Goal: Task Accomplishment & Management: Manage account settings

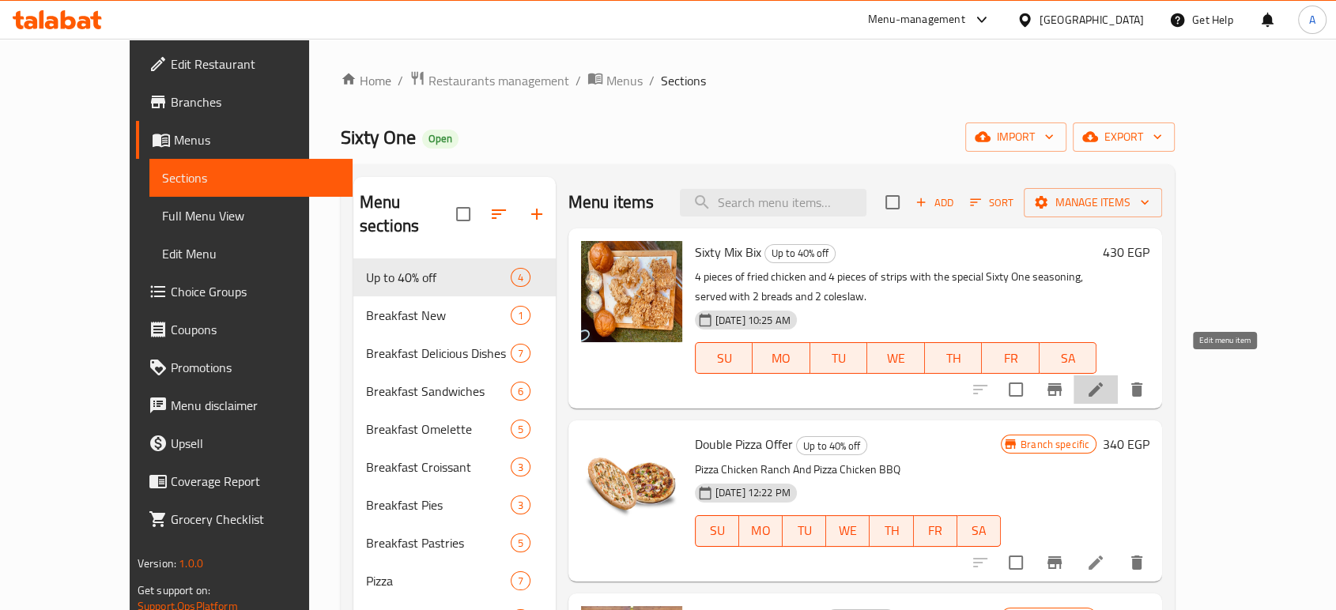
click at [1105, 380] on icon at bounding box center [1095, 389] width 19 height 19
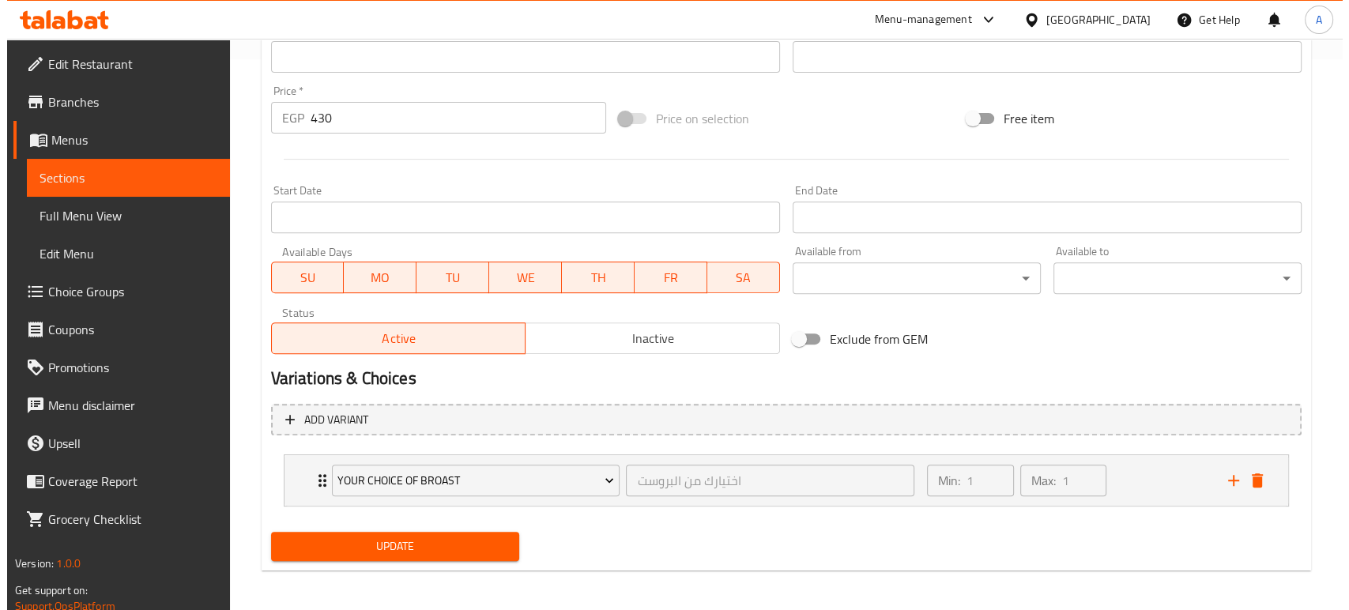
scroll to position [555, 0]
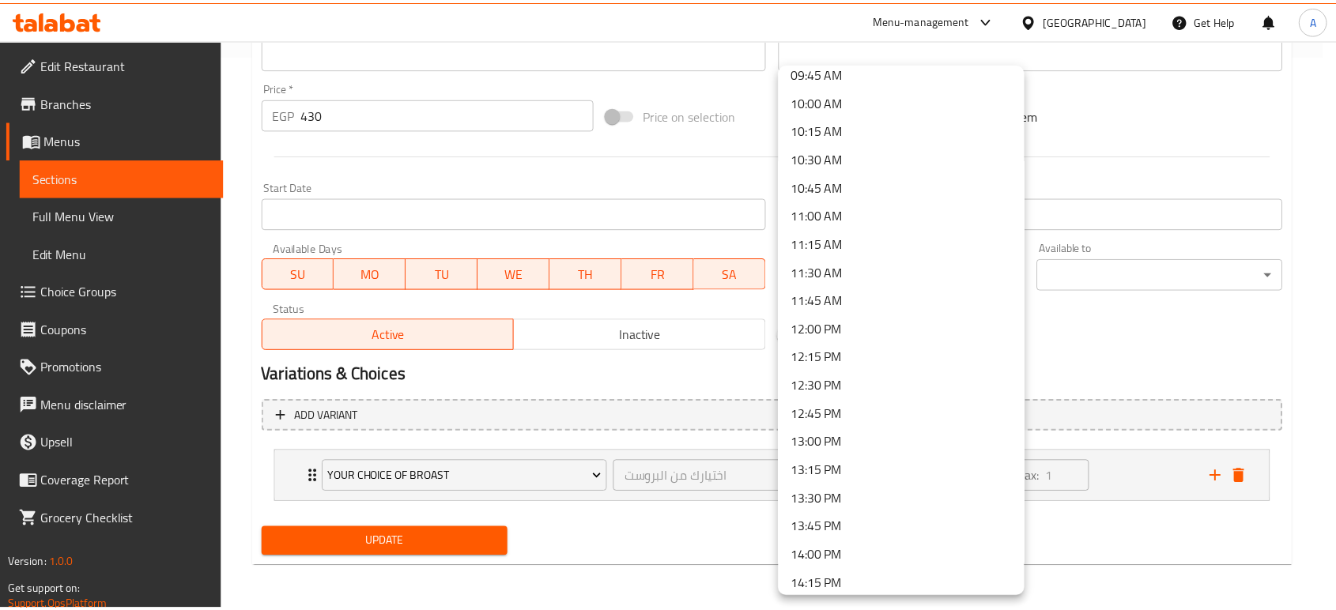
scroll to position [1141, 0]
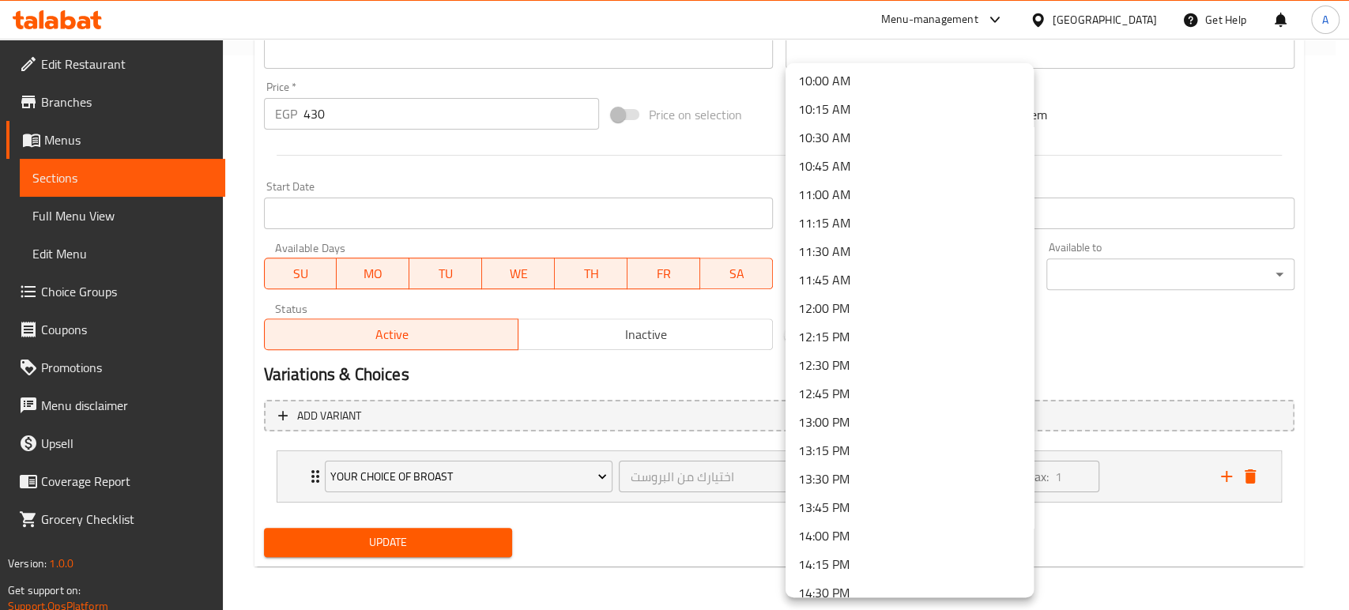
click at [841, 416] on li "13:00 PM" at bounding box center [910, 422] width 248 height 28
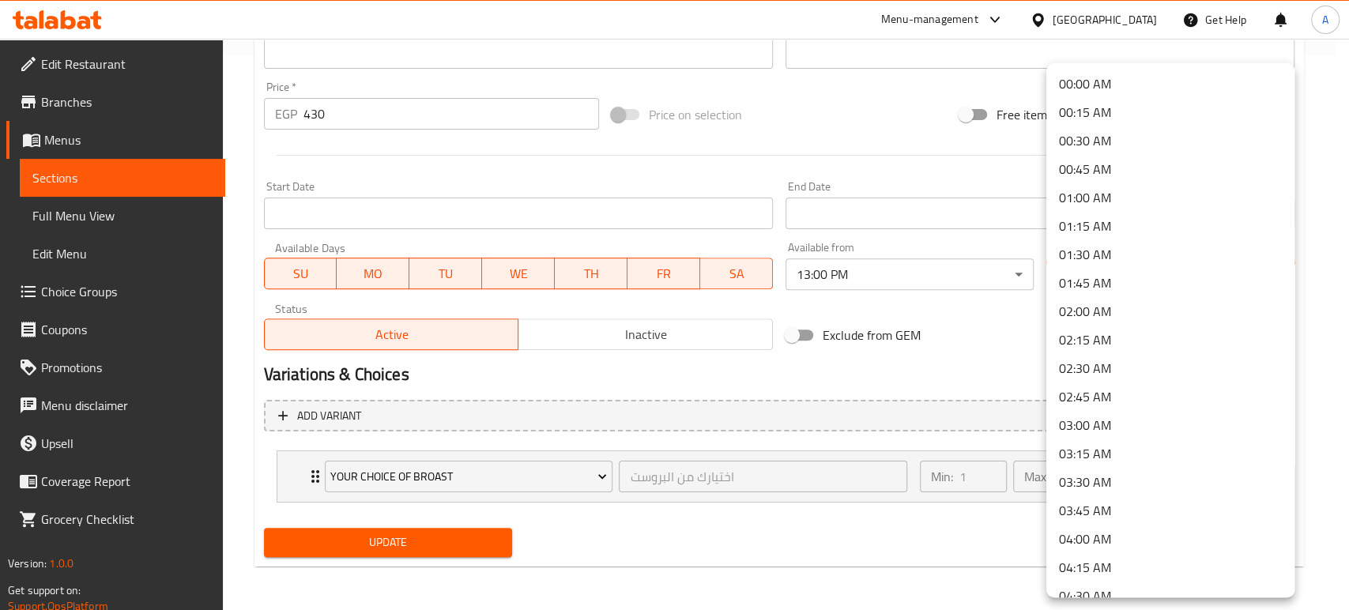
click at [1099, 534] on li "04:00 AM" at bounding box center [1171, 539] width 248 height 28
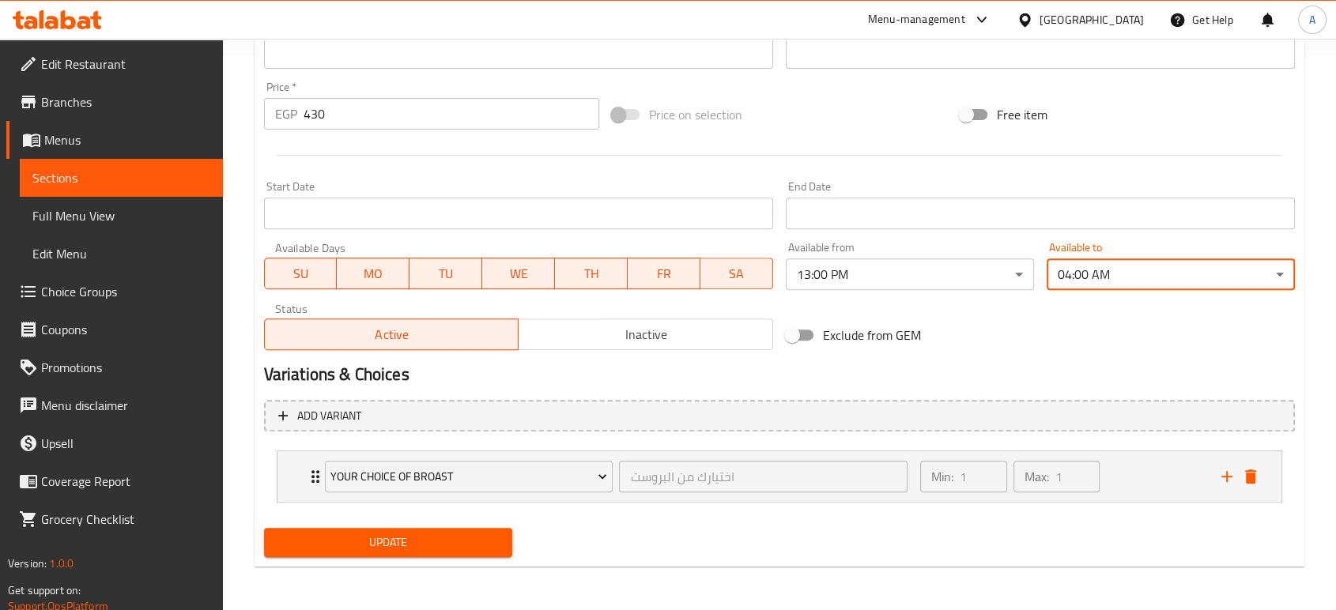
click at [466, 541] on span "Update" at bounding box center [388, 543] width 223 height 20
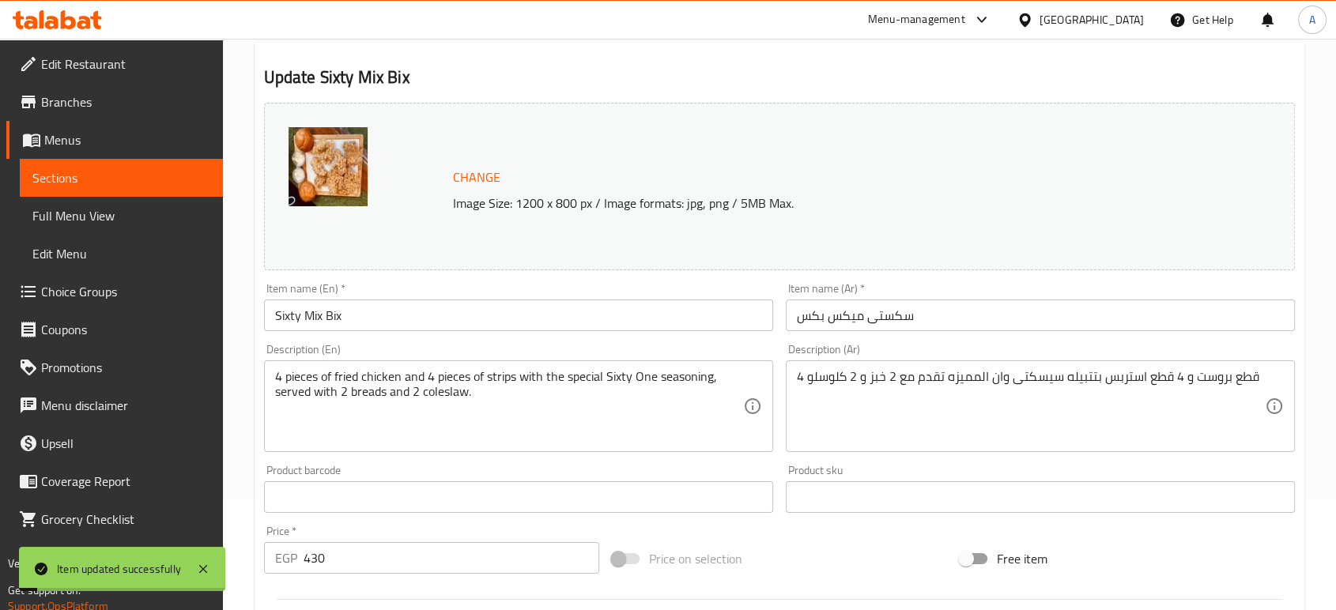
scroll to position [0, 0]
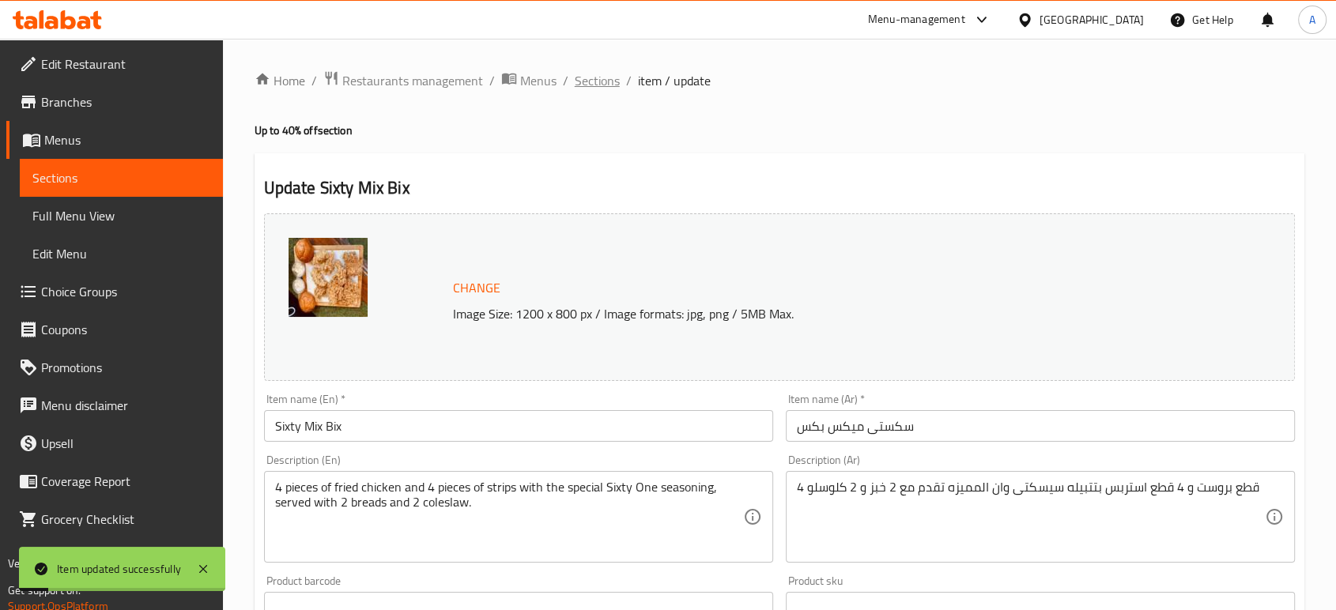
click at [582, 81] on span "Sections" at bounding box center [597, 80] width 45 height 19
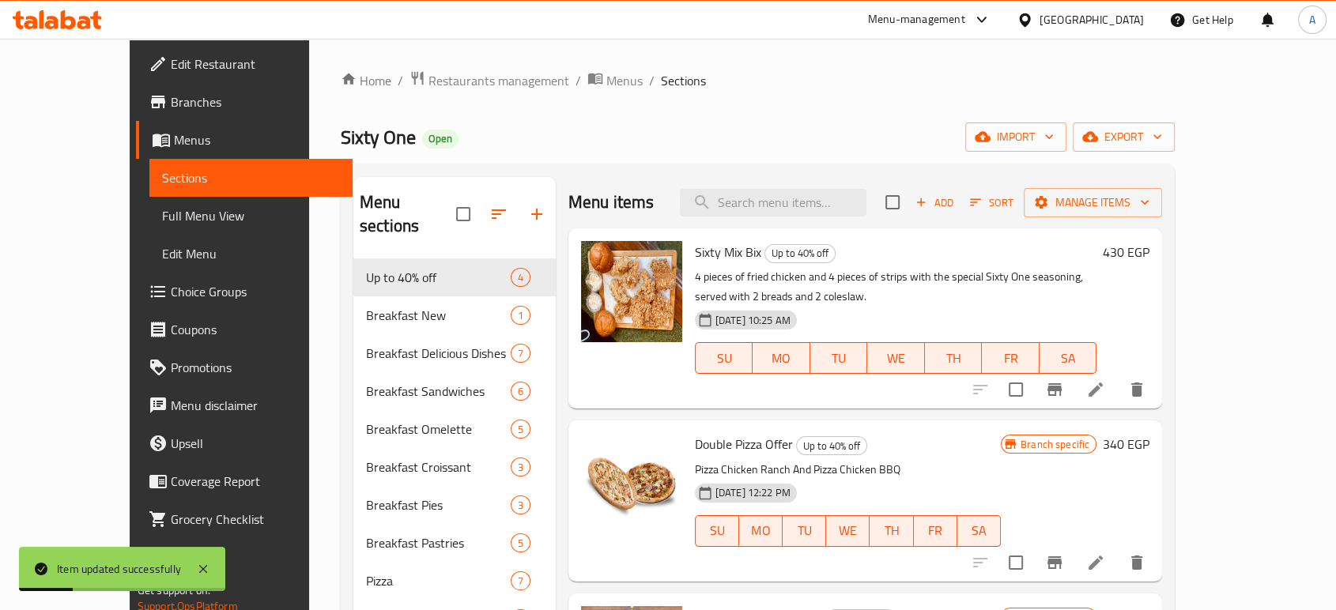
click at [1105, 553] on icon at bounding box center [1095, 562] width 19 height 19
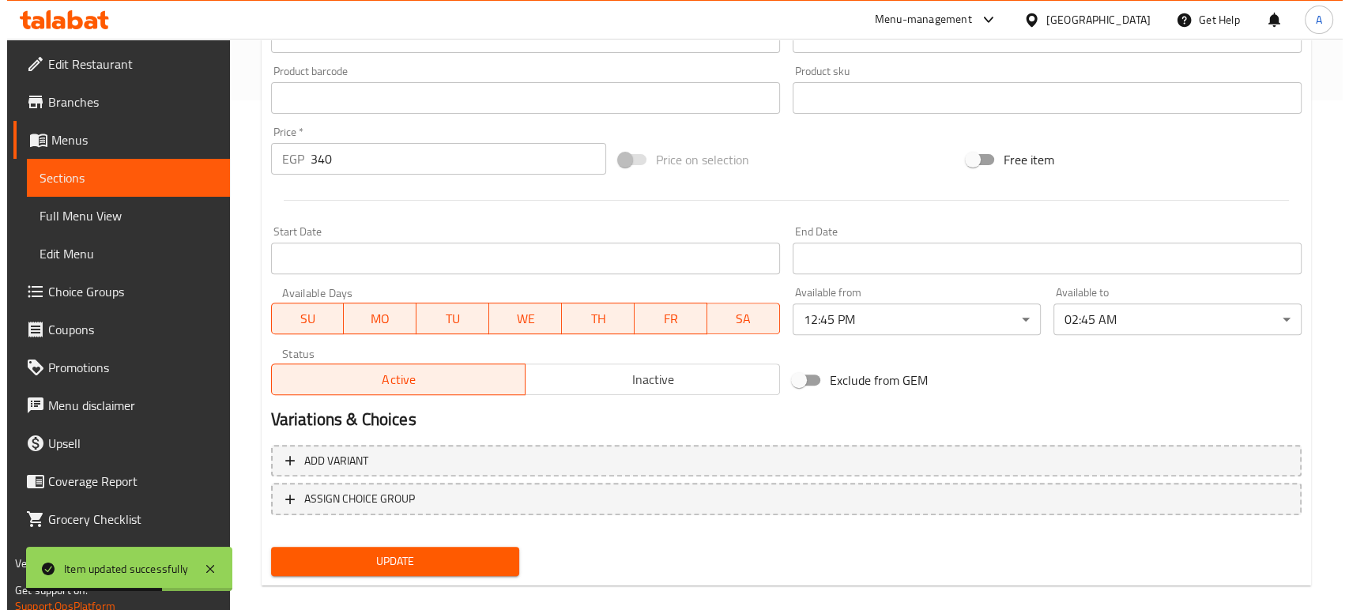
scroll to position [529, 0]
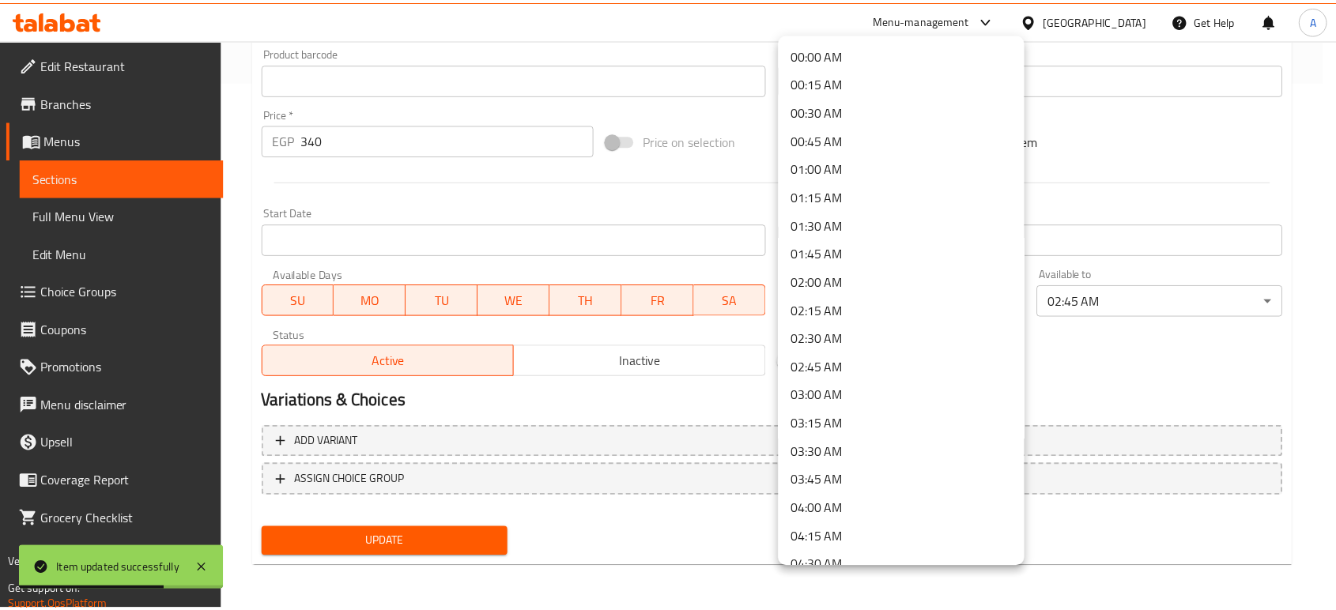
scroll to position [1204, 0]
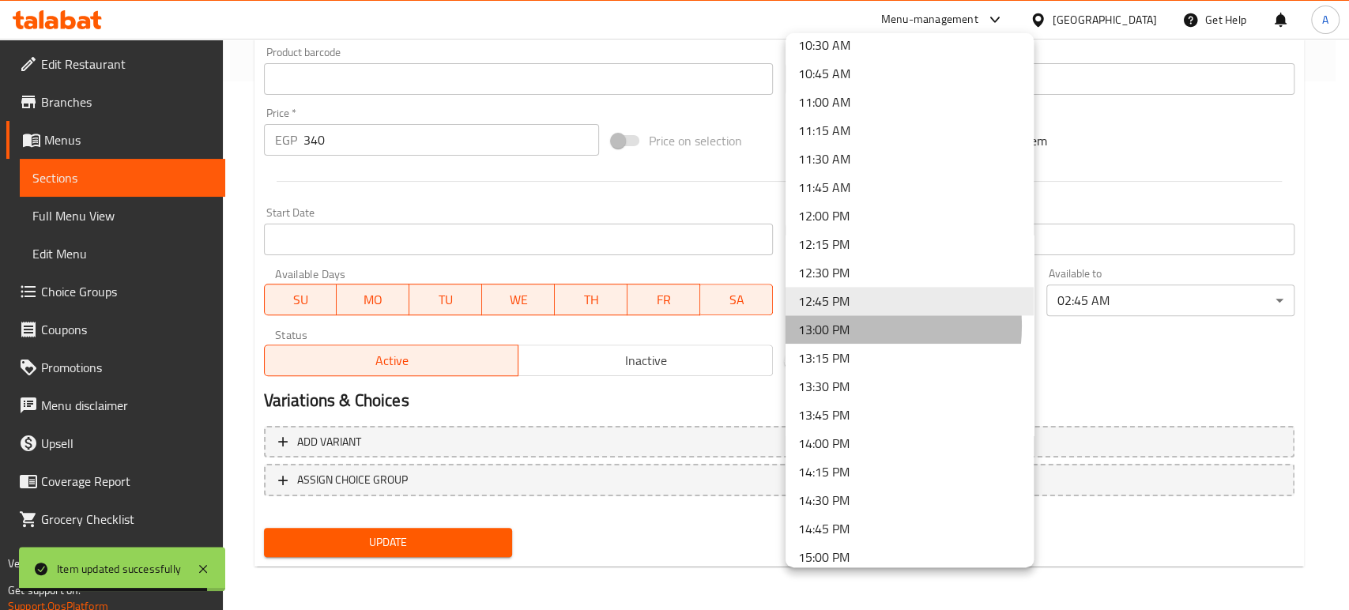
click at [833, 325] on li "13:00 PM" at bounding box center [910, 329] width 248 height 28
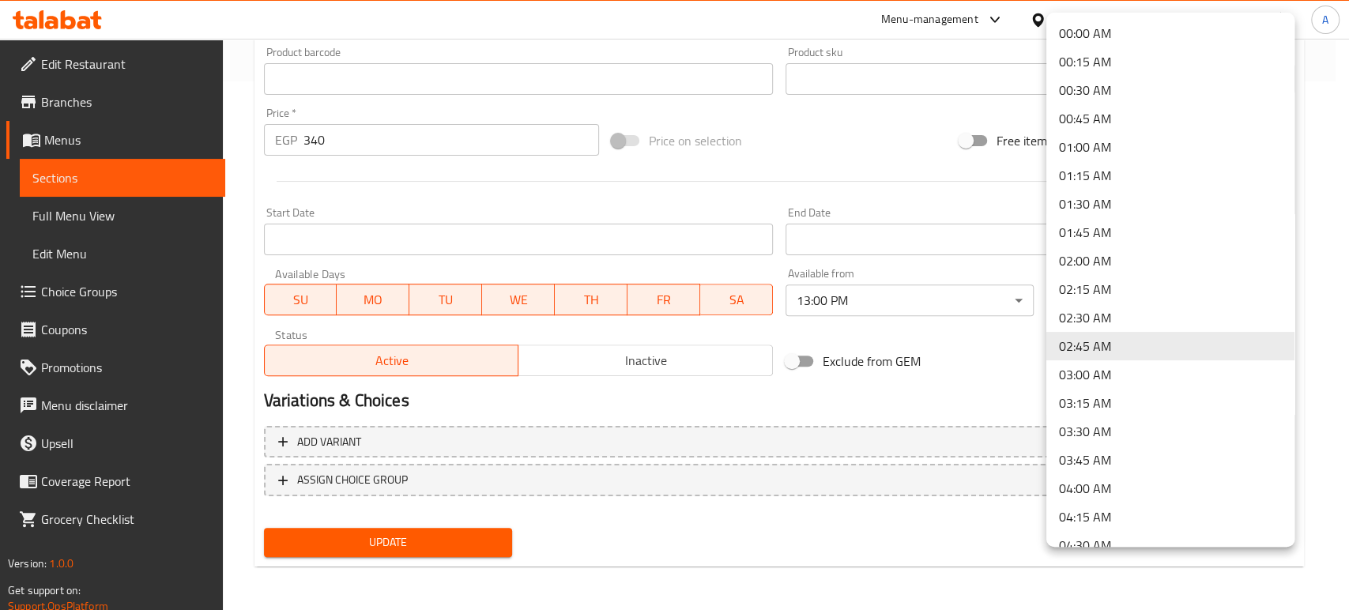
click at [1099, 482] on li "04:00 AM" at bounding box center [1171, 488] width 248 height 28
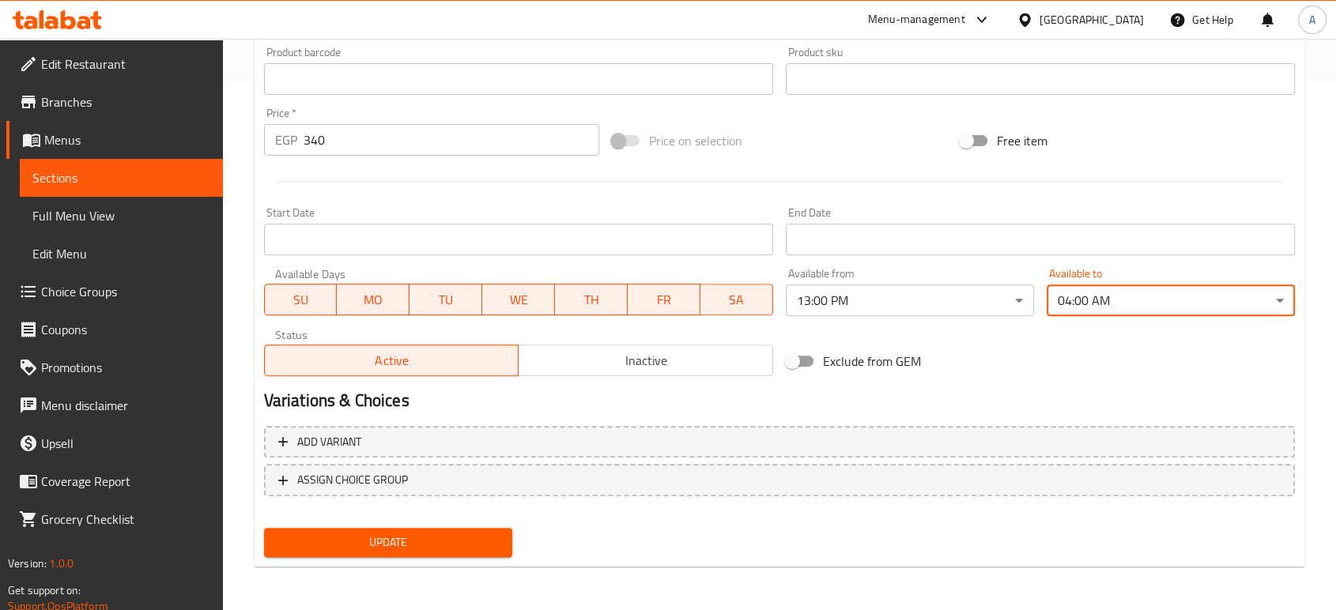
click at [387, 536] on span "Update" at bounding box center [388, 543] width 223 height 20
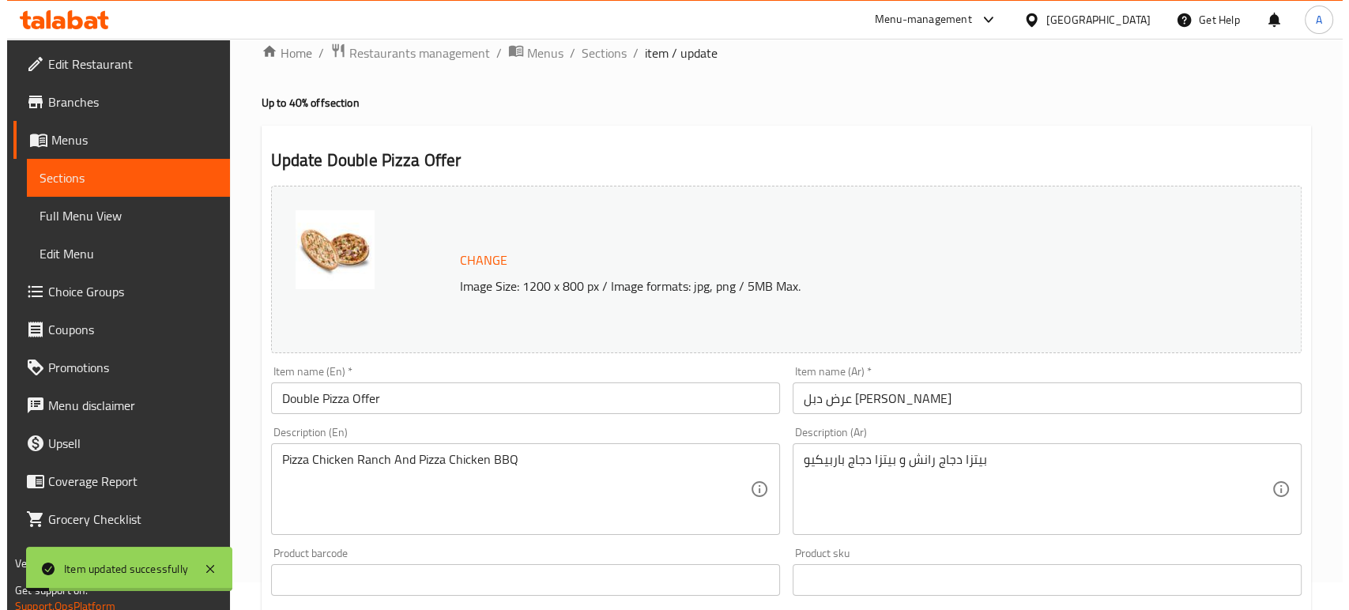
scroll to position [0, 0]
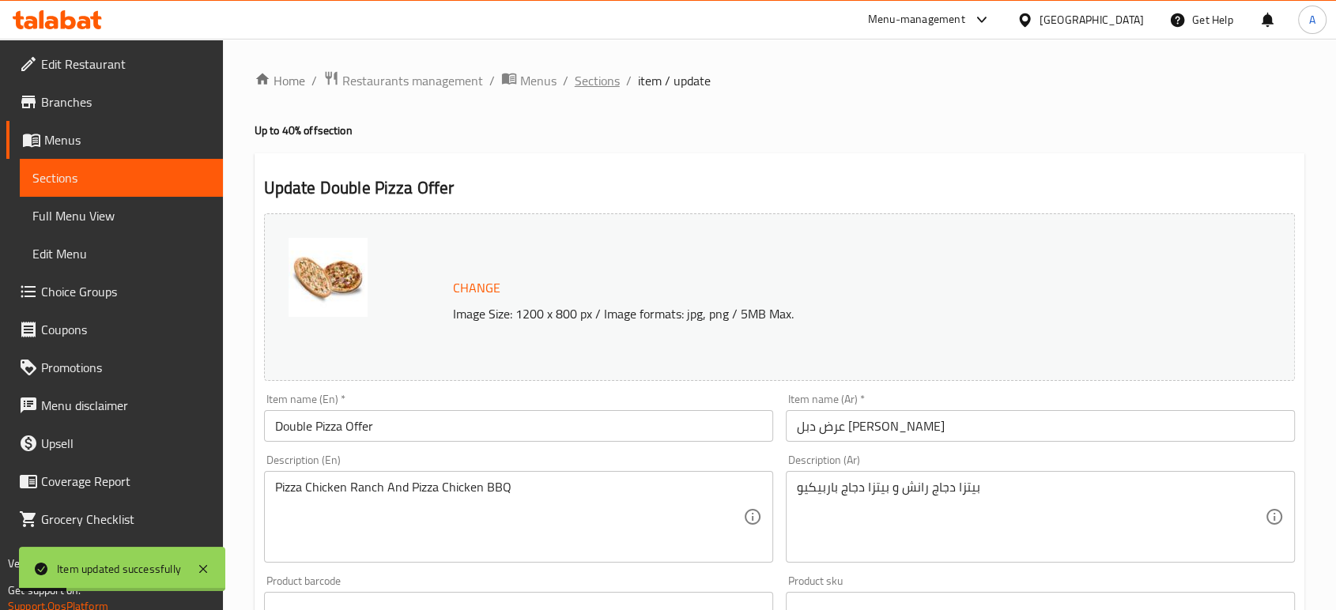
click at [590, 90] on span "Sections" at bounding box center [597, 80] width 45 height 19
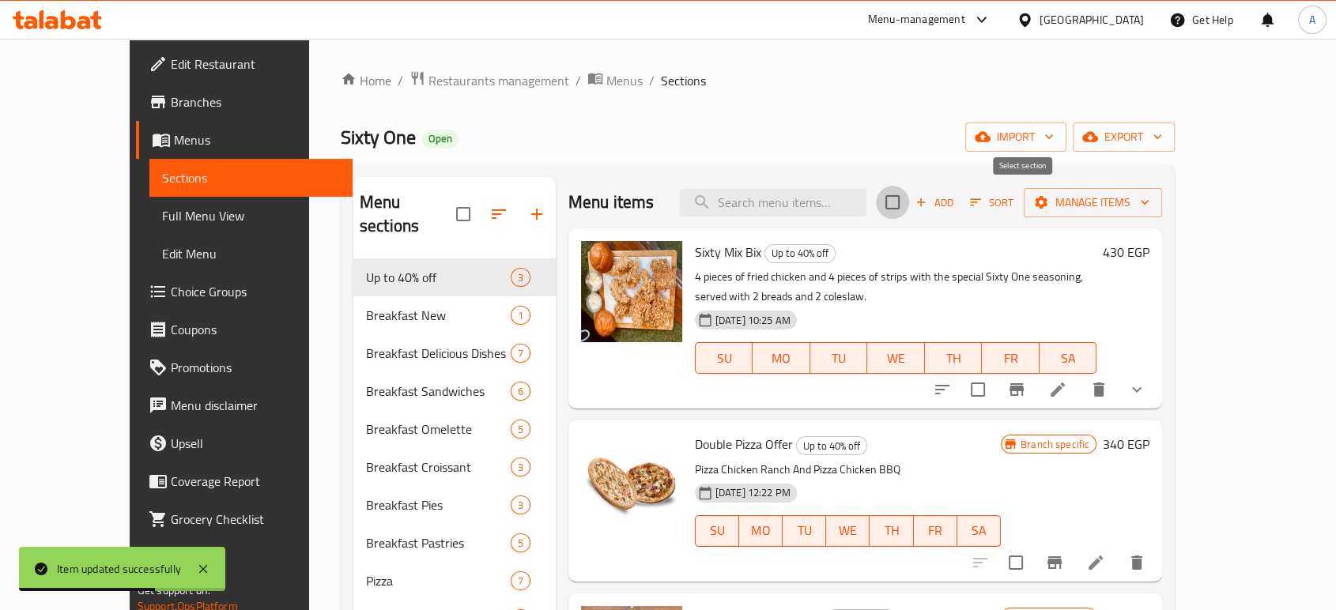
click at [909, 202] on input "checkbox" at bounding box center [892, 202] width 33 height 33
checkbox input "true"
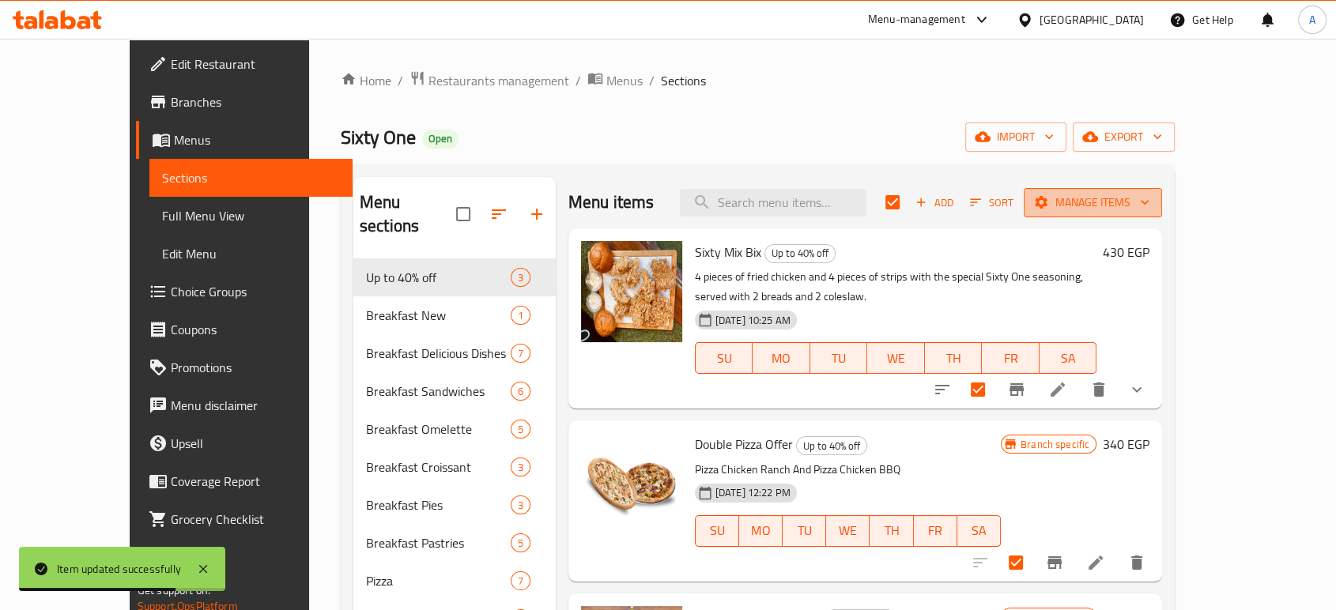
click at [1162, 213] on button "Manage items" at bounding box center [1093, 202] width 138 height 29
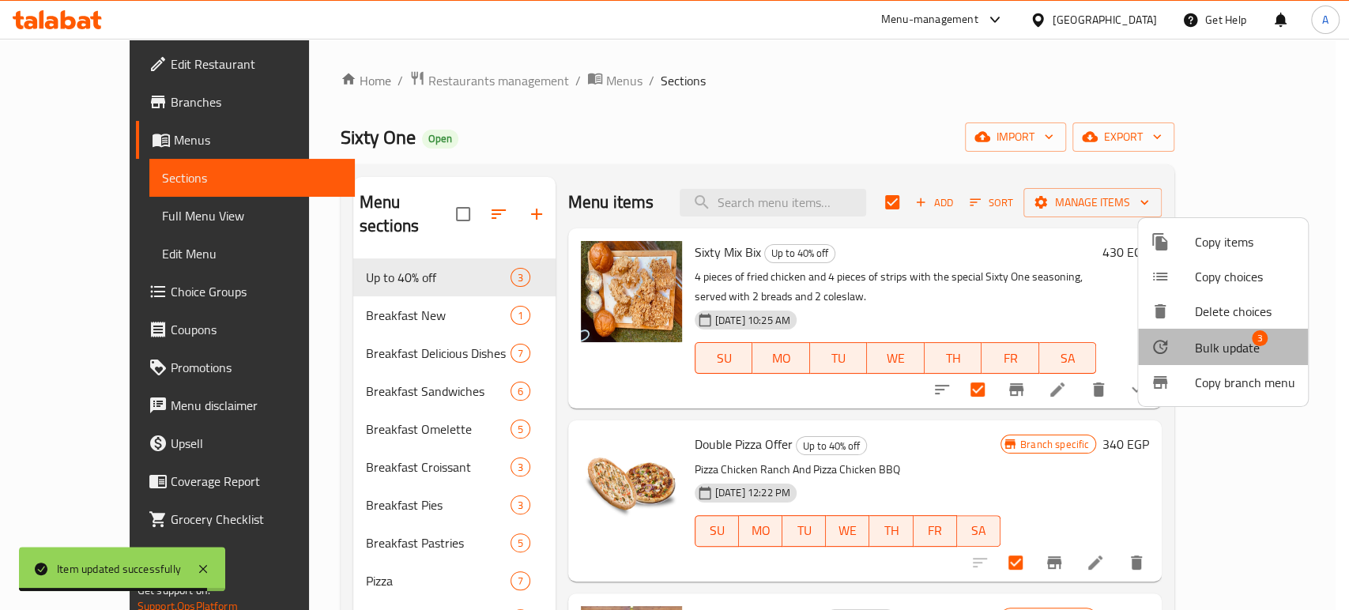
click at [1216, 346] on span "Bulk update" at bounding box center [1227, 347] width 65 height 19
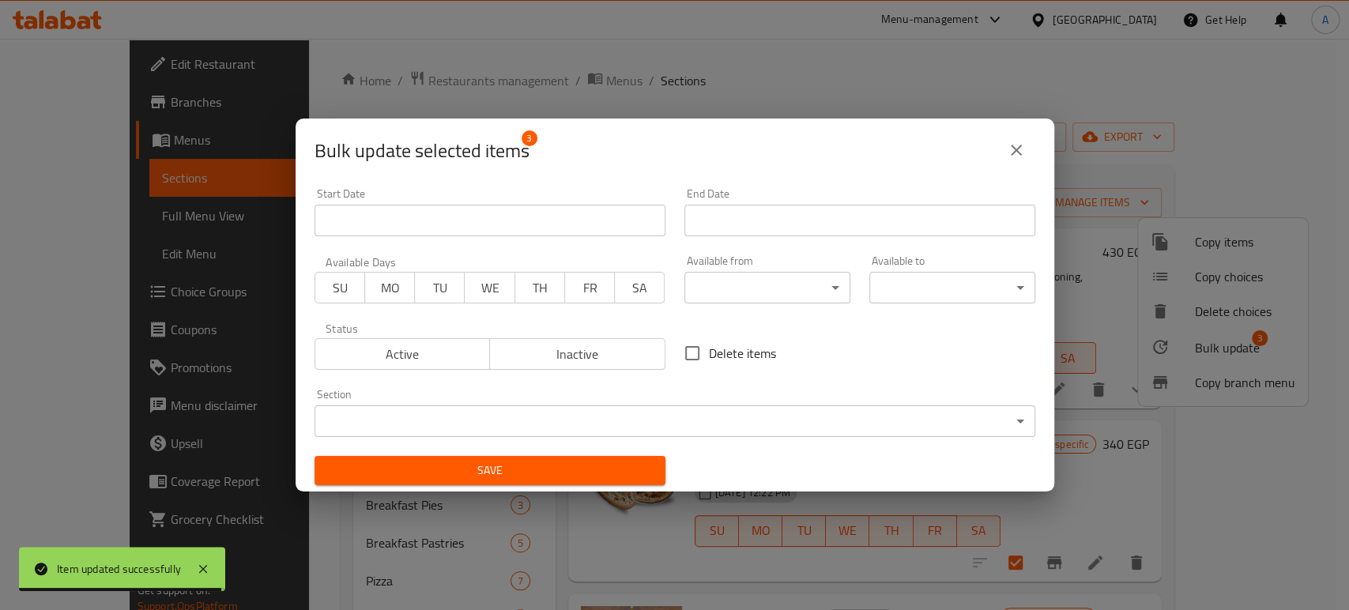
click at [724, 272] on body "Item updated successfully ​ Menu-management Egypt Get Help A Edit Restaurant Br…" at bounding box center [674, 324] width 1349 height 571
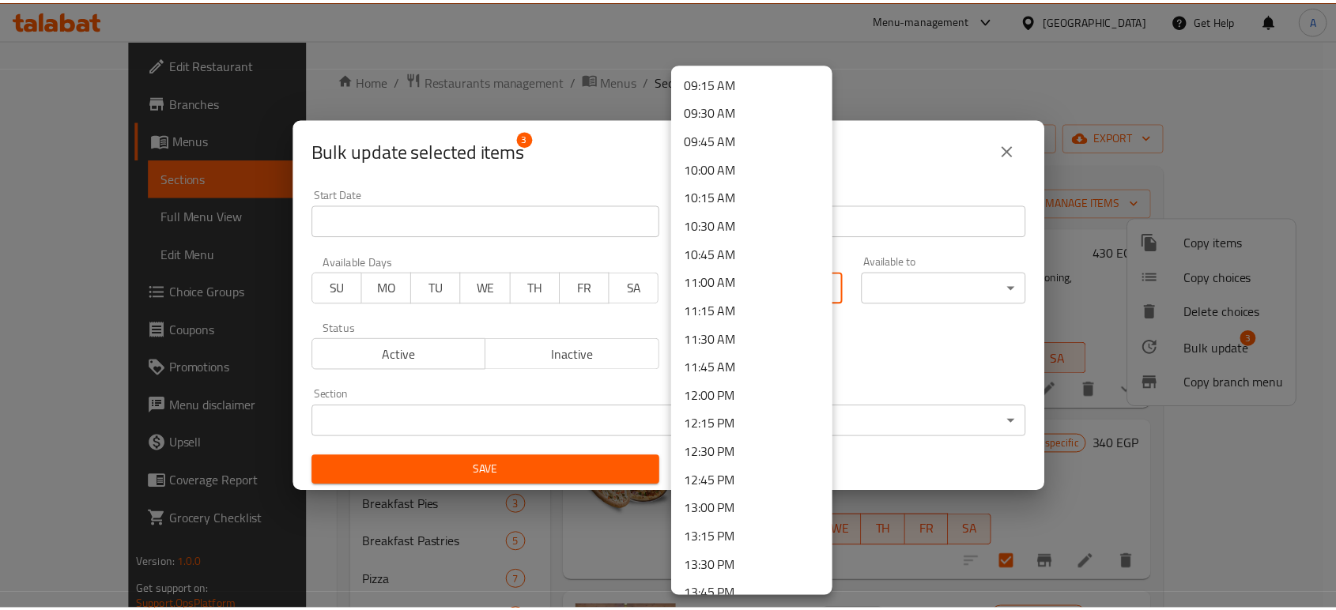
scroll to position [1229, 0]
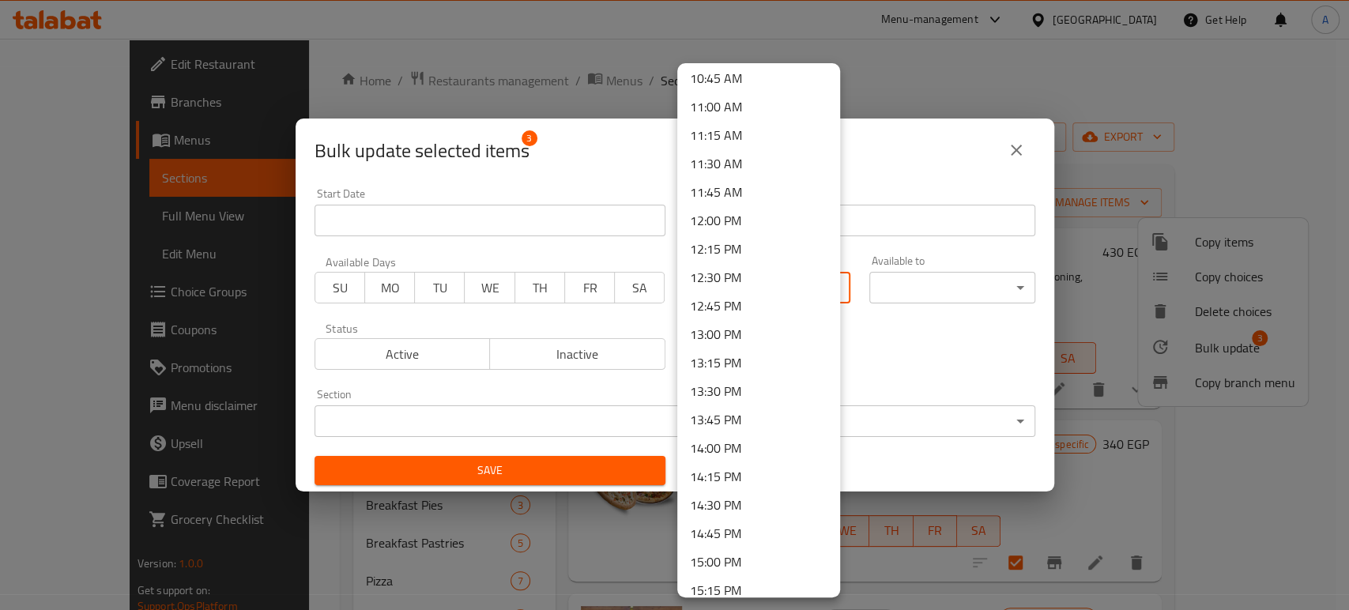
click at [740, 338] on li "13:00 PM" at bounding box center [758, 334] width 163 height 28
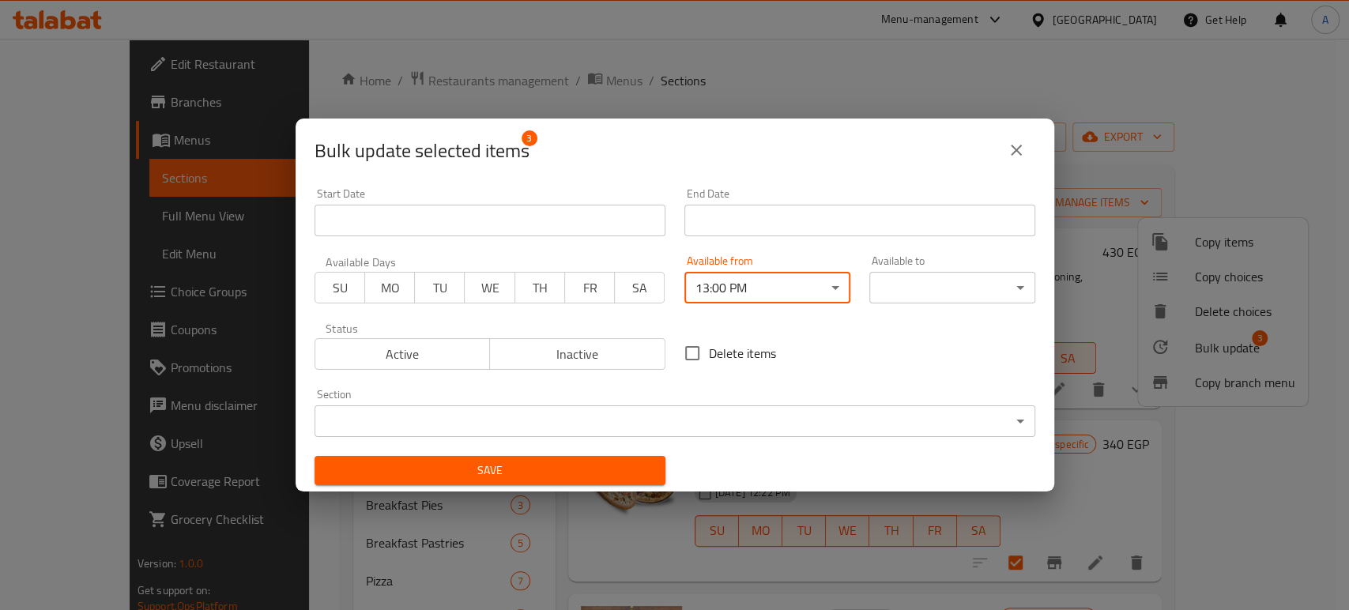
click at [911, 298] on body "​ Menu-management Egypt Get Help A Edit Restaurant Branches Menus Sections Full…" at bounding box center [674, 324] width 1349 height 571
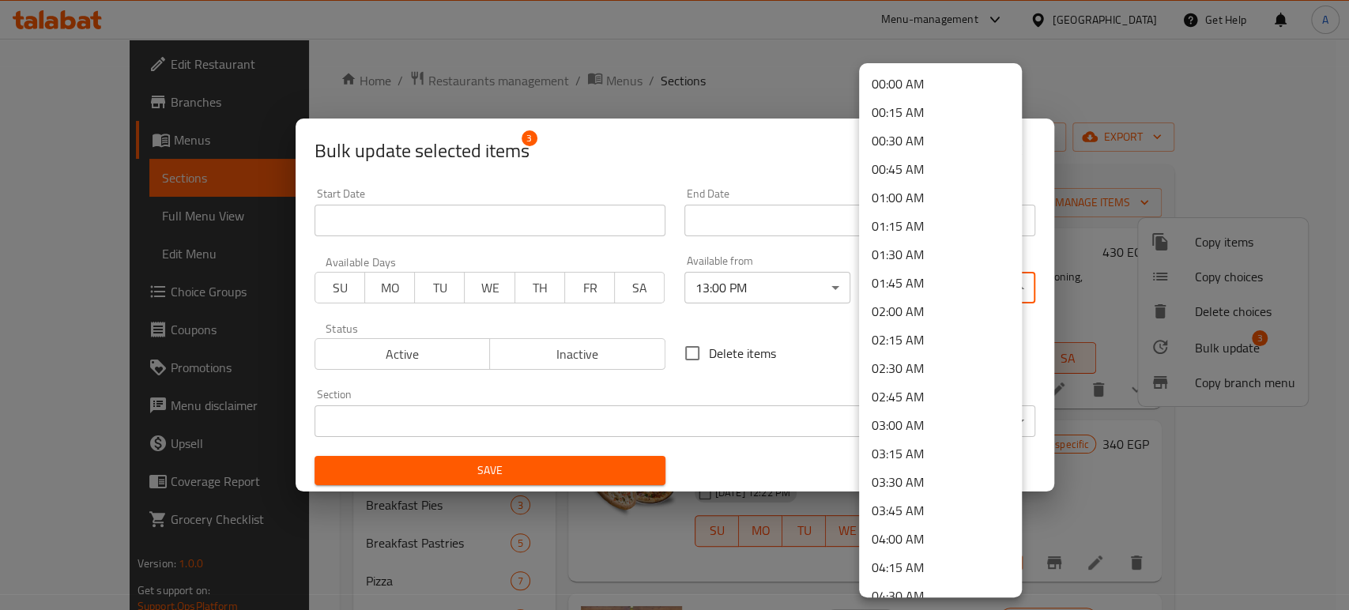
click at [903, 533] on li "04:00 AM" at bounding box center [940, 539] width 163 height 28
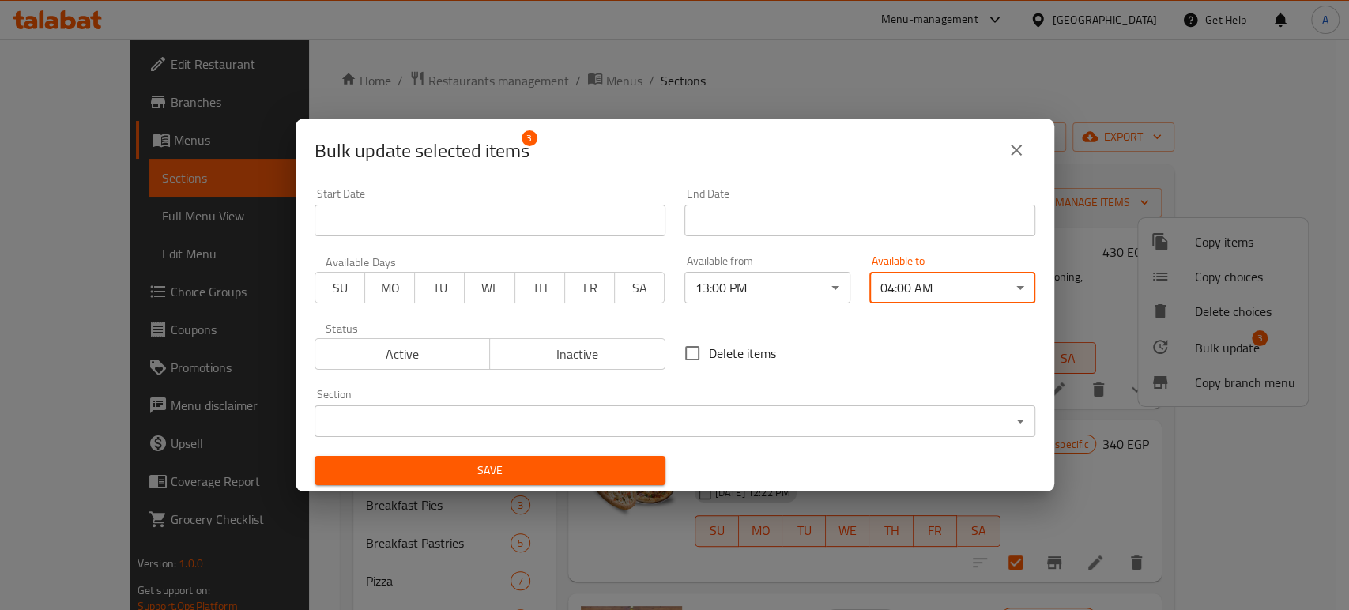
click at [596, 458] on button "Save" at bounding box center [490, 470] width 351 height 29
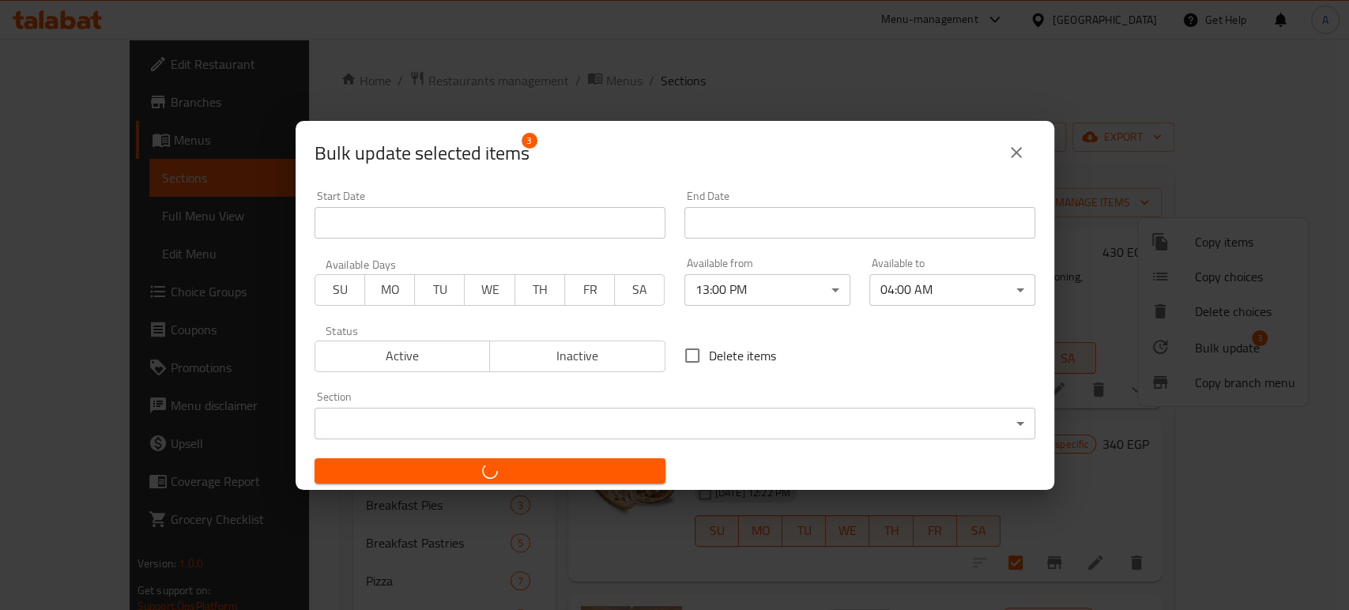
checkbox input "false"
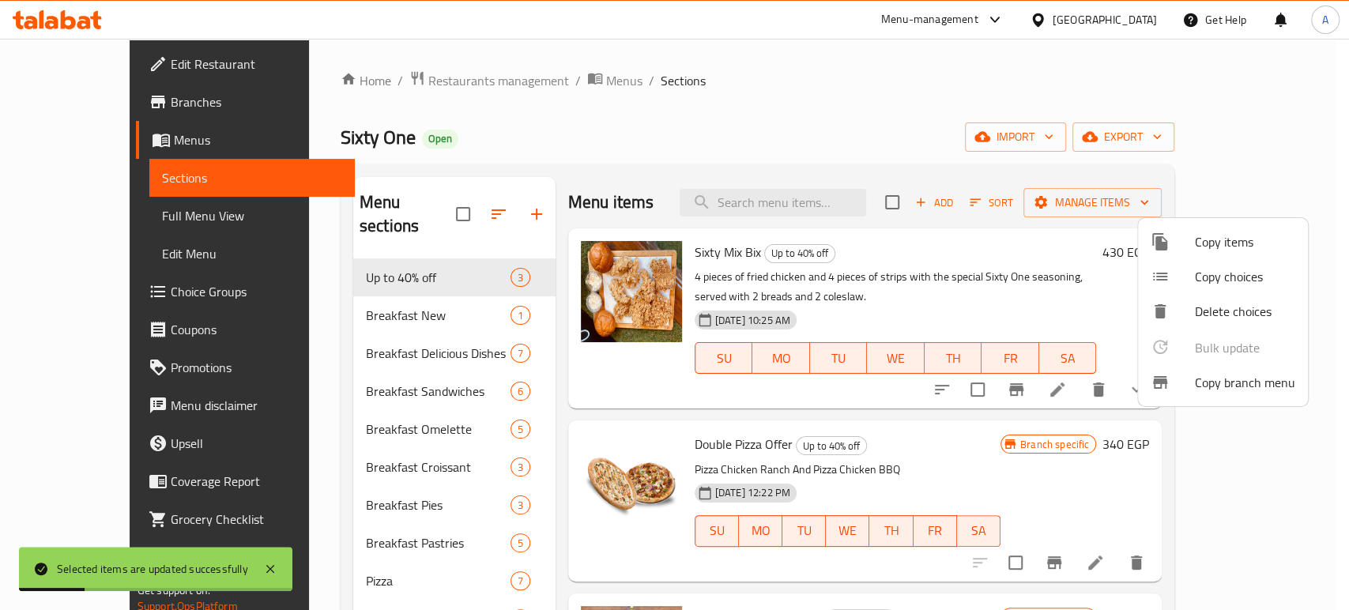
click at [258, 291] on div at bounding box center [674, 305] width 1349 height 610
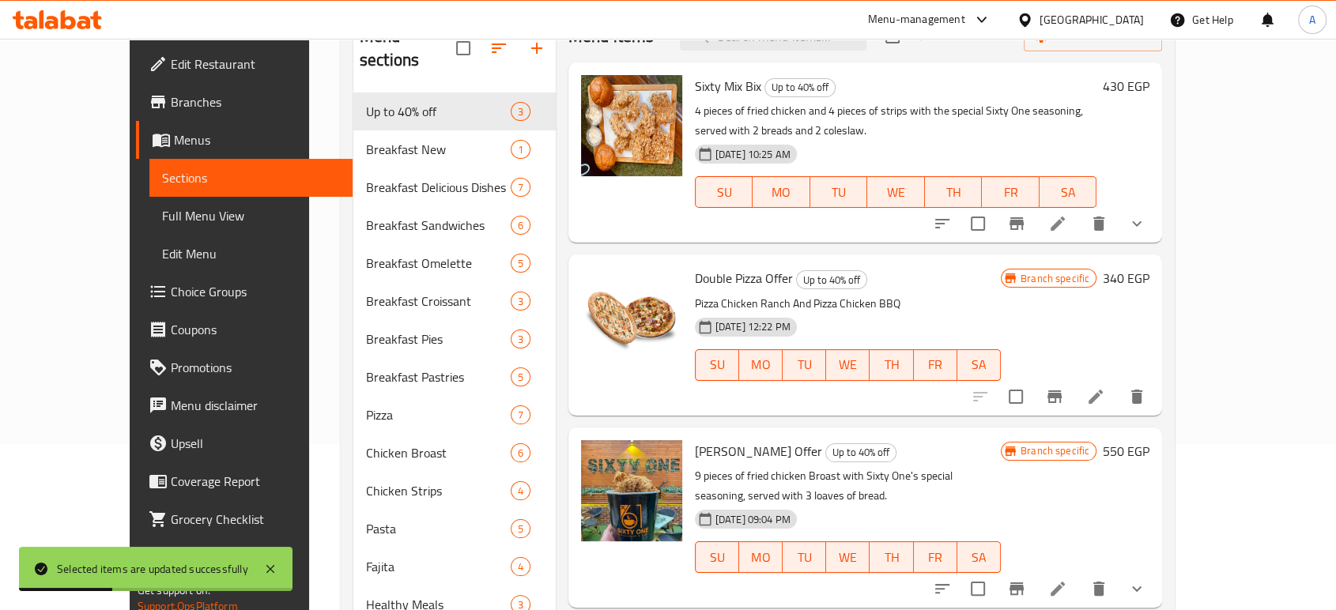
scroll to position [175, 0]
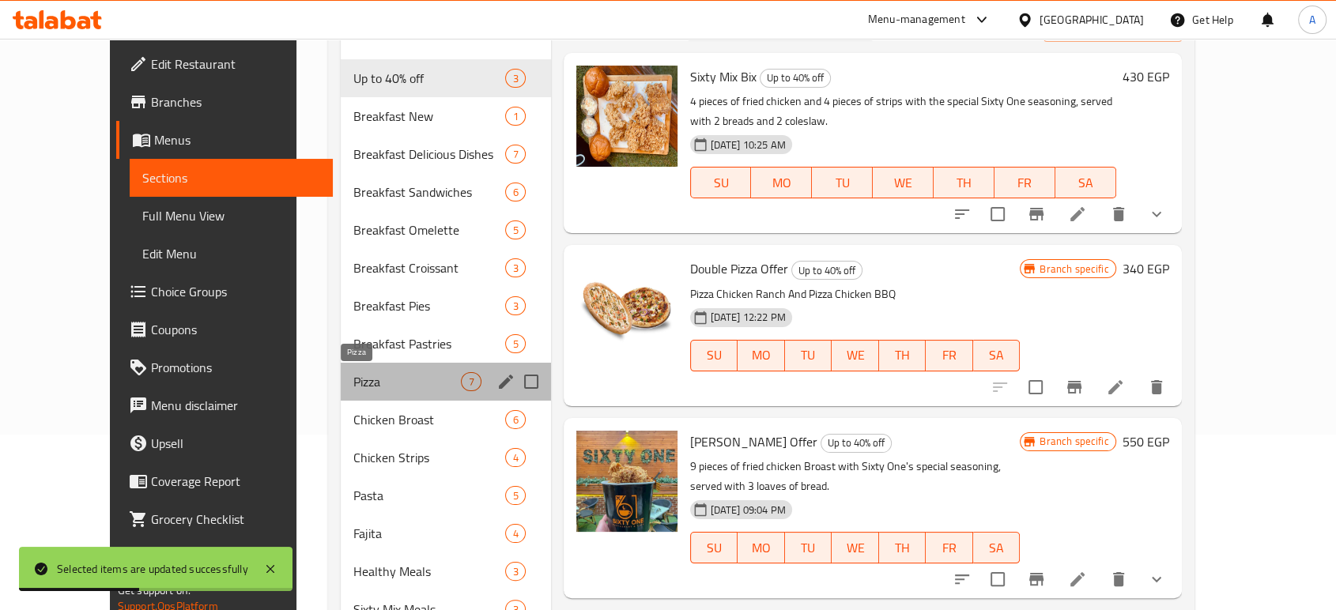
click at [353, 385] on span "Pizza" at bounding box center [407, 381] width 108 height 19
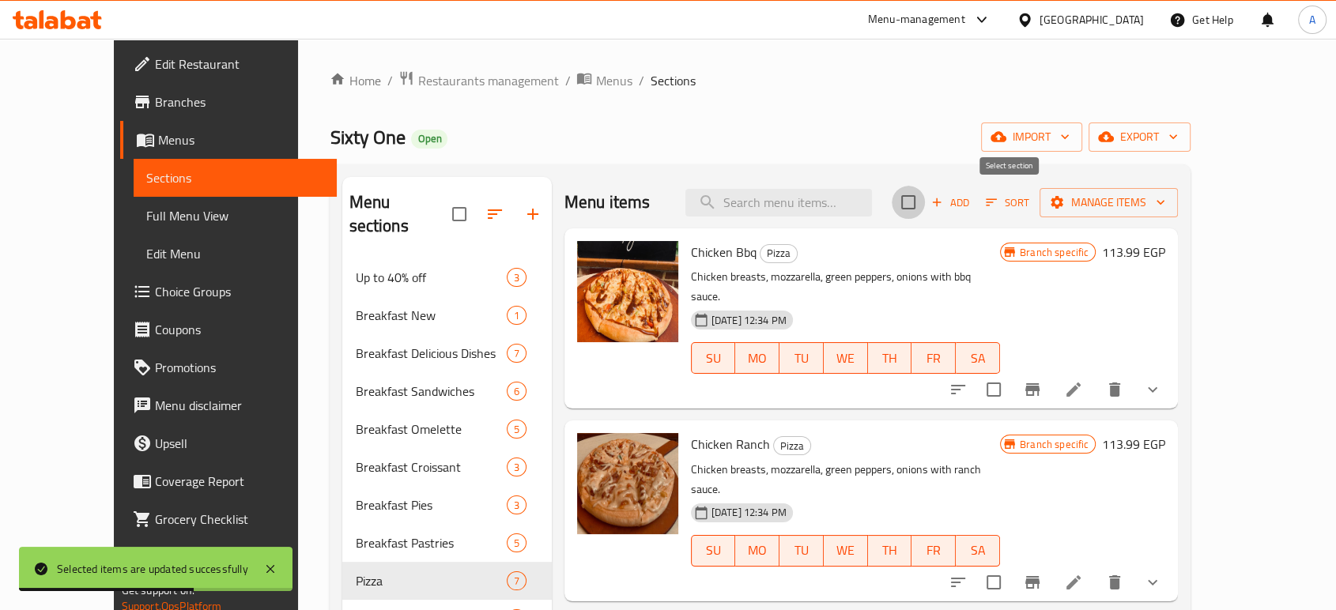
click at [925, 191] on input "checkbox" at bounding box center [908, 202] width 33 height 33
checkbox input "true"
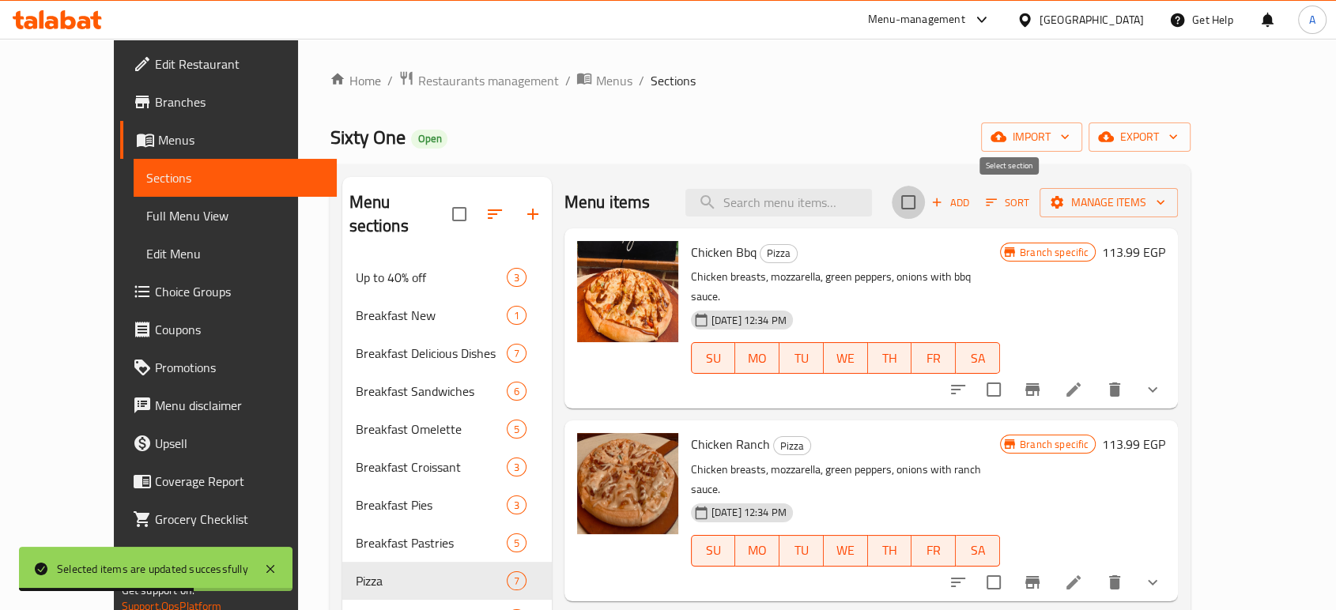
checkbox input "true"
click at [1165, 200] on span "Manage items" at bounding box center [1108, 203] width 113 height 20
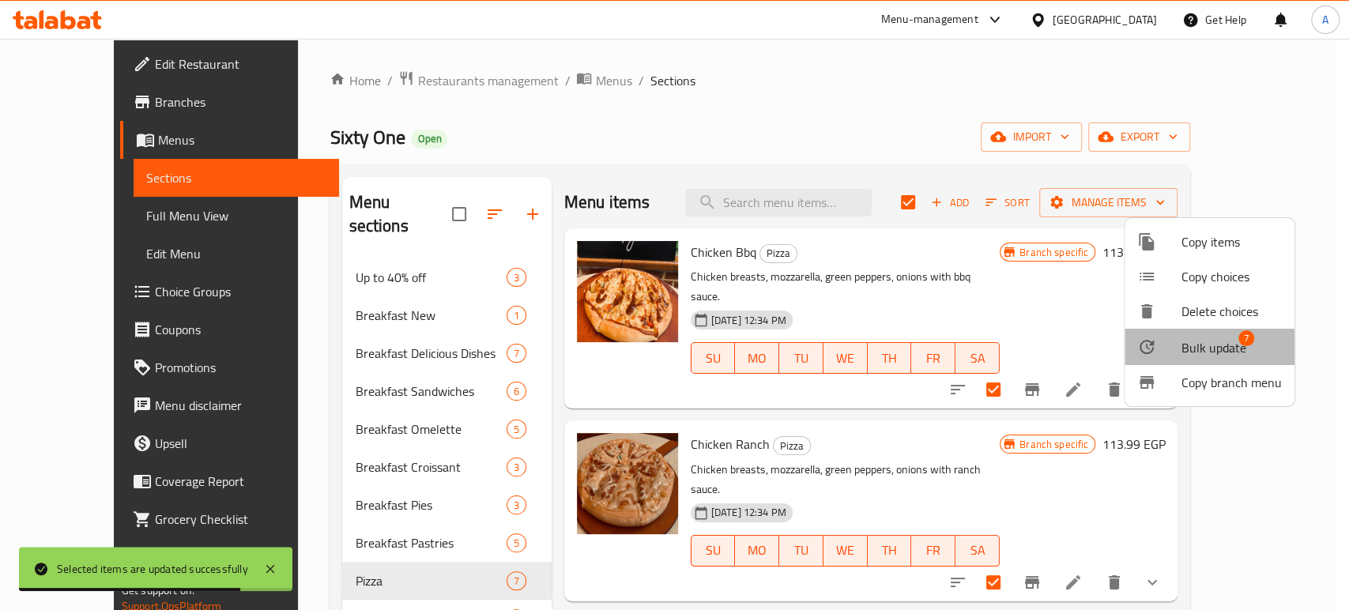
click at [1214, 346] on span "Bulk update" at bounding box center [1214, 347] width 65 height 19
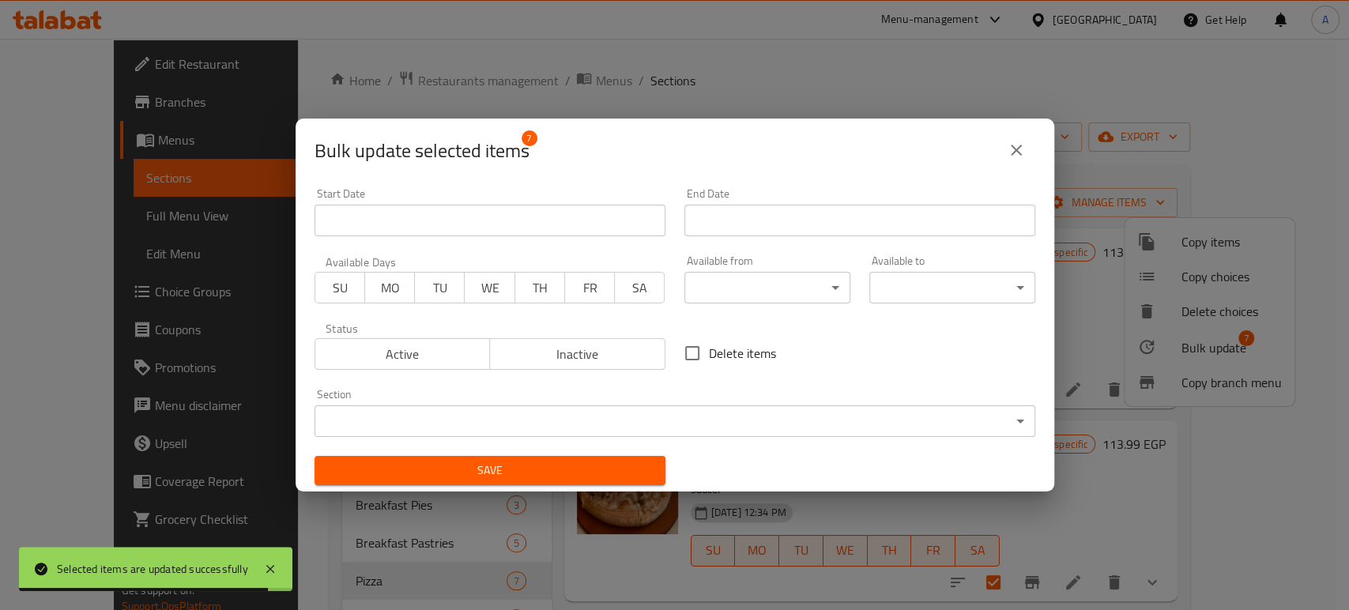
click at [784, 304] on div "Available from ​ ​" at bounding box center [767, 279] width 185 height 67
click at [784, 296] on body "Selected items are updated successfully ​ Menu-management Egypt Get Help A Edit…" at bounding box center [674, 324] width 1349 height 571
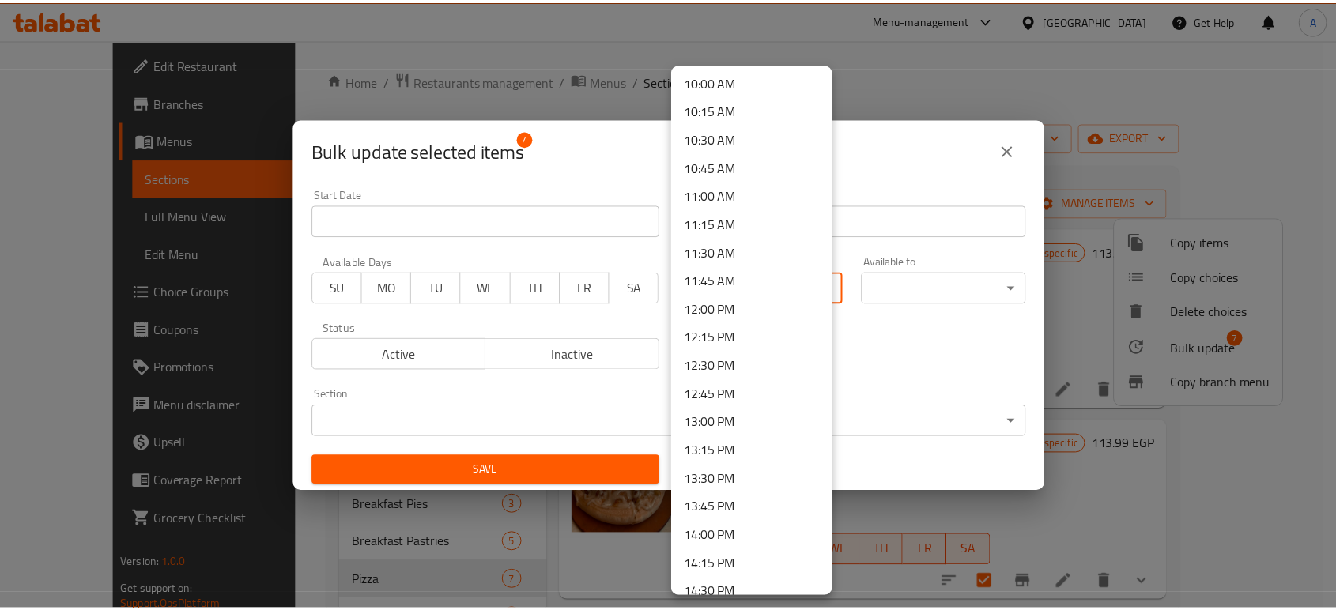
scroll to position [1141, 0]
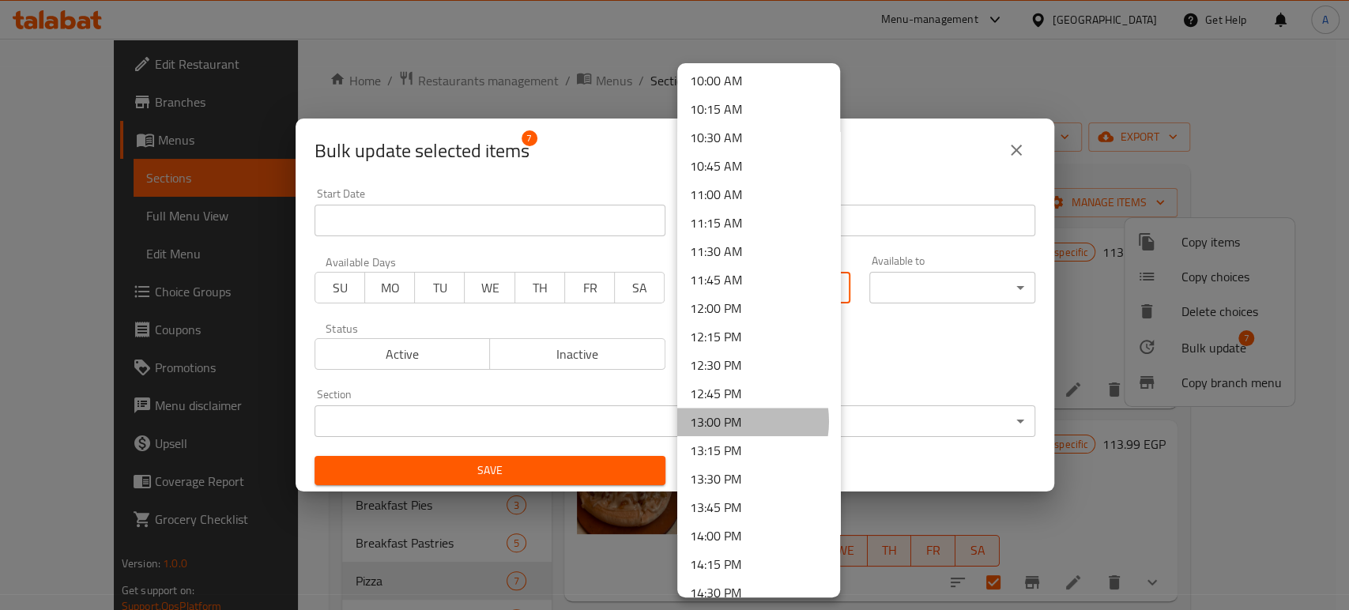
click at [730, 421] on li "13:00 PM" at bounding box center [758, 422] width 163 height 28
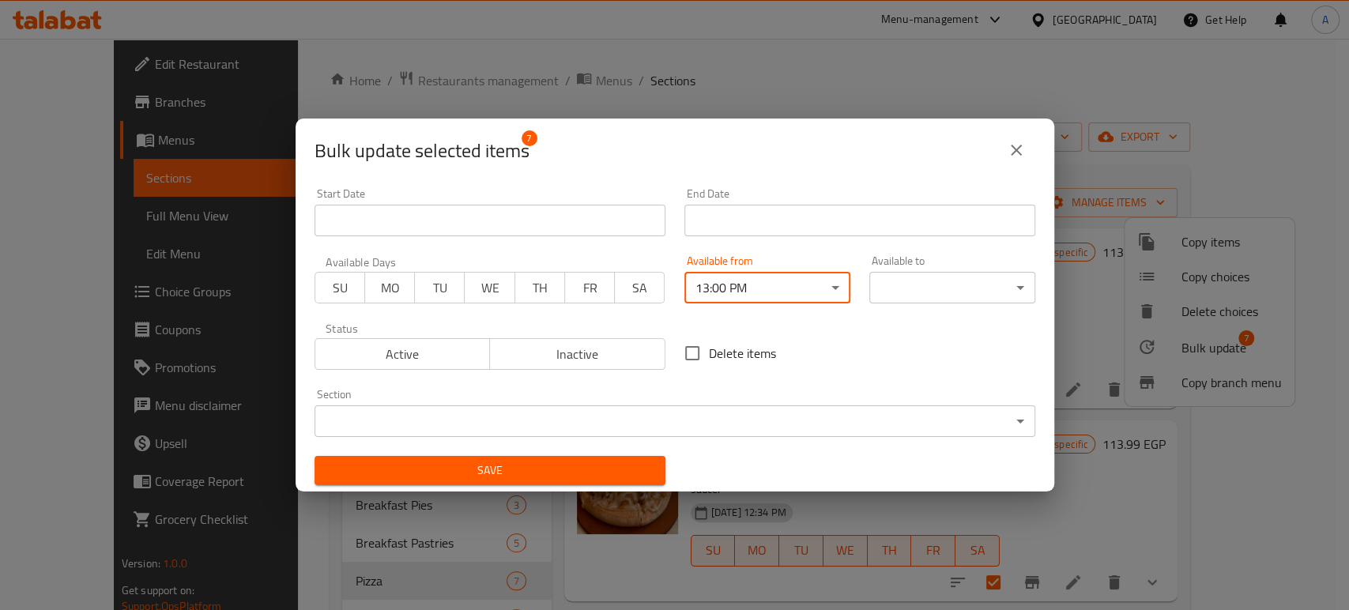
click at [947, 291] on body "​ Menu-management Egypt Get Help A Edit Restaurant Branches Menus Sections Full…" at bounding box center [674, 324] width 1349 height 571
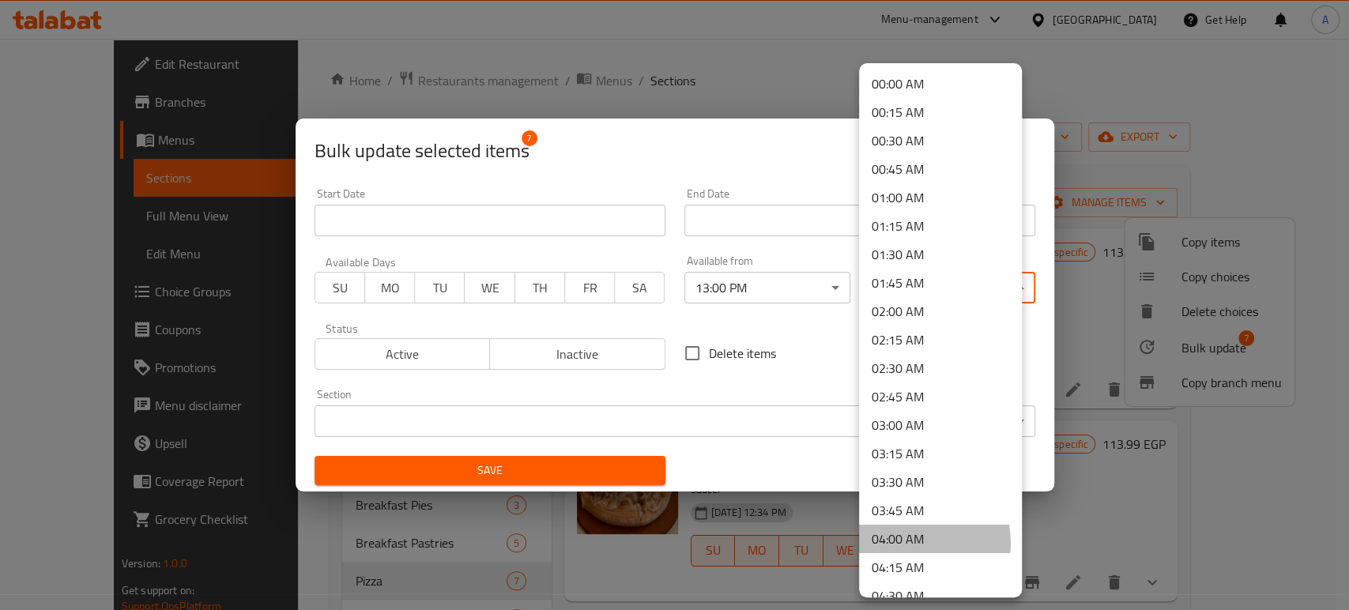
click at [910, 543] on li "04:00 AM" at bounding box center [940, 539] width 163 height 28
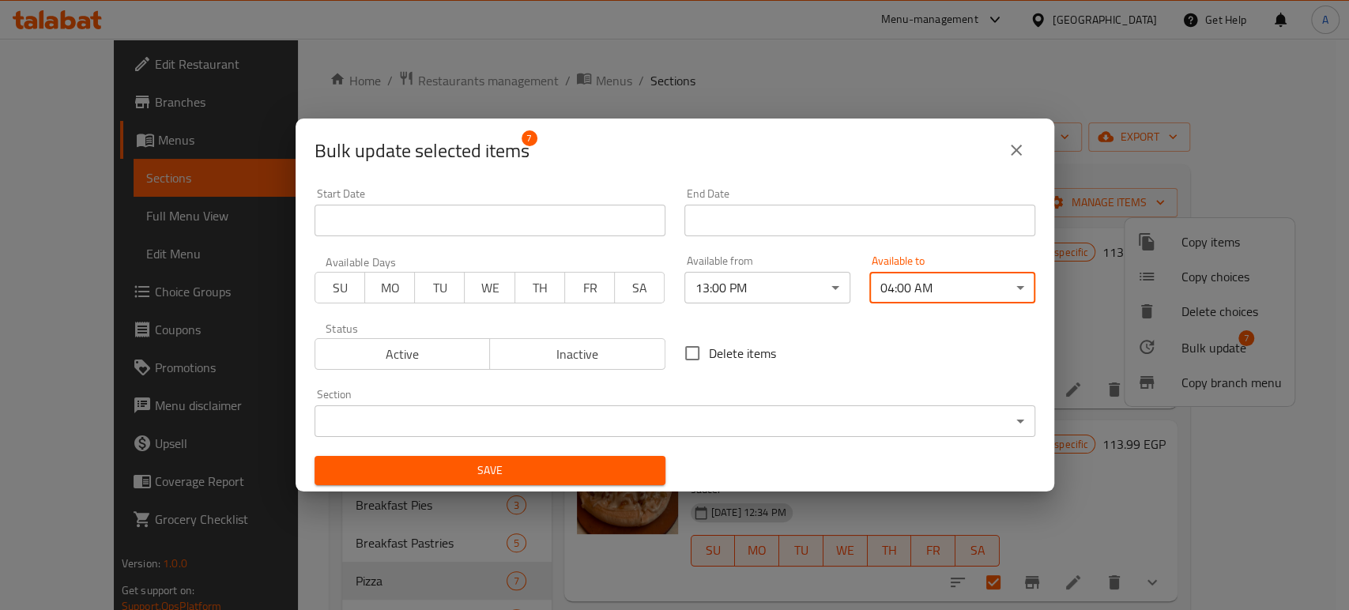
click at [564, 473] on span "Save" at bounding box center [490, 471] width 326 height 20
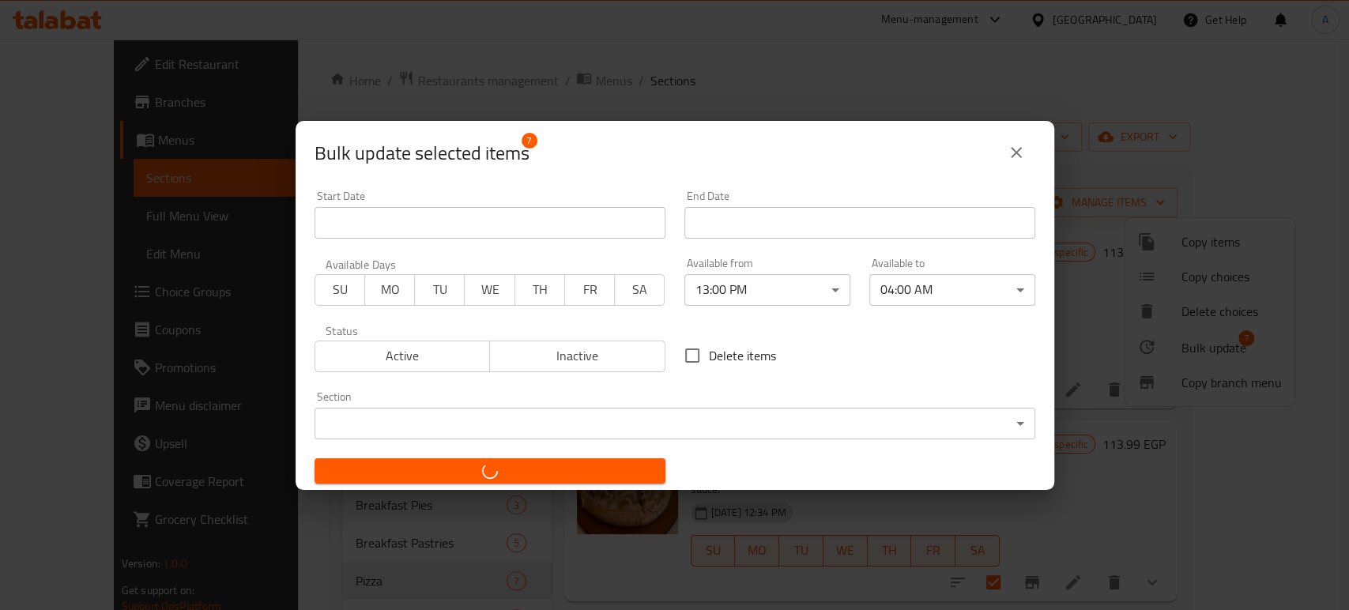
checkbox input "false"
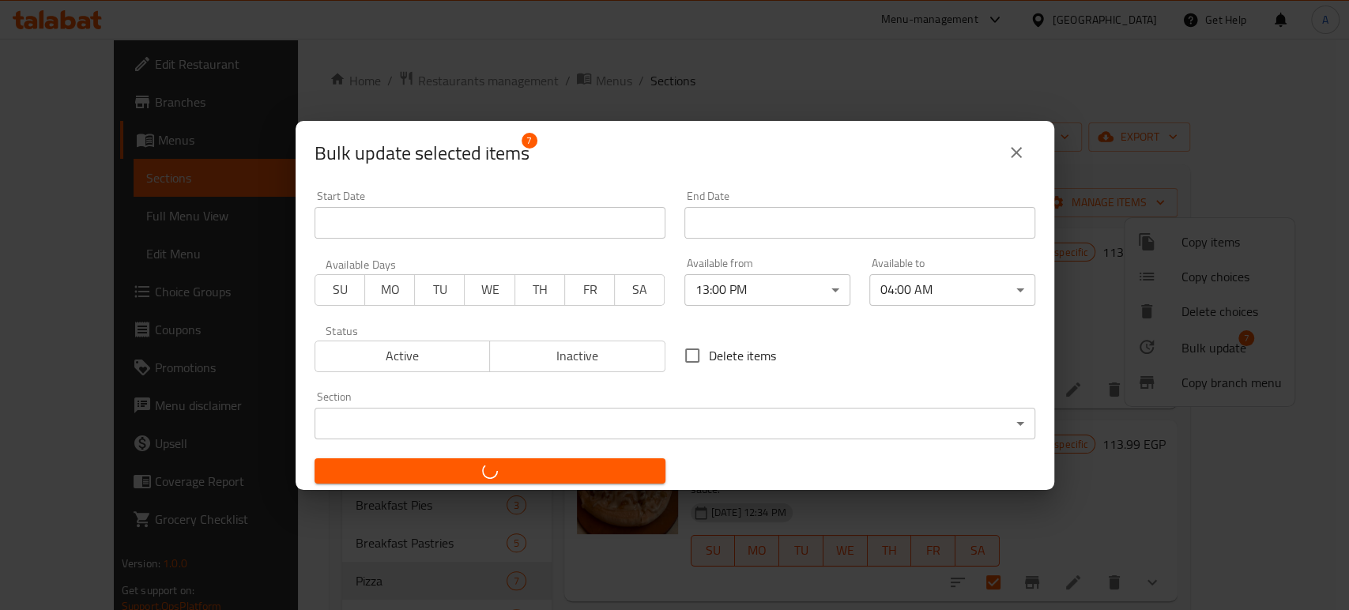
checkbox input "false"
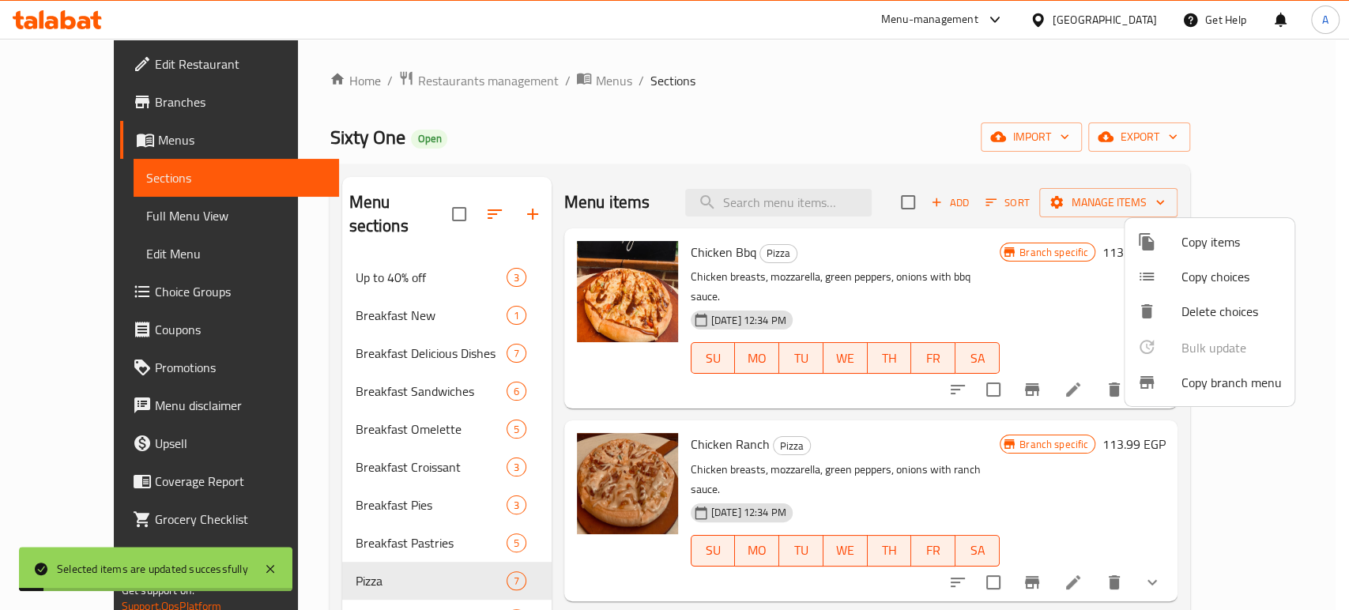
click at [924, 428] on div at bounding box center [674, 305] width 1349 height 610
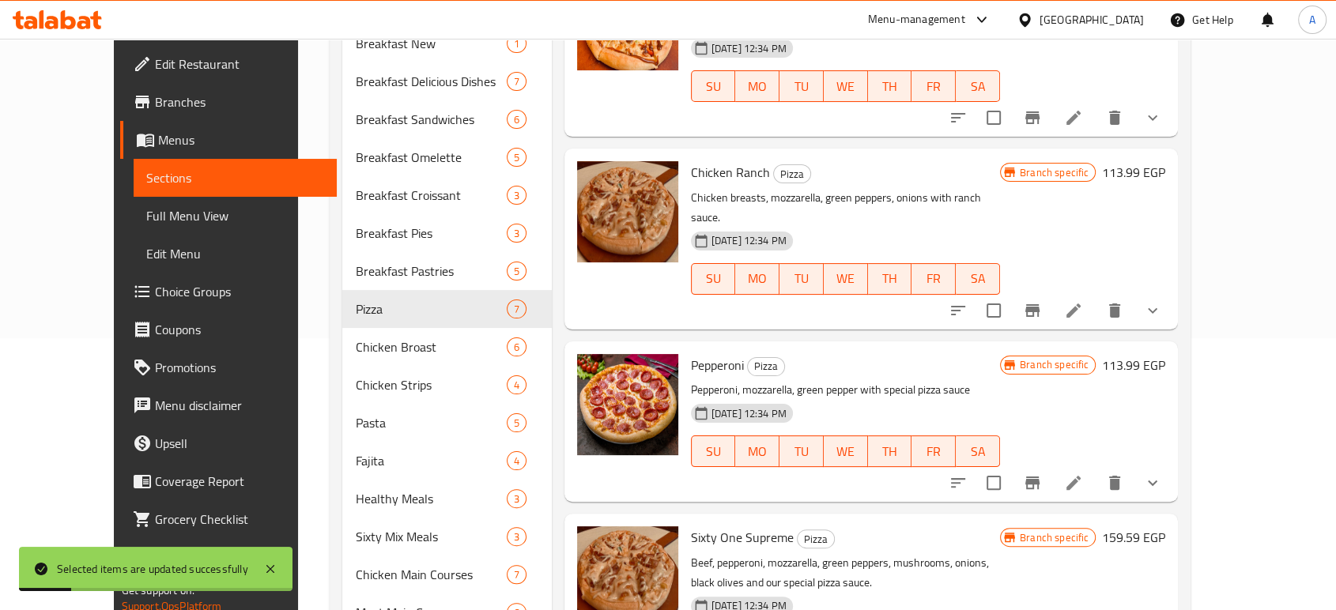
scroll to position [351, 0]
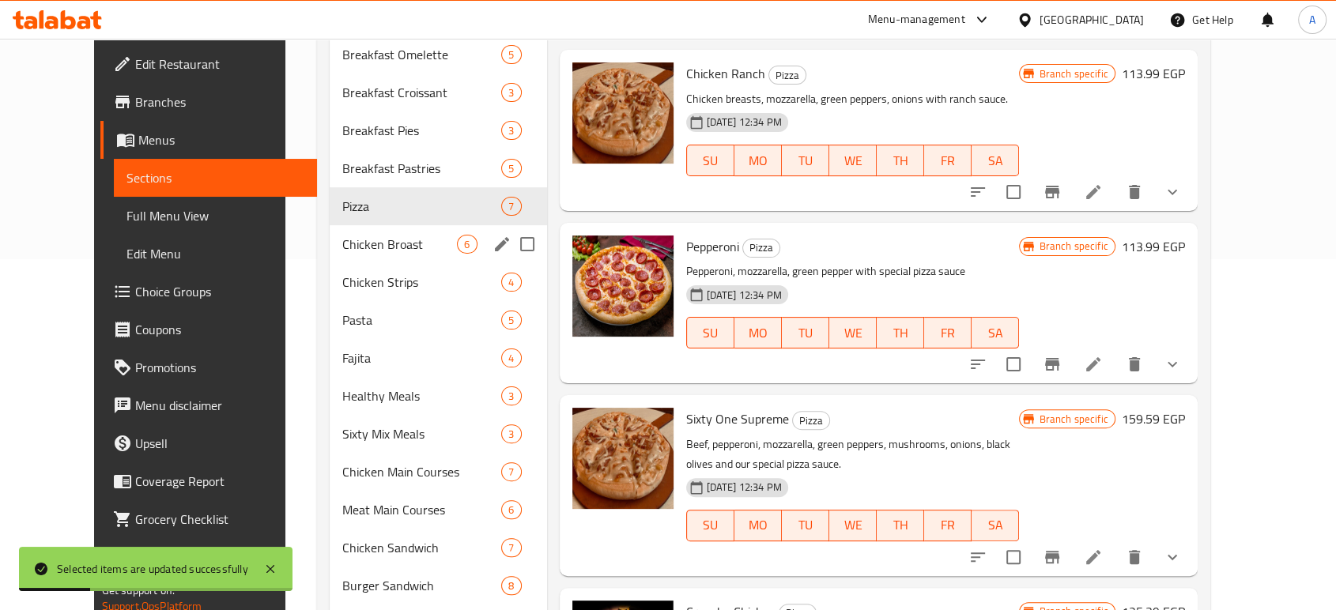
click at [342, 247] on span "Chicken Broast" at bounding box center [399, 244] width 115 height 19
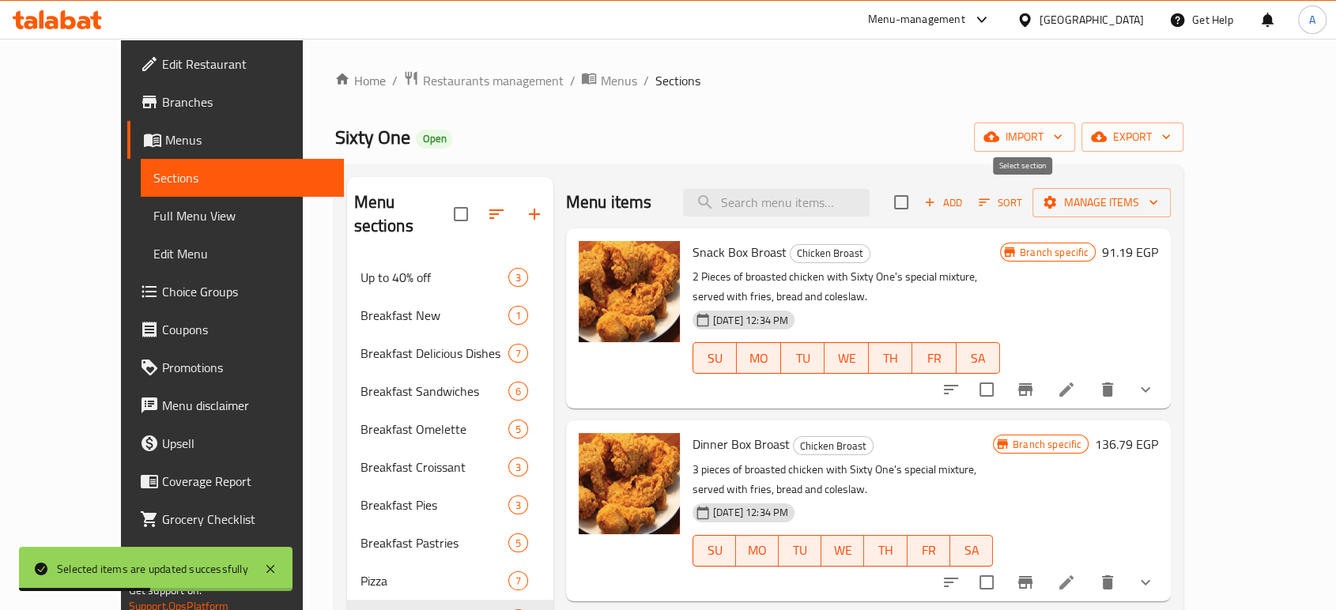
click at [918, 202] on input "checkbox" at bounding box center [900, 202] width 33 height 33
checkbox input "true"
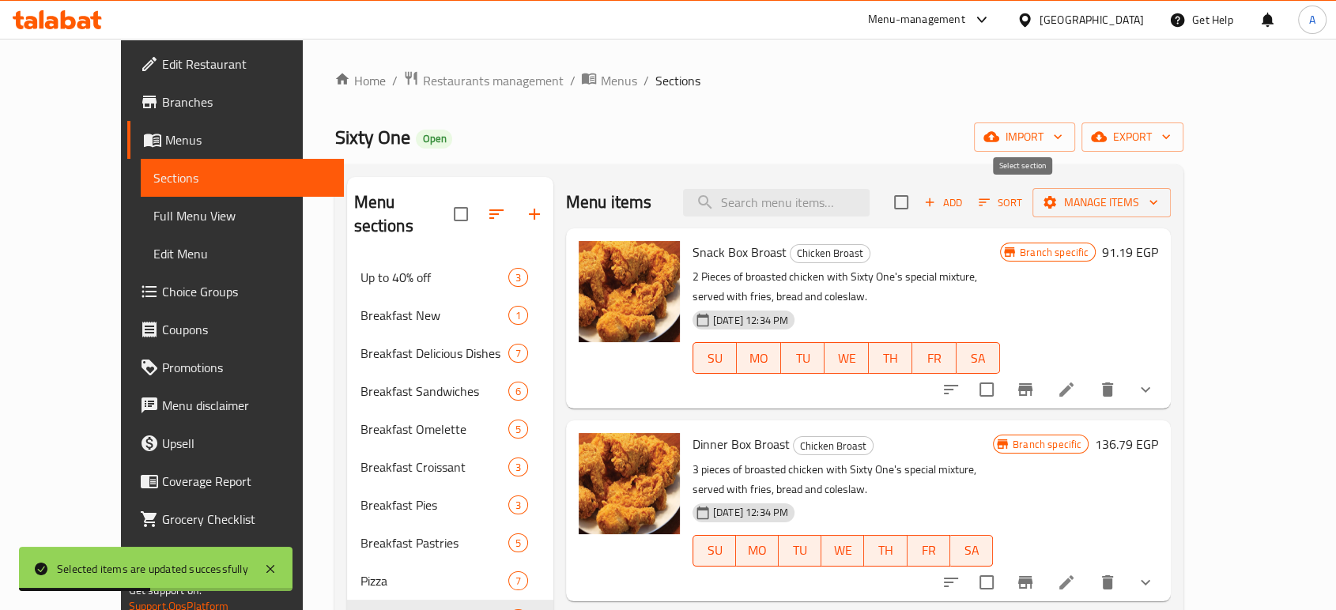
checkbox input "true"
click at [1158, 194] on span "Manage items" at bounding box center [1101, 203] width 113 height 20
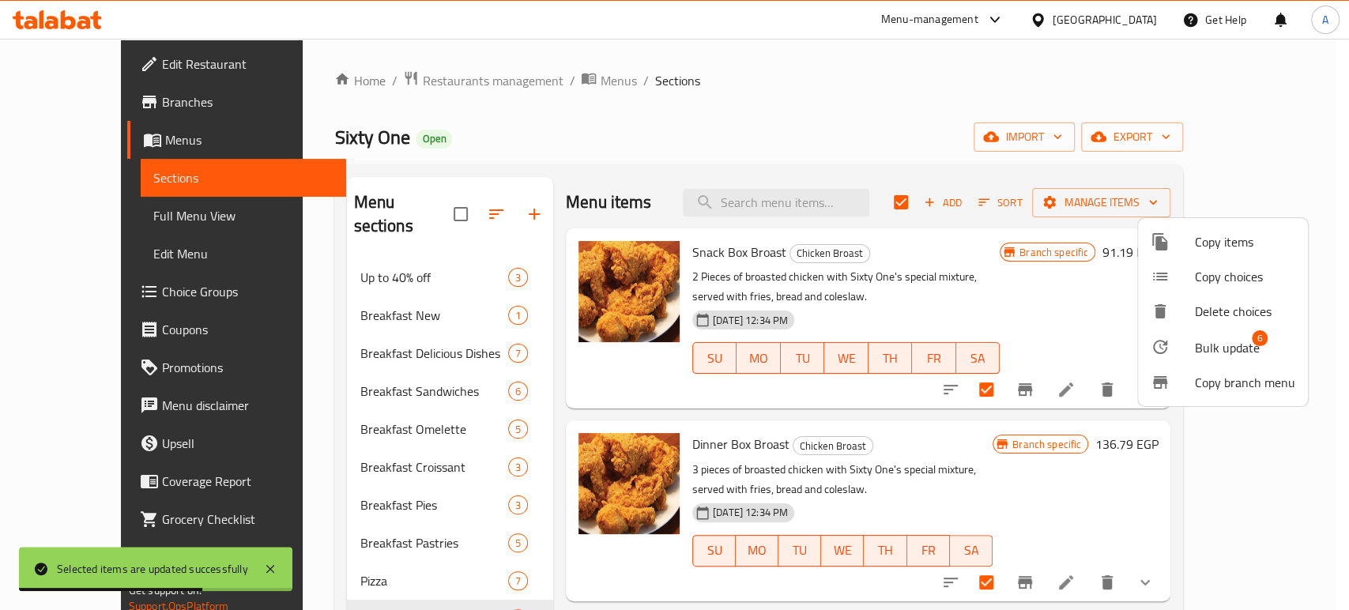
click at [1215, 343] on span "Bulk update" at bounding box center [1227, 347] width 65 height 19
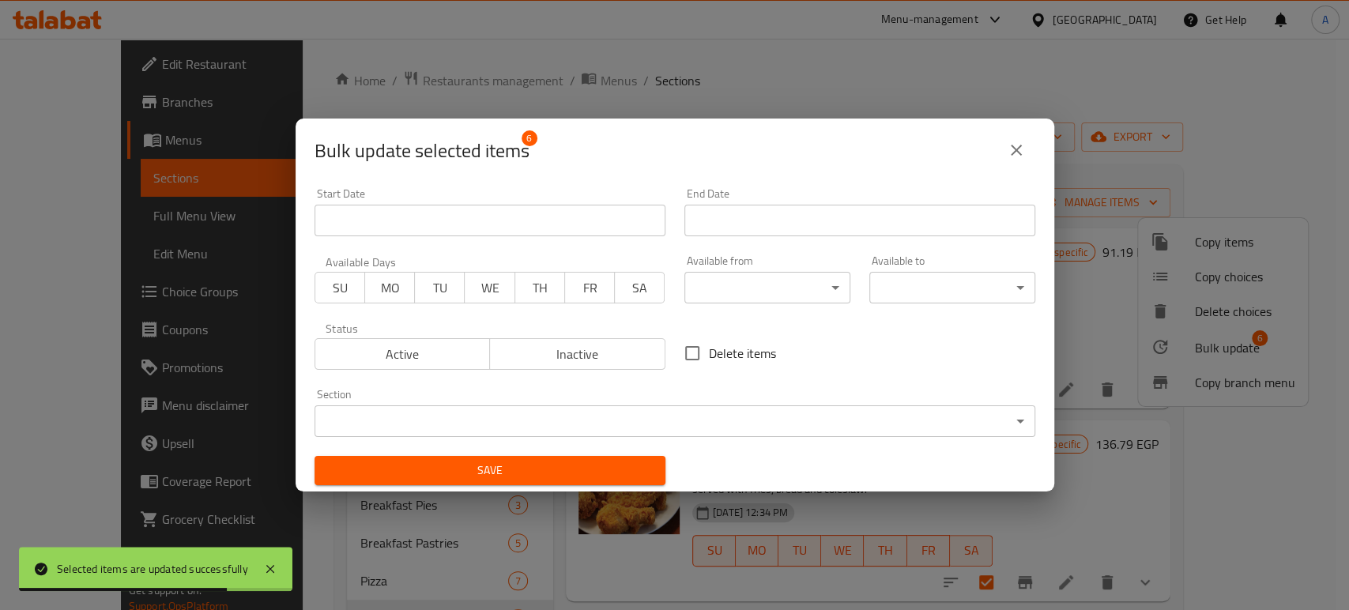
click at [807, 288] on body "Selected items are updated successfully ​ Menu-management Egypt Get Help A Edit…" at bounding box center [674, 324] width 1349 height 571
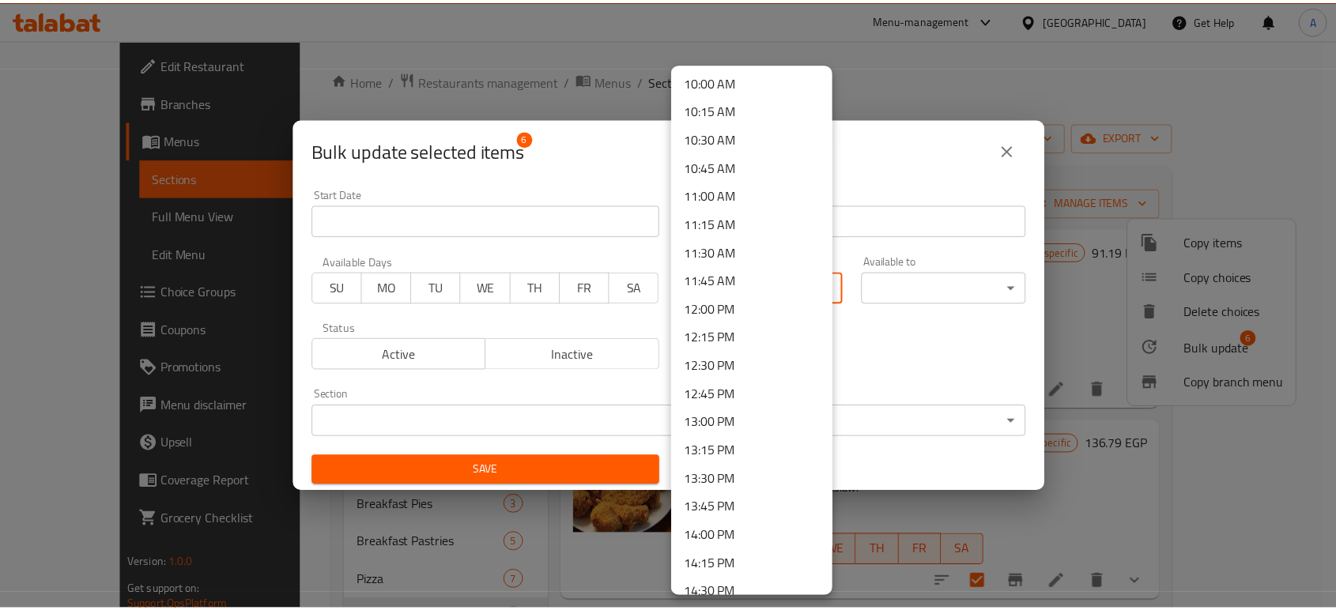
scroll to position [1141, 0]
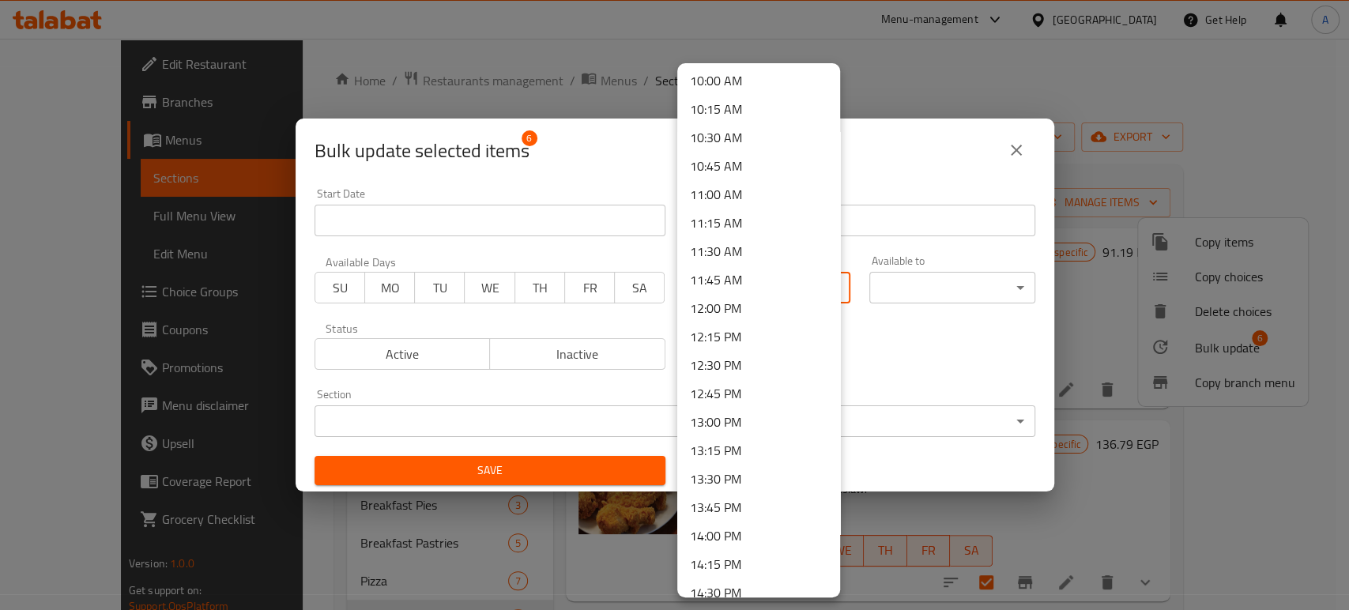
click at [724, 419] on li "13:00 PM" at bounding box center [758, 422] width 163 height 28
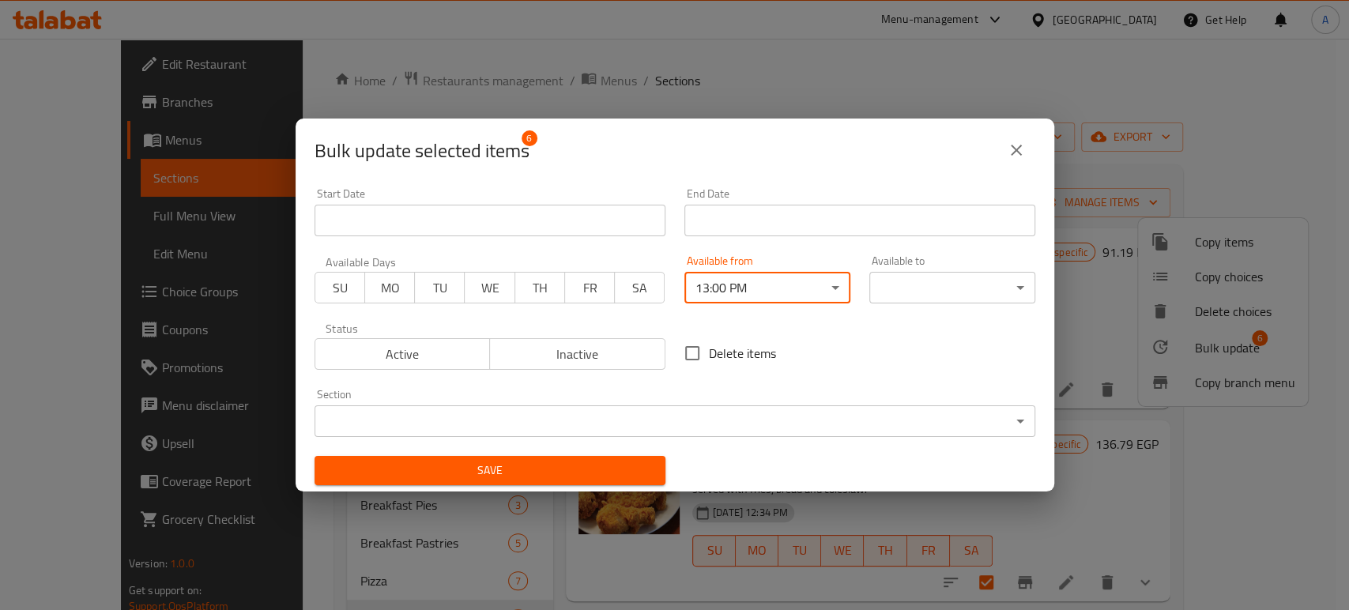
click at [923, 288] on body "​ Menu-management Egypt Get Help A Edit Restaurant Branches Menus Sections Full…" at bounding box center [674, 324] width 1349 height 571
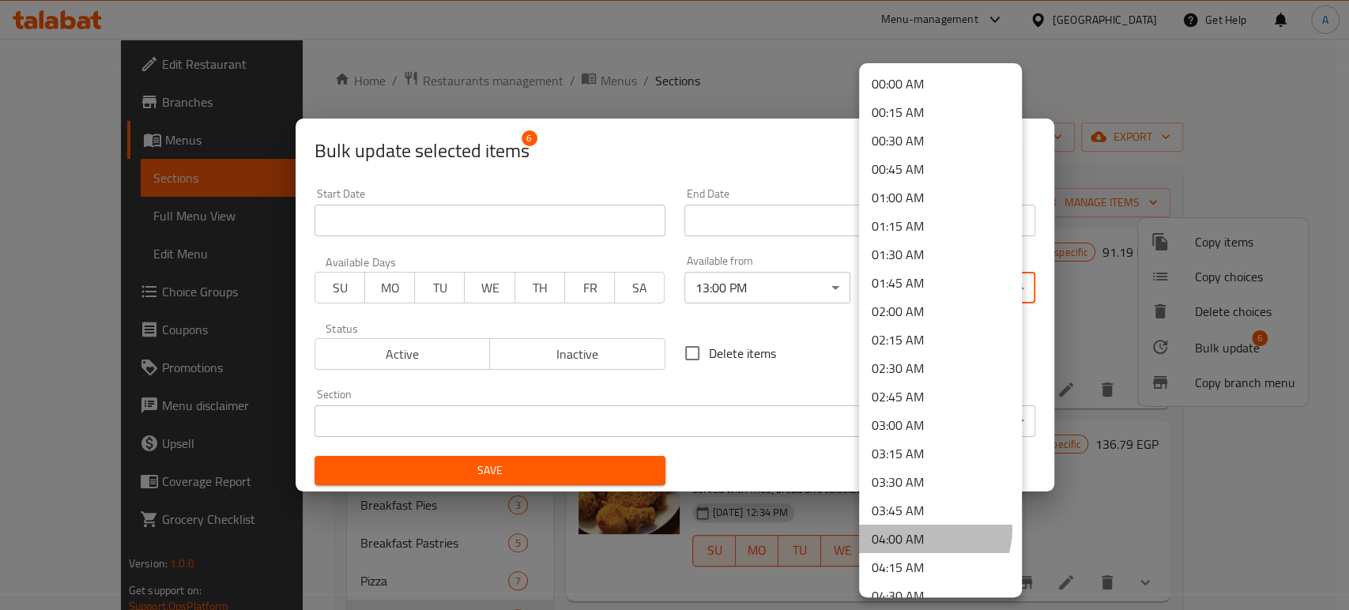
drag, startPoint x: 925, startPoint y: 530, endPoint x: 800, endPoint y: 514, distance: 125.9
click at [926, 530] on li "04:00 AM" at bounding box center [940, 539] width 163 height 28
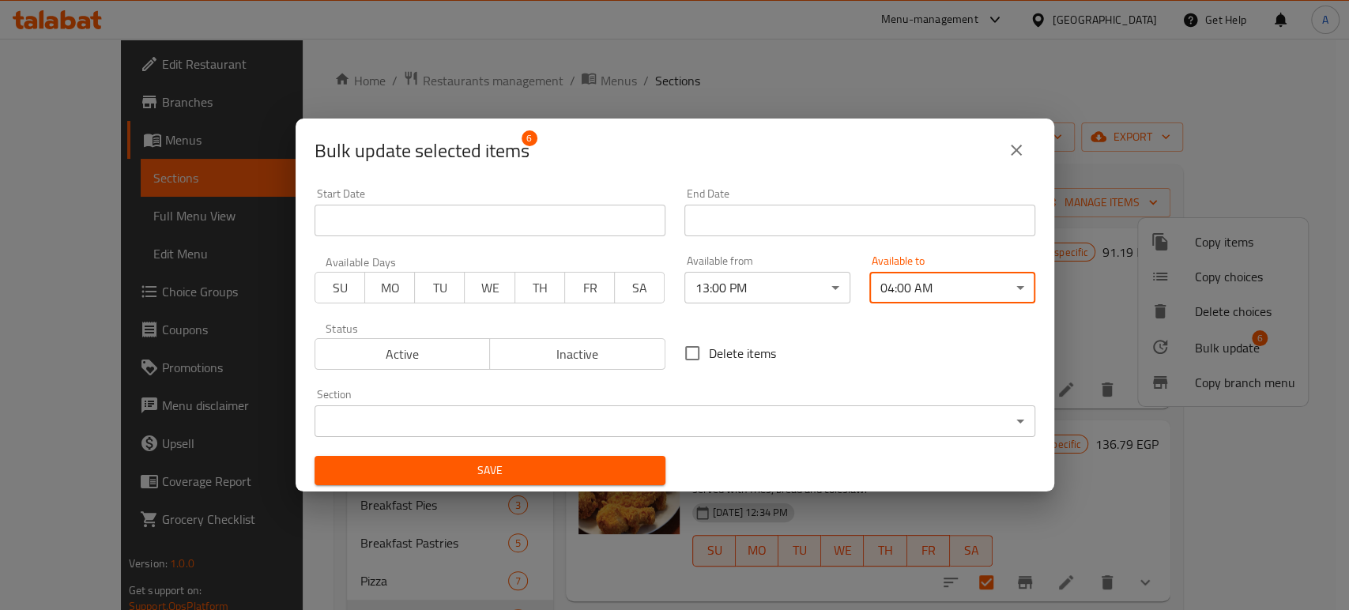
click at [584, 472] on span "Save" at bounding box center [490, 471] width 326 height 20
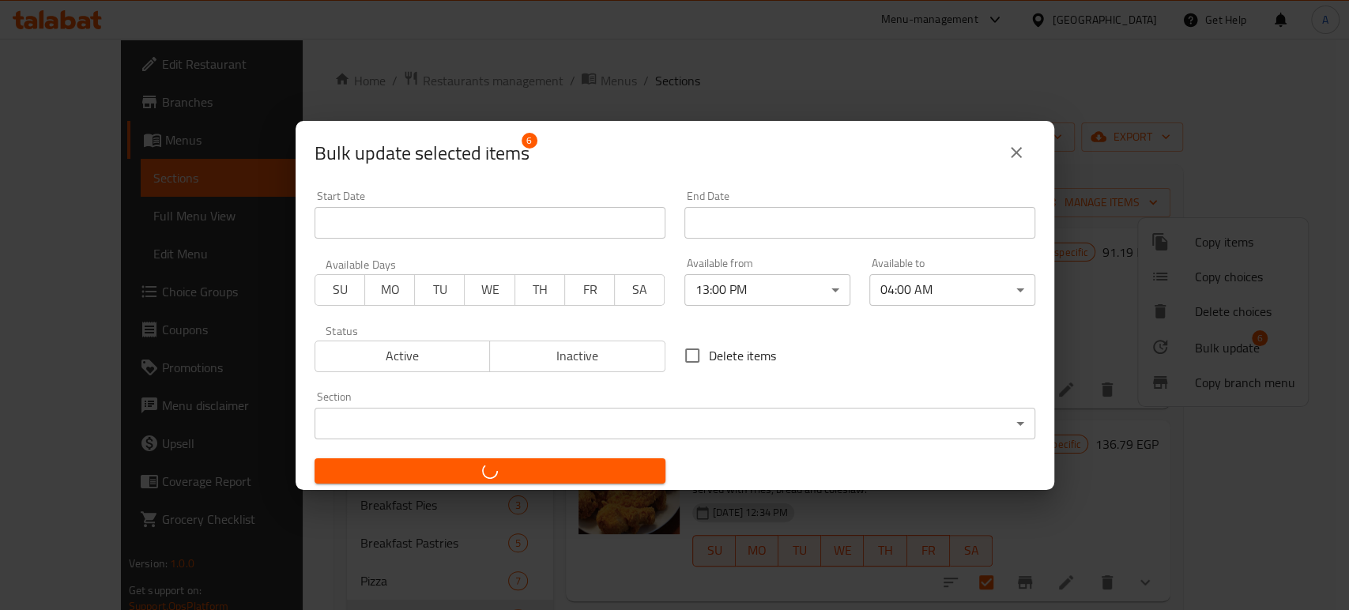
checkbox input "false"
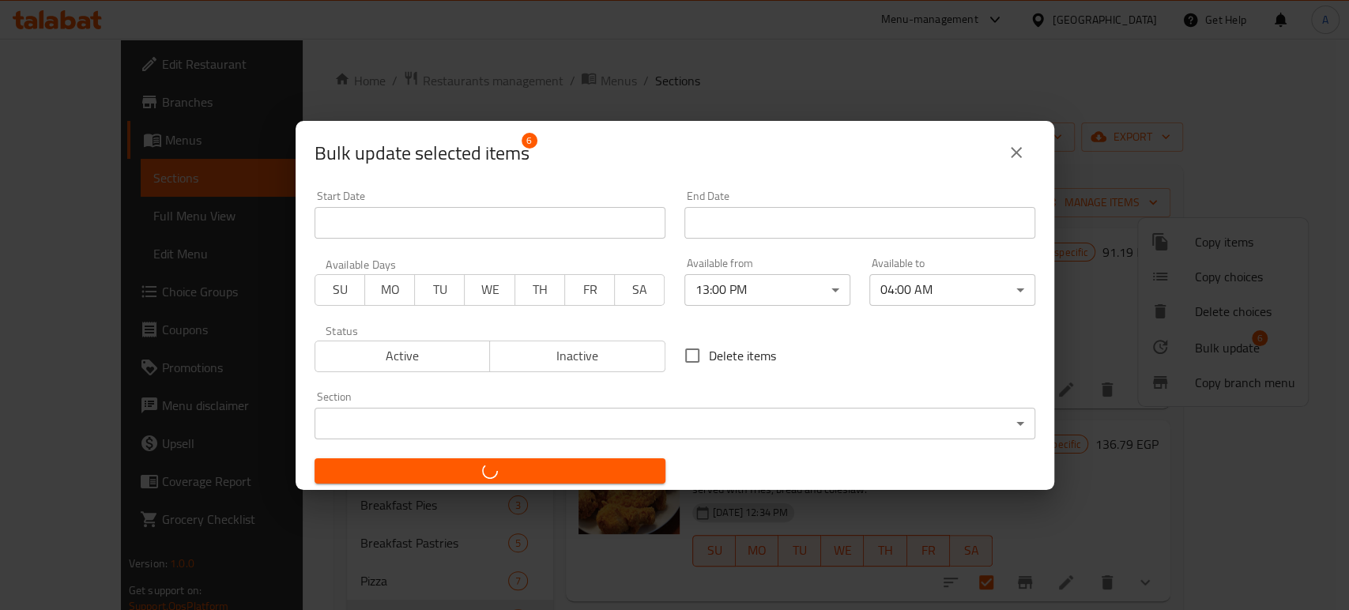
checkbox input "false"
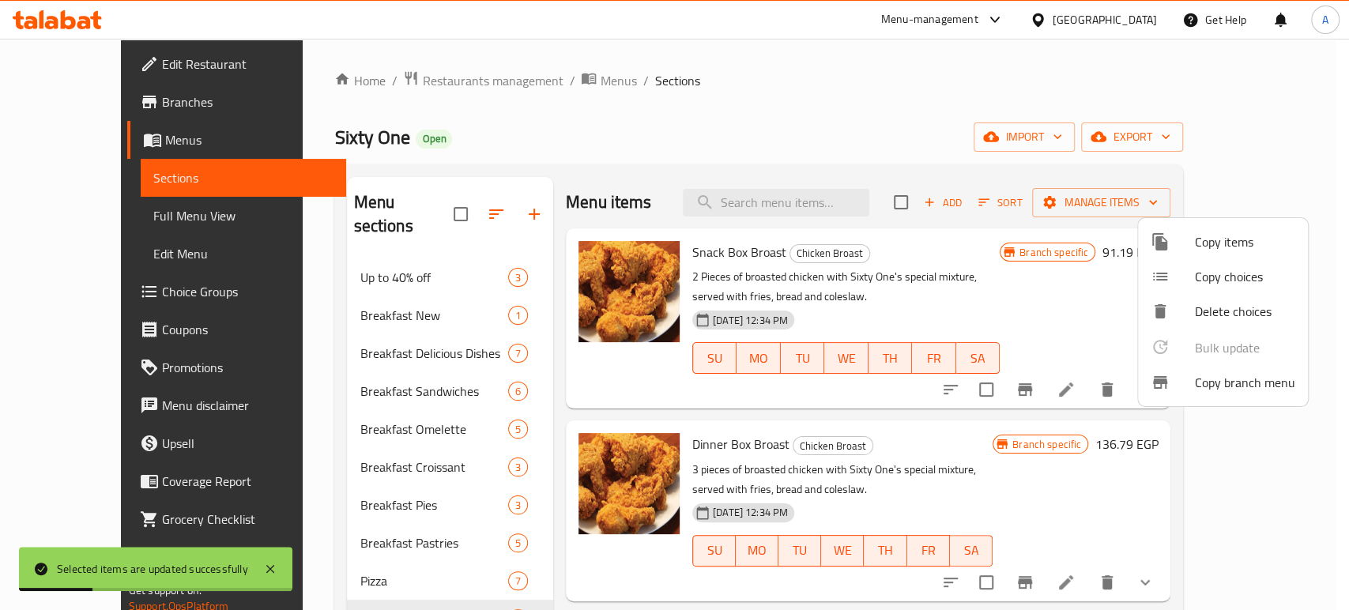
click at [791, 394] on div at bounding box center [674, 305] width 1349 height 610
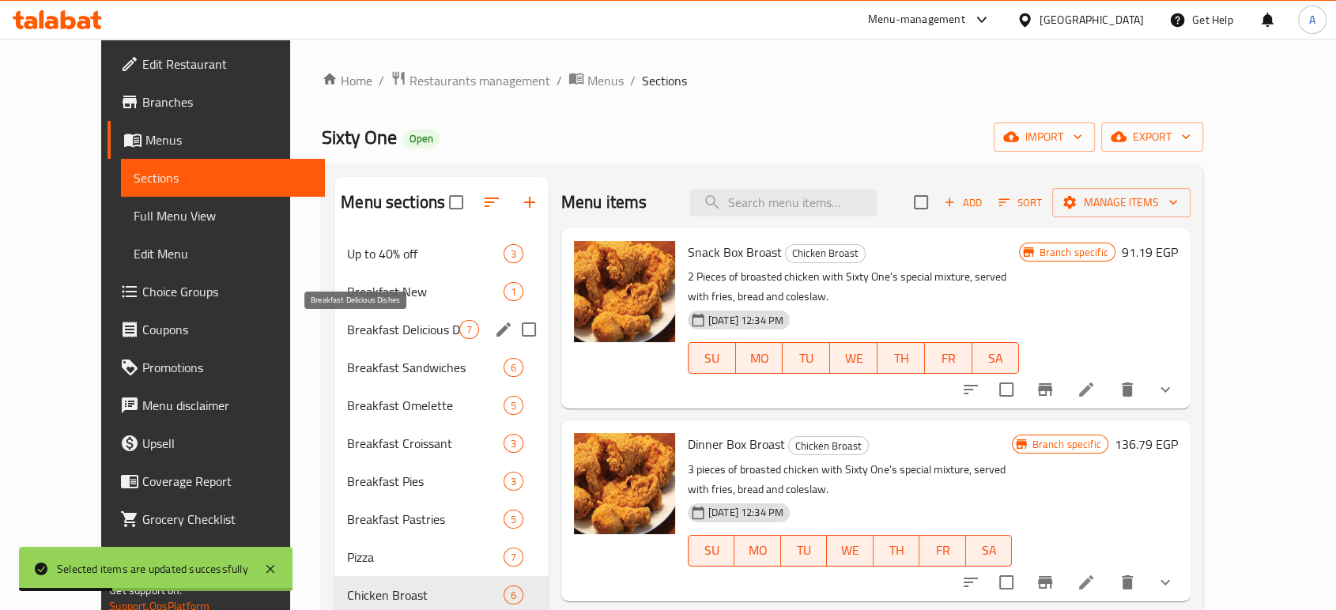
scroll to position [439, 0]
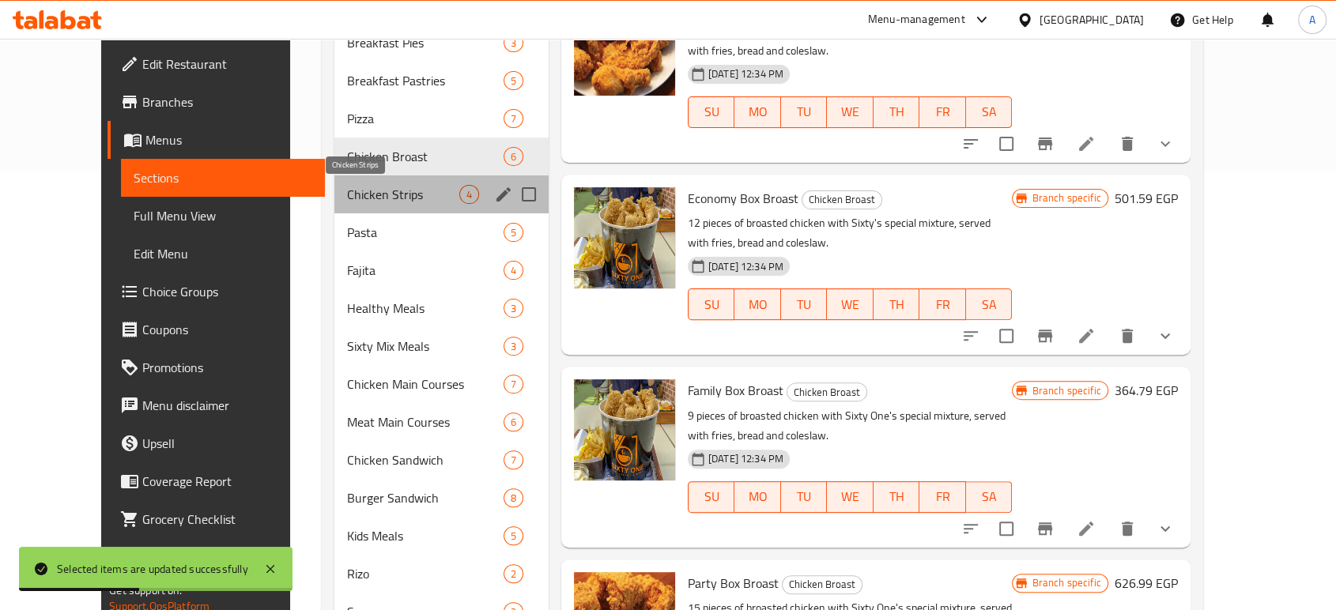
click at [347, 202] on span "Chicken Strips" at bounding box center [402, 194] width 111 height 19
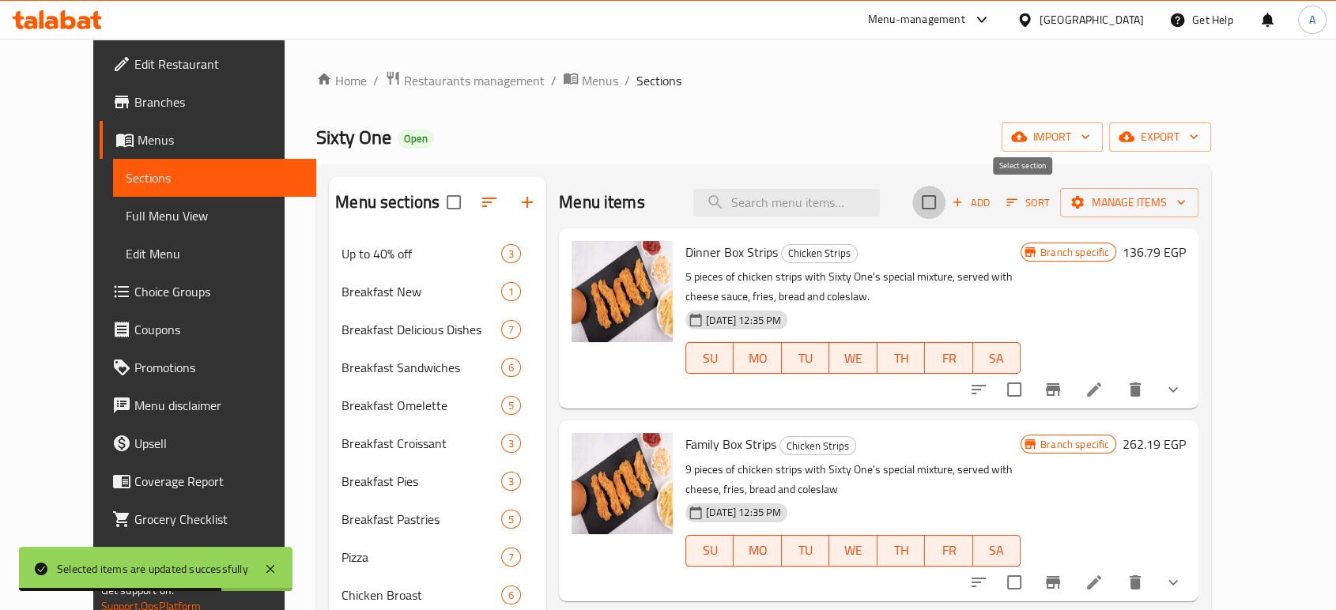
click at [945, 203] on input "checkbox" at bounding box center [928, 202] width 33 height 33
checkbox input "true"
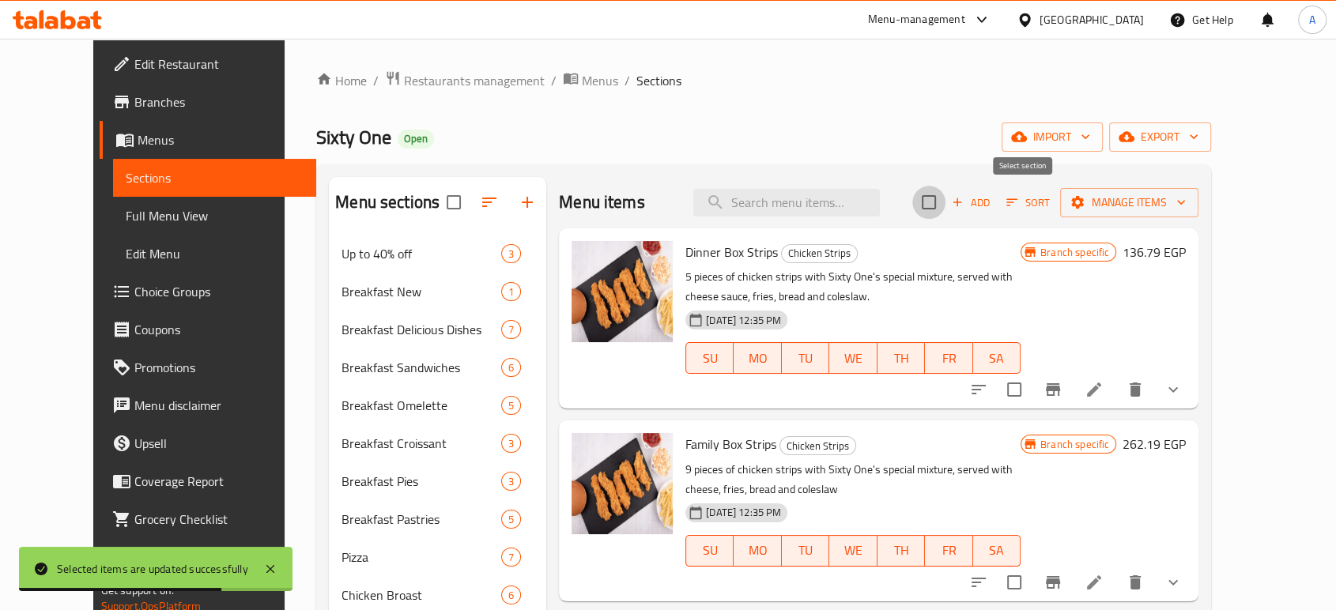
checkbox input "true"
click at [1186, 193] on span "Manage items" at bounding box center [1129, 203] width 113 height 20
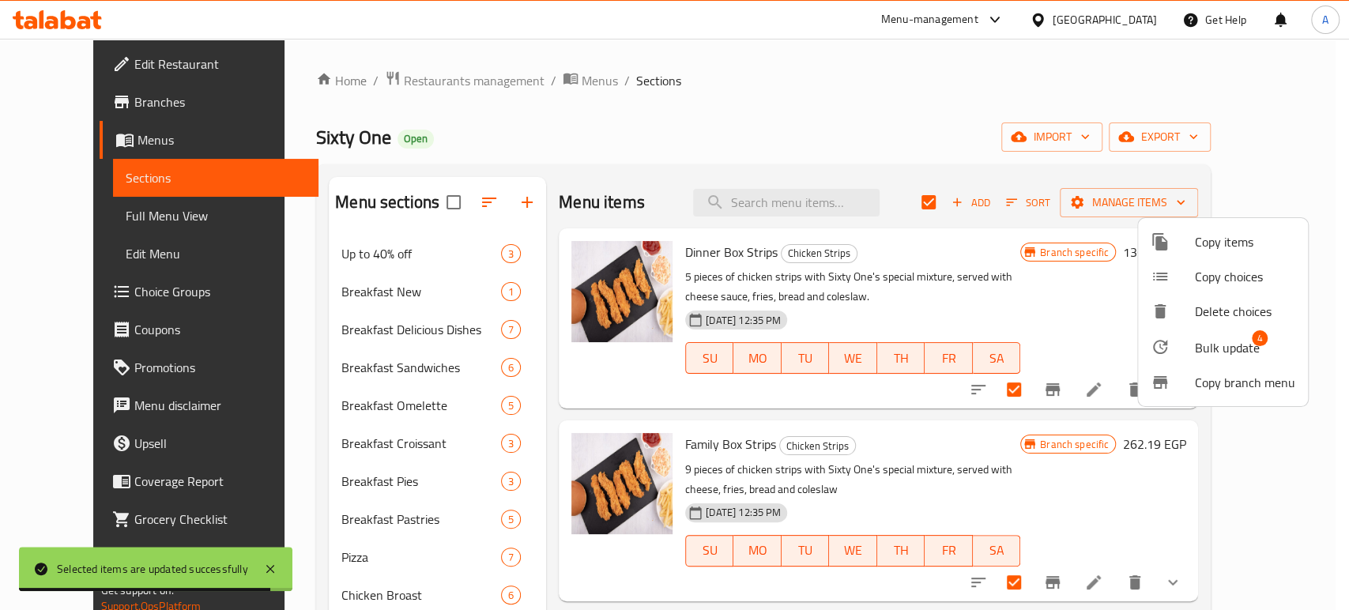
click at [1215, 345] on span "Bulk update" at bounding box center [1227, 347] width 65 height 19
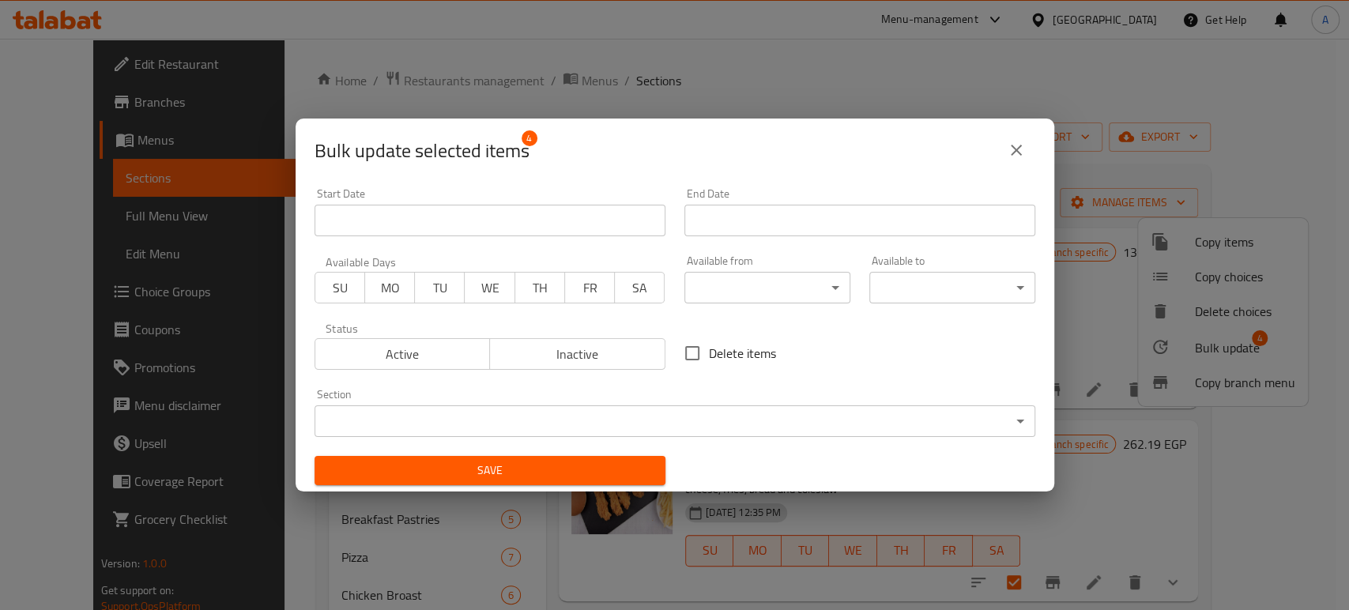
click at [797, 322] on div "Start Date Start Date End Date End Date Available Days SU MO TU WE TH FR SA Ava…" at bounding box center [675, 337] width 740 height 316
click at [795, 300] on body "​ Menu-management Egypt Get Help A Edit Restaurant Branches Menus Sections Full…" at bounding box center [674, 324] width 1349 height 571
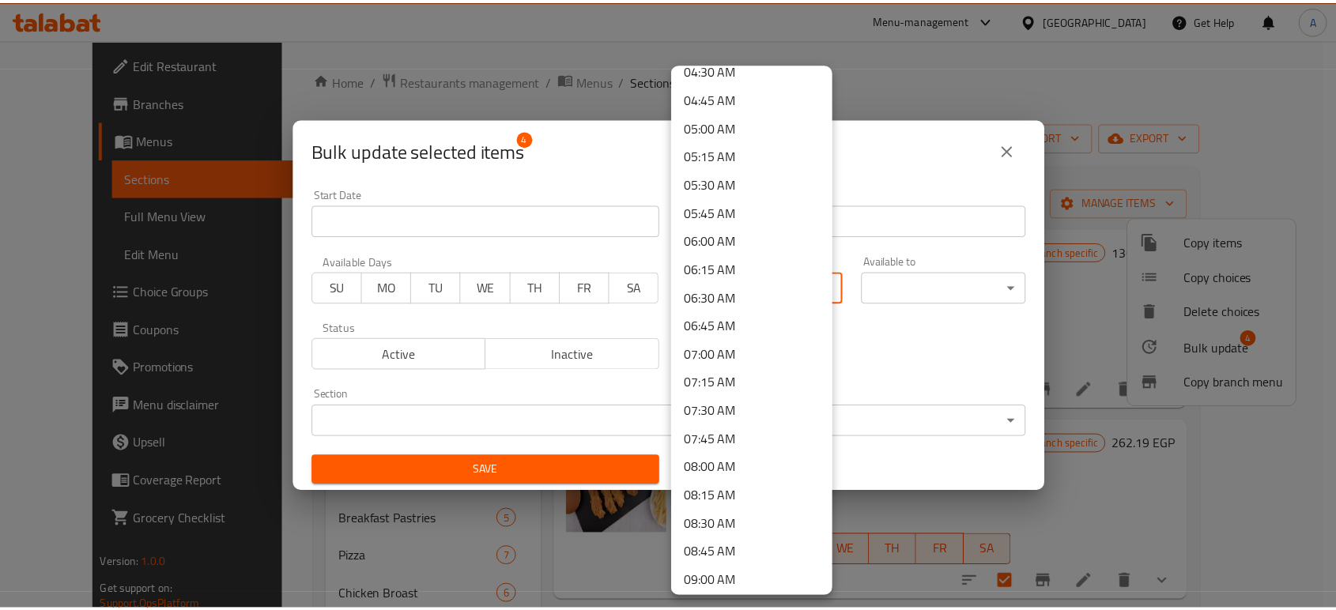
scroll to position [1054, 0]
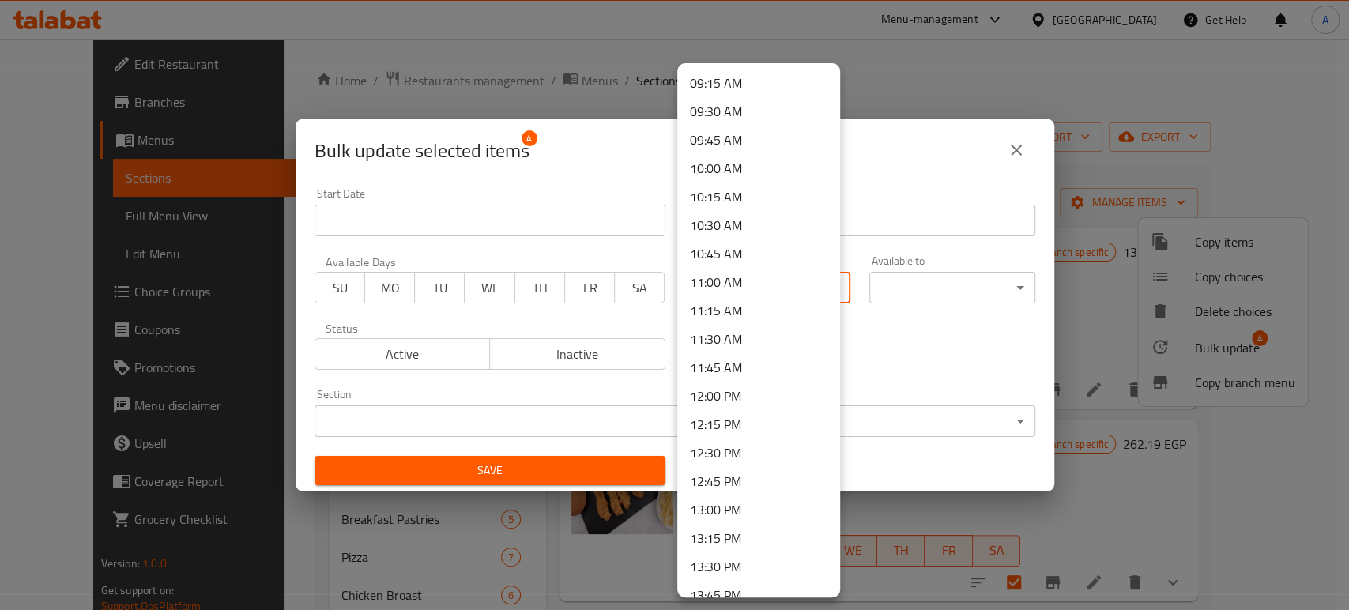
click at [726, 508] on li "13:00 PM" at bounding box center [758, 510] width 163 height 28
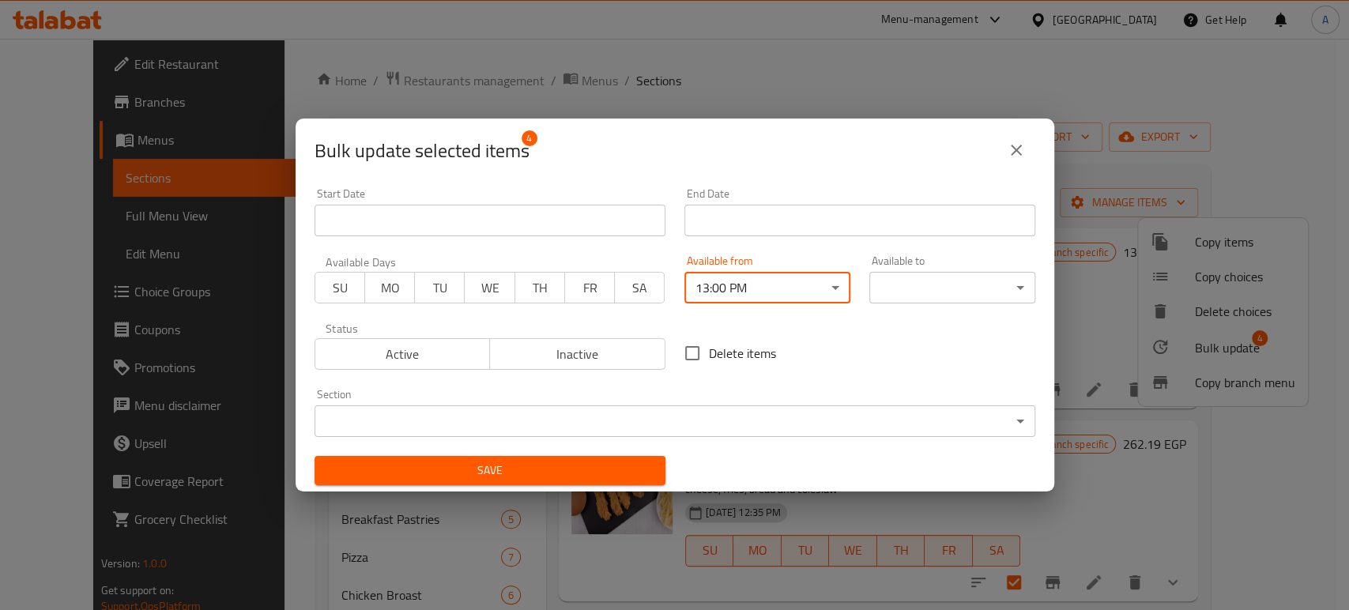
click at [905, 305] on div "Available to ​ ​" at bounding box center [952, 279] width 185 height 67
click at [920, 292] on body "​ Menu-management Egypt Get Help A Edit Restaurant Branches Menus Sections Full…" at bounding box center [674, 324] width 1349 height 571
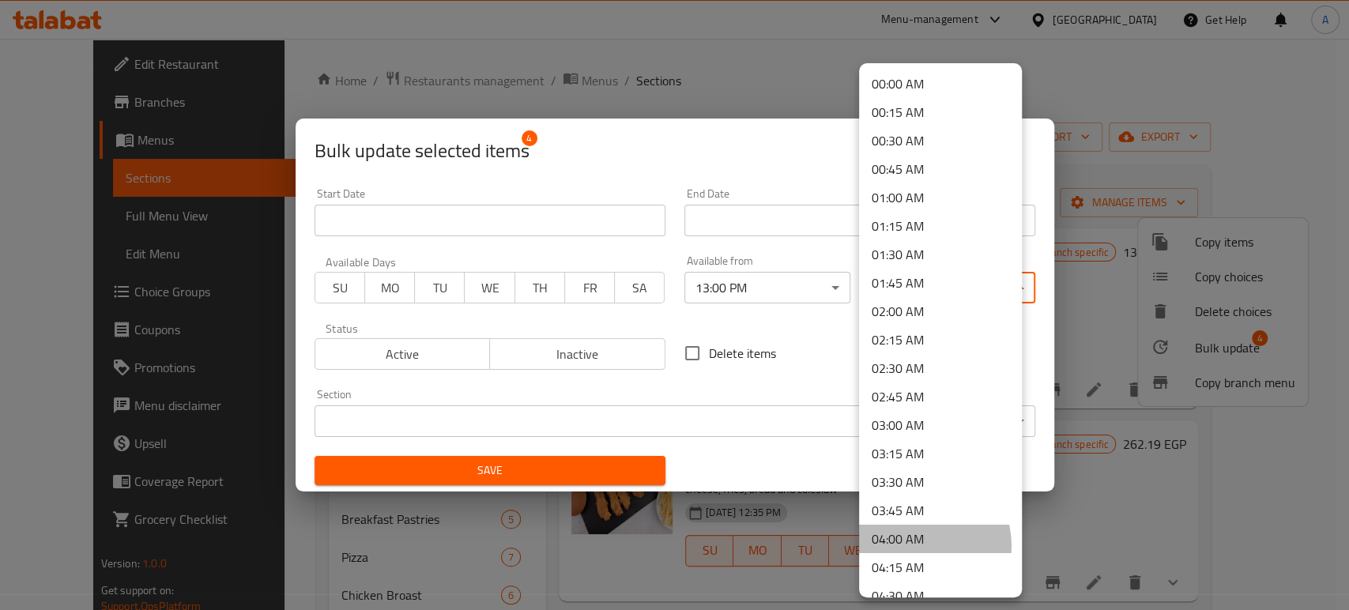
click at [912, 546] on li "04:00 AM" at bounding box center [940, 539] width 163 height 28
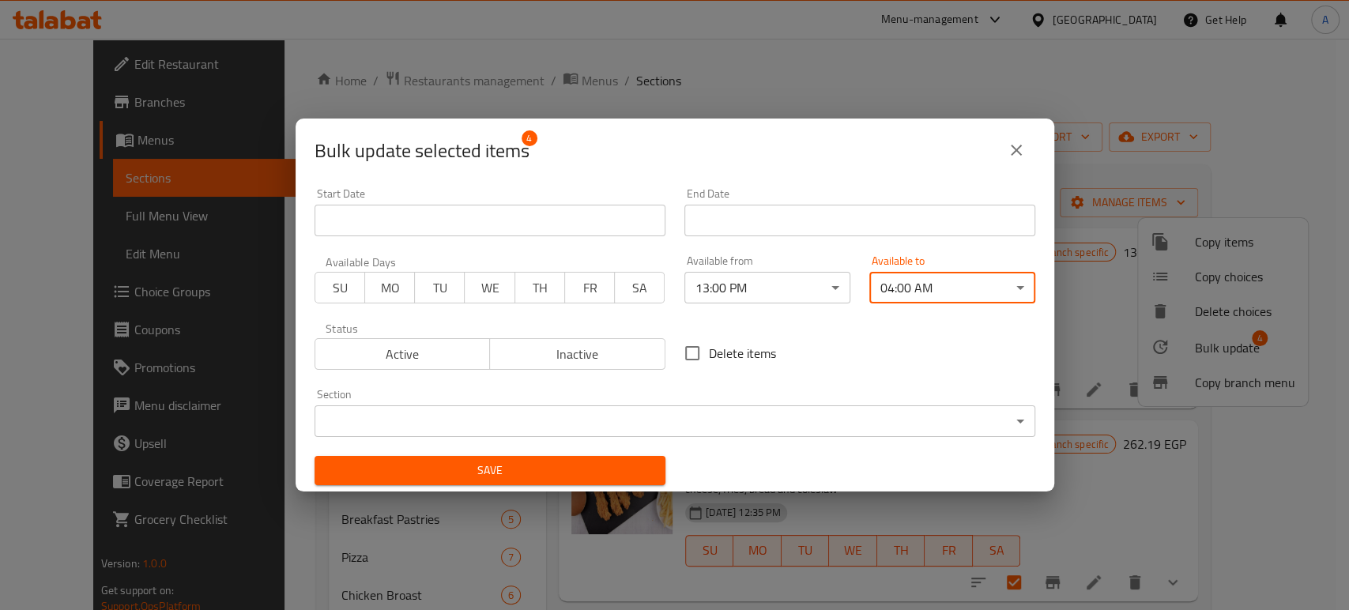
click at [519, 466] on span "Save" at bounding box center [490, 471] width 326 height 20
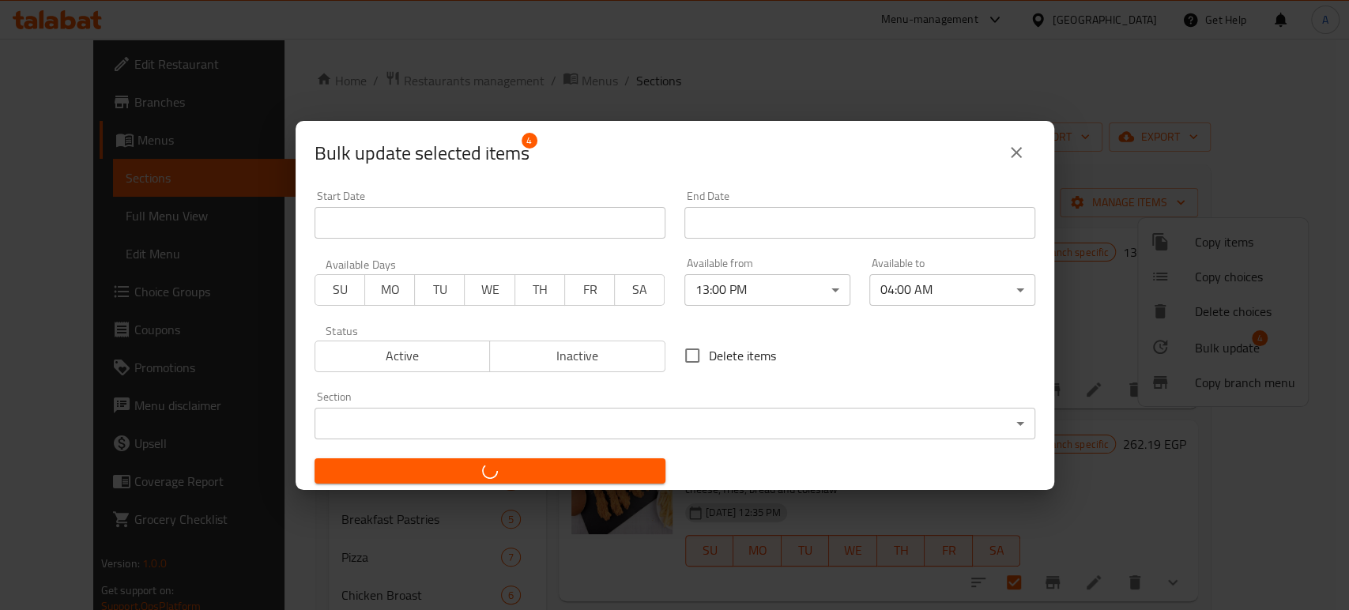
checkbox input "false"
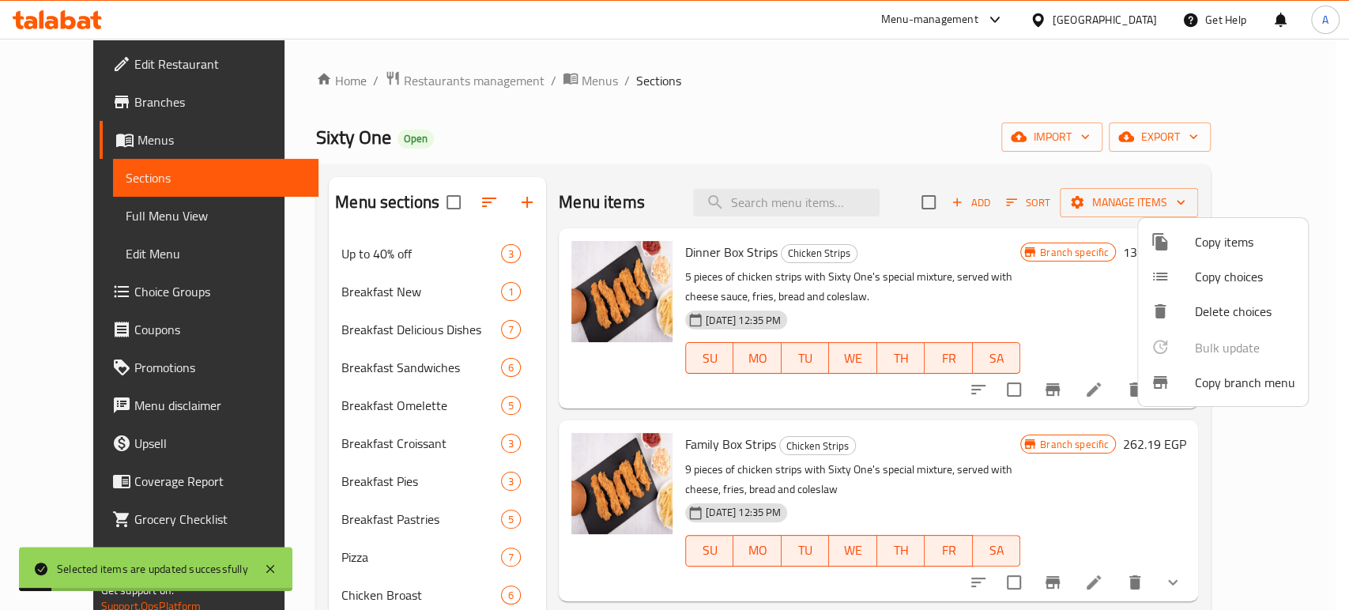
click at [247, 339] on div at bounding box center [674, 305] width 1349 height 610
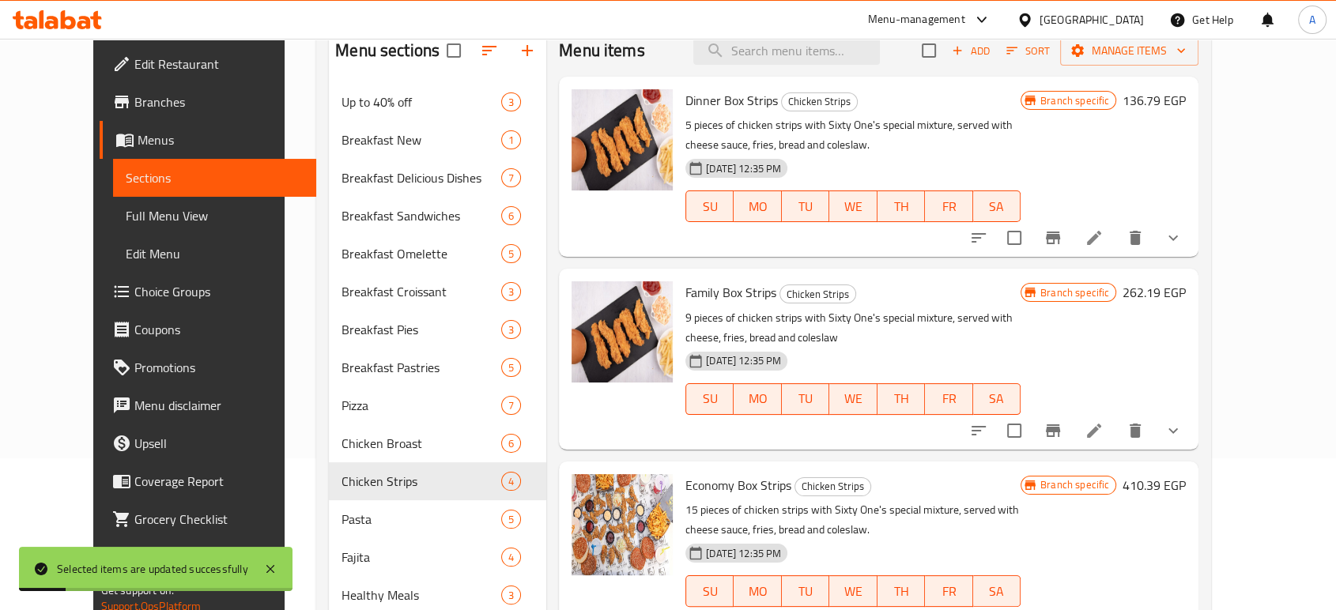
scroll to position [351, 0]
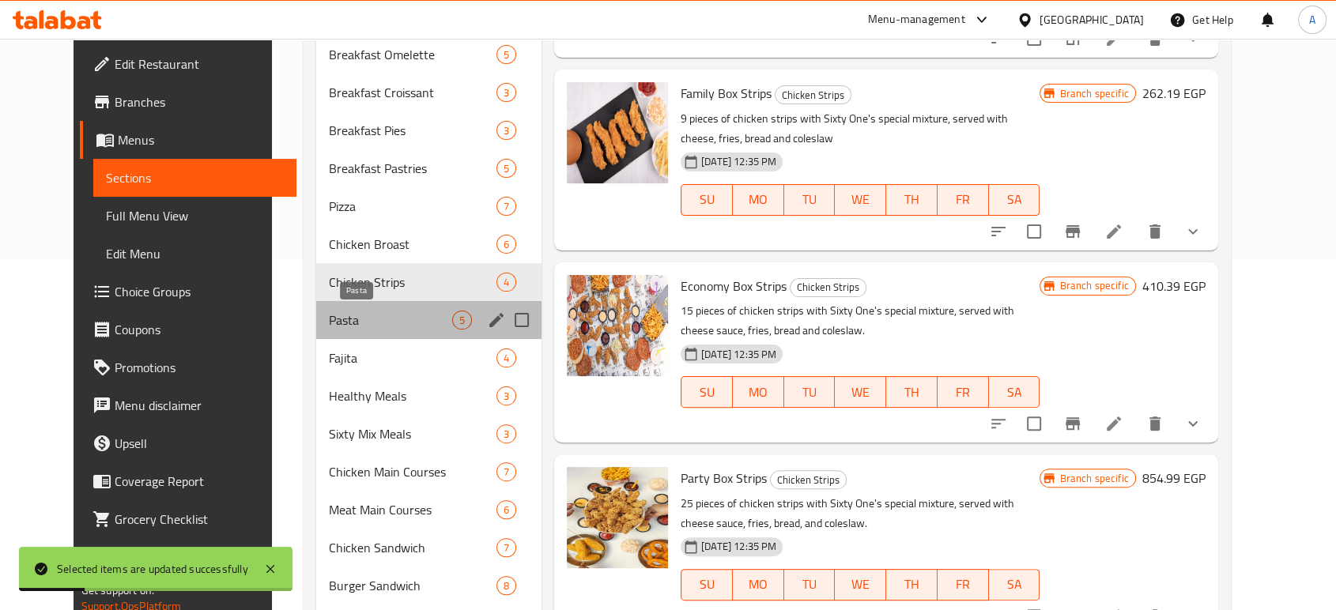
click at [329, 319] on span "Pasta" at bounding box center [390, 320] width 123 height 19
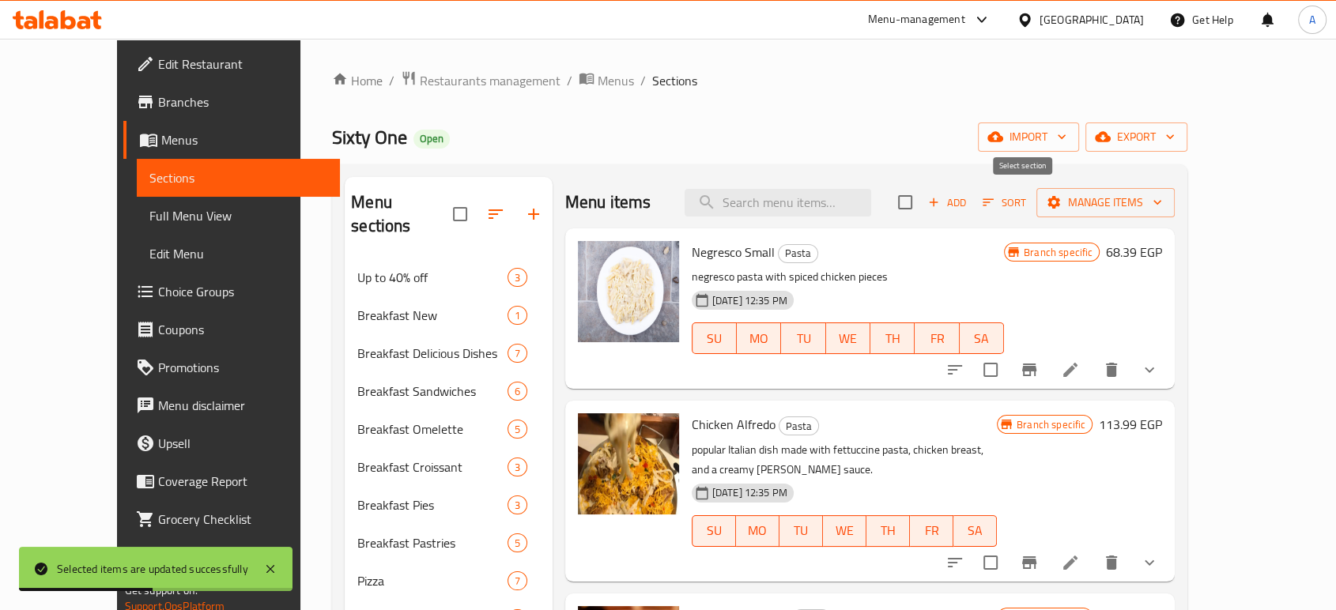
click at [922, 207] on input "checkbox" at bounding box center [904, 202] width 33 height 33
checkbox input "true"
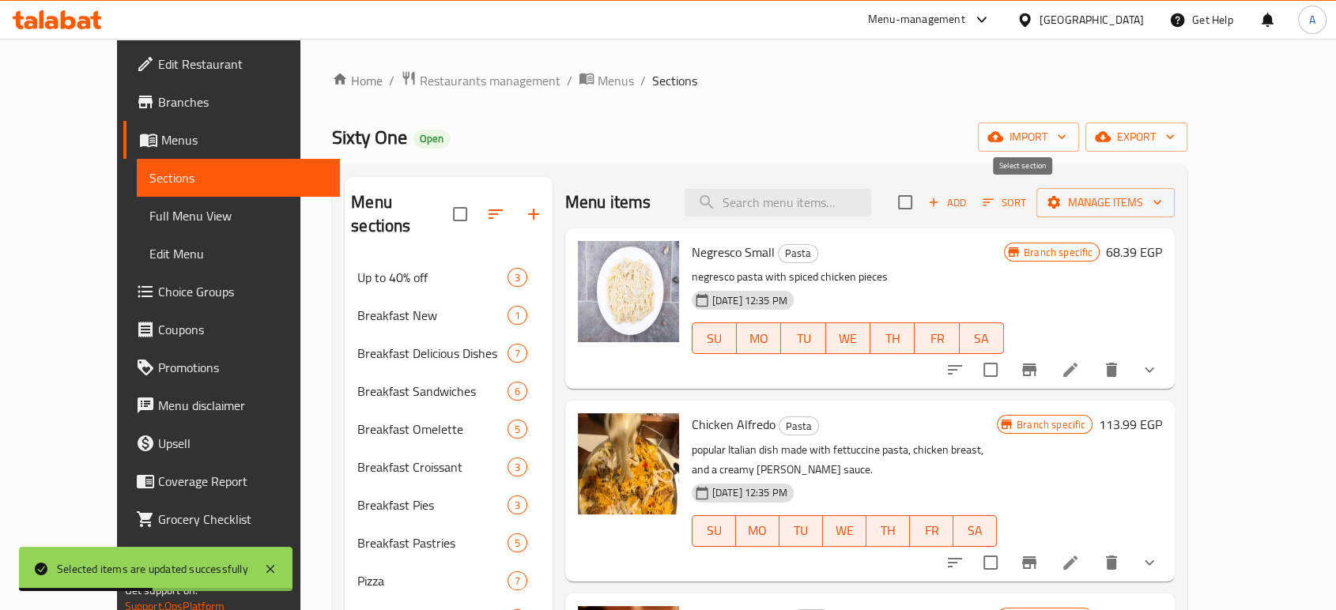
checkbox input "true"
click at [922, 206] on input "checkbox" at bounding box center [904, 202] width 33 height 33
checkbox input "false"
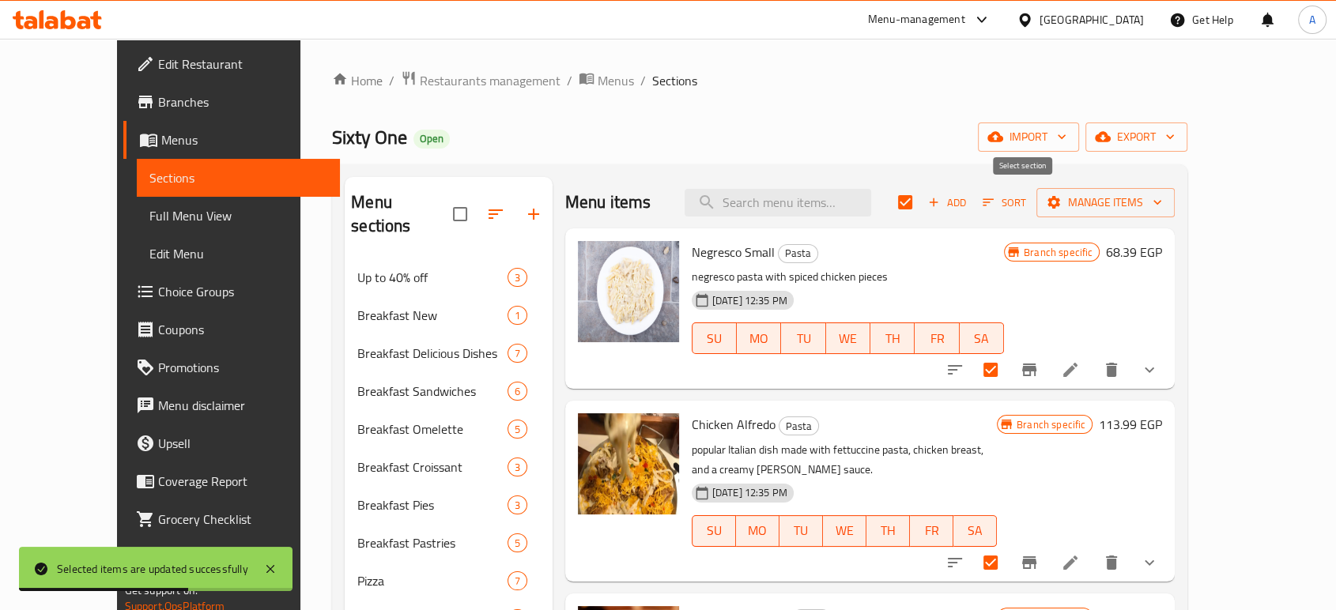
checkbox input "false"
click at [1162, 204] on span "Manage items" at bounding box center [1105, 203] width 113 height 20
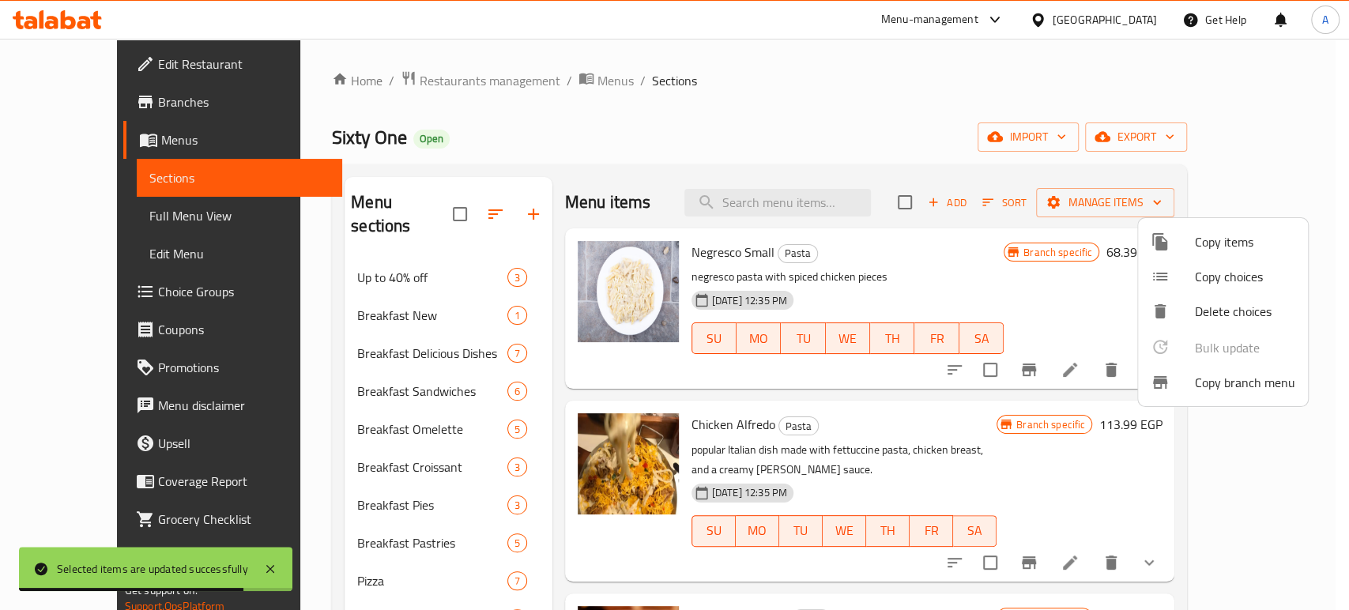
click at [1031, 206] on div at bounding box center [674, 305] width 1349 height 610
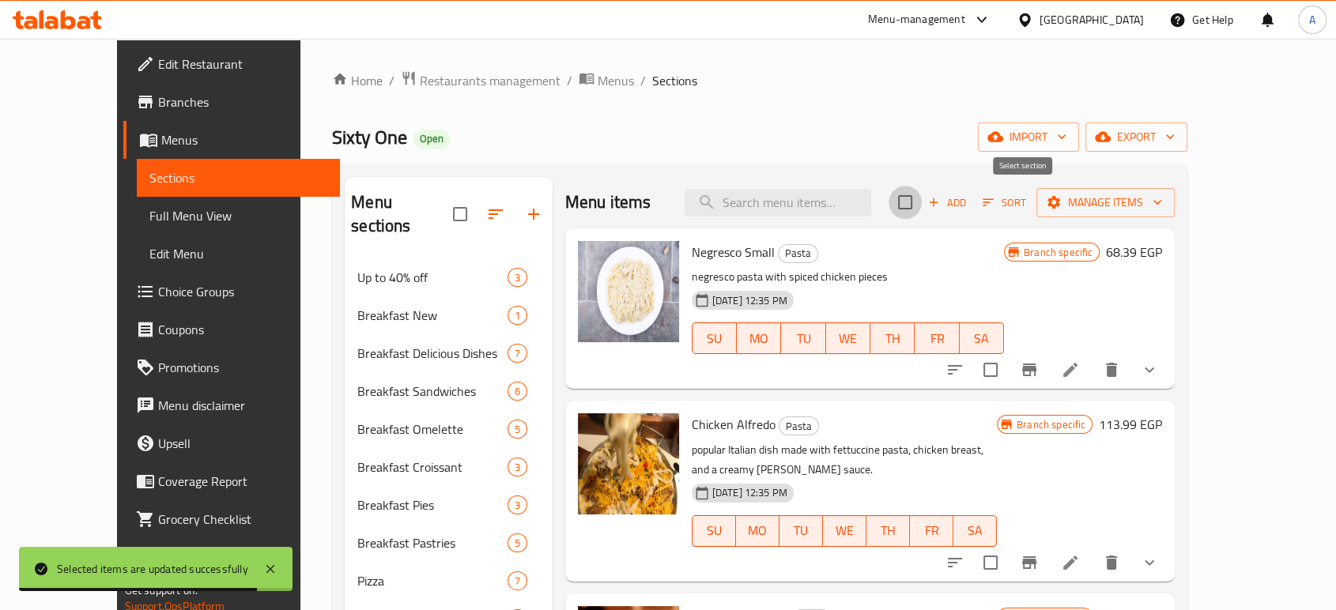
click at [922, 206] on input "checkbox" at bounding box center [904, 202] width 33 height 33
checkbox input "true"
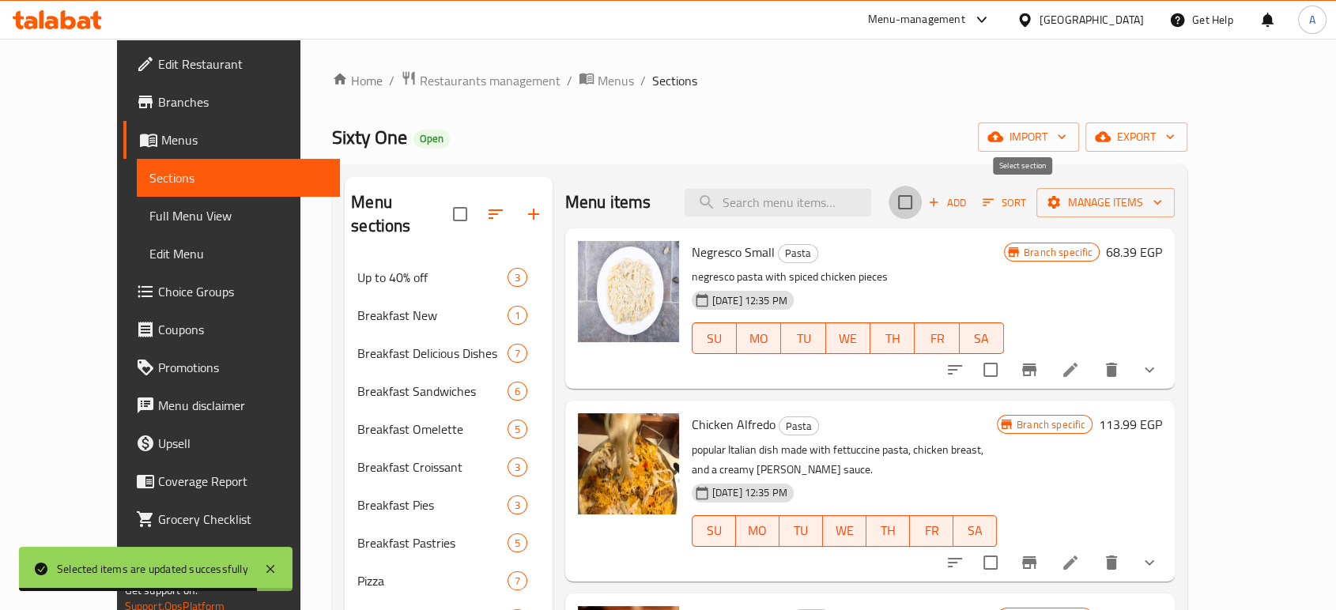
checkbox input "true"
click at [1162, 206] on span "Manage items" at bounding box center [1105, 203] width 113 height 20
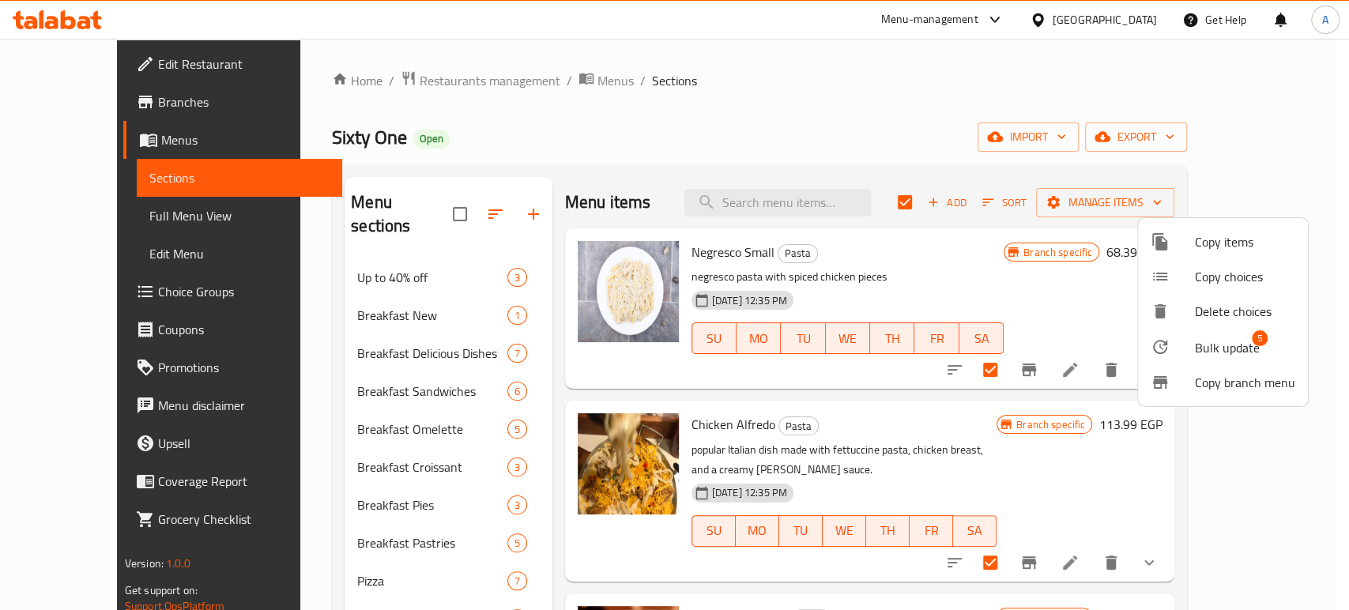
click at [1227, 353] on span "Bulk update" at bounding box center [1227, 347] width 65 height 19
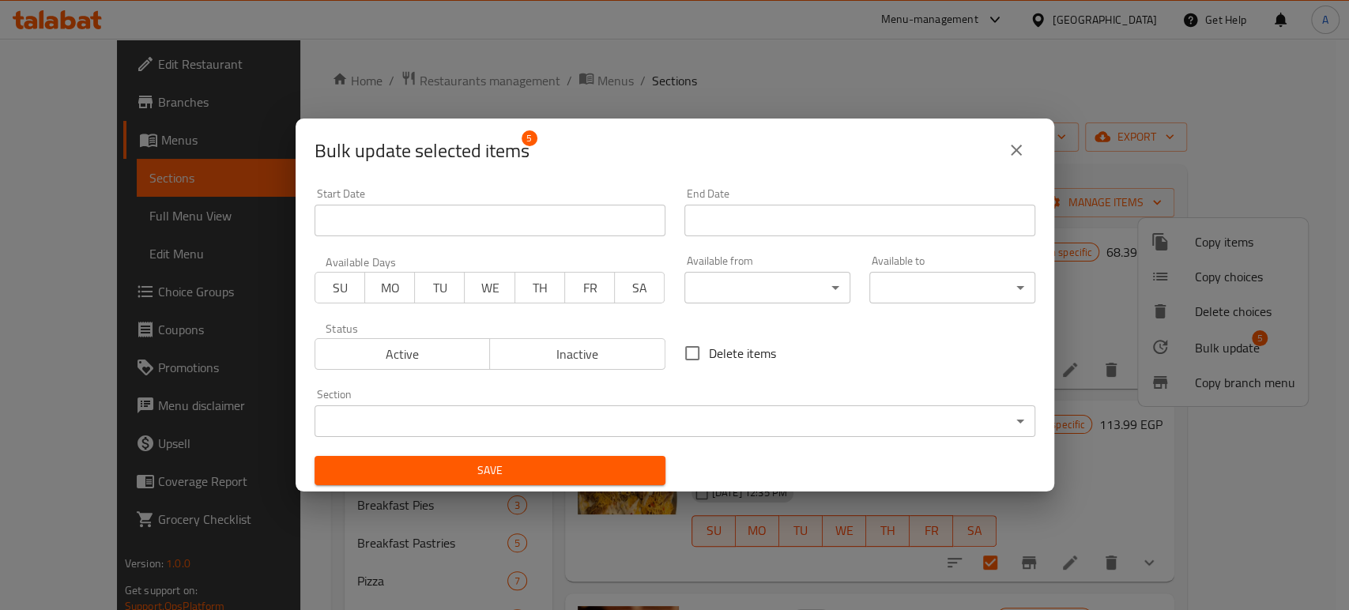
click at [788, 298] on body "​ Menu-management Egypt Get Help A Edit Restaurant Branches Menus Sections Full…" at bounding box center [674, 324] width 1349 height 571
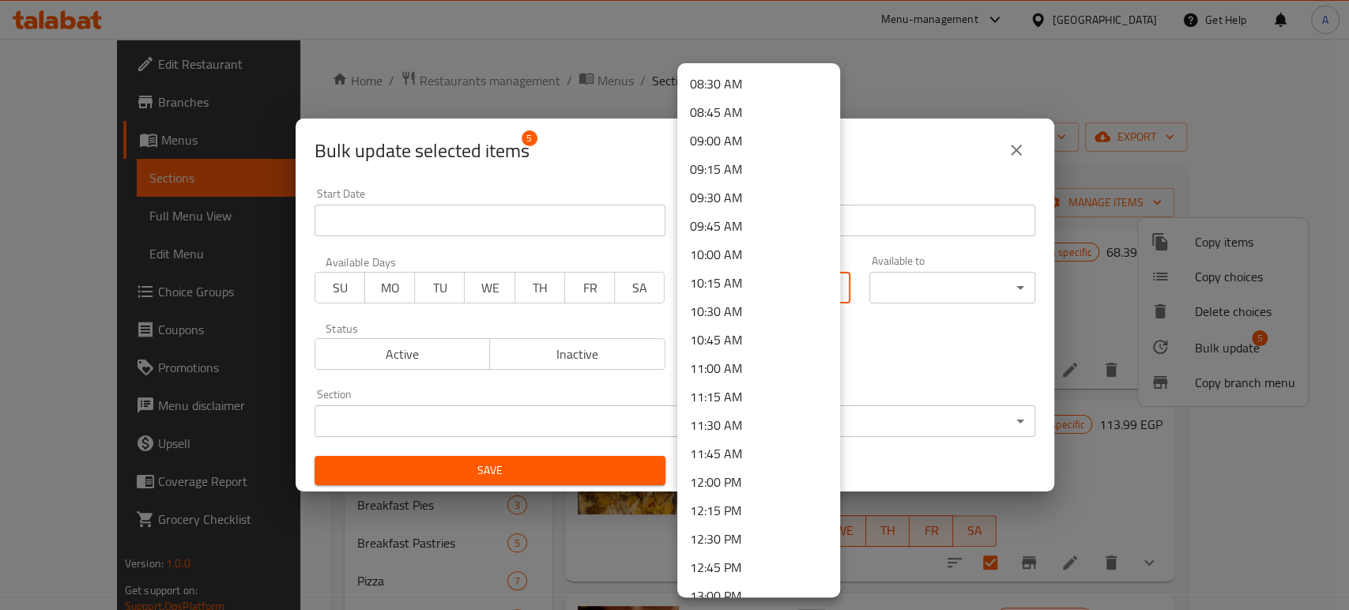
scroll to position [1229, 0]
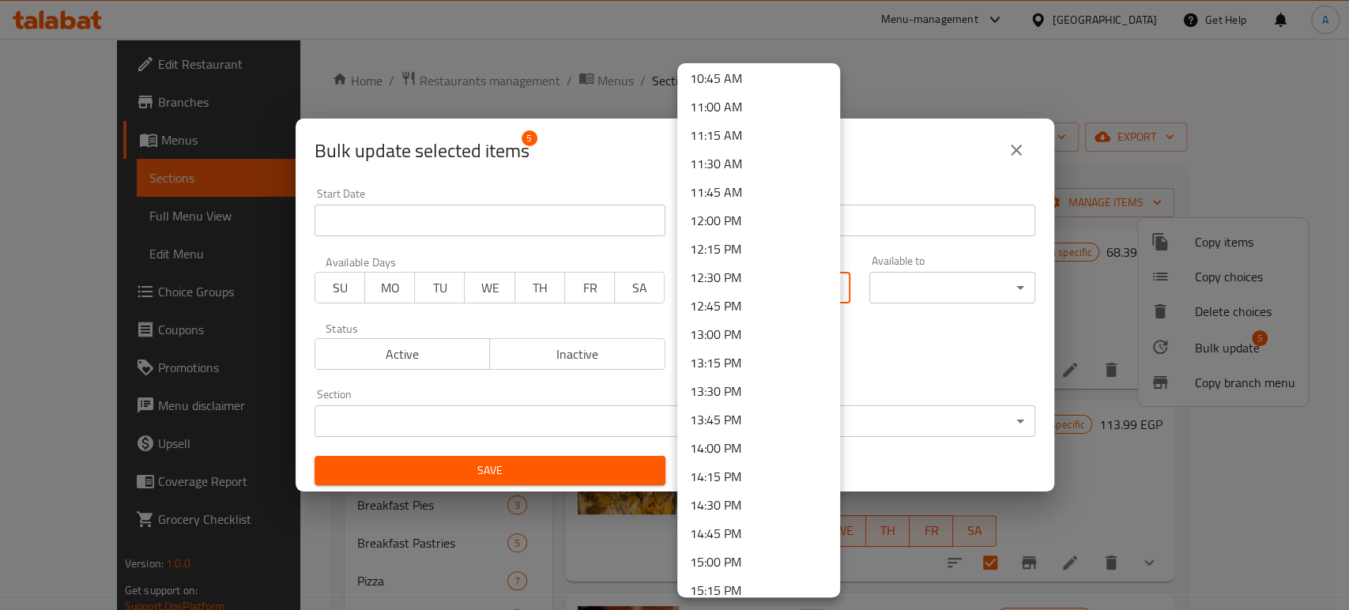
click at [718, 343] on li "13:00 PM" at bounding box center [758, 334] width 163 height 28
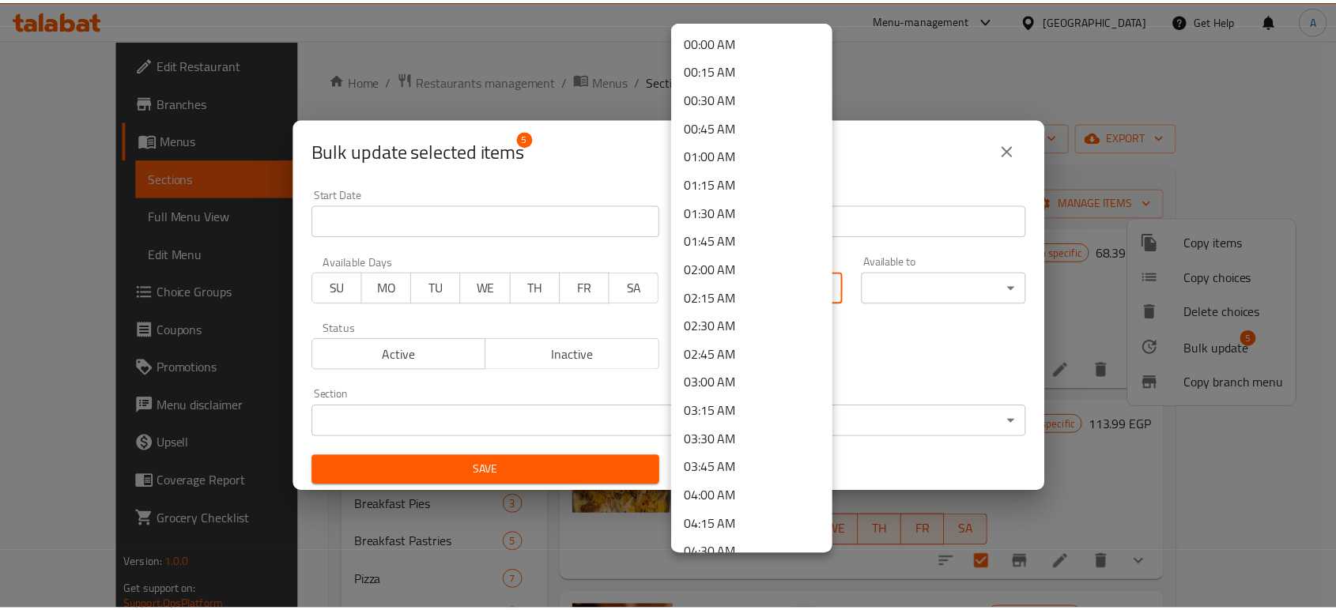
scroll to position [1233, 0]
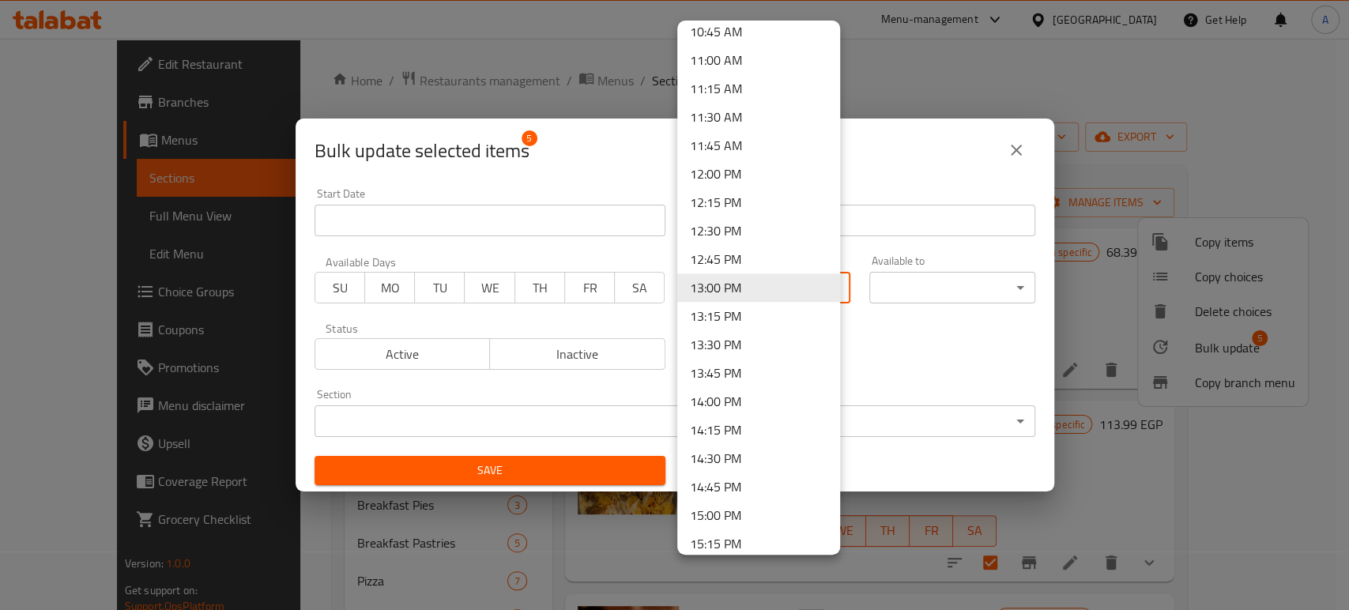
click at [910, 288] on div at bounding box center [674, 305] width 1349 height 610
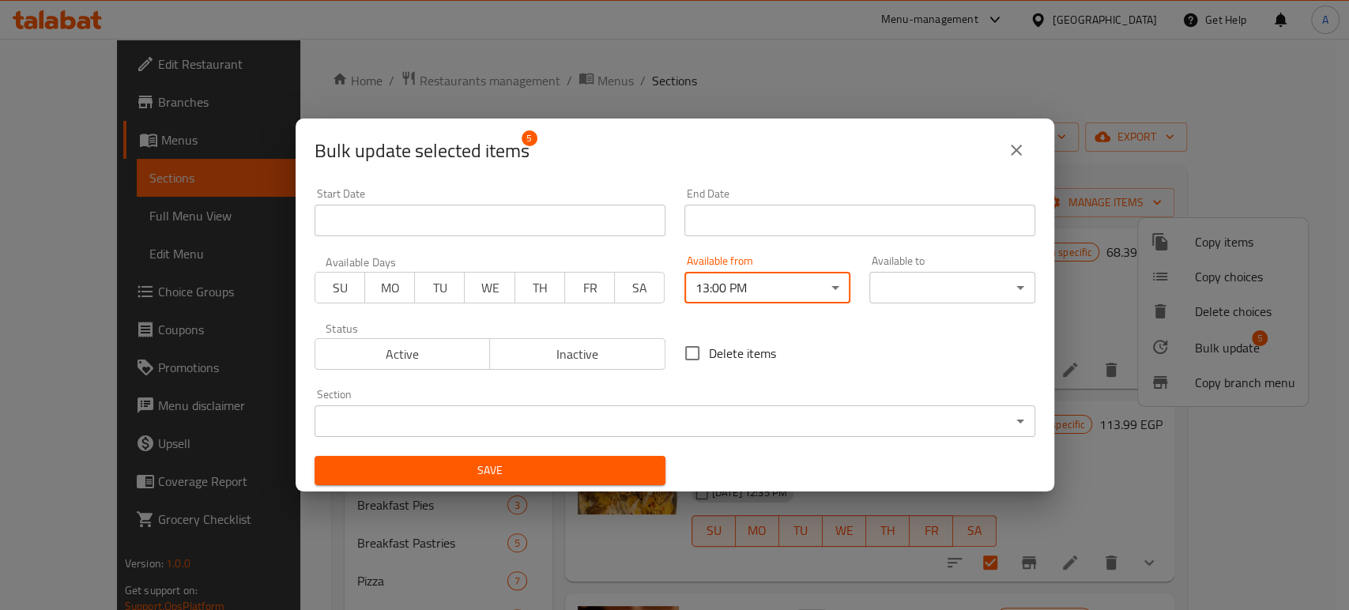
click at [918, 296] on body "​ Menu-management Egypt Get Help A Edit Restaurant Branches Menus Sections Full…" at bounding box center [674, 324] width 1349 height 571
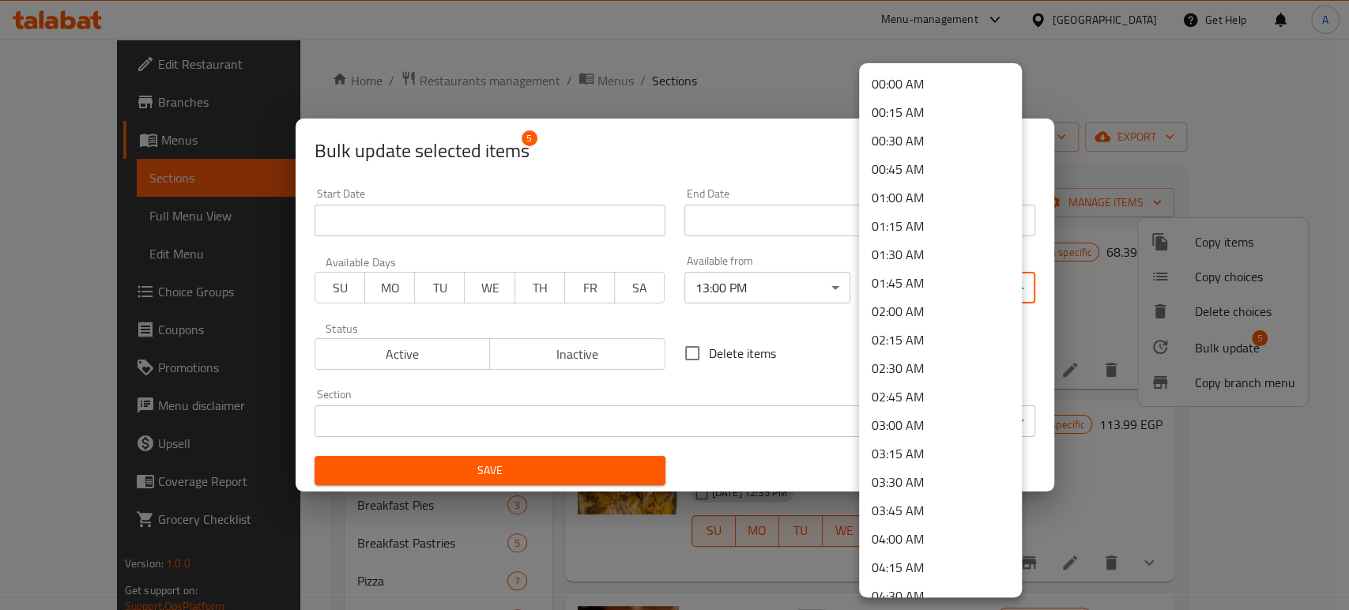
click at [904, 526] on li "04:00 AM" at bounding box center [940, 539] width 163 height 28
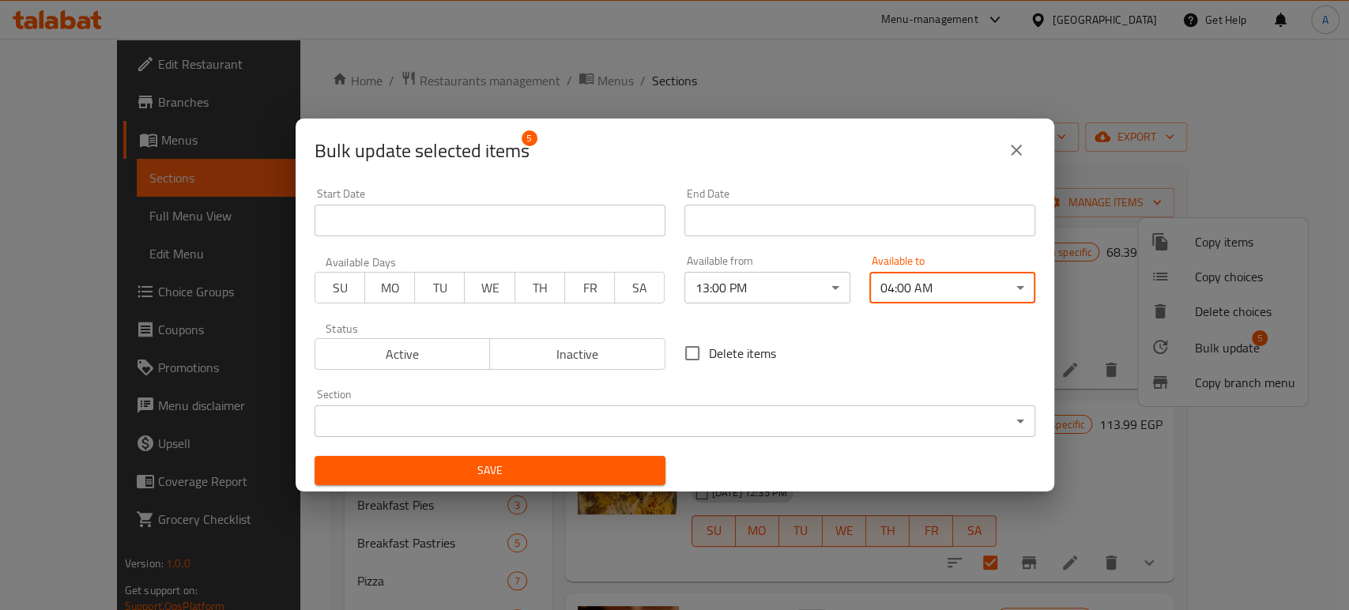
click at [549, 473] on span "Save" at bounding box center [490, 471] width 326 height 20
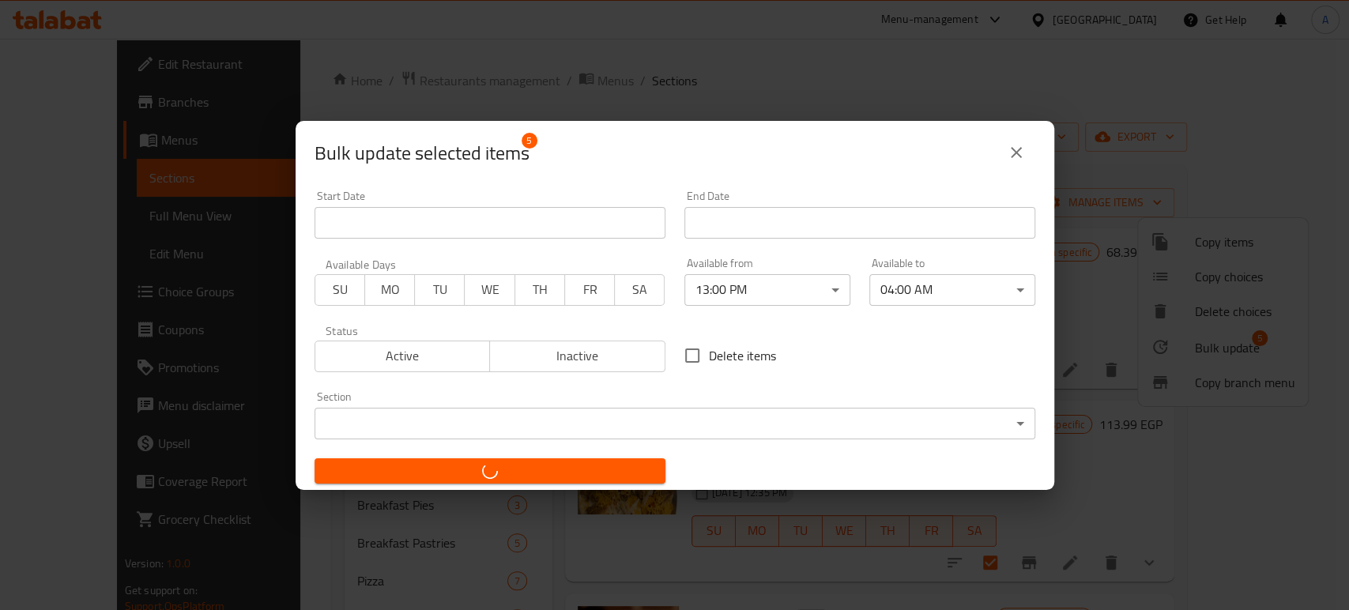
checkbox input "false"
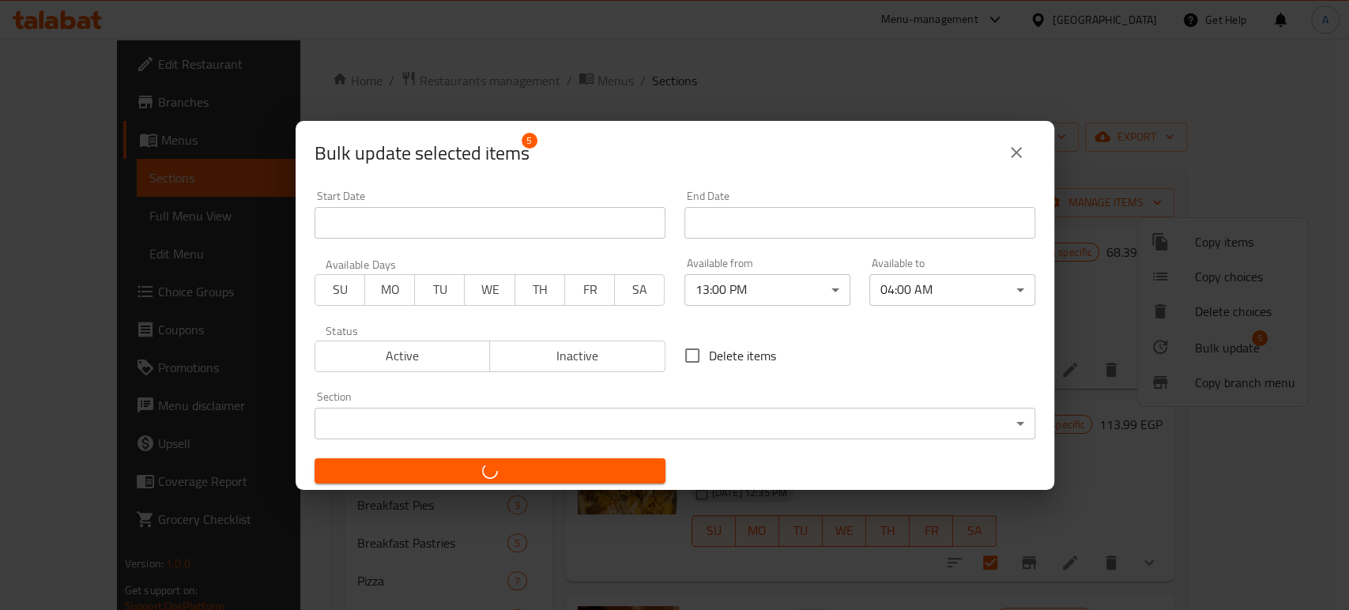
checkbox input "false"
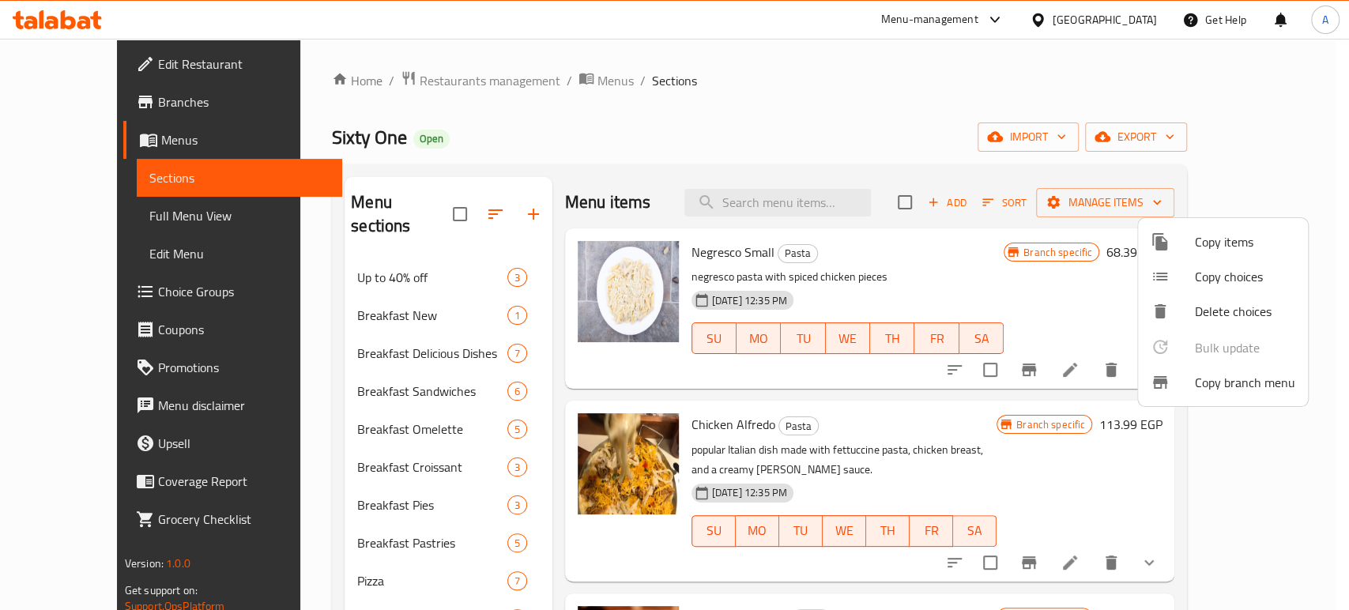
click at [930, 273] on div at bounding box center [674, 305] width 1349 height 610
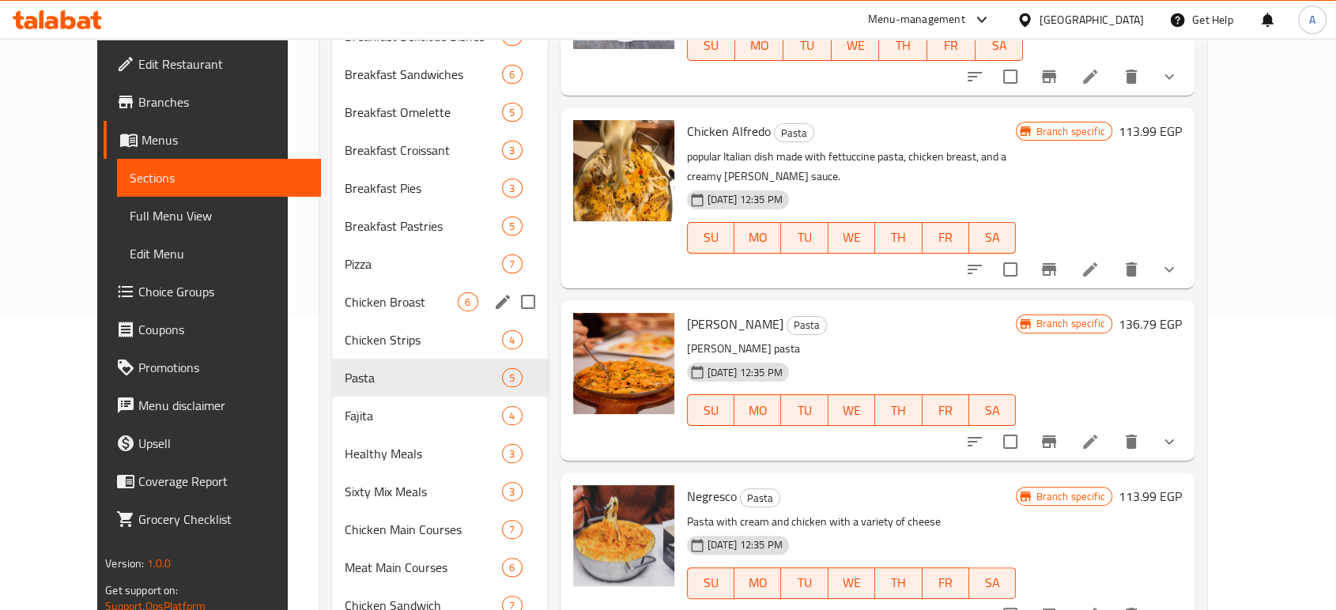
scroll to position [351, 0]
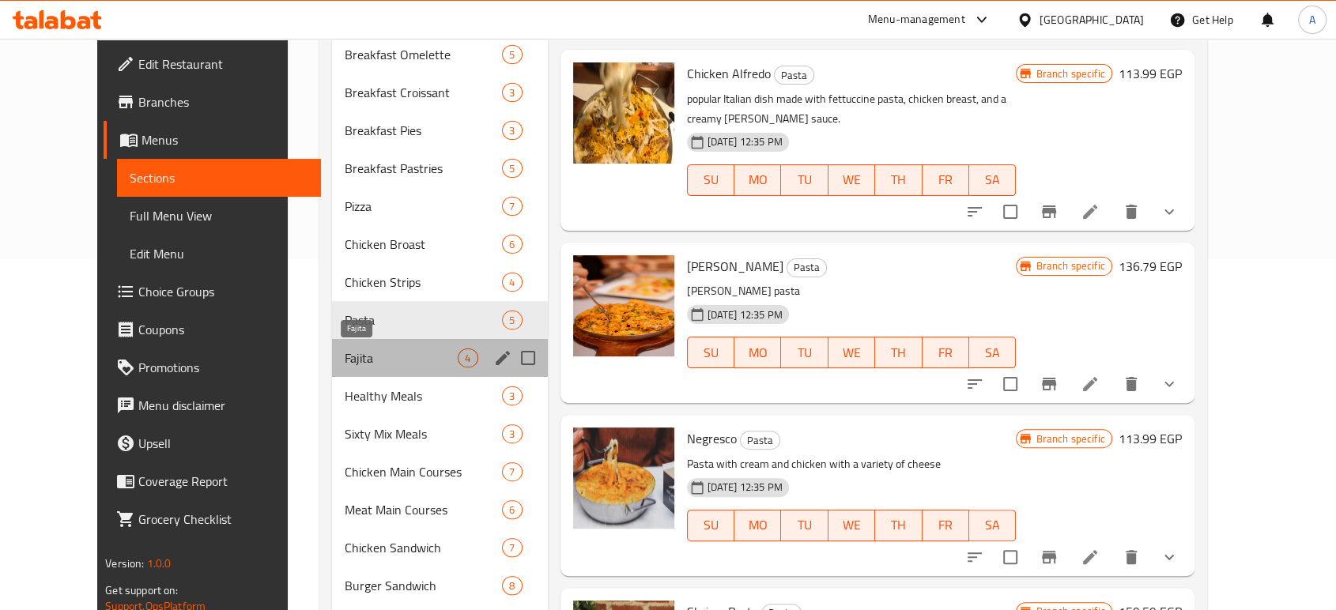
click at [345, 364] on span "Fajita" at bounding box center [402, 358] width 114 height 19
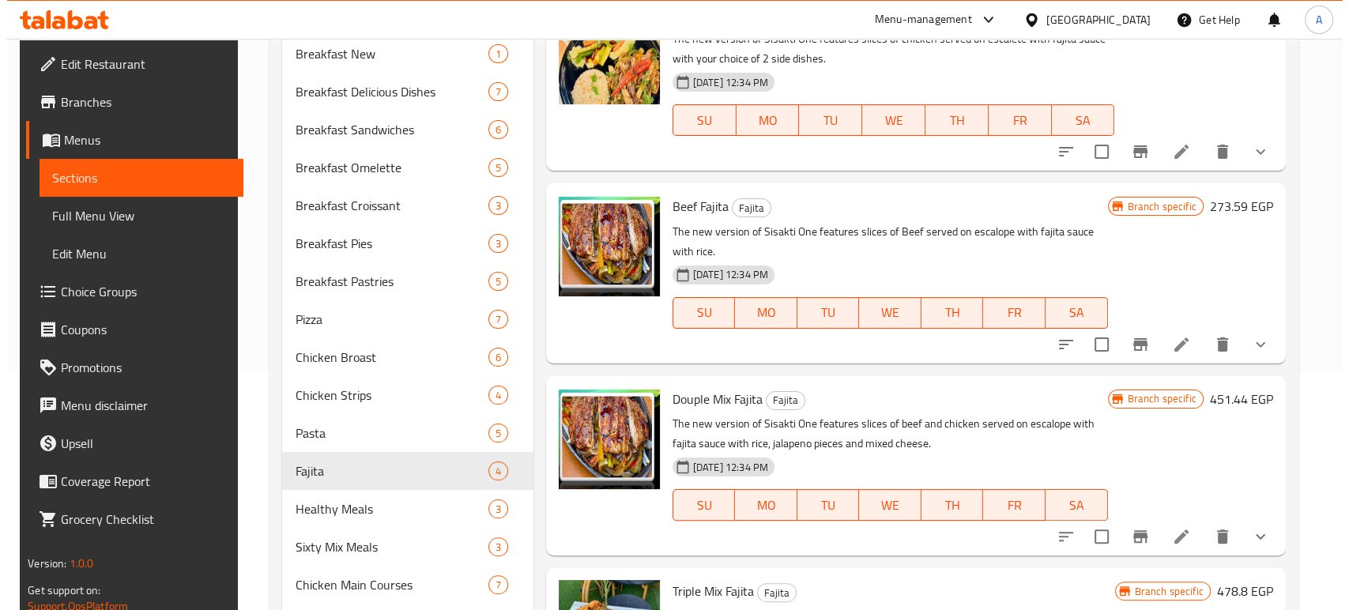
scroll to position [88, 0]
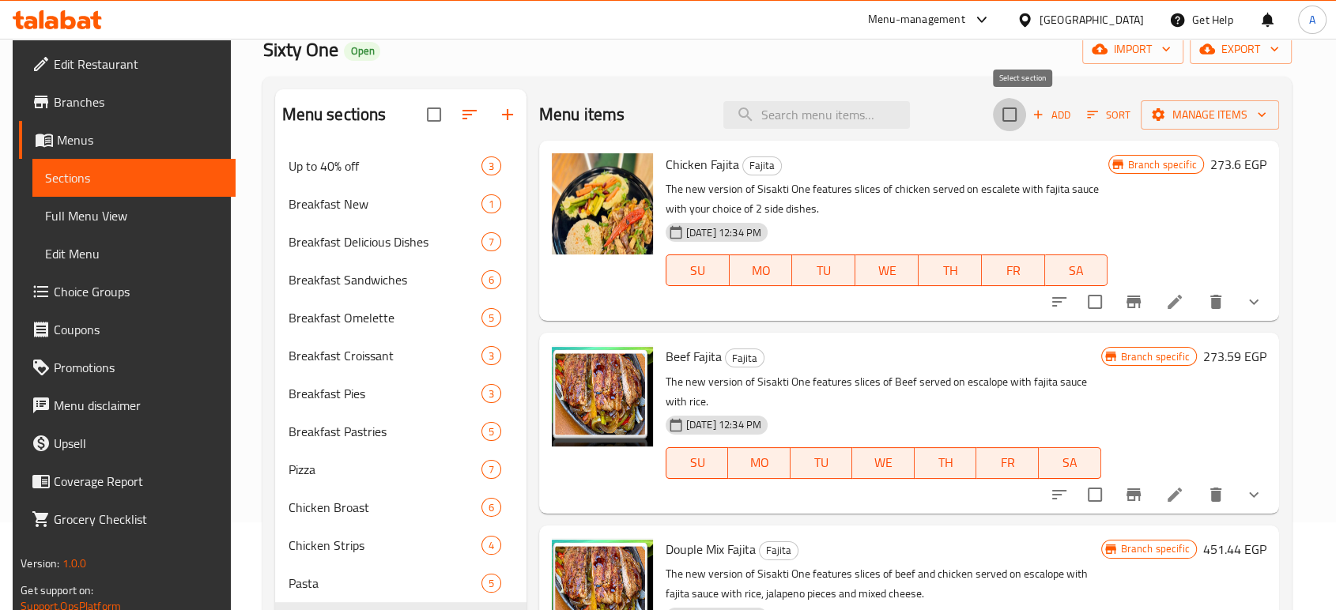
click at [1026, 106] on input "checkbox" at bounding box center [1009, 114] width 33 height 33
checkbox input "true"
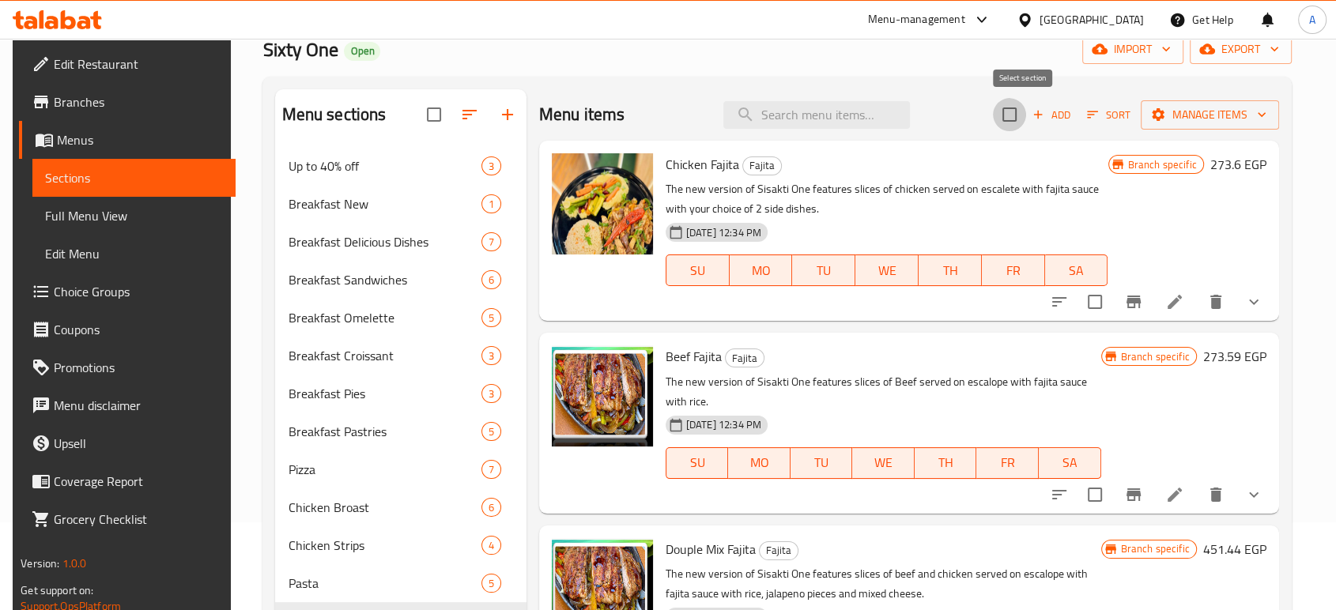
checkbox input "true"
click at [1279, 100] on button "Manage items" at bounding box center [1210, 114] width 138 height 29
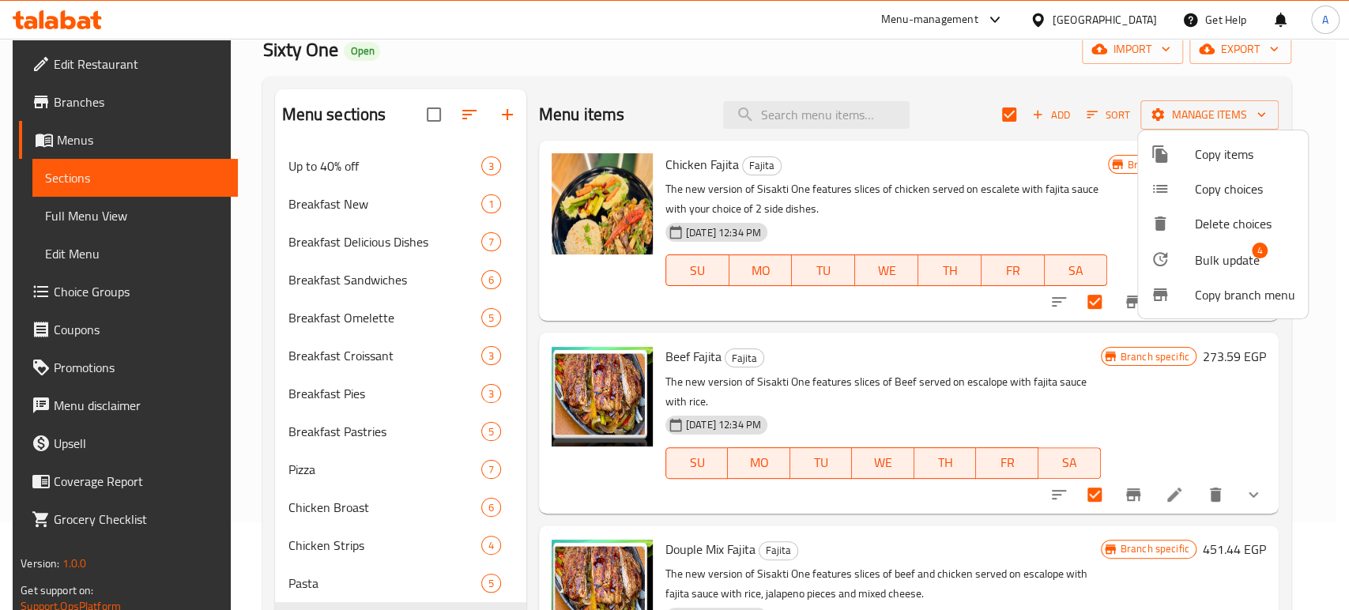
click at [1241, 252] on span "Bulk update" at bounding box center [1227, 260] width 65 height 19
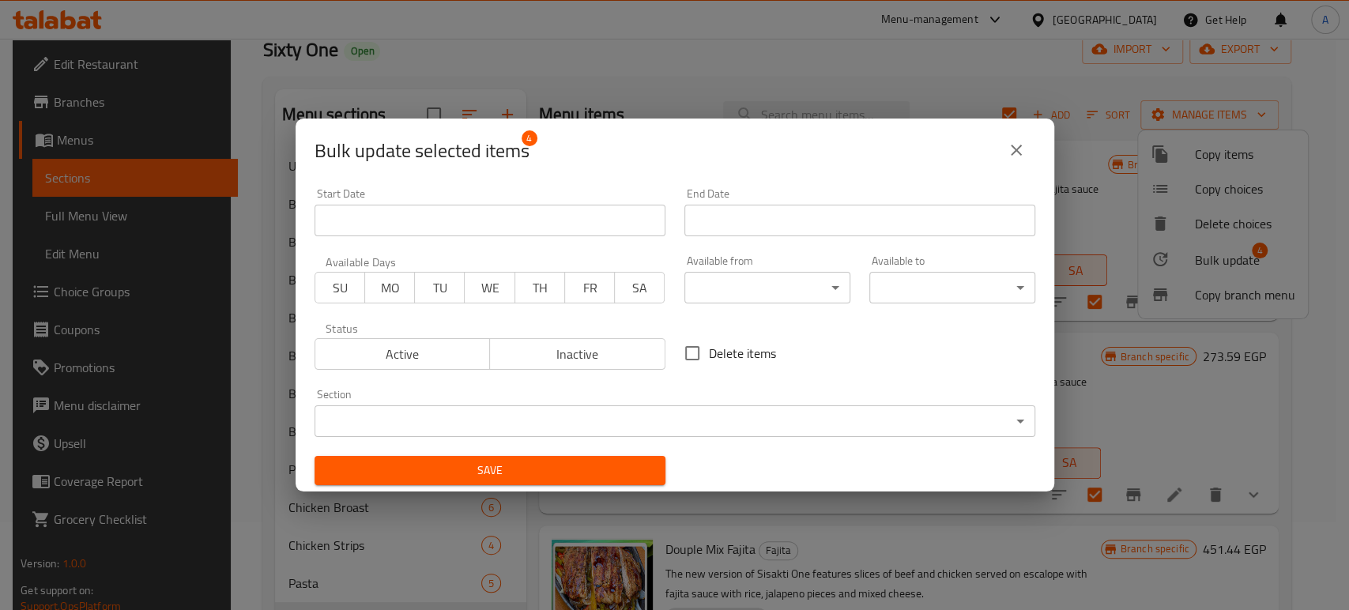
click at [790, 289] on body "​ Menu-management Egypt Get Help A Edit Restaurant Branches Menus Sections Full…" at bounding box center [674, 236] width 1349 height 571
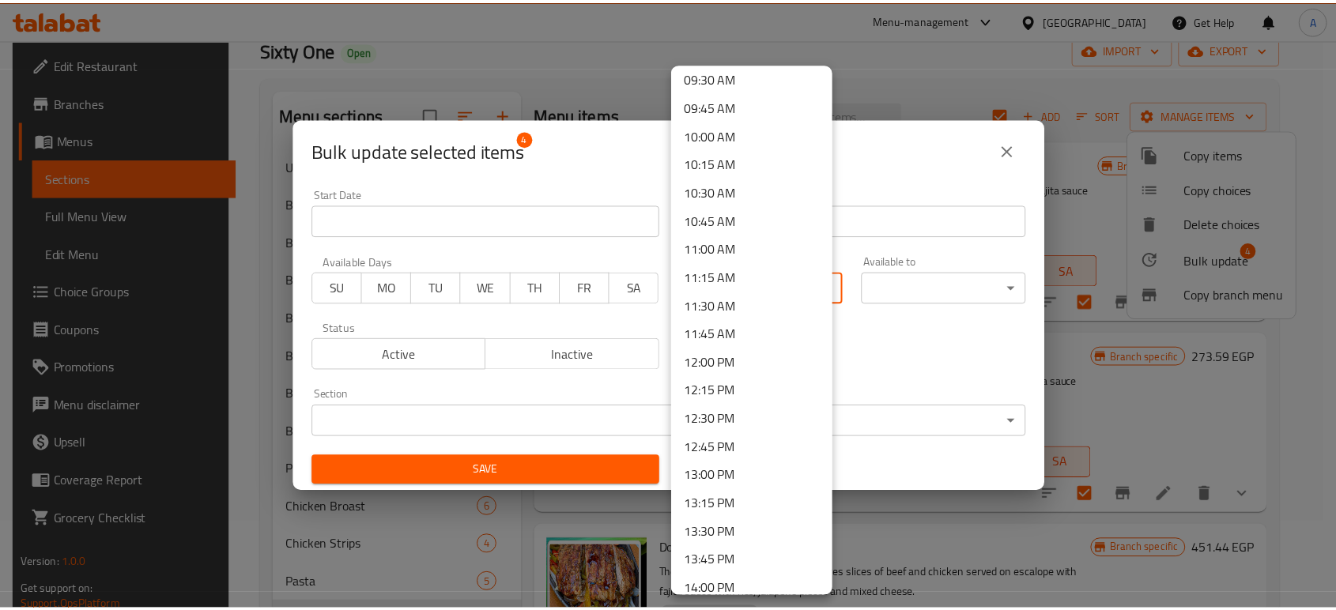
scroll to position [1229, 0]
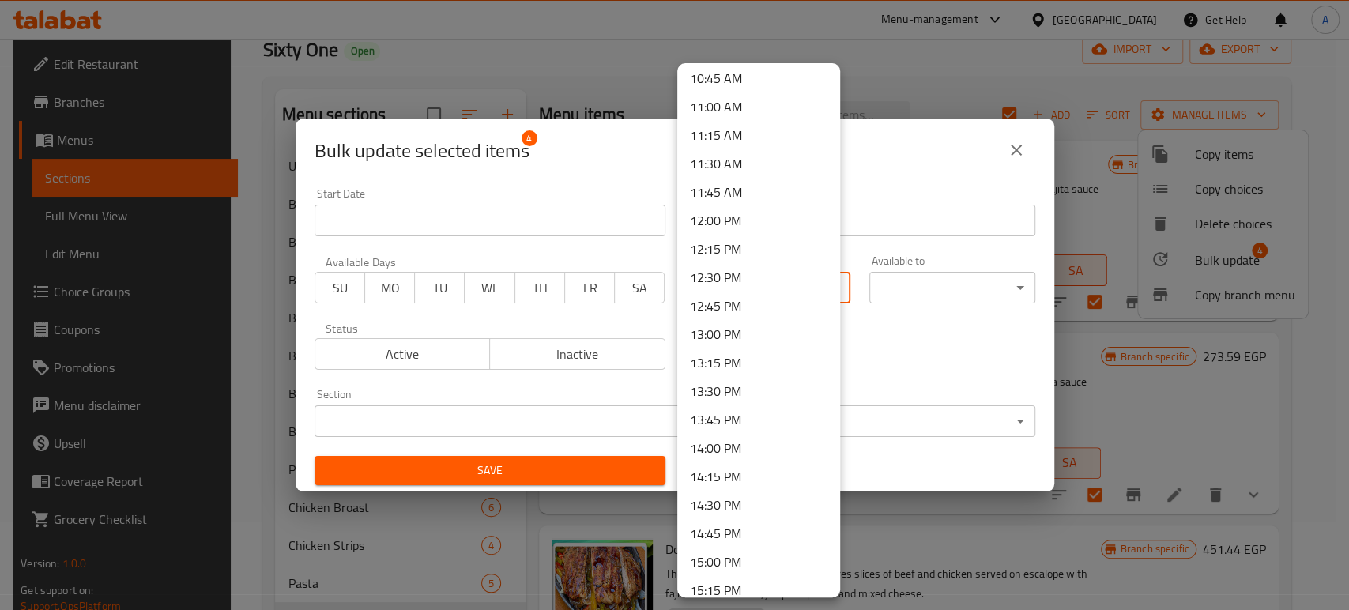
click at [730, 321] on li "13:00 PM" at bounding box center [758, 334] width 163 height 28
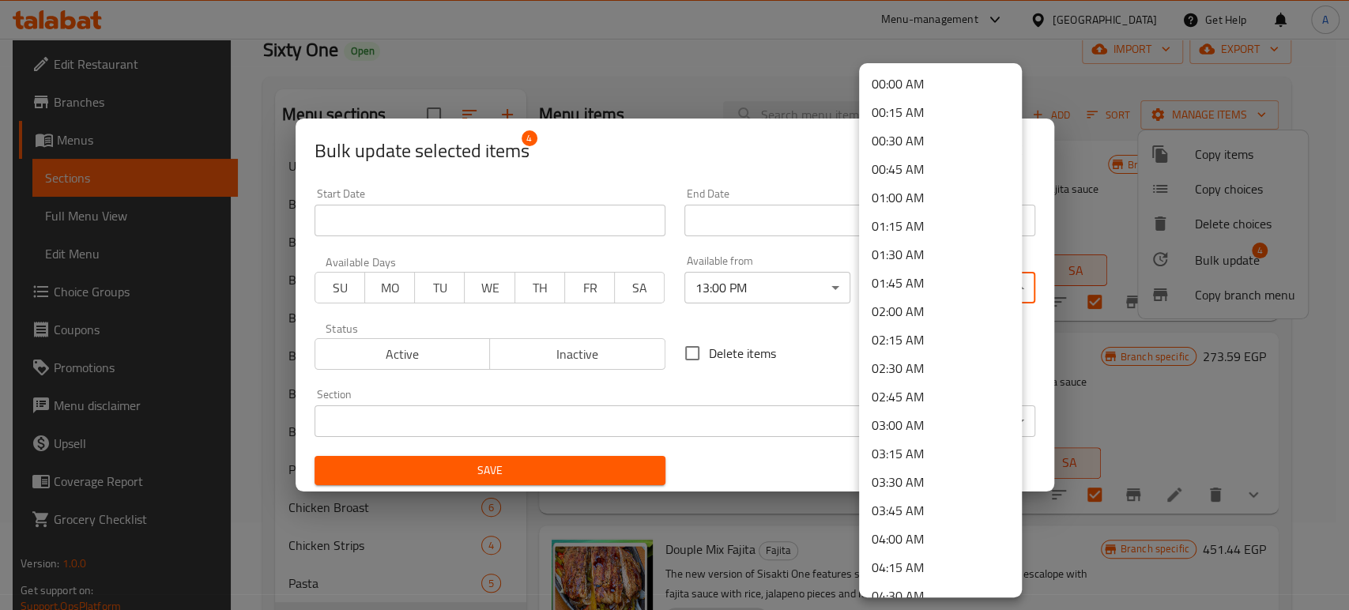
click at [952, 280] on body "​ Menu-management Egypt Get Help A Edit Restaurant Branches Menus Sections Full…" at bounding box center [674, 236] width 1349 height 571
click at [915, 541] on li "04:00 AM" at bounding box center [940, 539] width 163 height 28
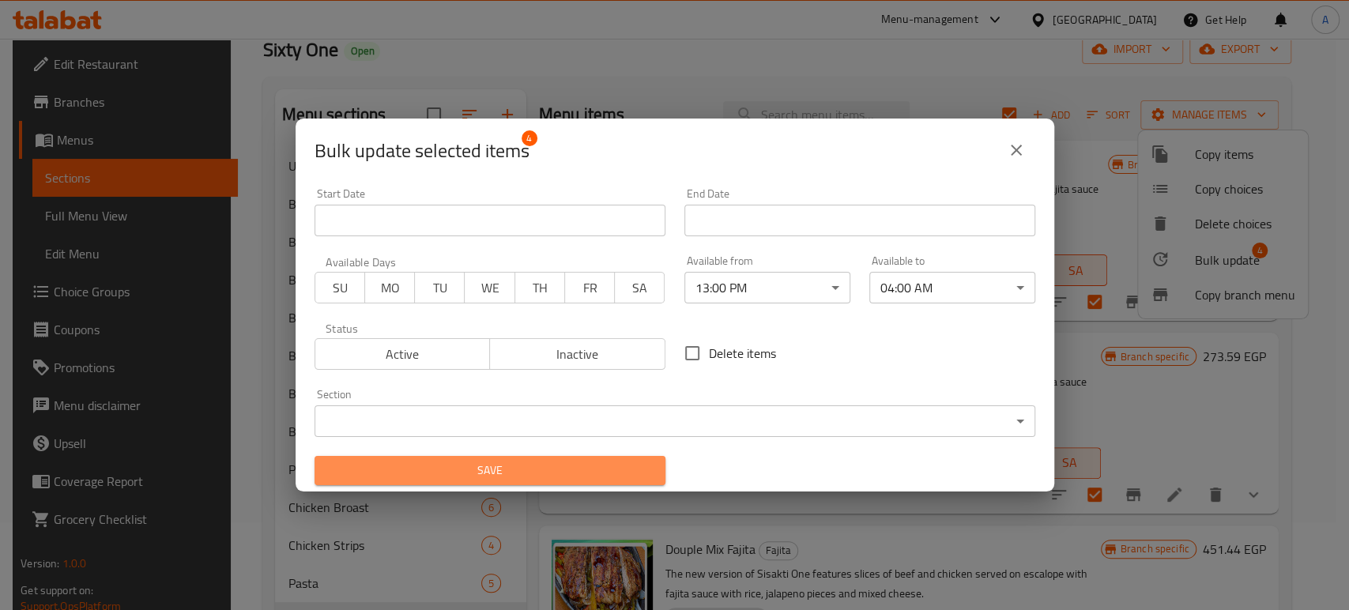
click at [515, 466] on span "Save" at bounding box center [490, 471] width 326 height 20
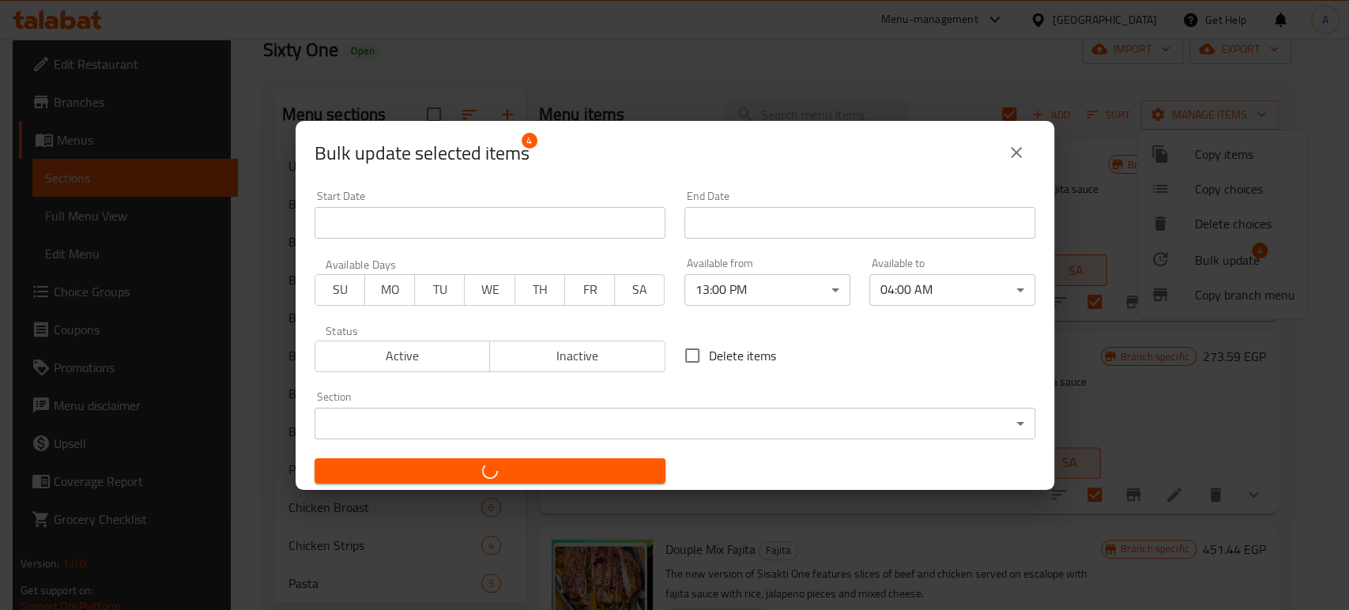
checkbox input "false"
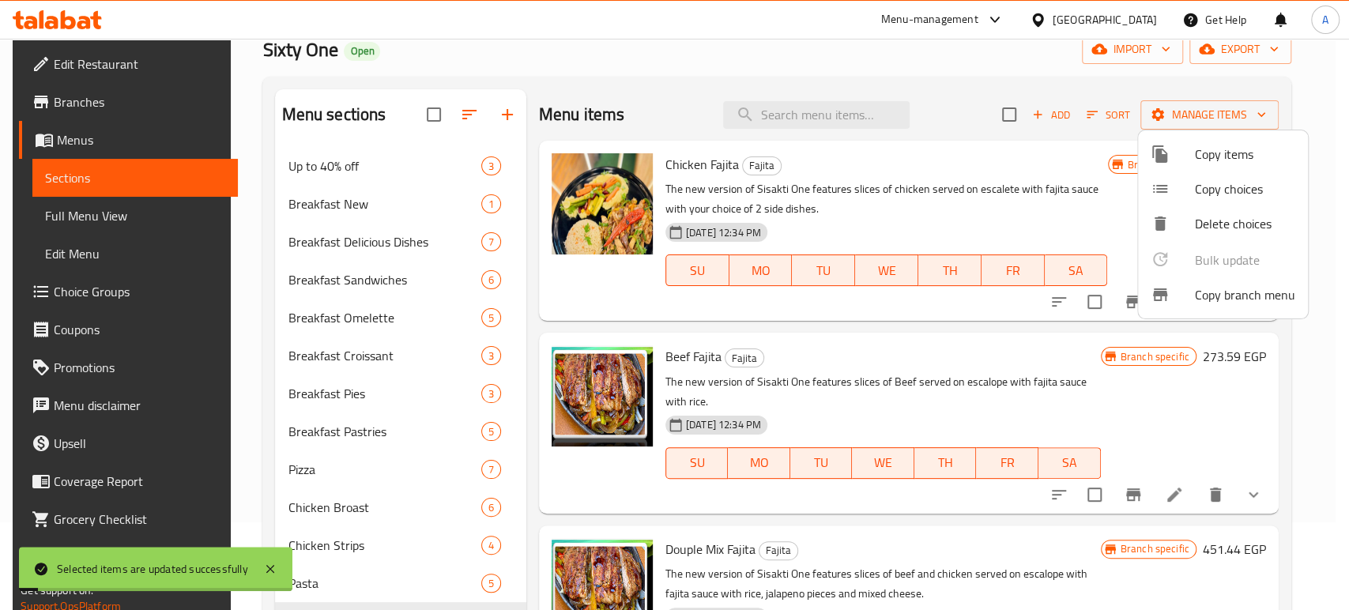
click at [250, 284] on div at bounding box center [674, 305] width 1349 height 610
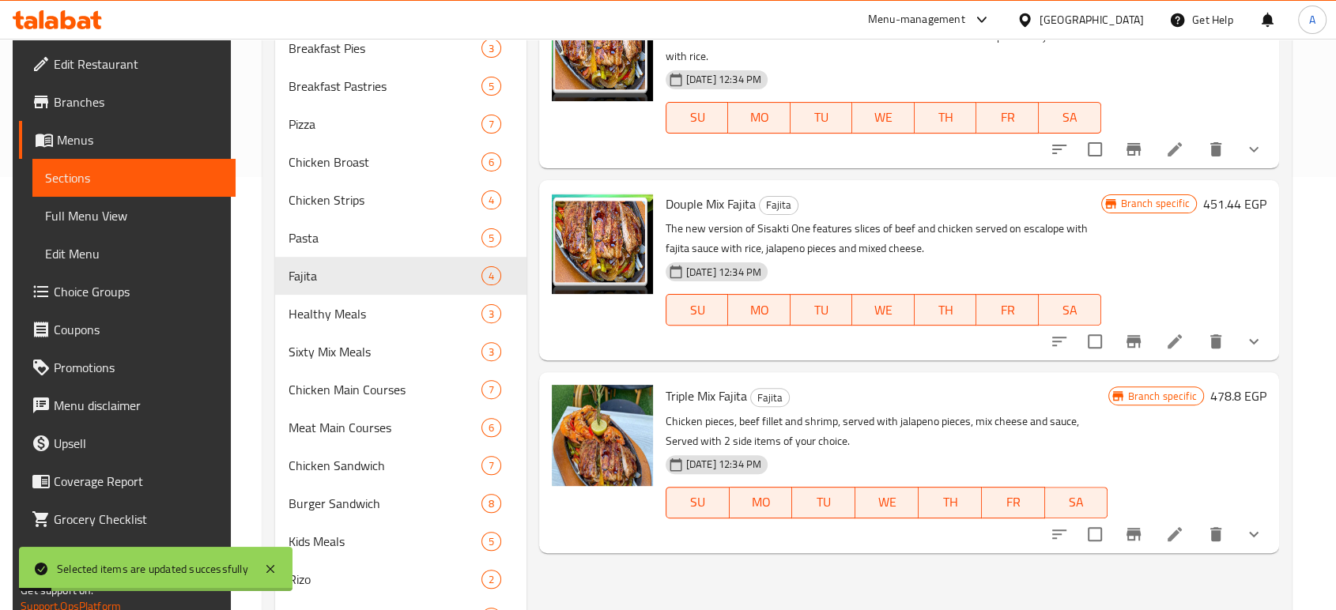
scroll to position [439, 0]
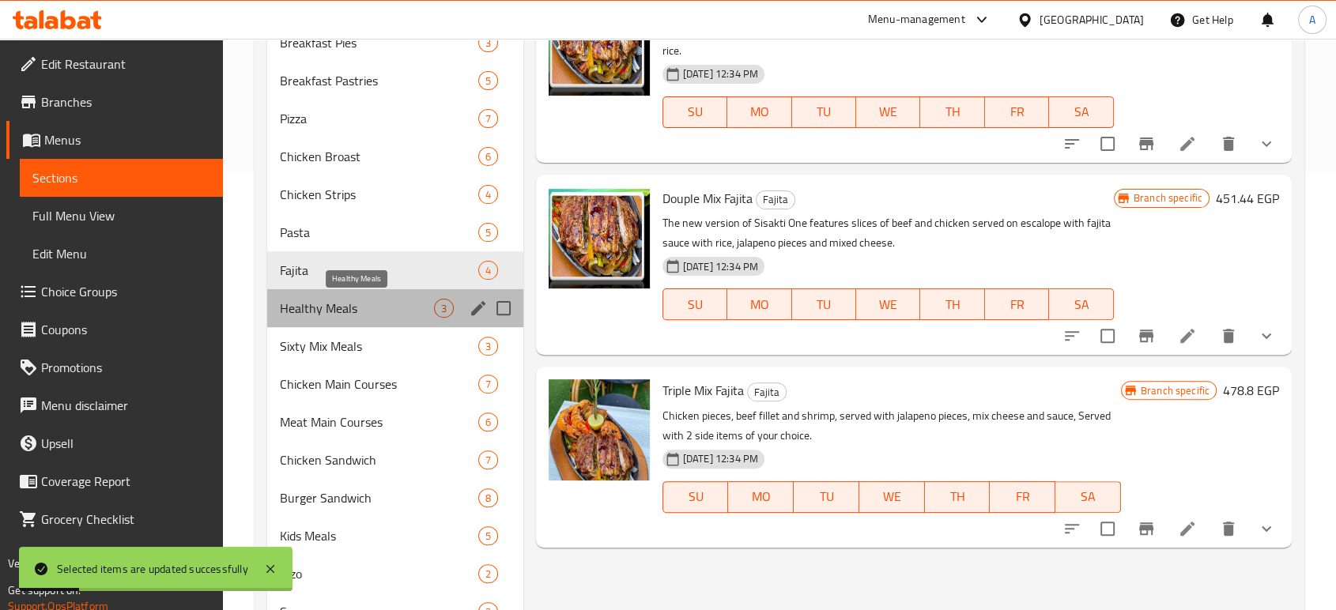
click at [353, 304] on span "Healthy Meals" at bounding box center [357, 308] width 154 height 19
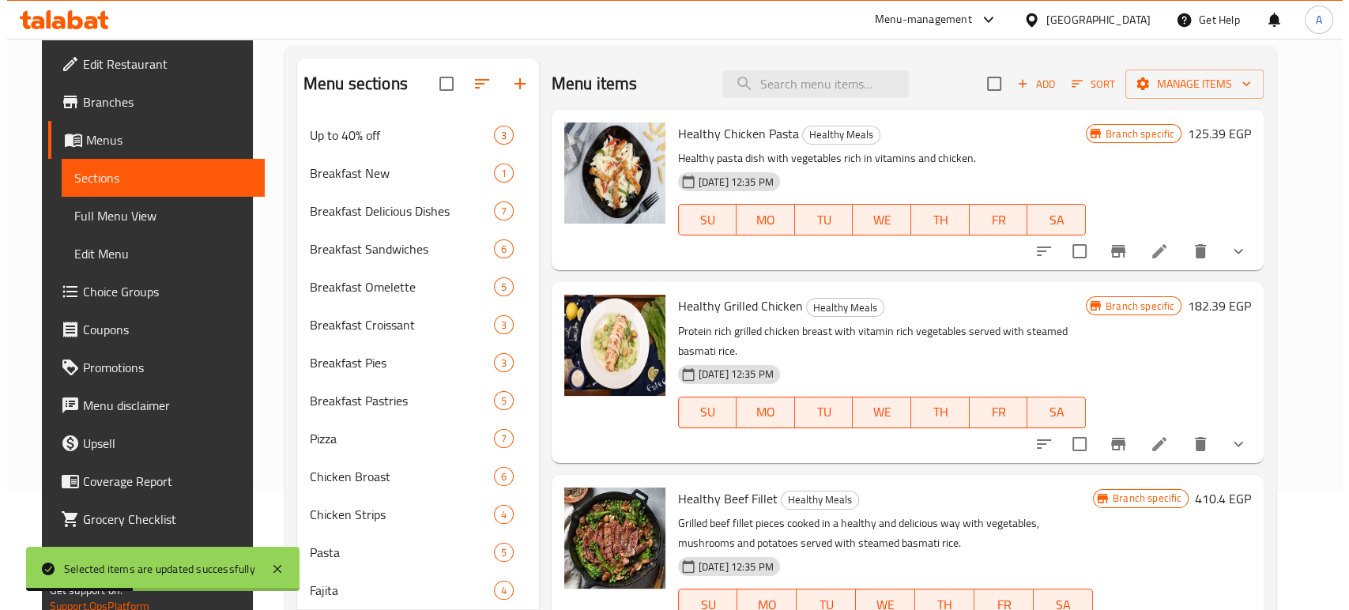
scroll to position [88, 0]
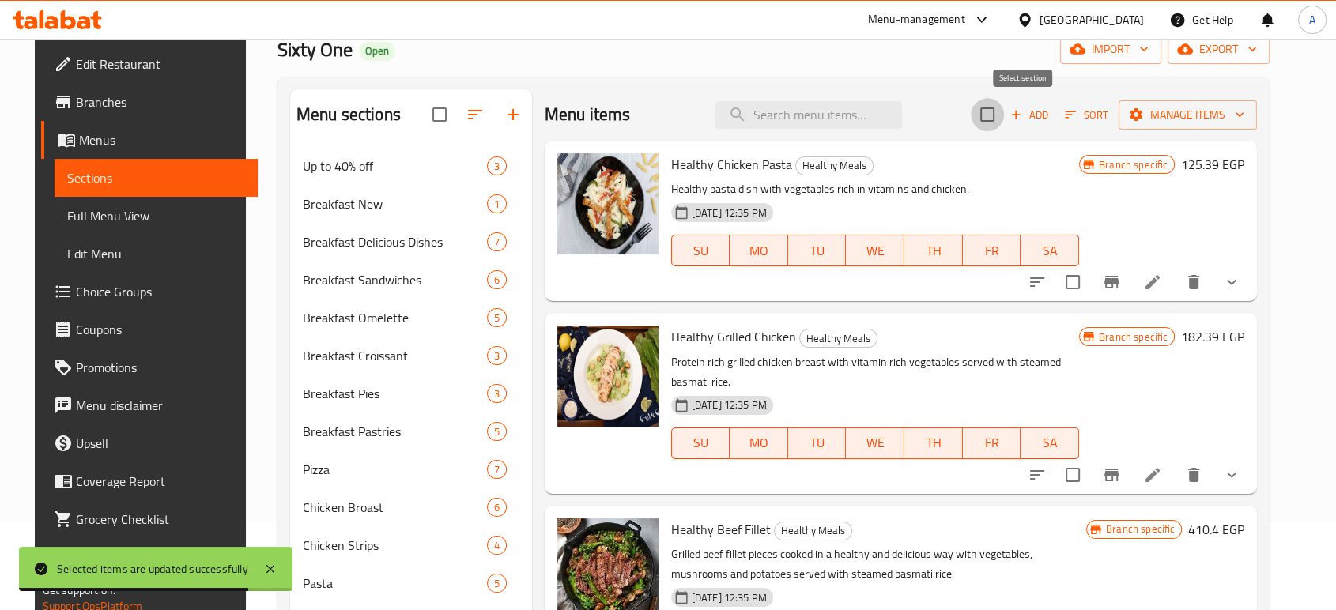
click at [1004, 116] on input "checkbox" at bounding box center [987, 114] width 33 height 33
checkbox input "true"
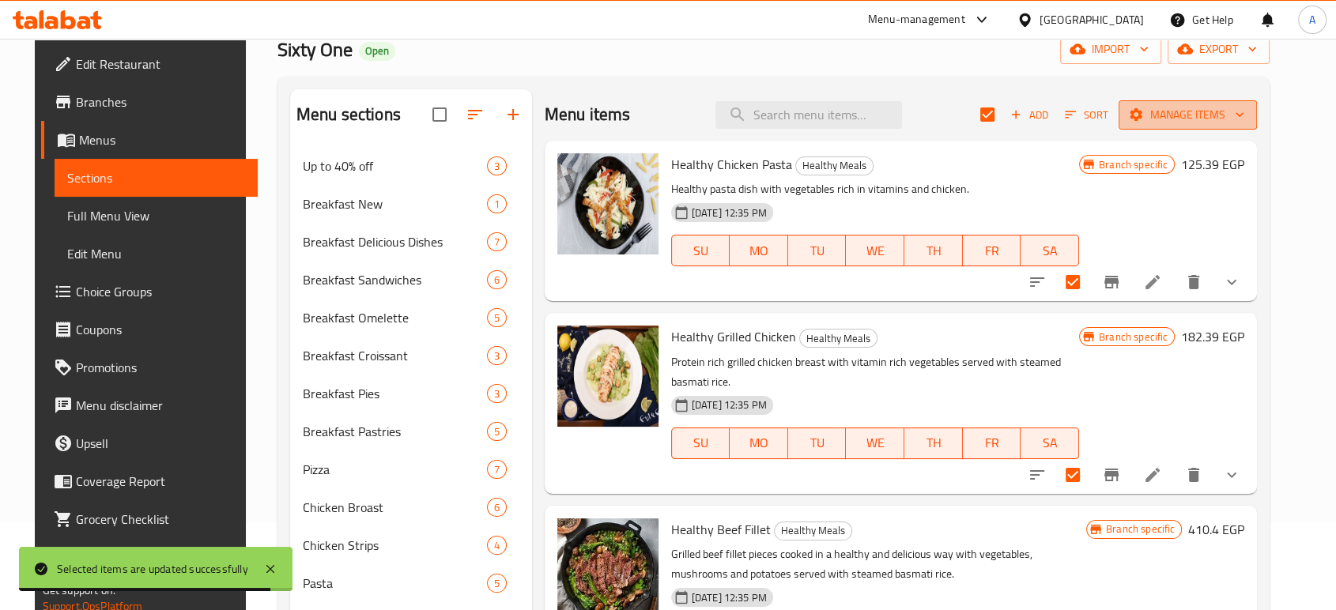
click at [1220, 115] on span "Manage items" at bounding box center [1187, 115] width 113 height 20
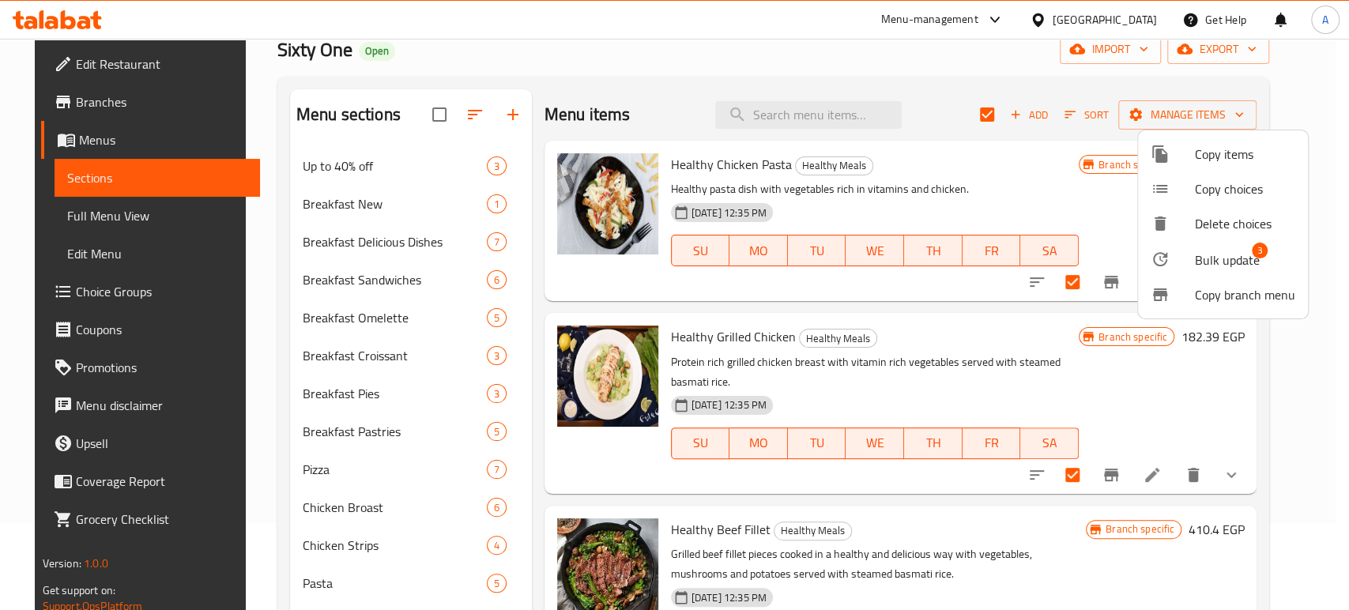
click at [1195, 261] on span "Bulk update" at bounding box center [1227, 260] width 65 height 19
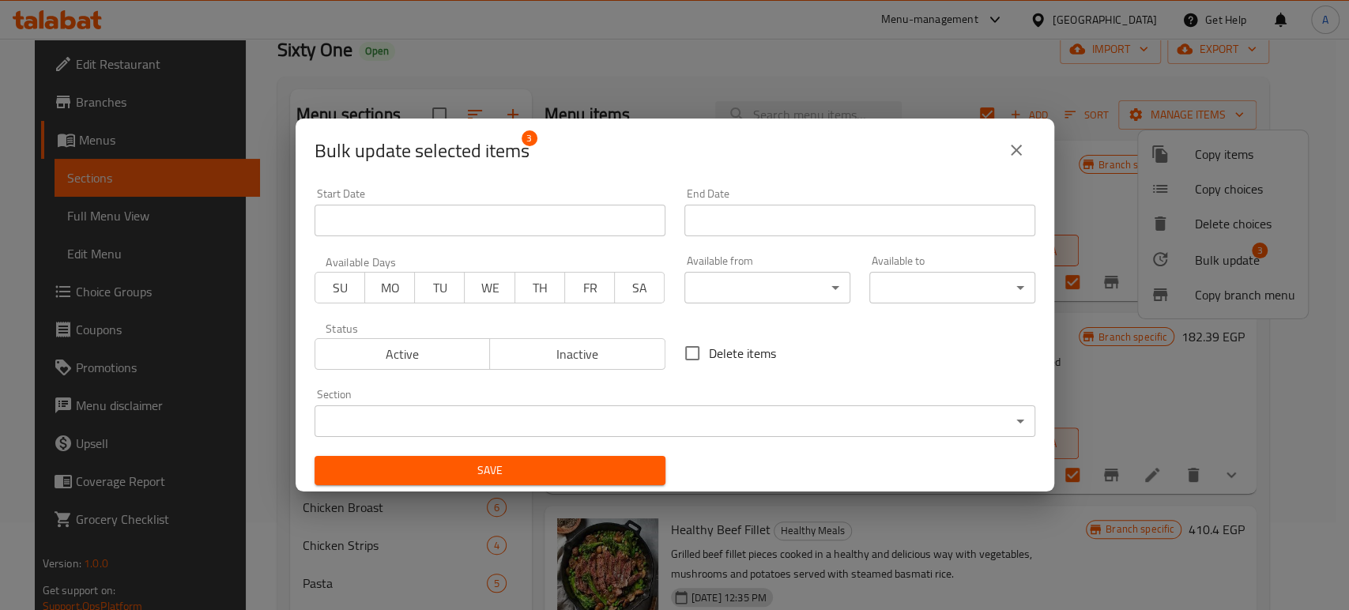
click at [764, 288] on body "​ Menu-management [GEOGRAPHIC_DATA] Get Help A Edit Restaurant Branches Menus S…" at bounding box center [674, 236] width 1349 height 571
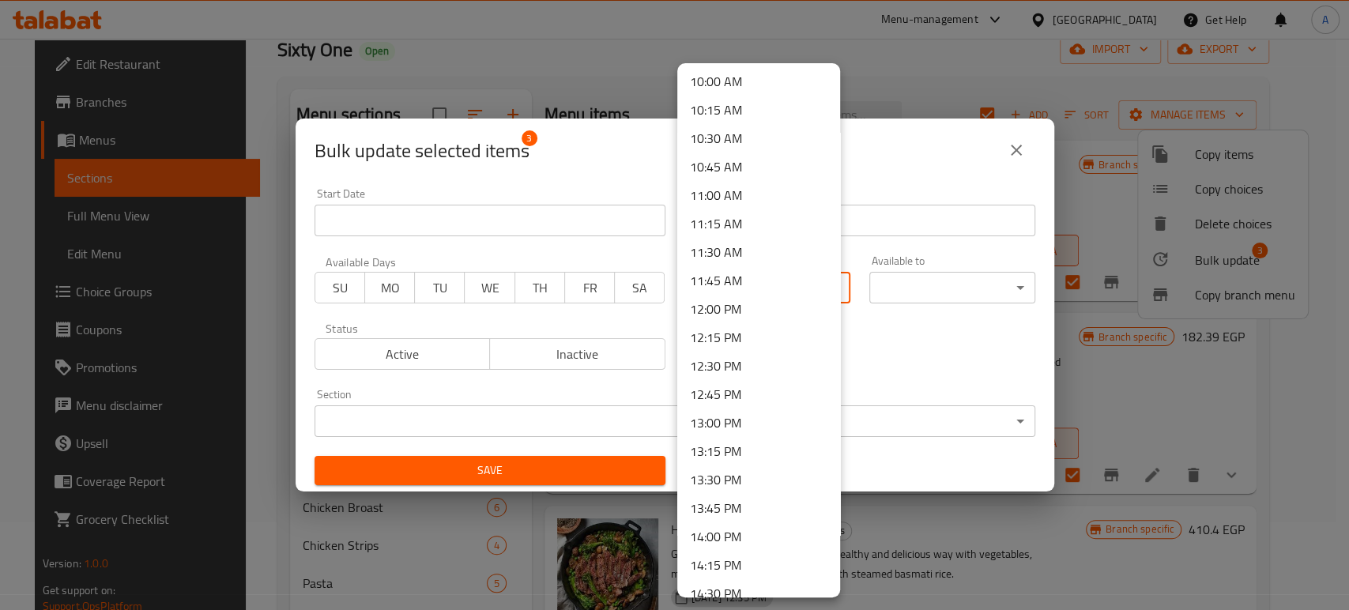
scroll to position [1141, 0]
click at [722, 419] on li "13:00 PM" at bounding box center [758, 422] width 163 height 28
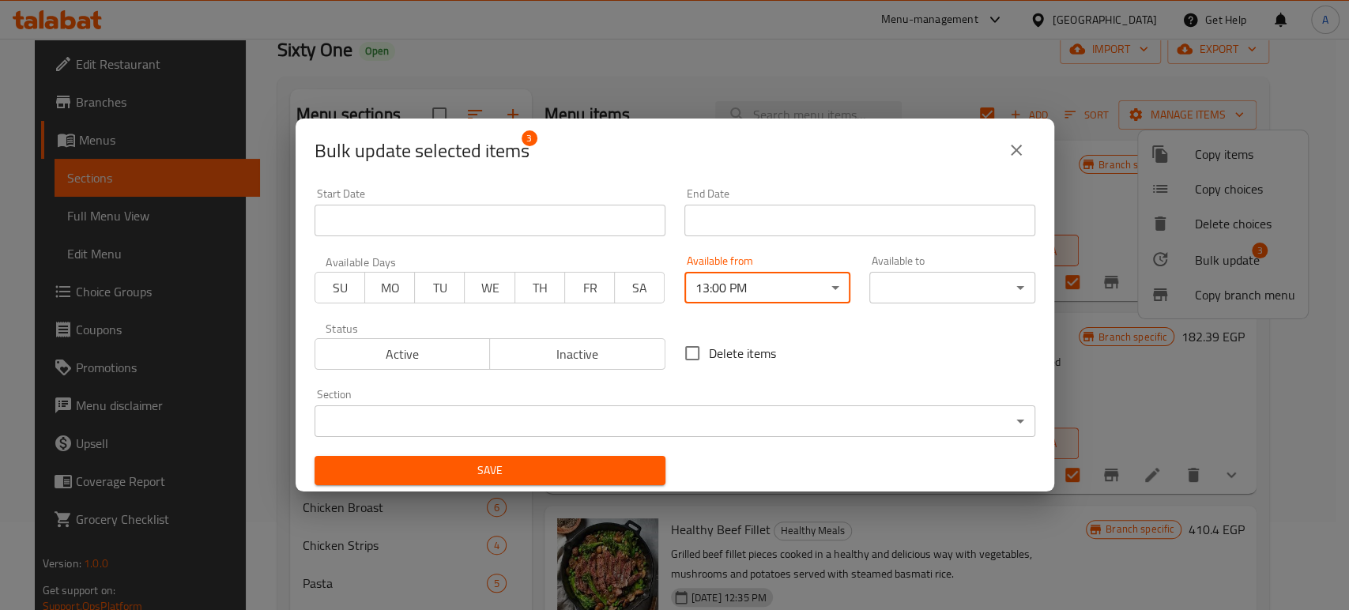
click at [968, 296] on body "​ Menu-management [GEOGRAPHIC_DATA] Get Help A Edit Restaurant Branches Menus S…" at bounding box center [674, 236] width 1349 height 571
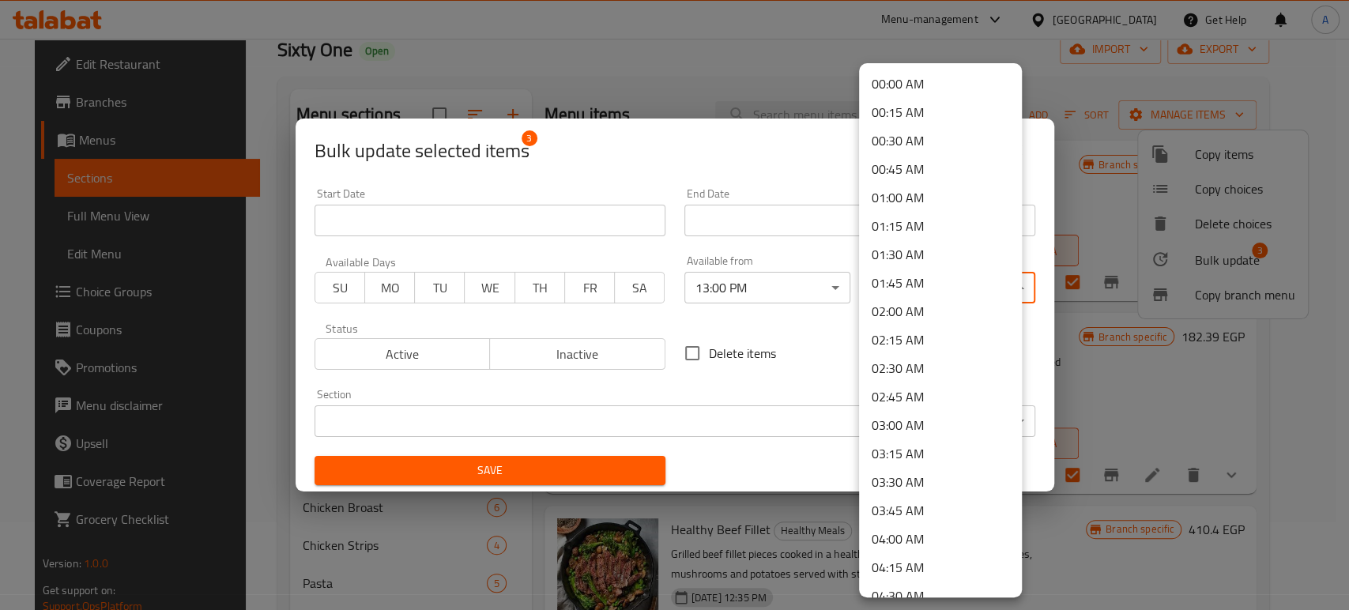
click at [906, 545] on li "04:00 AM" at bounding box center [940, 539] width 163 height 28
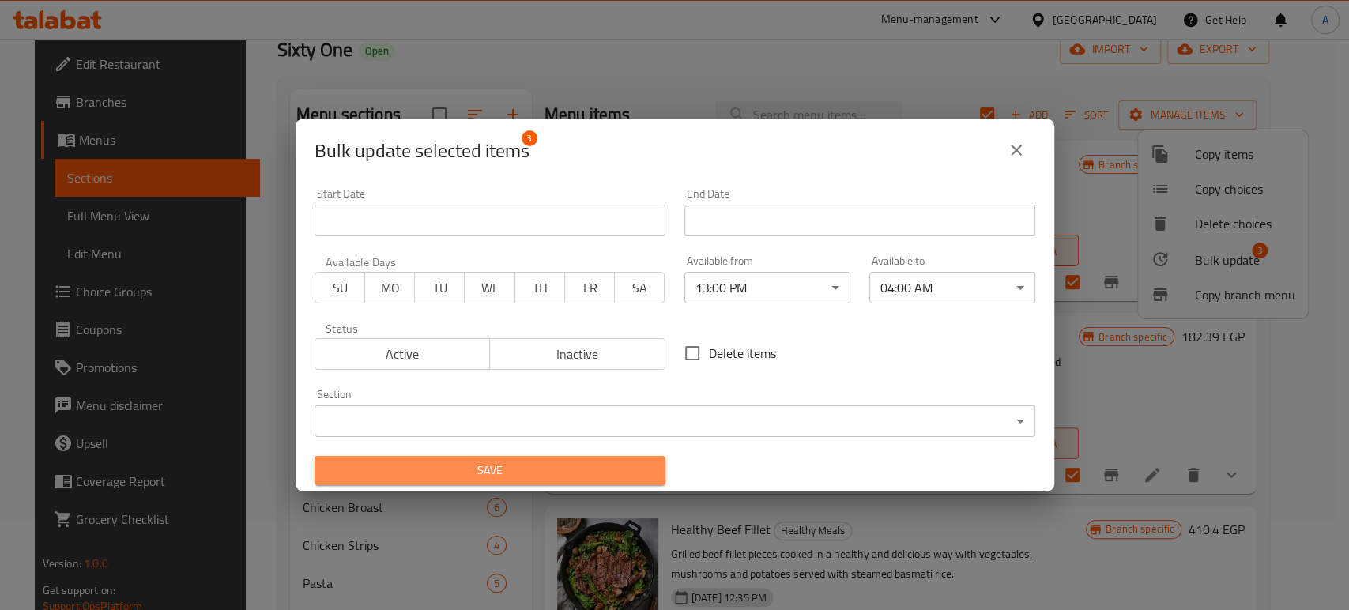
click at [626, 464] on span "Save" at bounding box center [490, 471] width 326 height 20
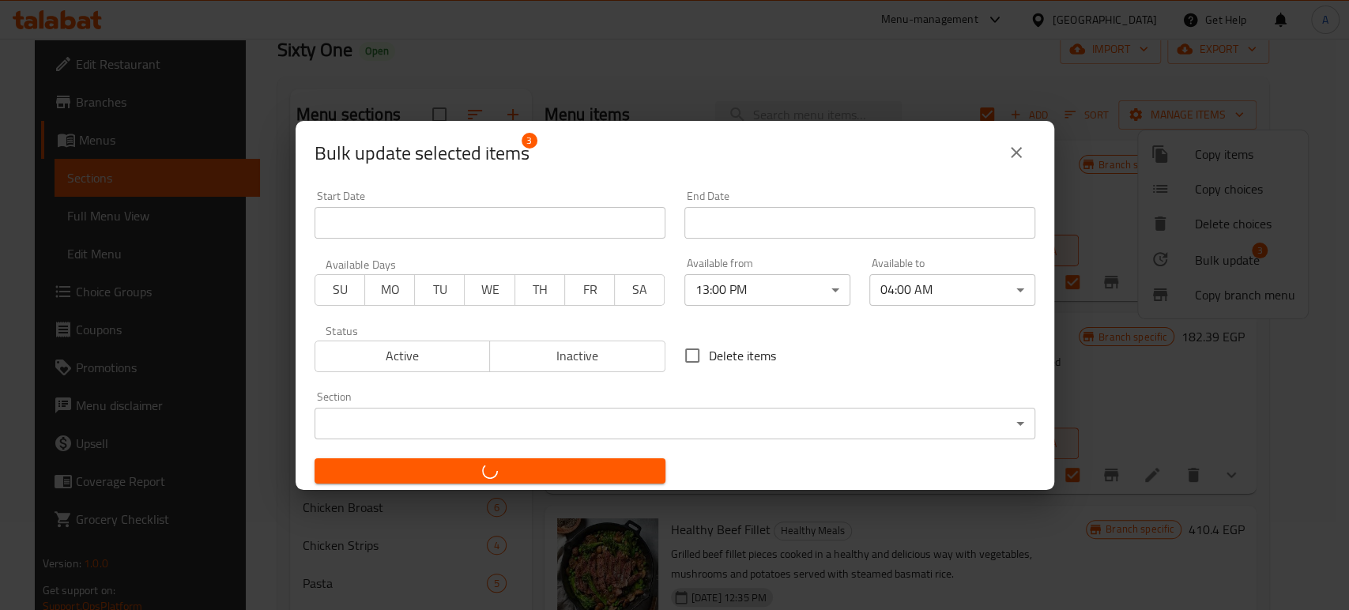
click at [1013, 148] on icon "close" at bounding box center [1016, 152] width 19 height 19
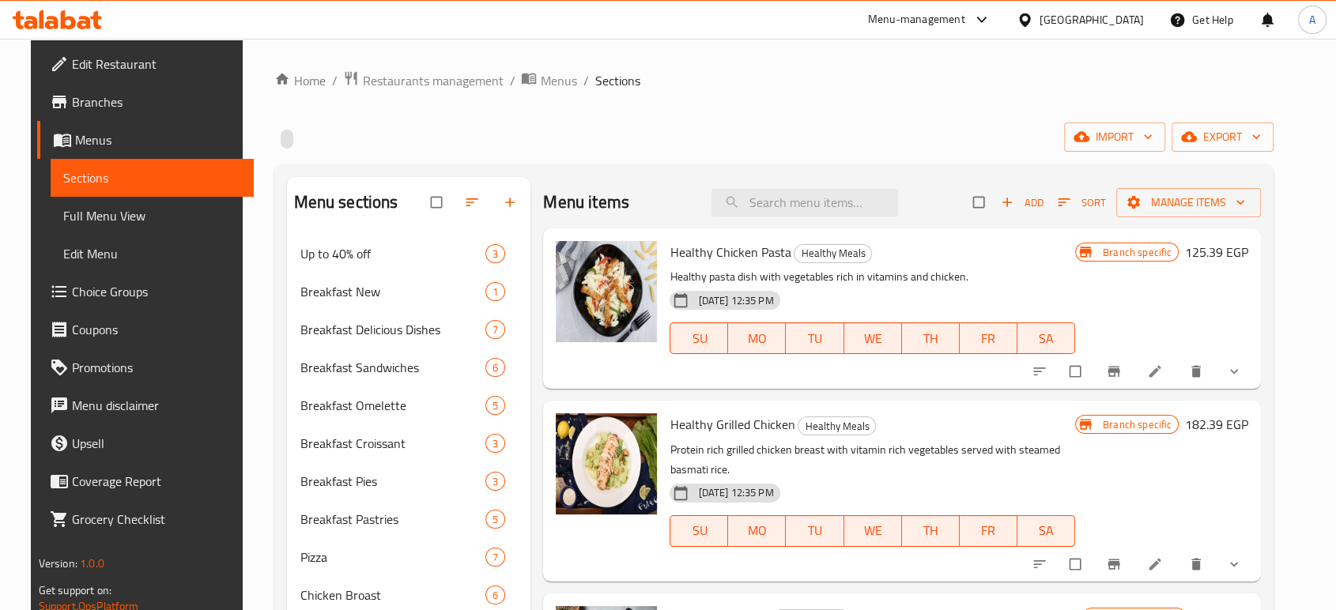
click at [997, 198] on input "checkbox" at bounding box center [980, 202] width 33 height 30
checkbox input "true"
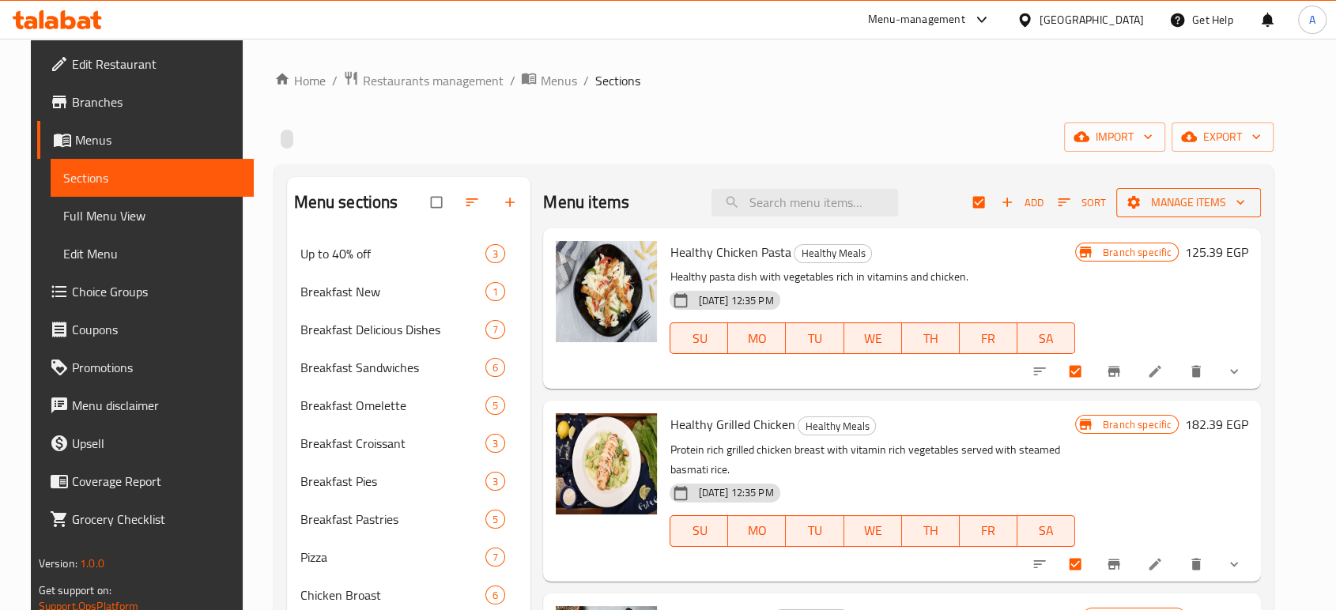
click at [1205, 190] on button "Manage items" at bounding box center [1188, 202] width 145 height 29
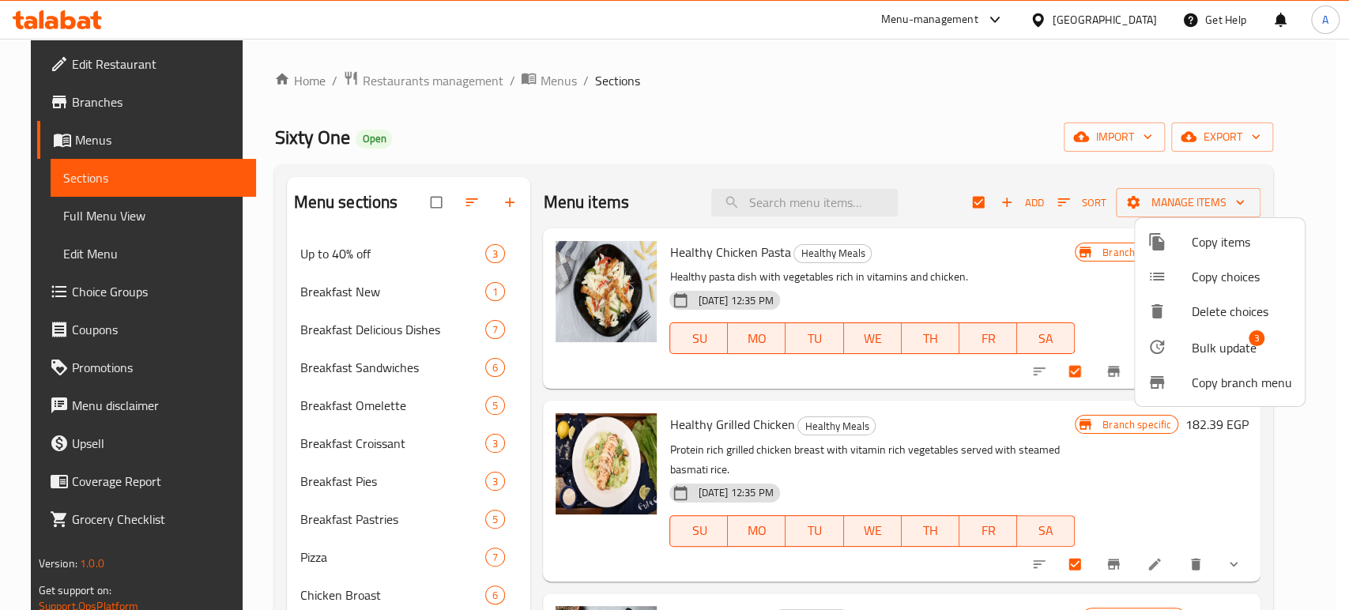
click at [1224, 357] on span "Bulk update" at bounding box center [1224, 347] width 65 height 19
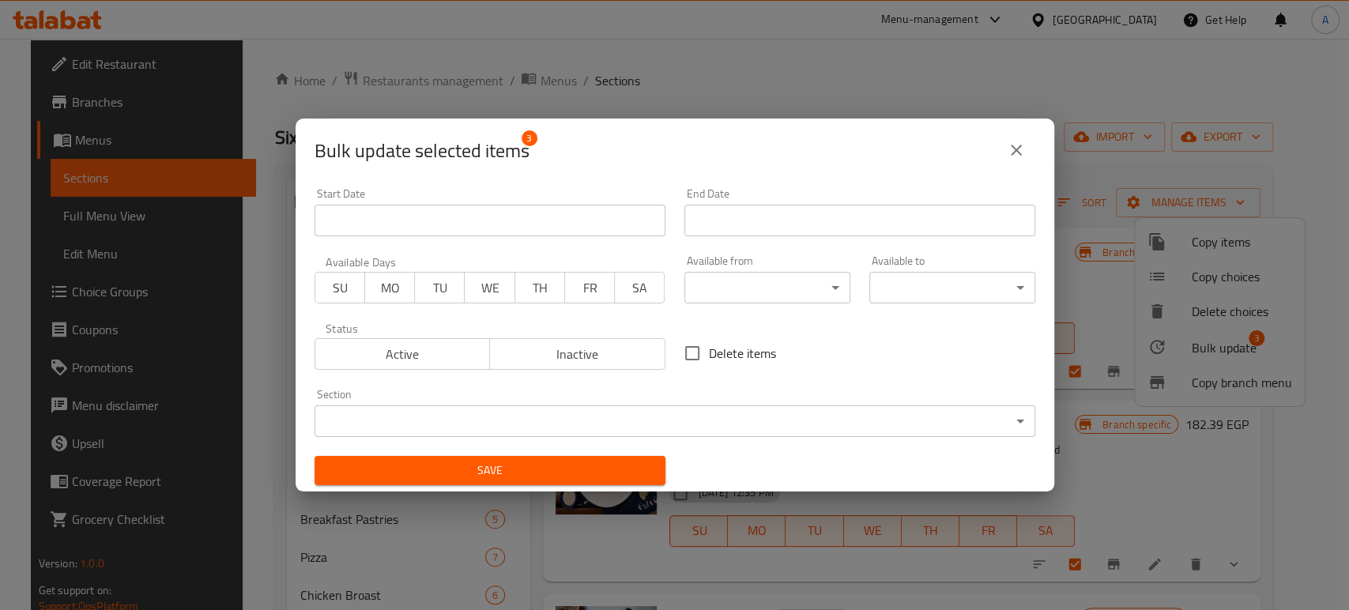
click at [768, 302] on body "​ Menu-management [GEOGRAPHIC_DATA] Get Help A Edit Restaurant Branches Menus S…" at bounding box center [674, 324] width 1349 height 571
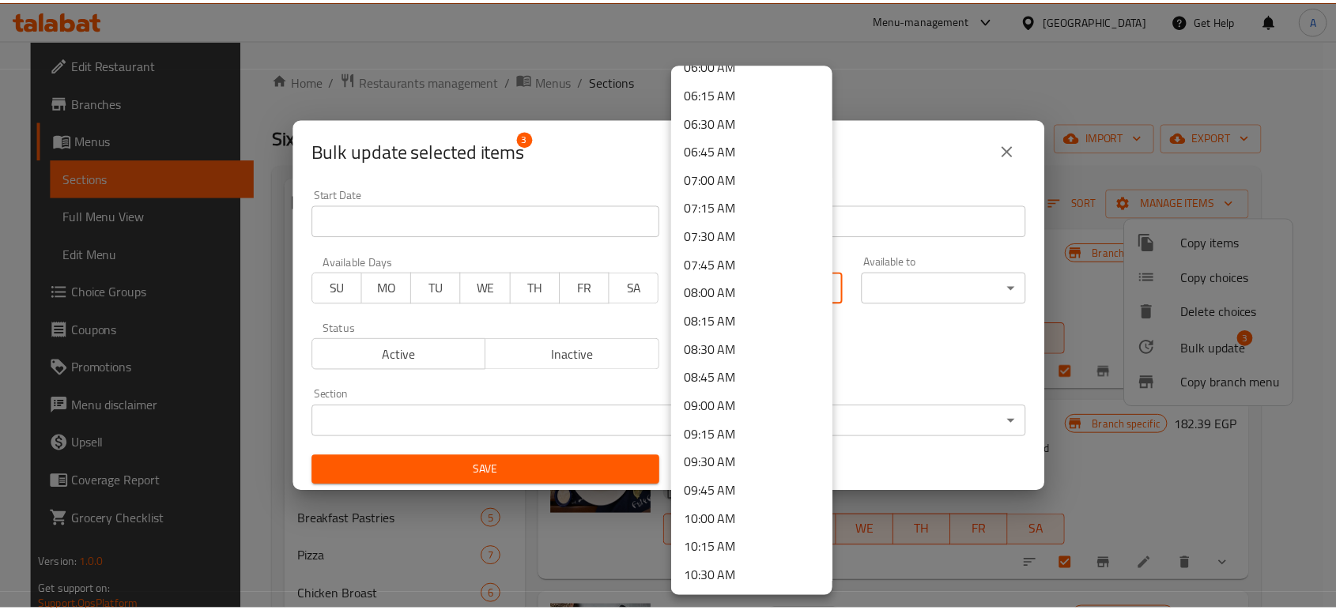
scroll to position [1229, 0]
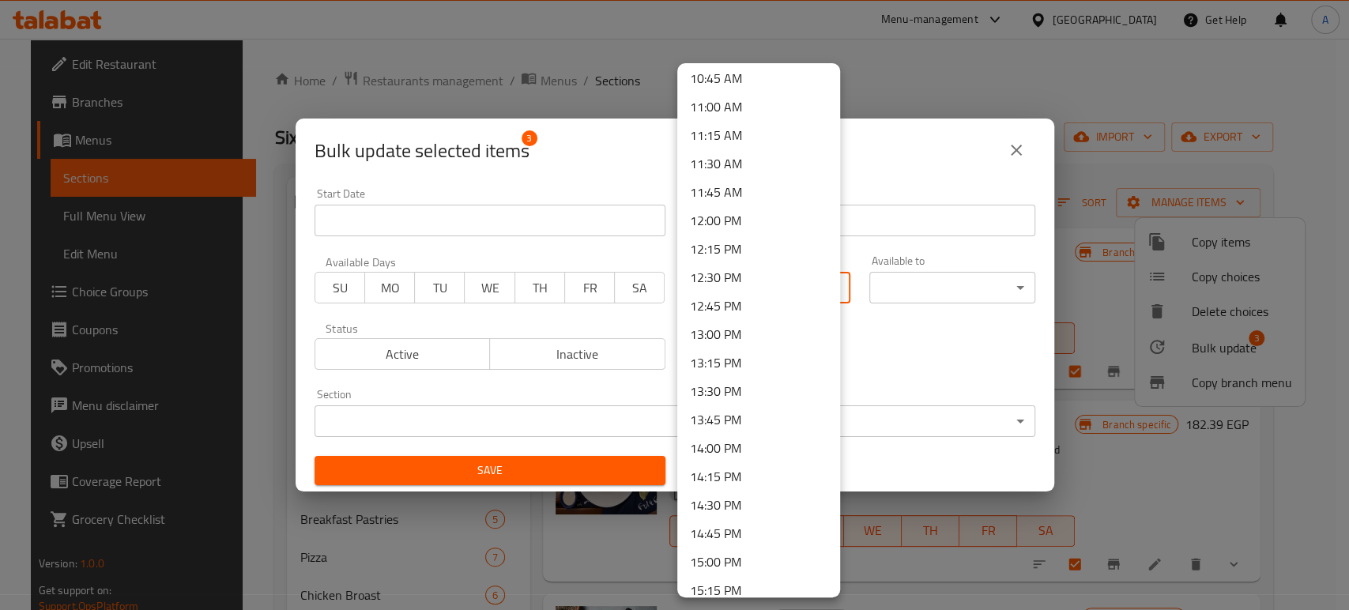
click at [728, 334] on li "13:00 PM" at bounding box center [758, 334] width 163 height 28
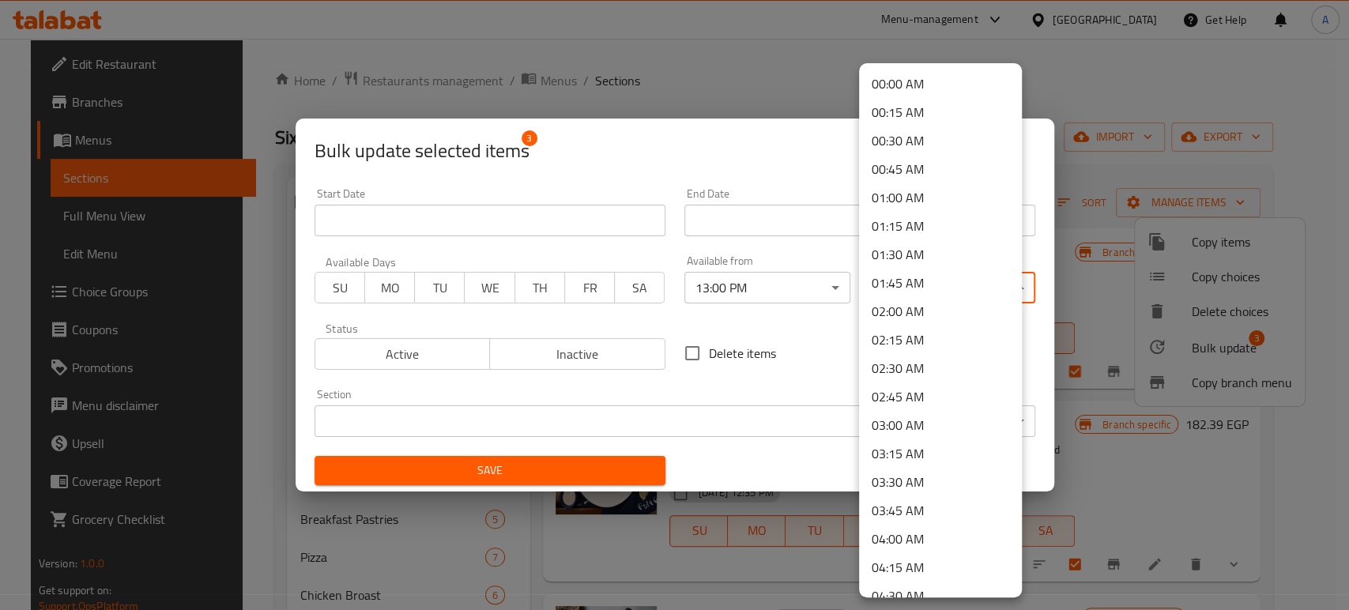
click at [952, 293] on body "​ Menu-management [GEOGRAPHIC_DATA] Get Help A Edit Restaurant Branches Menus S…" at bounding box center [674, 324] width 1349 height 571
click at [909, 536] on li "04:00 AM" at bounding box center [940, 539] width 163 height 28
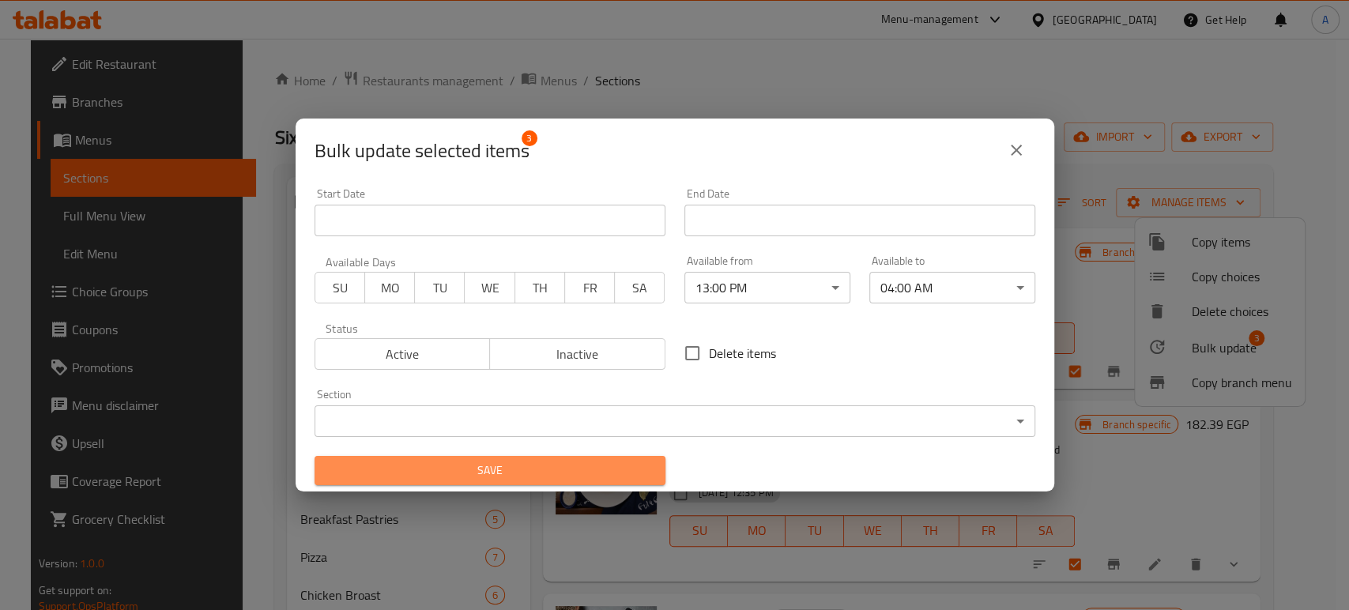
click at [571, 473] on span "Save" at bounding box center [490, 471] width 326 height 20
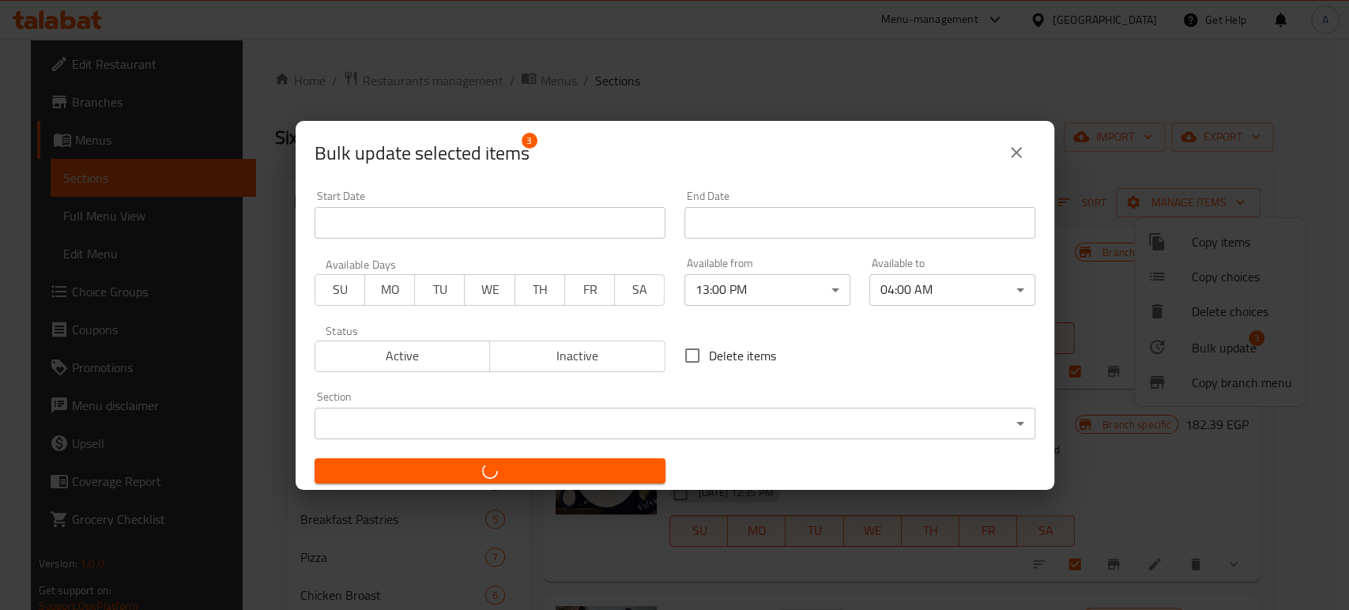
checkbox input "false"
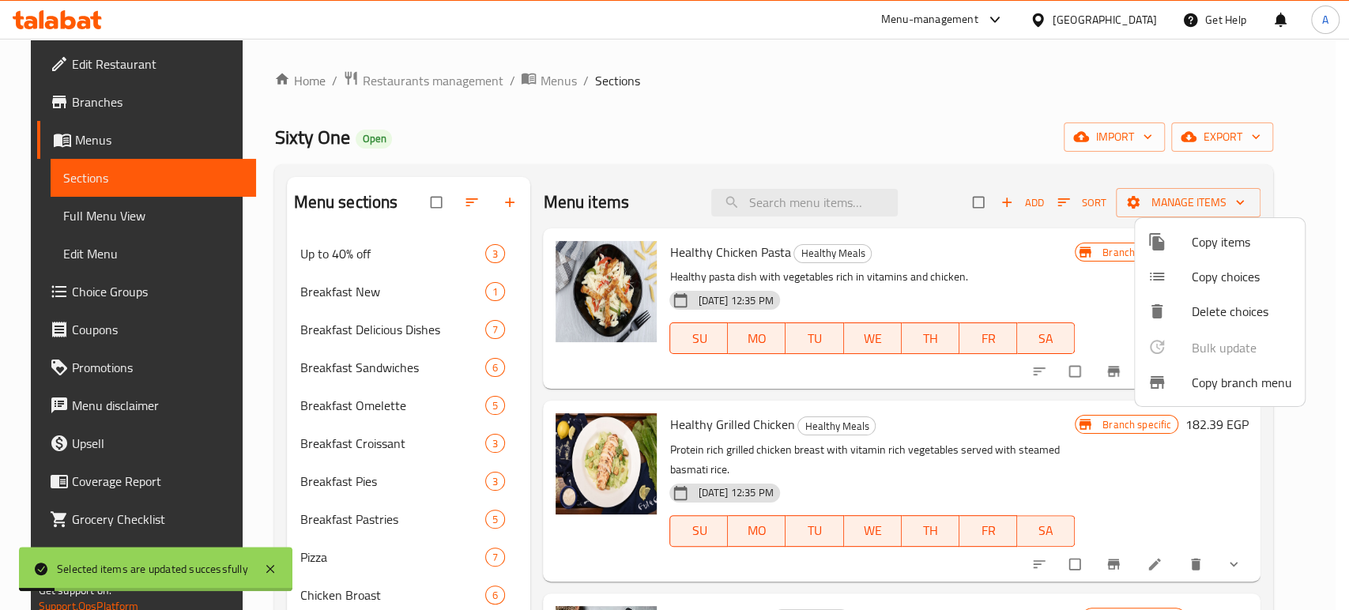
click at [243, 349] on div at bounding box center [674, 305] width 1349 height 610
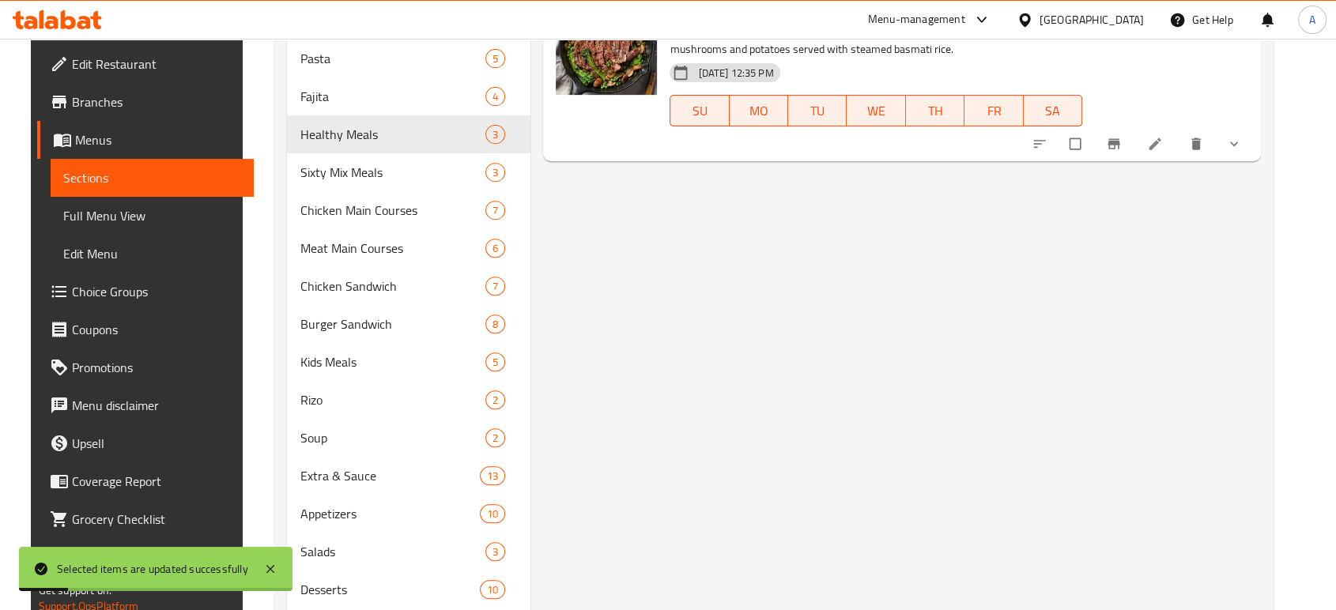
scroll to position [614, 0]
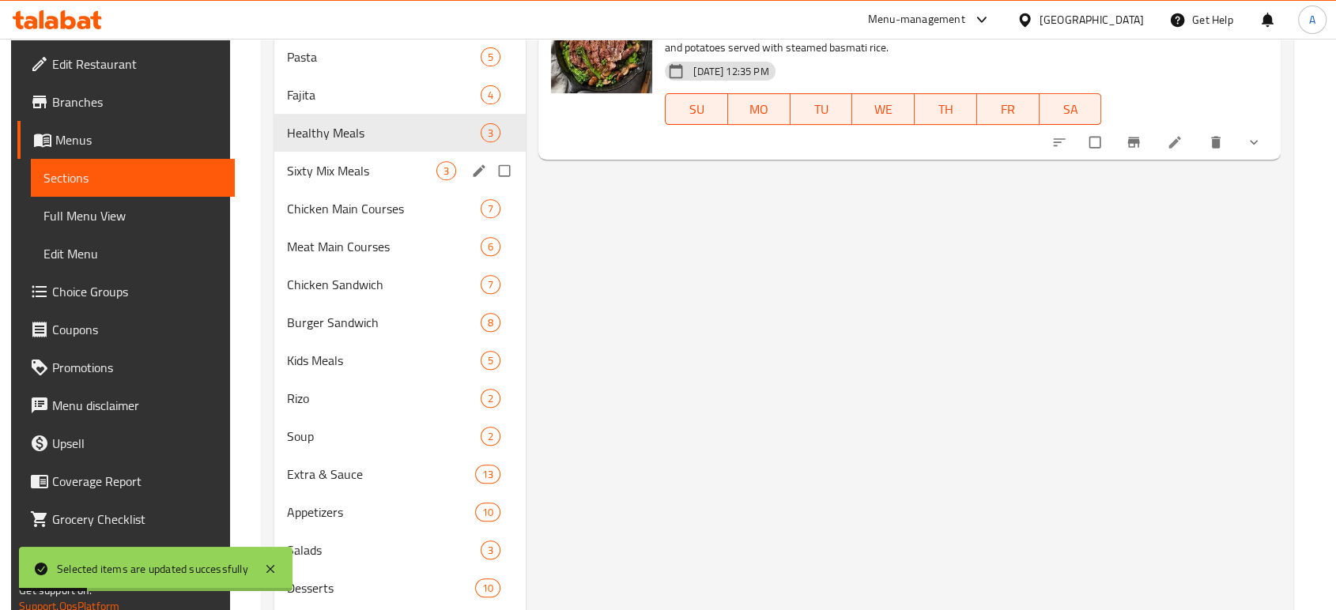
click at [329, 159] on div "Sixty Mix Meals 3" at bounding box center [399, 171] width 251 height 38
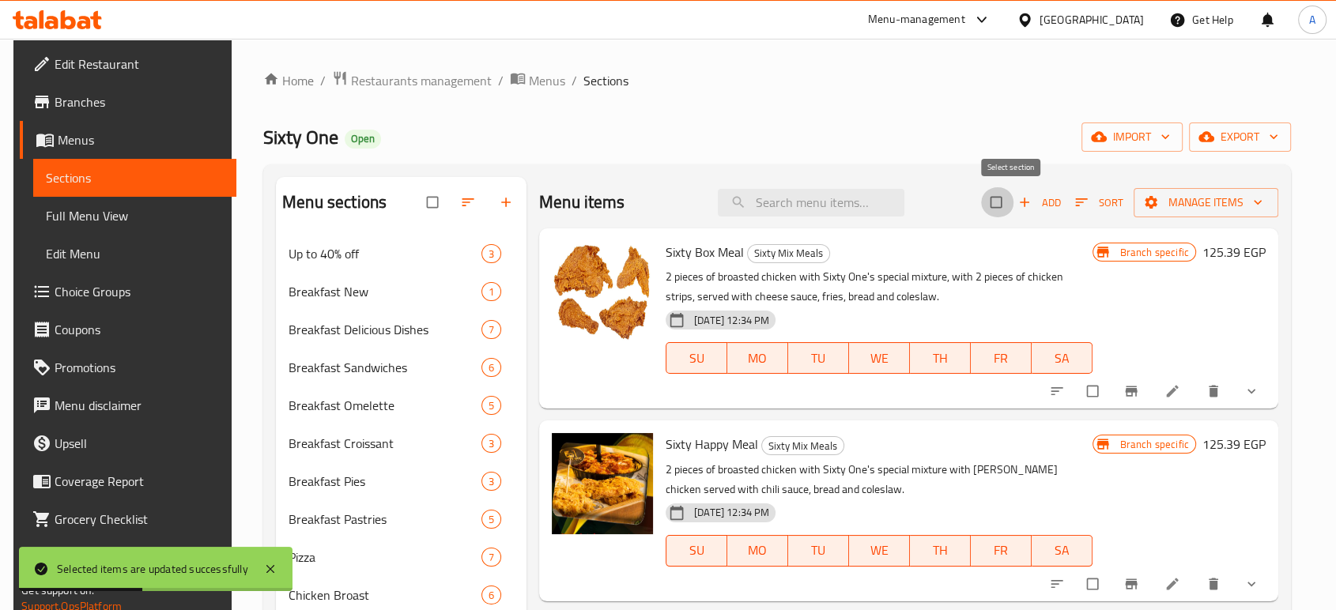
click at [1009, 199] on input "checkbox" at bounding box center [997, 202] width 33 height 30
checkbox input "true"
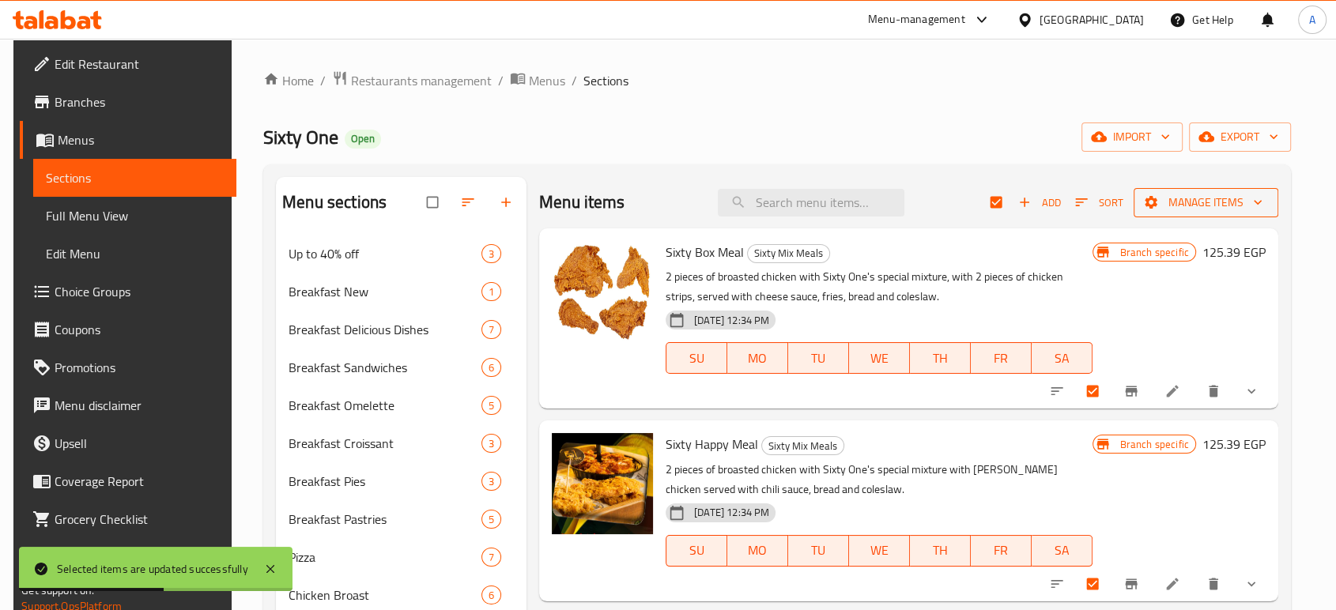
click at [1265, 195] on icon "button" at bounding box center [1258, 202] width 16 height 16
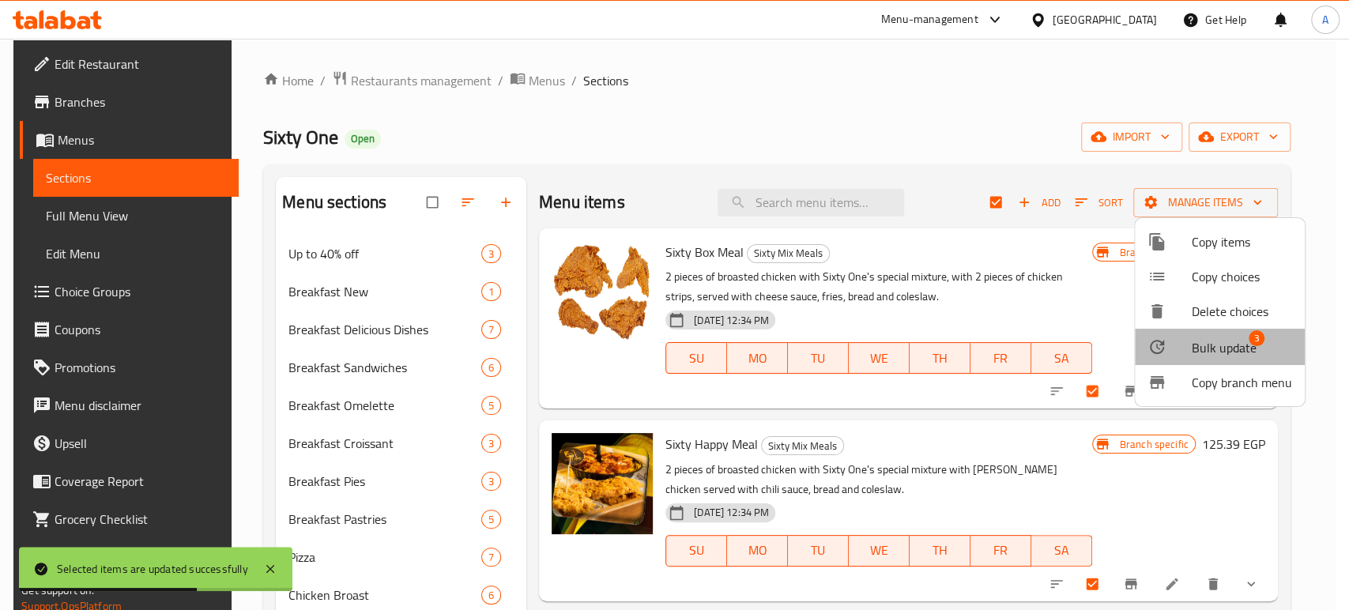
click at [1231, 349] on span "Bulk update" at bounding box center [1224, 347] width 65 height 19
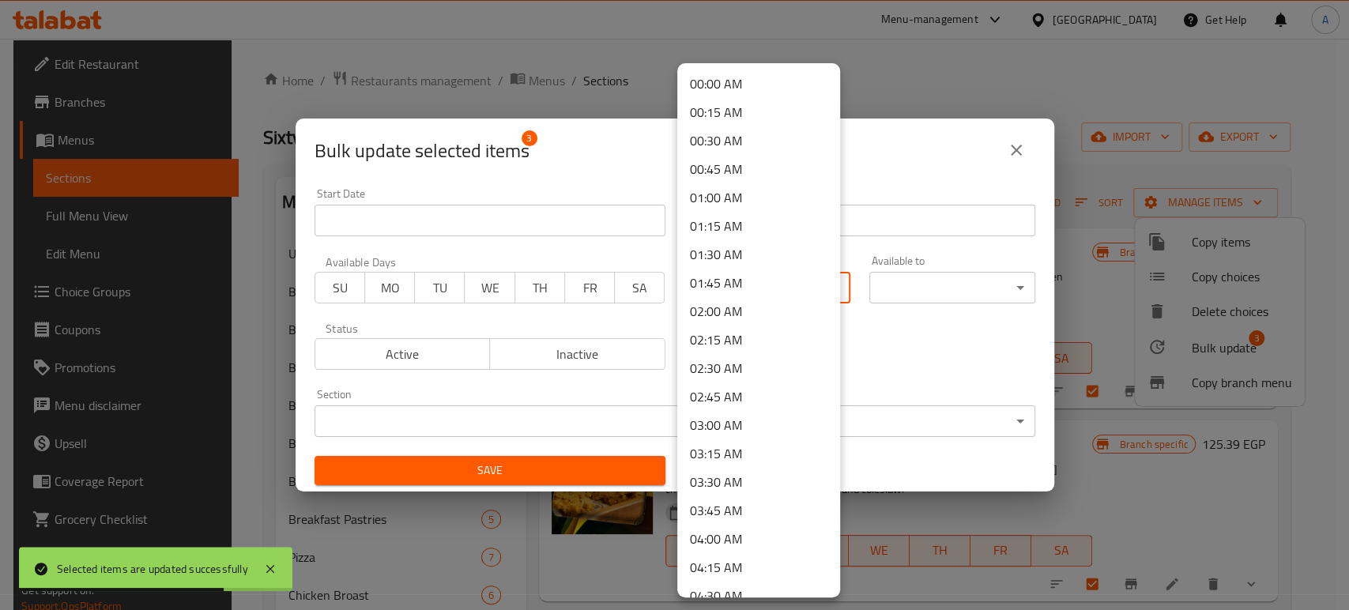
click at [712, 290] on body "Selected items are updated successfully ​ Menu-management [GEOGRAPHIC_DATA] Get…" at bounding box center [674, 324] width 1349 height 571
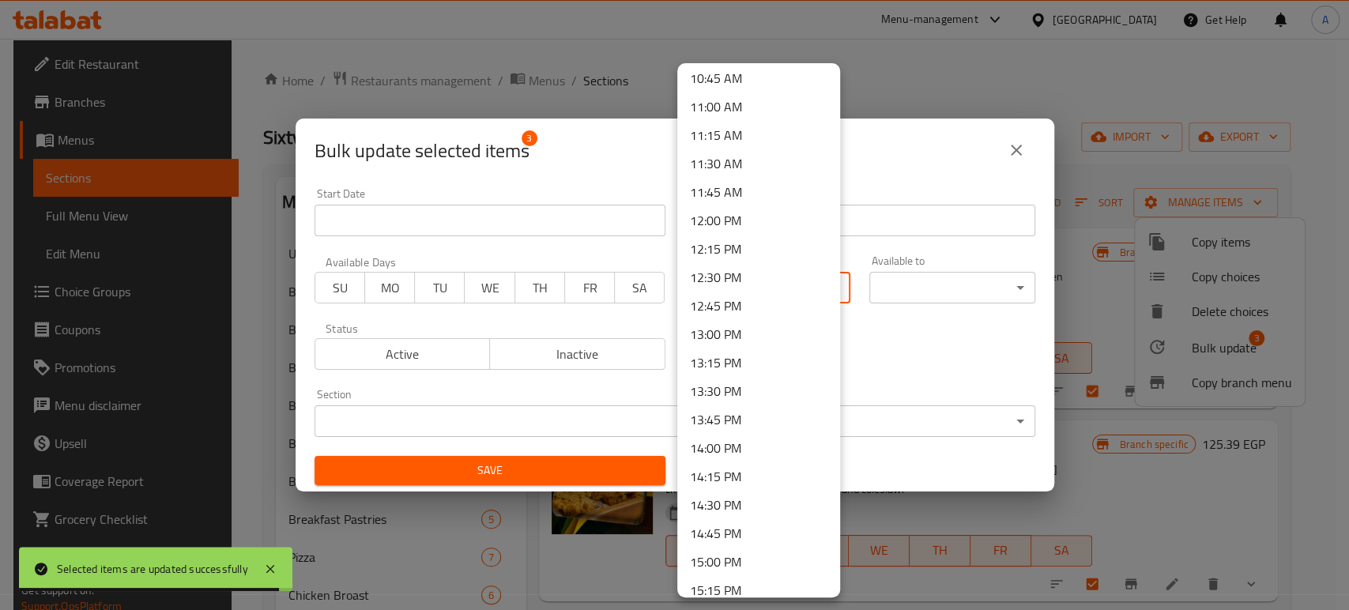
click at [718, 337] on li "13:00 PM" at bounding box center [758, 334] width 163 height 28
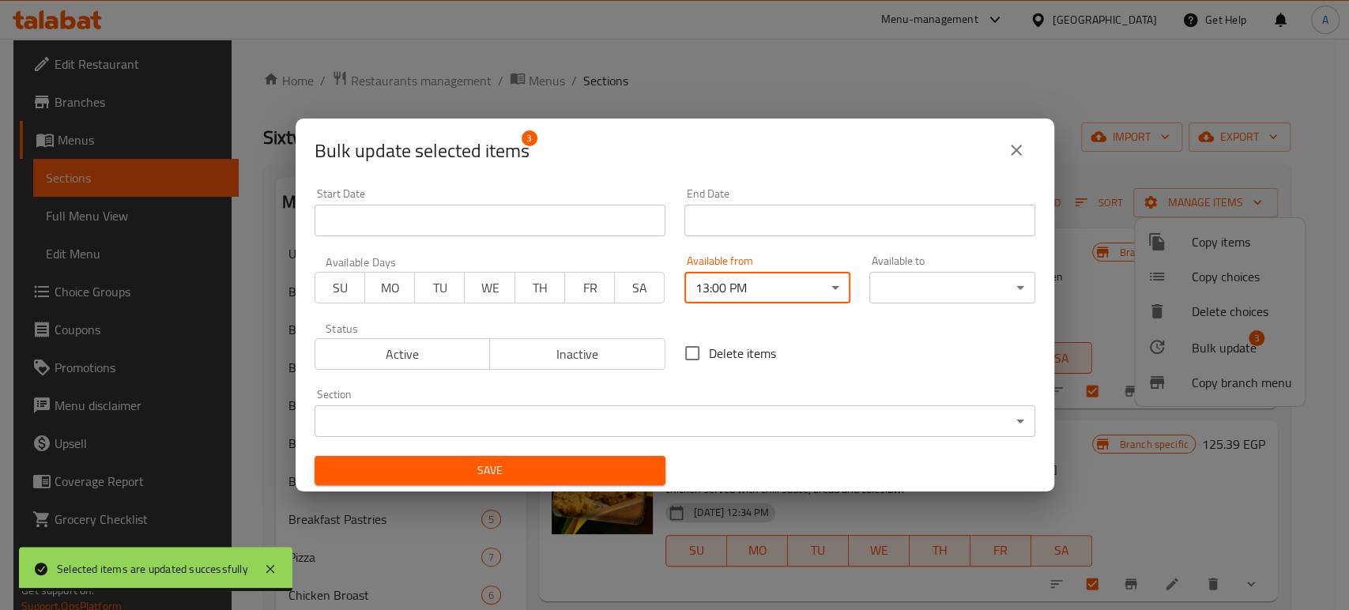
click at [955, 296] on body "Selected items are updated successfully ​ Menu-management [GEOGRAPHIC_DATA] Get…" at bounding box center [674, 324] width 1349 height 571
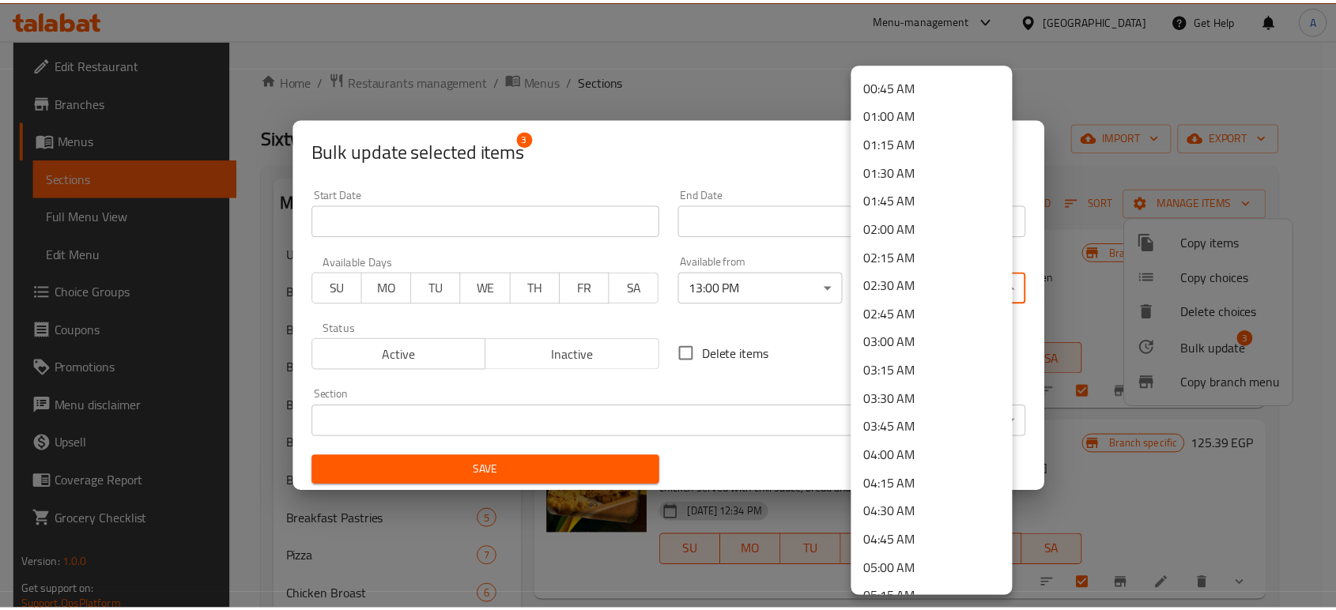
scroll to position [175, 0]
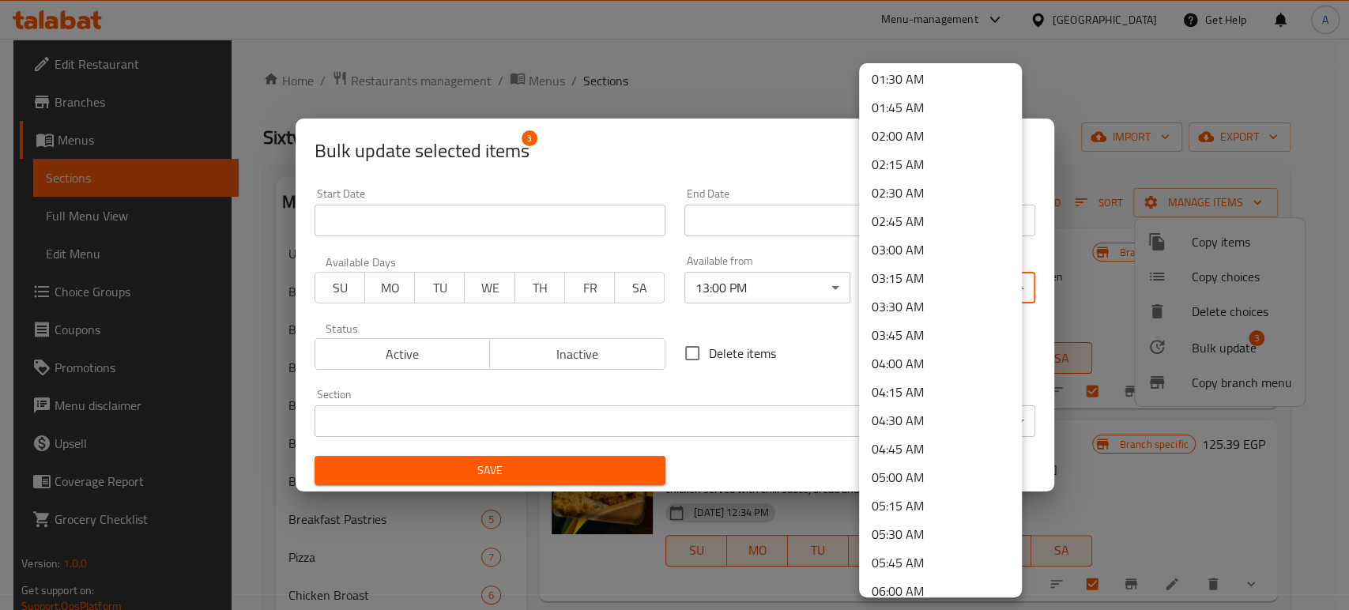
click at [890, 365] on li "04:00 AM" at bounding box center [940, 363] width 163 height 28
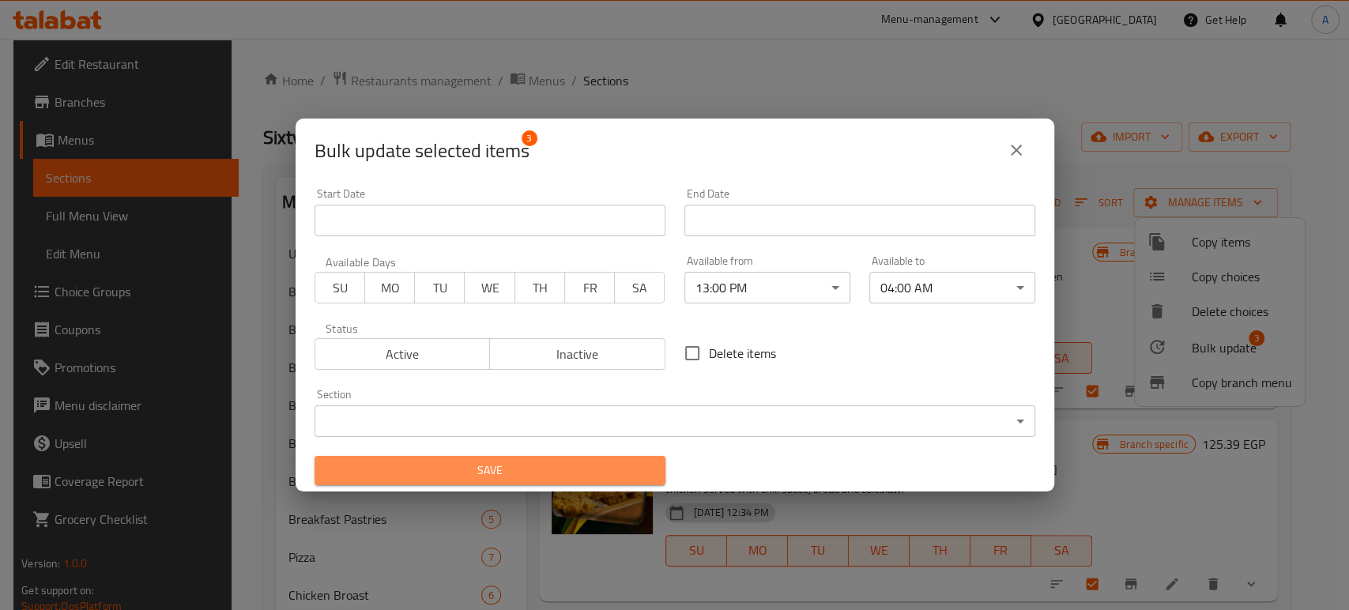
click at [583, 460] on button "Save" at bounding box center [490, 470] width 351 height 29
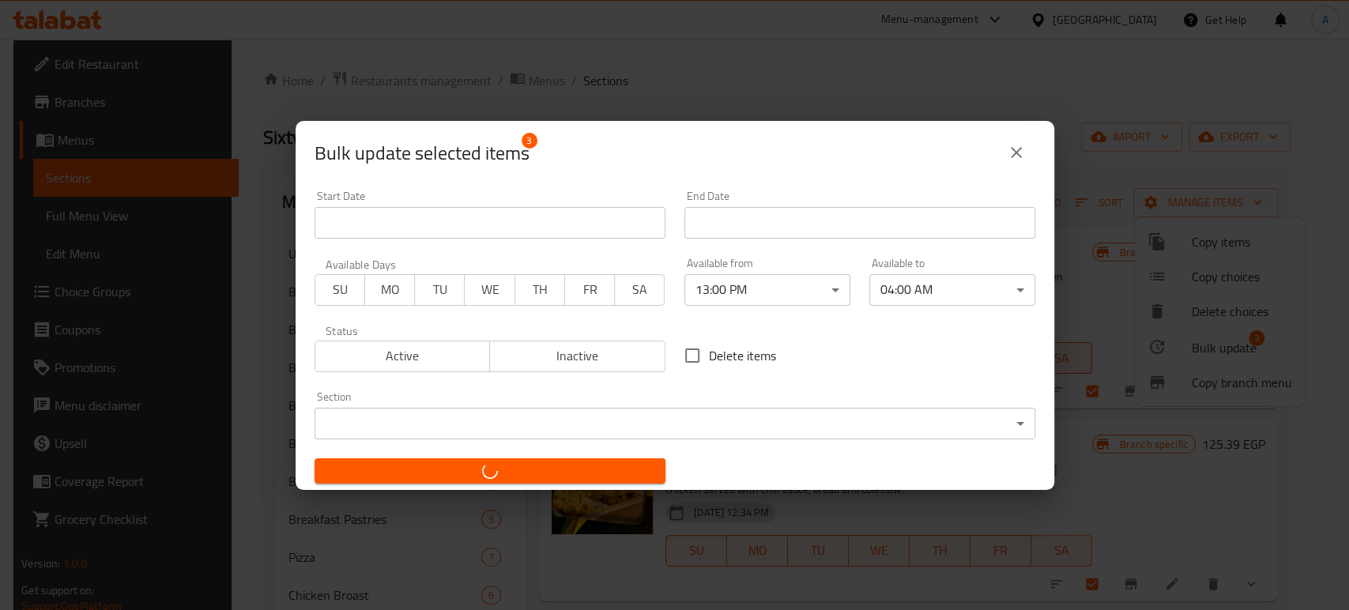
checkbox input "false"
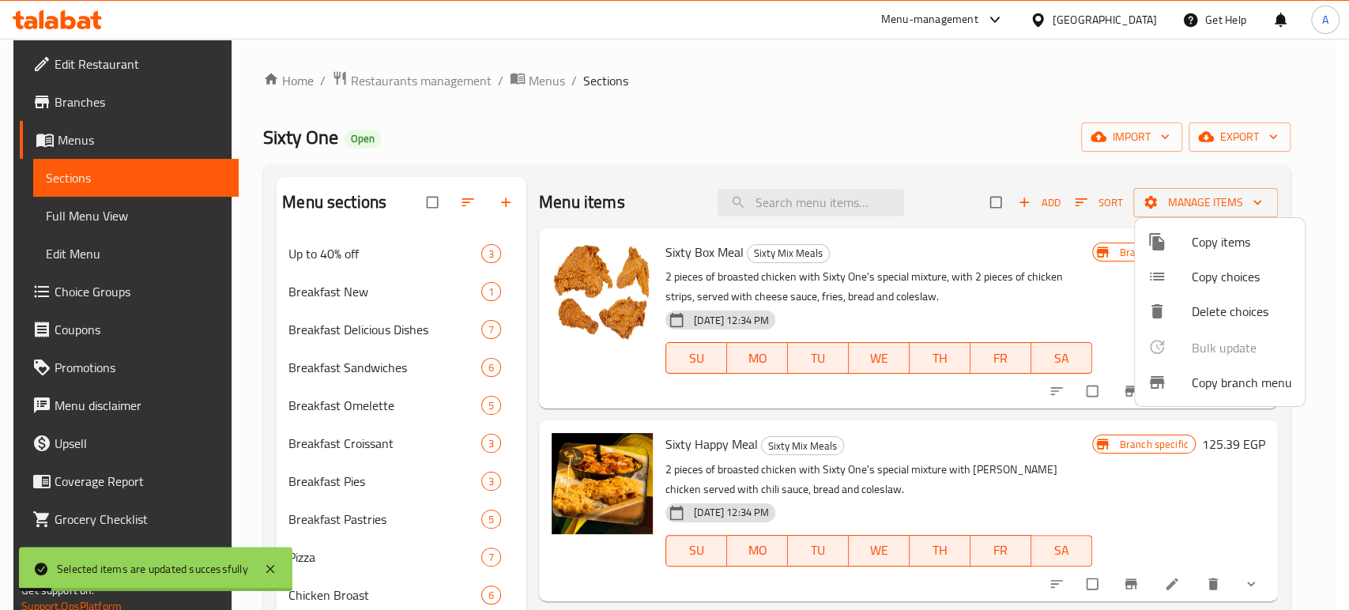
click at [234, 375] on div at bounding box center [674, 305] width 1349 height 610
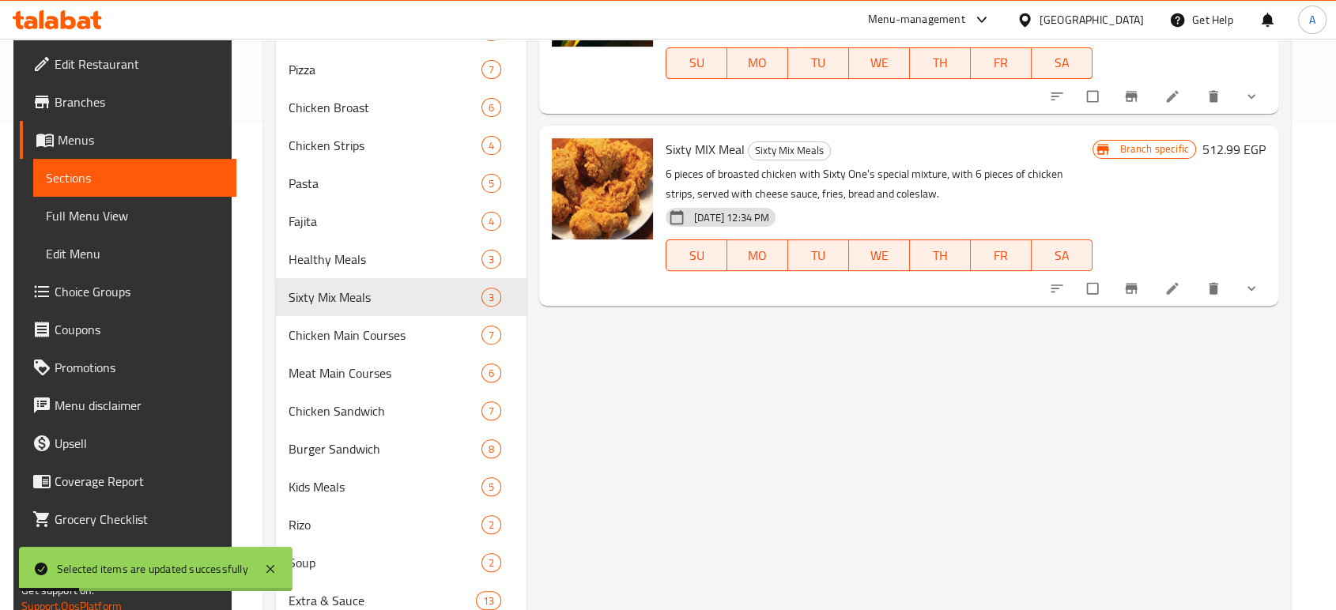
scroll to position [614, 0]
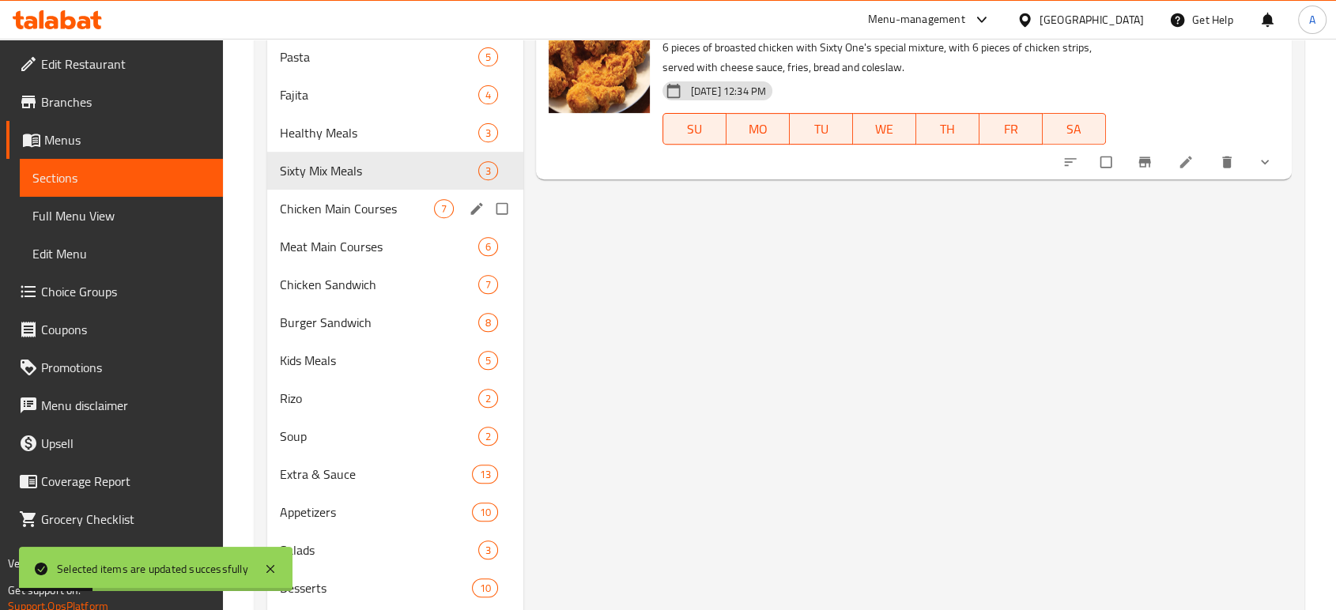
click at [354, 206] on span "Chicken Main Courses" at bounding box center [357, 208] width 154 height 19
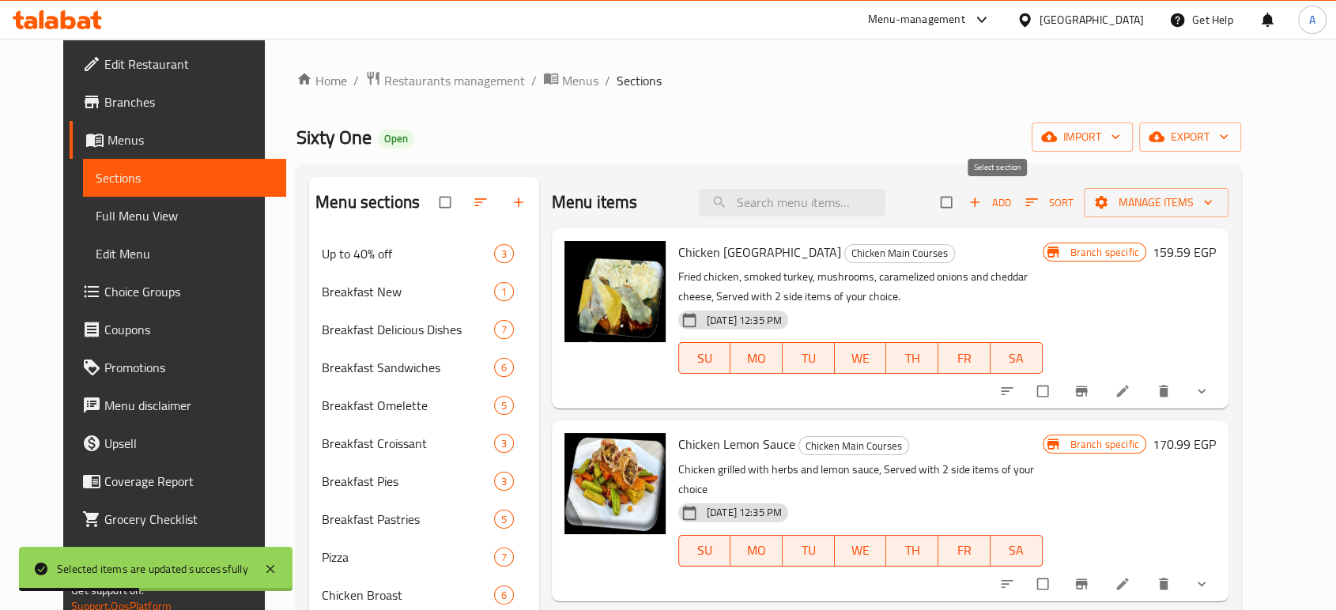
click at [964, 201] on input "checkbox" at bounding box center [947, 202] width 33 height 30
checkbox input "true"
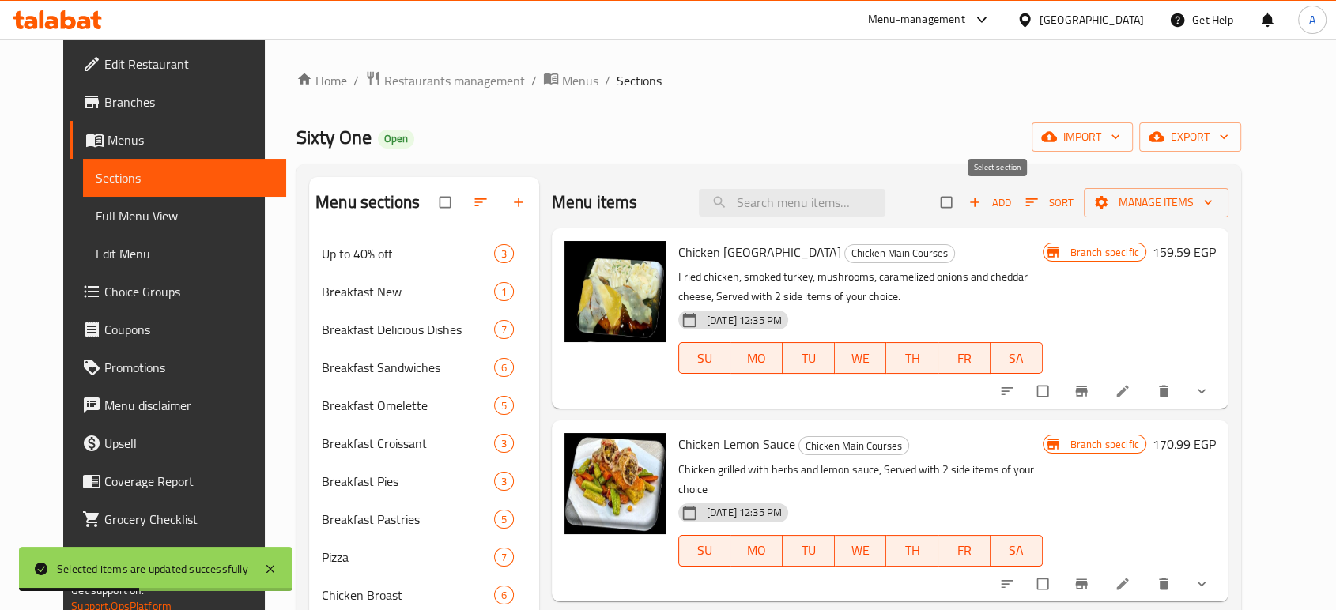
checkbox input "true"
click at [1216, 203] on span "Manage items" at bounding box center [1155, 203] width 119 height 20
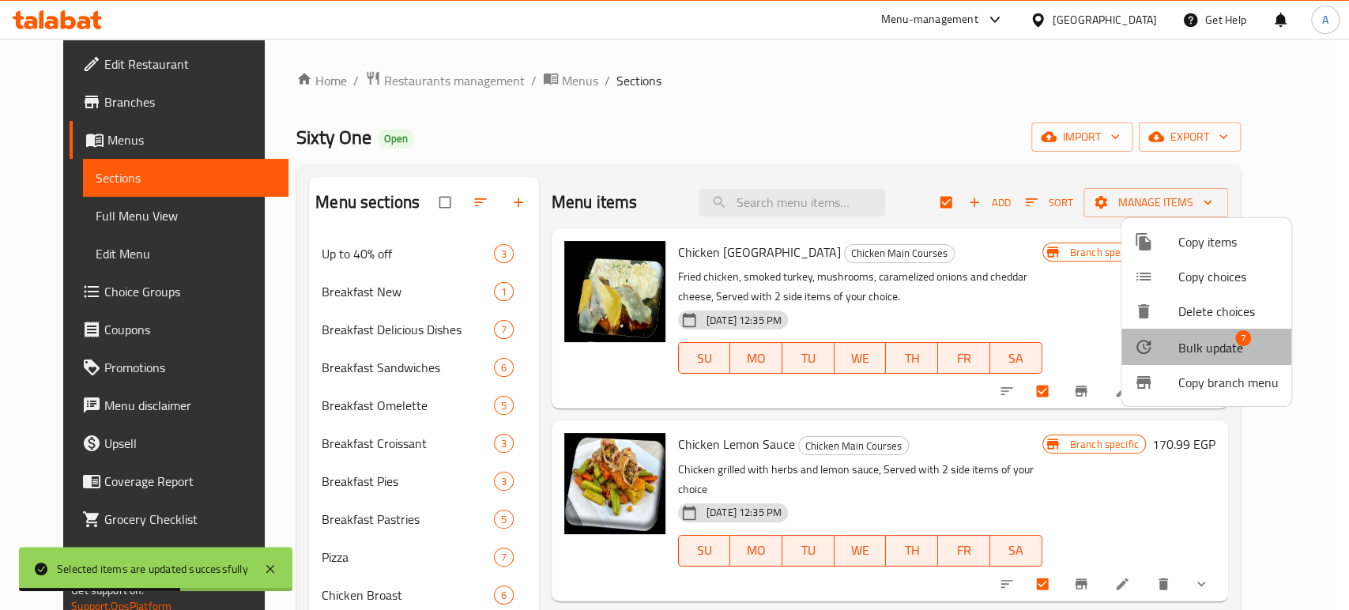
click at [1172, 338] on div at bounding box center [1156, 347] width 44 height 19
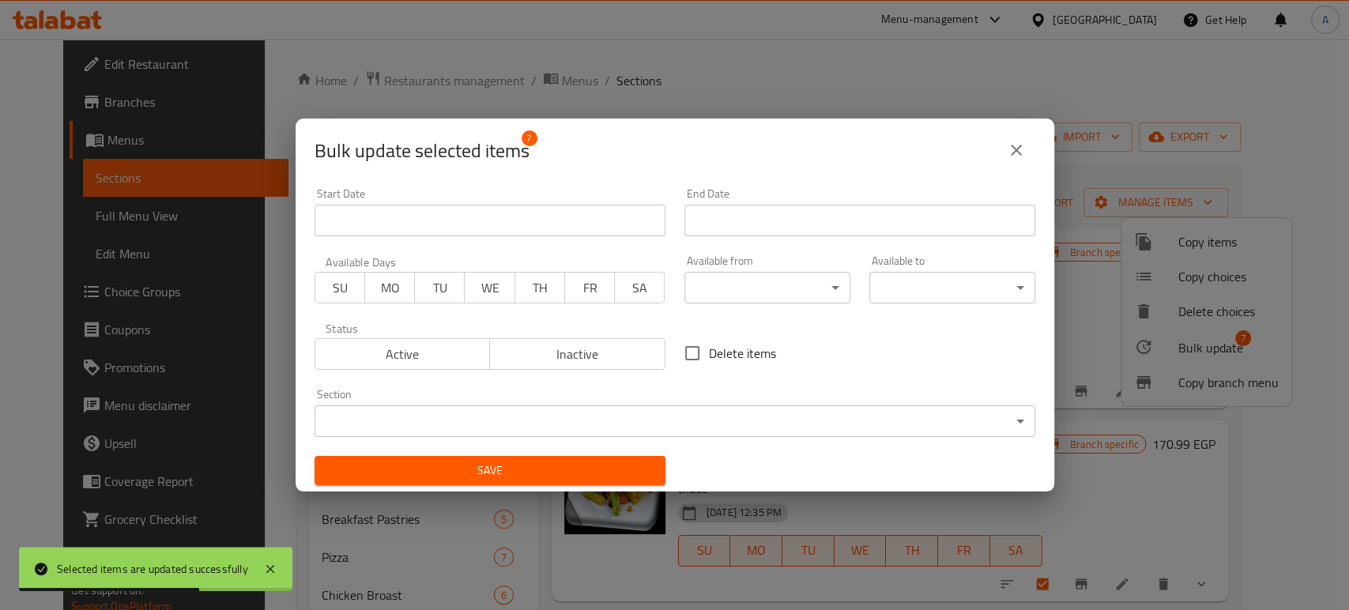
click at [761, 282] on body "Selected items are updated successfully ​ Menu-management [GEOGRAPHIC_DATA] Get…" at bounding box center [674, 324] width 1349 height 571
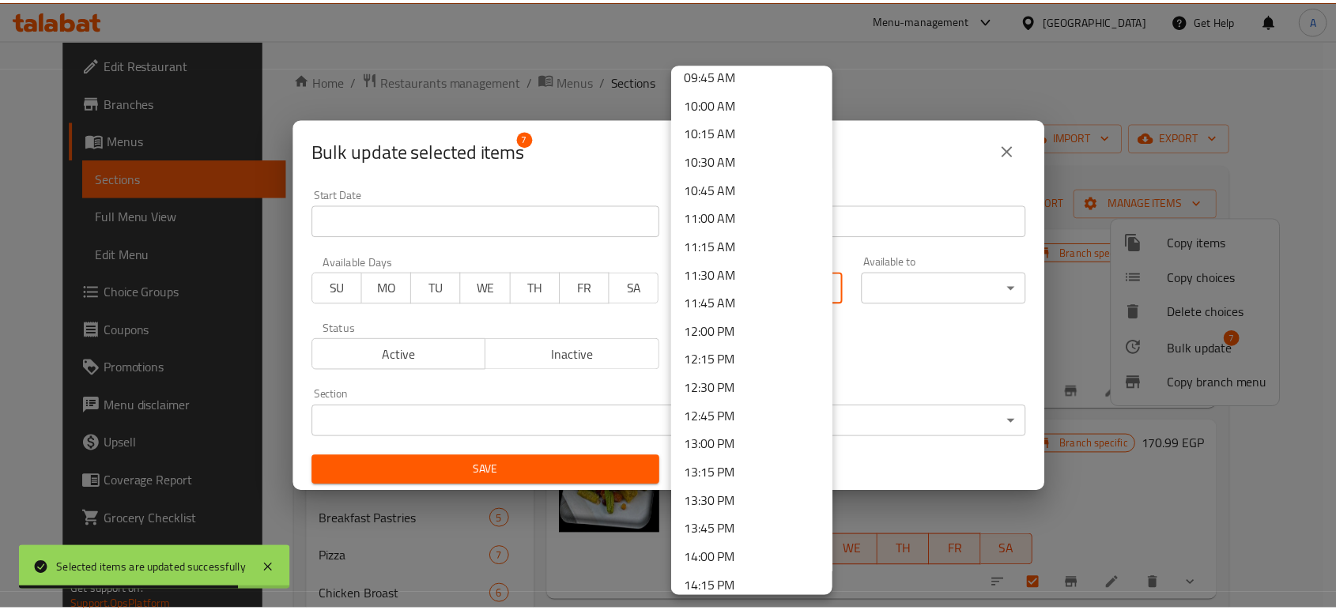
scroll to position [1317, 0]
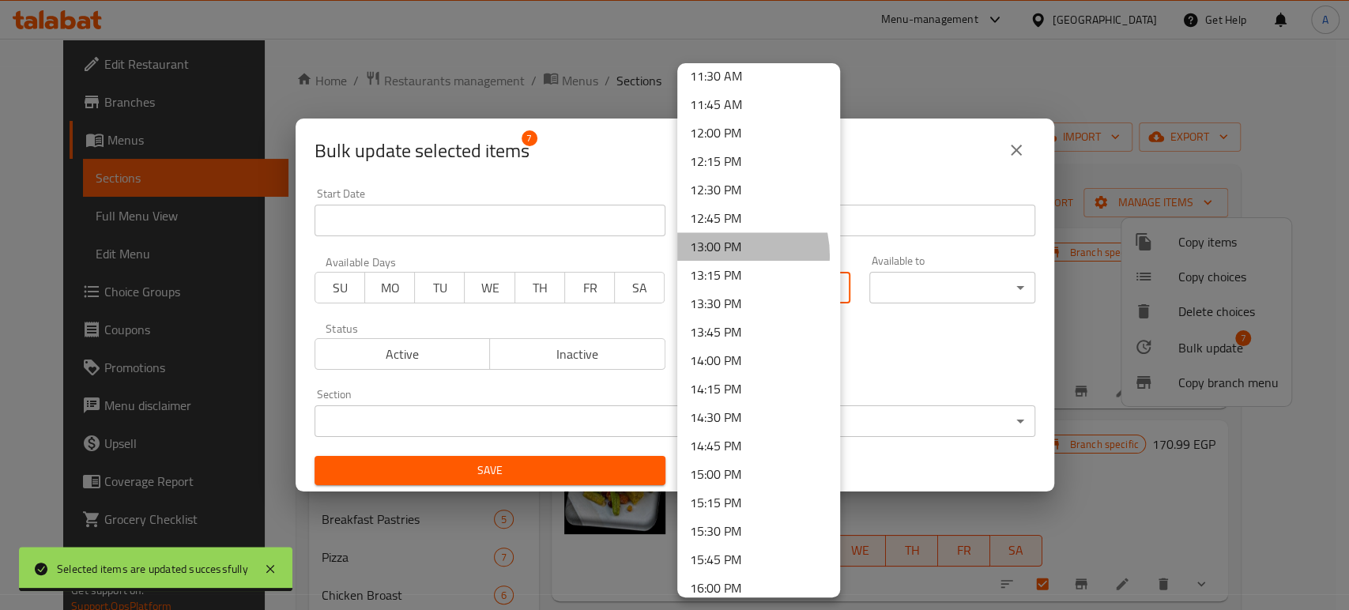
click at [719, 255] on li "13:00 PM" at bounding box center [758, 246] width 163 height 28
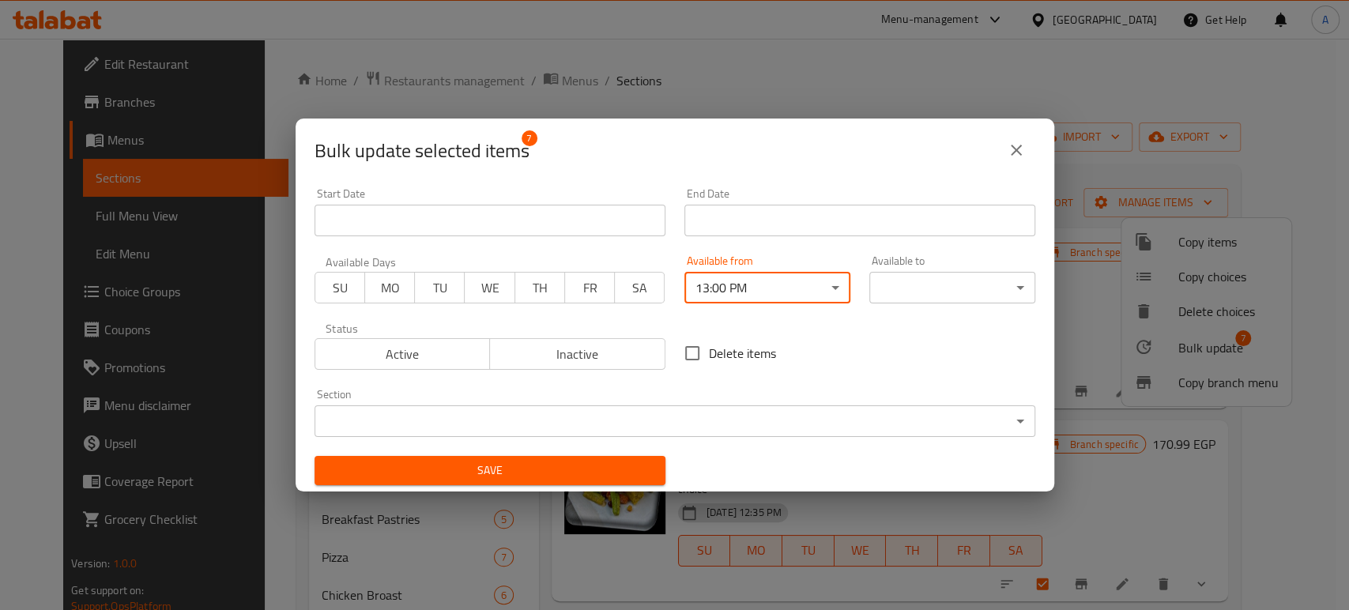
click at [942, 274] on body "​ Menu-management [GEOGRAPHIC_DATA] Get Help A Edit Restaurant Branches Menus S…" at bounding box center [674, 324] width 1349 height 571
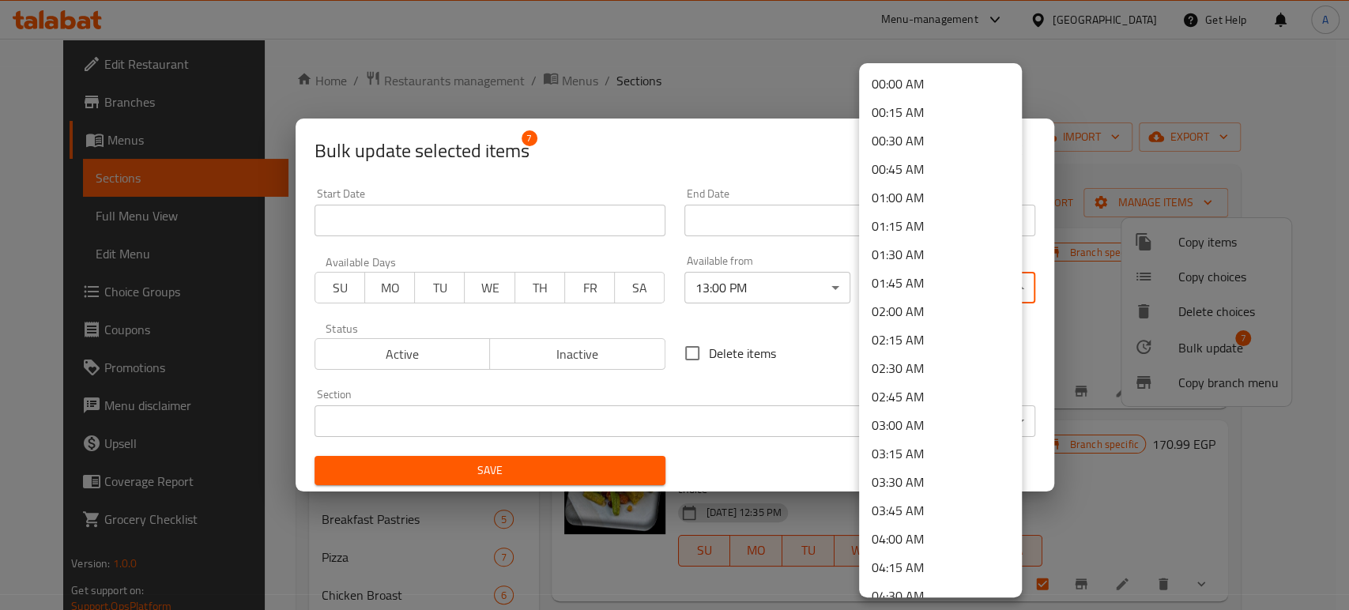
click at [898, 531] on li "04:00 AM" at bounding box center [940, 539] width 163 height 28
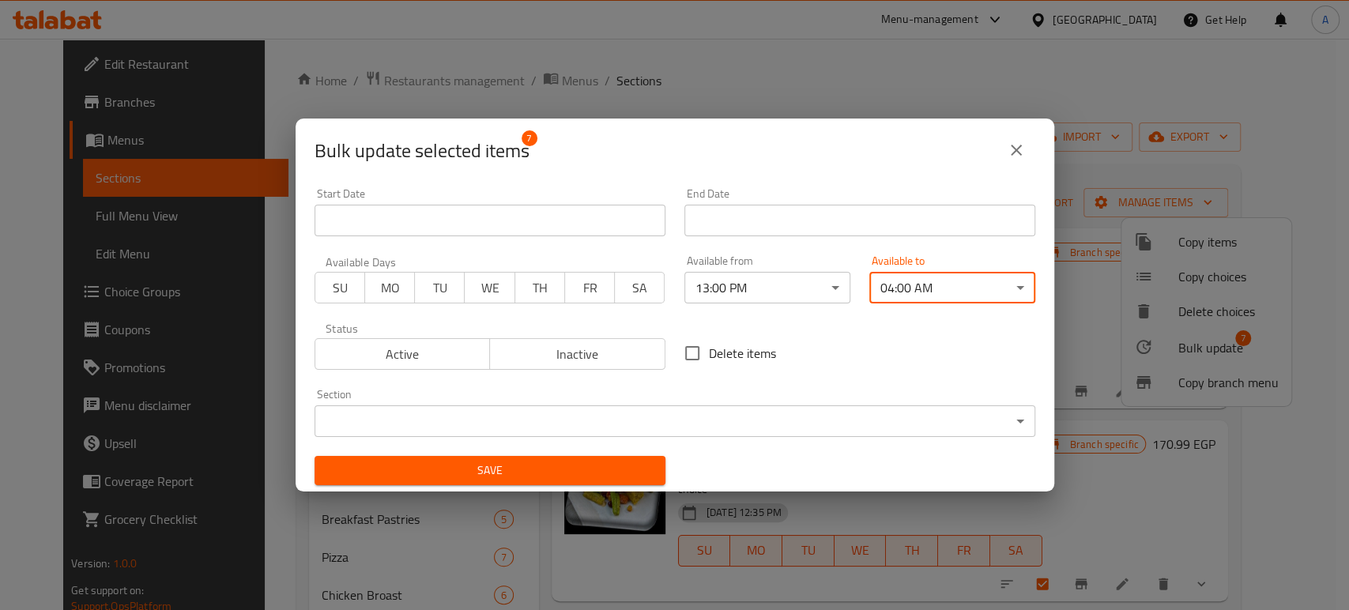
click at [595, 472] on span "Save" at bounding box center [490, 471] width 326 height 20
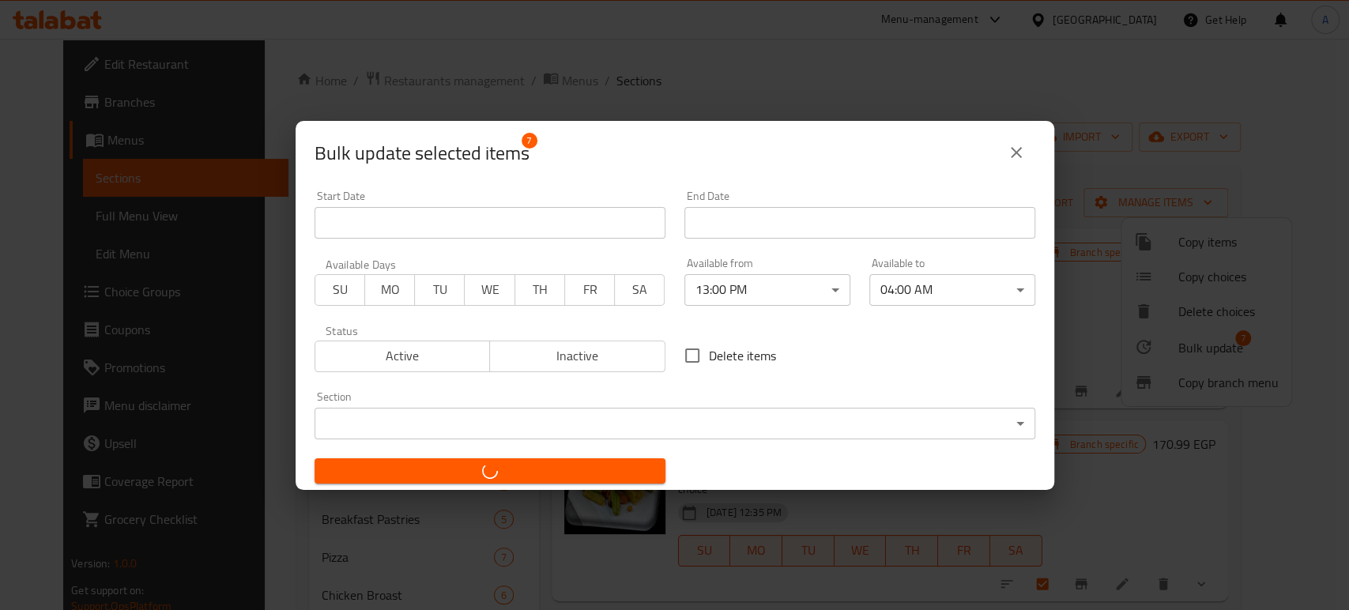
checkbox input "false"
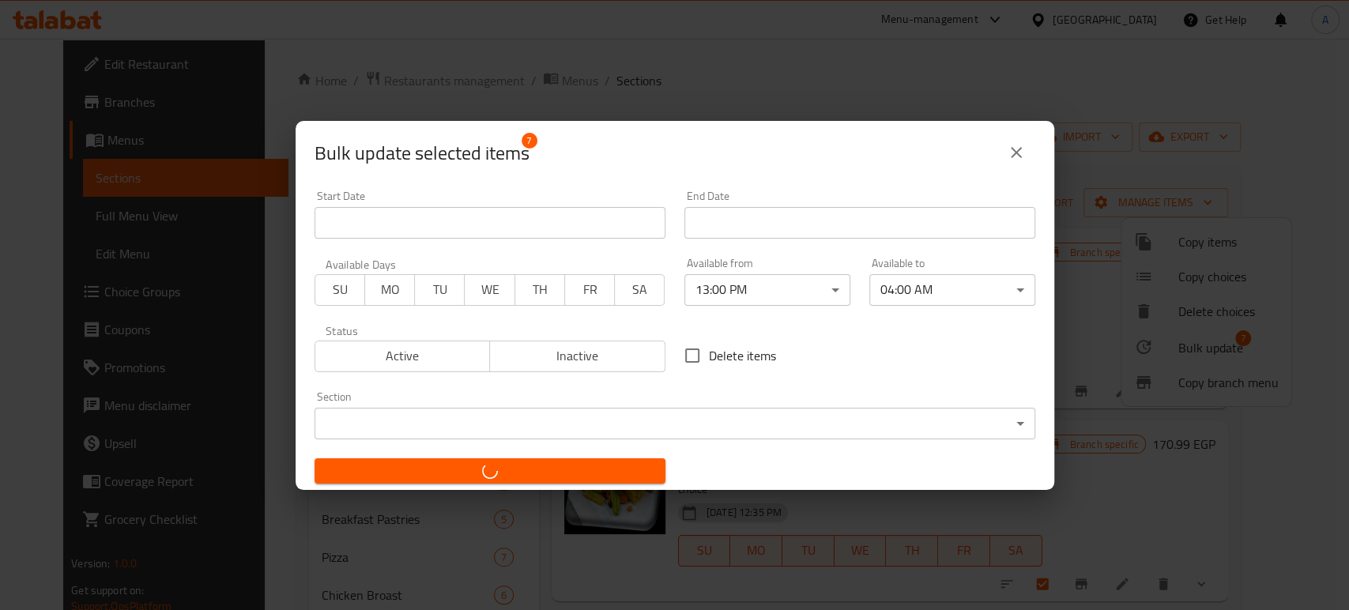
checkbox input "false"
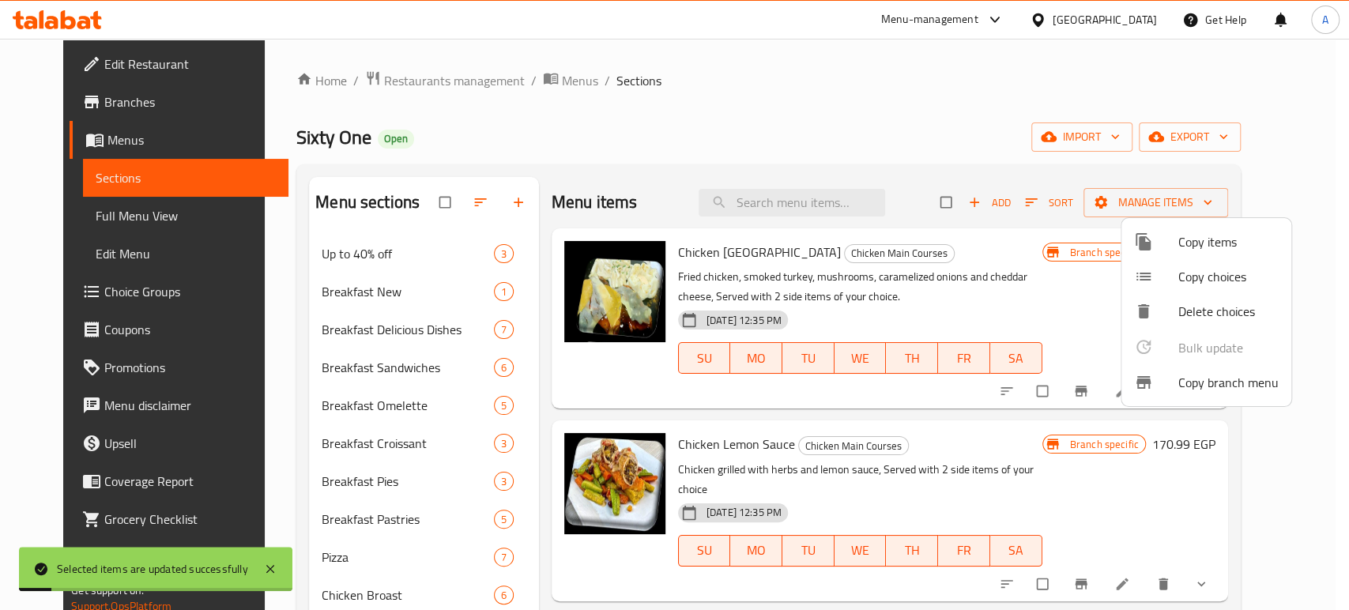
click at [251, 363] on div at bounding box center [674, 305] width 1349 height 610
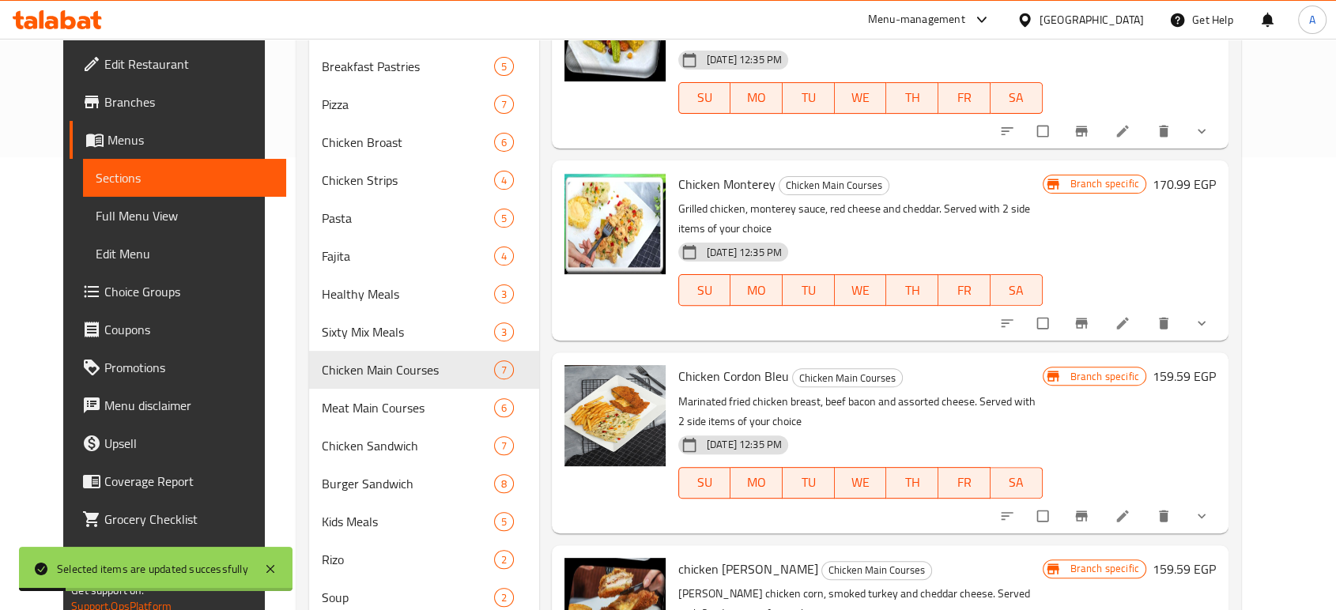
scroll to position [526, 0]
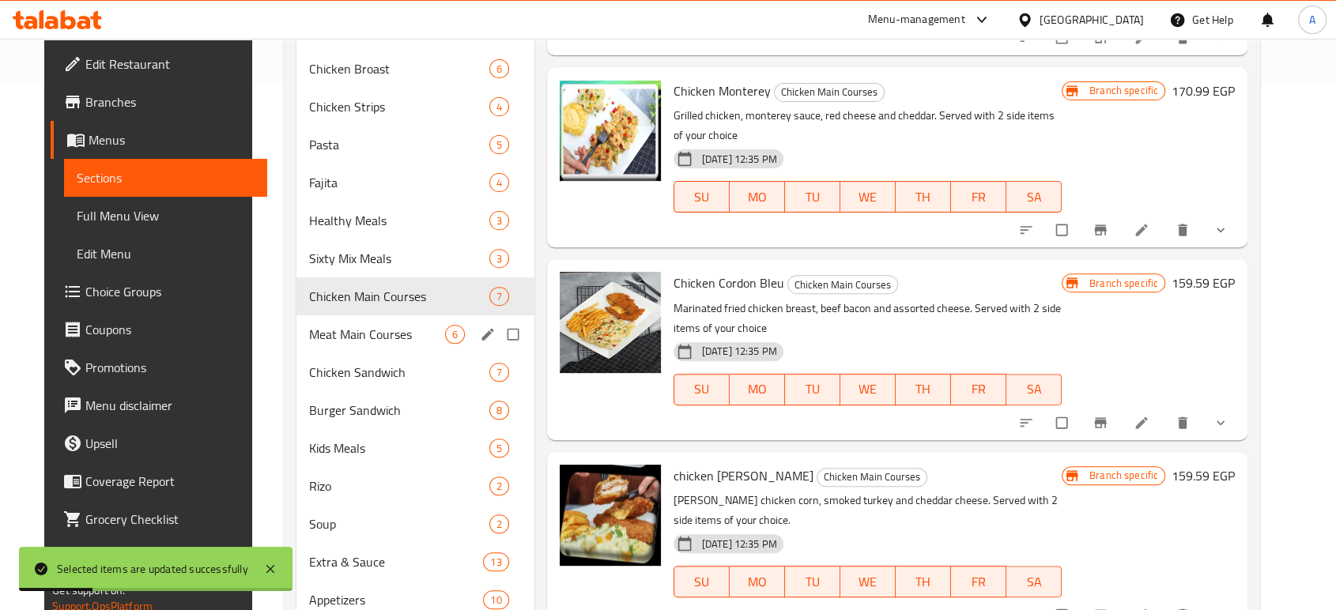
click at [340, 347] on div "Meat Main Courses 6" at bounding box center [415, 334] width 238 height 38
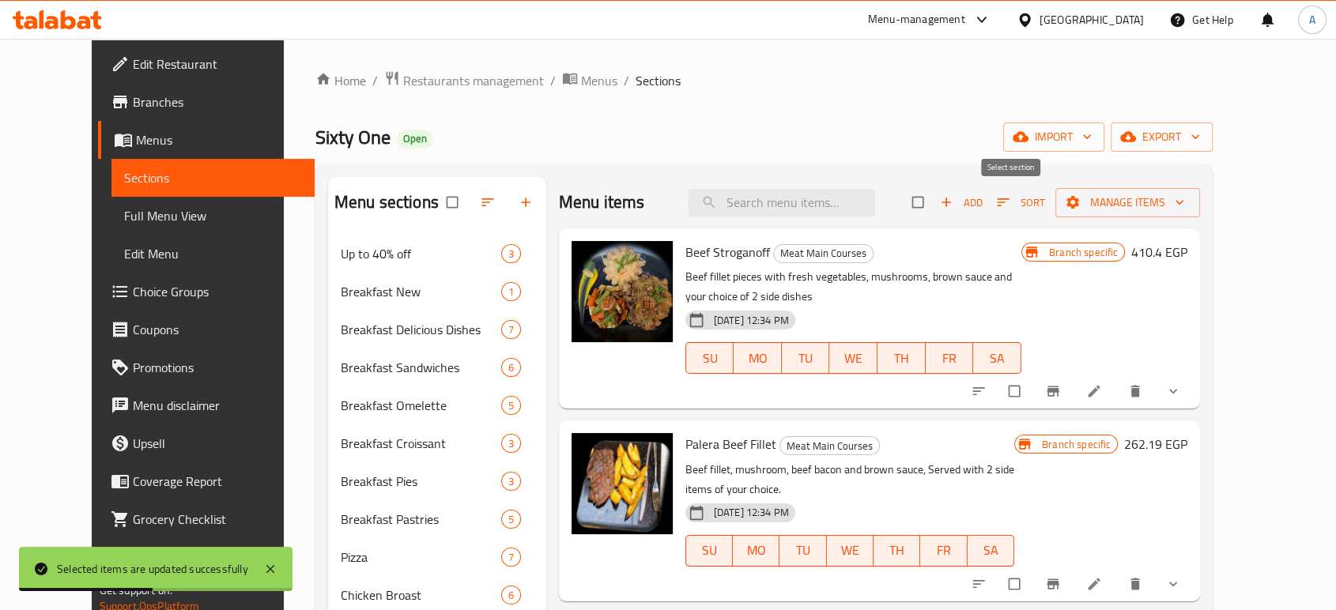
click at [936, 192] on input "checkbox" at bounding box center [919, 202] width 33 height 30
checkbox input "true"
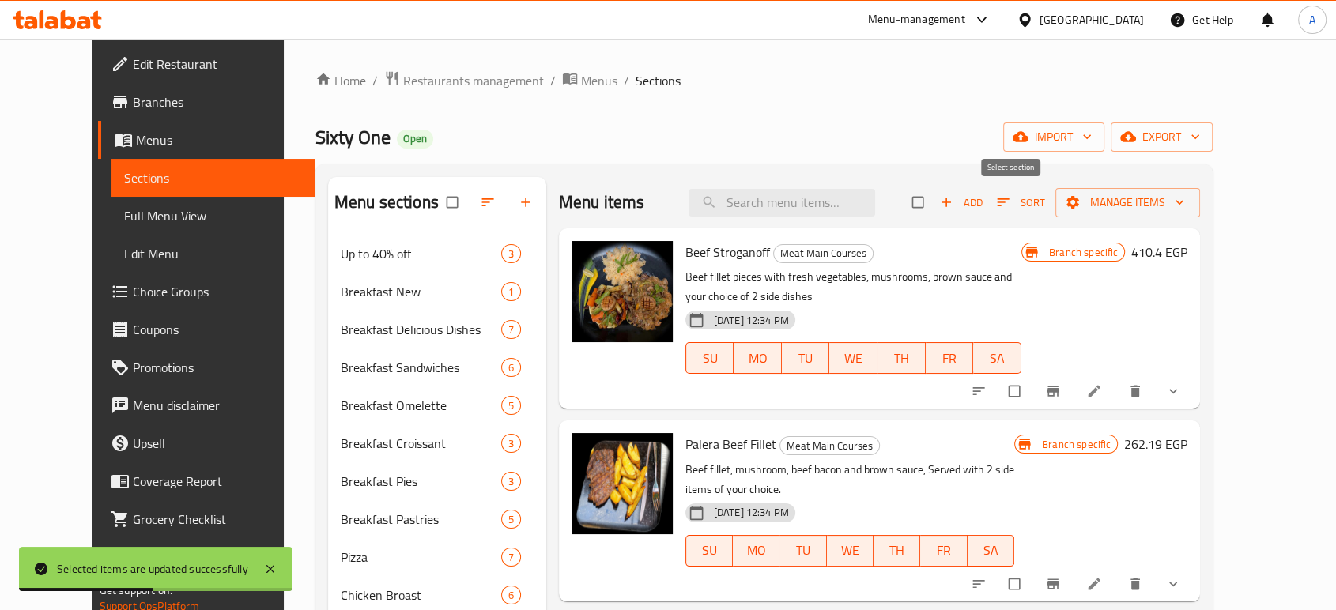
checkbox input "true"
click at [1187, 197] on span "Manage items" at bounding box center [1127, 203] width 119 height 20
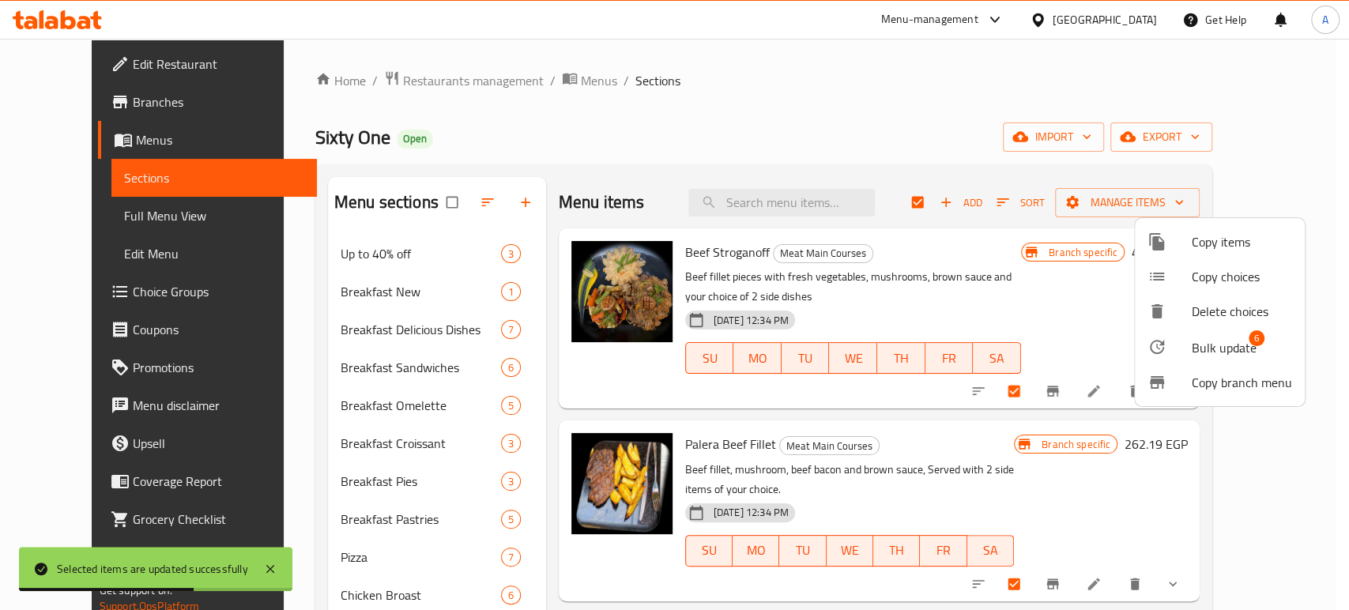
click at [1205, 356] on span "Bulk update" at bounding box center [1224, 347] width 65 height 19
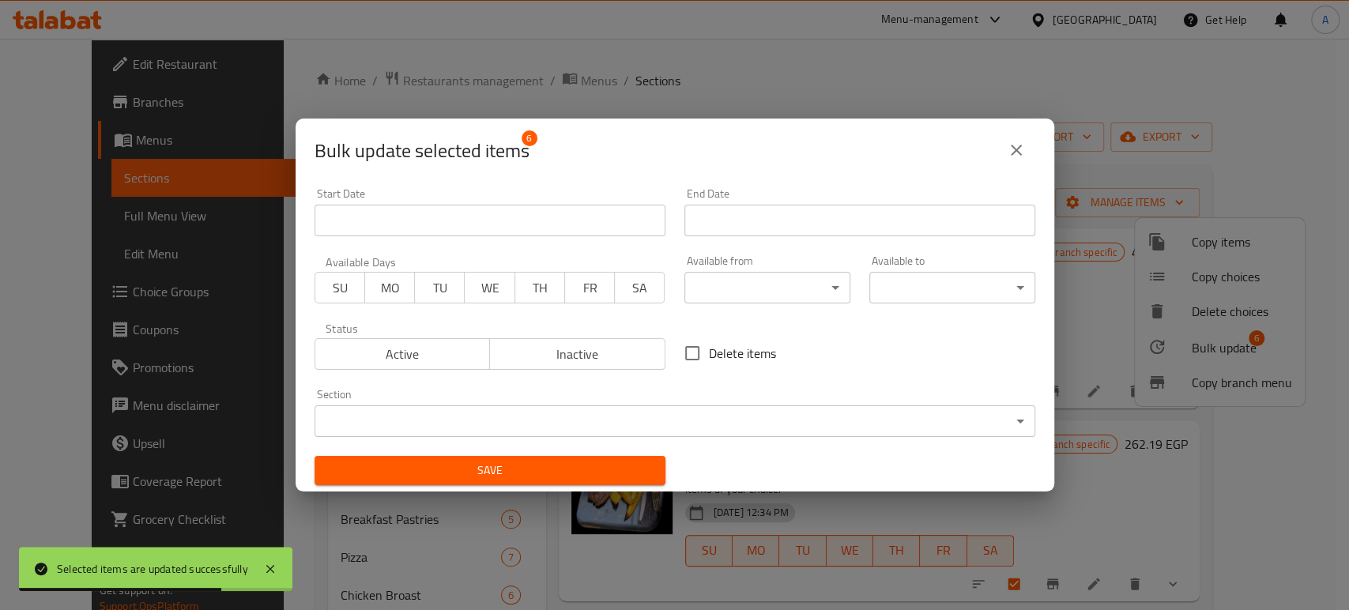
click at [781, 239] on div "End Date End Date" at bounding box center [860, 212] width 370 height 67
click at [787, 273] on body "Selected items are updated successfully ​ Menu-management [GEOGRAPHIC_DATA] Get…" at bounding box center [674, 324] width 1349 height 571
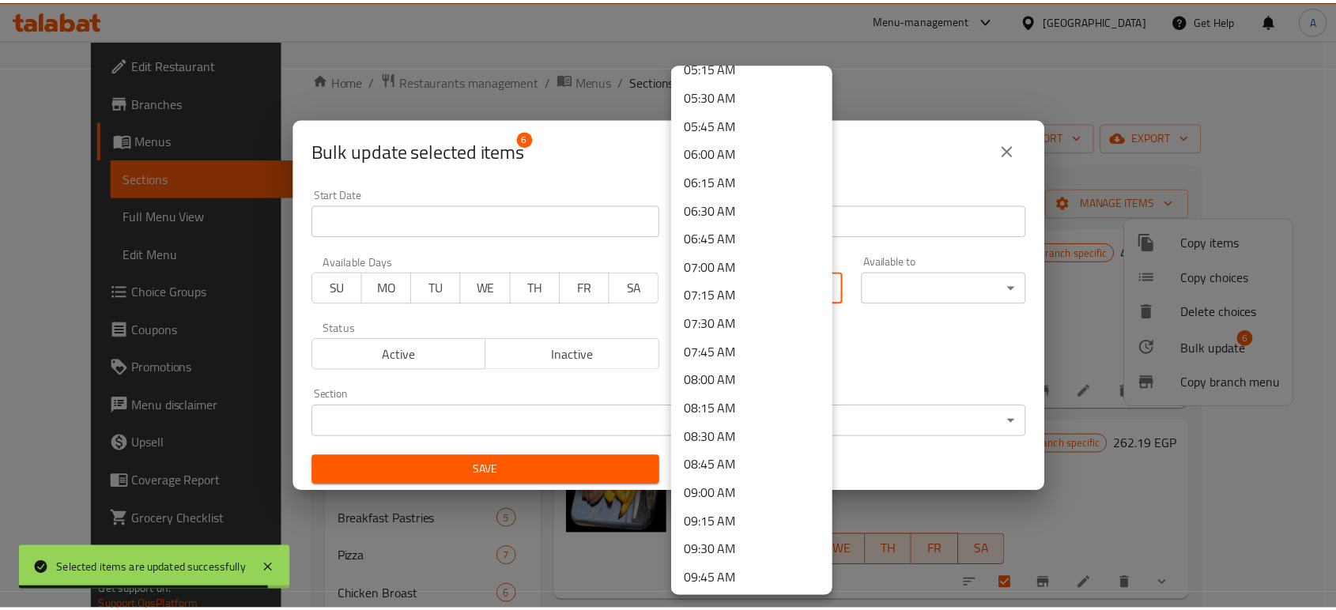
scroll to position [1141, 0]
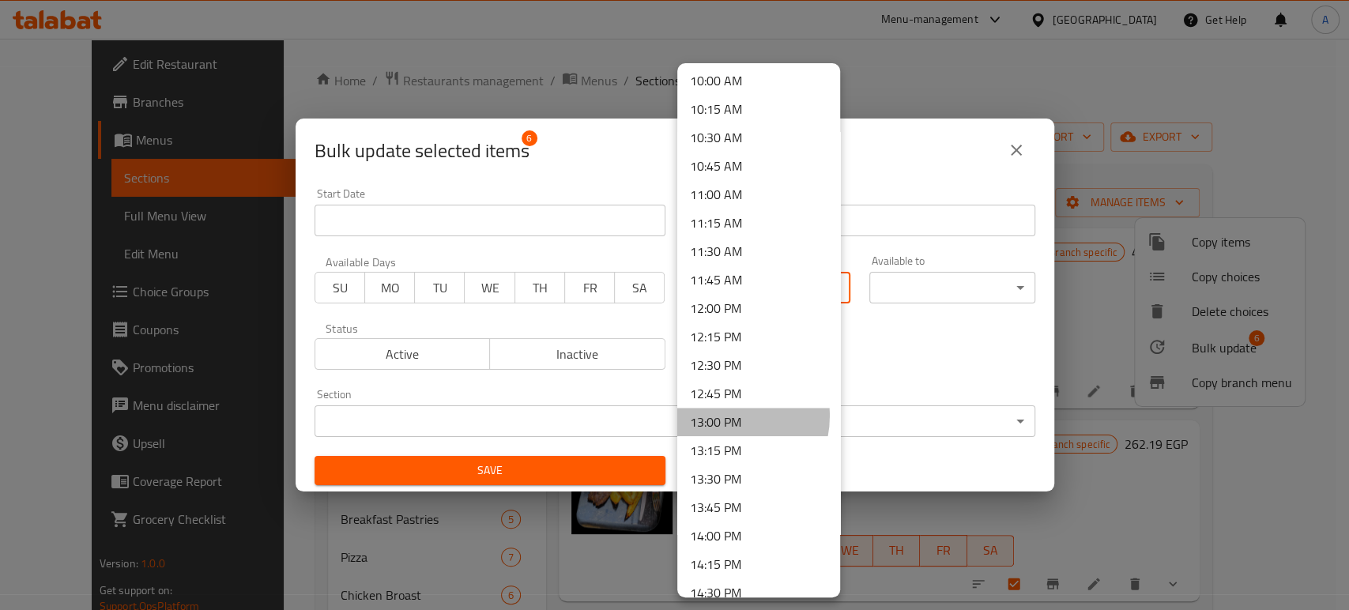
click at [722, 416] on li "13:00 PM" at bounding box center [758, 422] width 163 height 28
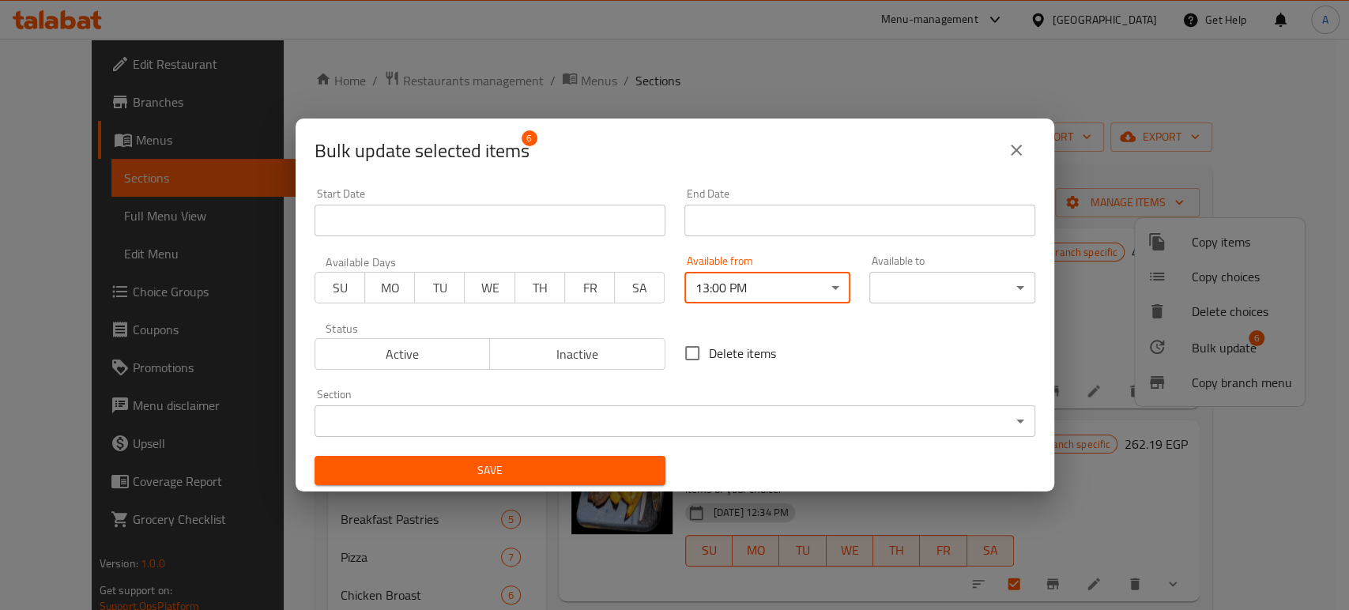
click at [978, 297] on body "​ Menu-management [GEOGRAPHIC_DATA] Get Help A Edit Restaurant Branches Menus S…" at bounding box center [674, 324] width 1349 height 571
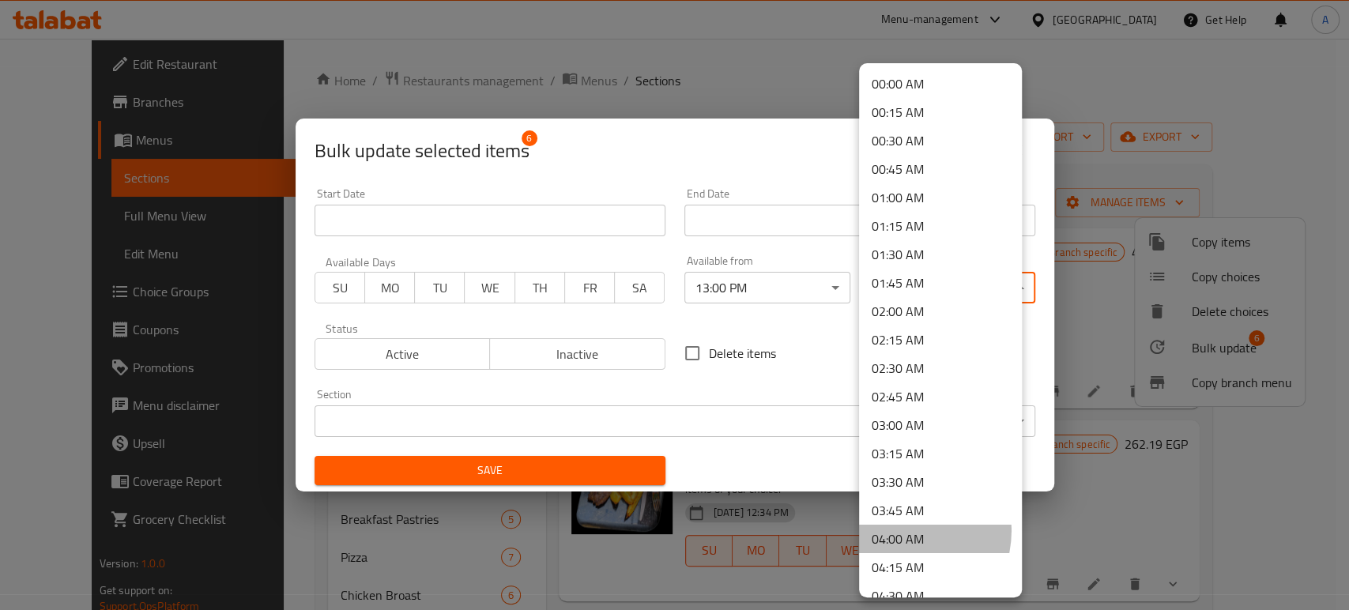
click at [904, 531] on li "04:00 AM" at bounding box center [940, 539] width 163 height 28
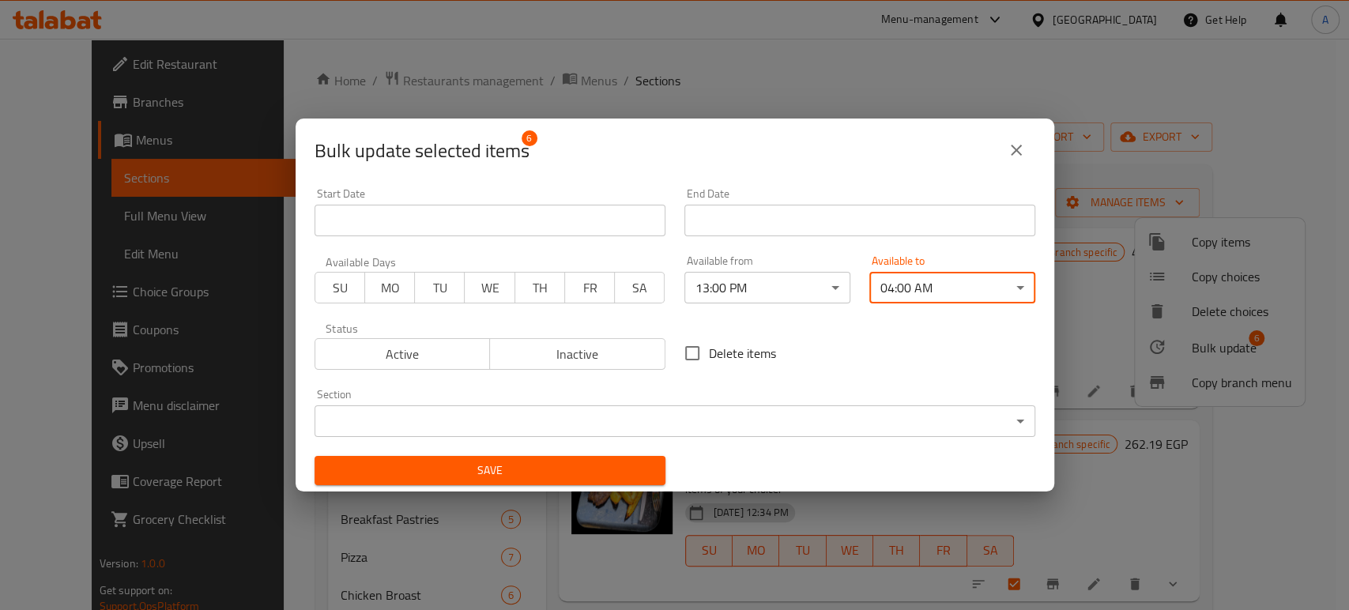
click at [598, 474] on span "Save" at bounding box center [490, 471] width 326 height 20
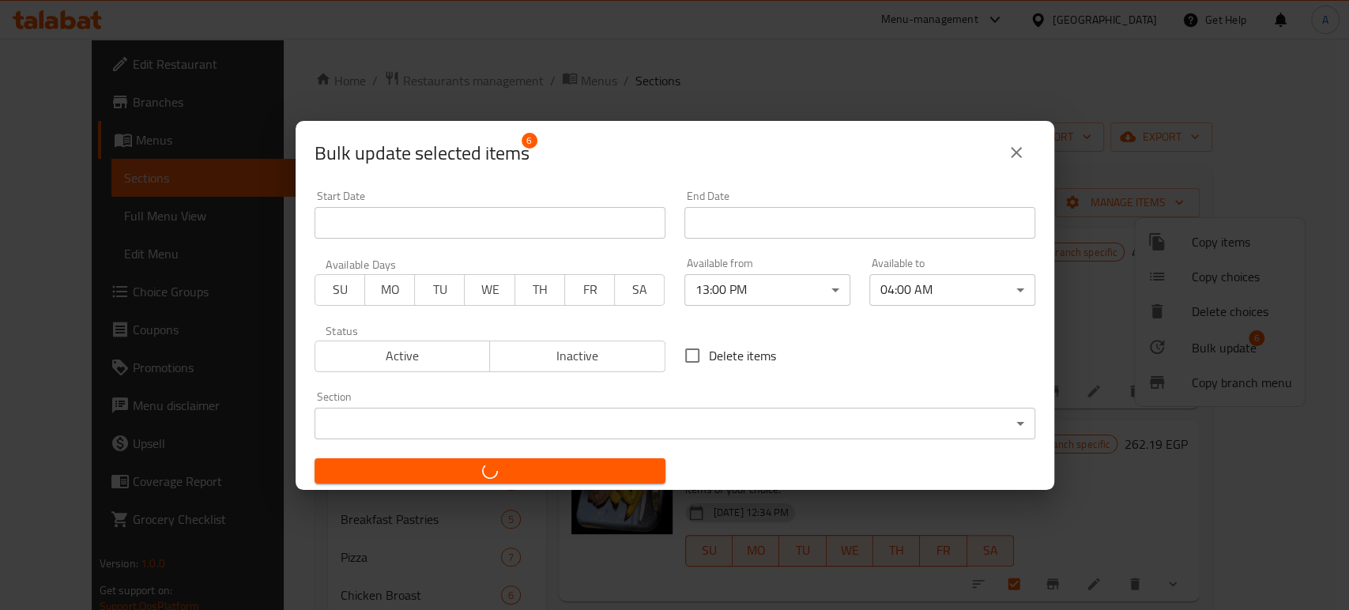
checkbox input "false"
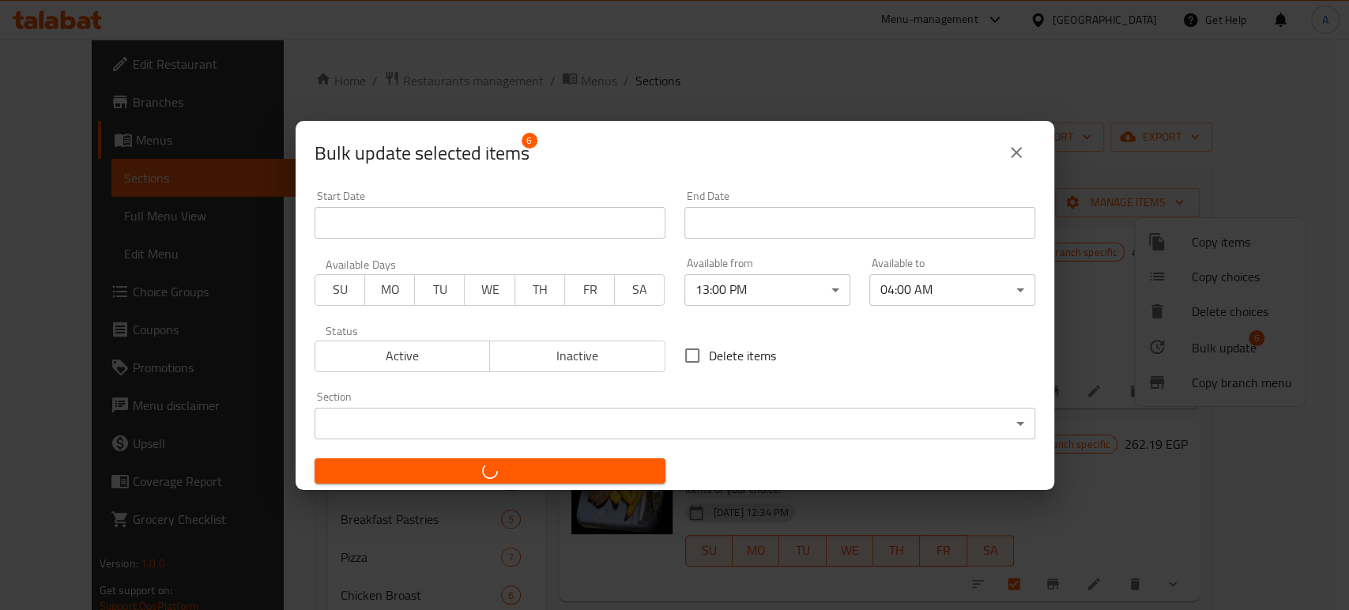
checkbox input "false"
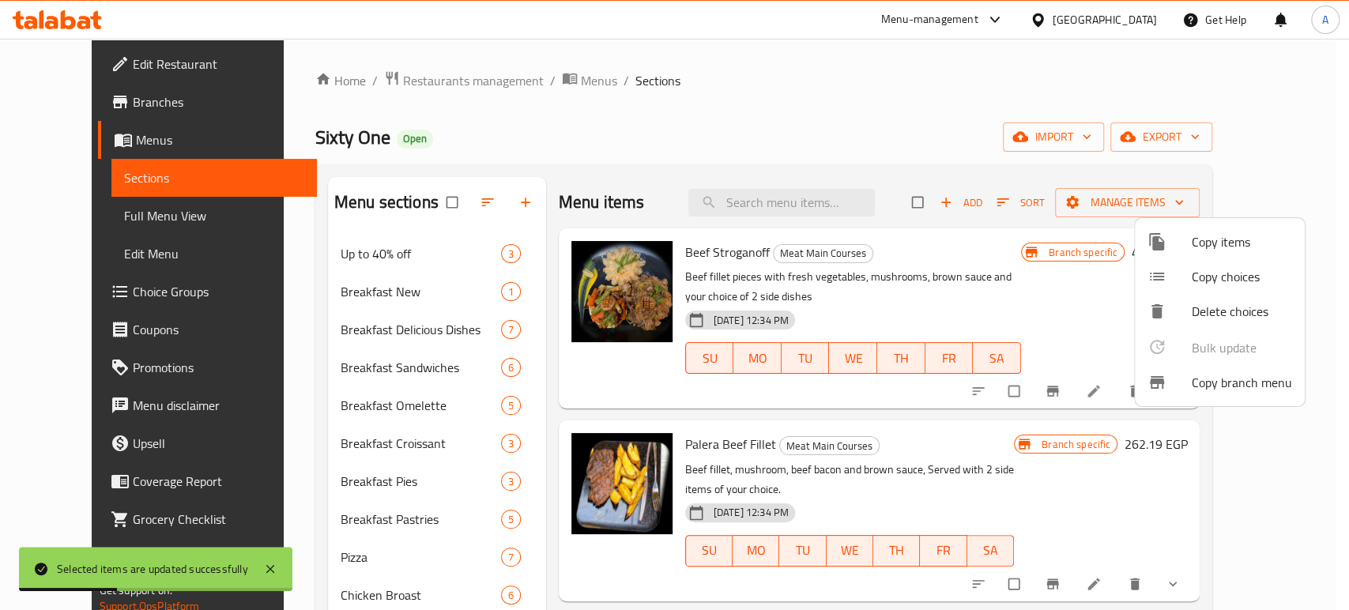
click at [255, 317] on div at bounding box center [674, 305] width 1349 height 610
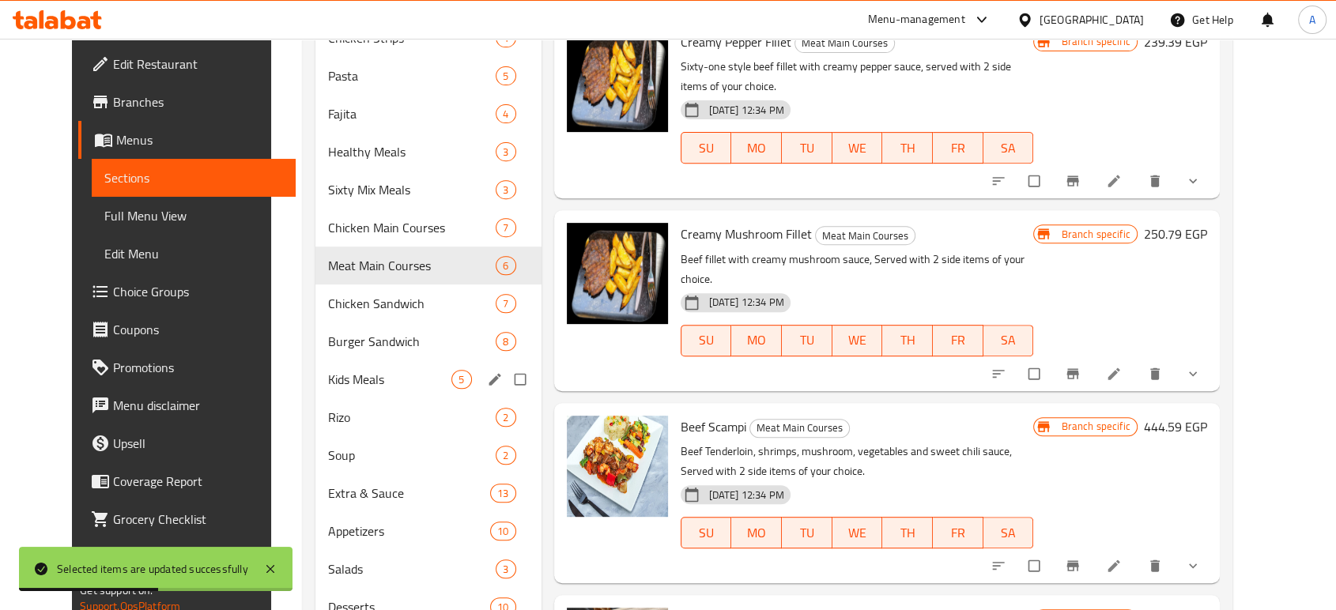
scroll to position [614, 0]
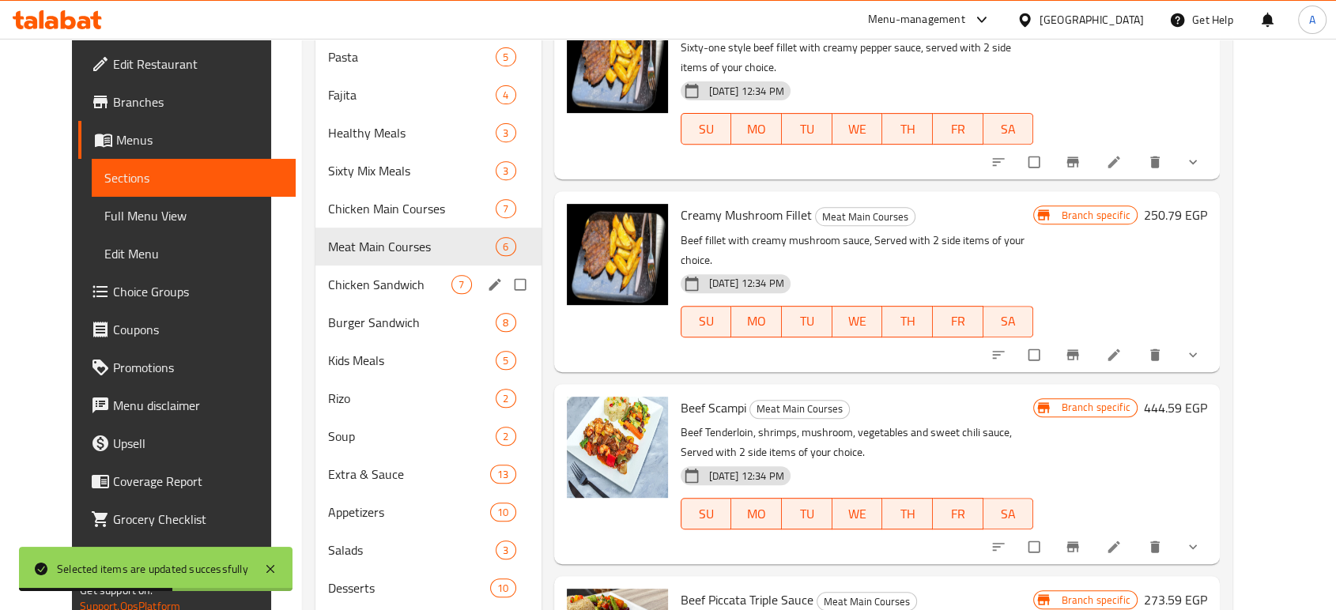
click at [358, 293] on div "Chicken Sandwich 7" at bounding box center [428, 285] width 226 height 38
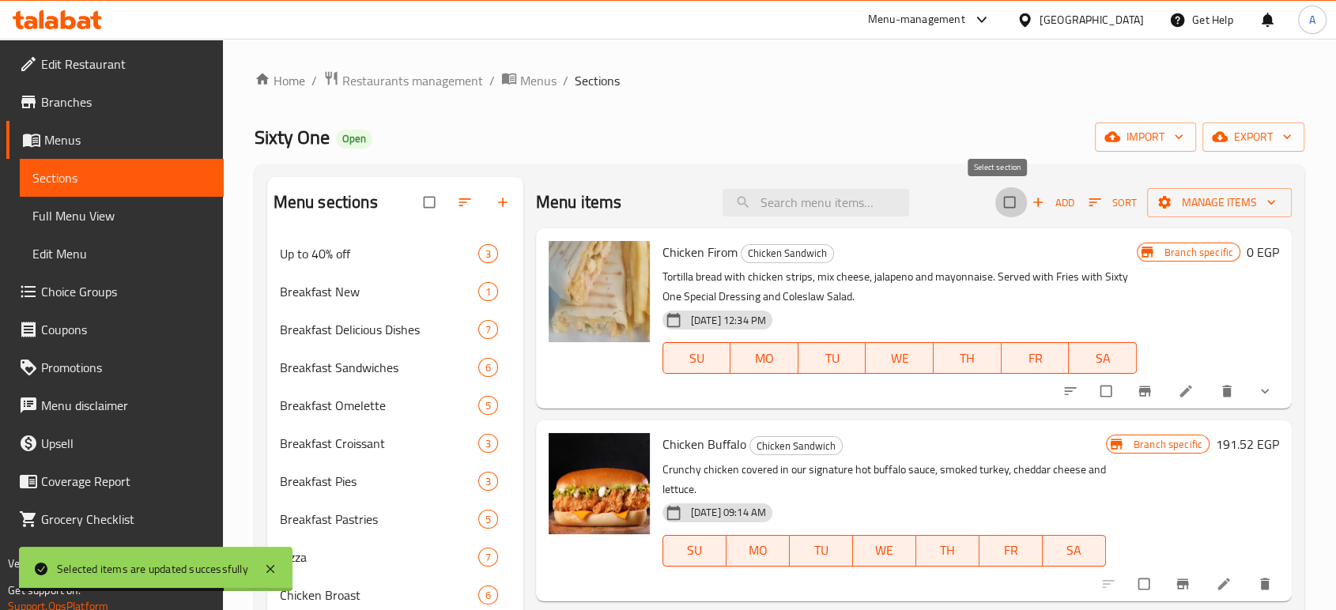
click at [998, 210] on input "checkbox" at bounding box center [1010, 202] width 33 height 30
checkbox input "true"
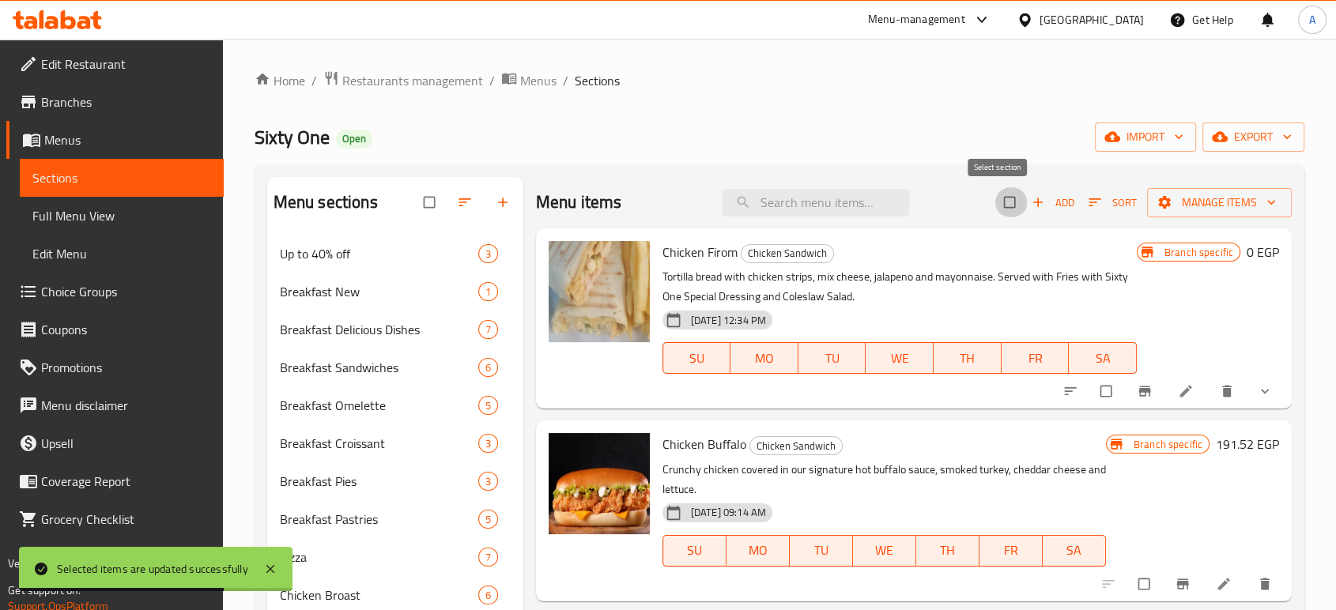
checkbox input "true"
click at [1164, 202] on span "Manage items" at bounding box center [1219, 203] width 119 height 20
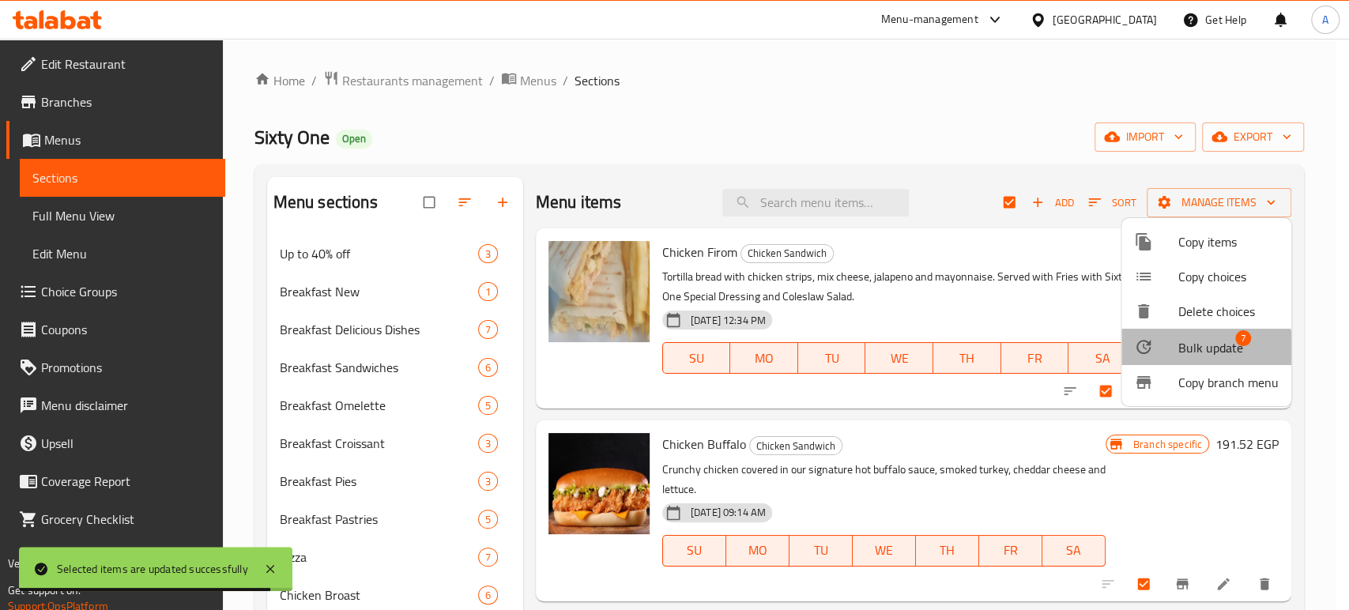
click at [1204, 353] on span "Bulk update" at bounding box center [1211, 347] width 65 height 19
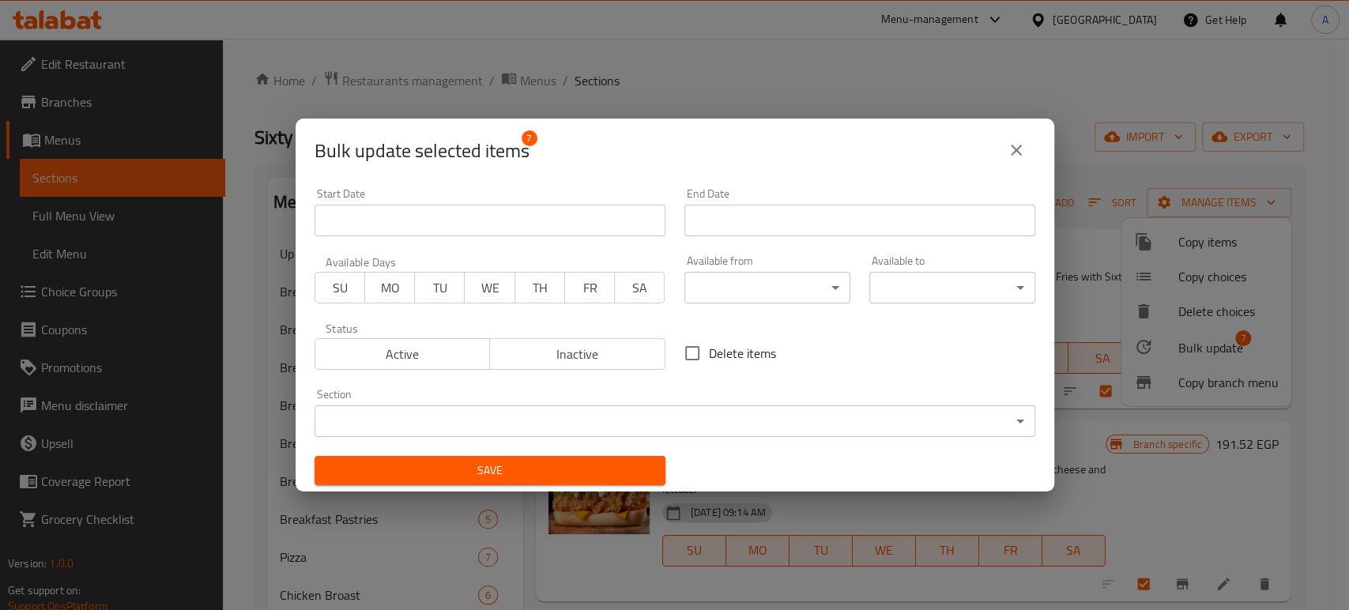
click at [733, 296] on body "Selected items are updated successfully ​ Menu-management [GEOGRAPHIC_DATA] Get…" at bounding box center [674, 324] width 1349 height 571
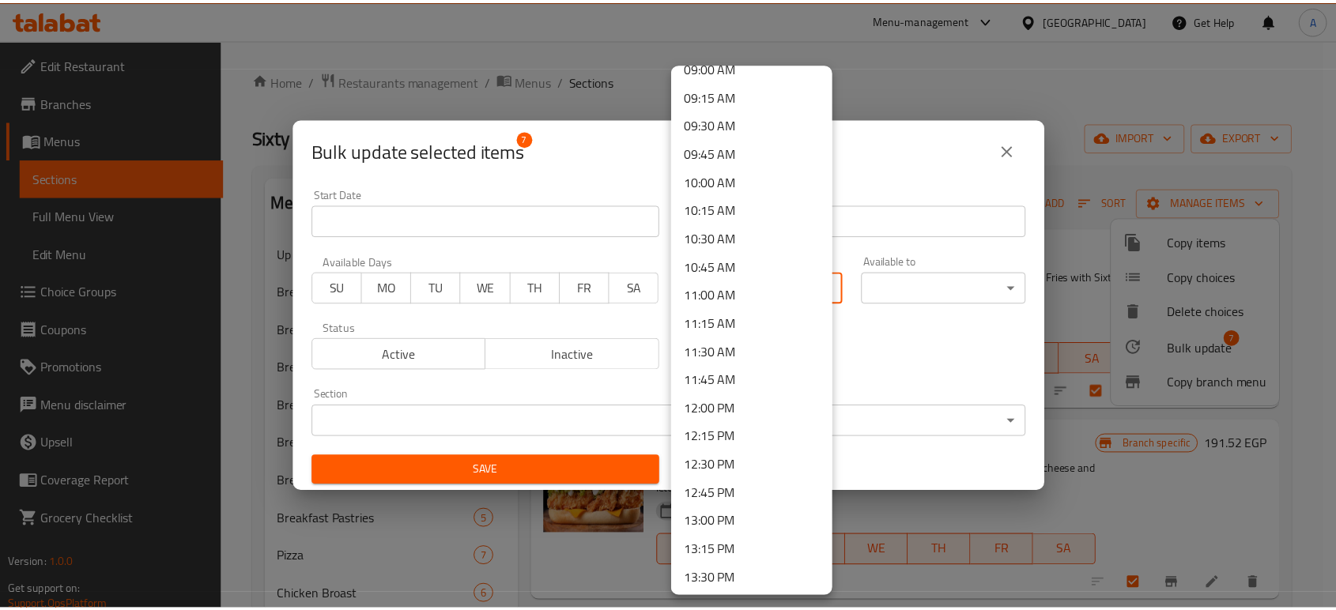
scroll to position [1054, 0]
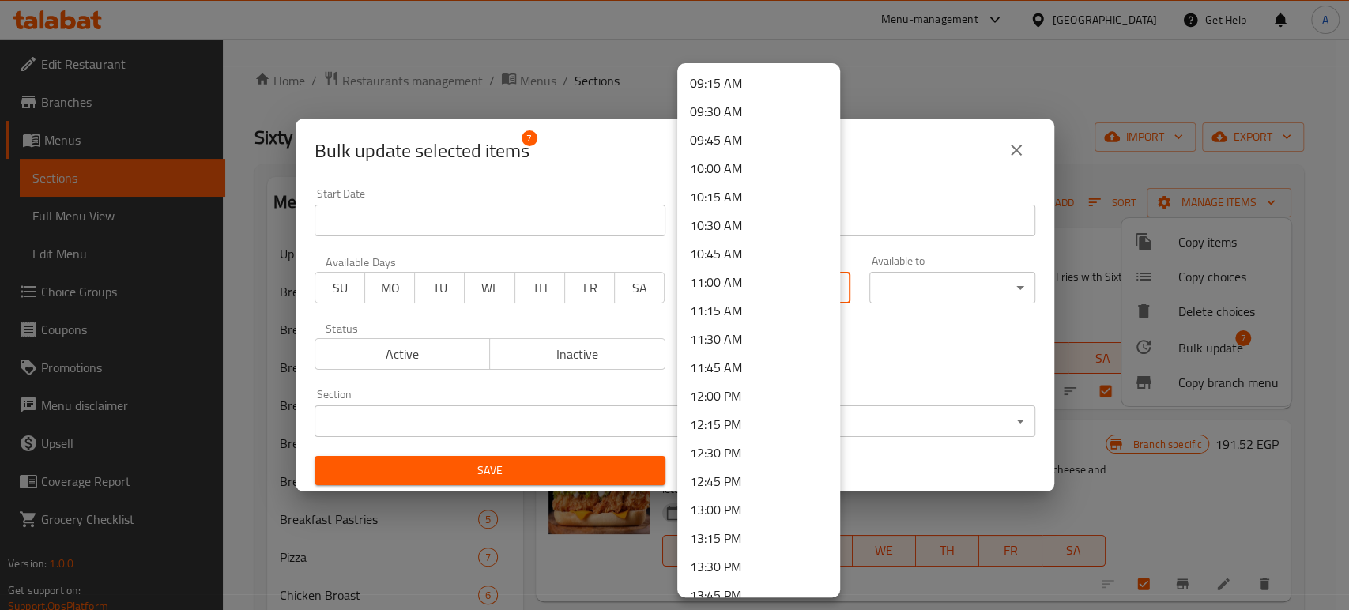
click at [727, 501] on li "13:00 PM" at bounding box center [758, 510] width 163 height 28
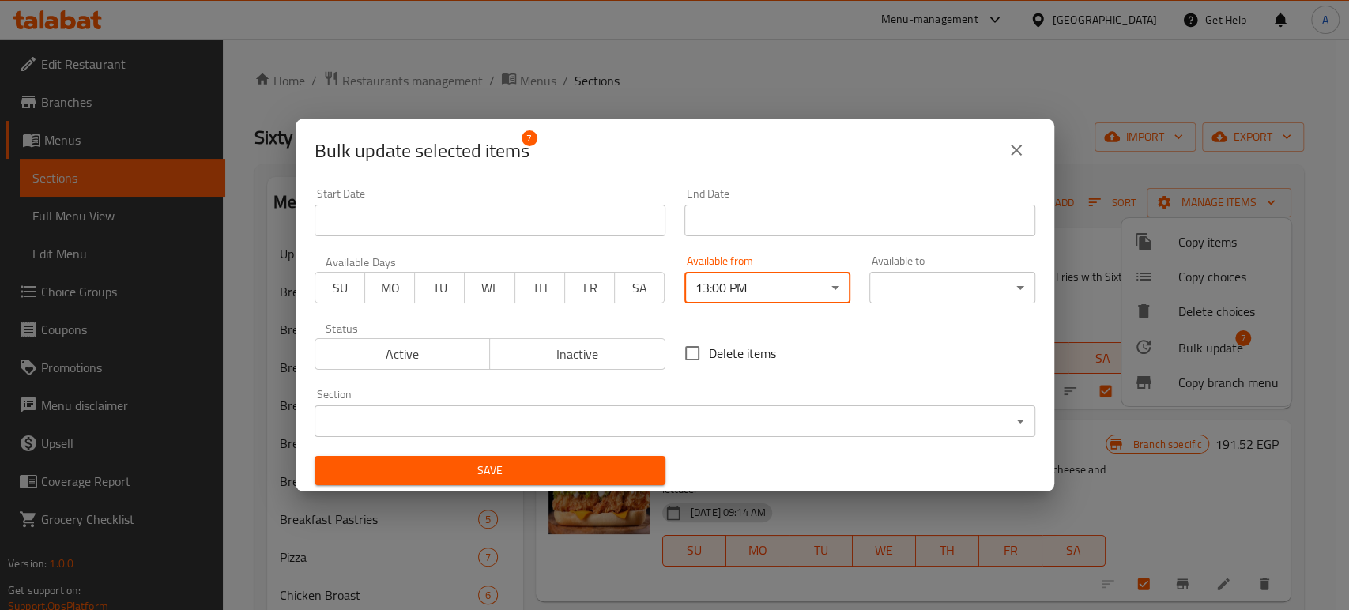
click at [923, 294] on body "​ Menu-management [GEOGRAPHIC_DATA] Get Help A Edit Restaurant Branches Menus S…" at bounding box center [674, 324] width 1349 height 571
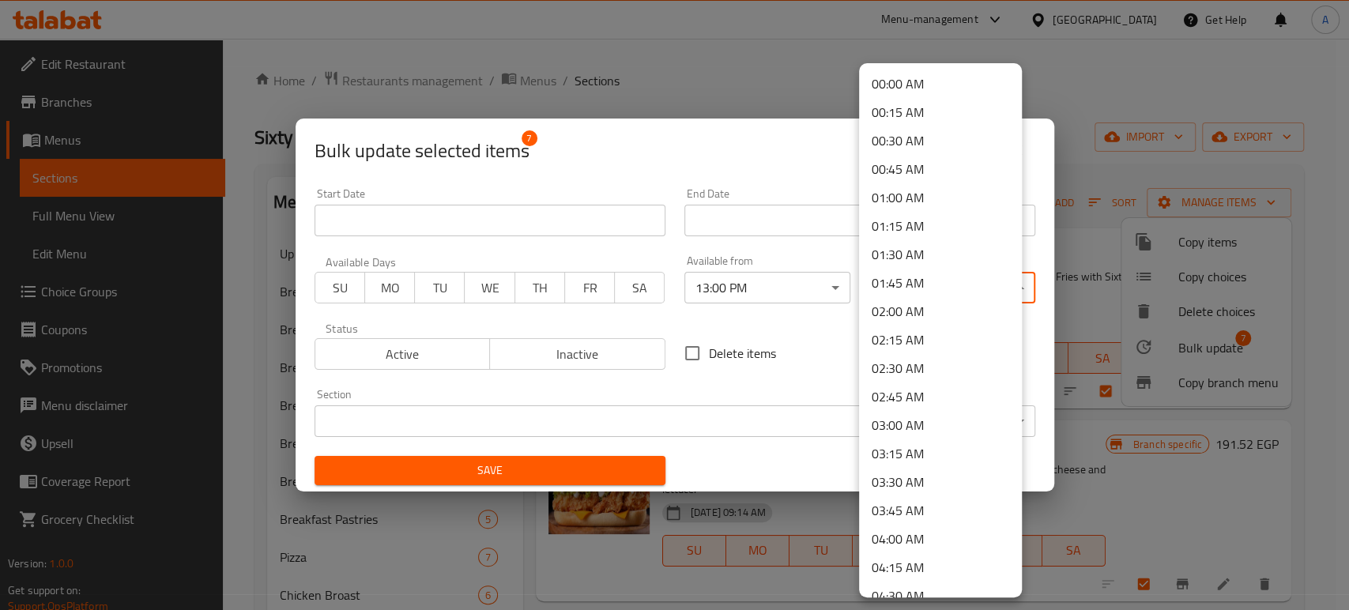
click at [918, 539] on li "04:00 AM" at bounding box center [940, 539] width 163 height 28
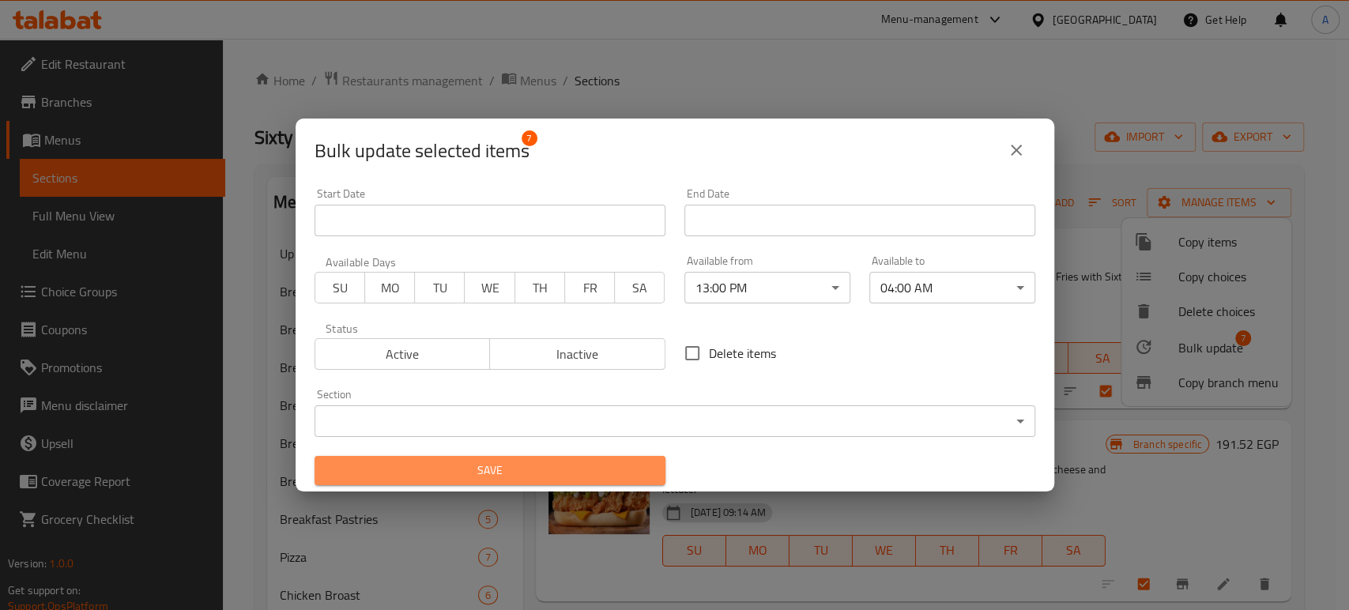
click at [604, 478] on span "Save" at bounding box center [490, 471] width 326 height 20
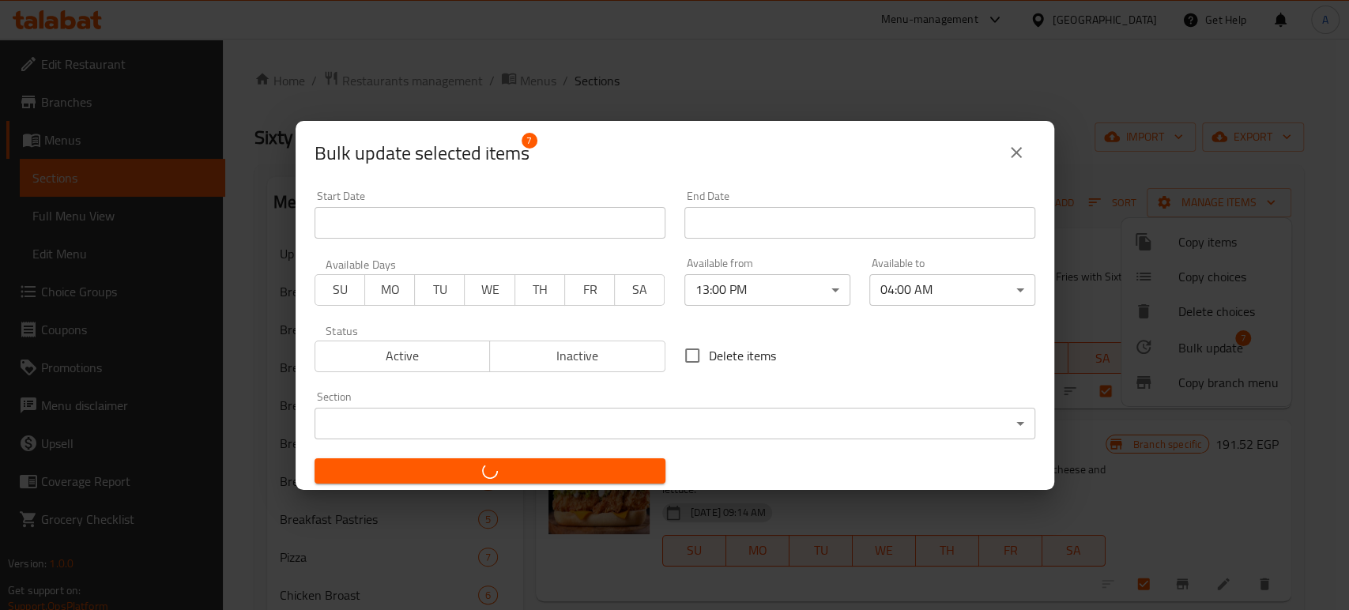
checkbox input "false"
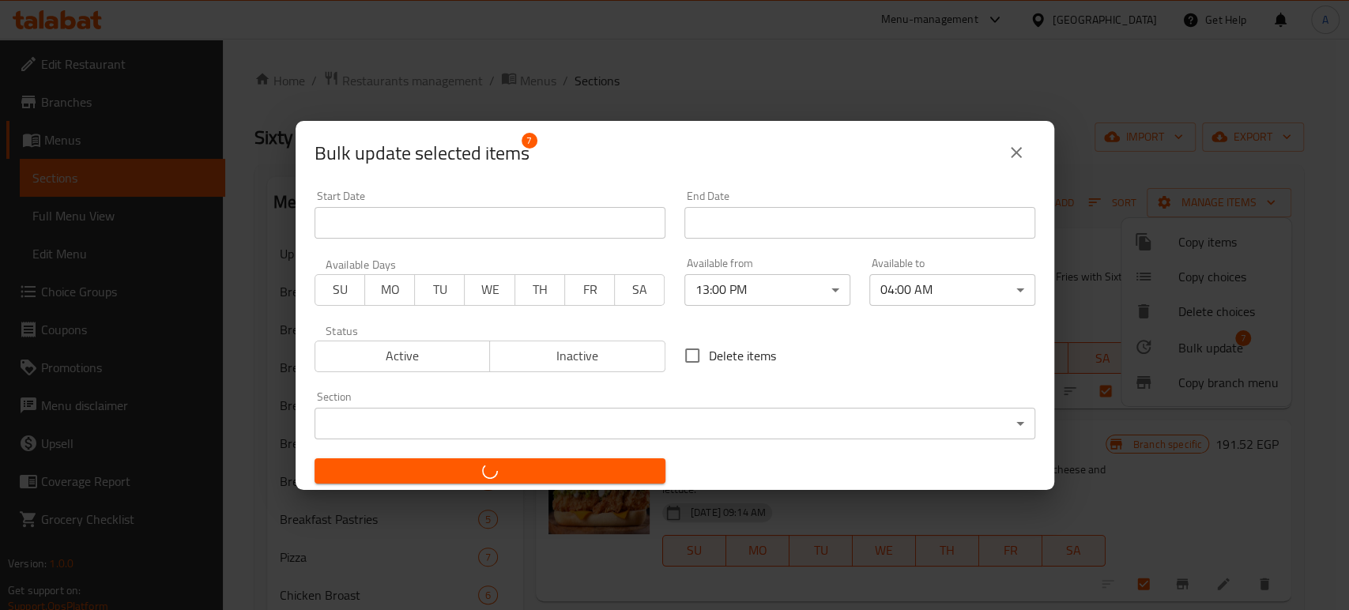
checkbox input "false"
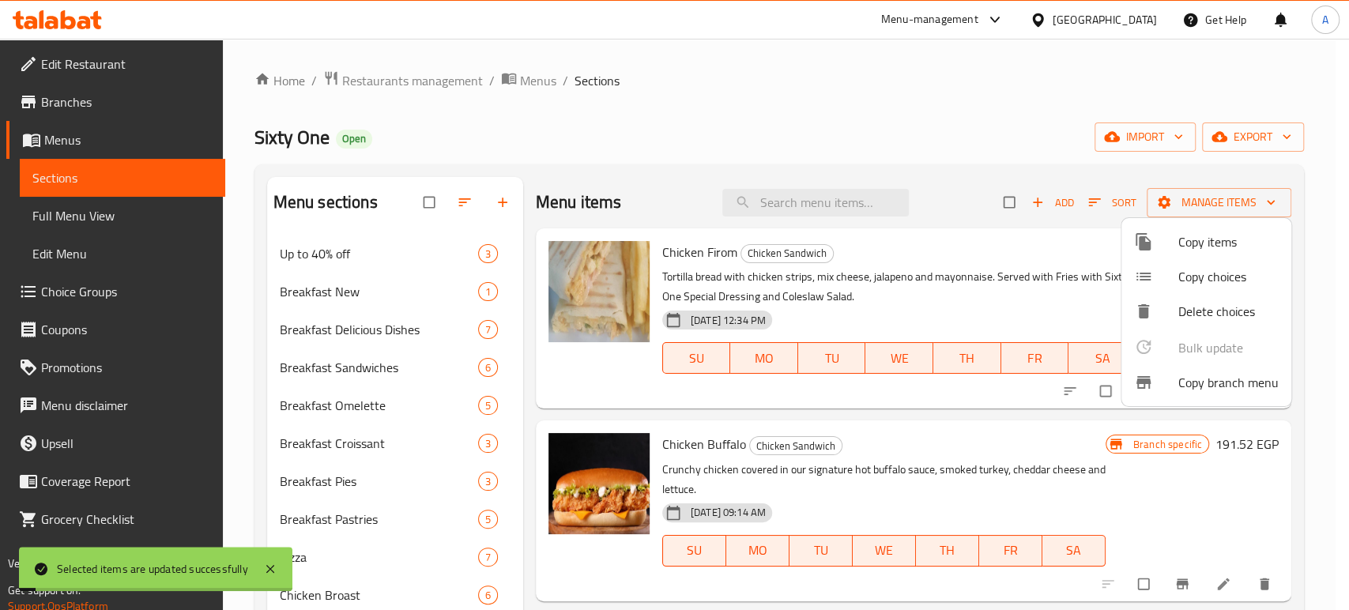
click at [256, 411] on div at bounding box center [674, 305] width 1349 height 610
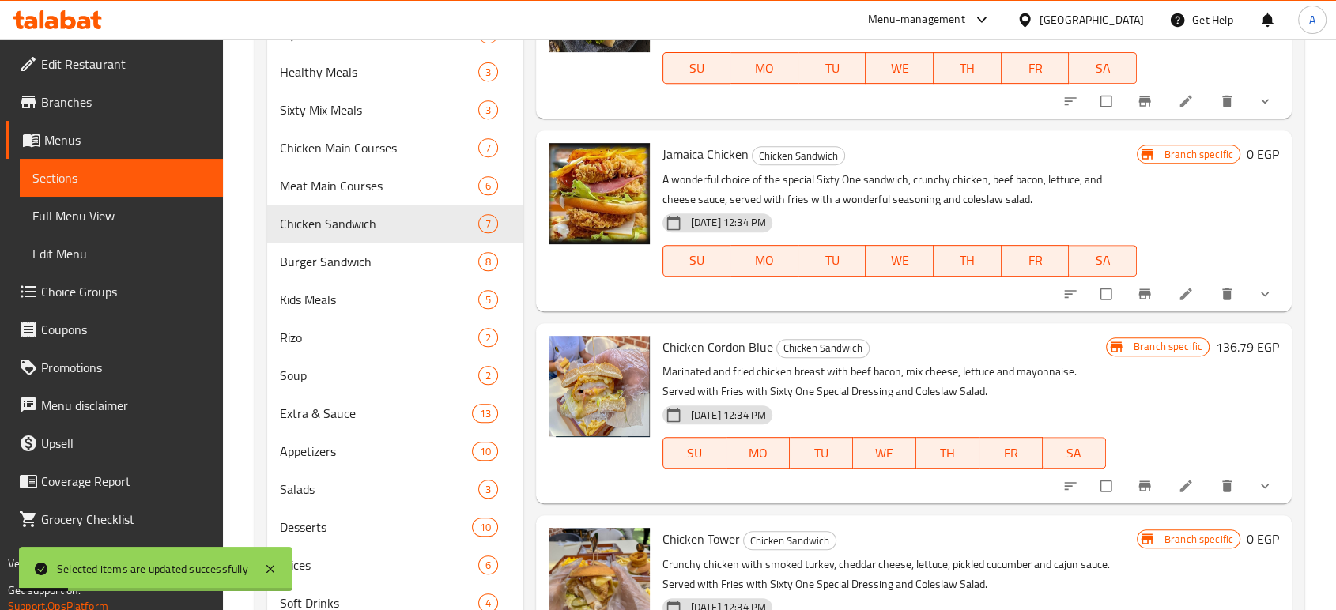
scroll to position [702, 0]
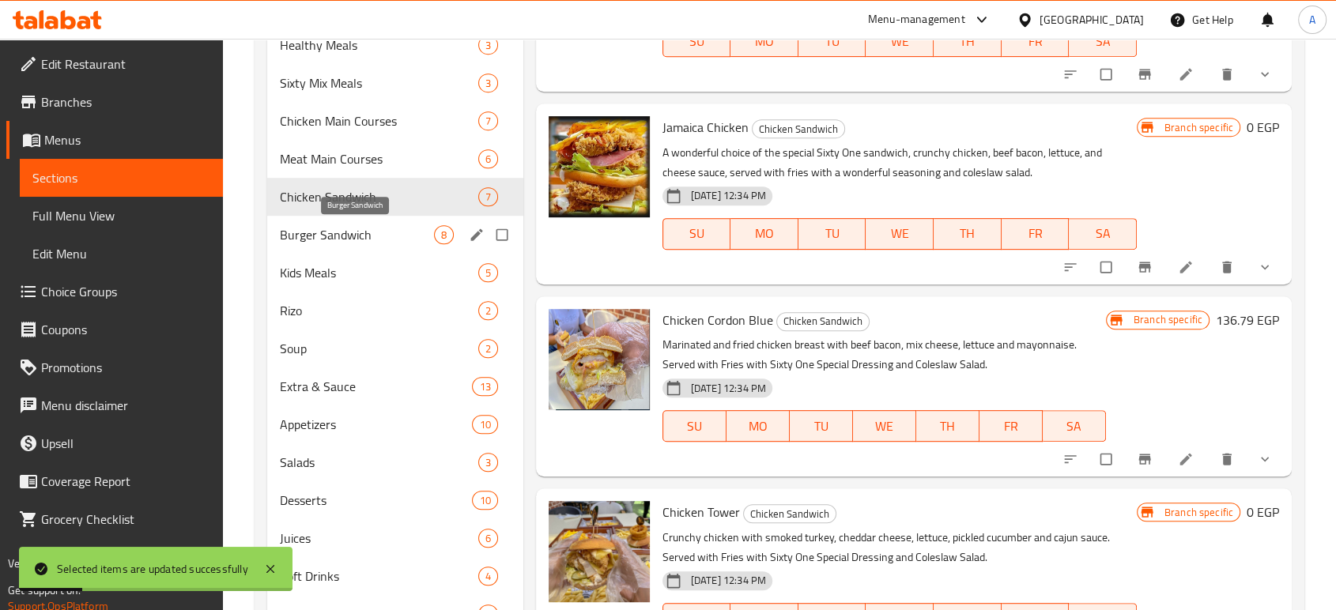
click at [335, 223] on div "Burger Sandwich 8" at bounding box center [395, 235] width 256 height 38
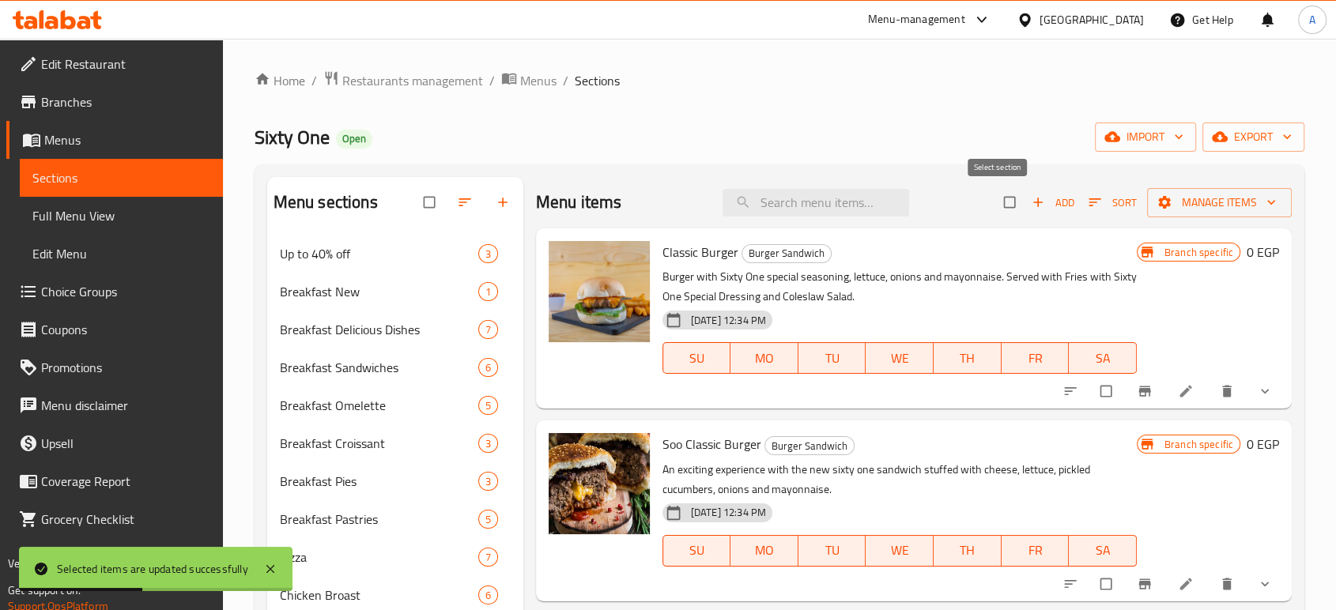
click at [994, 201] on input "checkbox" at bounding box center [1010, 202] width 33 height 30
checkbox input "true"
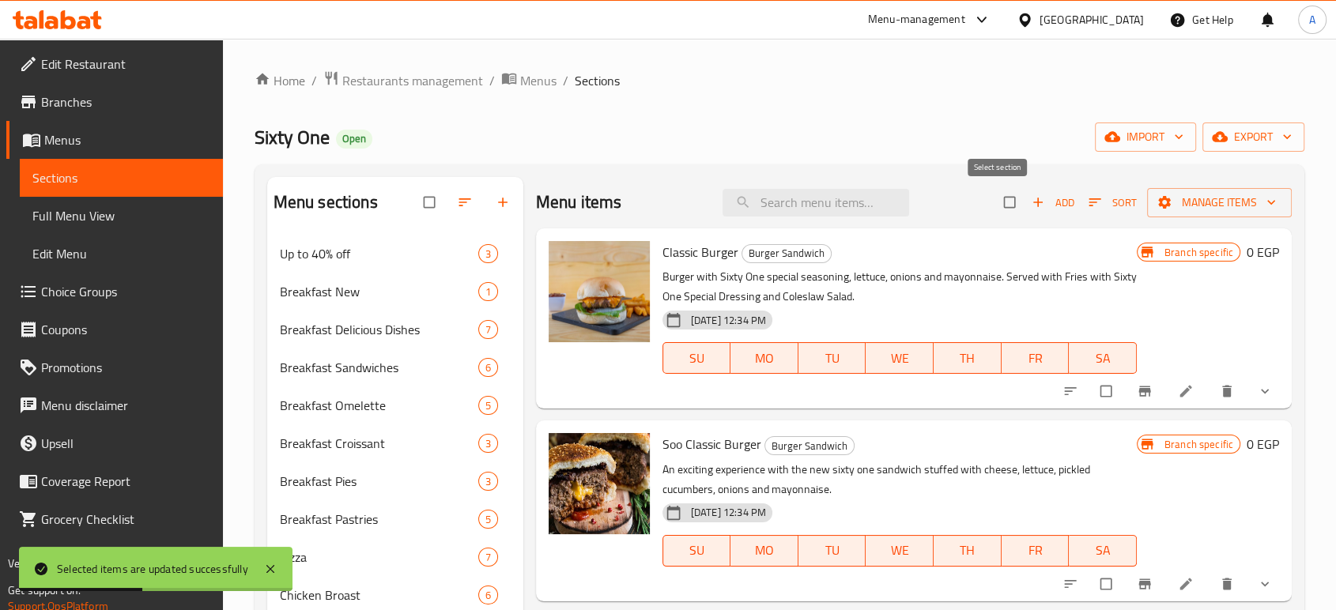
checkbox input "true"
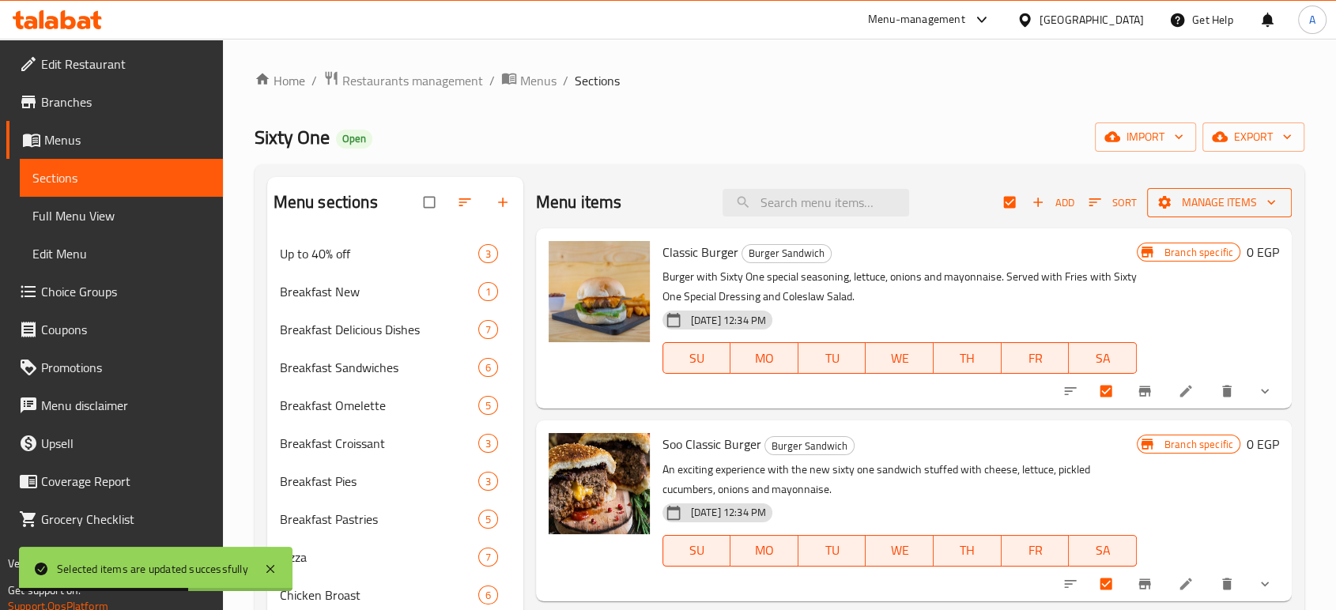
click at [1194, 194] on span "Manage items" at bounding box center [1219, 203] width 119 height 20
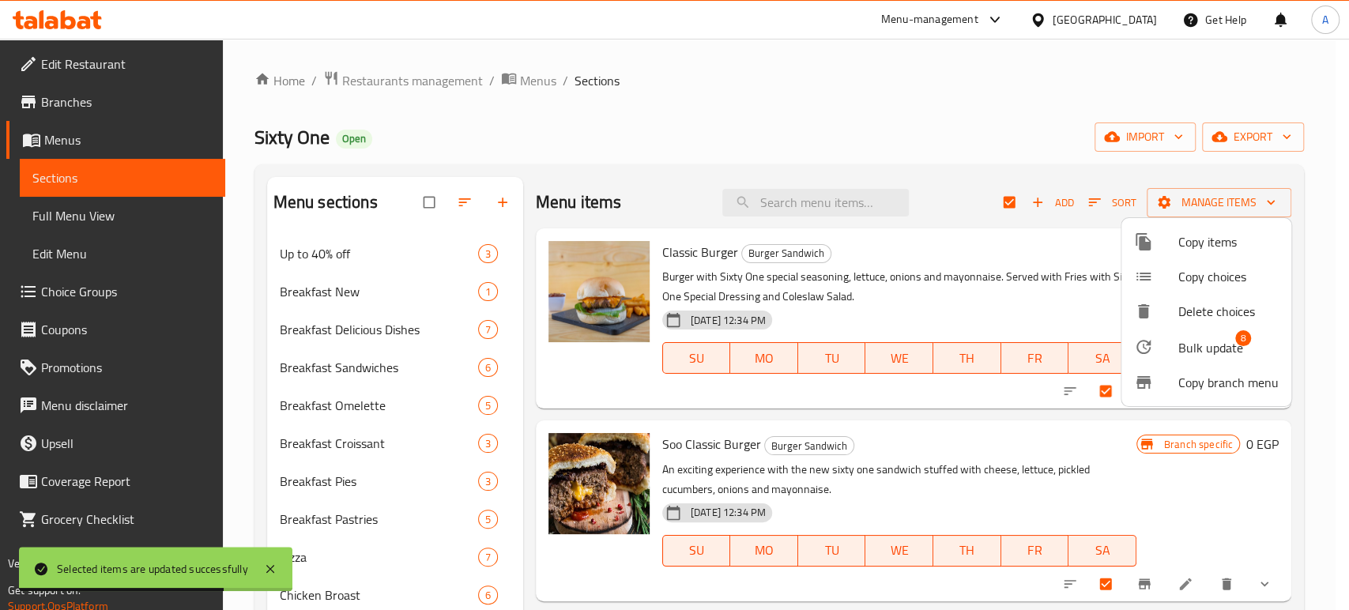
click at [1218, 338] on span "Bulk update" at bounding box center [1211, 347] width 65 height 19
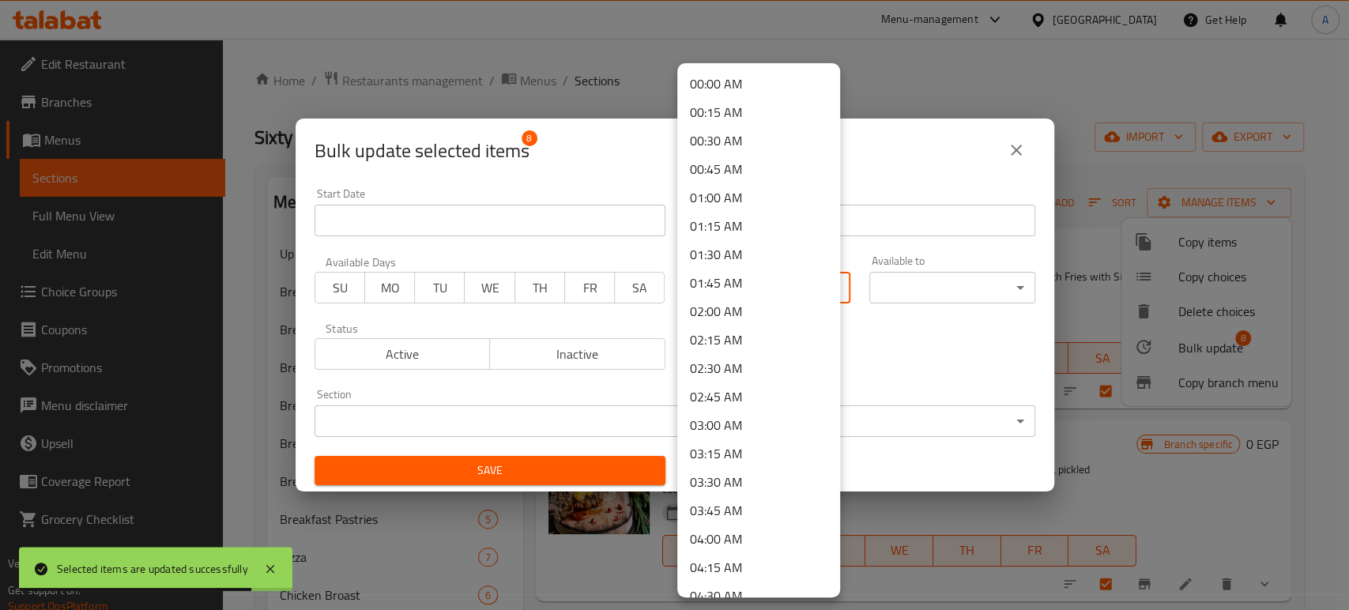
click at [780, 294] on body "Selected items are updated successfully ​ Menu-management [GEOGRAPHIC_DATA] Get…" at bounding box center [674, 324] width 1349 height 571
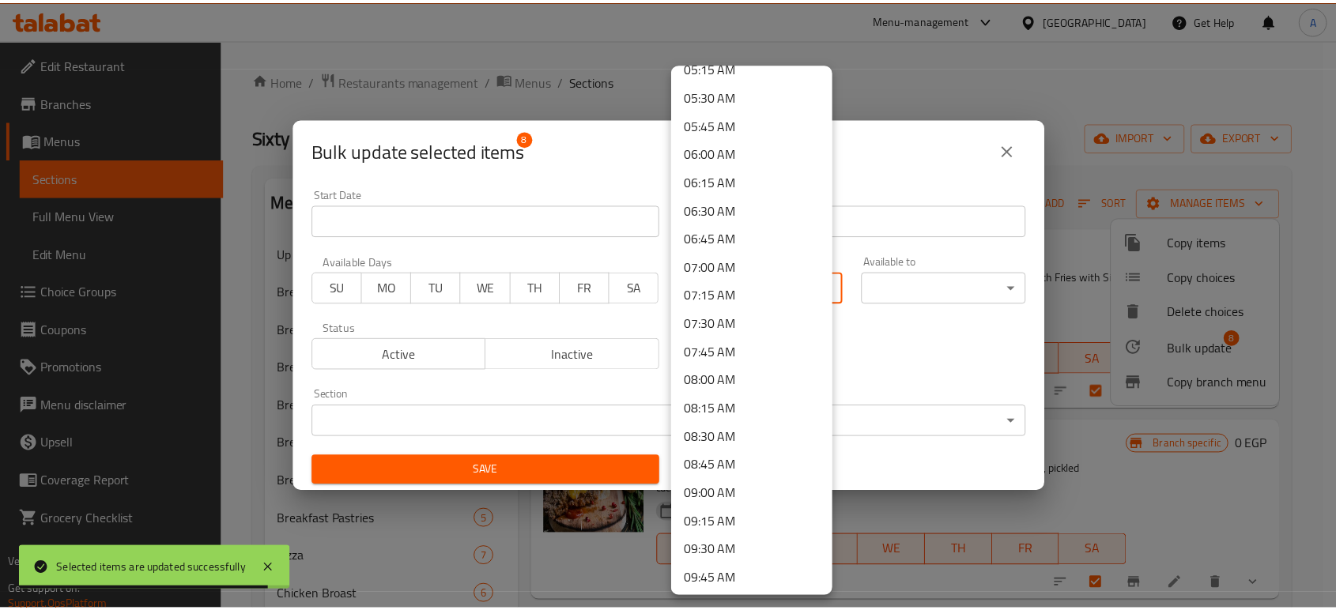
scroll to position [1141, 0]
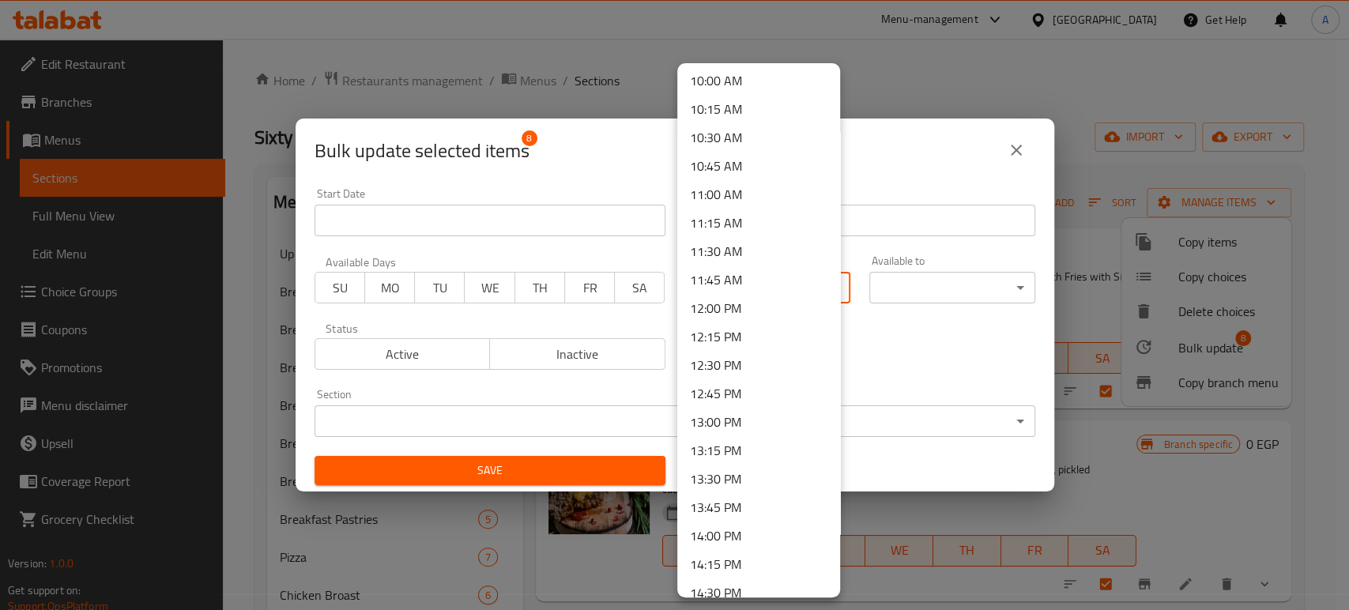
click at [726, 409] on li "13:00 PM" at bounding box center [758, 422] width 163 height 28
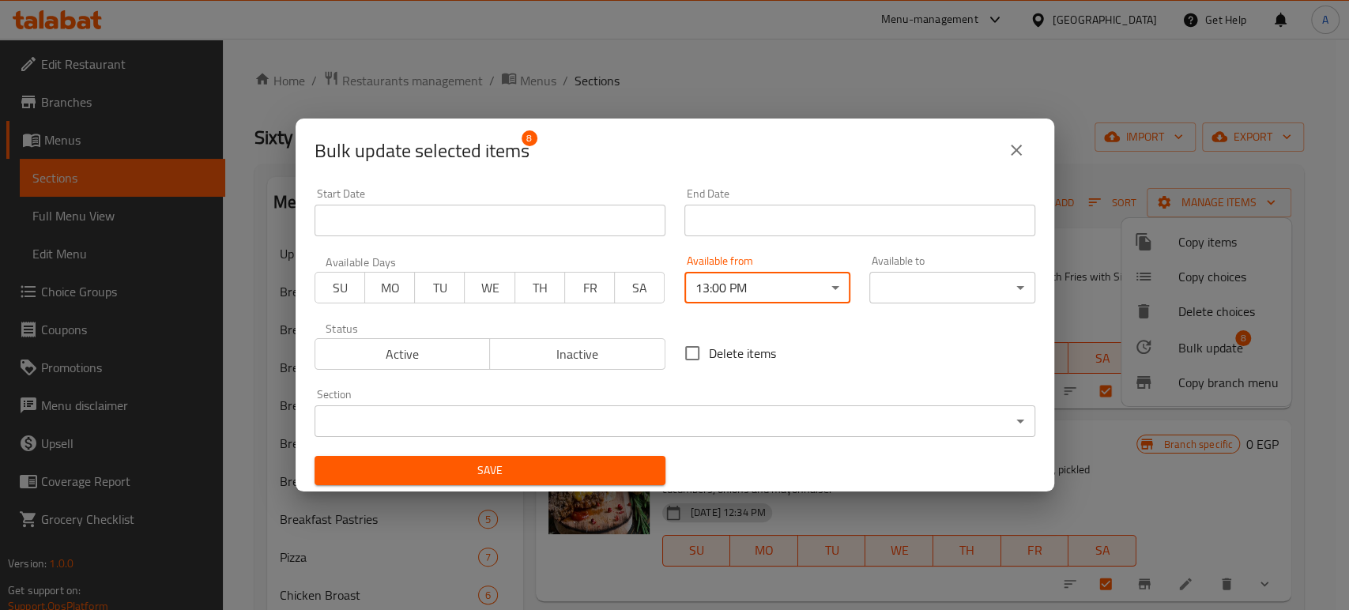
click at [921, 295] on body "​ Menu-management [GEOGRAPHIC_DATA] Get Help A Edit Restaurant Branches Menus S…" at bounding box center [674, 324] width 1349 height 571
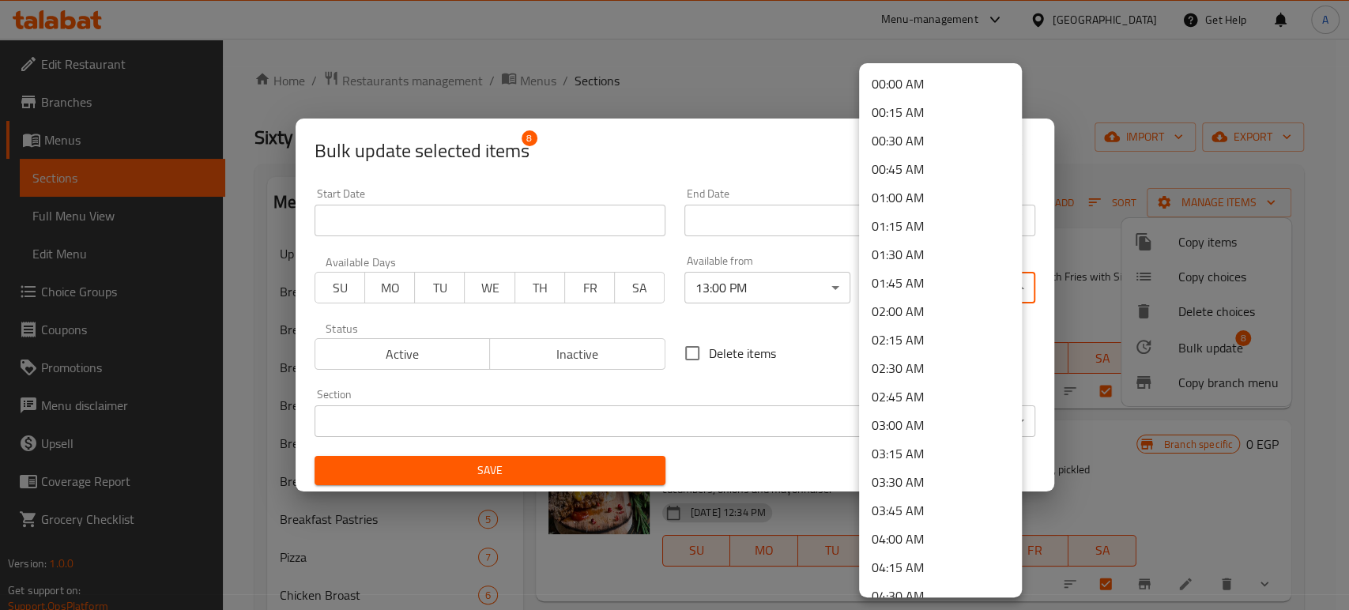
click at [921, 534] on li "04:00 AM" at bounding box center [940, 539] width 163 height 28
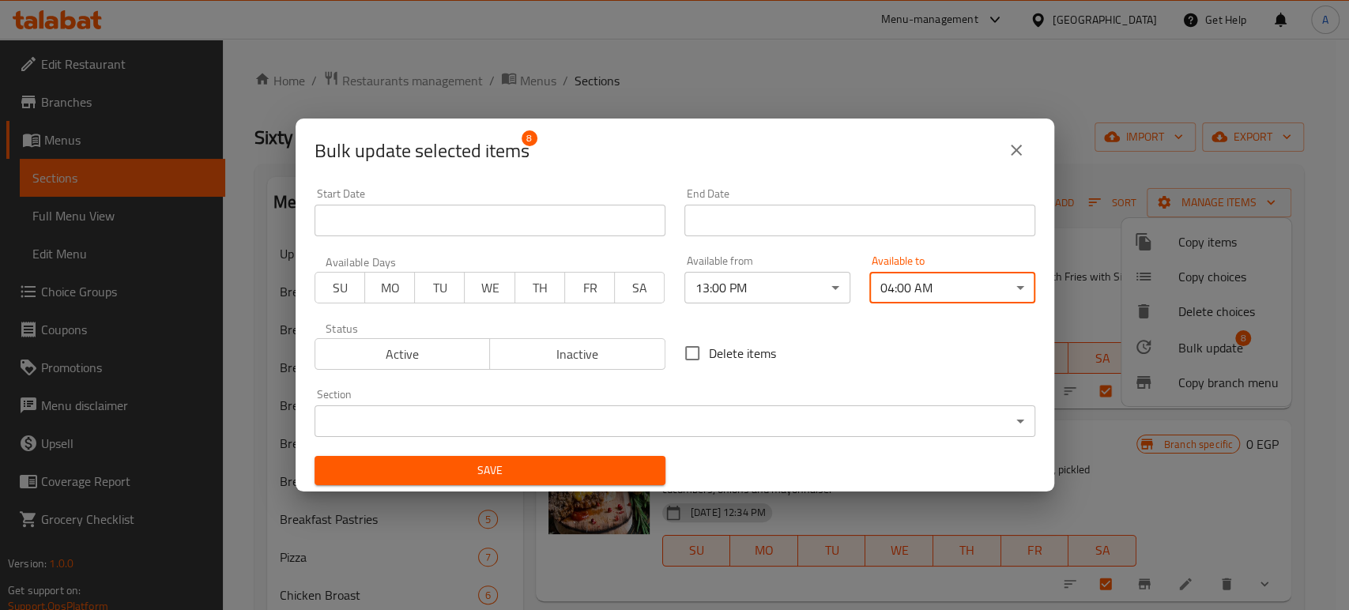
click at [595, 481] on button "Save" at bounding box center [490, 470] width 351 height 29
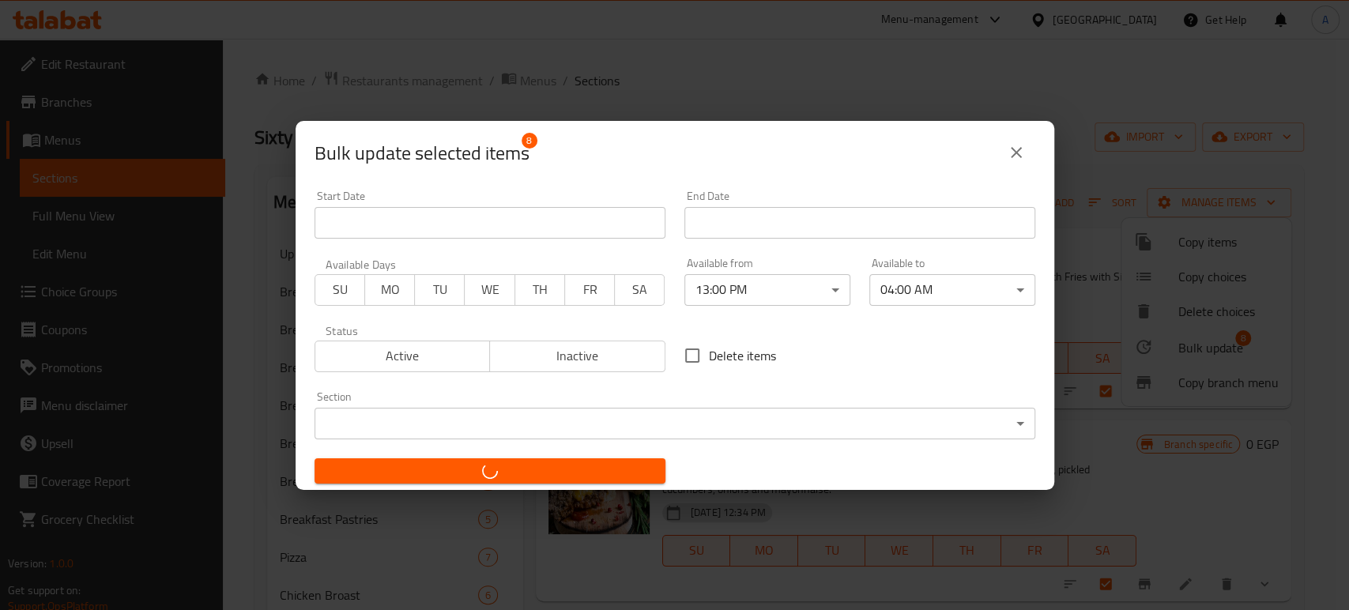
checkbox input "false"
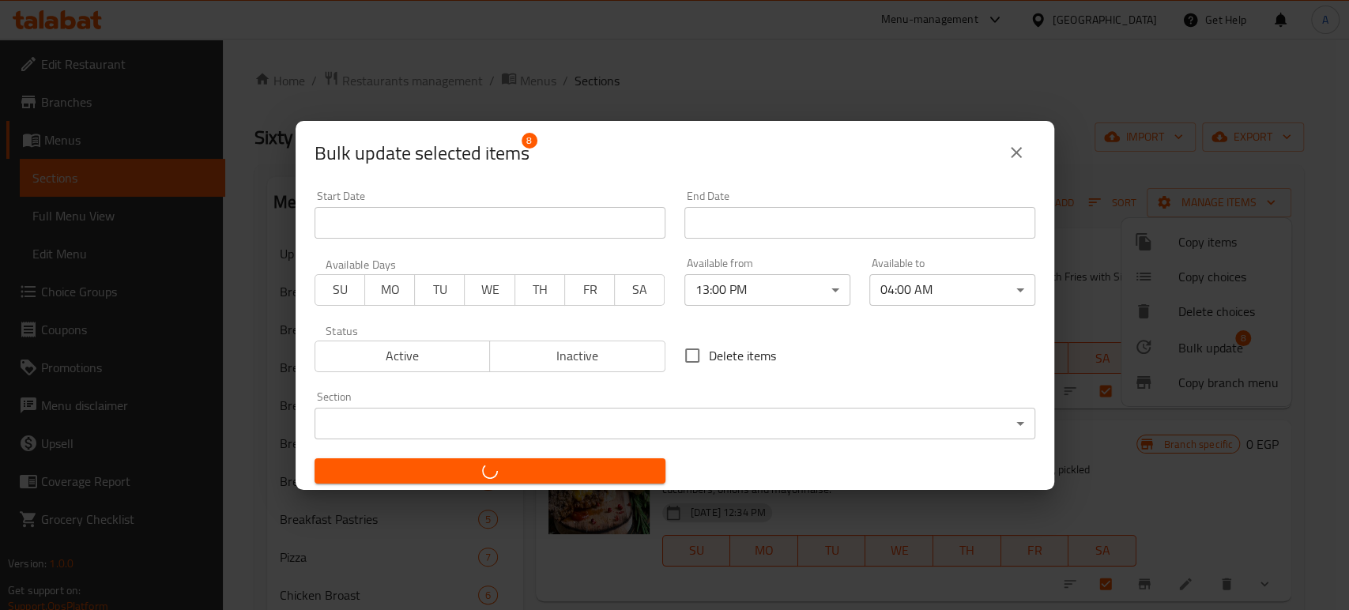
checkbox input "false"
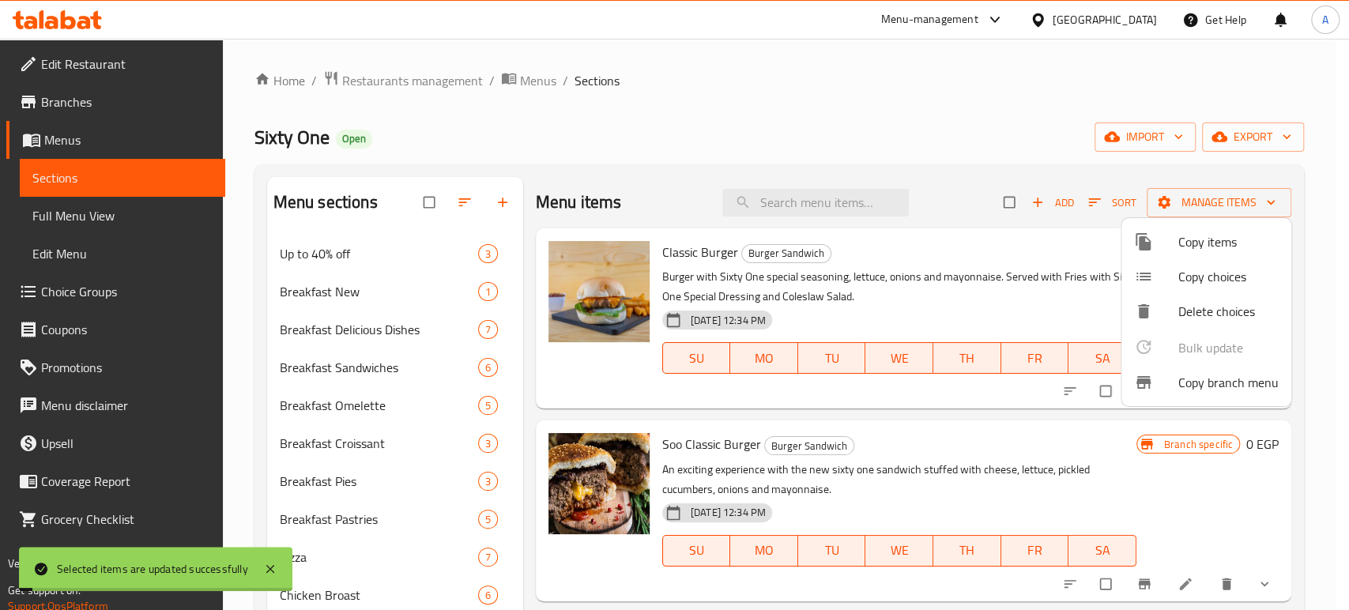
click at [258, 420] on div at bounding box center [674, 305] width 1349 height 610
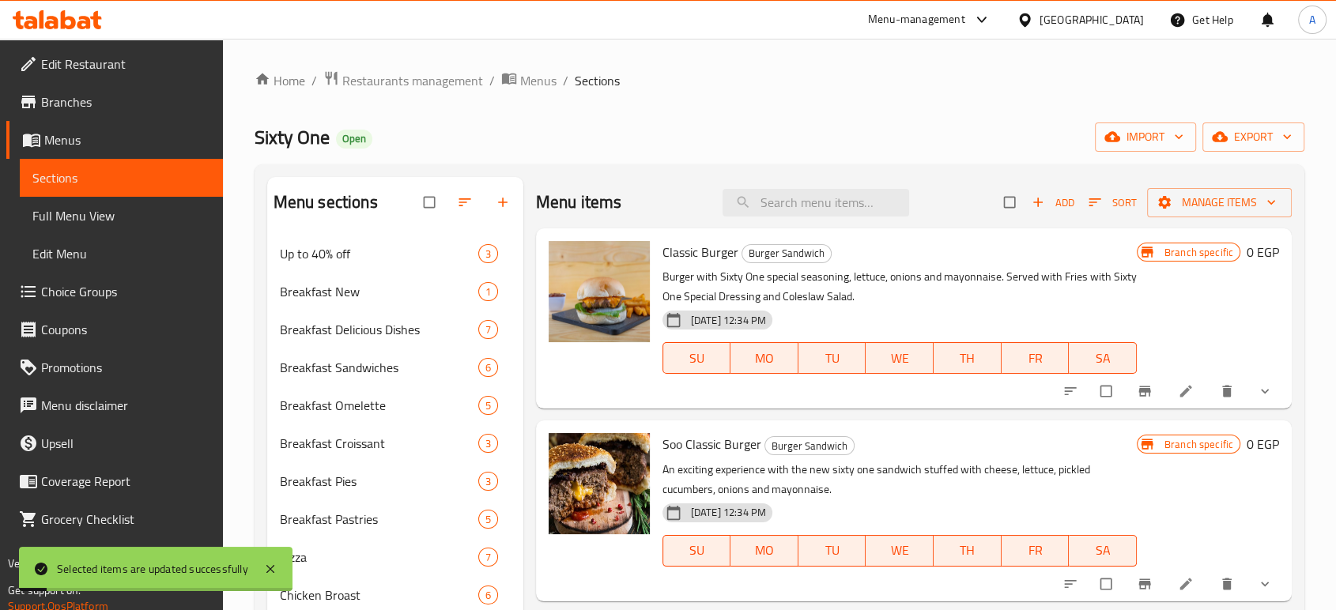
scroll to position [702, 0]
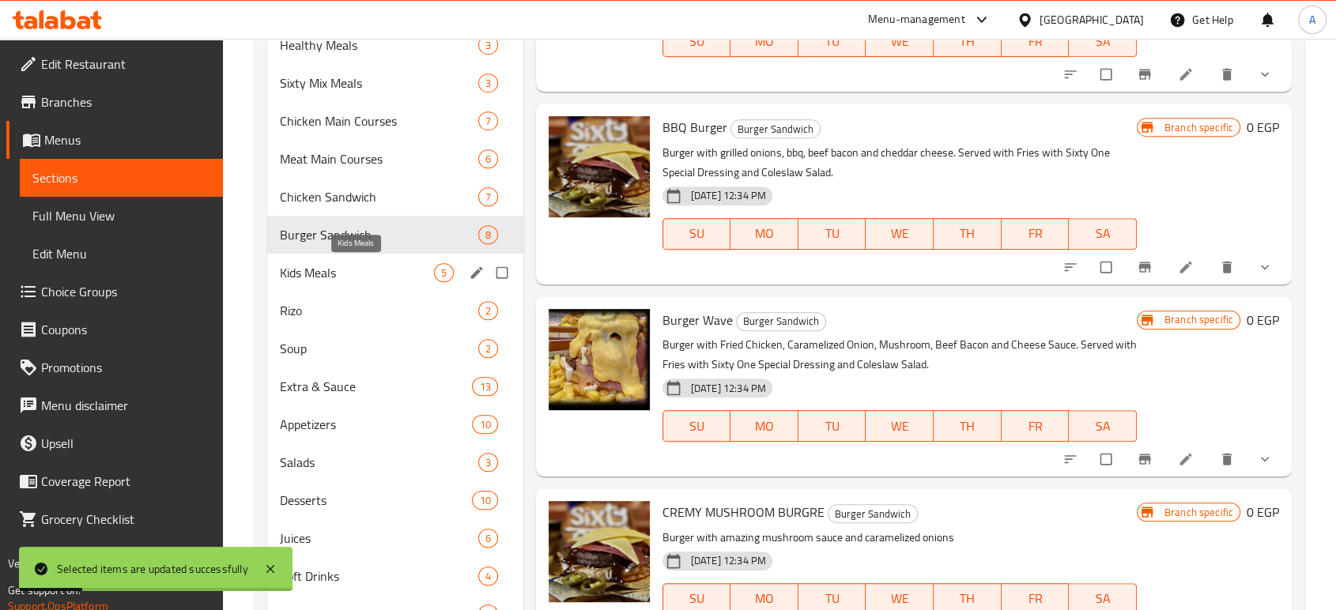
click at [335, 270] on span "Kids Meals" at bounding box center [357, 272] width 154 height 19
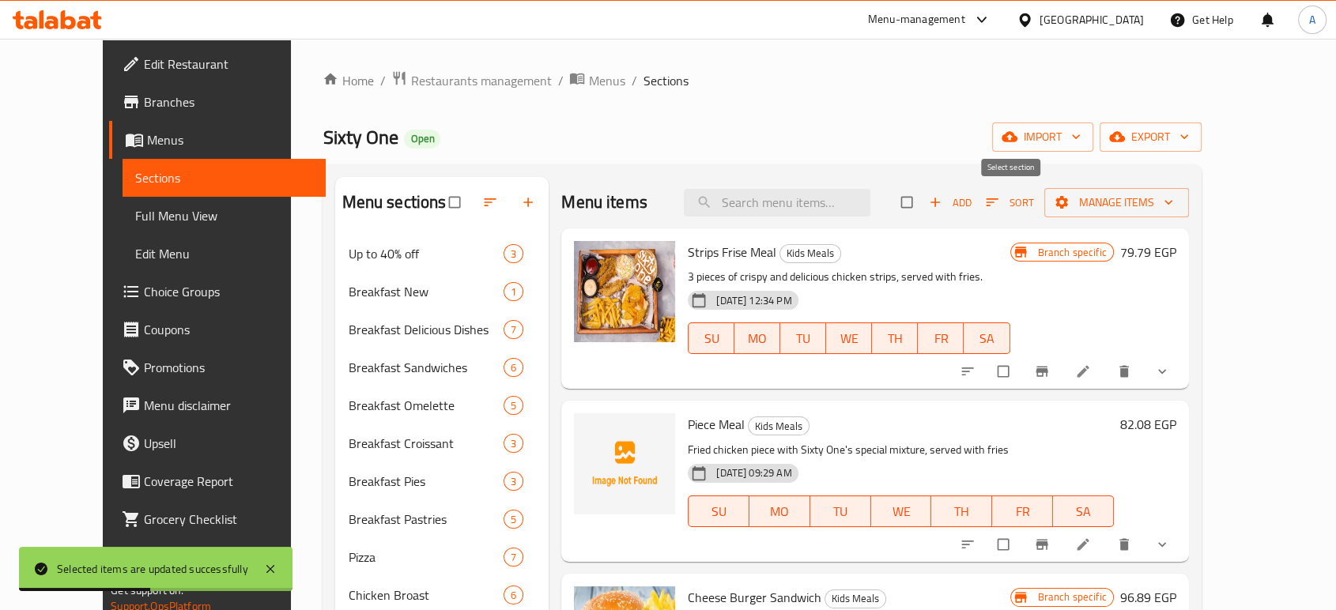
click at [925, 204] on input "checkbox" at bounding box center [908, 202] width 33 height 30
checkbox input "true"
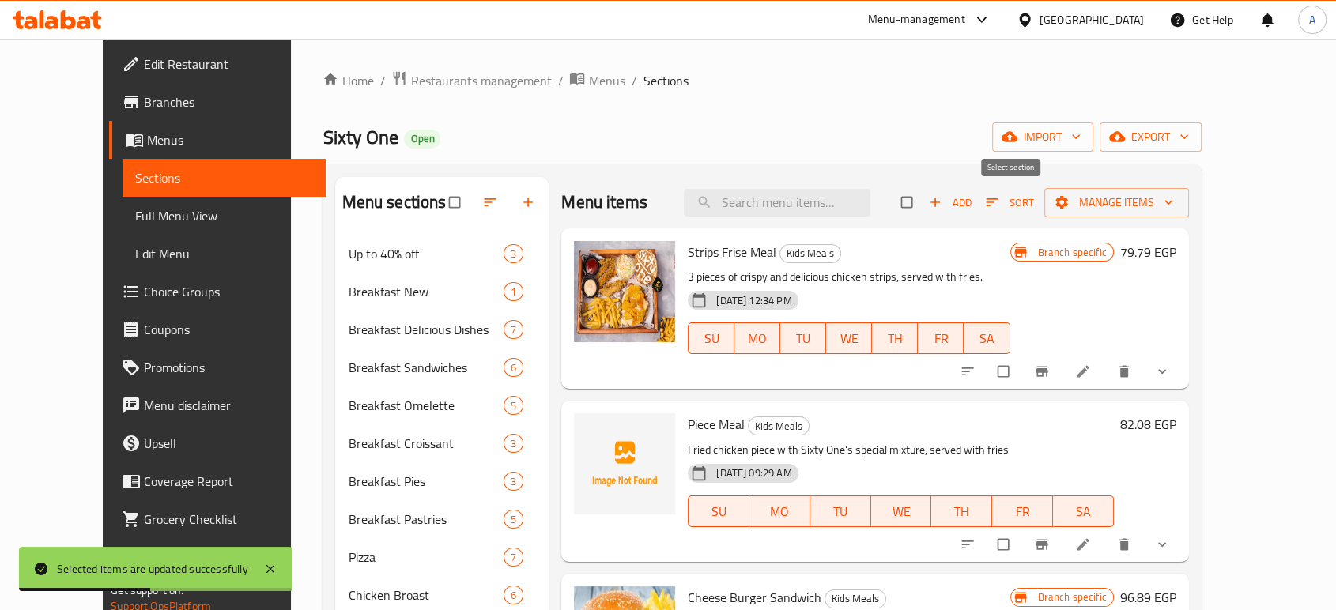
checkbox input "true"
click at [1176, 203] on span "Manage items" at bounding box center [1116, 203] width 119 height 20
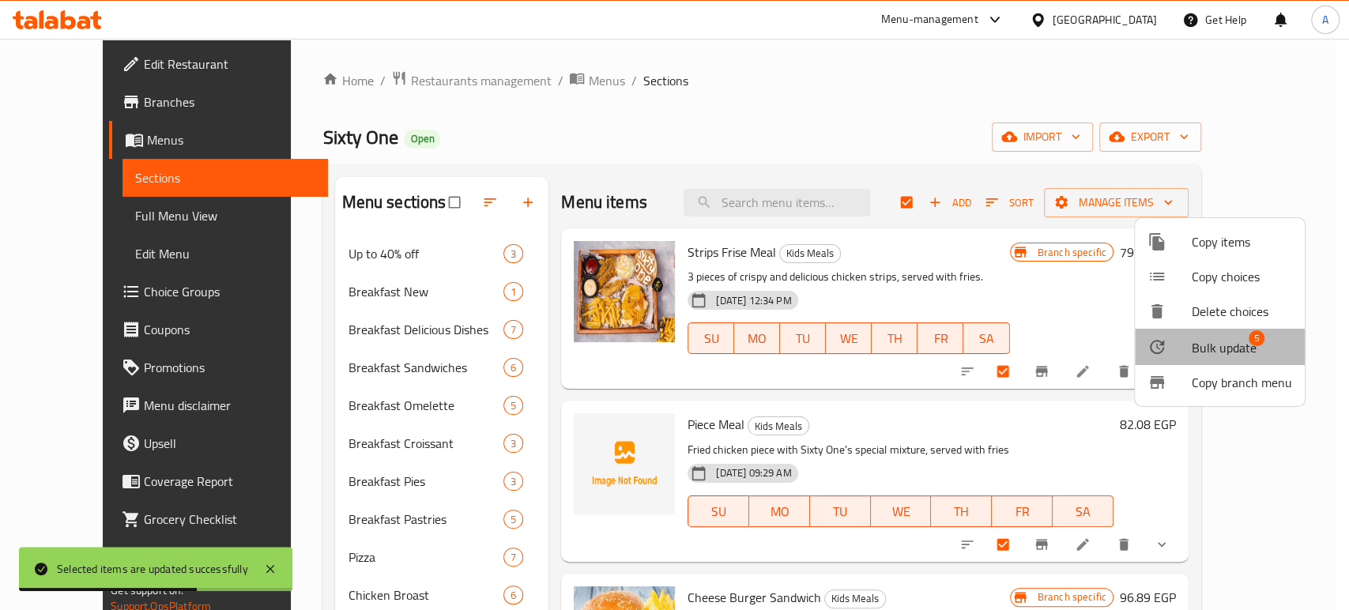
click at [1227, 341] on span "Bulk update" at bounding box center [1224, 347] width 65 height 19
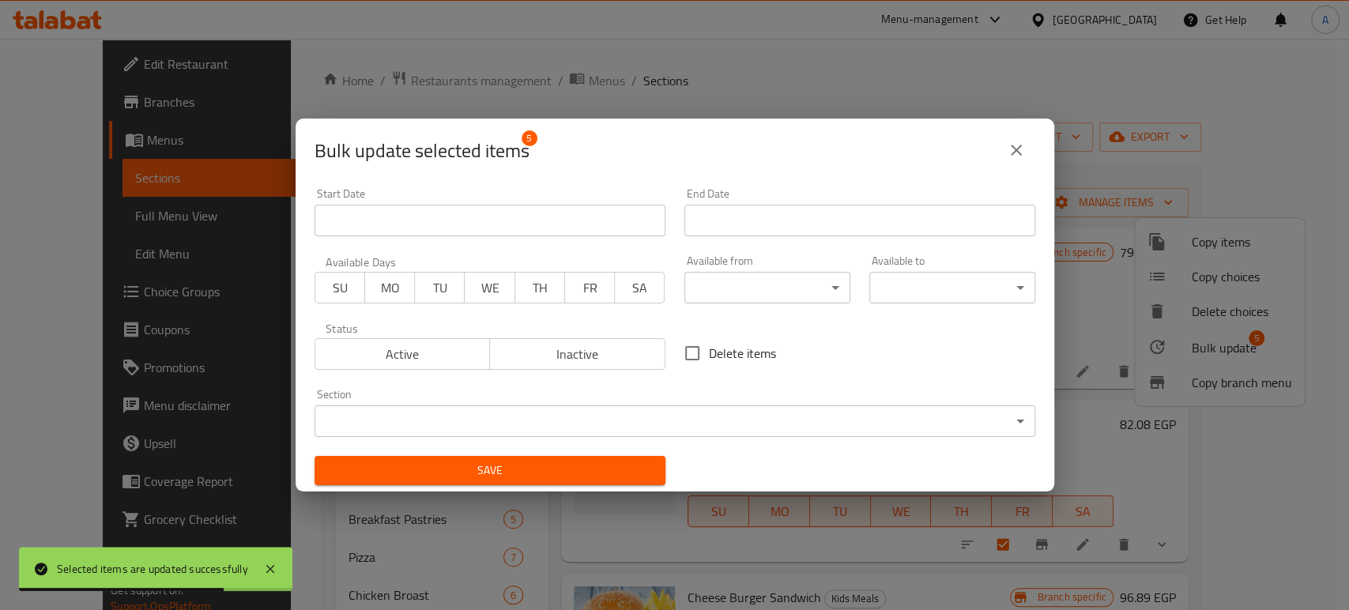
click at [771, 295] on body "Selected items are updated successfully ​ Menu-management [GEOGRAPHIC_DATA] Get…" at bounding box center [674, 324] width 1349 height 571
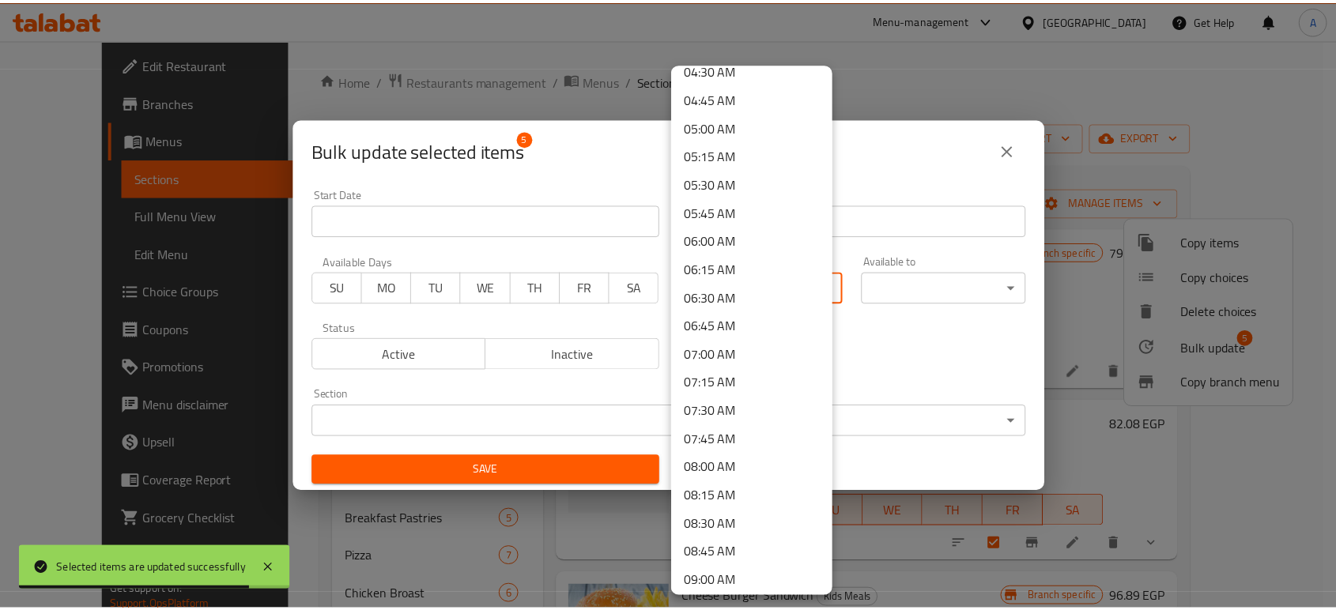
scroll to position [1054, 0]
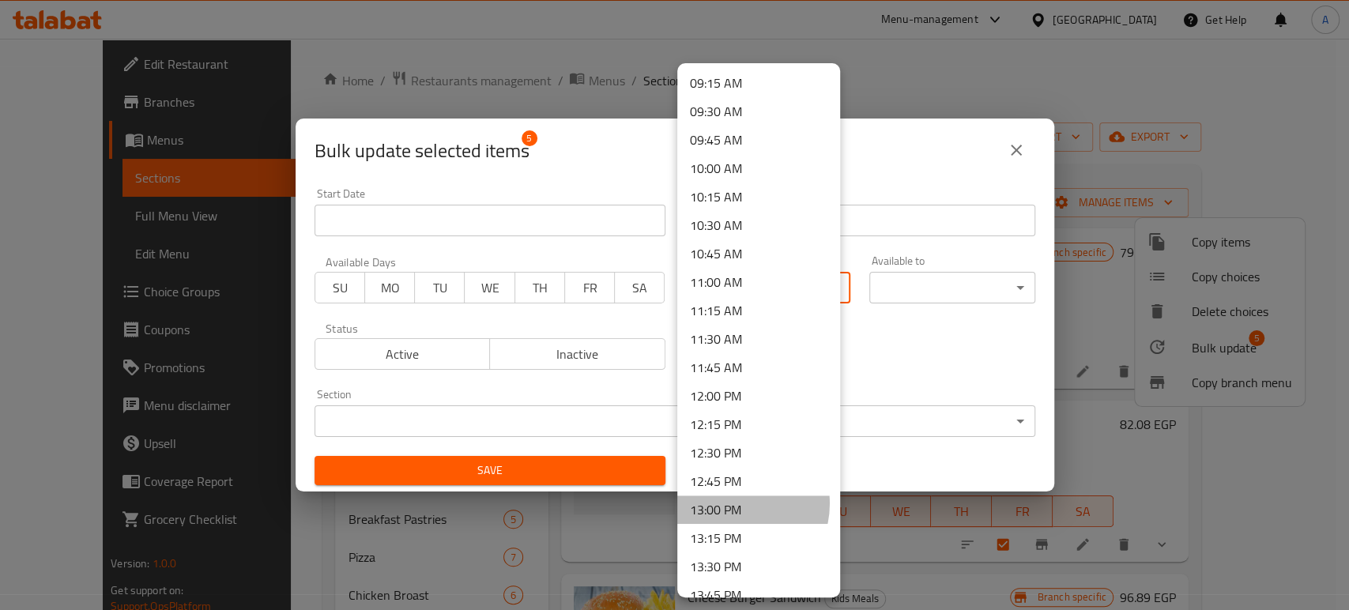
click at [732, 503] on li "13:00 PM" at bounding box center [758, 510] width 163 height 28
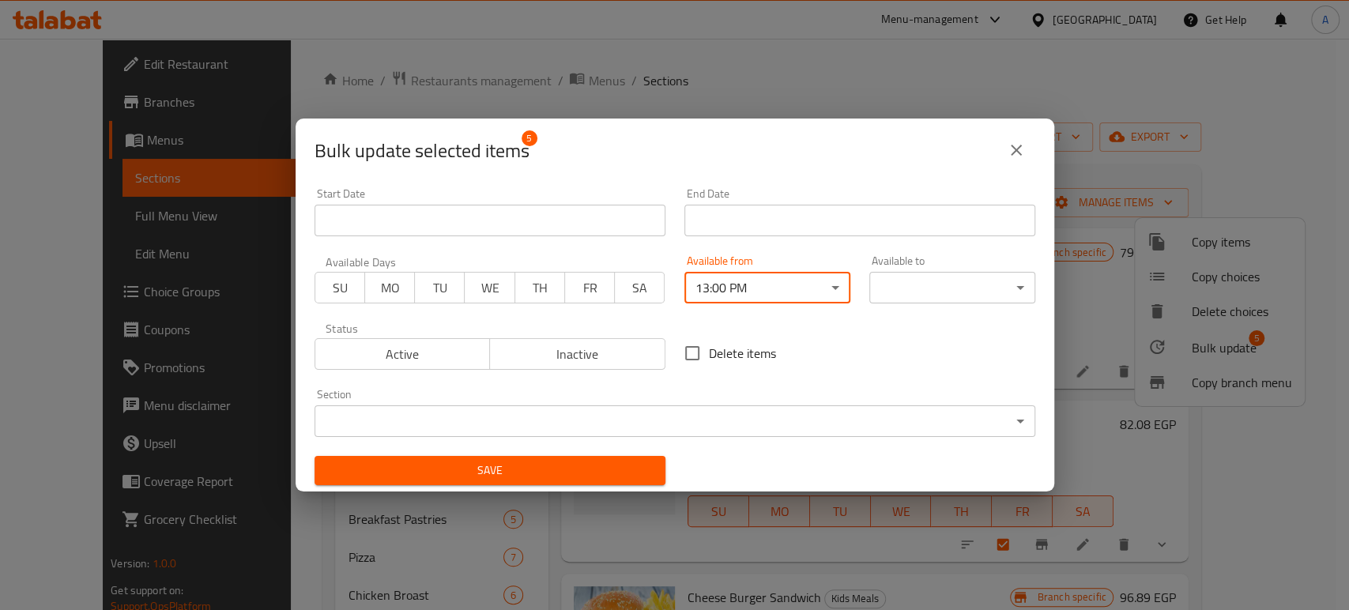
click at [958, 294] on body "​ Menu-management [GEOGRAPHIC_DATA] Get Help A Edit Restaurant Branches Menus S…" at bounding box center [674, 324] width 1349 height 571
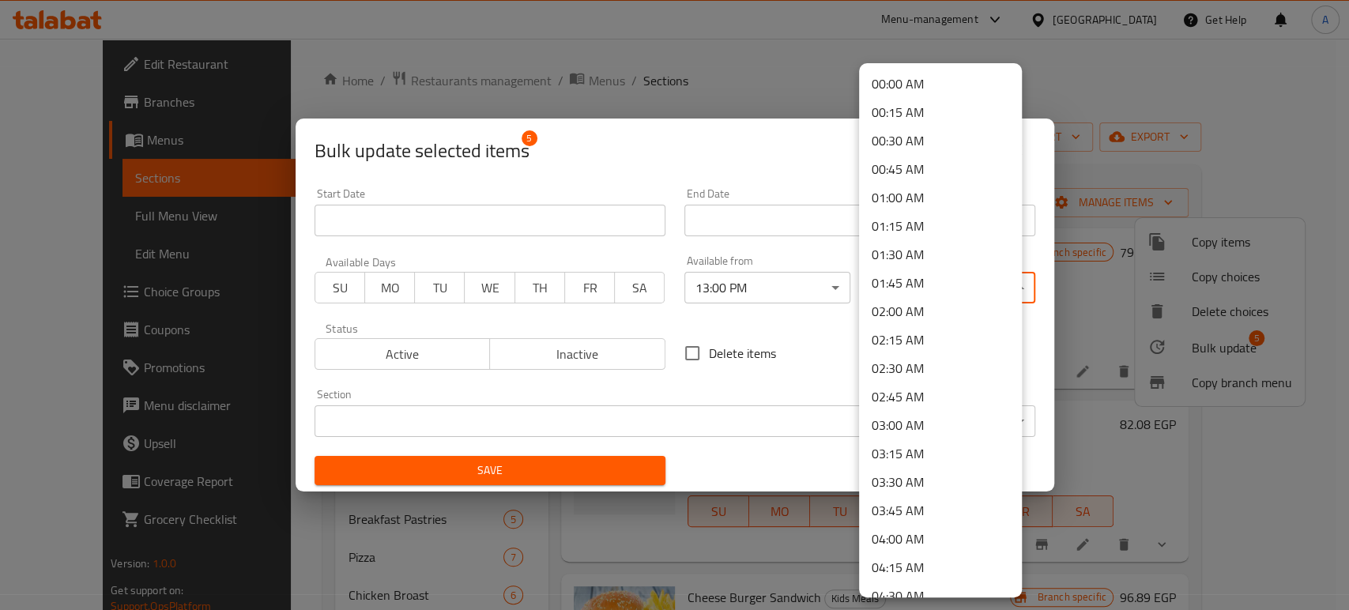
click at [897, 542] on li "04:00 AM" at bounding box center [940, 539] width 163 height 28
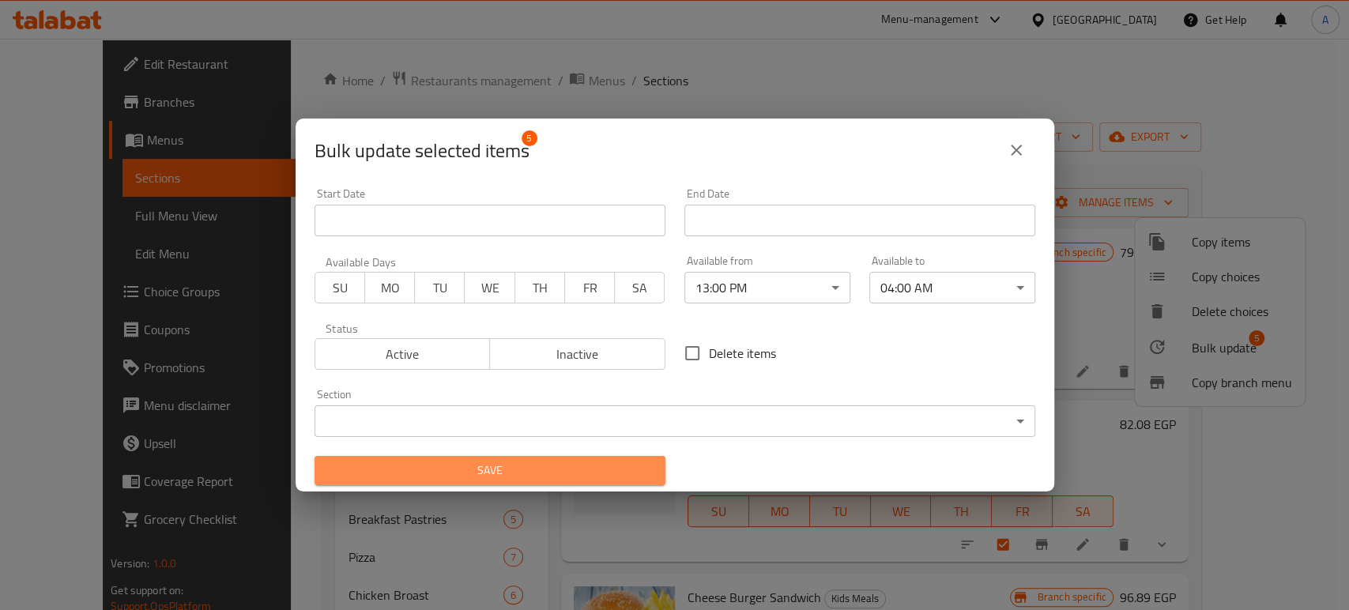
click at [580, 468] on span "Save" at bounding box center [490, 471] width 326 height 20
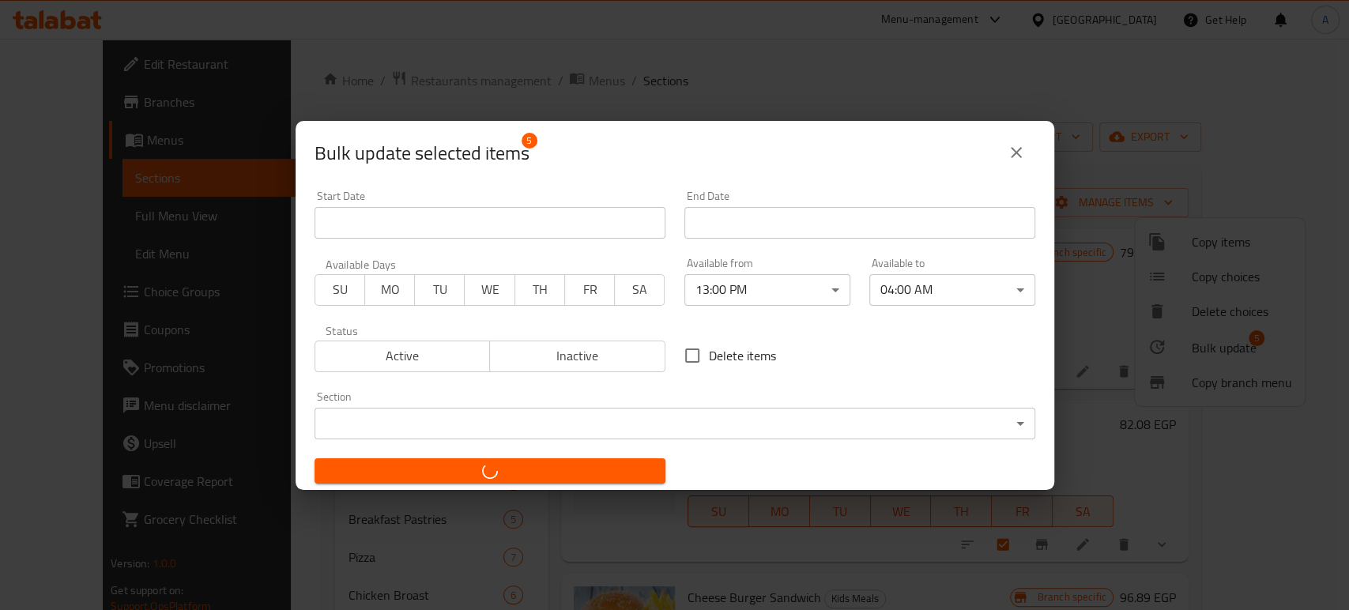
checkbox input "false"
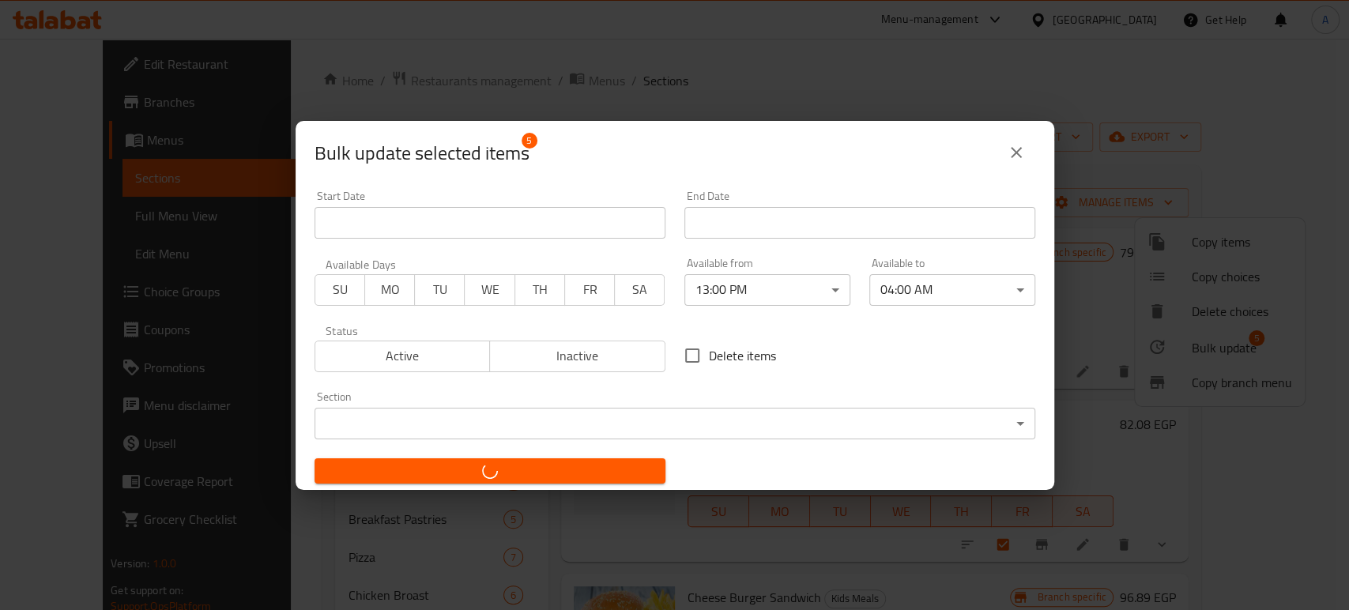
checkbox input "false"
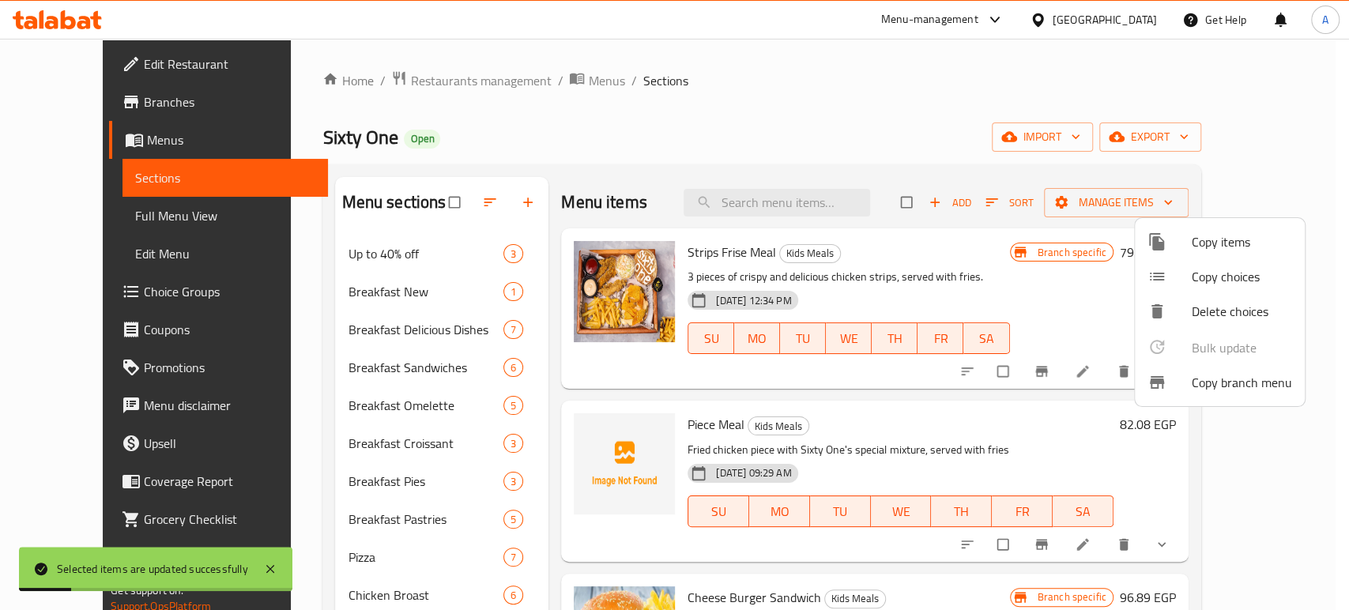
click at [261, 354] on div at bounding box center [674, 305] width 1349 height 610
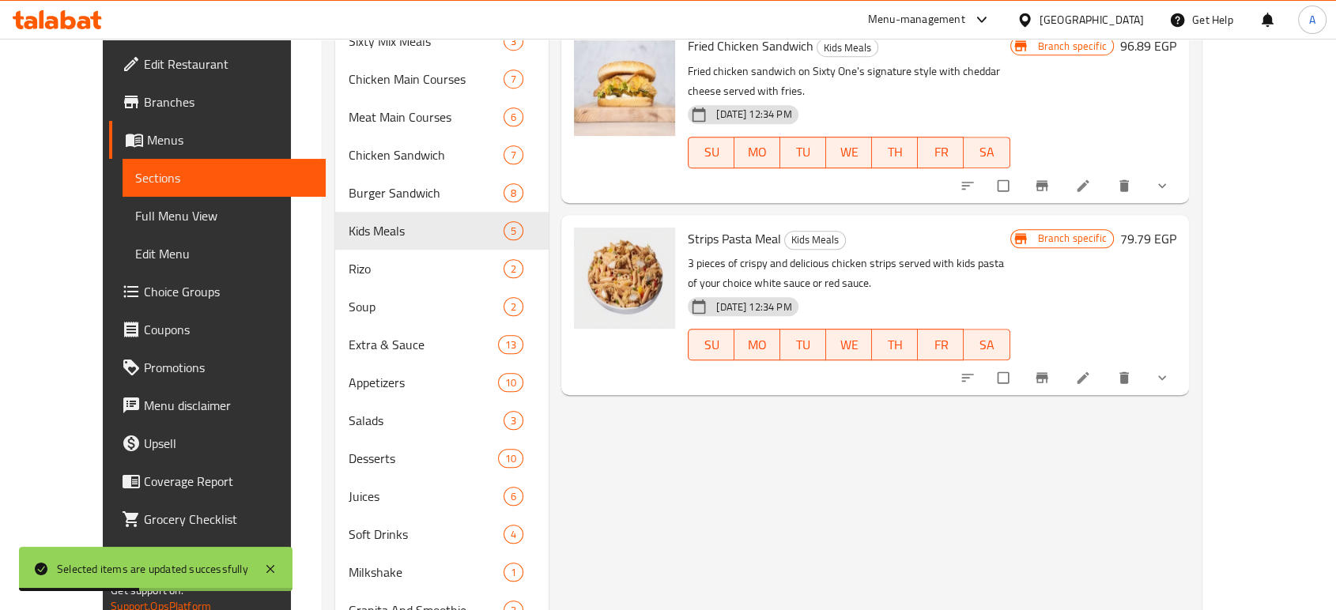
scroll to position [790, 0]
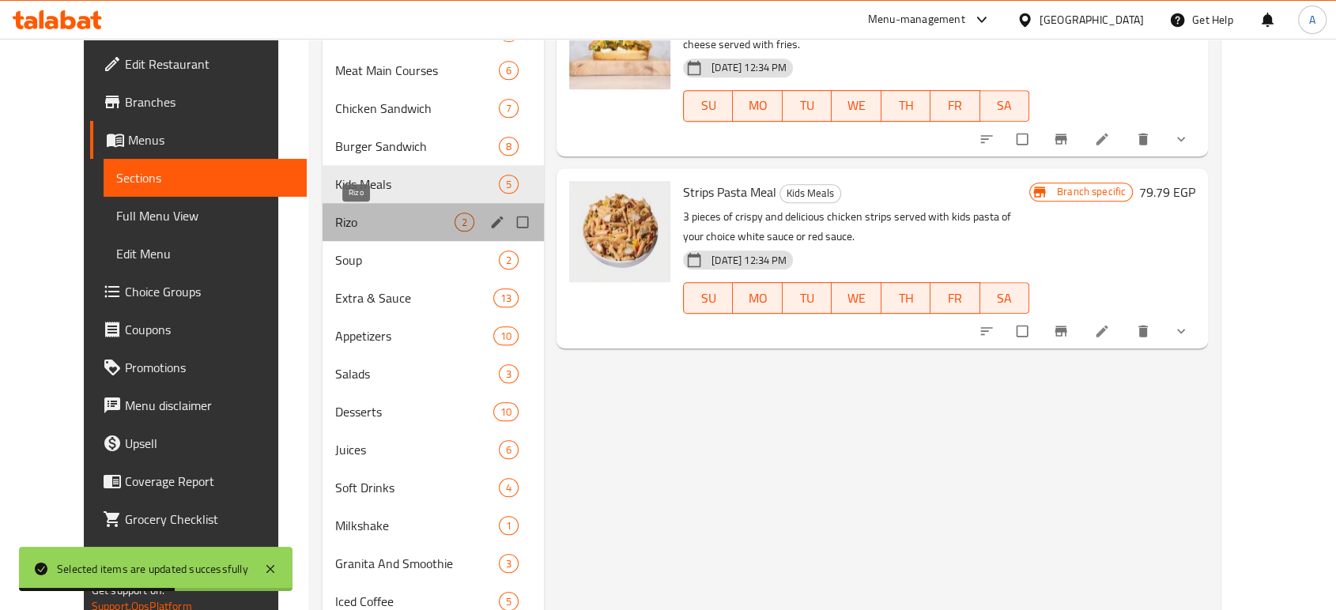
click at [336, 228] on span "Rizo" at bounding box center [394, 222] width 119 height 19
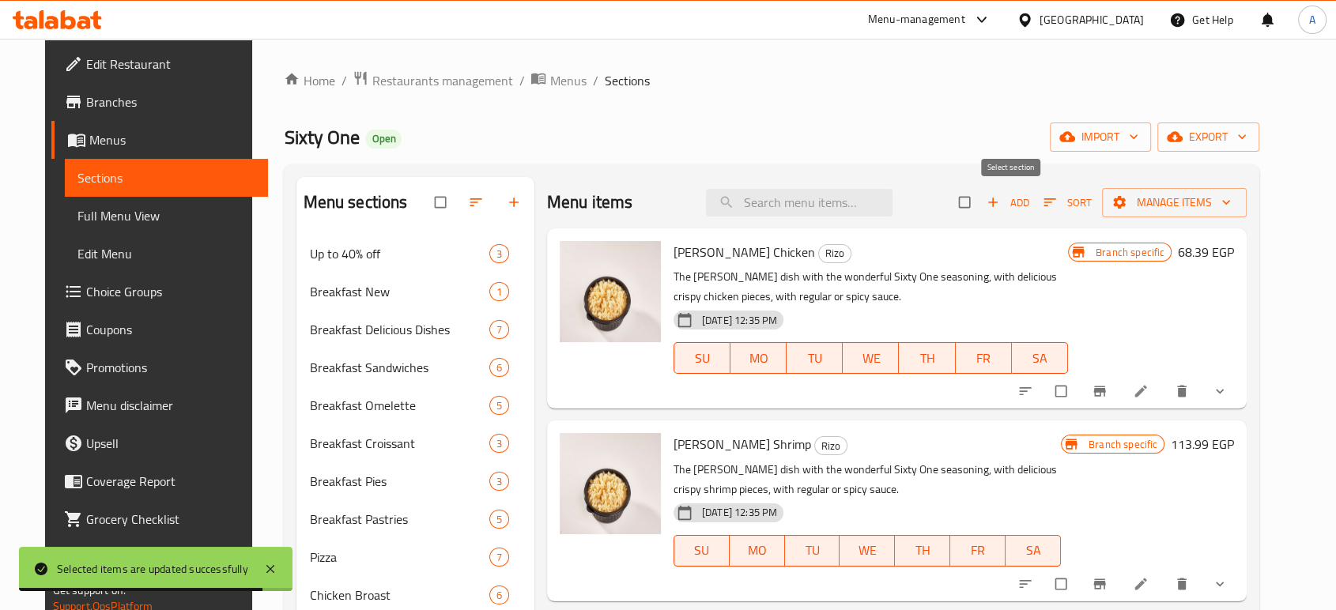
click at [982, 202] on input "checkbox" at bounding box center [965, 202] width 33 height 30
checkbox input "true"
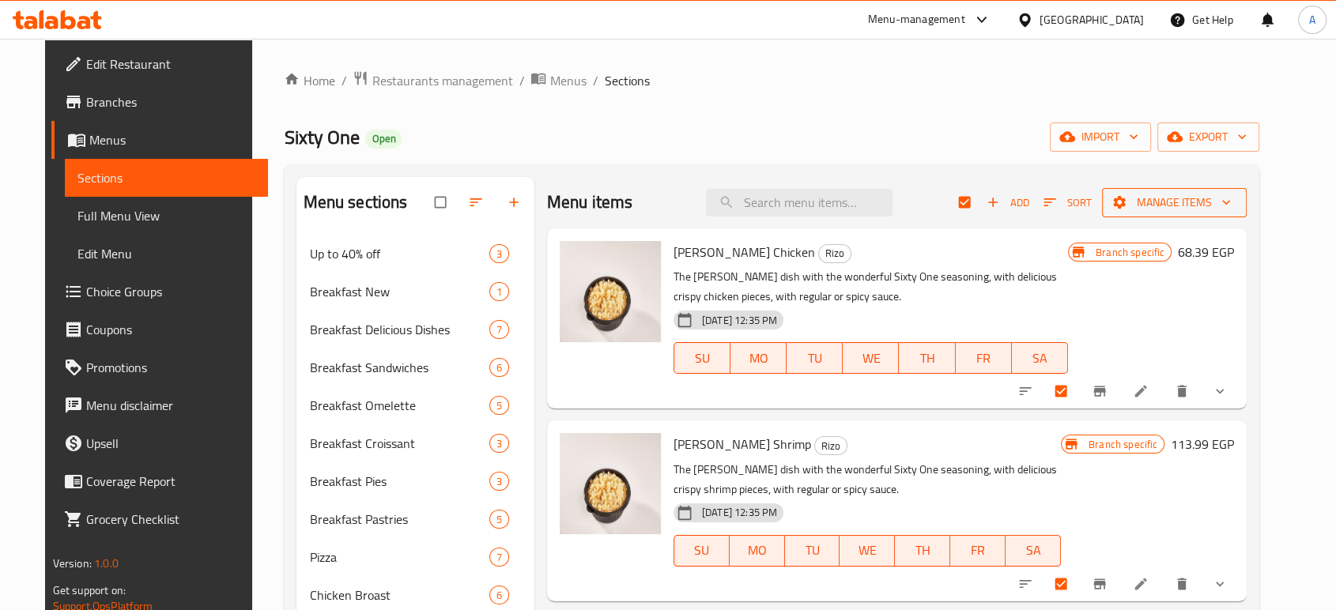
click at [1234, 202] on span "Manage items" at bounding box center [1173, 203] width 119 height 20
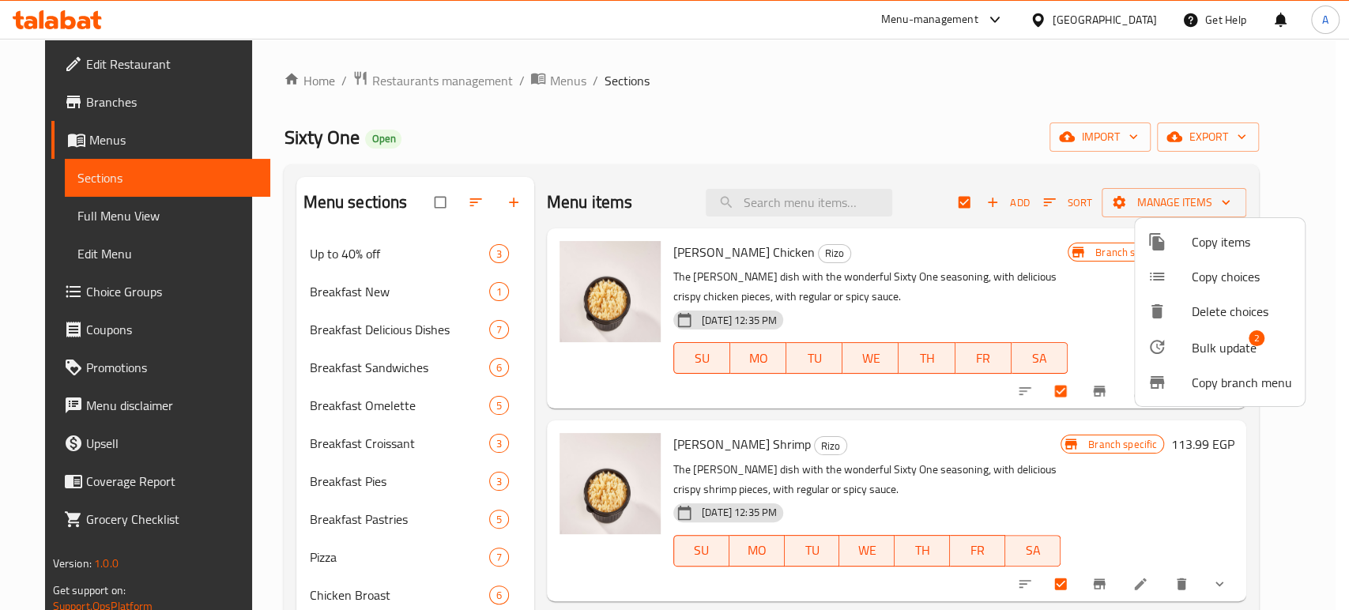
click at [1235, 345] on span "Bulk update" at bounding box center [1224, 347] width 65 height 19
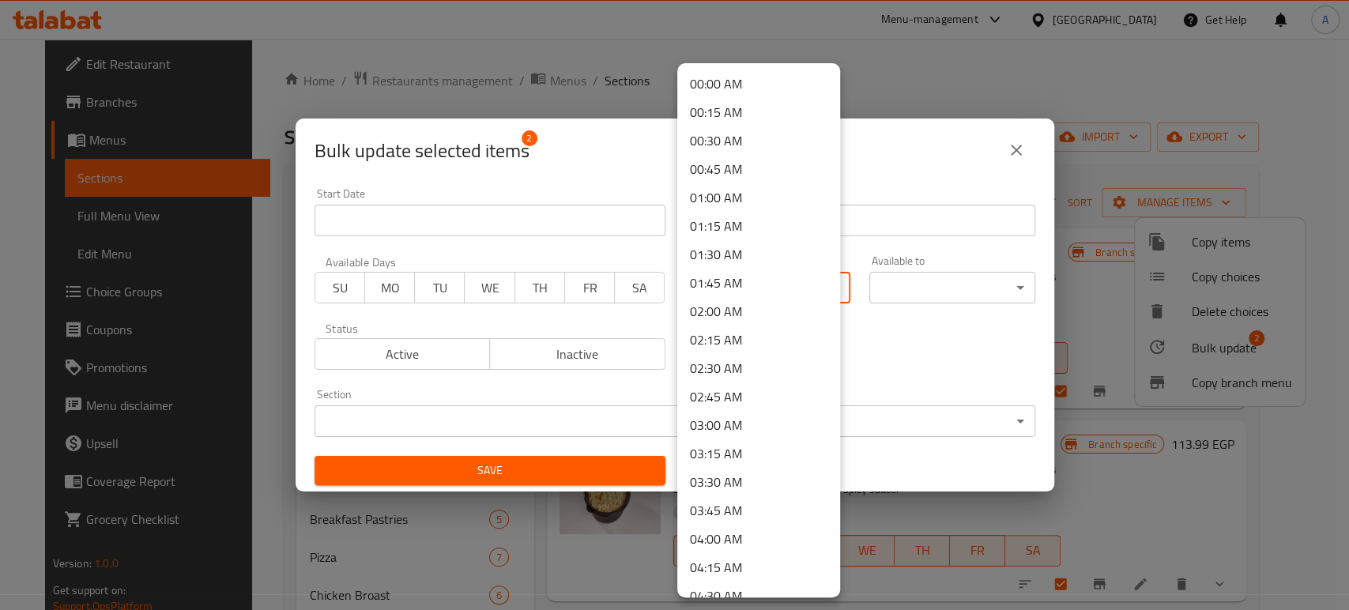
click at [711, 288] on body "​ Menu-management [GEOGRAPHIC_DATA] Get Help A Edit Restaurant Branches Menus S…" at bounding box center [674, 324] width 1349 height 571
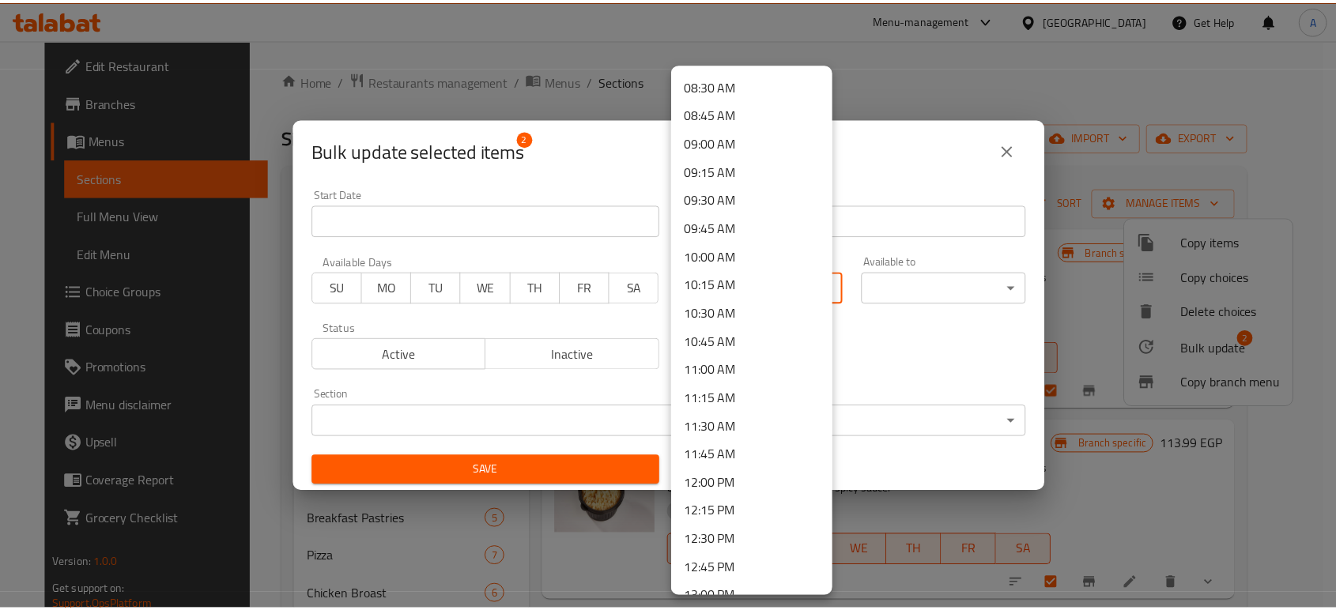
scroll to position [1317, 0]
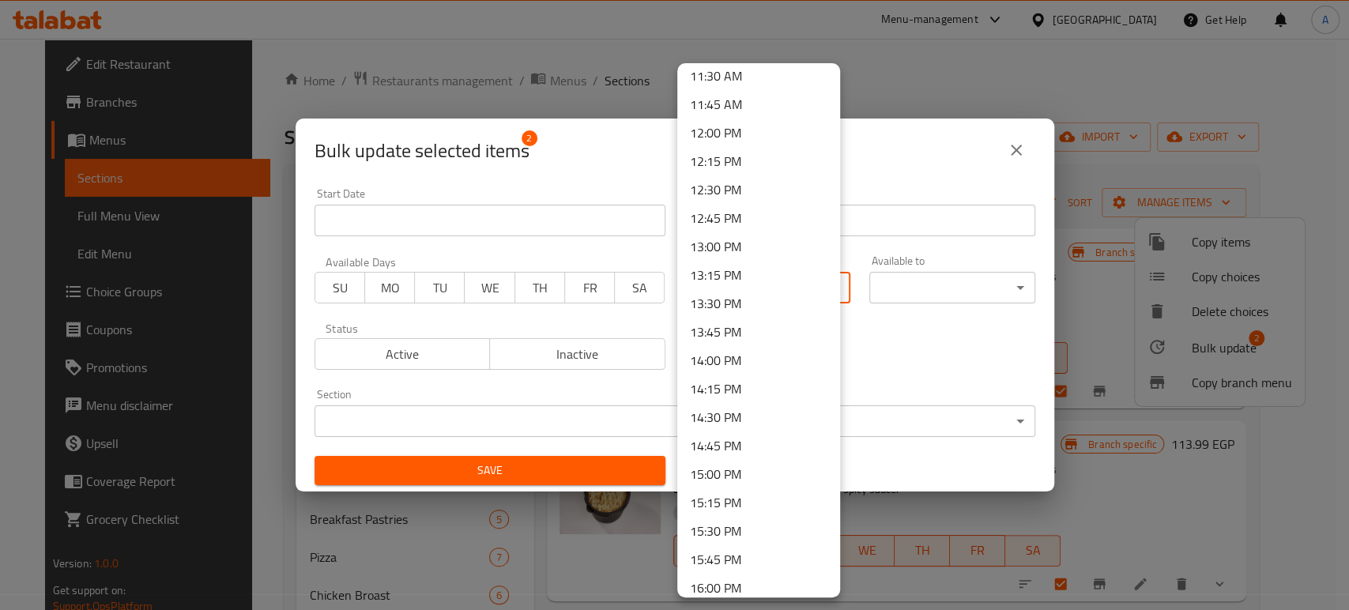
click at [722, 236] on li "13:00 PM" at bounding box center [758, 246] width 163 height 28
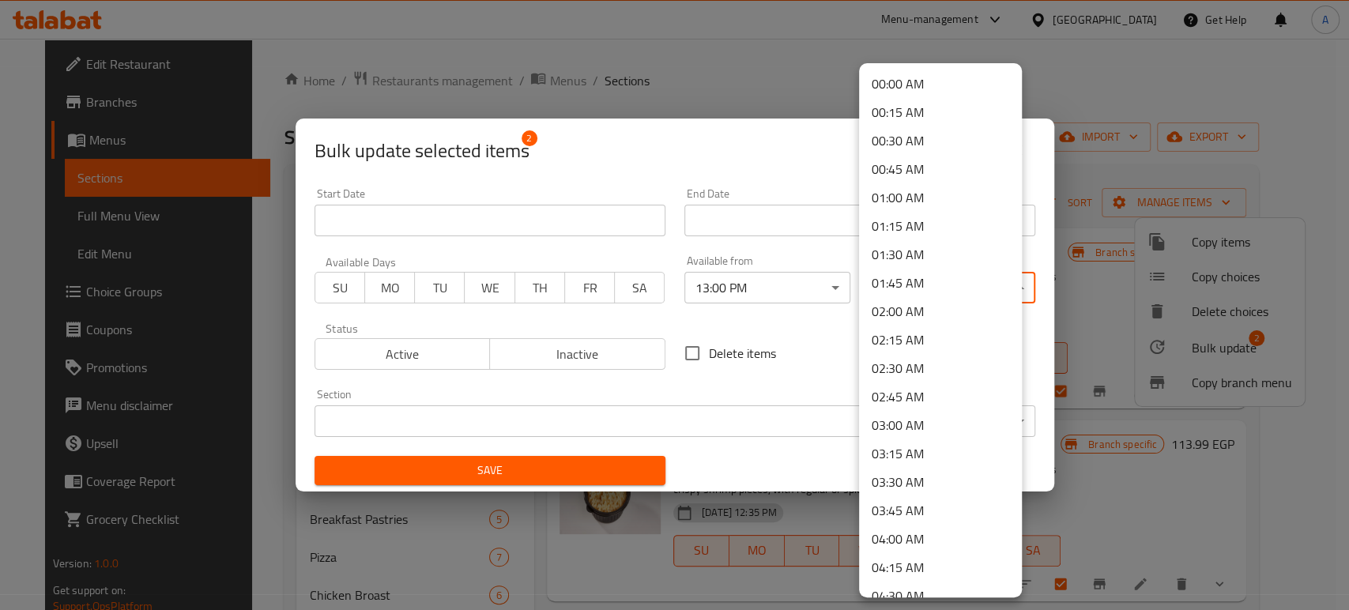
click at [999, 284] on body "​ Menu-management [GEOGRAPHIC_DATA] Get Help A Edit Restaurant Branches Menus S…" at bounding box center [674, 324] width 1349 height 571
click at [905, 544] on li "04:00 AM" at bounding box center [940, 539] width 163 height 28
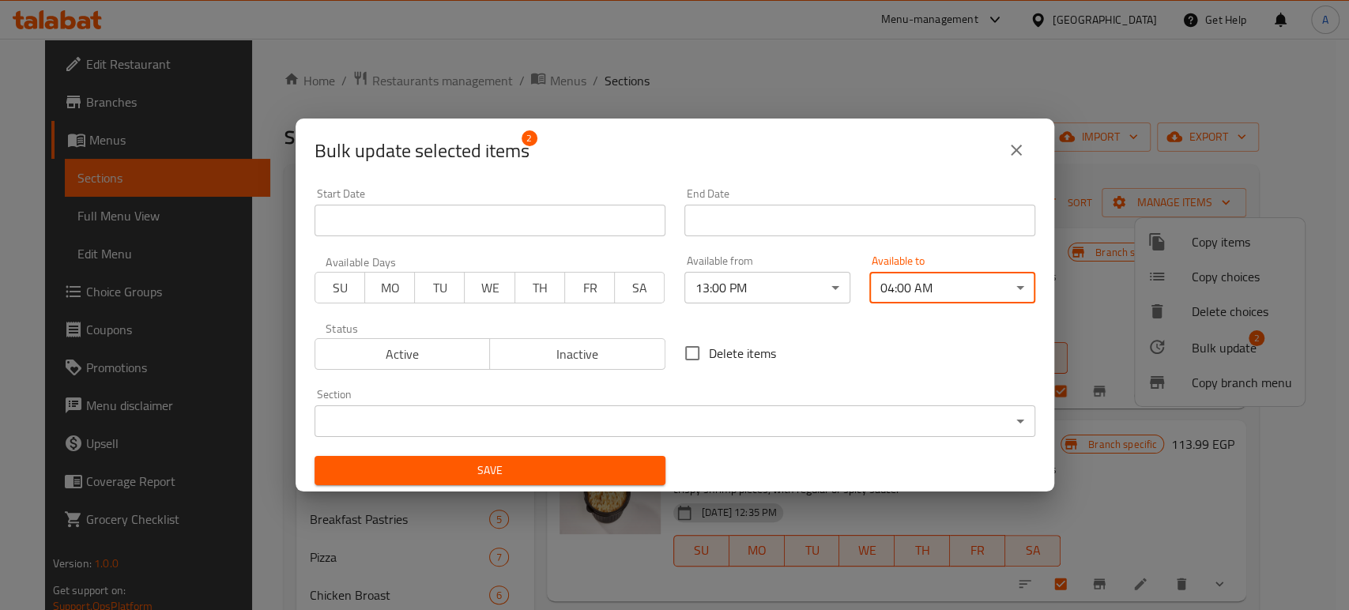
click at [580, 470] on span "Save" at bounding box center [490, 471] width 326 height 20
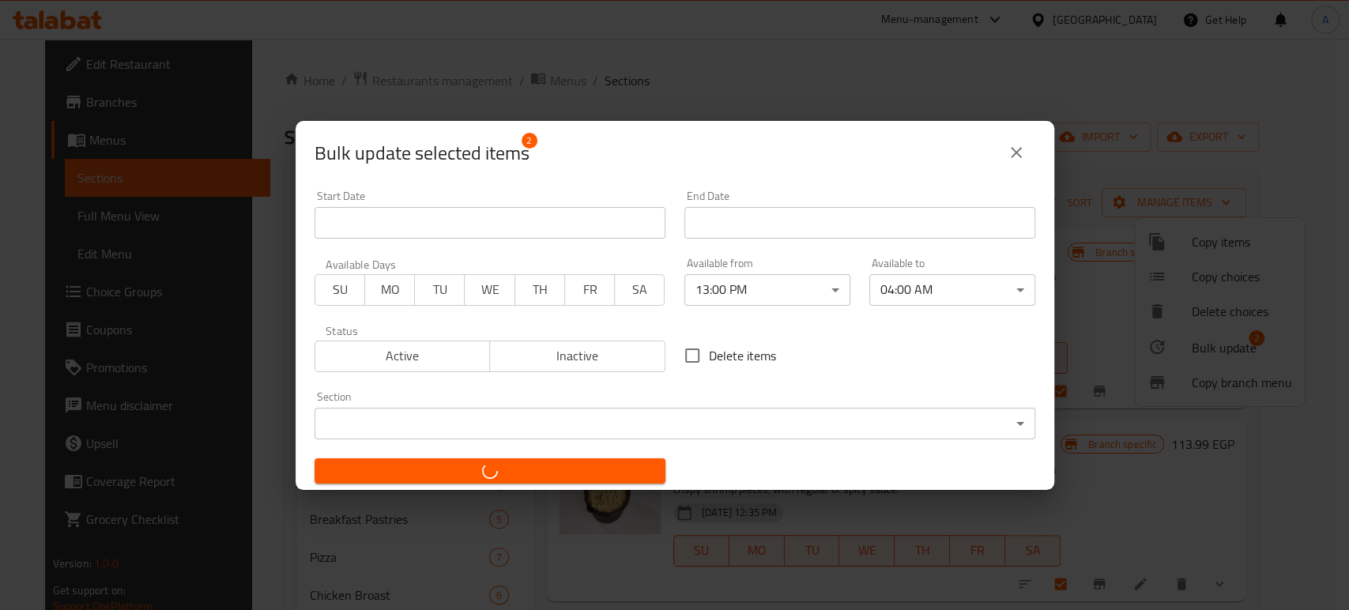
checkbox input "false"
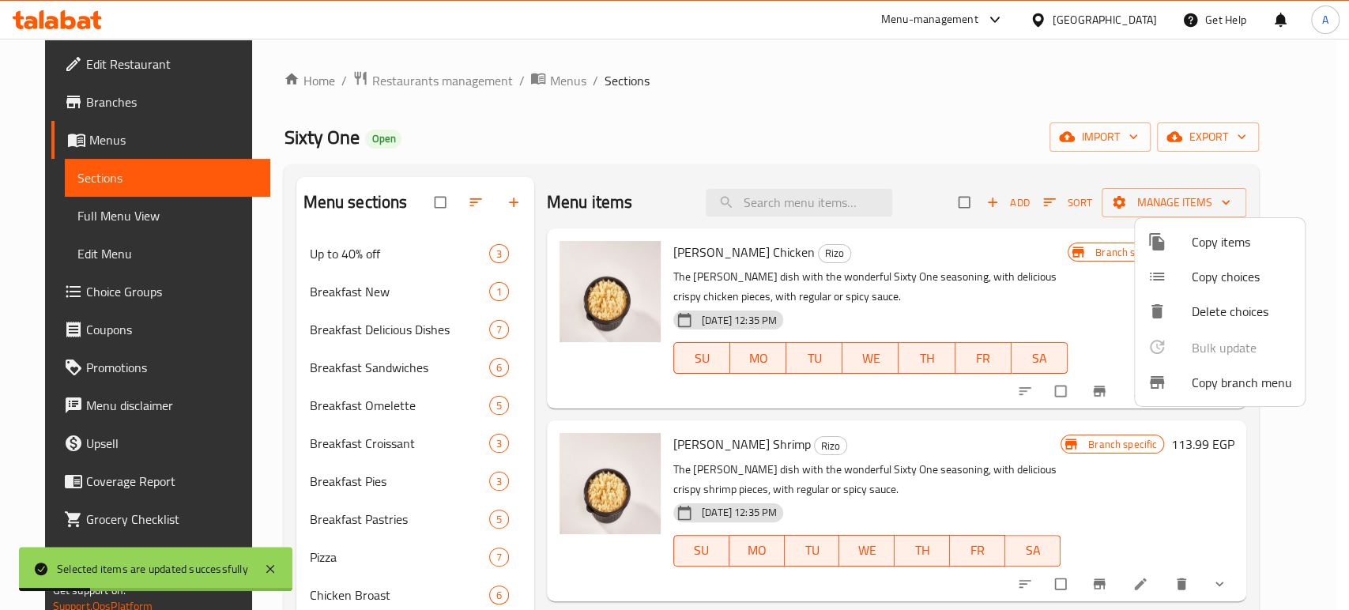
click at [259, 394] on div at bounding box center [674, 305] width 1349 height 610
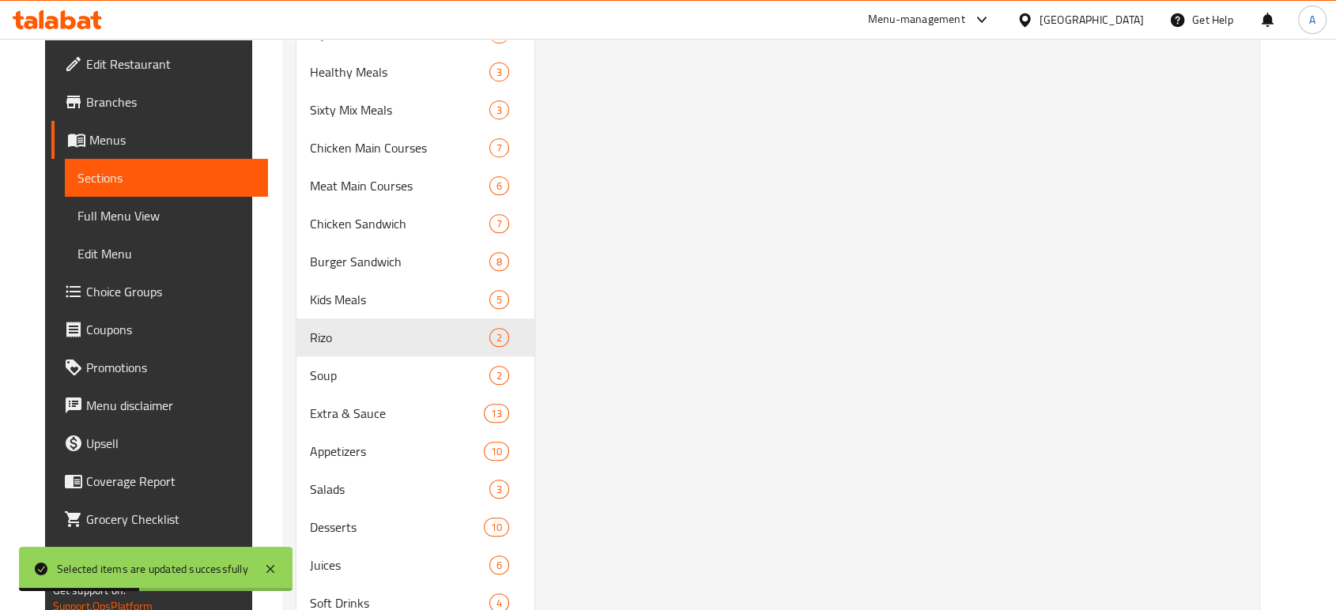
scroll to position [850, 0]
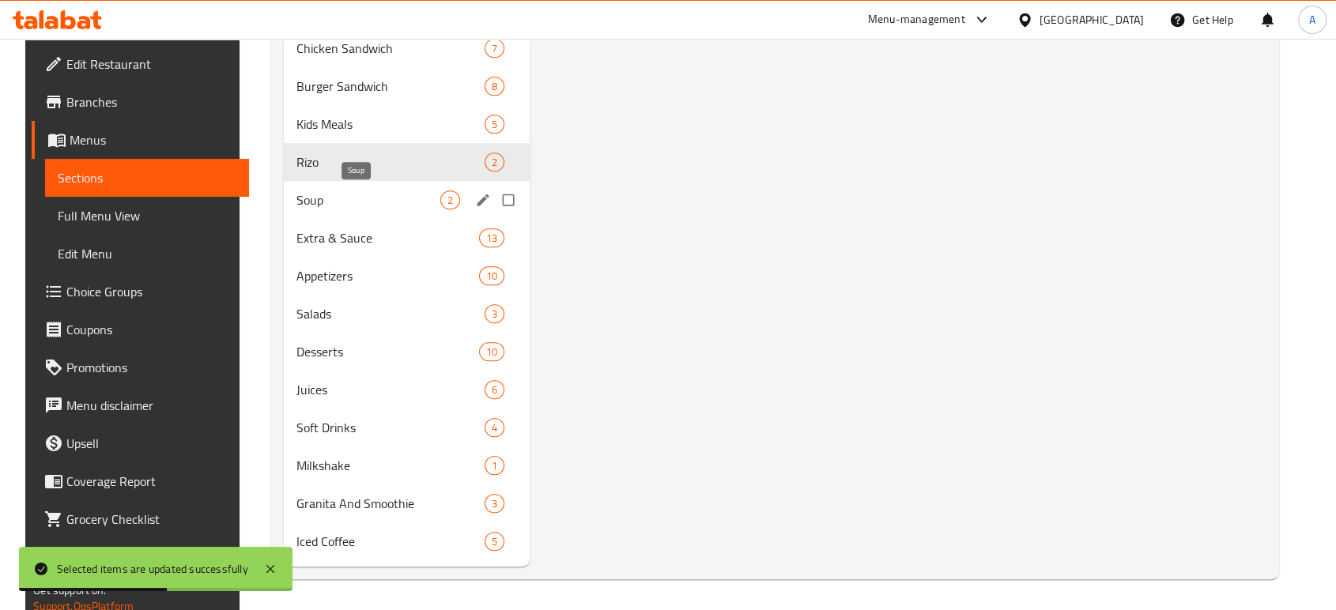
click at [354, 202] on span "Soup" at bounding box center [367, 199] width 143 height 19
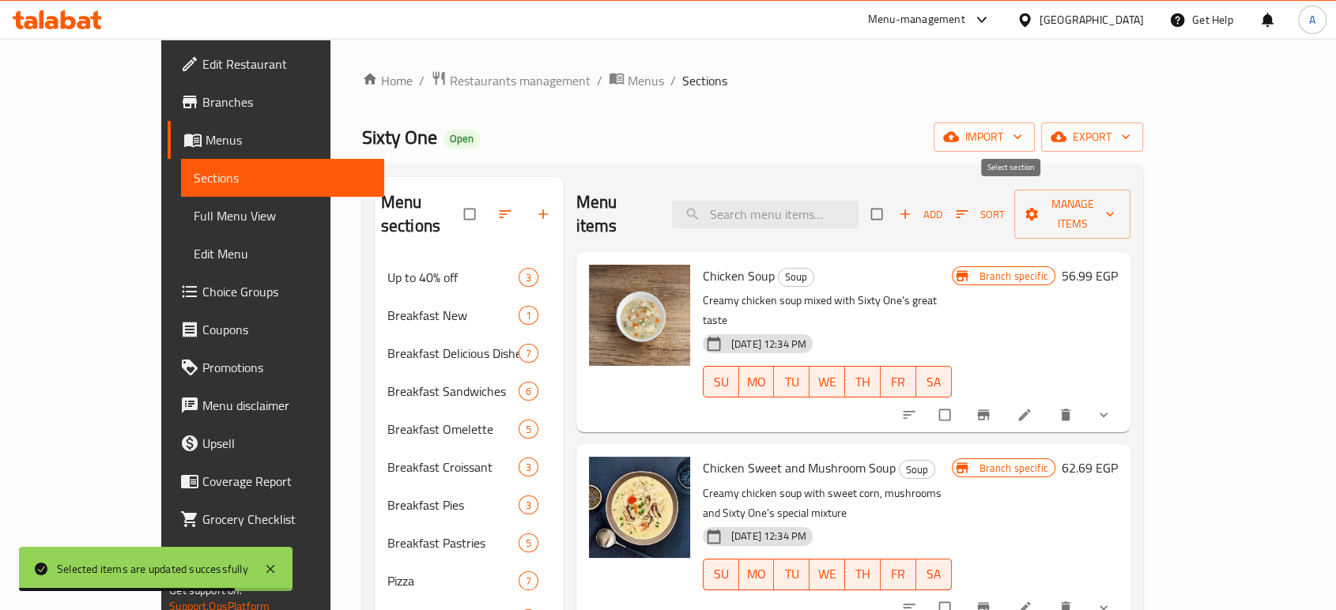
click at [895, 205] on input "checkbox" at bounding box center [878, 214] width 33 height 30
checkbox input "true"
click at [1117, 201] on span "Manage items" at bounding box center [1072, 214] width 90 height 40
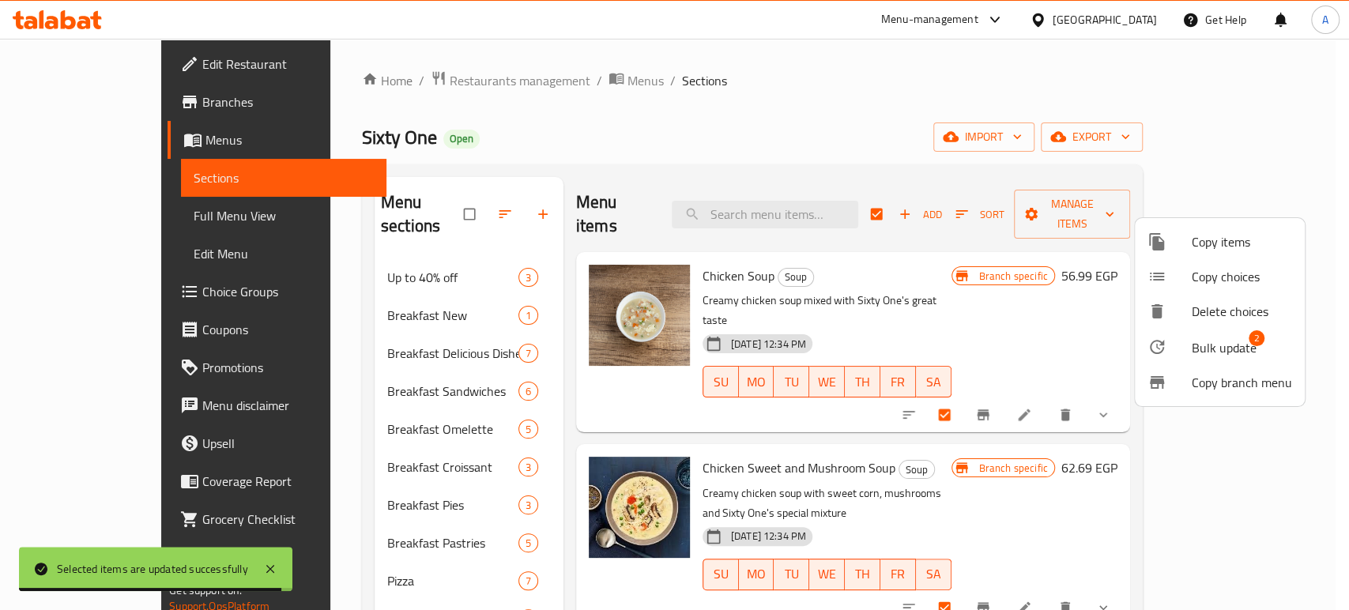
click at [1234, 339] on span "Bulk update" at bounding box center [1224, 347] width 65 height 19
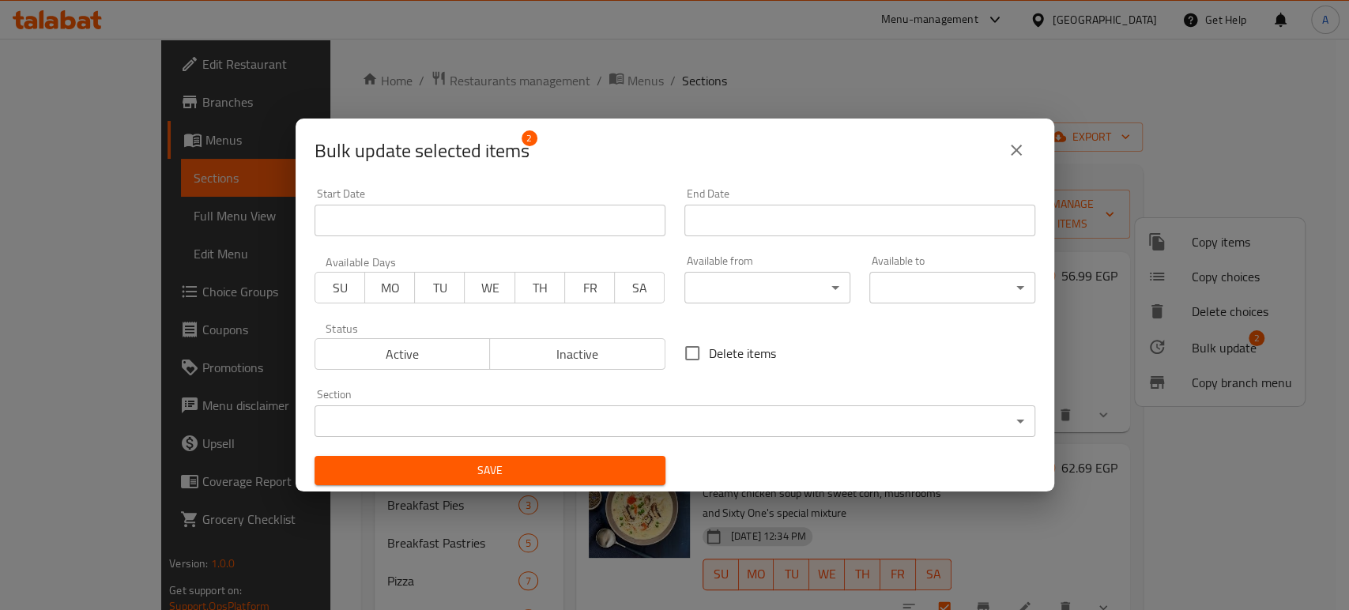
click at [771, 289] on body "​ Menu-management [GEOGRAPHIC_DATA] Get Help A Edit Restaurant Branches Menus S…" at bounding box center [674, 324] width 1349 height 571
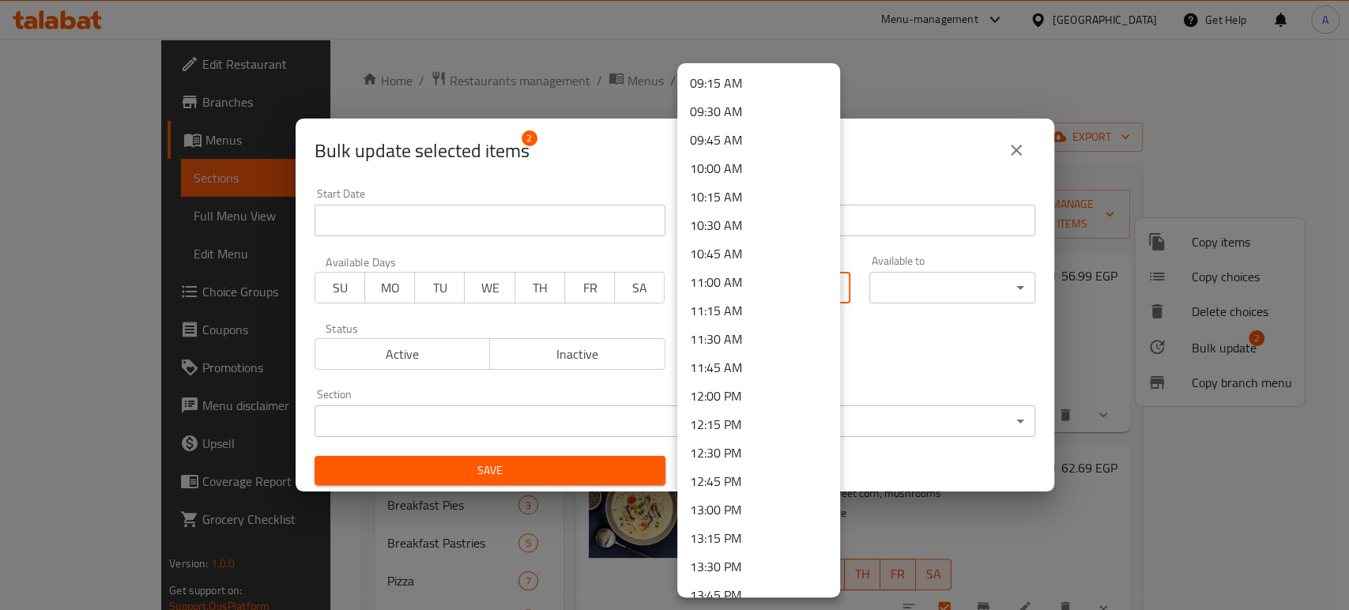
scroll to position [1141, 0]
click at [737, 427] on li "13:00 PM" at bounding box center [758, 422] width 163 height 28
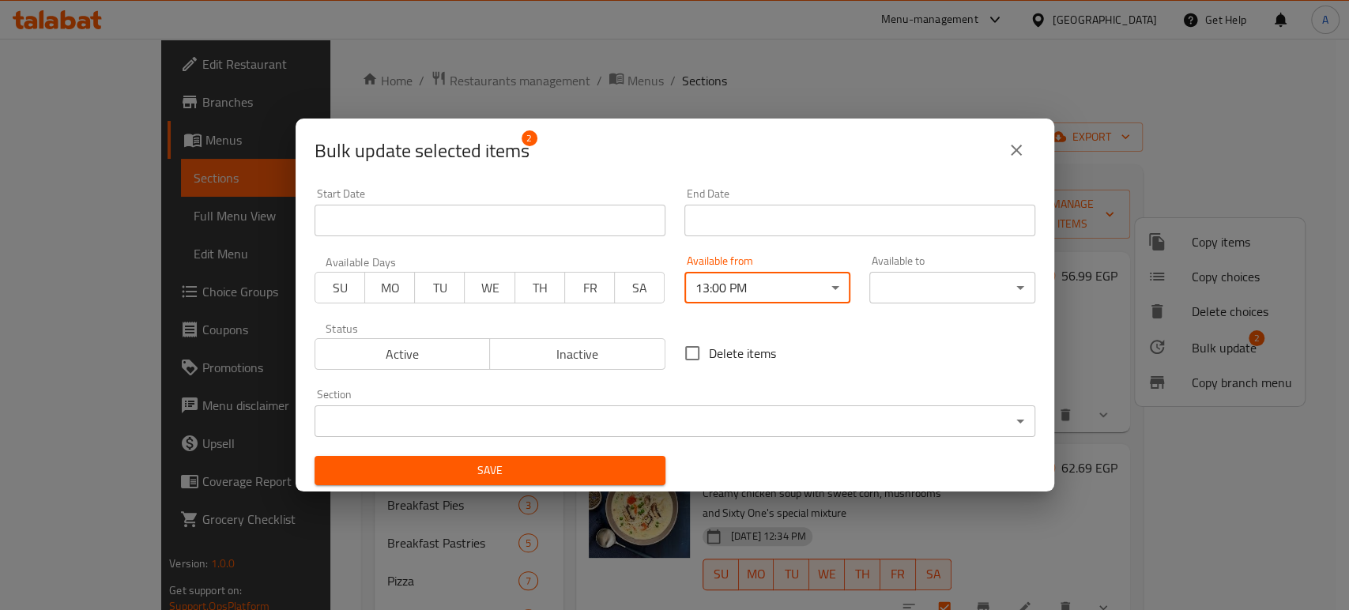
click at [916, 284] on body "​ Menu-management [GEOGRAPHIC_DATA] Get Help A Edit Restaurant Branches Menus S…" at bounding box center [674, 324] width 1349 height 571
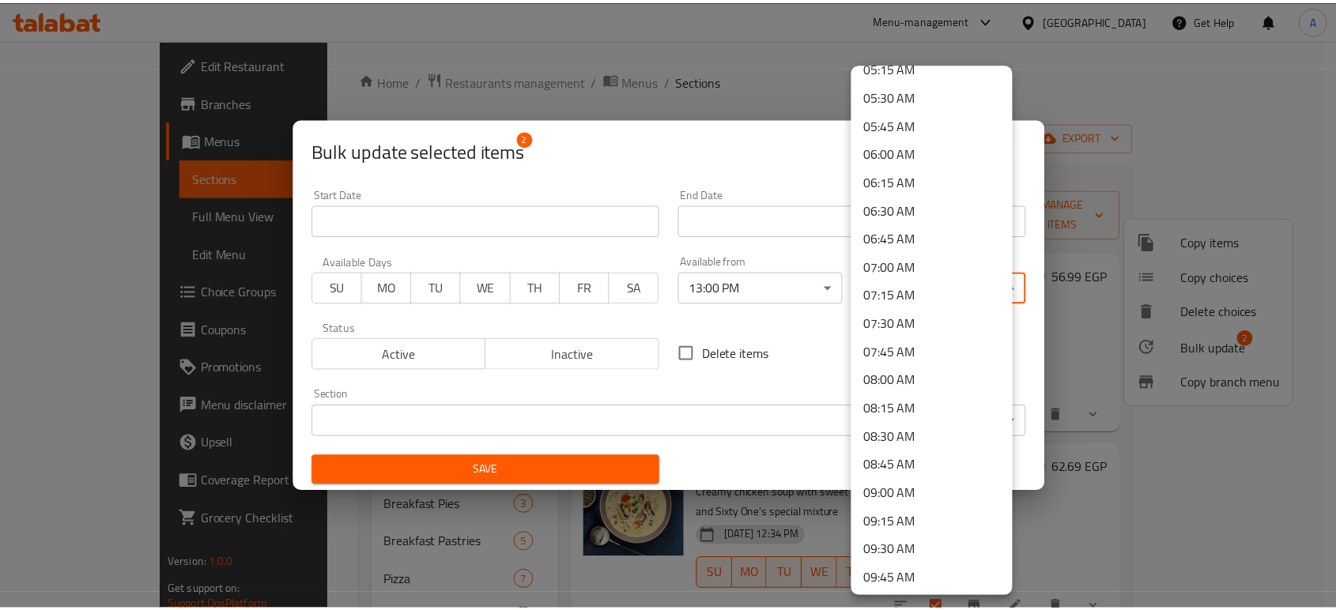
scroll to position [0, 0]
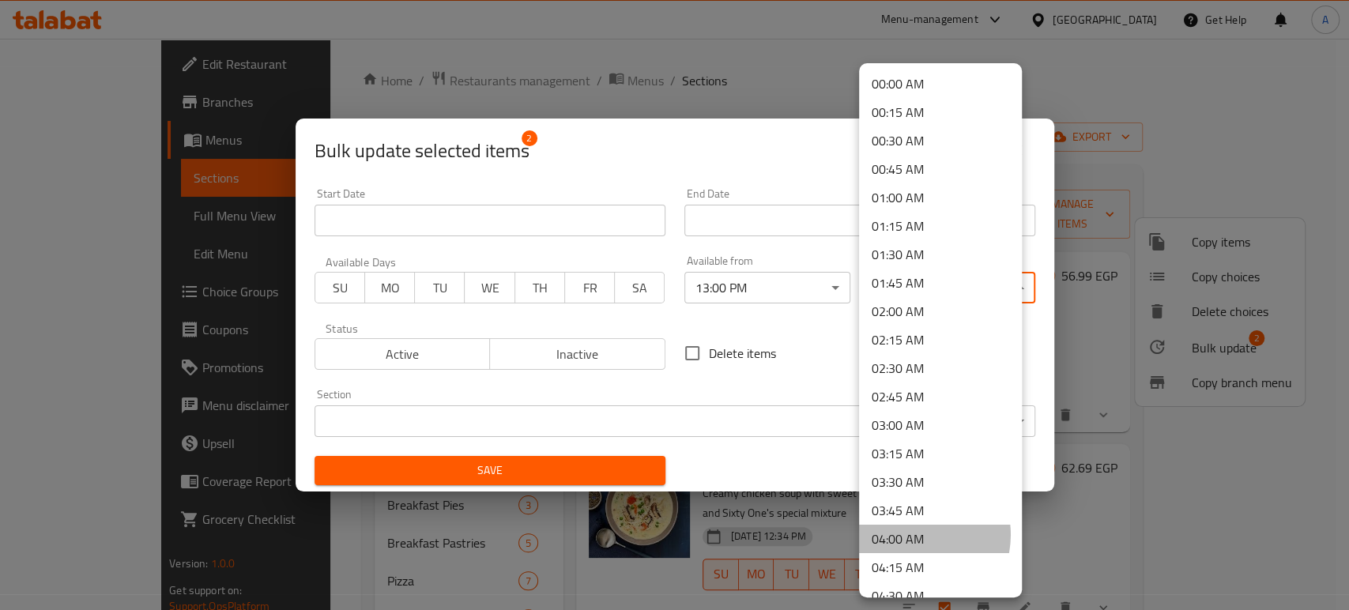
click at [911, 535] on li "04:00 AM" at bounding box center [940, 539] width 163 height 28
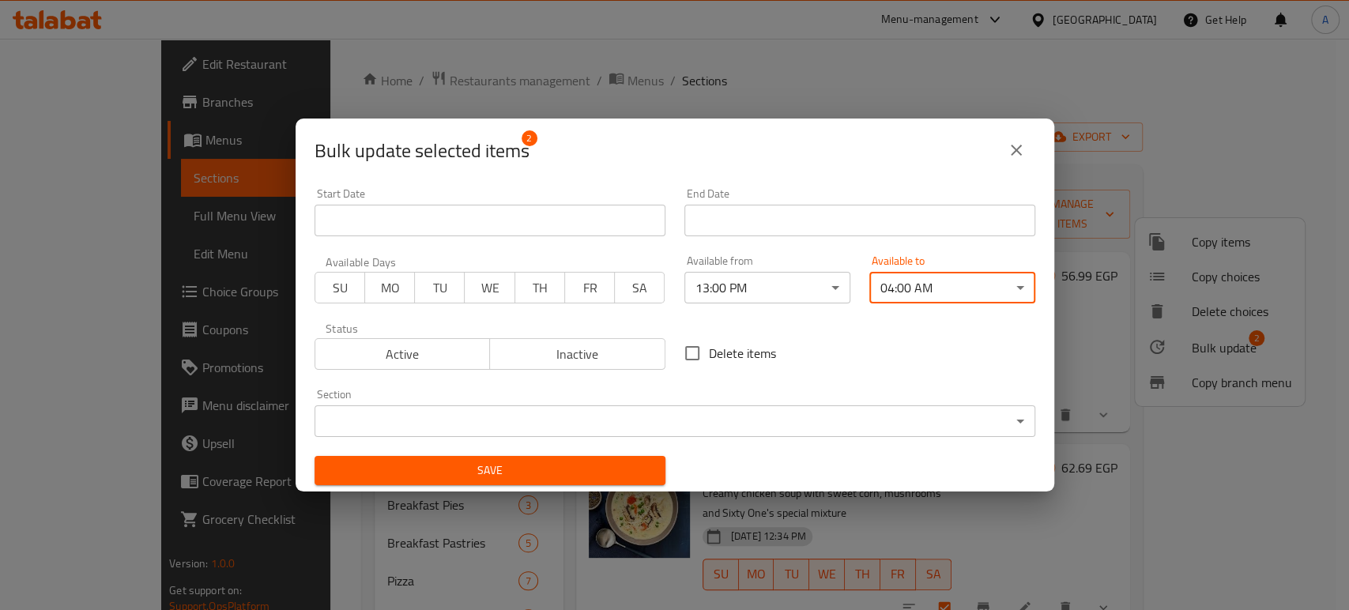
click at [575, 487] on div "Save" at bounding box center [490, 471] width 370 height 48
click at [565, 481] on button "Save" at bounding box center [490, 470] width 351 height 29
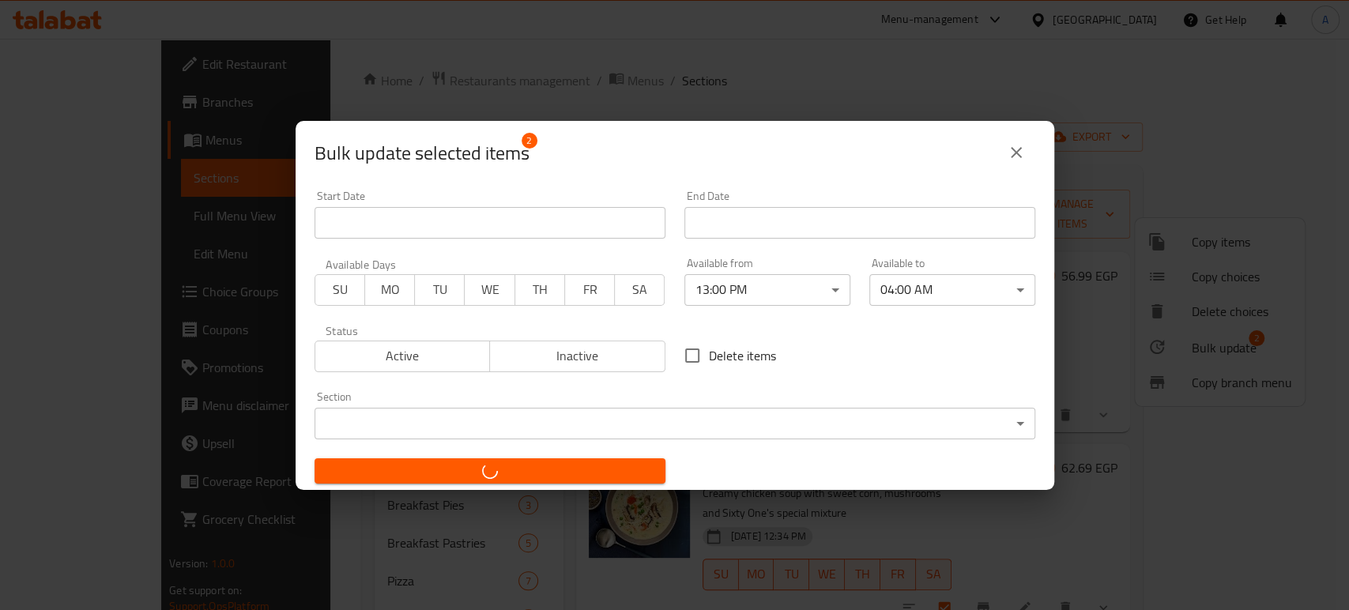
checkbox input "false"
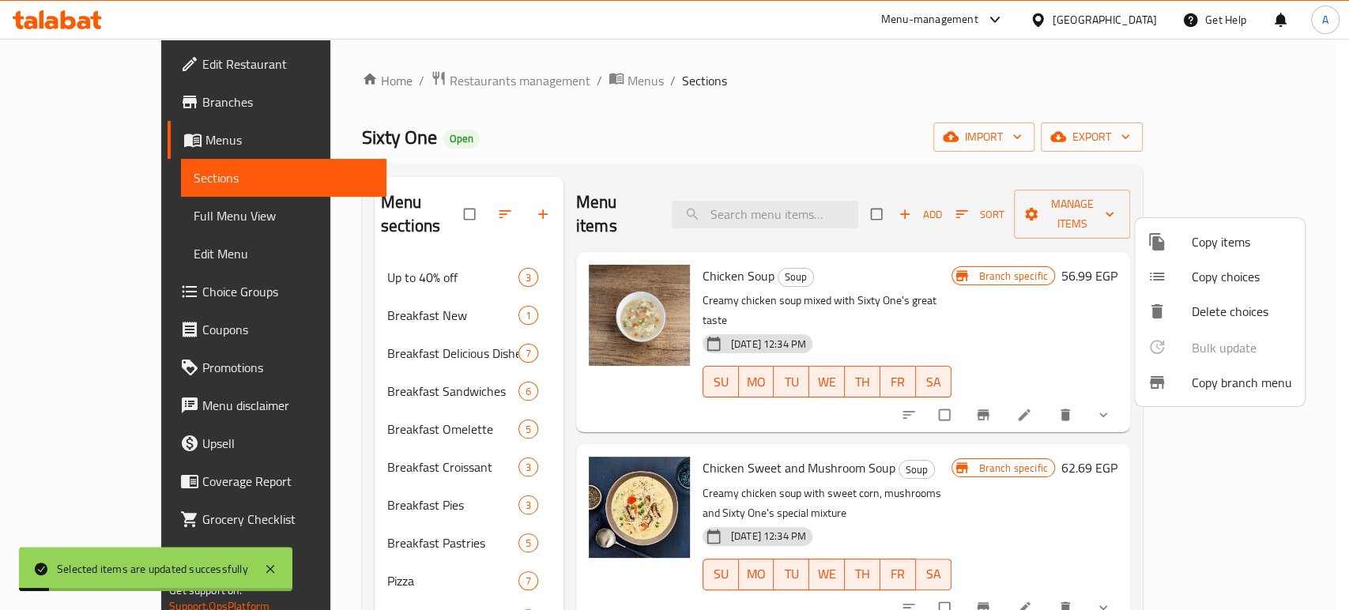
click at [231, 402] on div at bounding box center [674, 305] width 1349 height 610
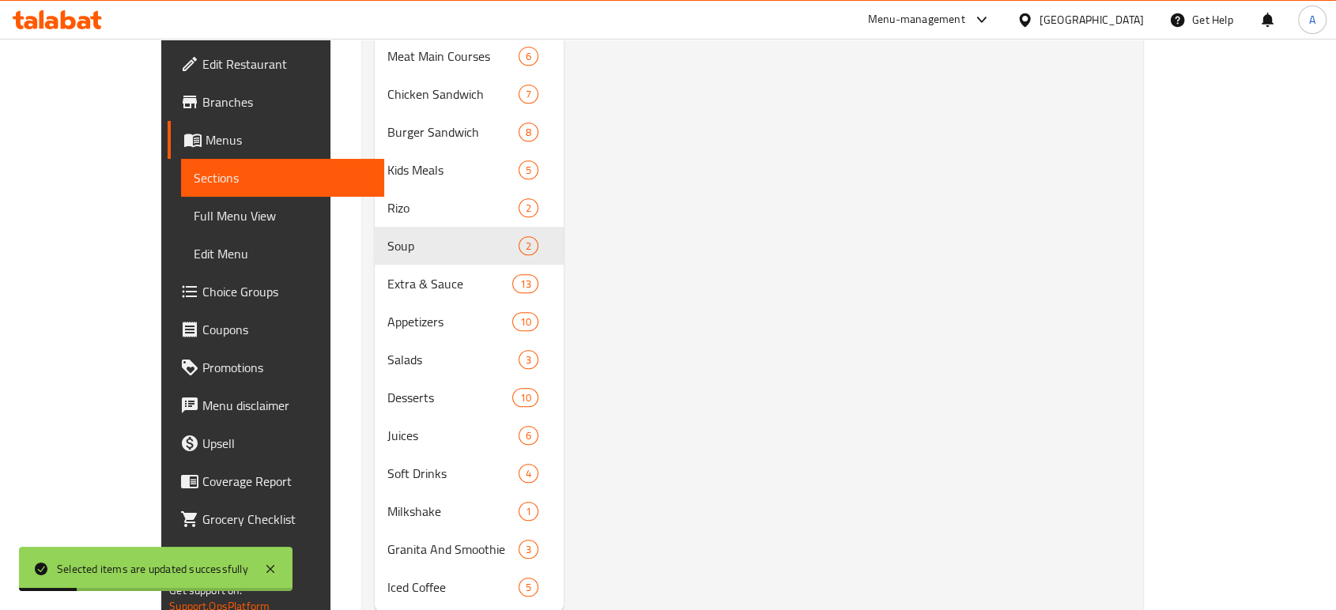
scroll to position [850, 0]
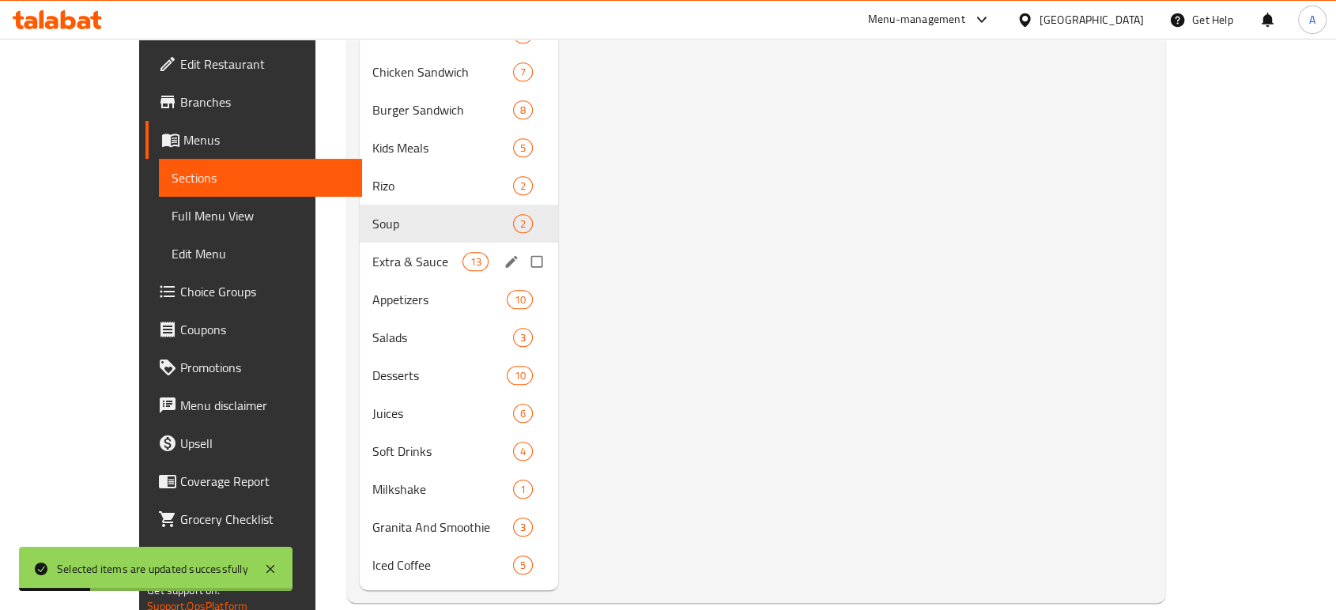
click at [372, 252] on span "Extra & Sauce" at bounding box center [417, 261] width 90 height 19
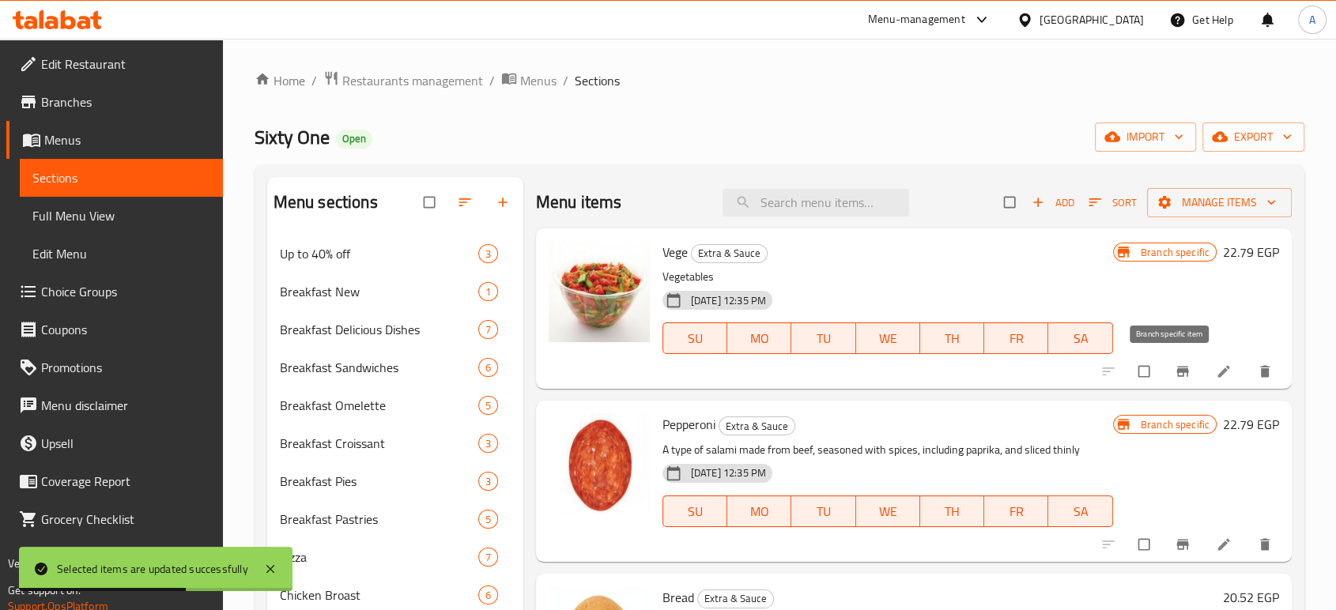
click at [1203, 371] on li at bounding box center [1225, 371] width 44 height 25
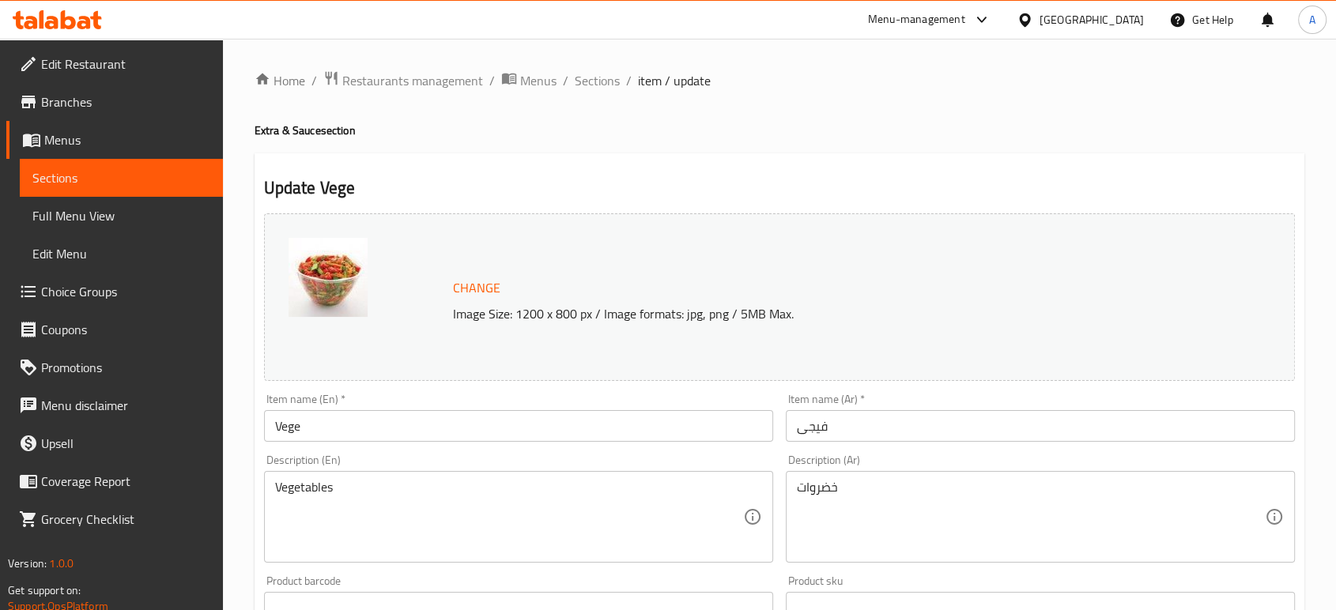
drag, startPoint x: 575, startPoint y: 76, endPoint x: 620, endPoint y: 113, distance: 58.4
click at [575, 76] on span "Sections" at bounding box center [597, 80] width 45 height 19
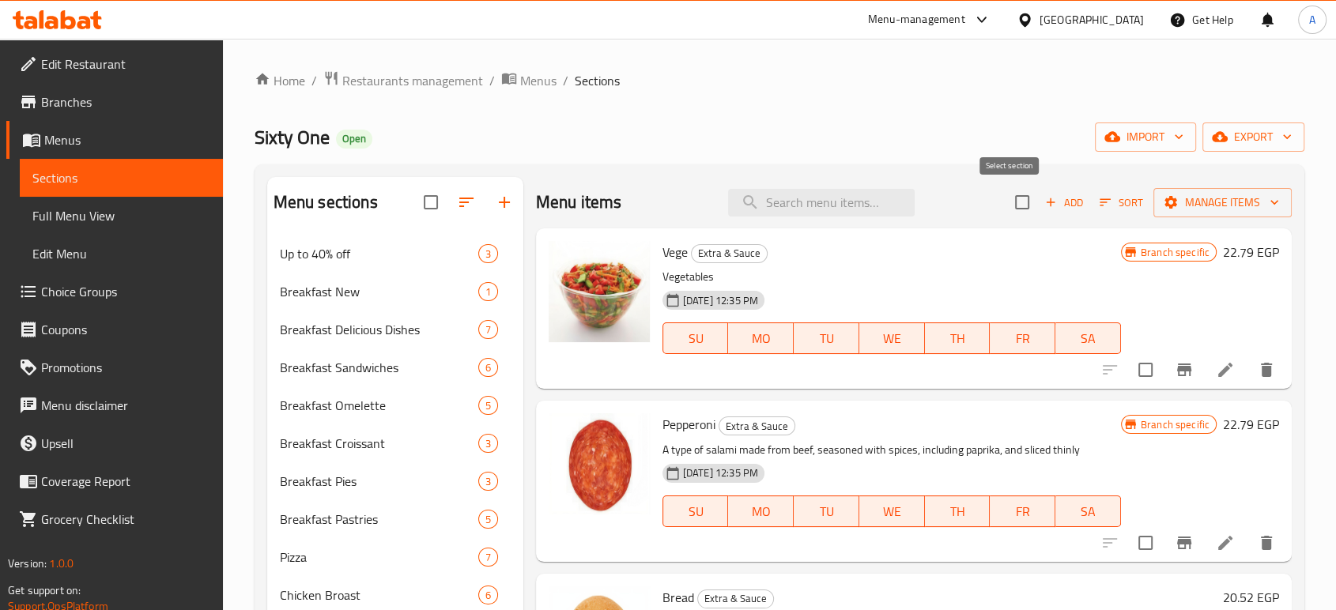
click at [1011, 208] on input "checkbox" at bounding box center [1021, 202] width 33 height 33
checkbox input "true"
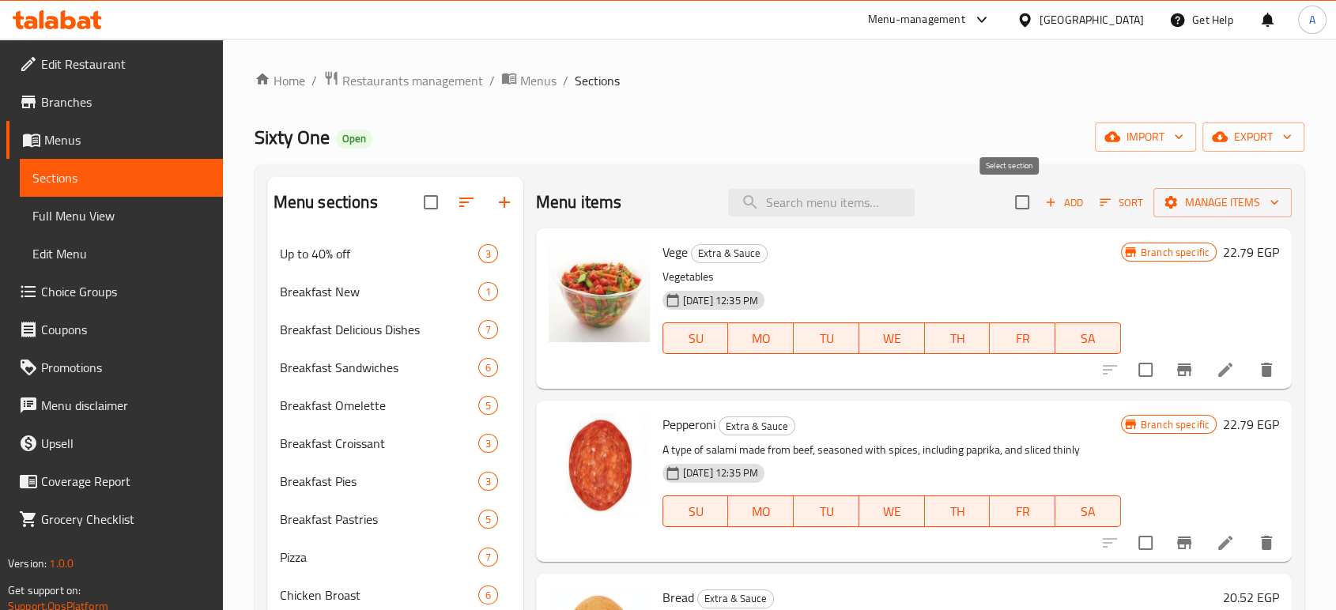
checkbox input "true"
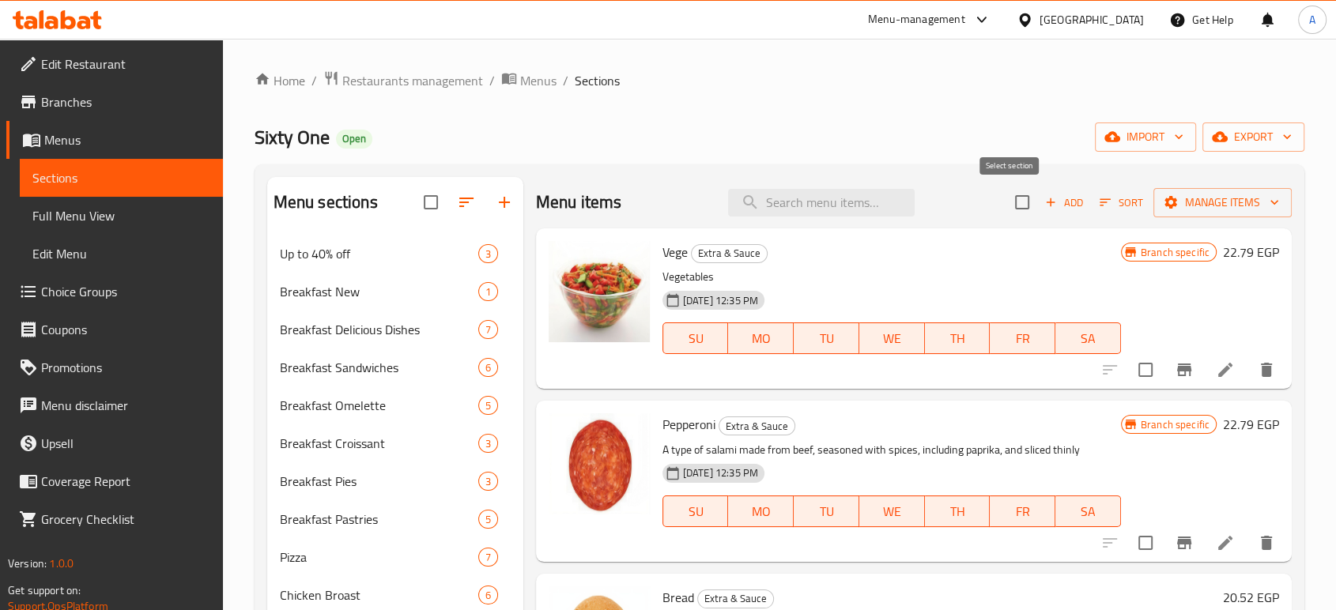
checkbox input "true"
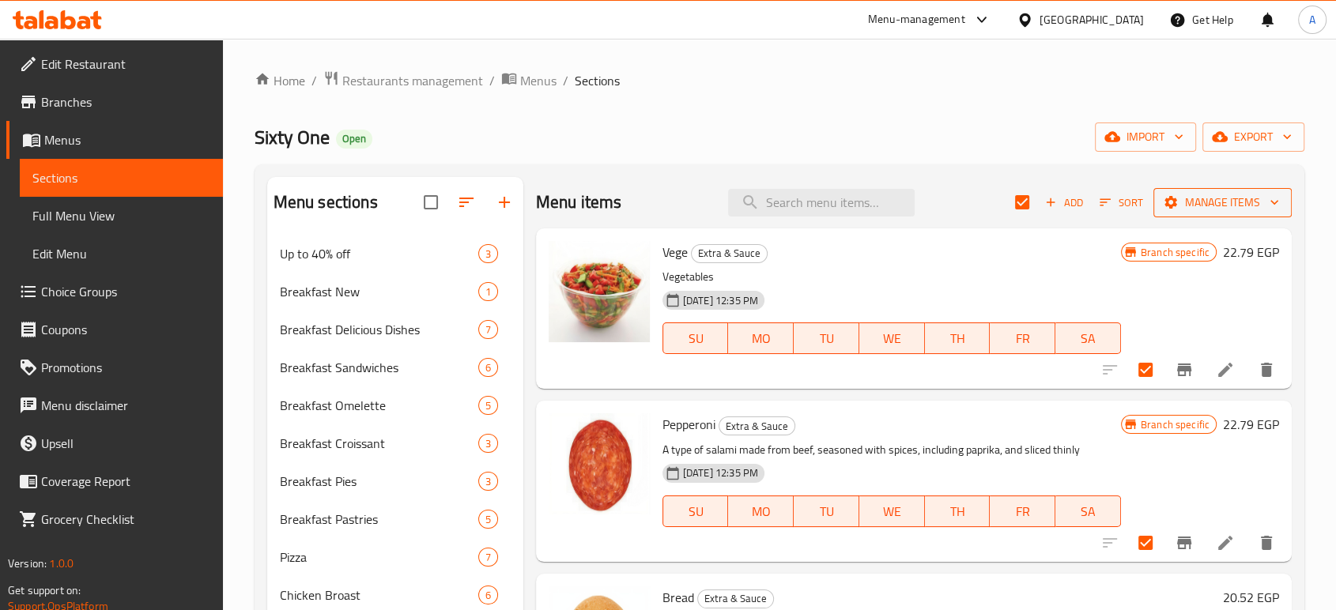
click at [1227, 213] on button "Manage items" at bounding box center [1222, 202] width 138 height 29
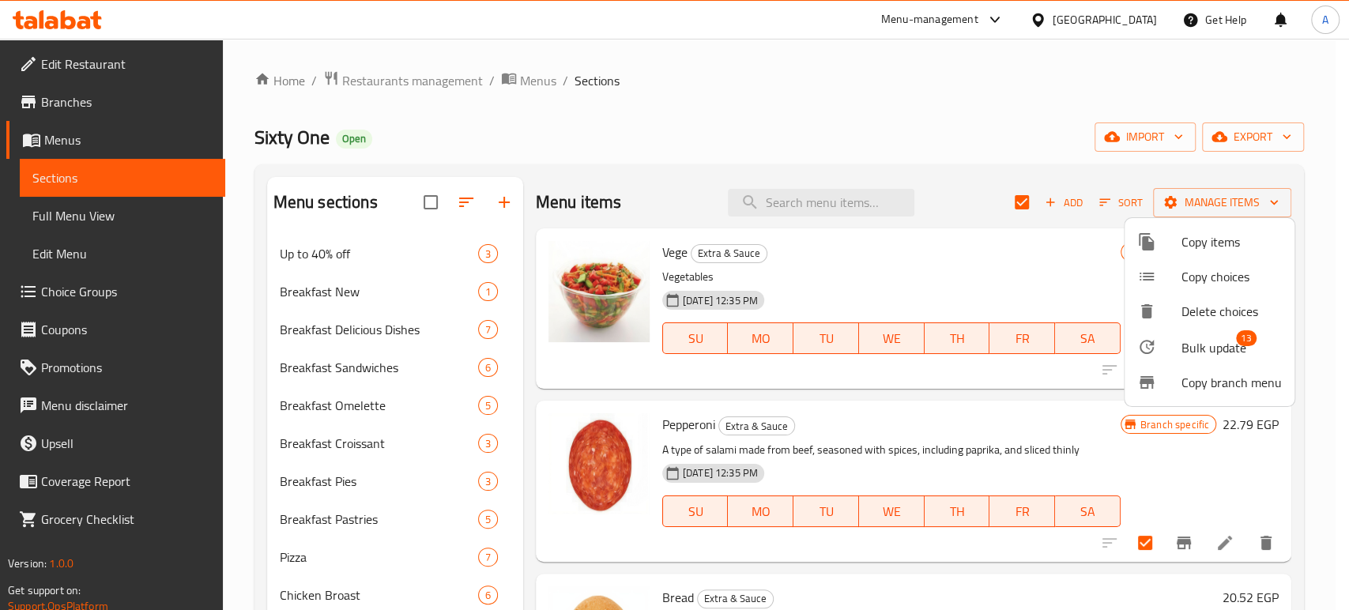
click at [1209, 367] on li "Copy branch menu" at bounding box center [1210, 382] width 170 height 35
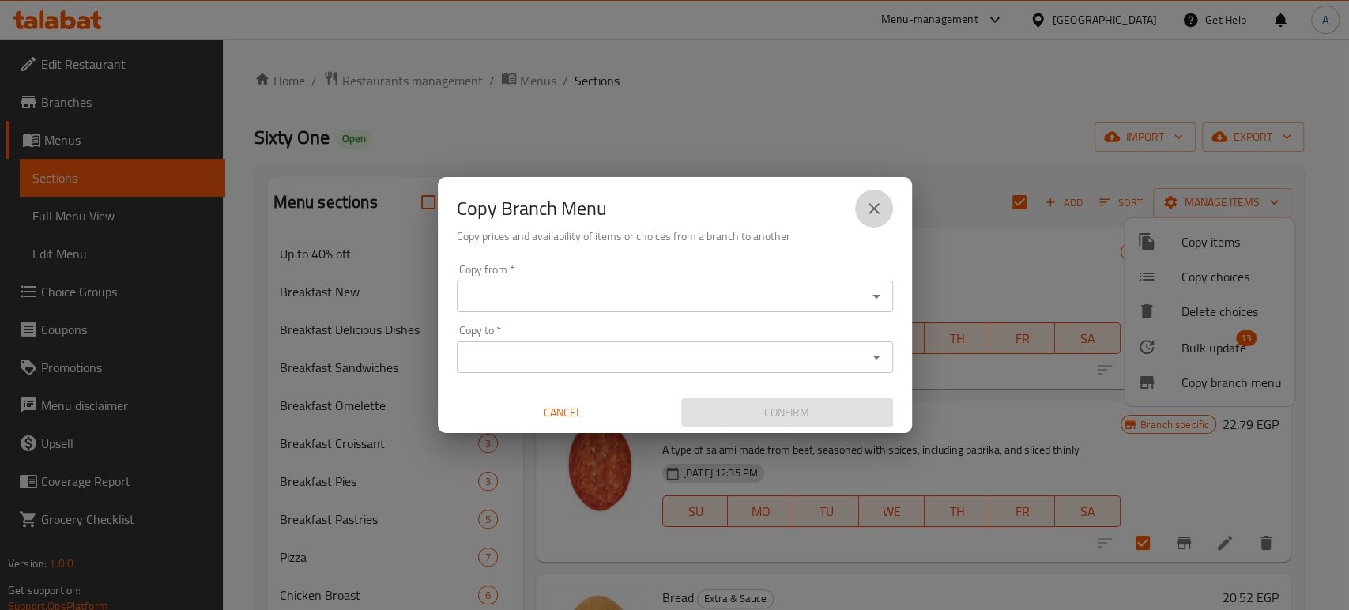
click at [874, 201] on icon "close" at bounding box center [874, 208] width 19 height 19
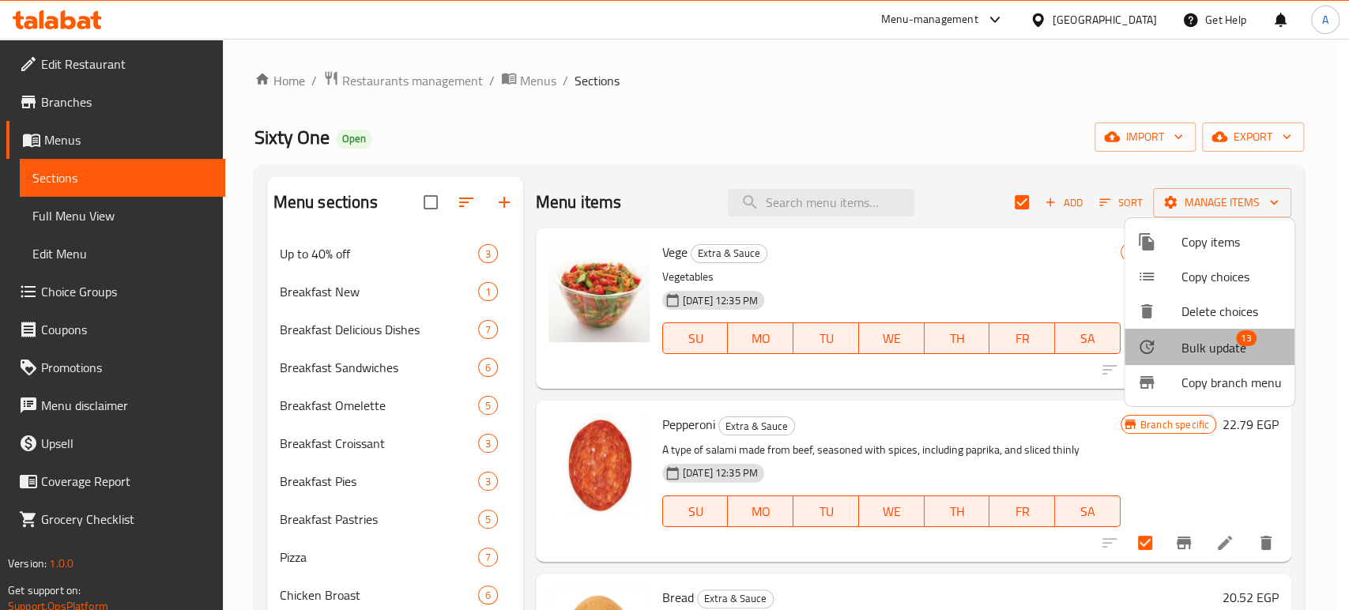
click at [1205, 354] on span "Bulk update" at bounding box center [1214, 347] width 65 height 19
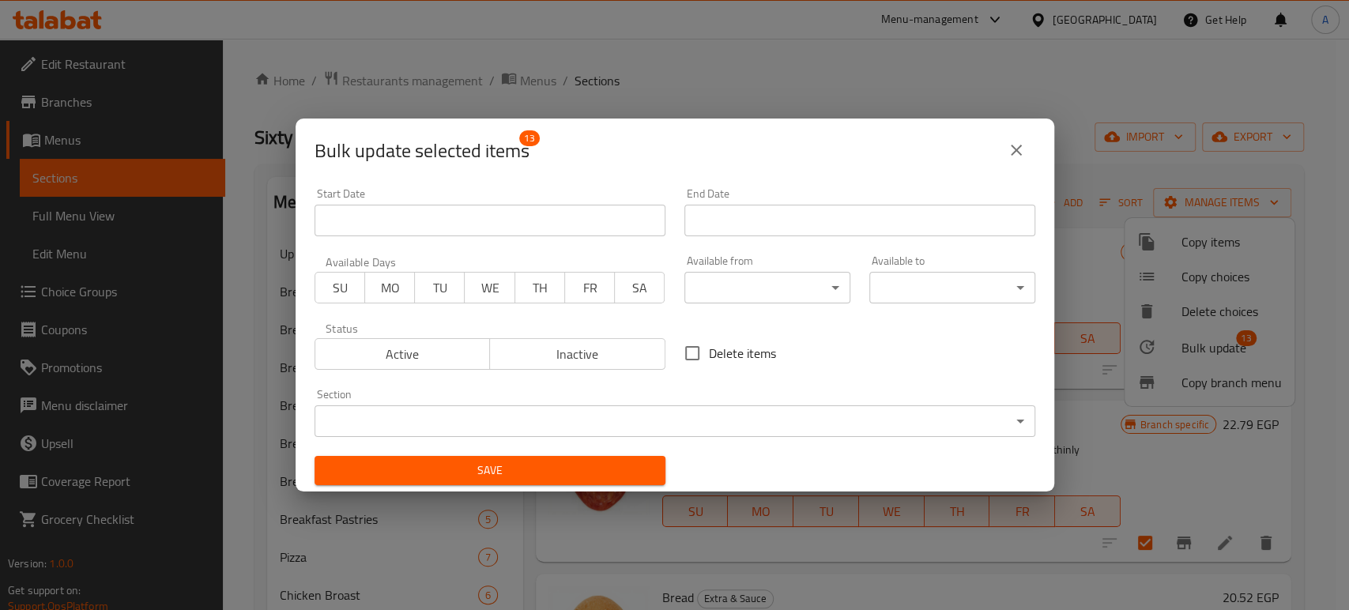
click at [734, 288] on body "​ Menu-management [GEOGRAPHIC_DATA] Get Help A Edit Restaurant Branches Menus S…" at bounding box center [674, 324] width 1349 height 571
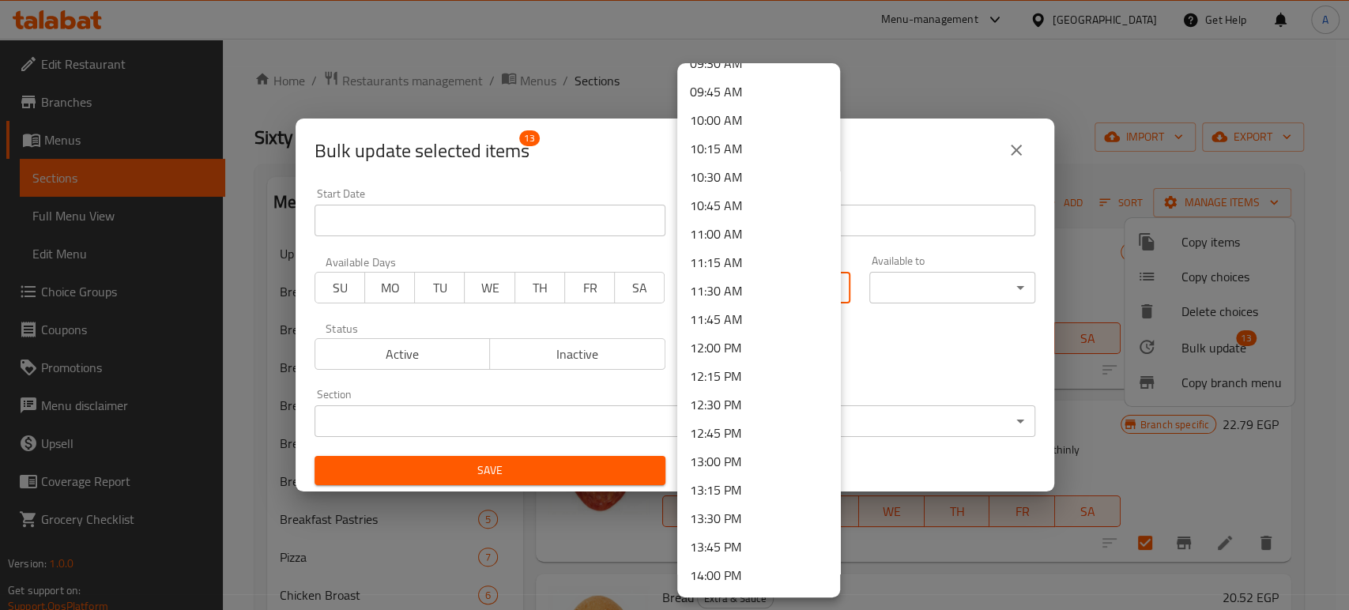
scroll to position [1141, 0]
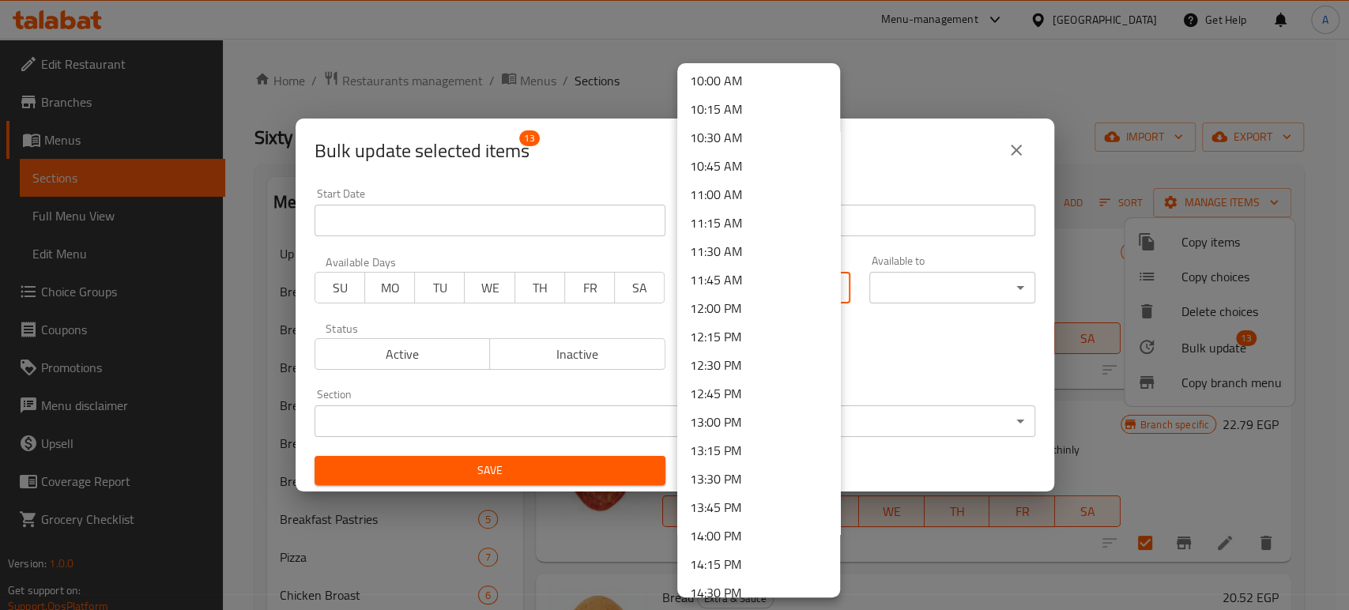
click at [734, 421] on li "13:00 PM" at bounding box center [758, 422] width 163 height 28
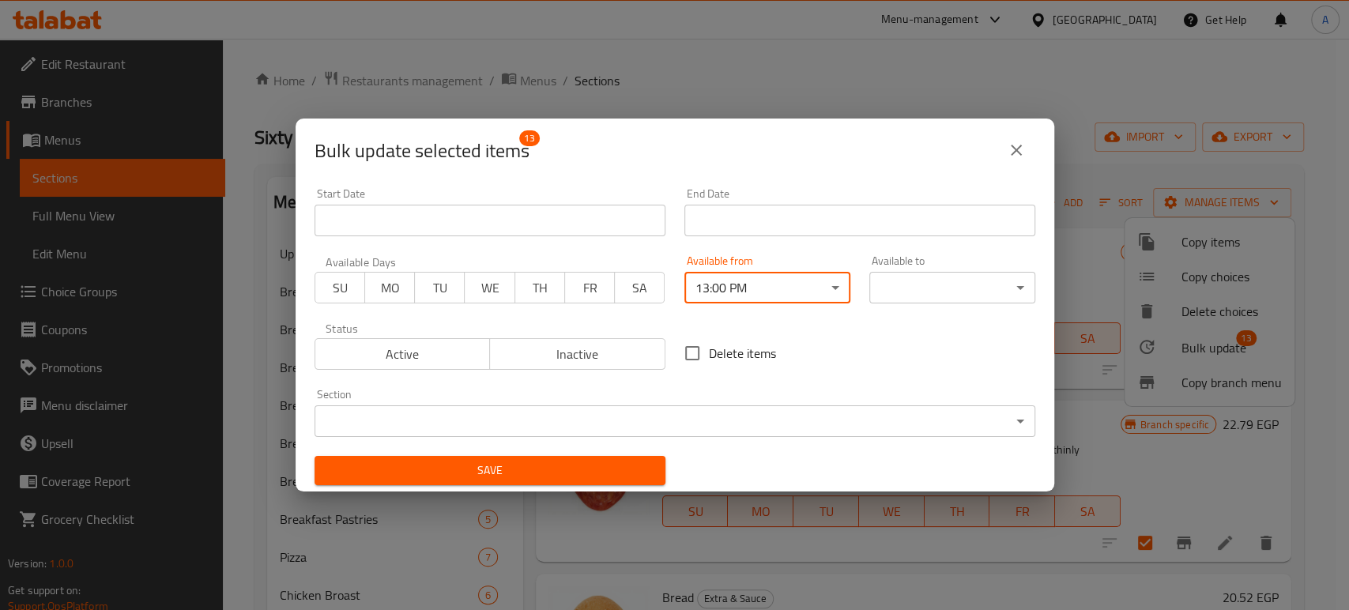
click at [941, 286] on body "​ Menu-management [GEOGRAPHIC_DATA] Get Help A Edit Restaurant Branches Menus S…" at bounding box center [674, 324] width 1349 height 571
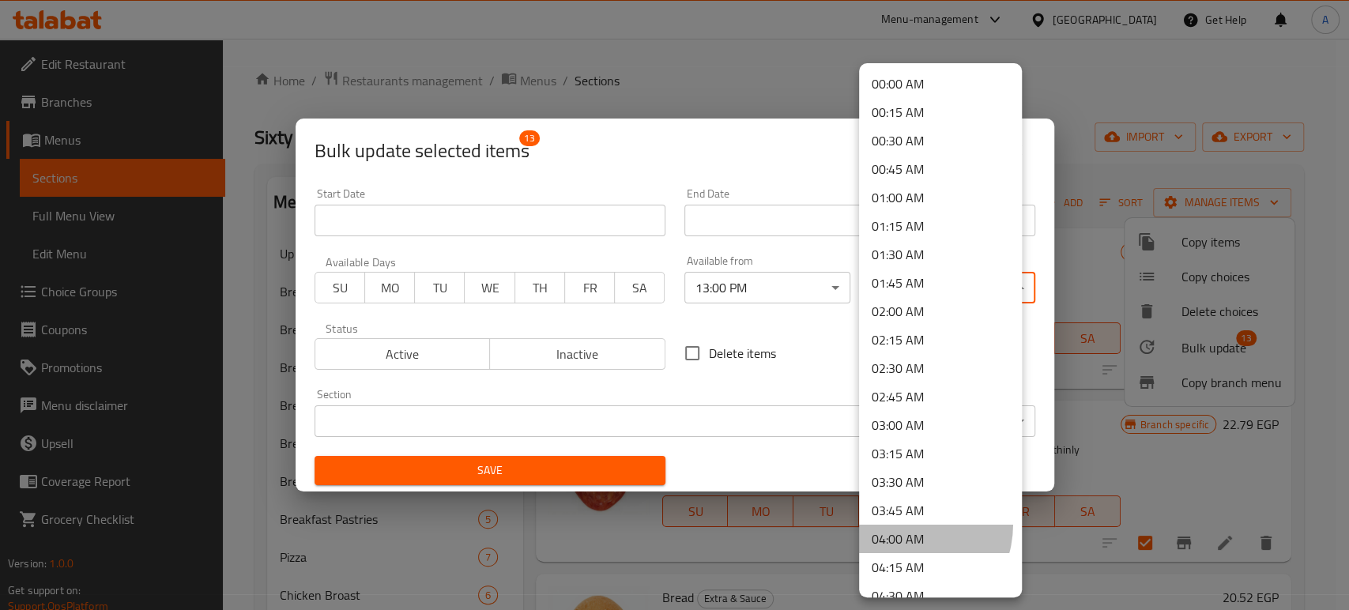
click at [906, 525] on li "04:00 AM" at bounding box center [940, 539] width 163 height 28
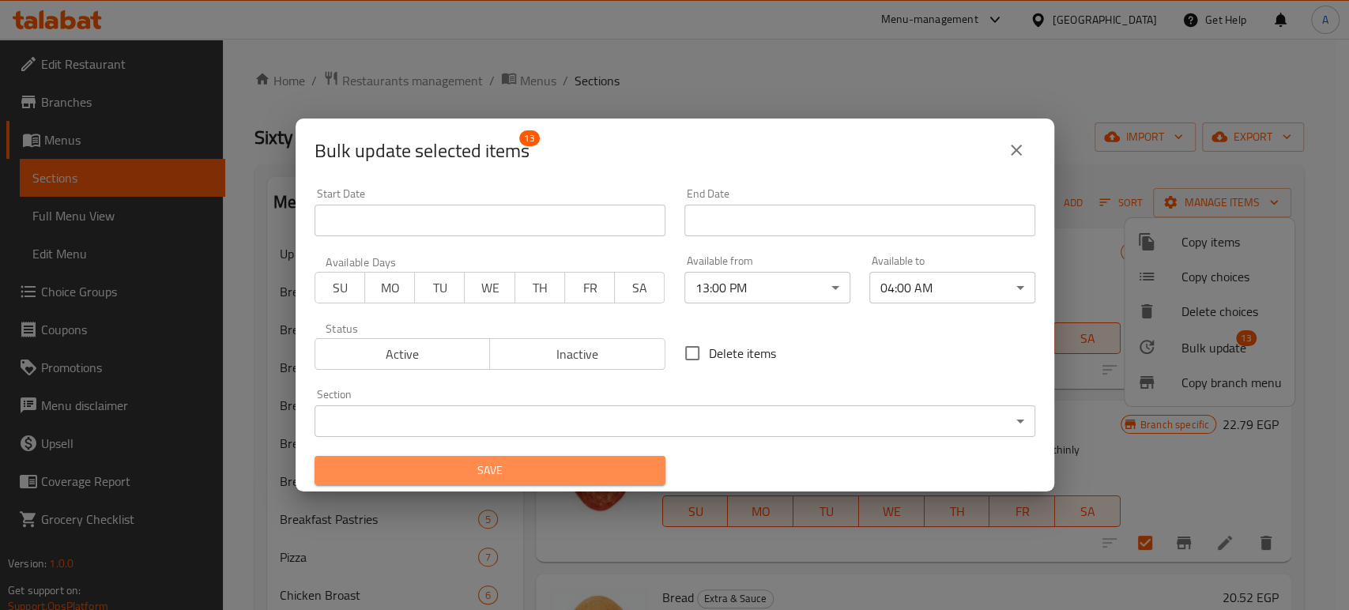
click at [603, 472] on span "Save" at bounding box center [490, 471] width 326 height 20
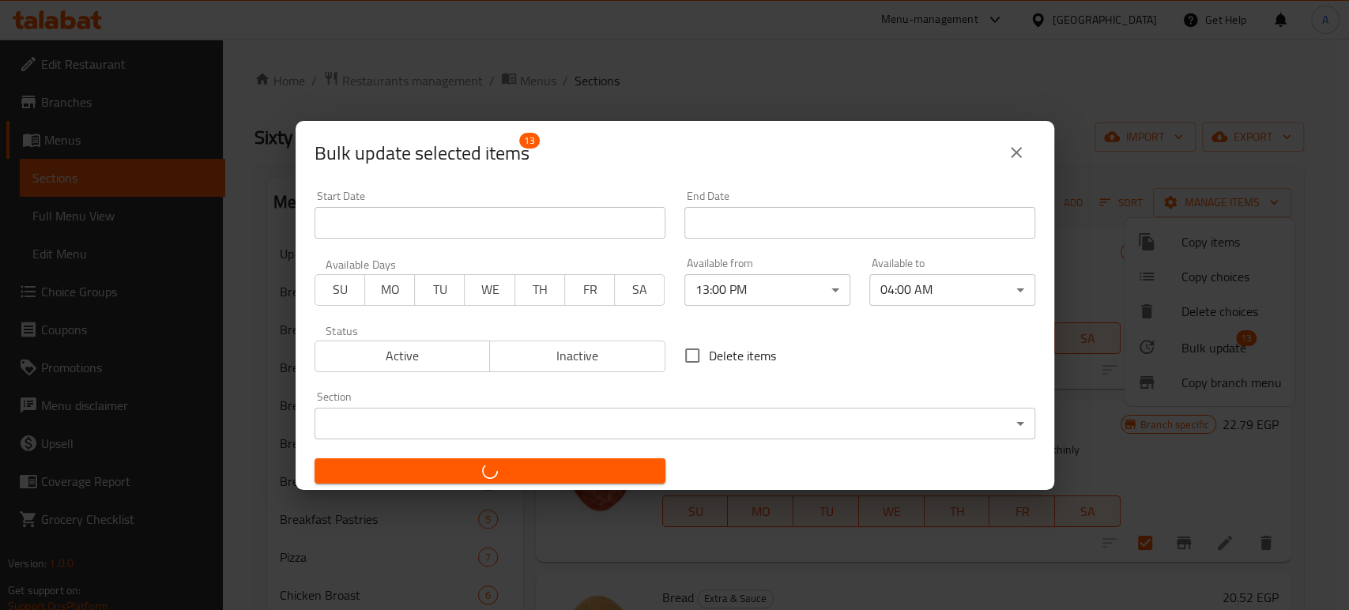
checkbox input "false"
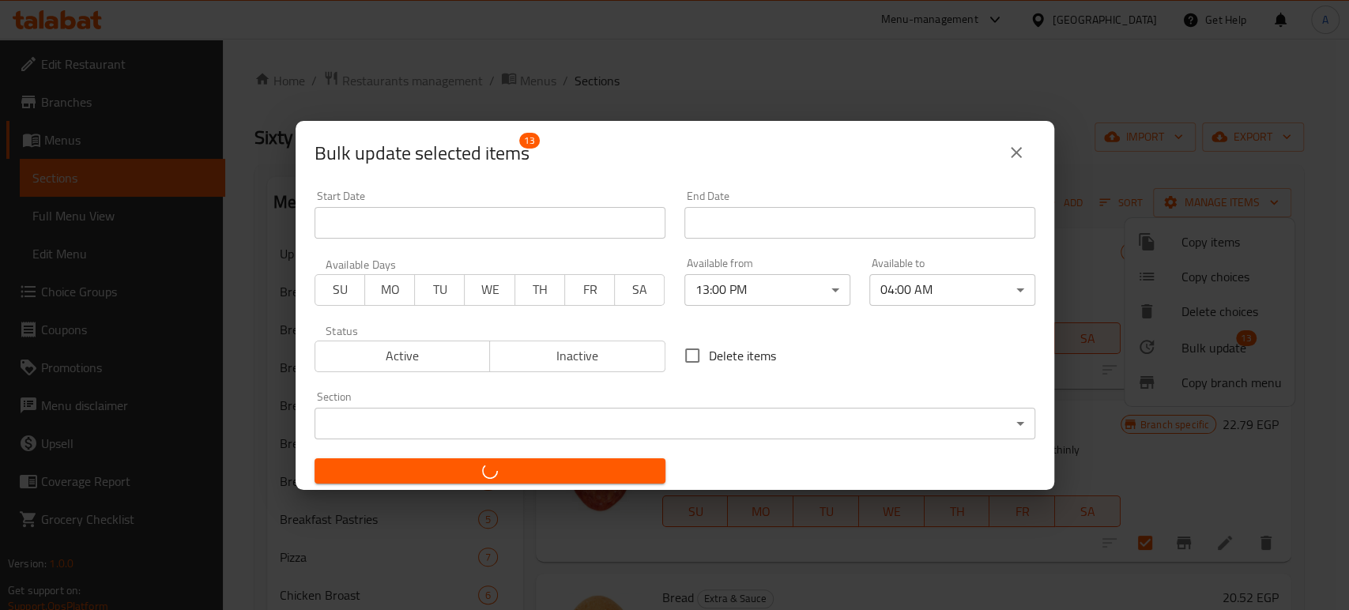
checkbox input "false"
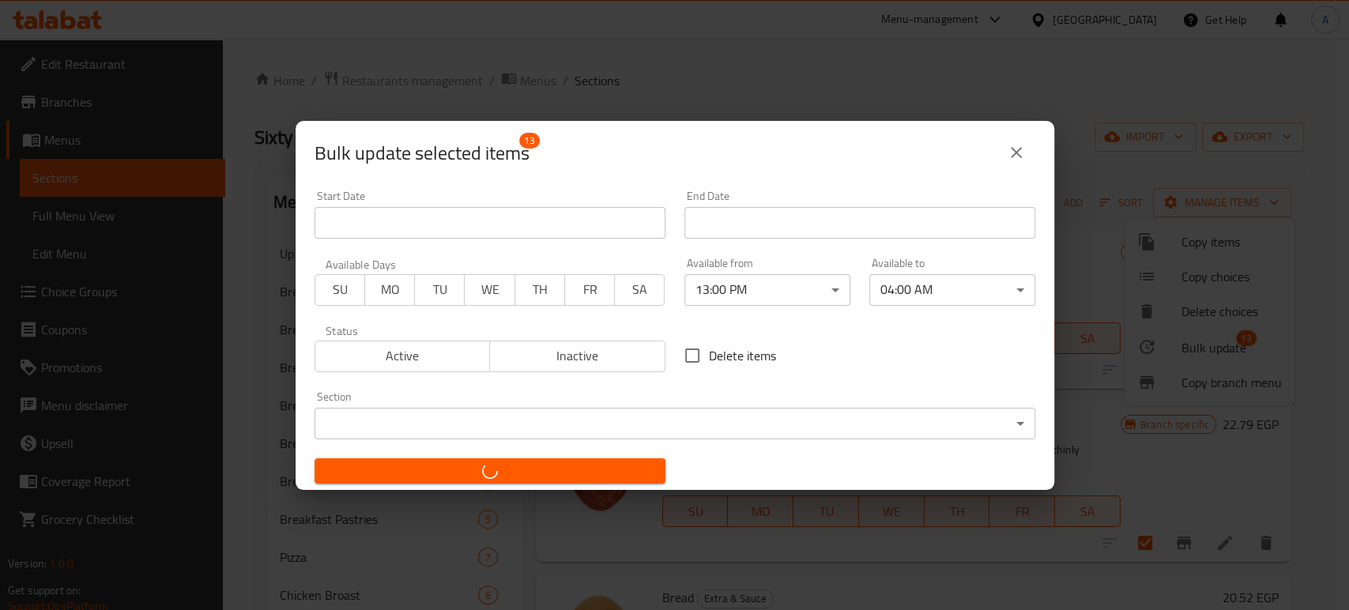
checkbox input "false"
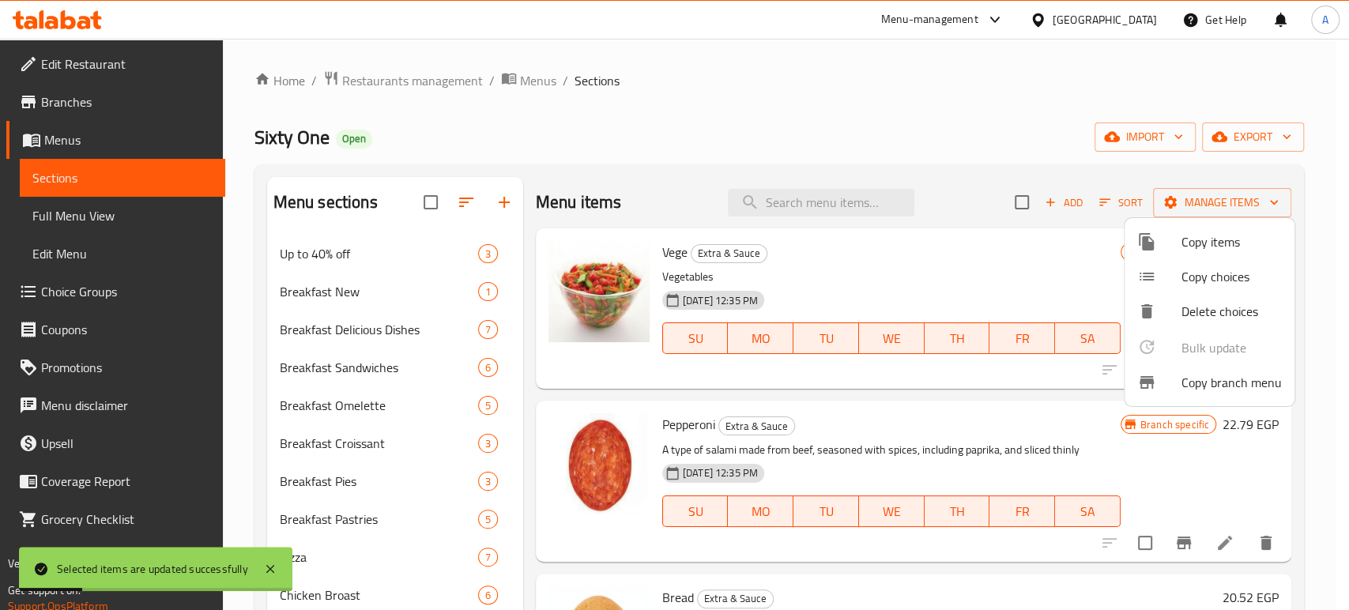
click at [844, 281] on div at bounding box center [674, 305] width 1349 height 610
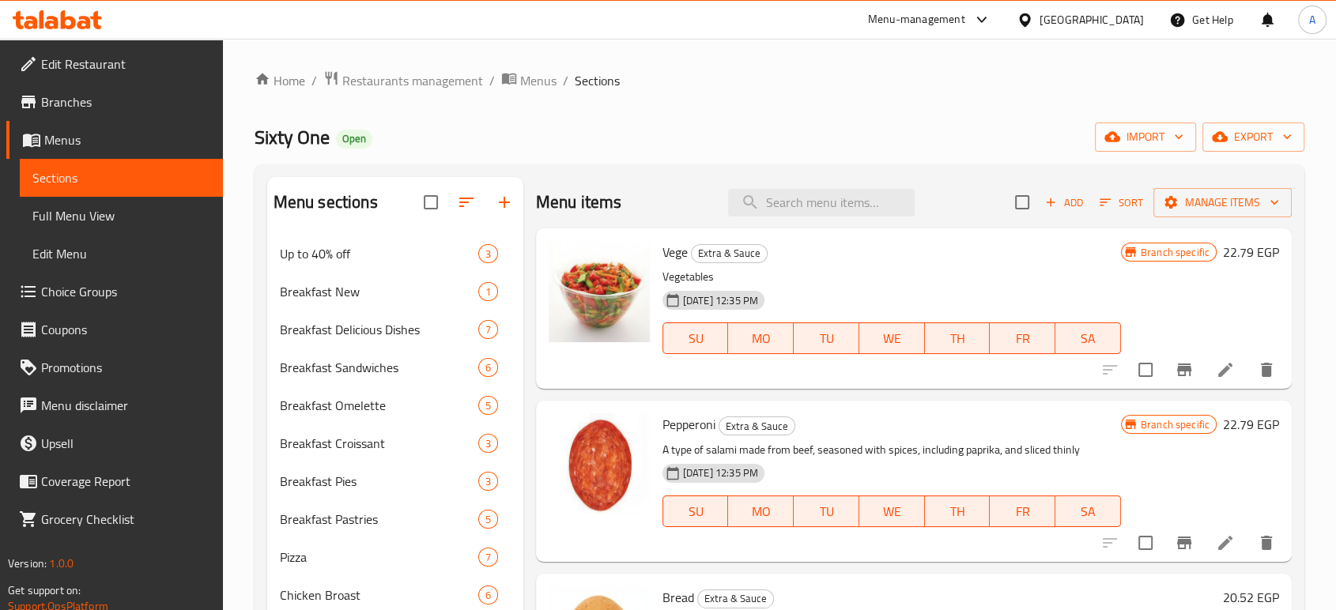
click at [989, 262] on h6 "Vege Extra & Sauce" at bounding box center [891, 252] width 458 height 22
click at [1015, 208] on input "checkbox" at bounding box center [1021, 202] width 33 height 33
checkbox input "true"
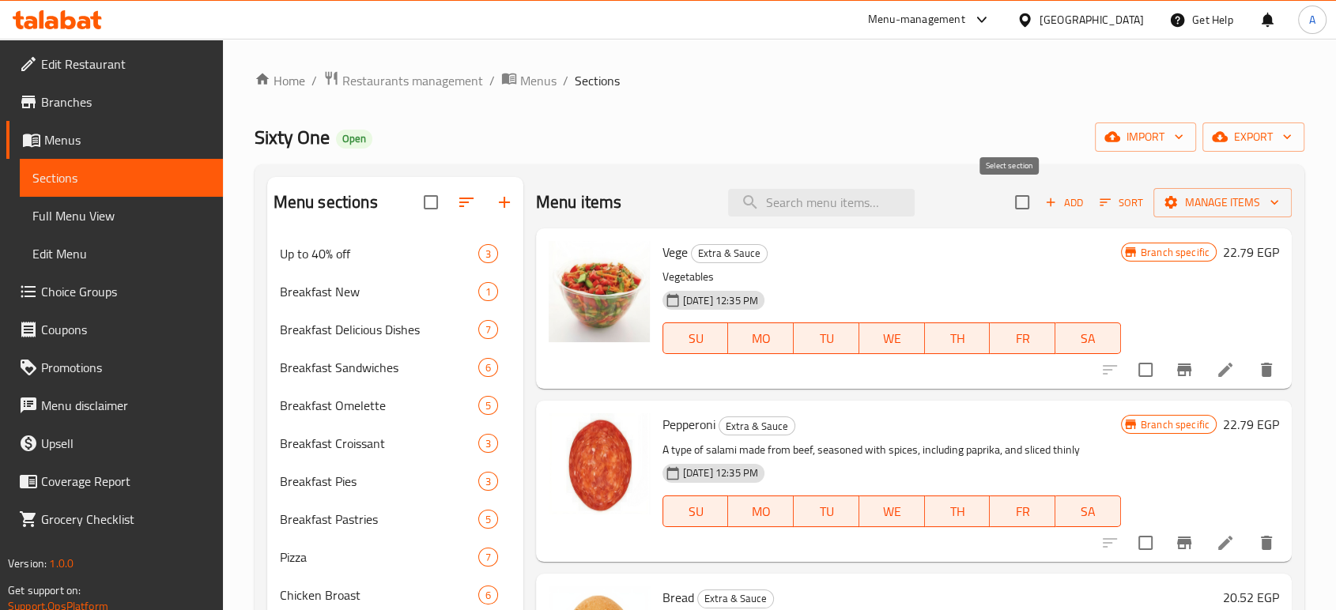
checkbox input "true"
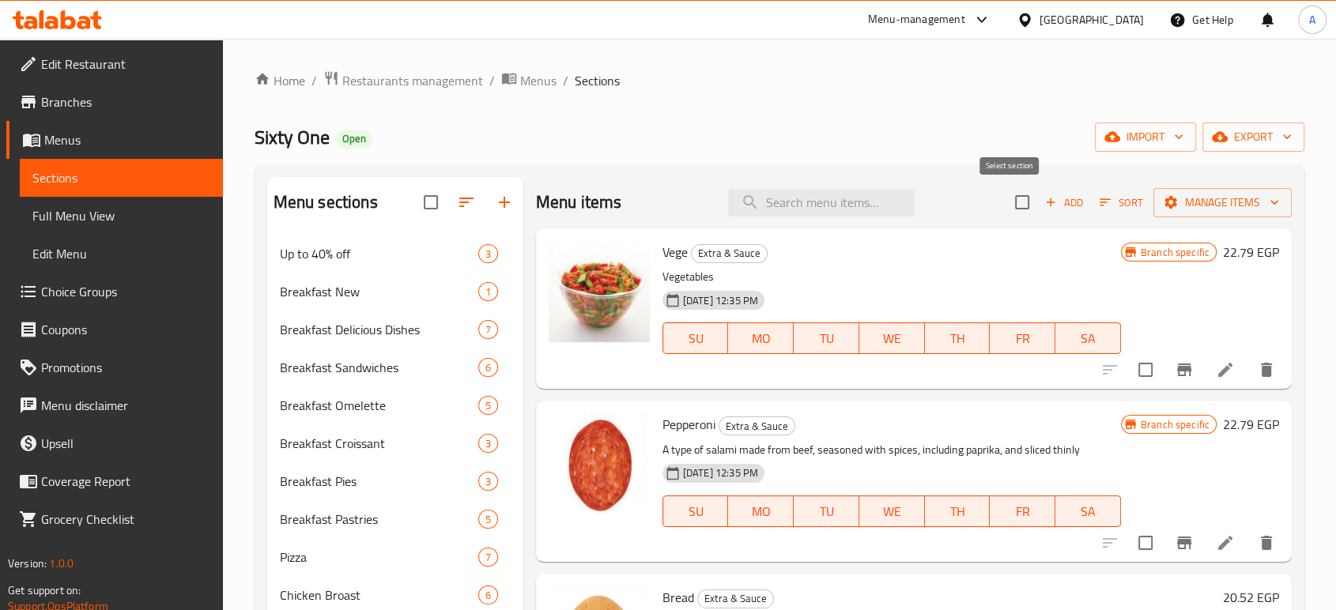
checkbox input "true"
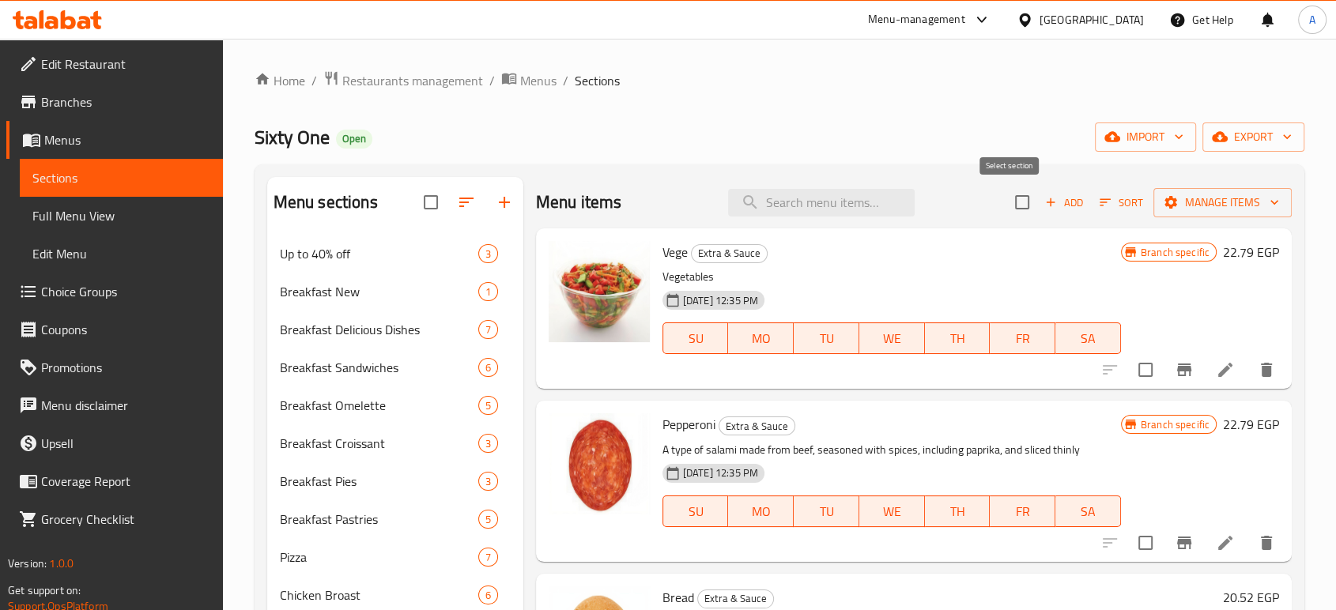
checkbox input "true"
click at [1224, 207] on span "Manage items" at bounding box center [1222, 203] width 113 height 20
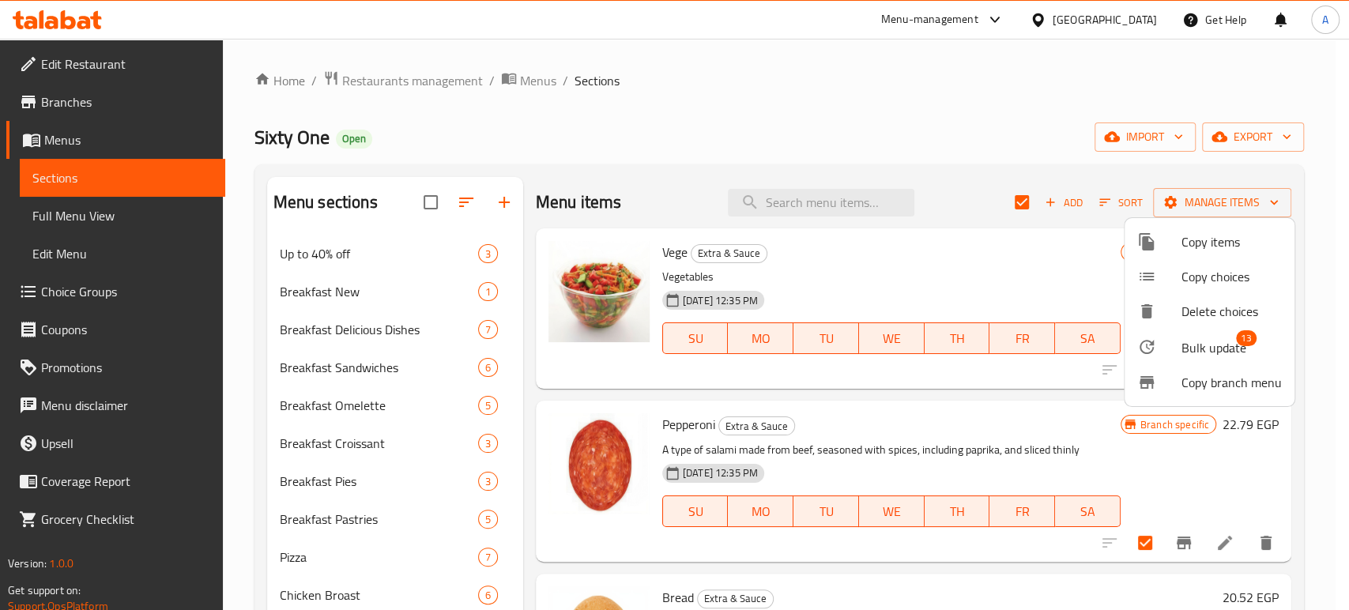
click at [1205, 354] on span "Bulk update" at bounding box center [1214, 347] width 65 height 19
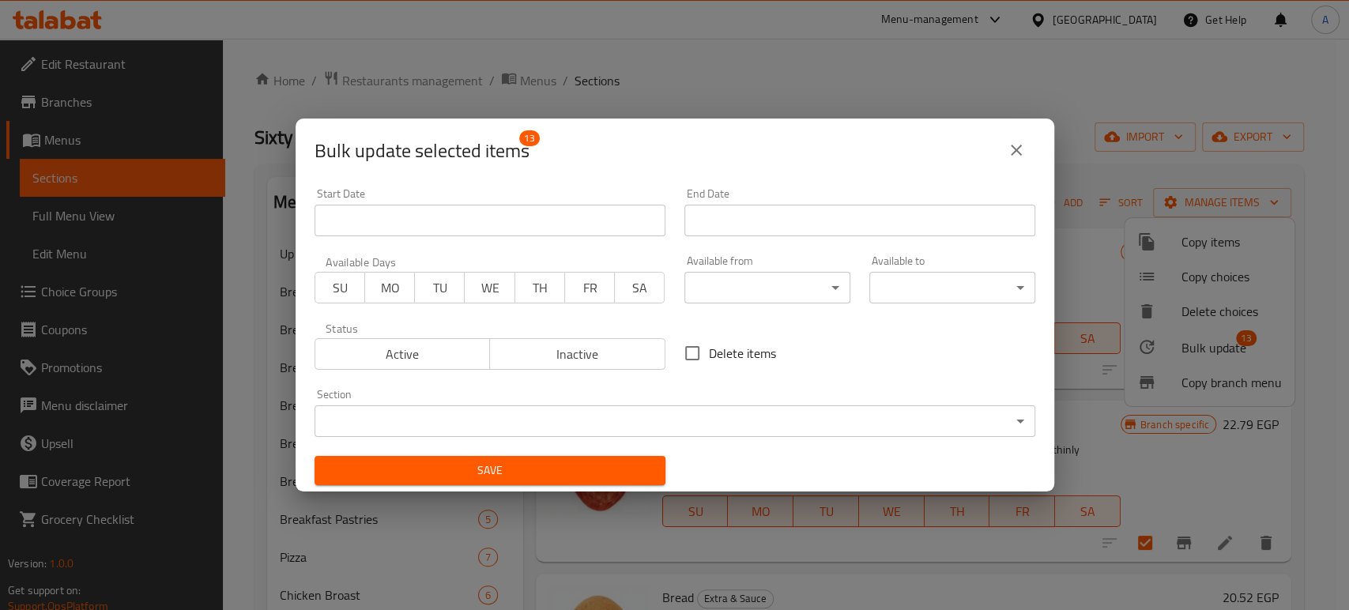
click at [774, 285] on body "​ Menu-management [GEOGRAPHIC_DATA] Get Help A Edit Restaurant Branches Menus S…" at bounding box center [674, 324] width 1349 height 571
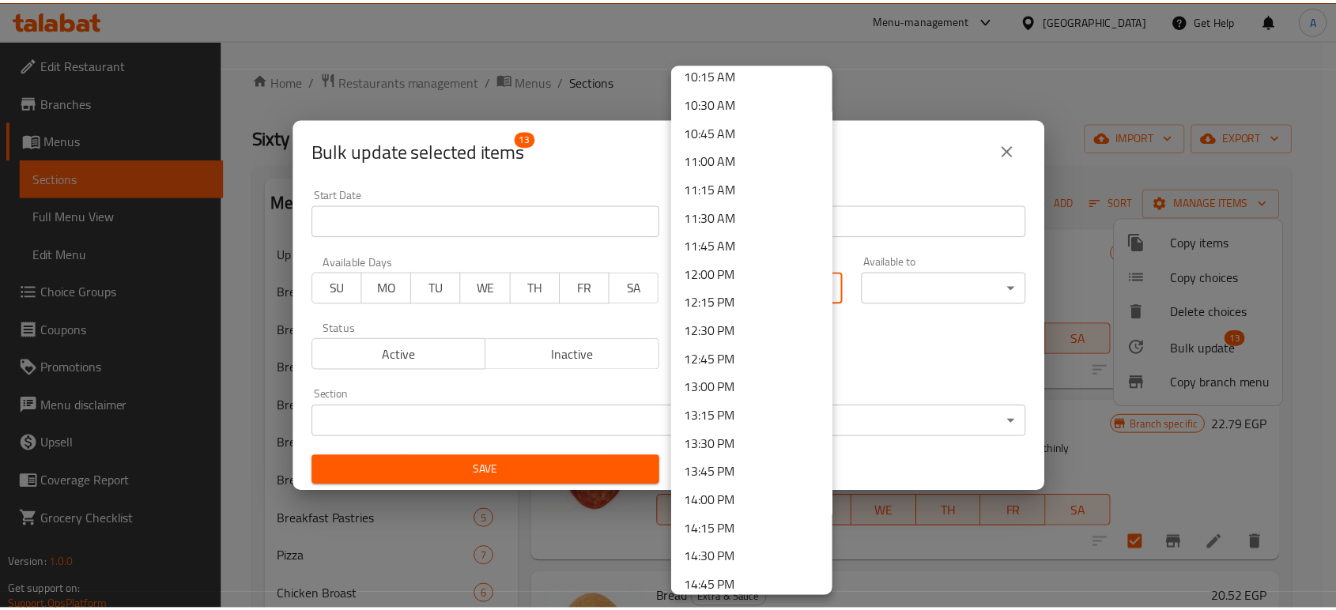
scroll to position [1317, 0]
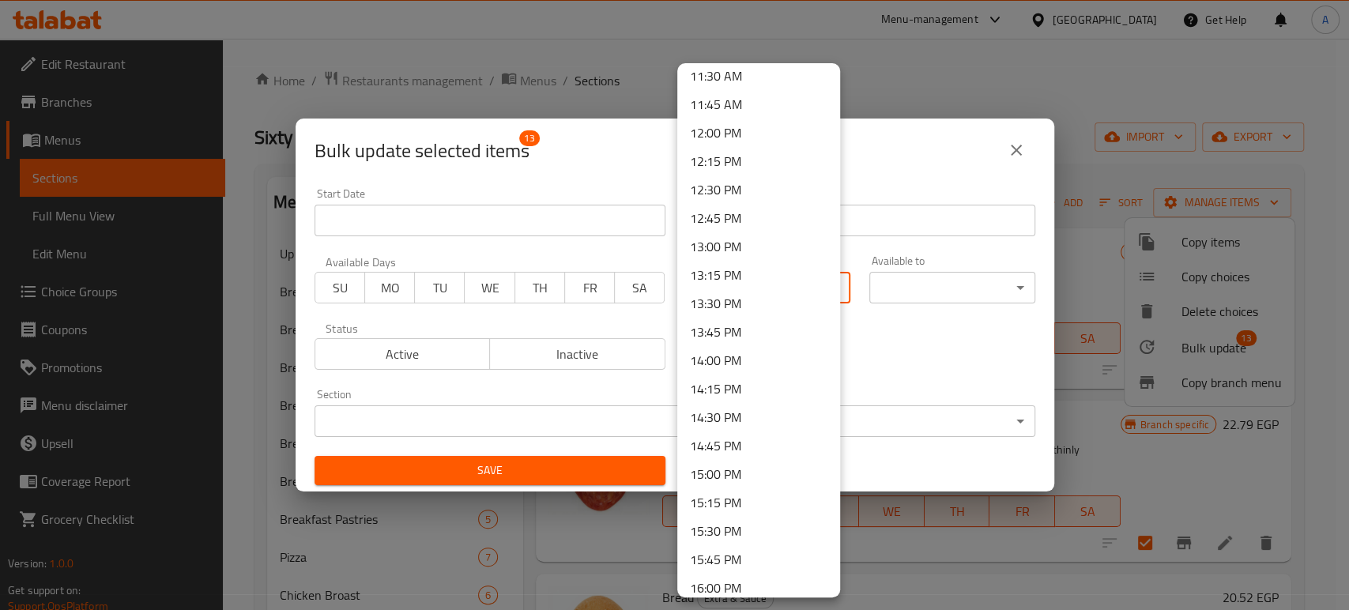
click at [721, 247] on li "13:00 PM" at bounding box center [758, 246] width 163 height 28
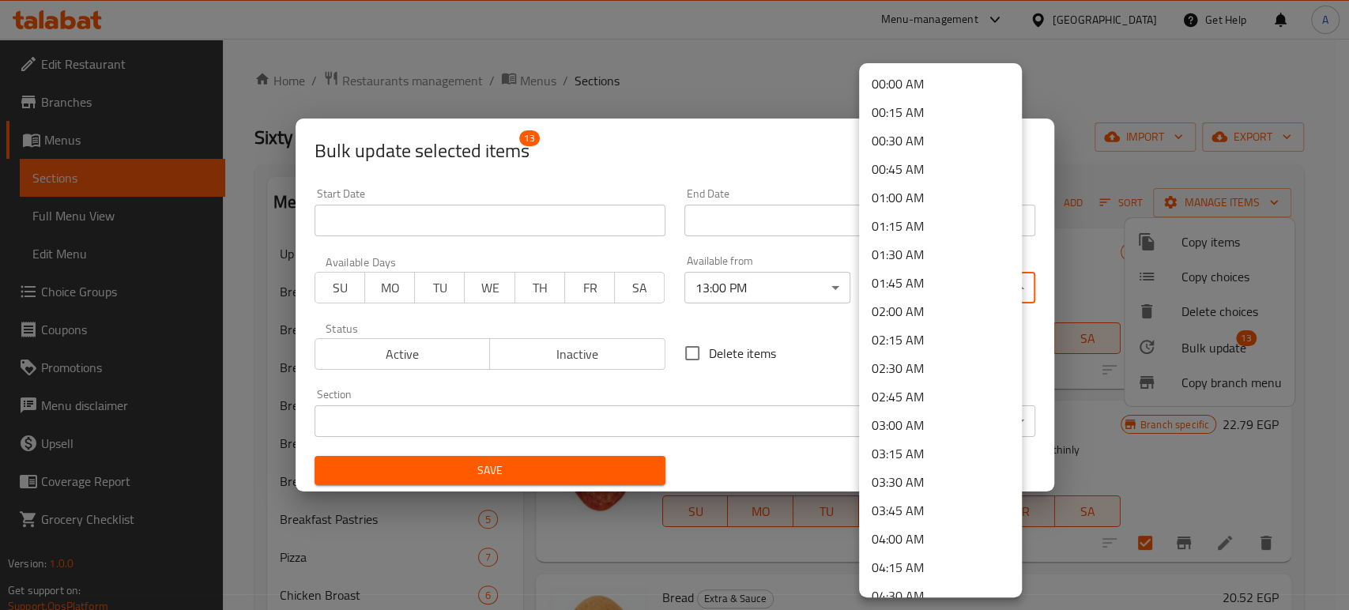
click at [1007, 295] on body "​ Menu-management [GEOGRAPHIC_DATA] Get Help A Edit Restaurant Branches Menus S…" at bounding box center [674, 324] width 1349 height 571
click at [903, 541] on li "04:00 AM" at bounding box center [940, 539] width 163 height 28
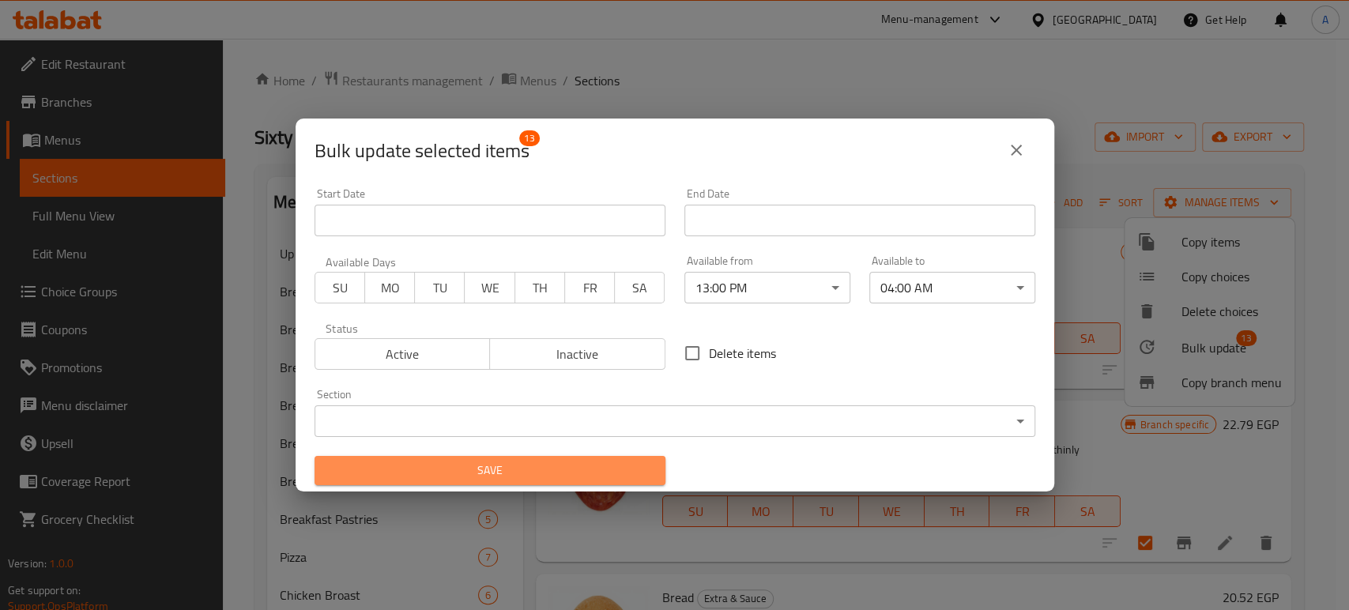
click at [567, 476] on span "Save" at bounding box center [490, 471] width 326 height 20
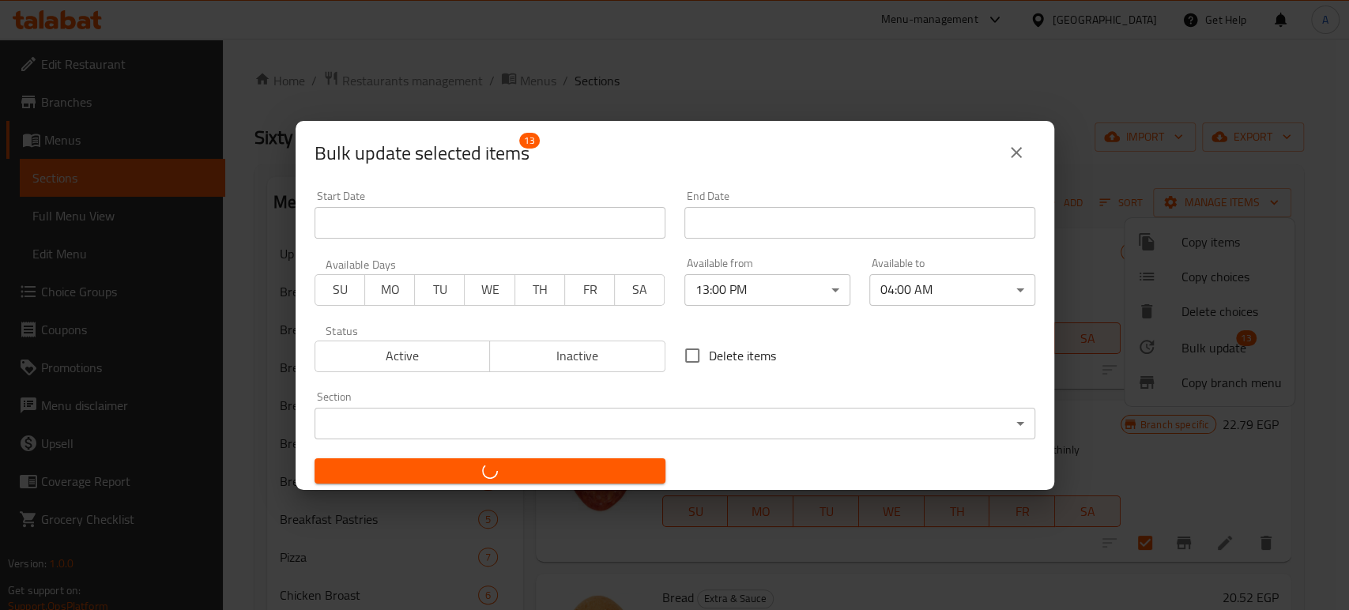
checkbox input "false"
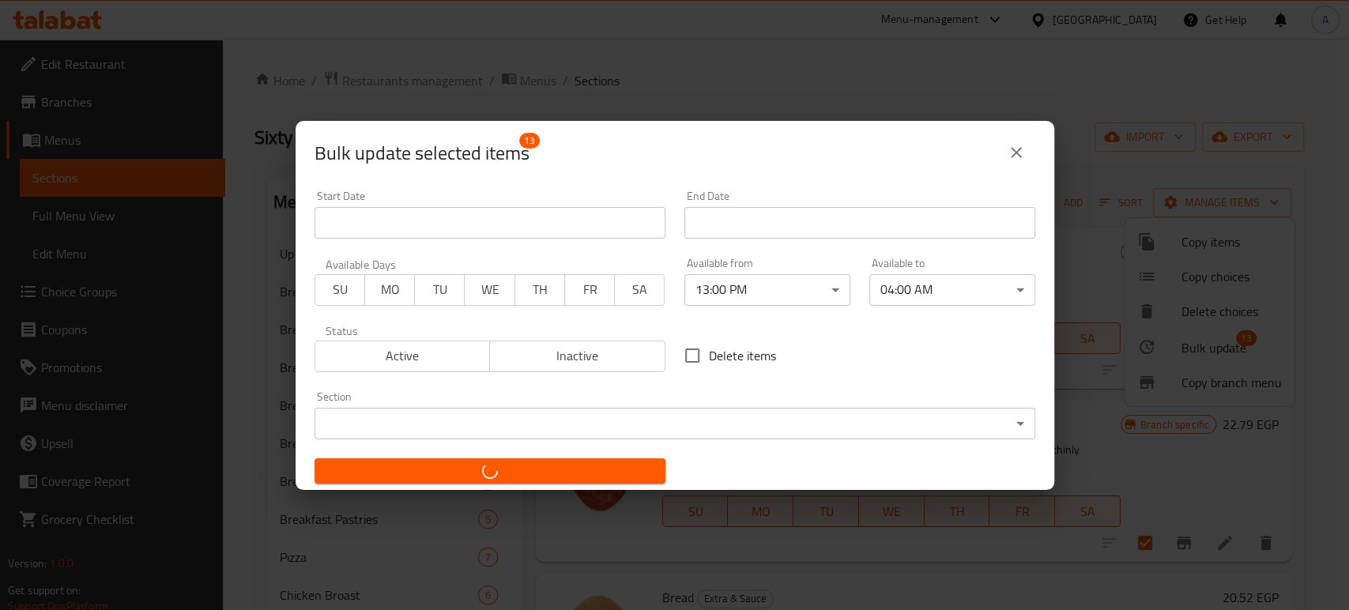
checkbox input "false"
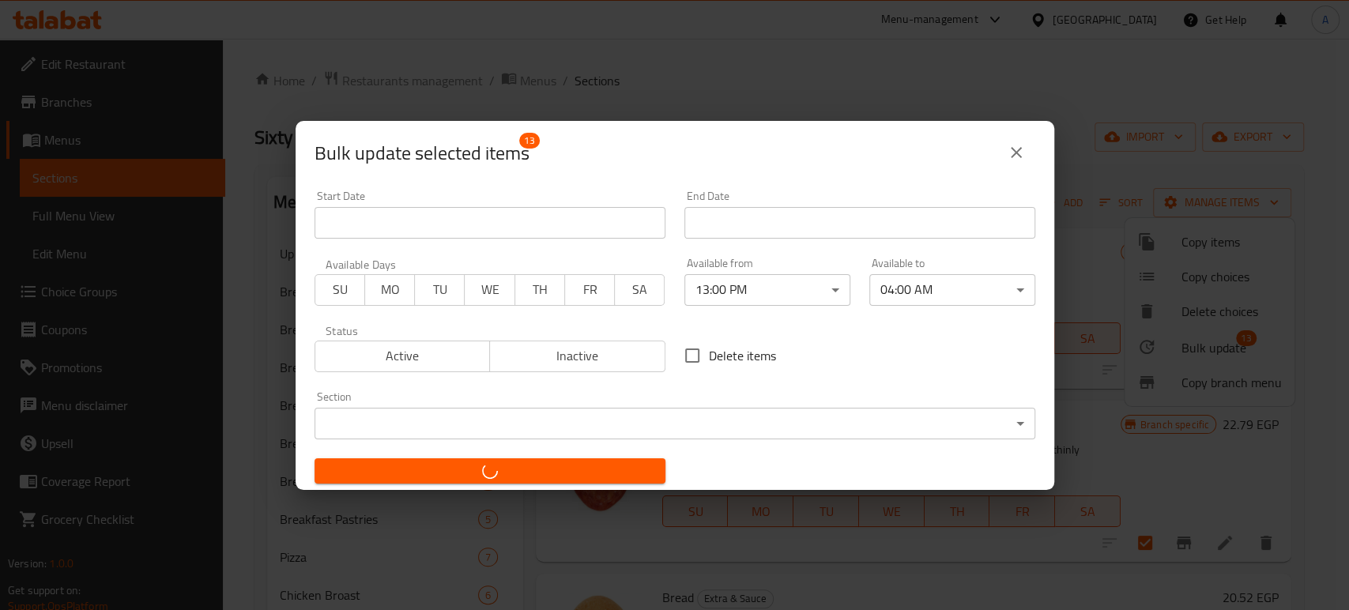
checkbox input "false"
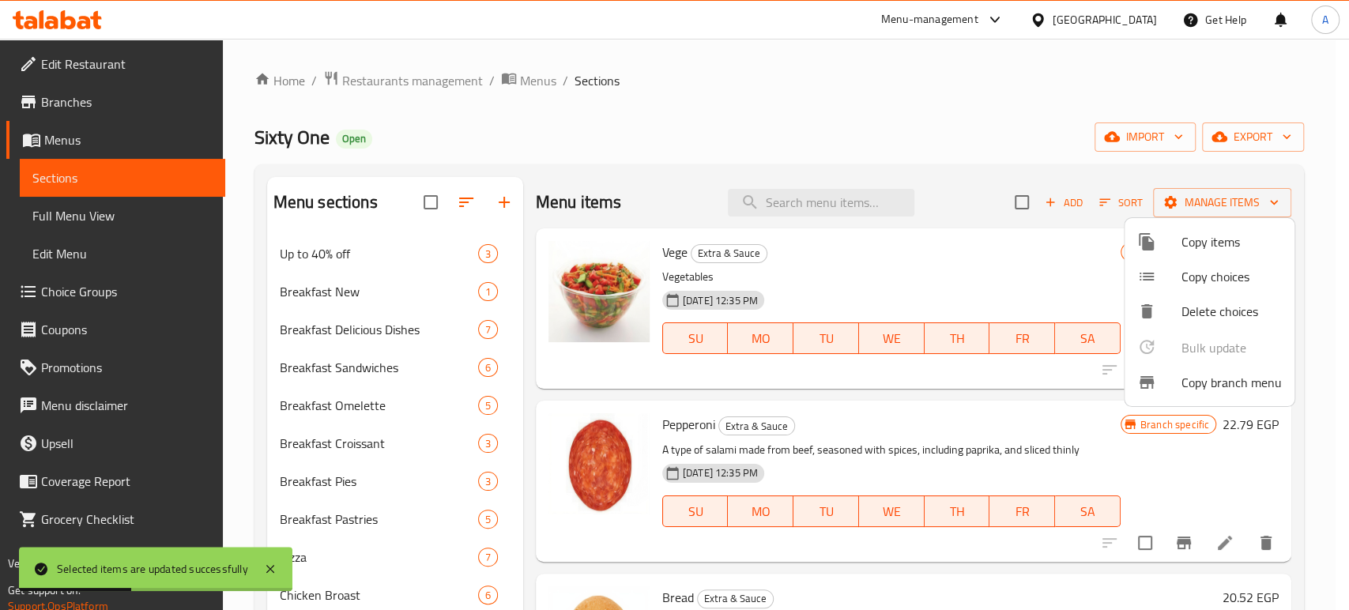
click at [900, 419] on div at bounding box center [674, 305] width 1349 height 610
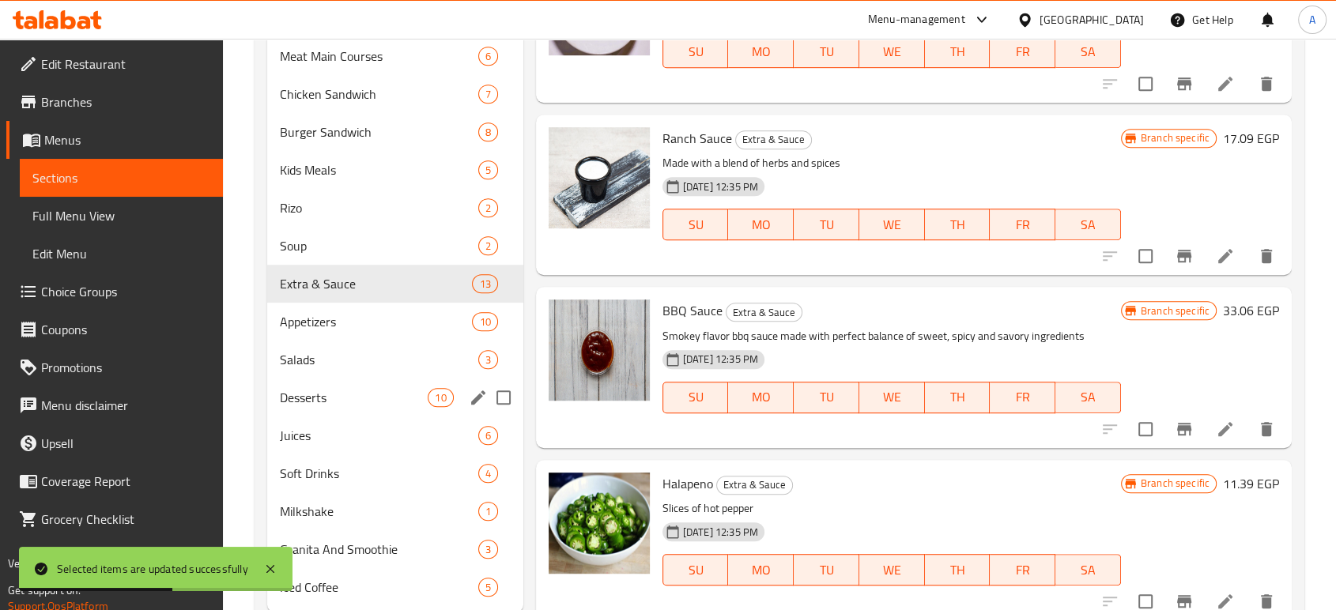
scroll to position [850, 0]
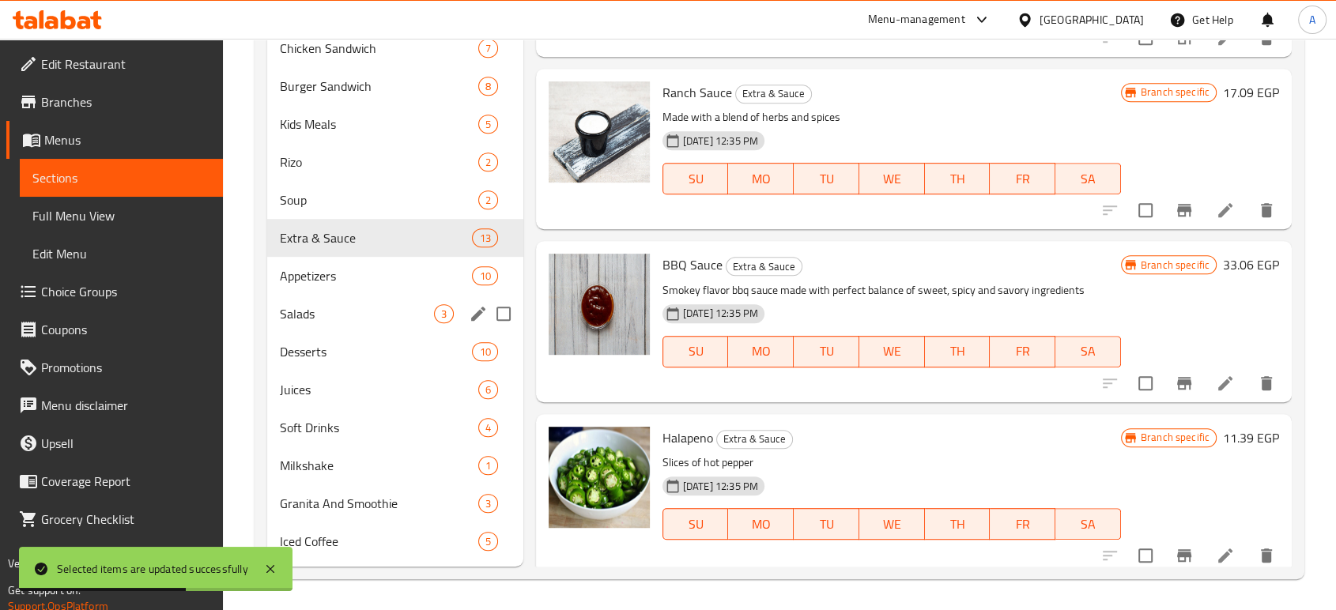
click at [301, 283] on span "Appetizers" at bounding box center [376, 275] width 193 height 19
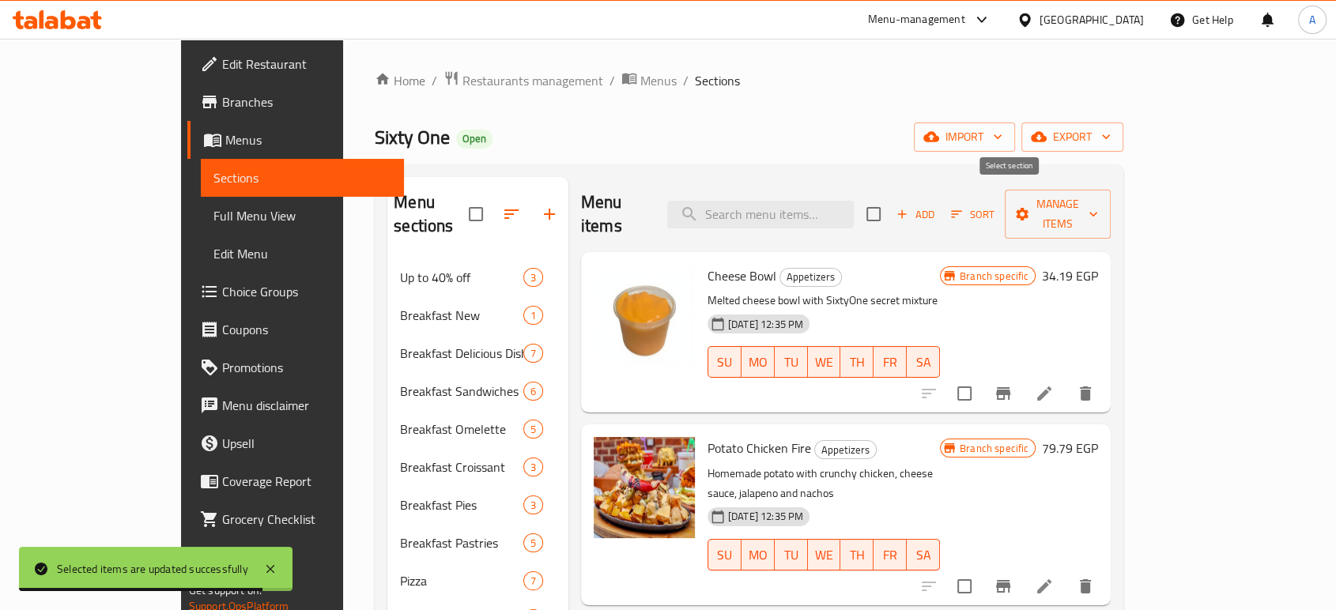
click at [890, 201] on input "checkbox" at bounding box center [873, 214] width 33 height 33
checkbox input "true"
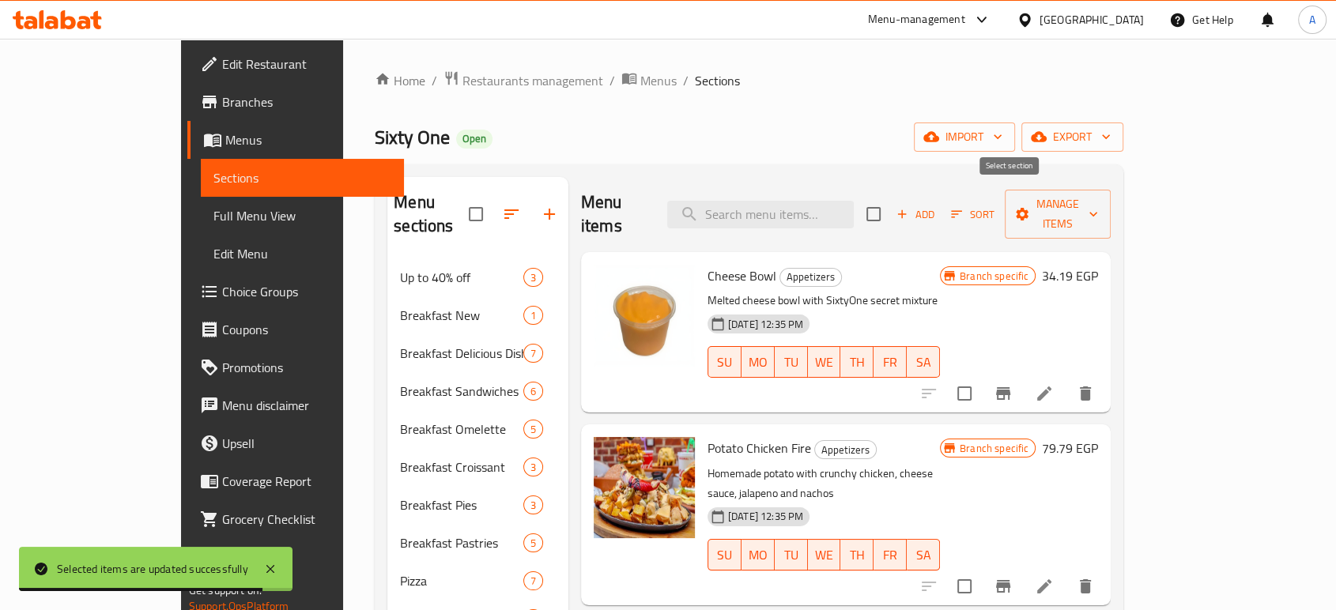
checkbox input "true"
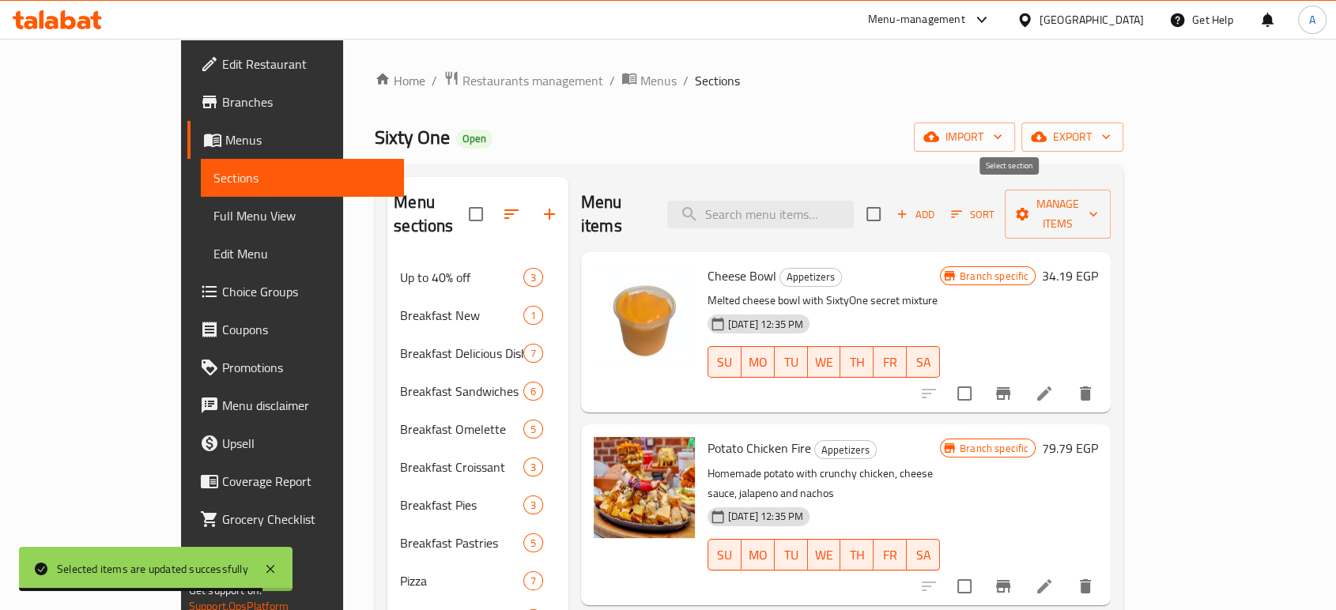
checkbox input "true"
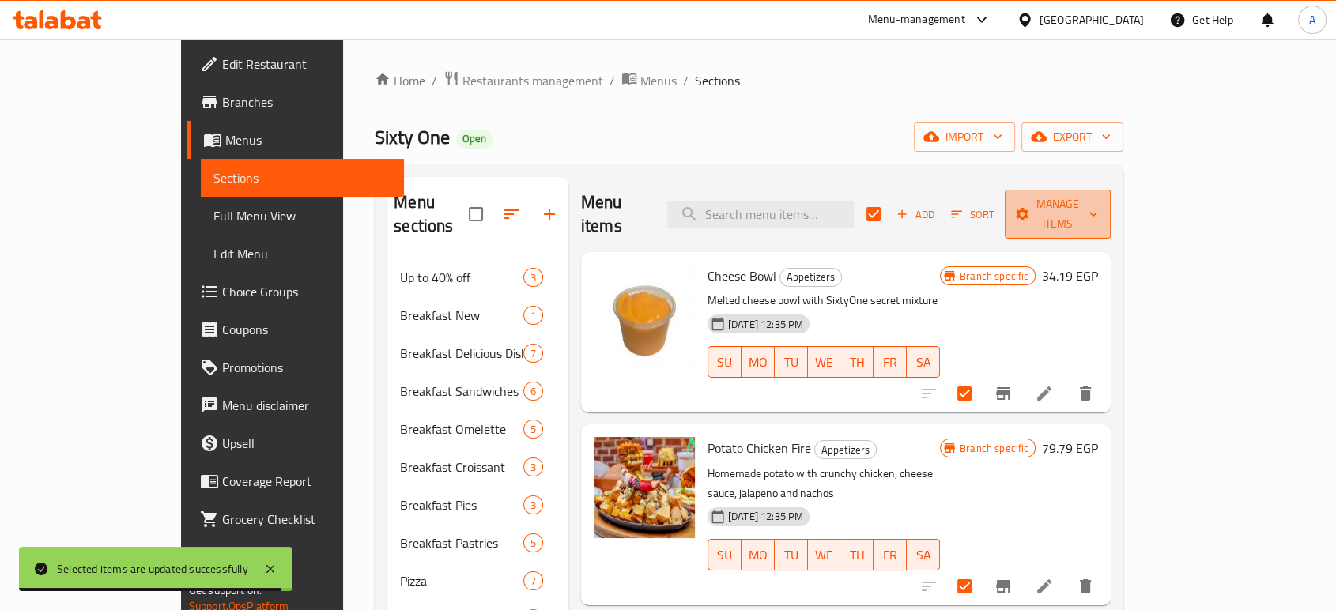
click at [1098, 207] on span "Manage items" at bounding box center [1057, 214] width 81 height 40
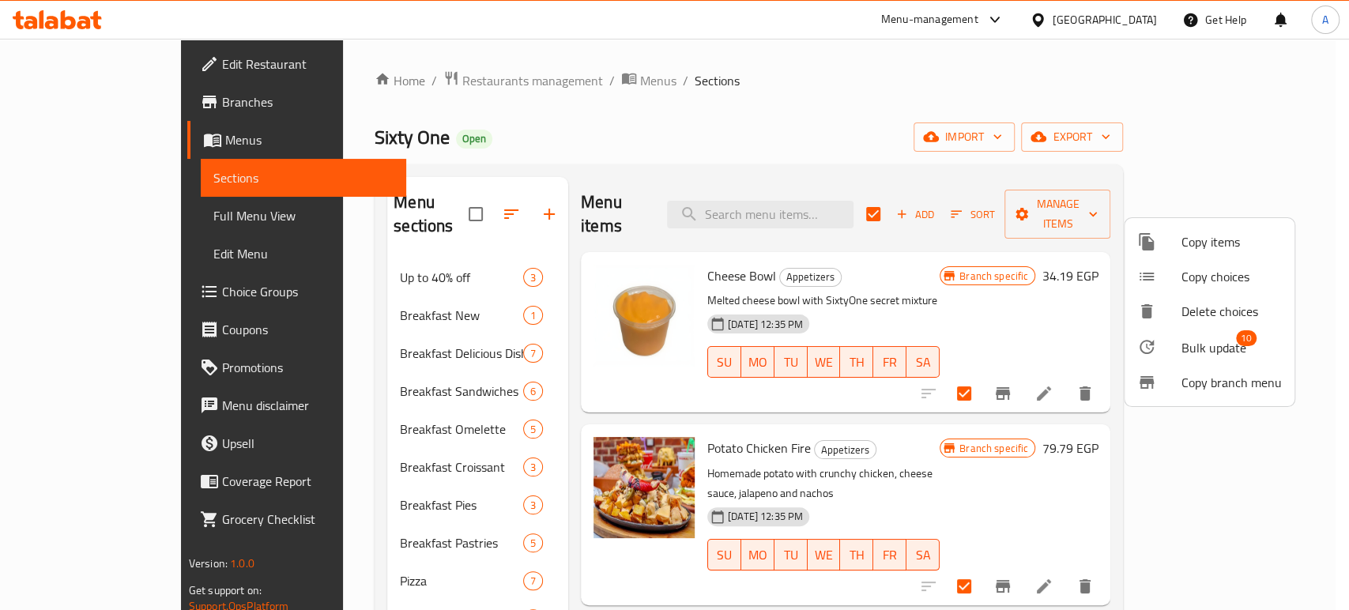
click at [1202, 340] on span "Bulk update" at bounding box center [1214, 347] width 65 height 19
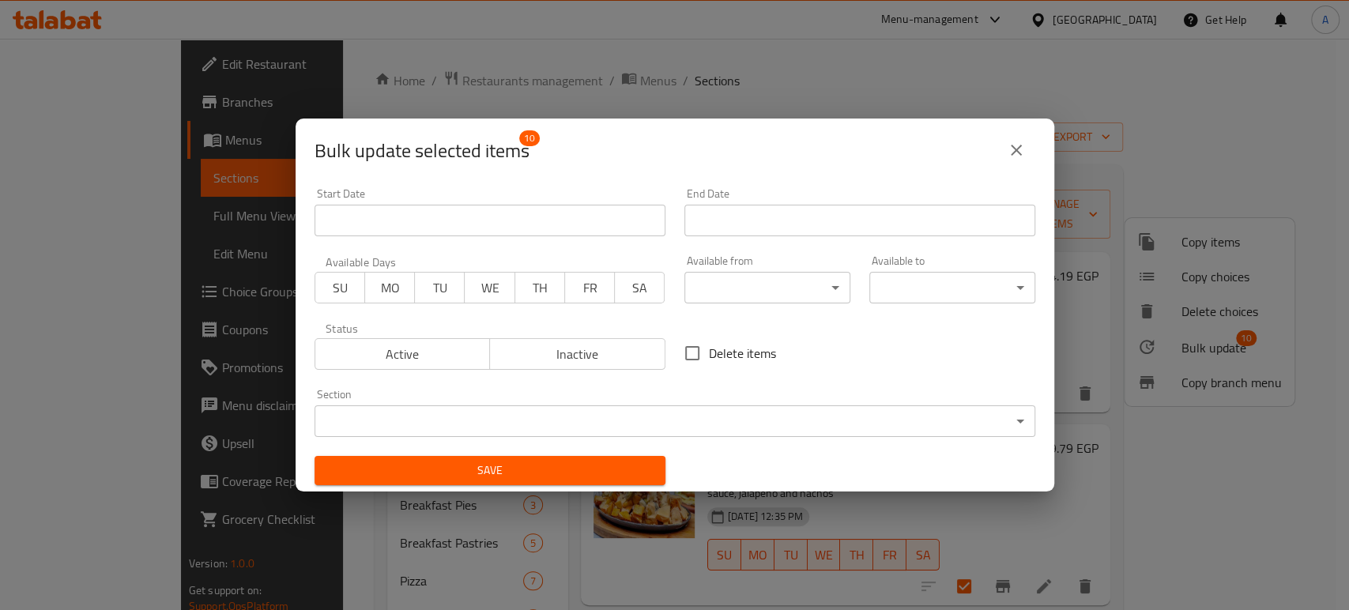
click at [822, 285] on body "​ Menu-management [GEOGRAPHIC_DATA] Get Help A Edit Restaurant Branches Menus S…" at bounding box center [674, 324] width 1349 height 571
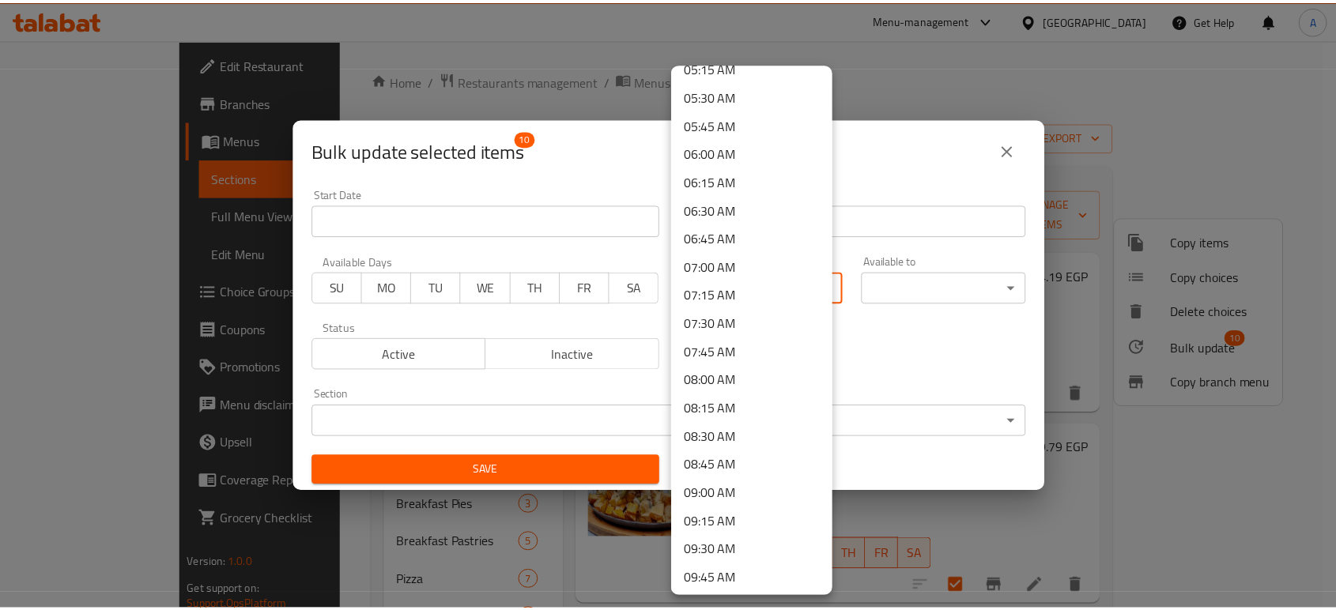
scroll to position [1141, 0]
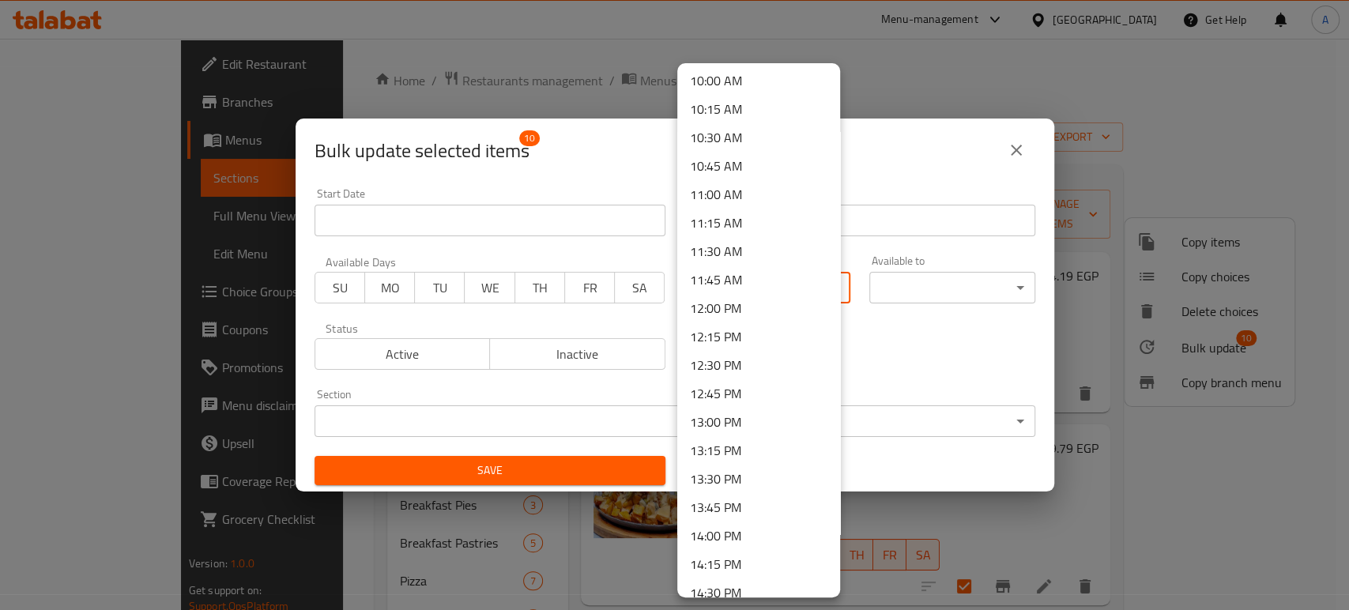
click at [732, 414] on li "13:00 PM" at bounding box center [758, 422] width 163 height 28
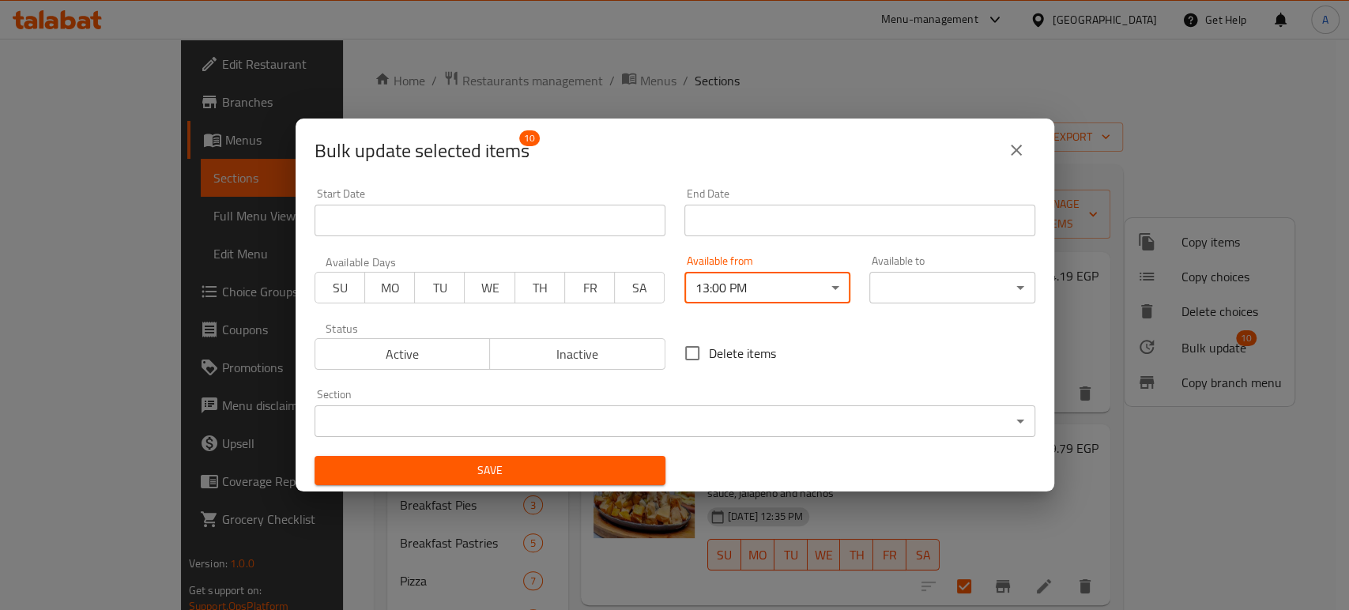
click at [954, 285] on body "​ Menu-management [GEOGRAPHIC_DATA] Get Help A Edit Restaurant Branches Menus S…" at bounding box center [674, 324] width 1349 height 571
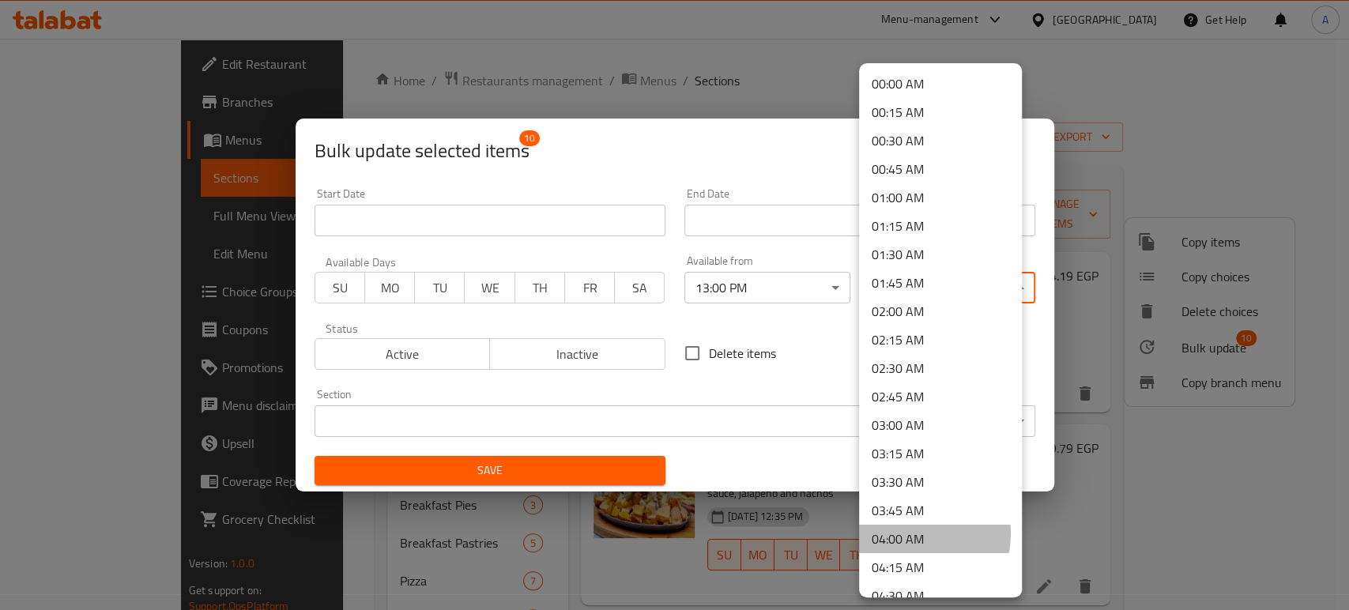
click at [904, 534] on li "04:00 AM" at bounding box center [940, 539] width 163 height 28
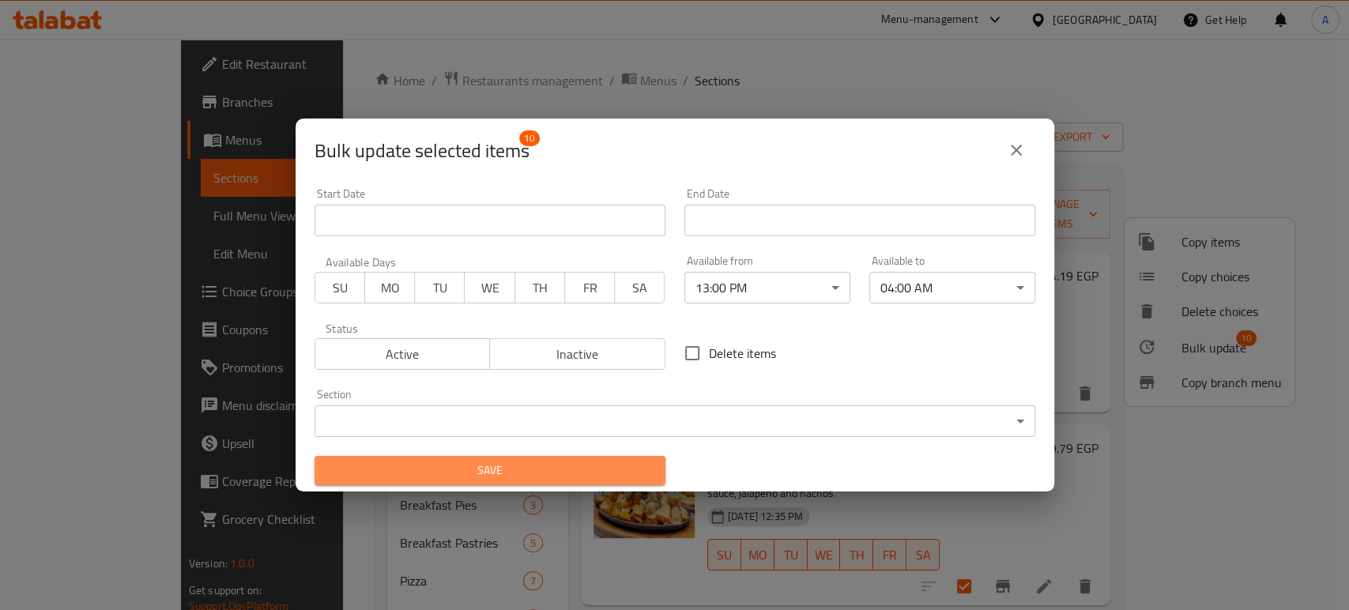
click at [563, 479] on span "Save" at bounding box center [490, 471] width 326 height 20
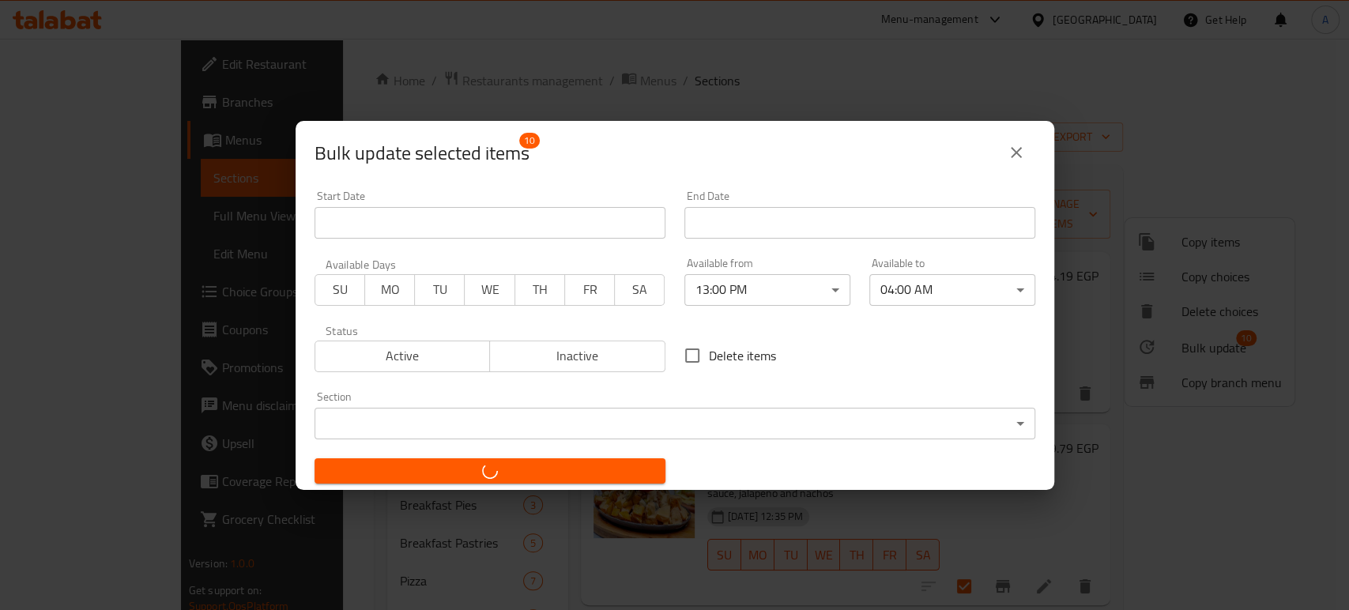
checkbox input "false"
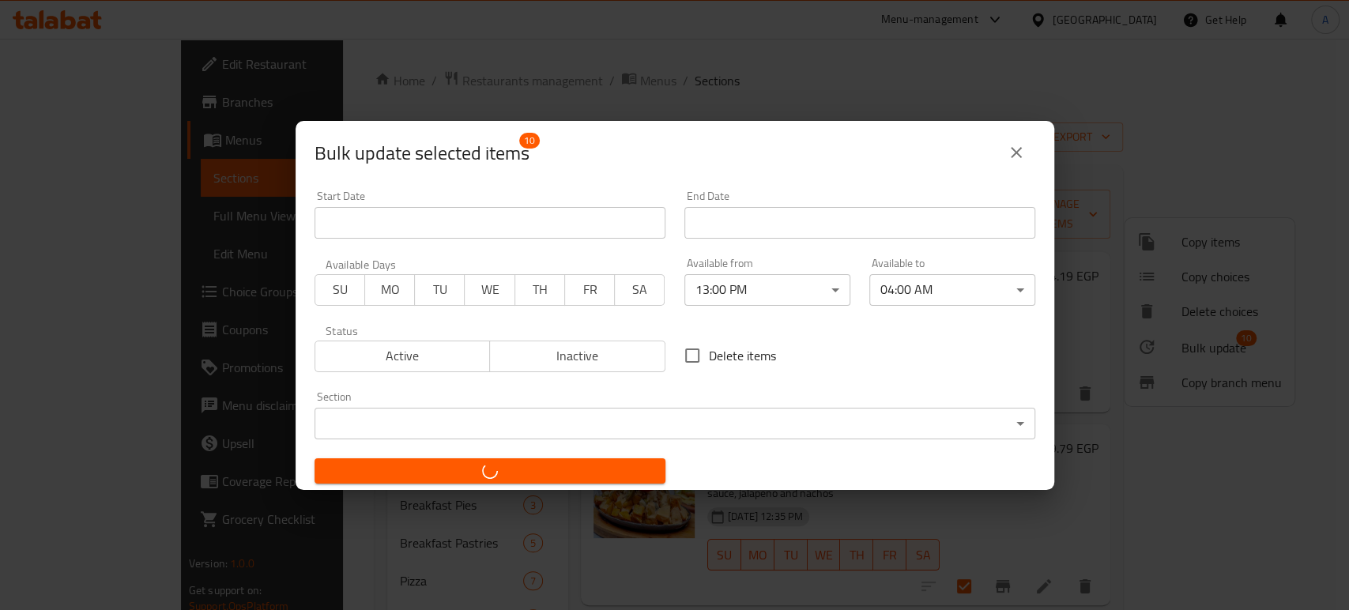
checkbox input "false"
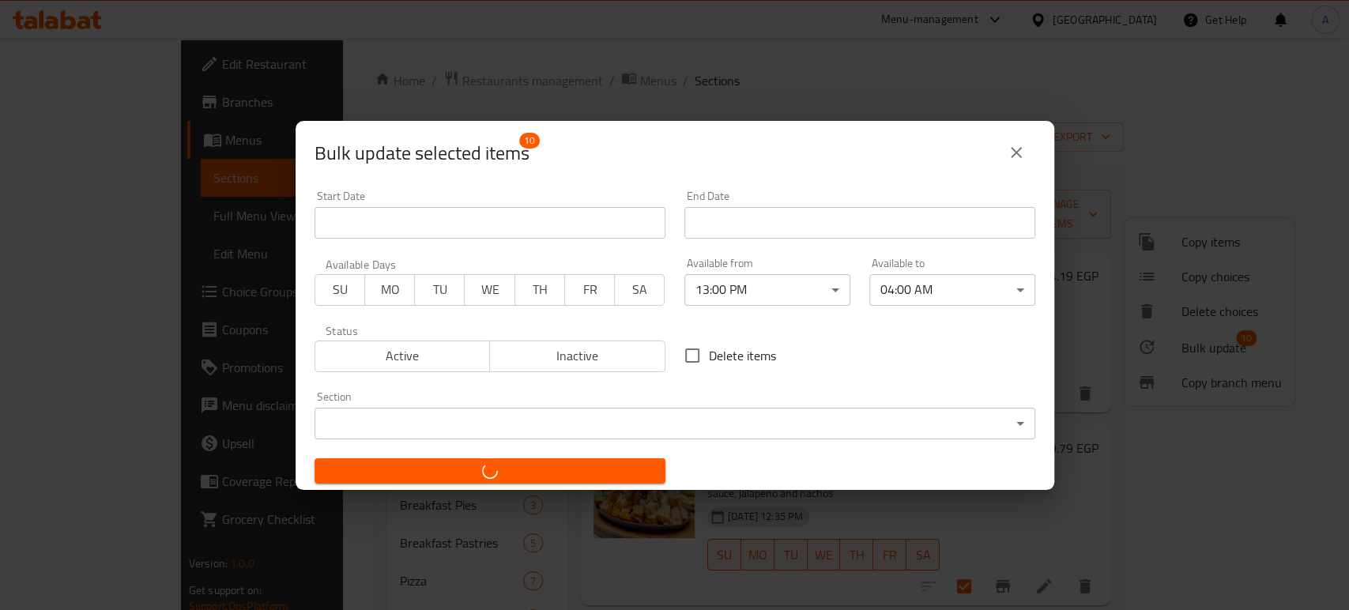
checkbox input "false"
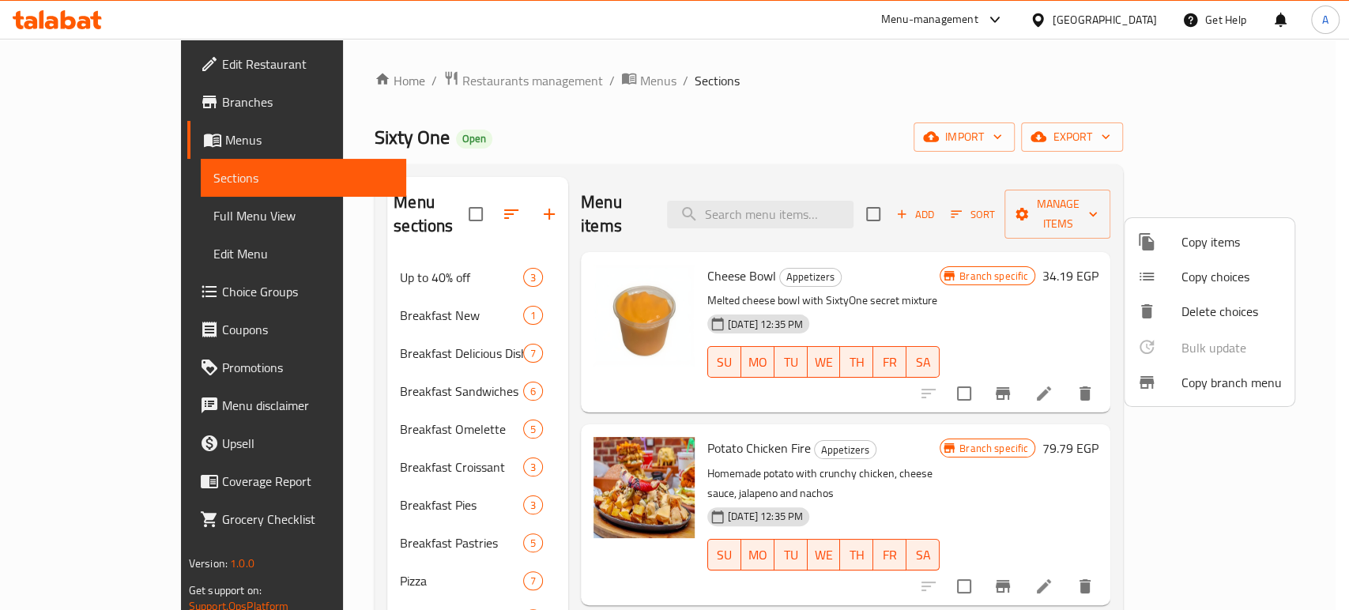
click at [949, 277] on div at bounding box center [674, 305] width 1349 height 610
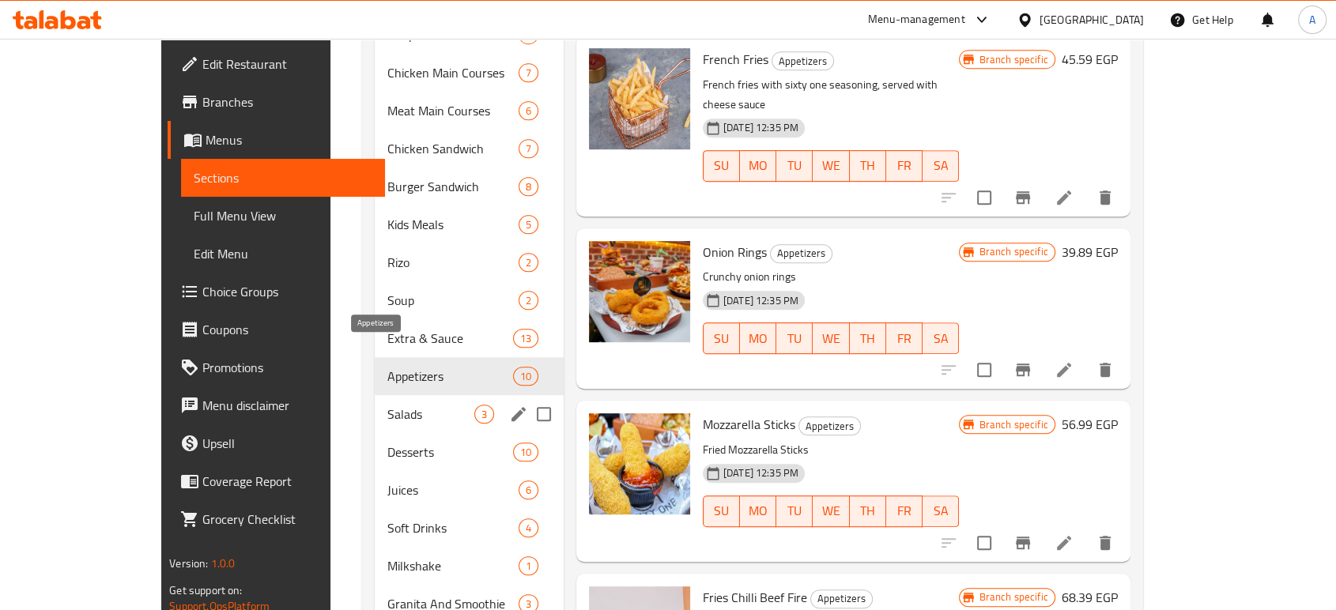
scroll to position [850, 0]
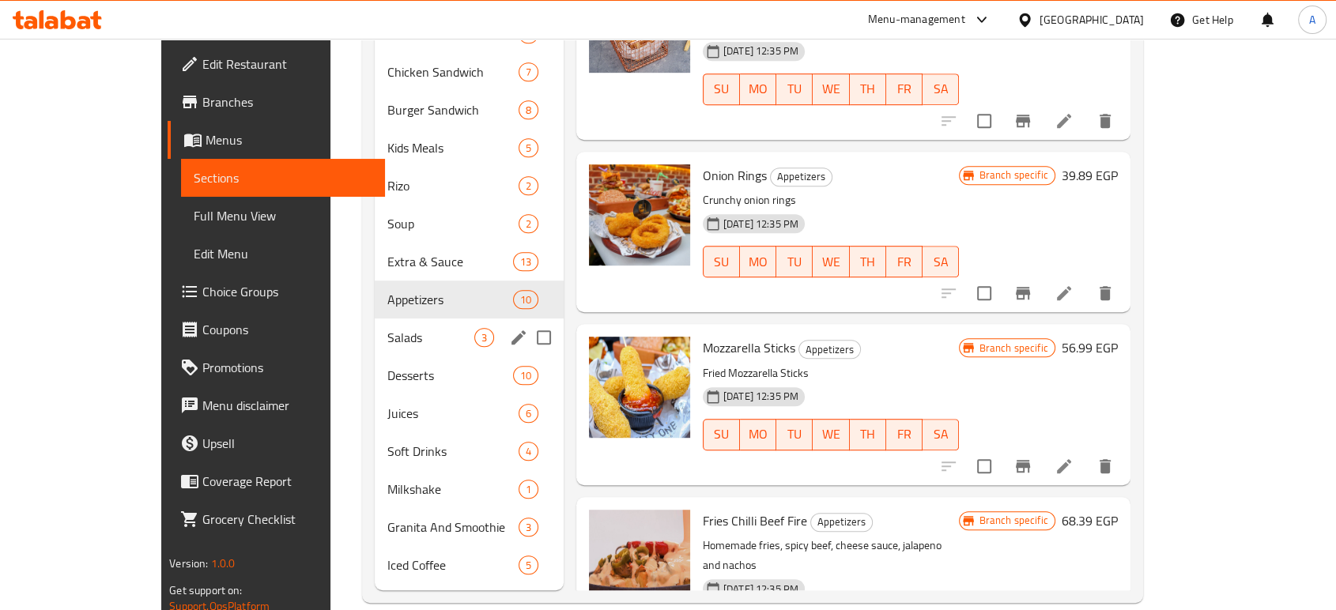
click at [387, 328] on span "Salads" at bounding box center [430, 337] width 87 height 19
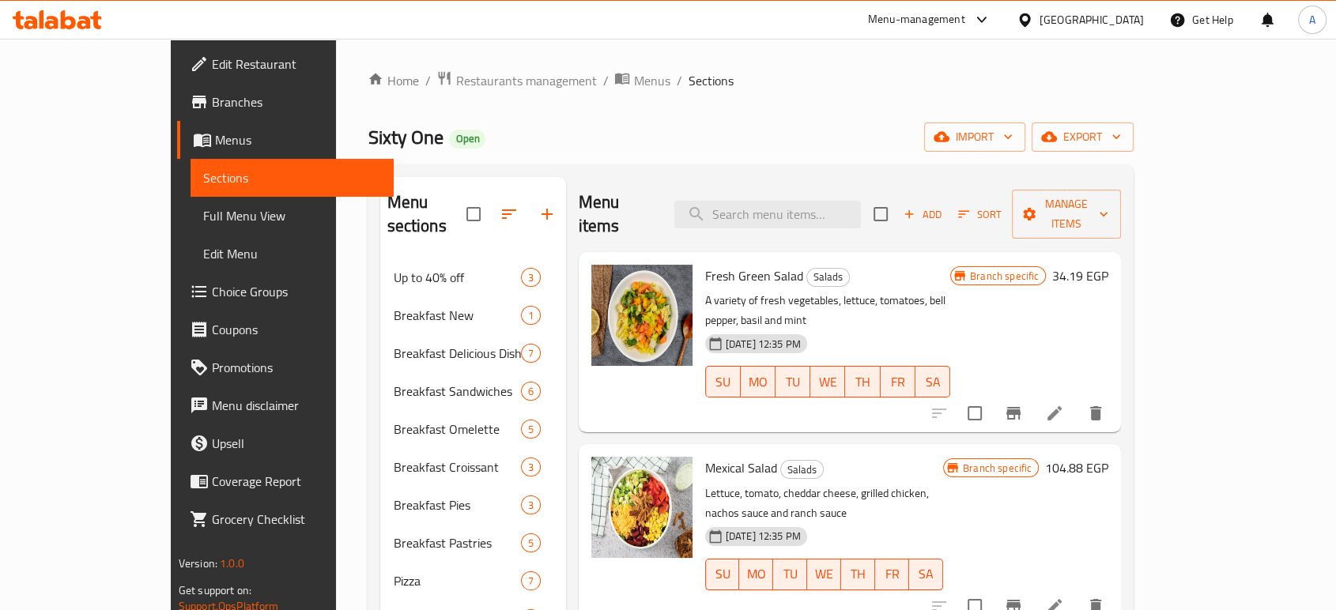
click at [897, 198] on input "checkbox" at bounding box center [880, 214] width 33 height 33
checkbox input "true"
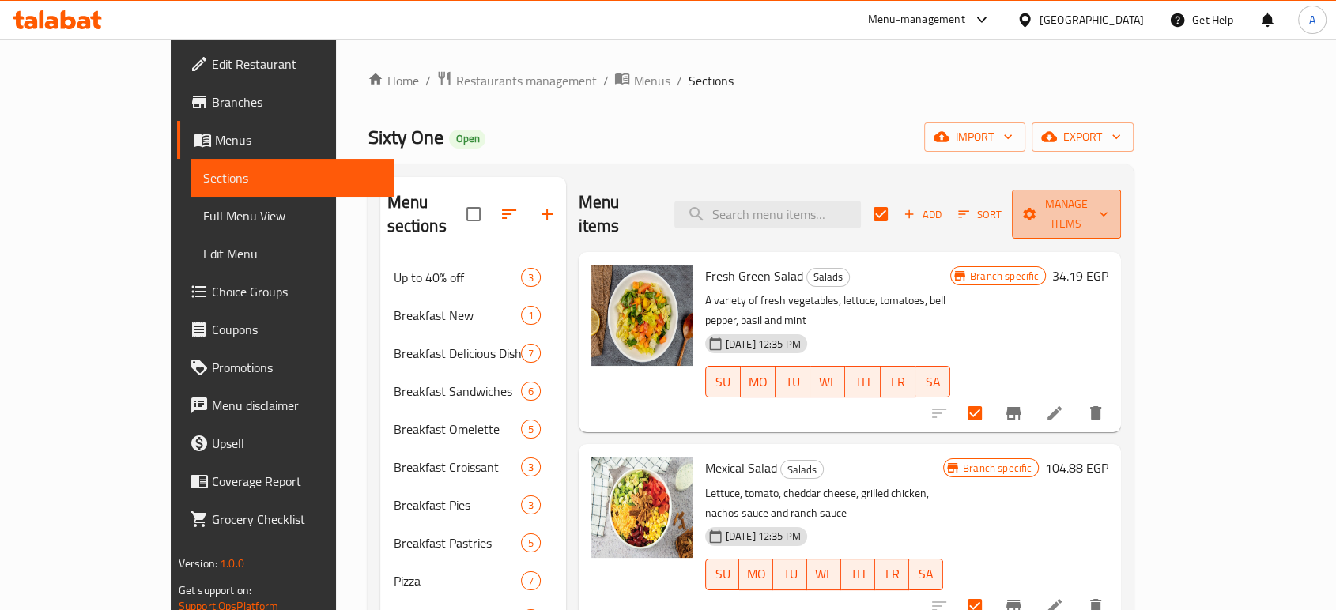
click at [1108, 202] on span "Manage items" at bounding box center [1066, 214] width 84 height 40
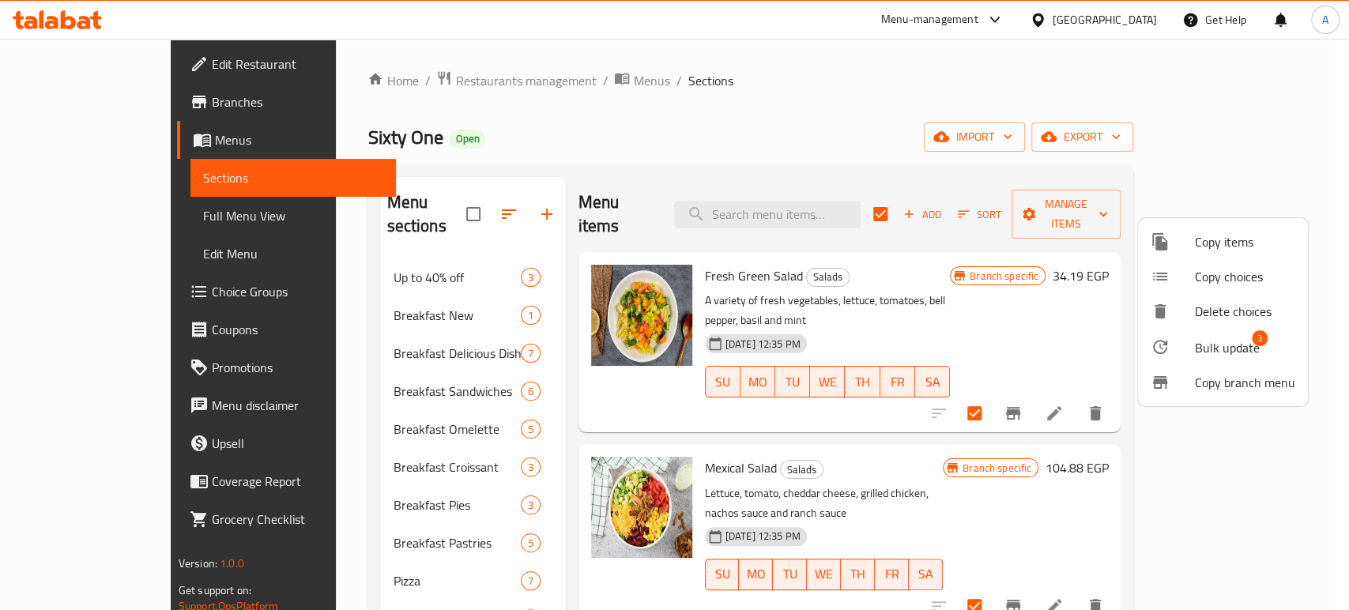
click at [1195, 344] on span "Bulk update" at bounding box center [1227, 347] width 65 height 19
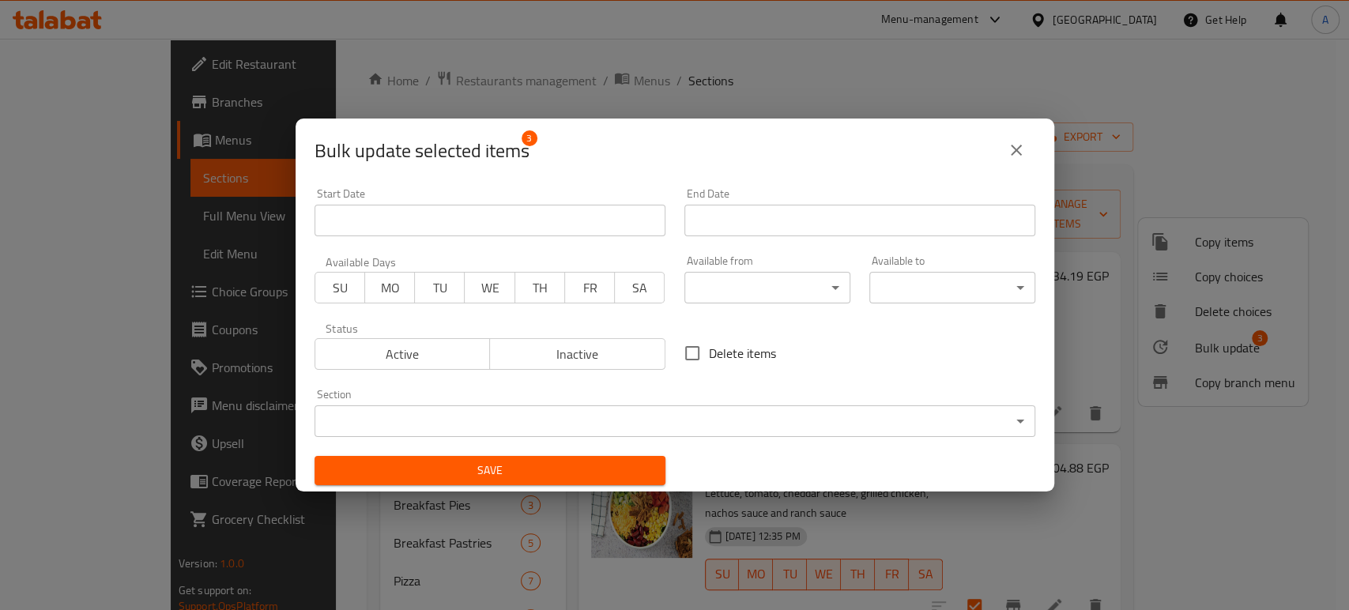
click at [748, 285] on body "​ Menu-management [GEOGRAPHIC_DATA] Get Help A Edit Restaurant Branches Menus S…" at bounding box center [674, 324] width 1349 height 571
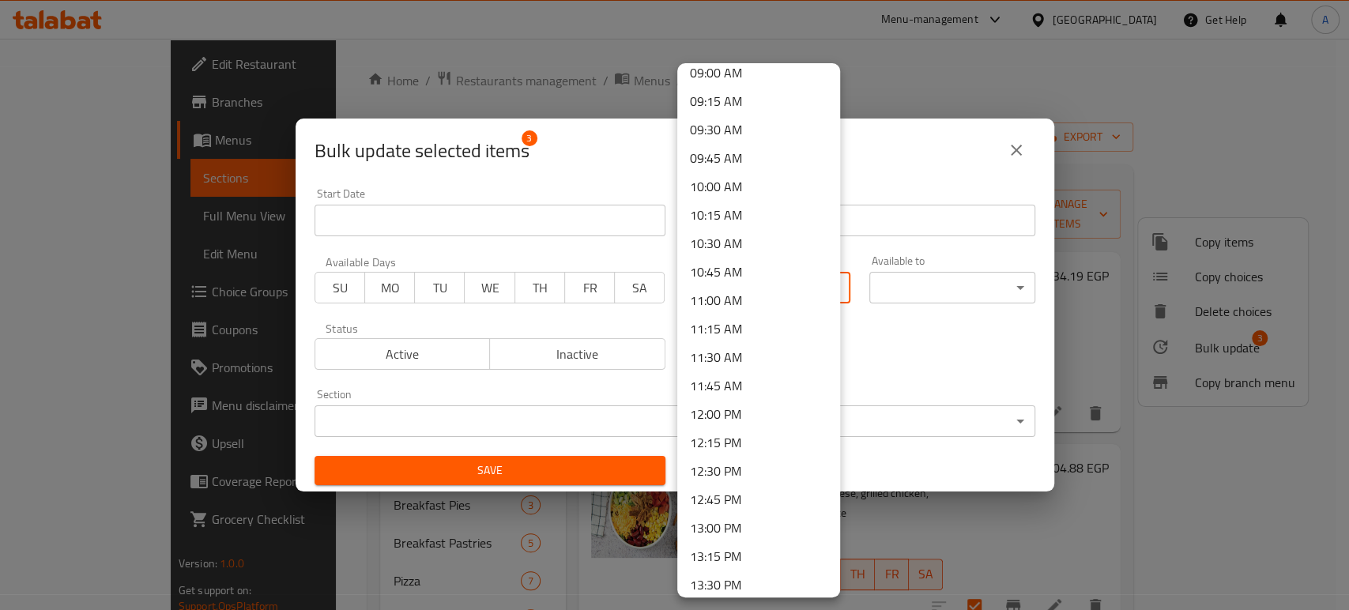
scroll to position [1141, 0]
click at [727, 428] on li "13:00 PM" at bounding box center [758, 422] width 163 height 28
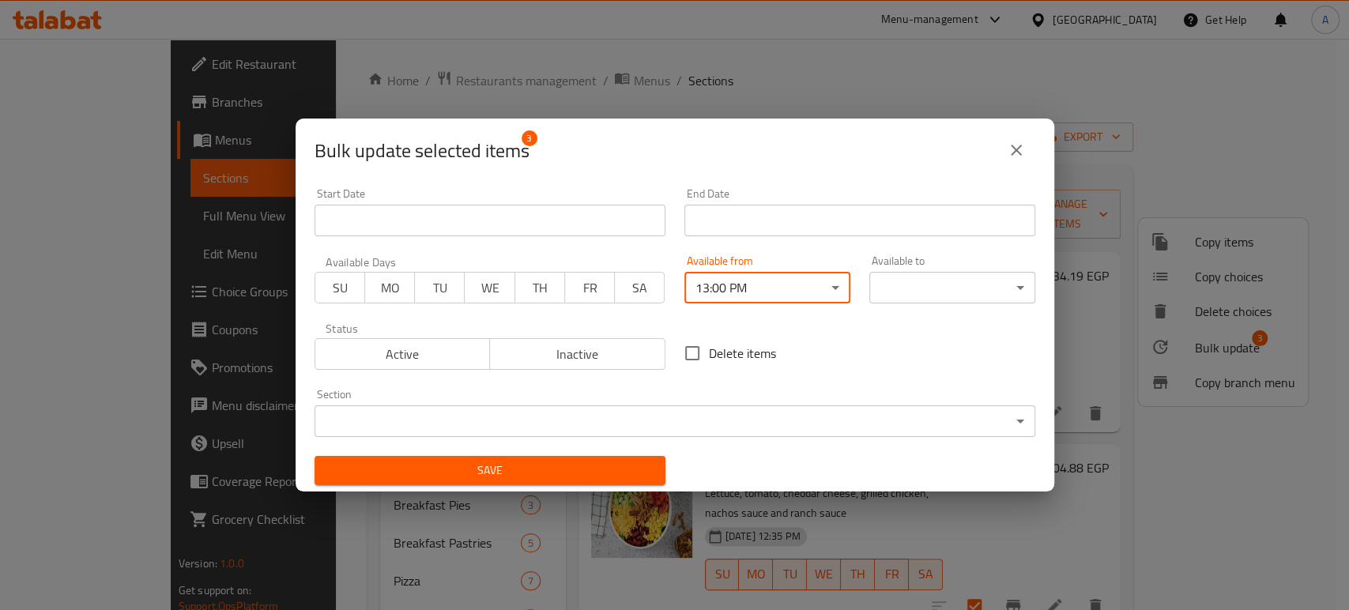
click at [913, 279] on body "​ Menu-management [GEOGRAPHIC_DATA] Get Help A Edit Restaurant Branches Menus S…" at bounding box center [674, 324] width 1349 height 571
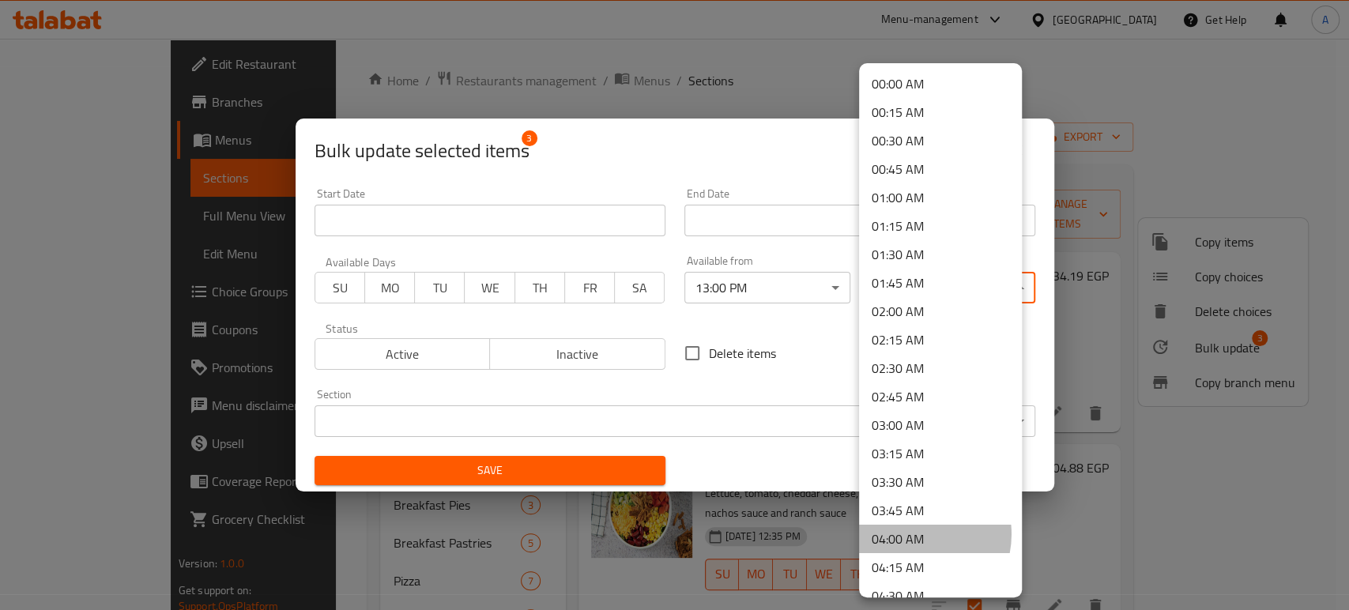
click at [916, 534] on li "04:00 AM" at bounding box center [940, 539] width 163 height 28
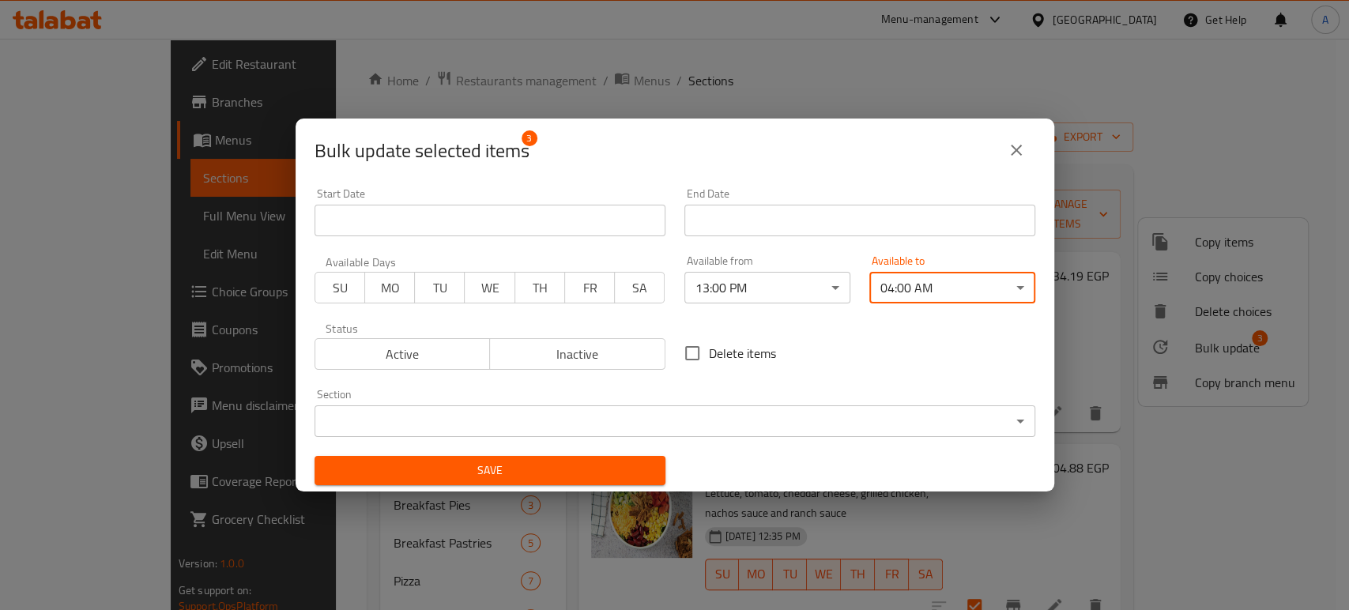
click at [608, 473] on span "Save" at bounding box center [490, 471] width 326 height 20
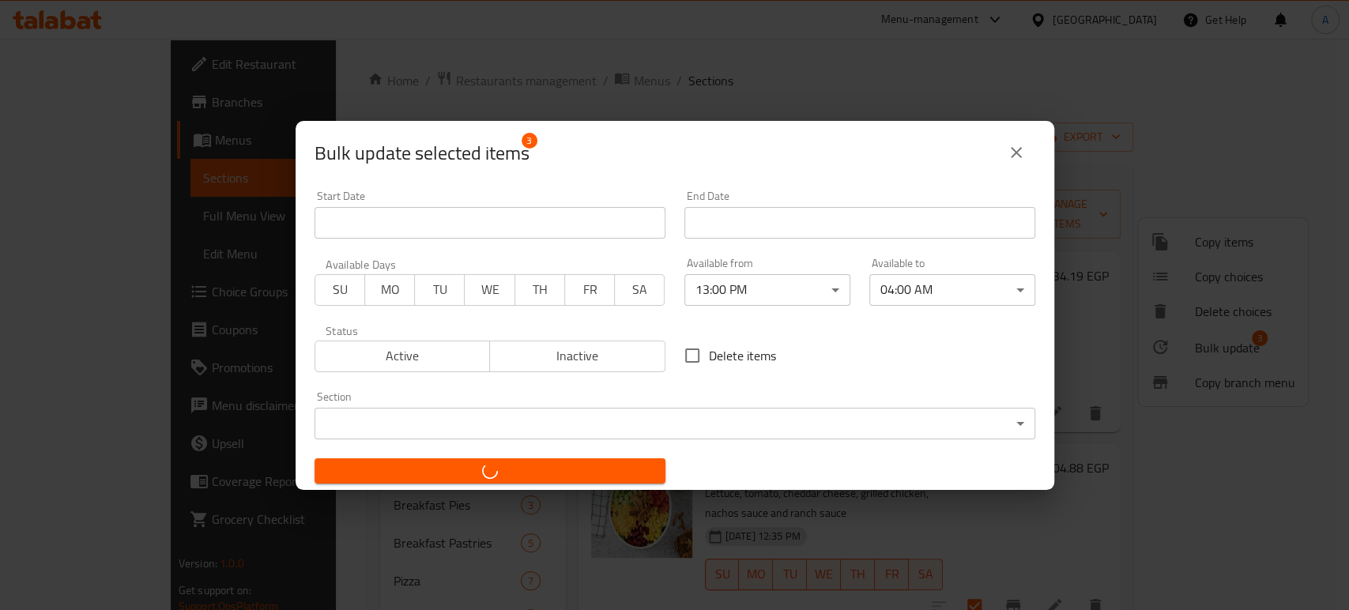
checkbox input "false"
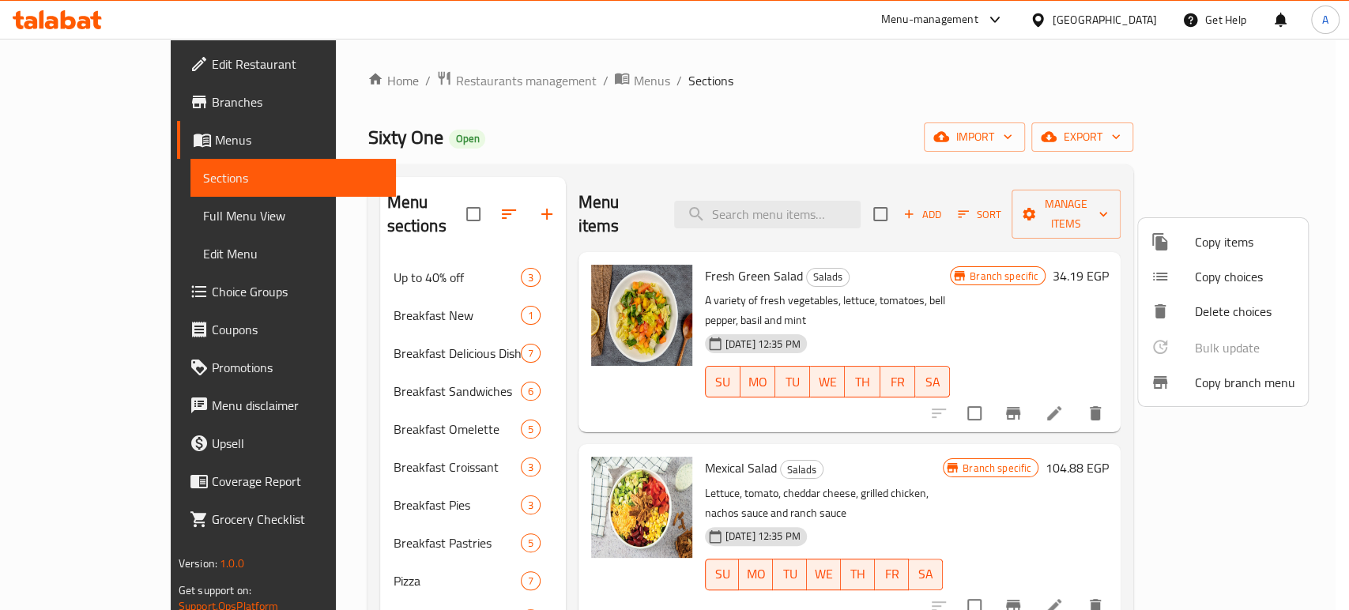
click at [1020, 216] on div at bounding box center [674, 305] width 1349 height 610
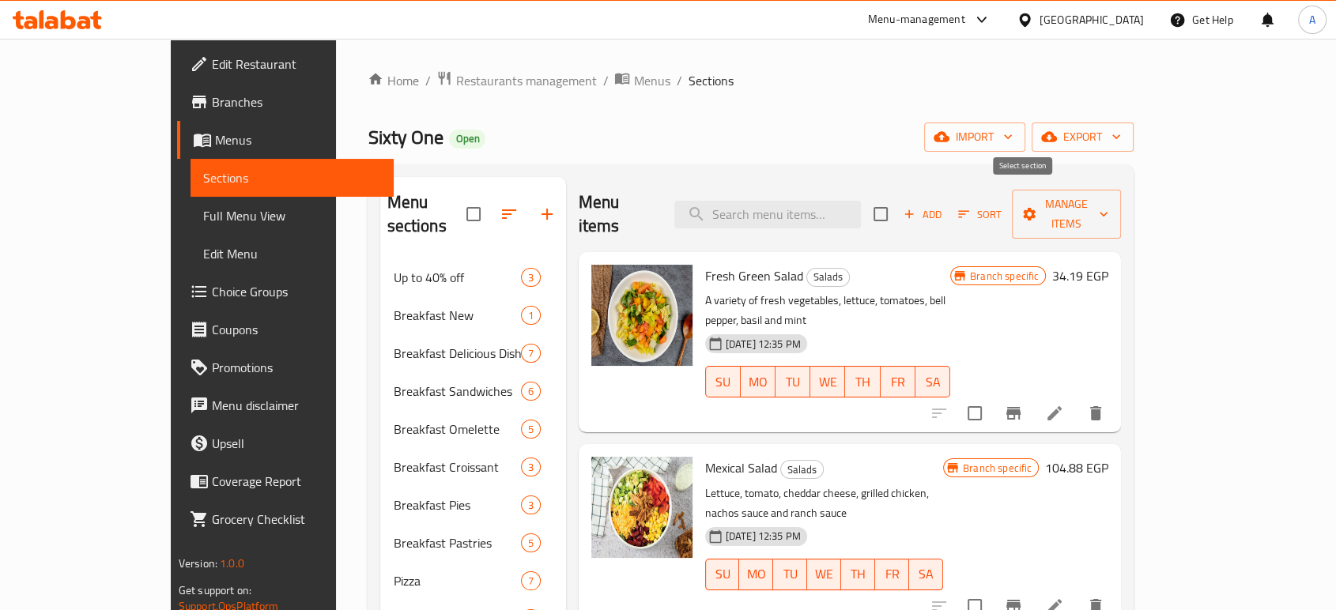
click at [897, 215] on input "checkbox" at bounding box center [880, 214] width 33 height 33
checkbox input "true"
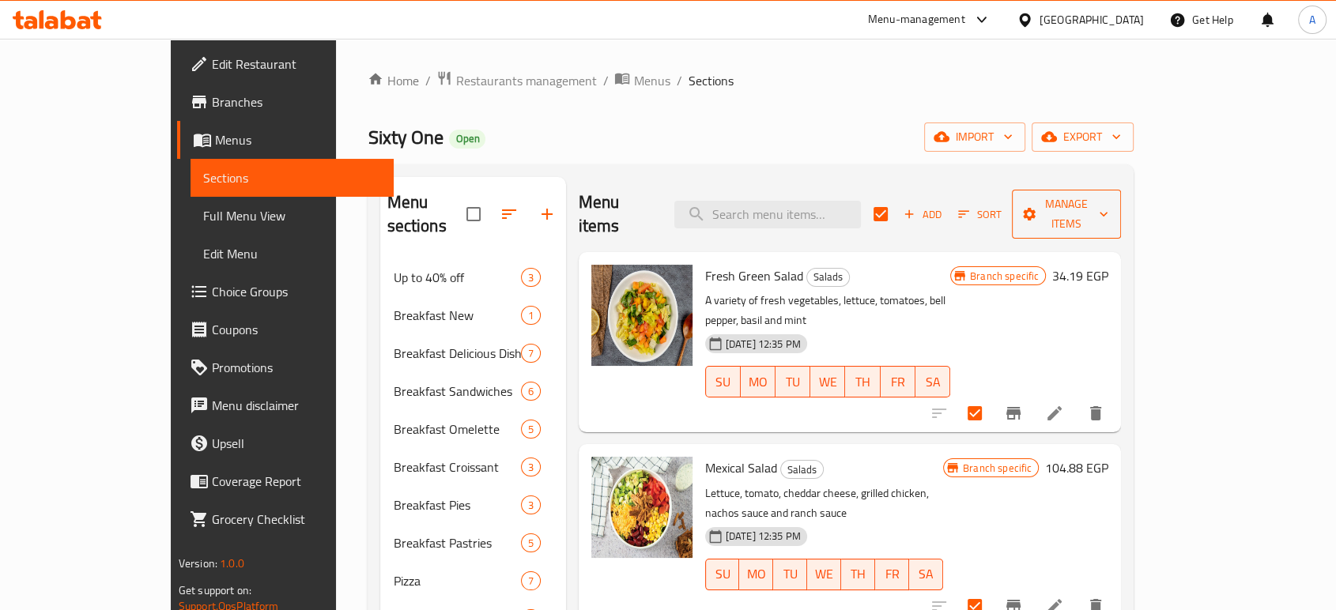
click at [1108, 204] on span "Manage items" at bounding box center [1066, 214] width 84 height 40
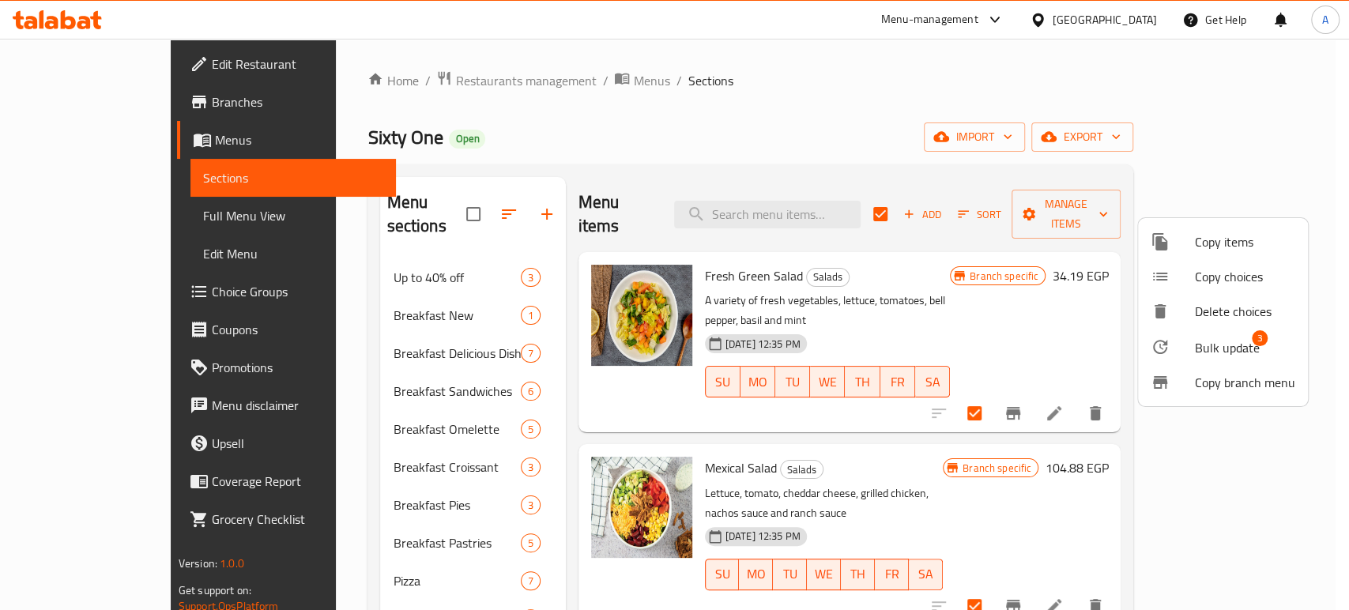
click at [1220, 338] on span "Bulk update" at bounding box center [1227, 347] width 65 height 19
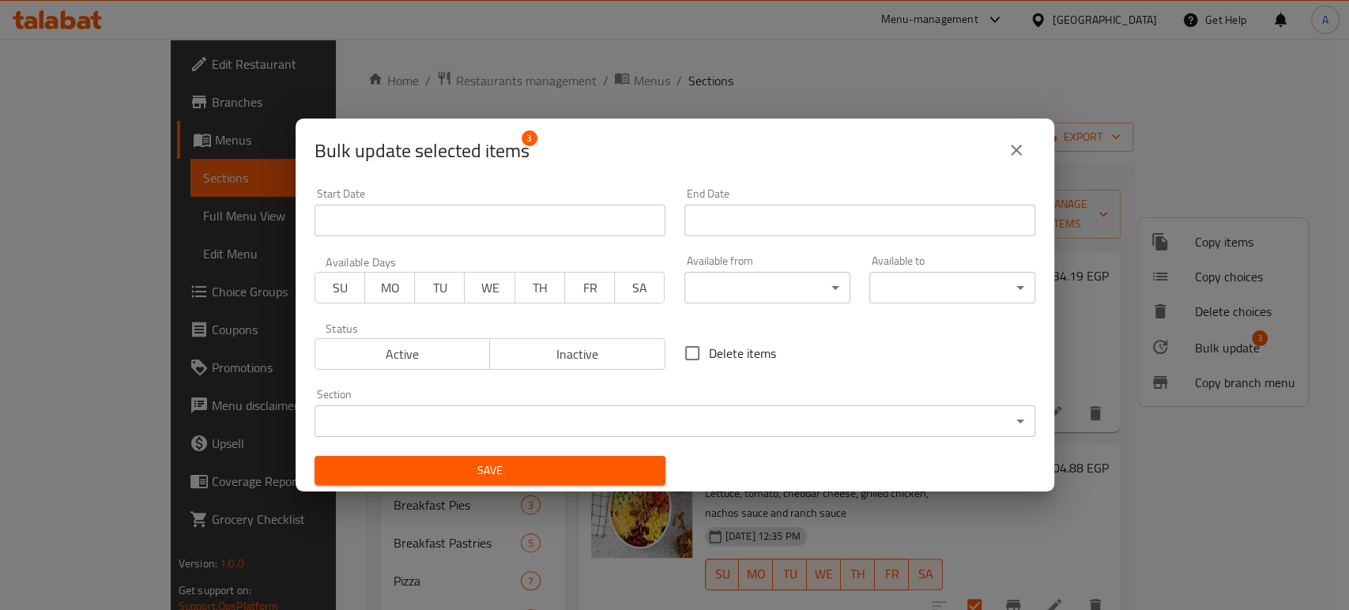
click at [777, 297] on body "​ Menu-management [GEOGRAPHIC_DATA] Get Help A Edit Restaurant Branches Menus S…" at bounding box center [674, 324] width 1349 height 571
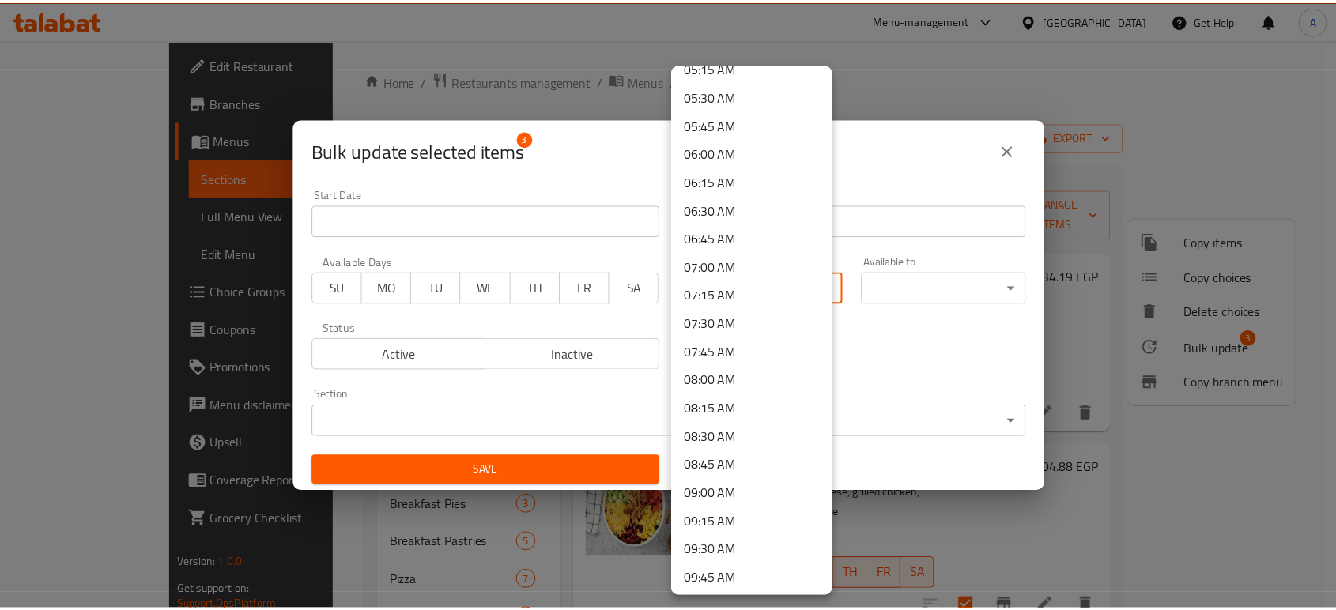
scroll to position [1317, 0]
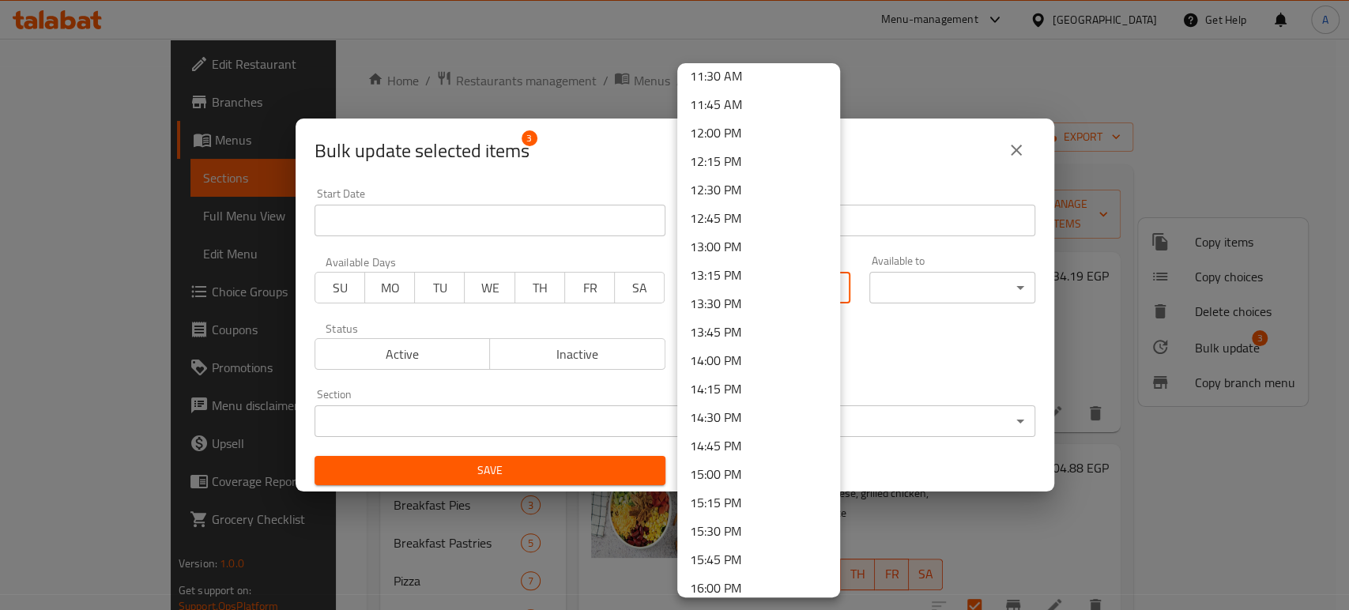
click at [736, 252] on li "13:00 PM" at bounding box center [758, 246] width 163 height 28
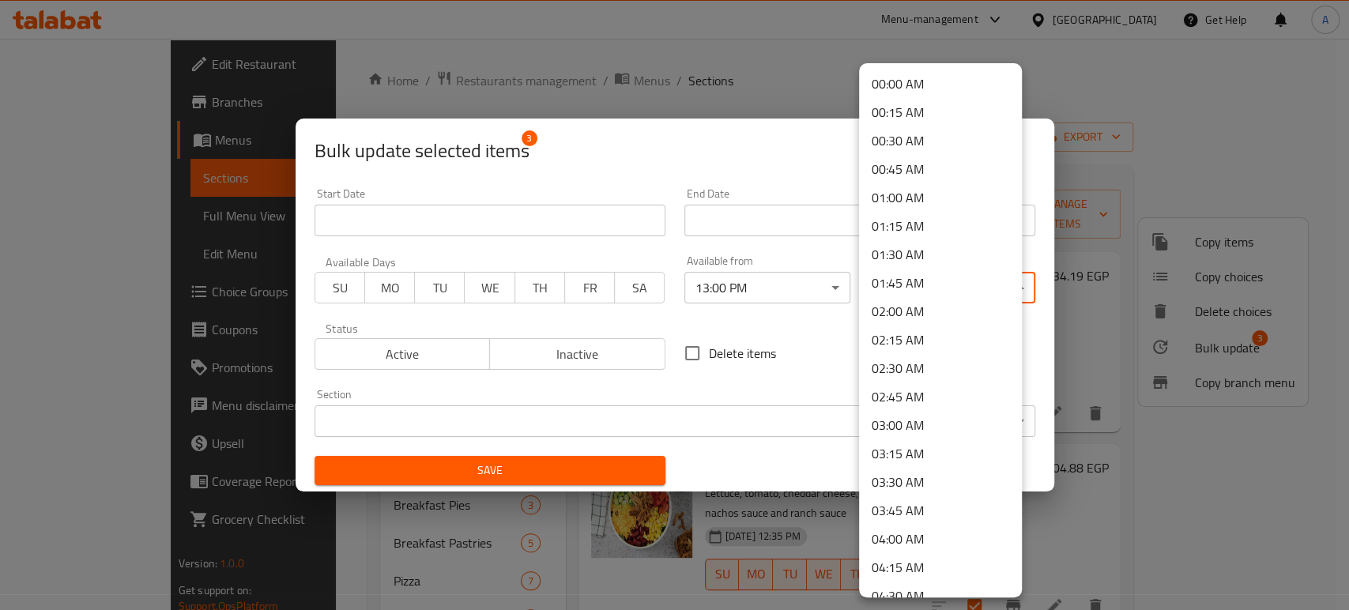
click at [1007, 299] on body "​ Menu-management [GEOGRAPHIC_DATA] Get Help A Edit Restaurant Branches Menus S…" at bounding box center [674, 324] width 1349 height 571
click at [905, 527] on li "04:00 AM" at bounding box center [940, 539] width 163 height 28
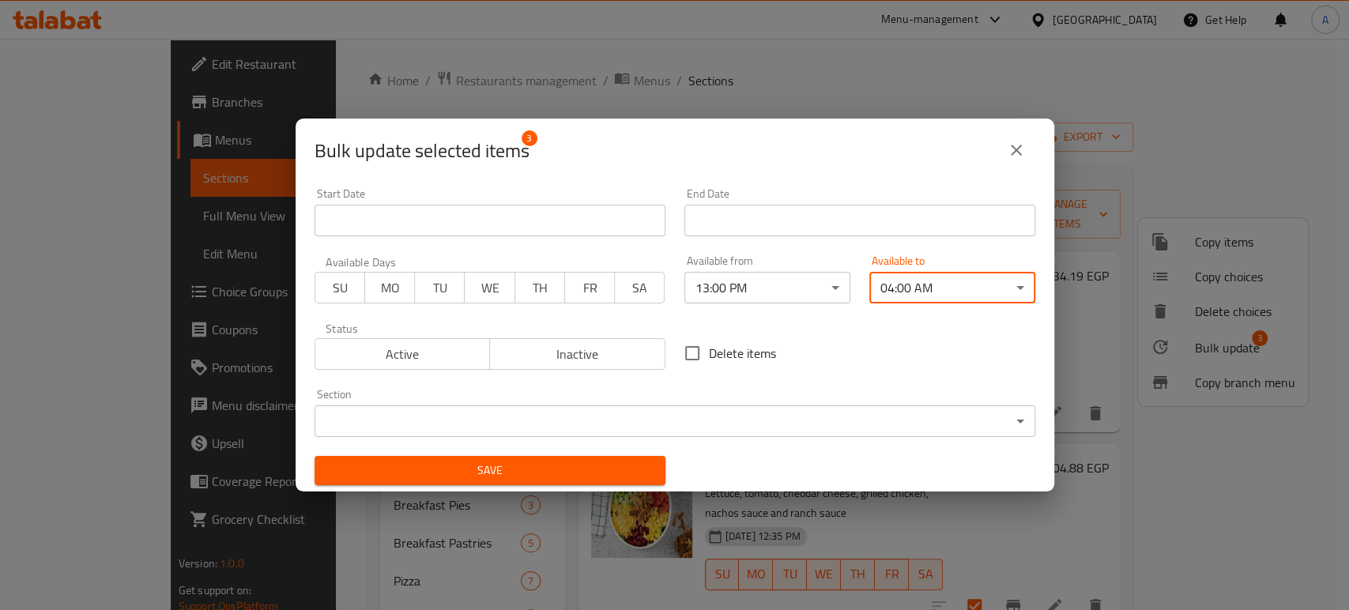
click at [607, 473] on span "Save" at bounding box center [490, 471] width 326 height 20
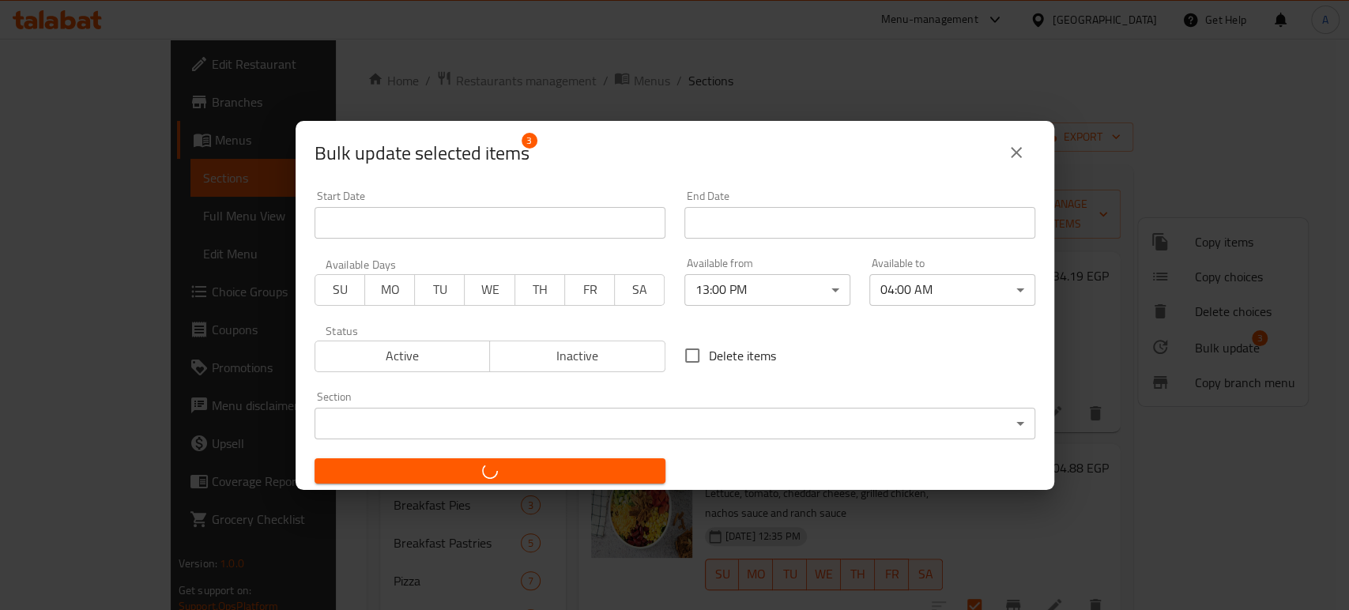
checkbox input "false"
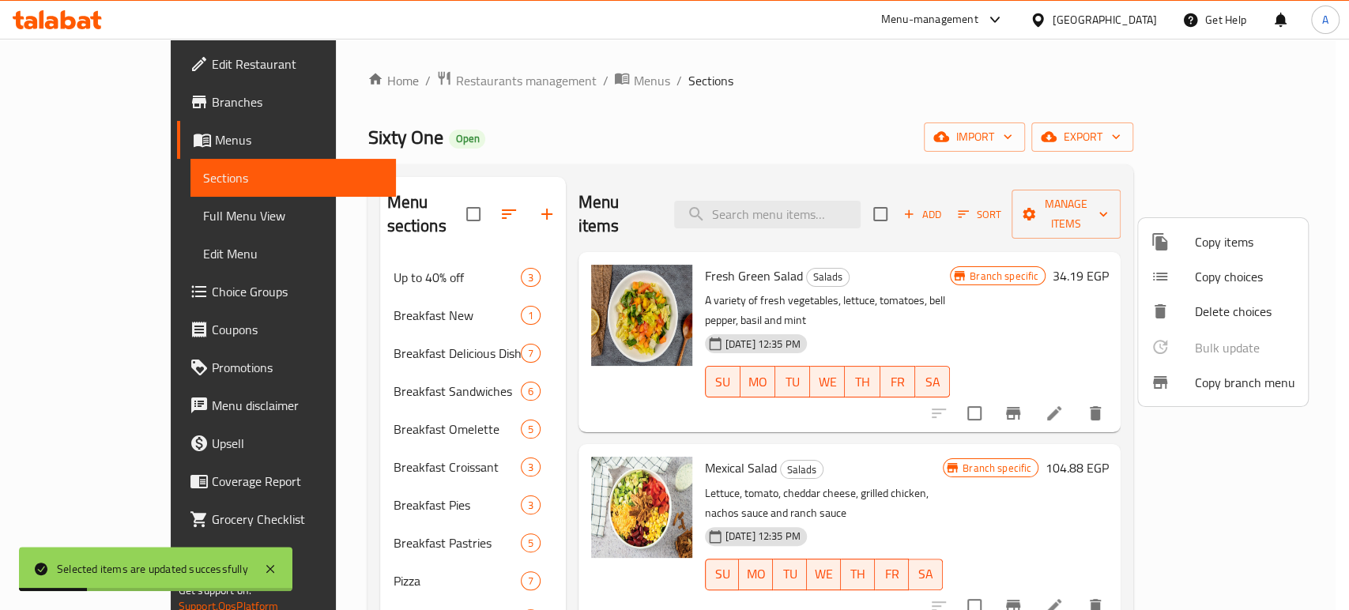
click at [266, 398] on div at bounding box center [674, 305] width 1349 height 610
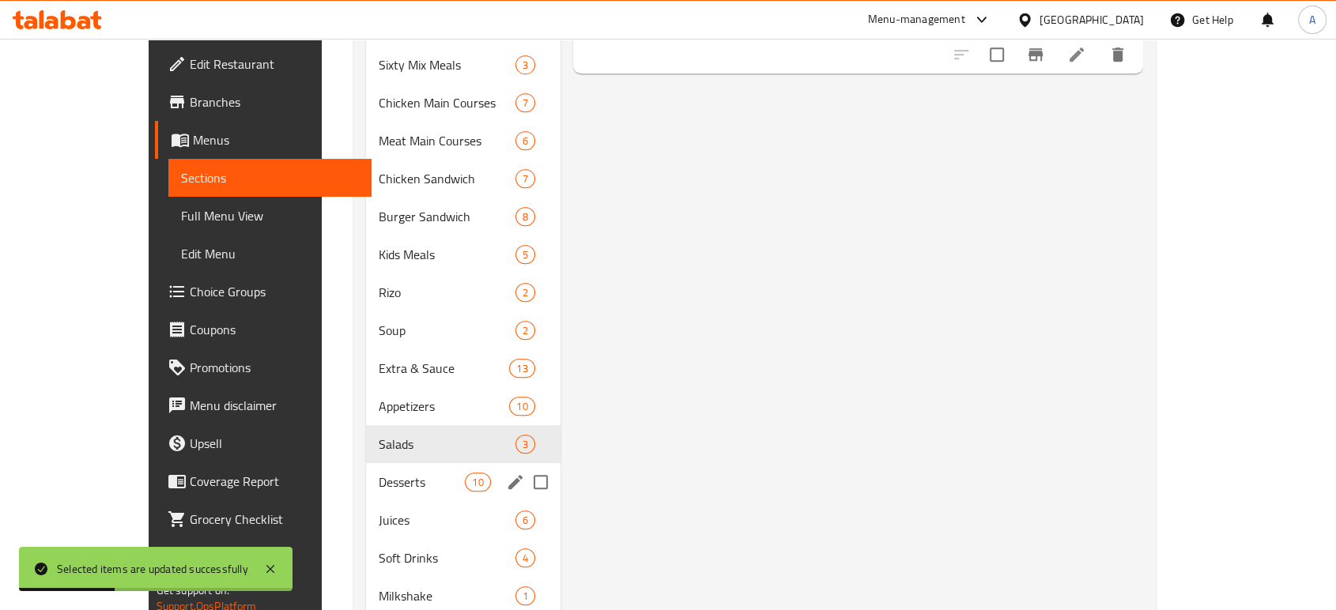
scroll to position [850, 0]
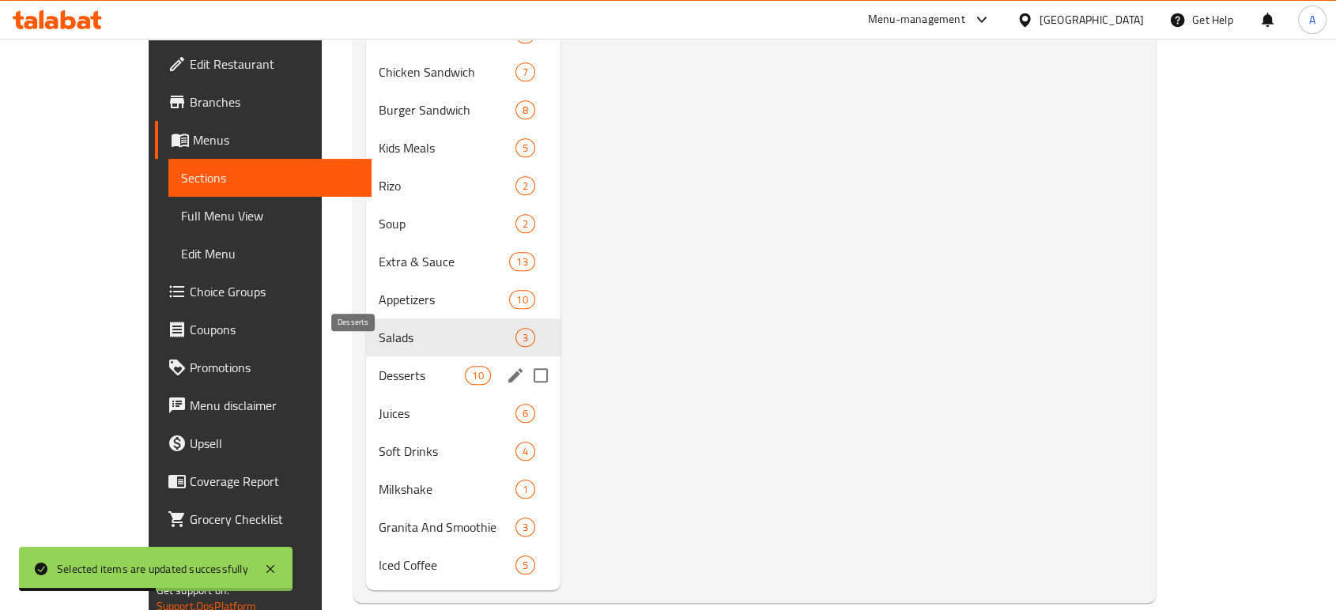
click at [379, 366] on span "Desserts" at bounding box center [422, 375] width 87 height 19
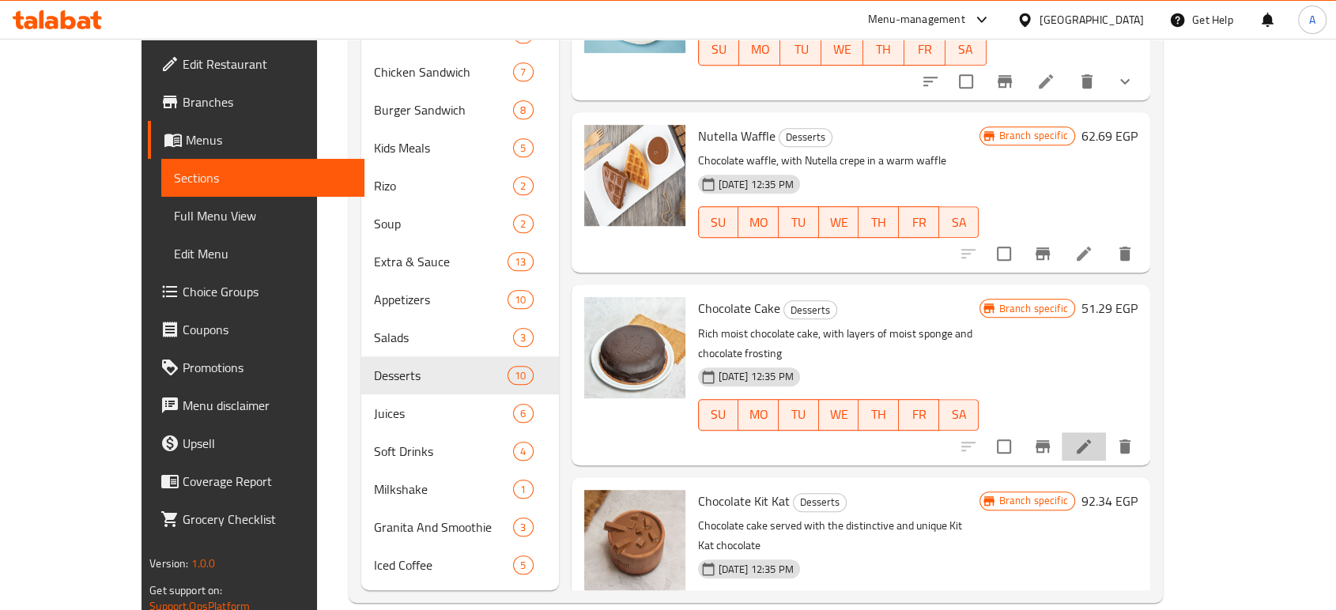
click at [1106, 432] on li at bounding box center [1084, 446] width 44 height 28
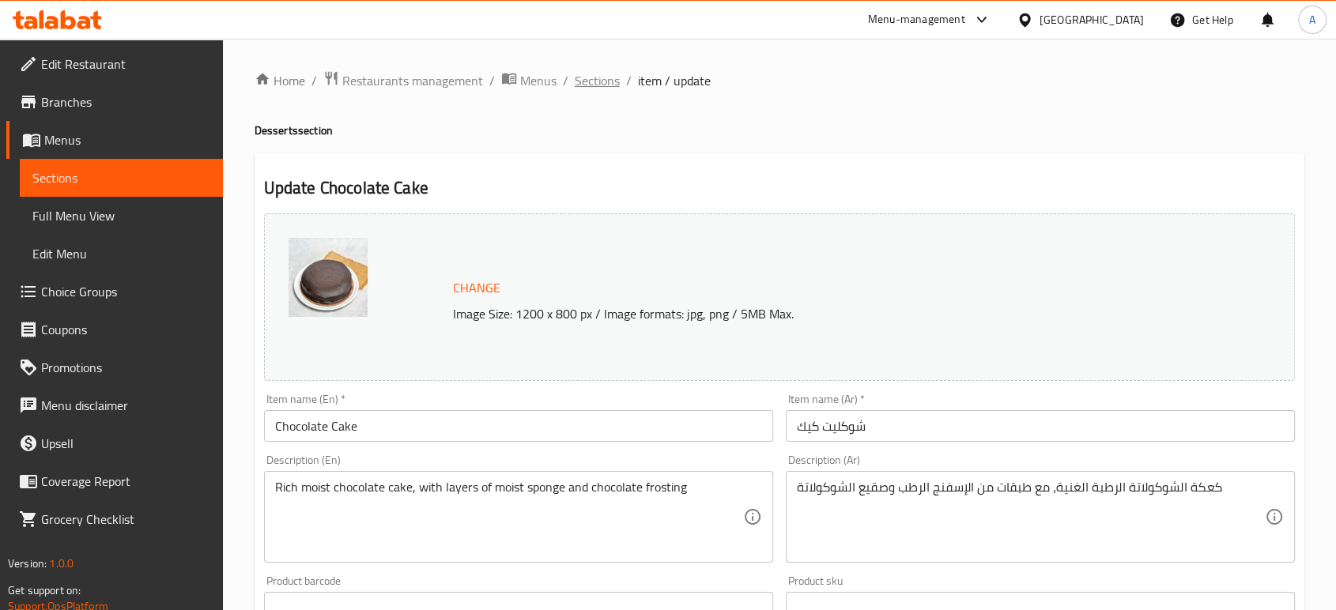
click at [594, 87] on span "Sections" at bounding box center [597, 80] width 45 height 19
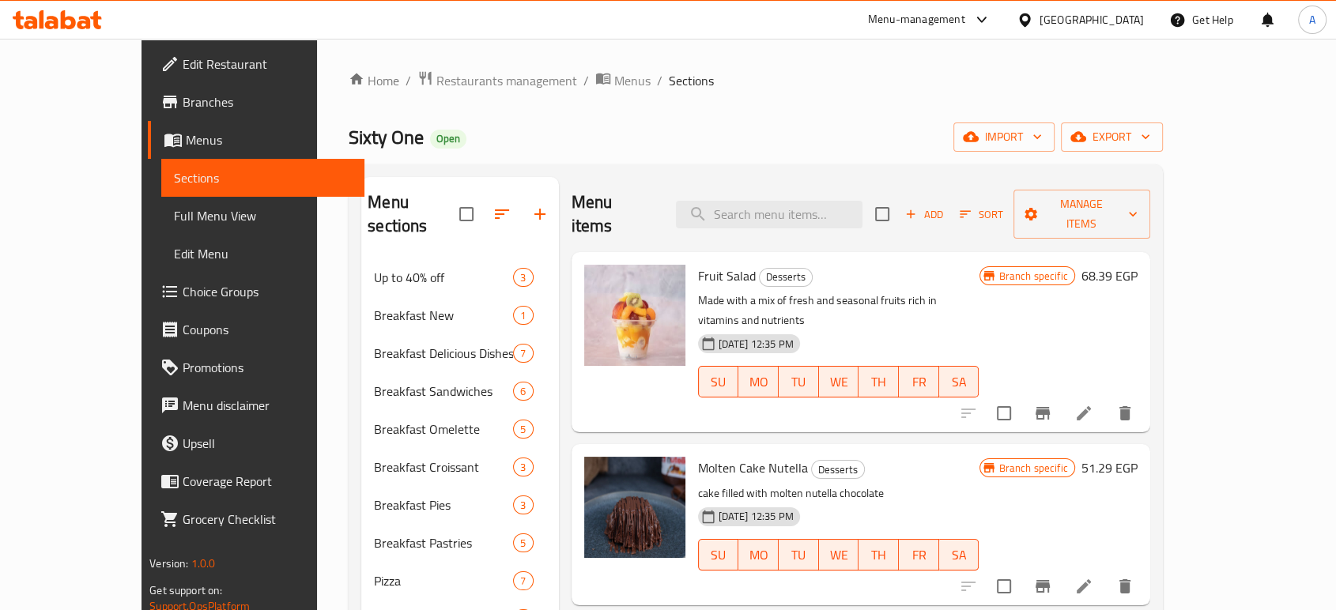
click at [899, 203] on input "checkbox" at bounding box center [881, 214] width 33 height 33
click at [1137, 209] on span "Manage items" at bounding box center [1081, 214] width 111 height 40
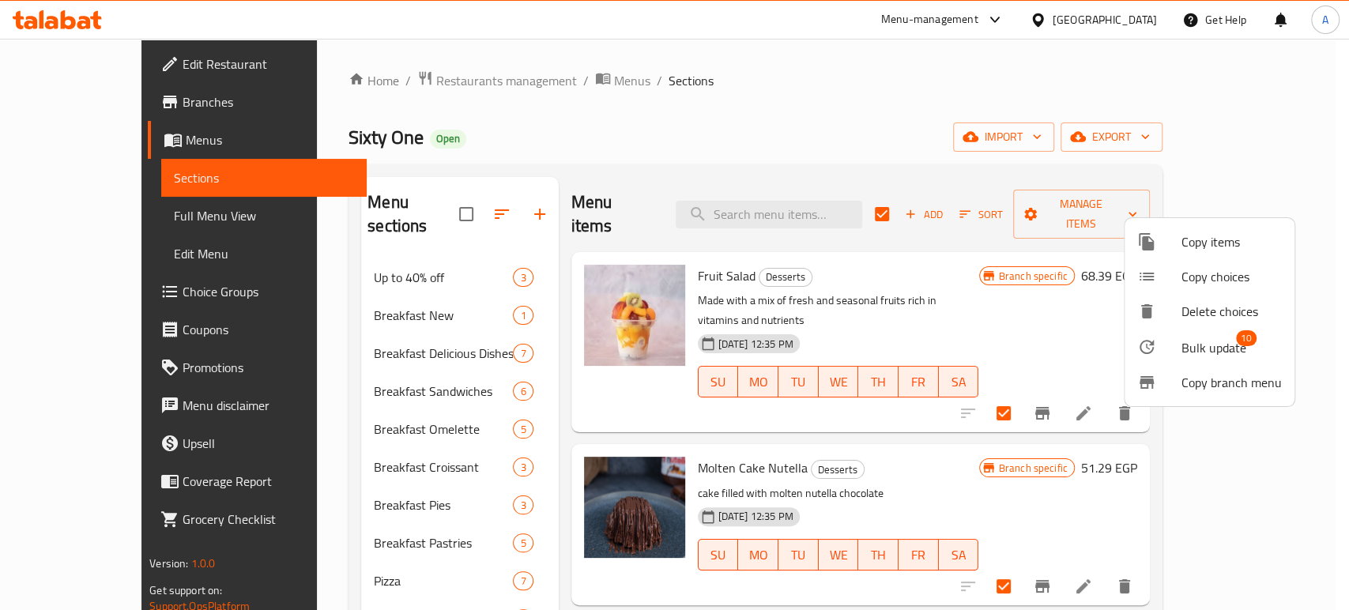
click at [1206, 349] on span "Bulk update" at bounding box center [1214, 347] width 65 height 19
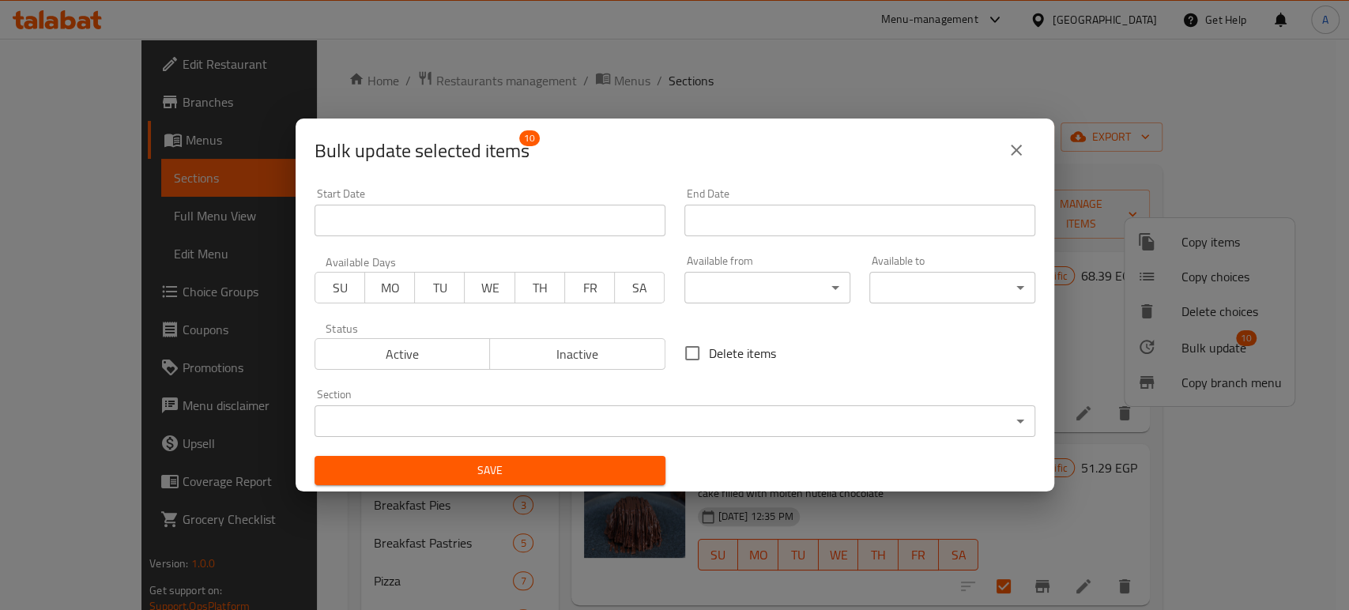
click at [820, 301] on body "​ Menu-management [GEOGRAPHIC_DATA] Get Help A Edit Restaurant Branches Menus S…" at bounding box center [674, 324] width 1349 height 571
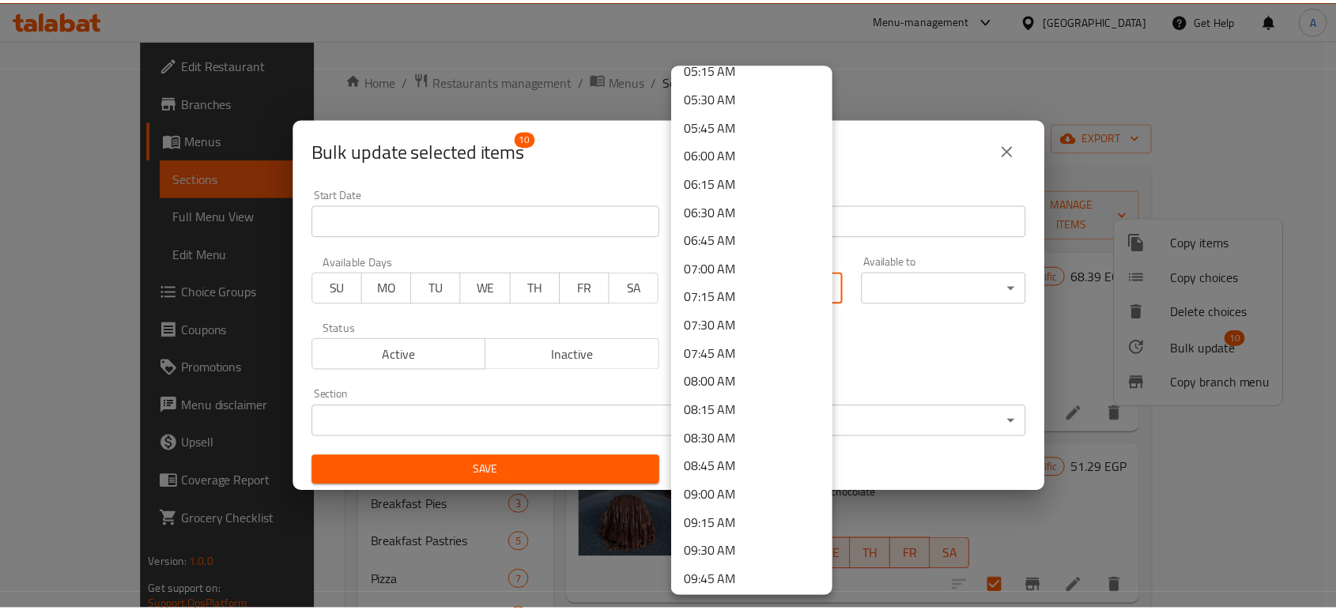
scroll to position [614, 0]
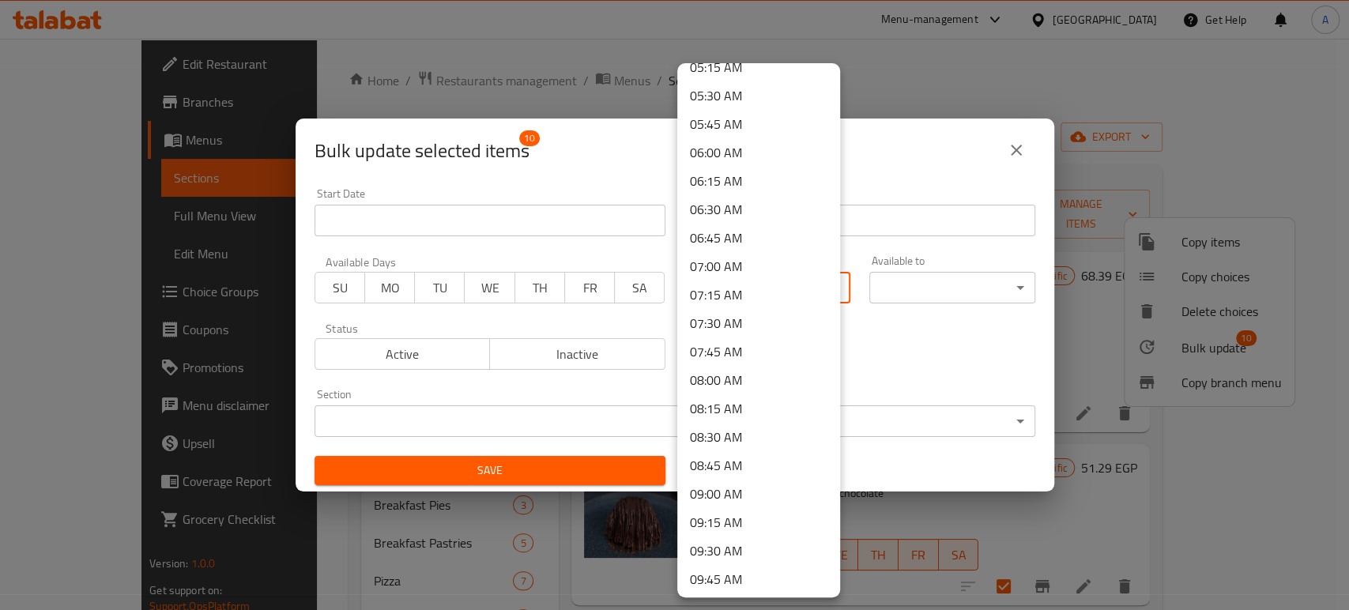
click at [744, 378] on li "08:00 AM" at bounding box center [758, 380] width 163 height 28
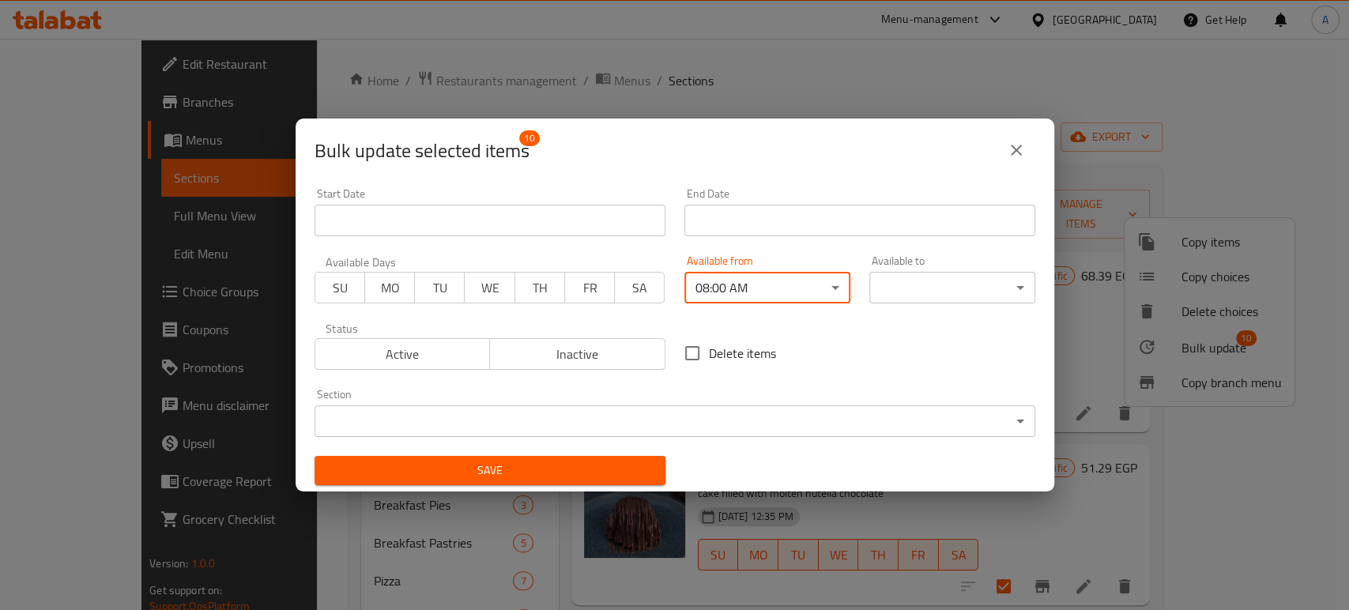
click at [977, 284] on body "​ Menu-management [GEOGRAPHIC_DATA] Get Help A Edit Restaurant Branches Menus S…" at bounding box center [674, 324] width 1349 height 571
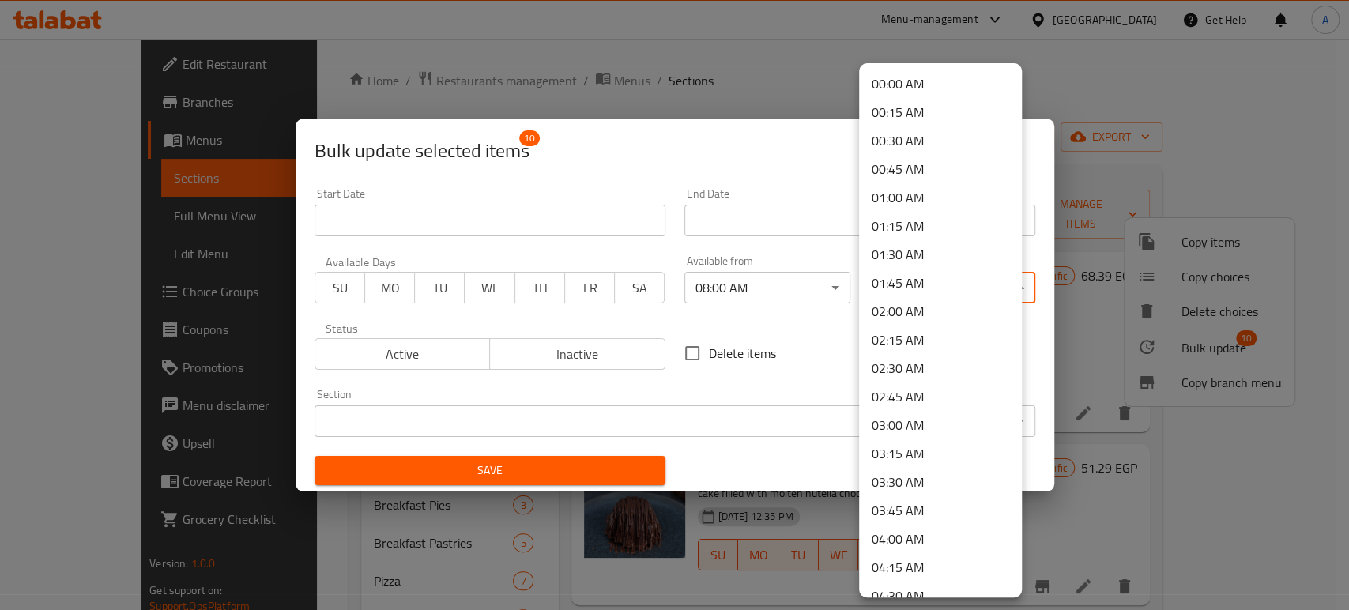
click at [911, 534] on li "04:00 AM" at bounding box center [940, 539] width 163 height 28
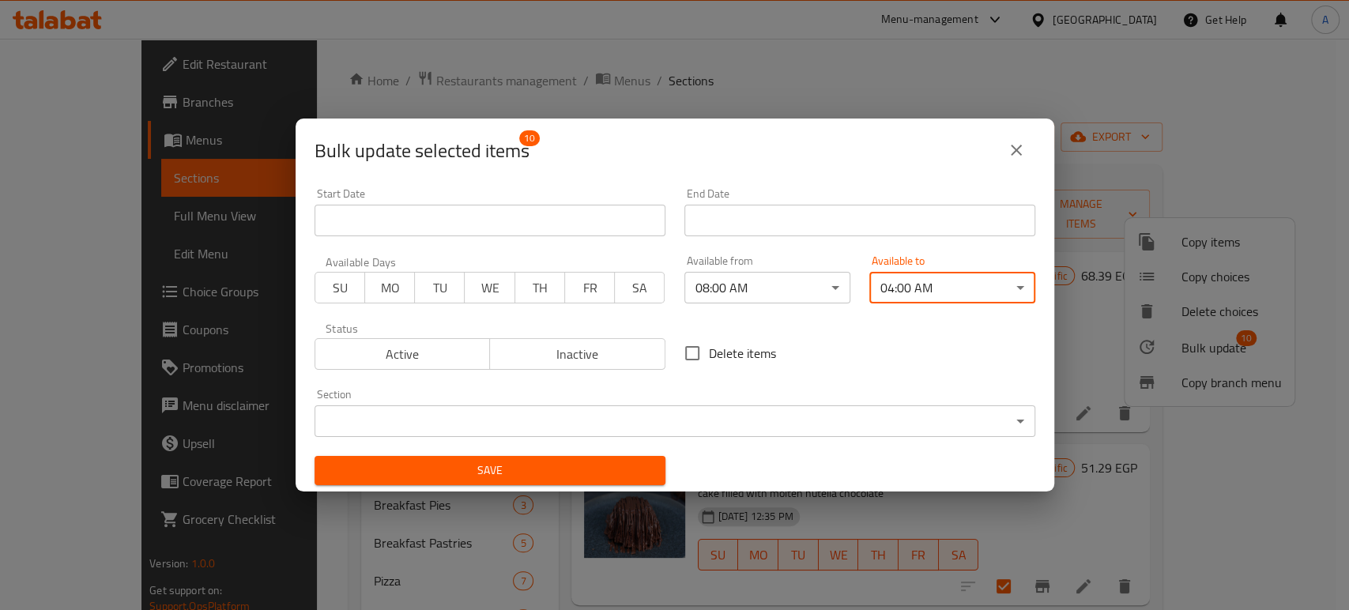
click at [614, 477] on span "Save" at bounding box center [490, 471] width 326 height 20
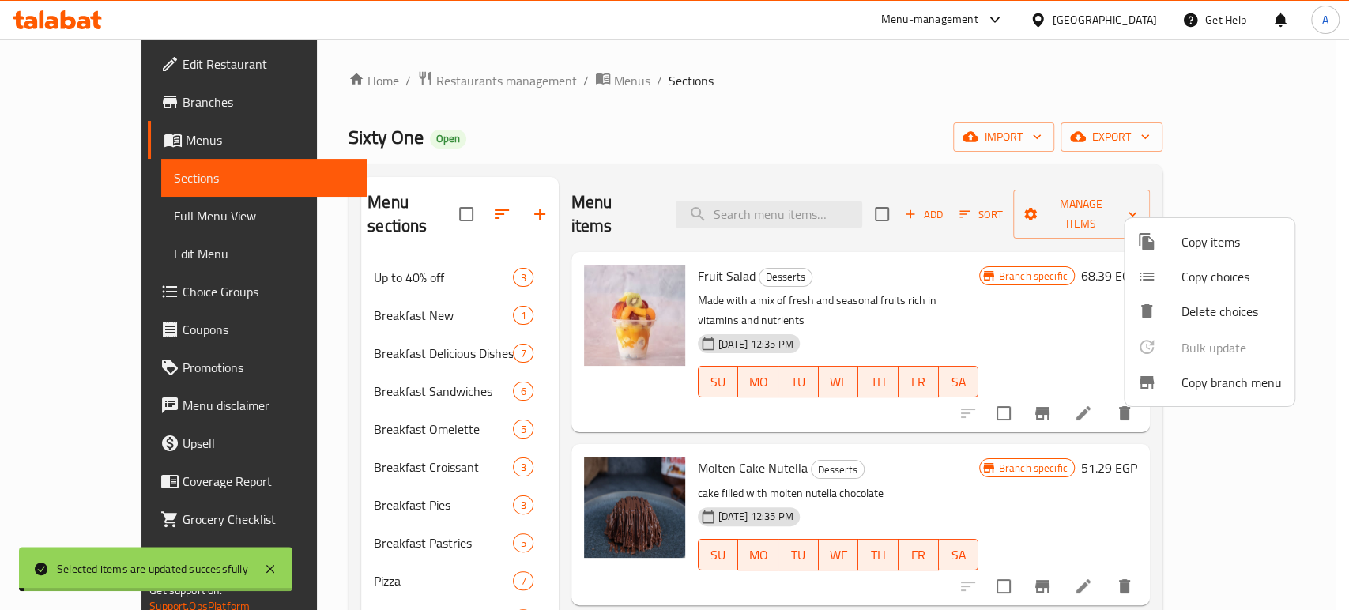
click at [260, 435] on div at bounding box center [674, 305] width 1349 height 610
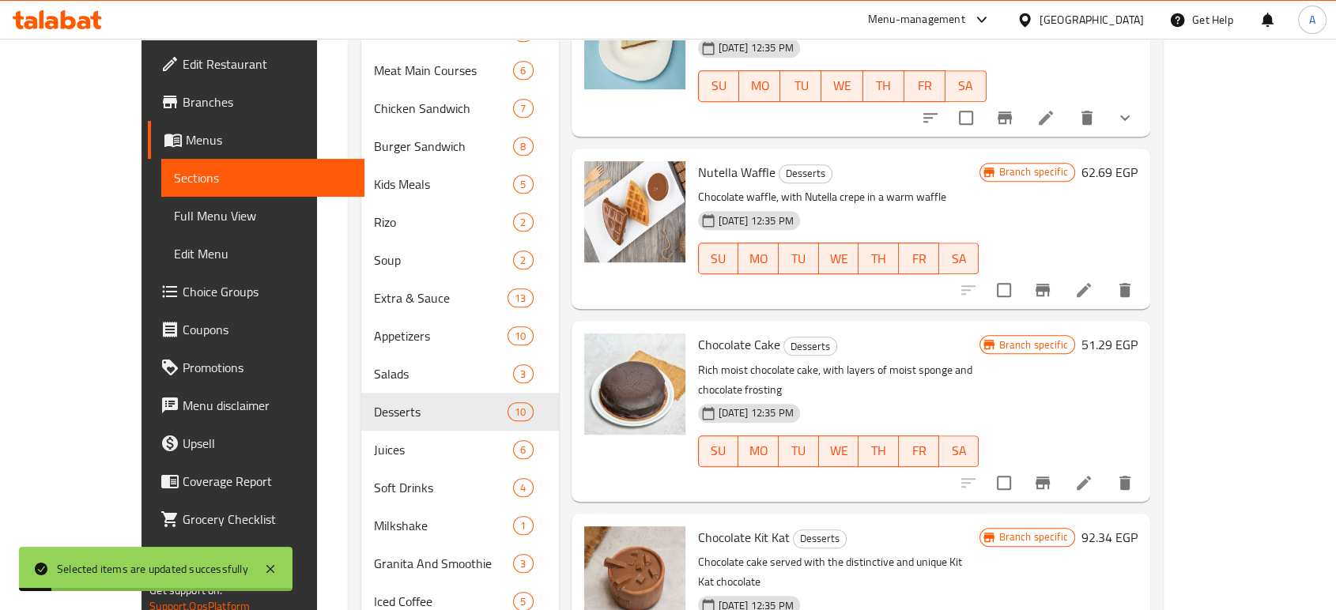
scroll to position [850, 0]
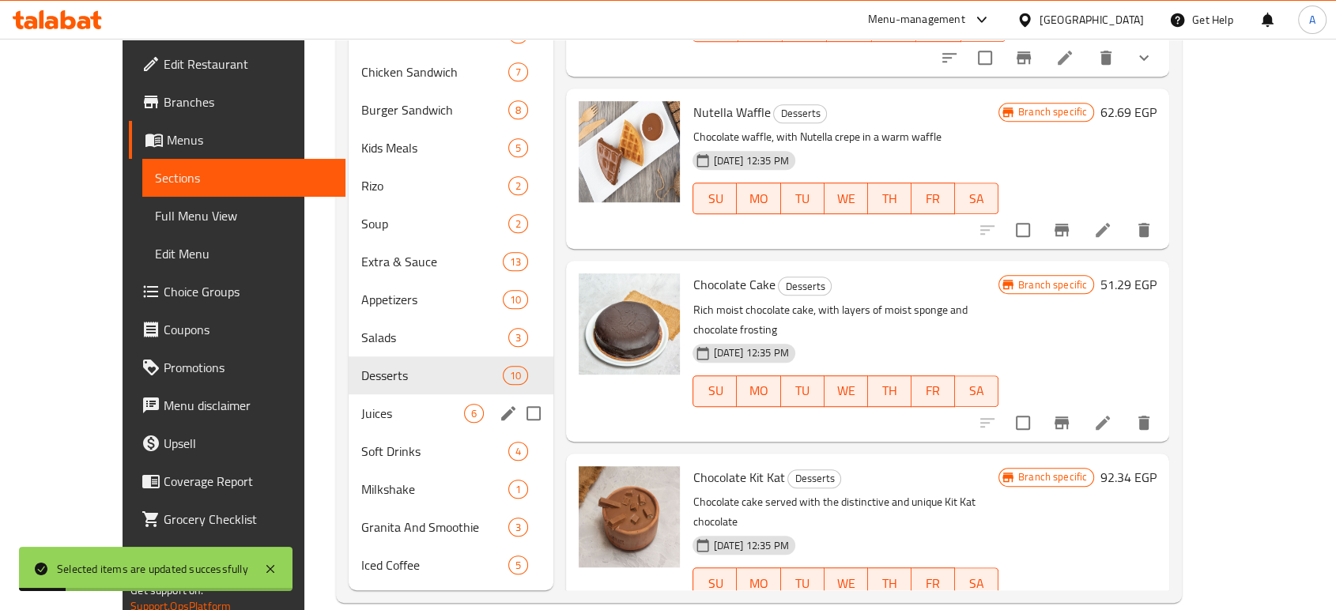
click at [361, 404] on span "Juices" at bounding box center [412, 413] width 103 height 19
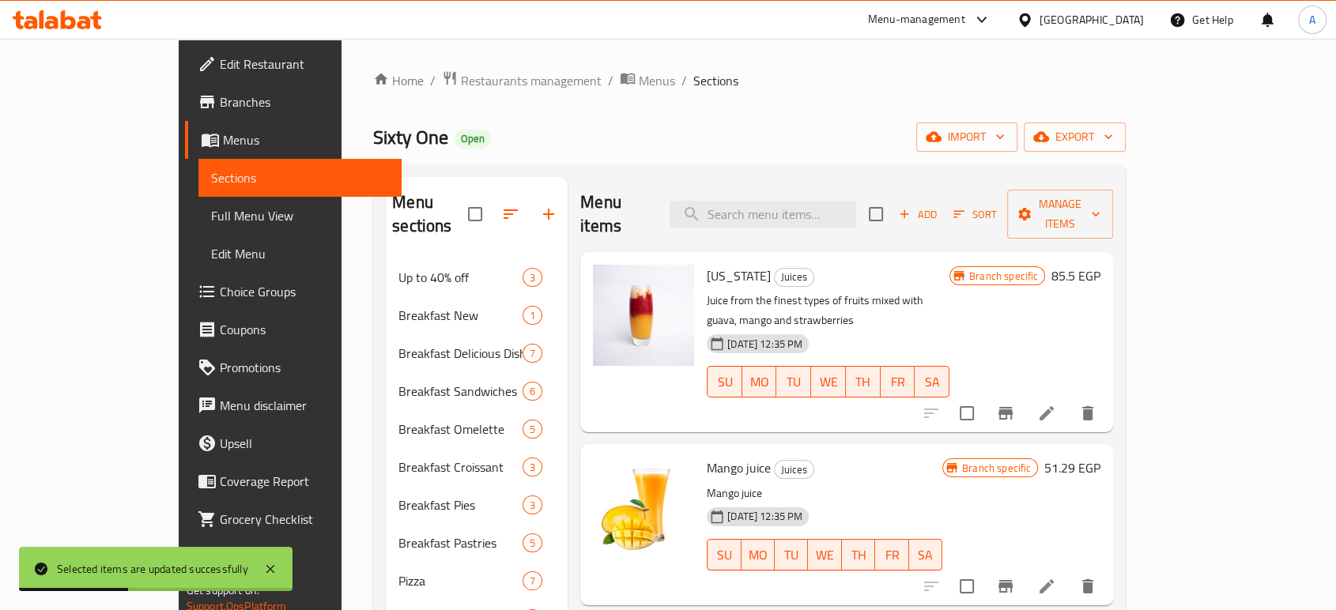
click at [1056, 404] on icon at bounding box center [1046, 413] width 19 height 19
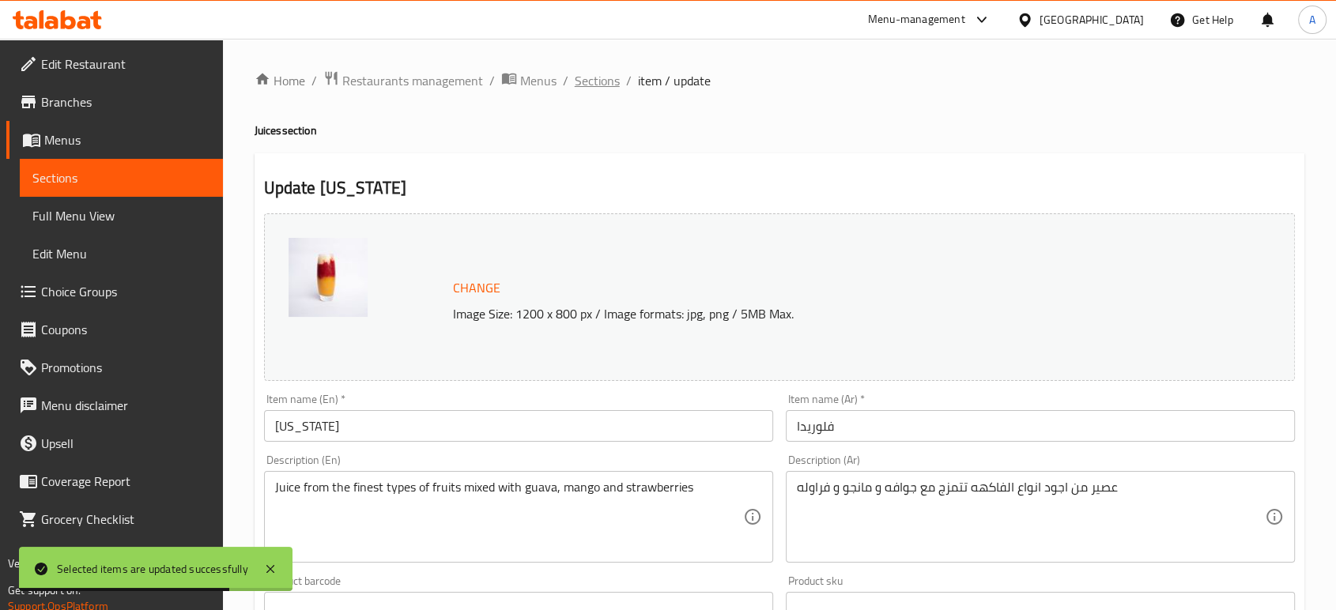
click at [607, 79] on span "Sections" at bounding box center [597, 80] width 45 height 19
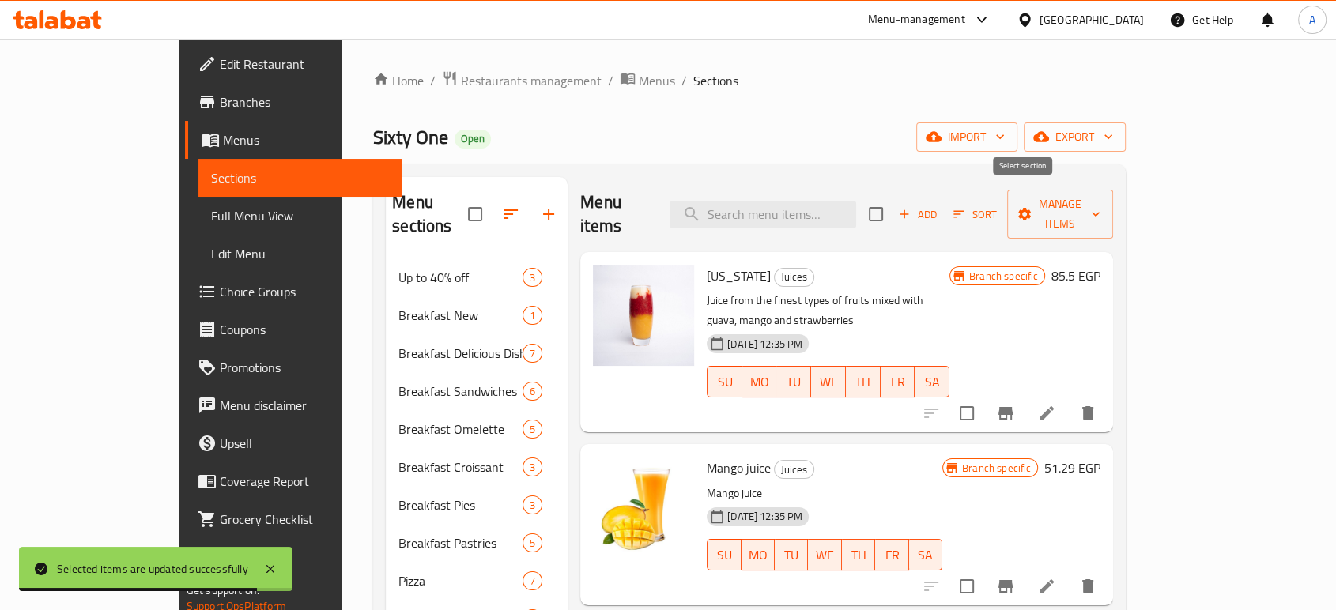
click at [892, 206] on input "checkbox" at bounding box center [875, 214] width 33 height 33
click at [1100, 203] on span "Manage items" at bounding box center [1060, 214] width 81 height 40
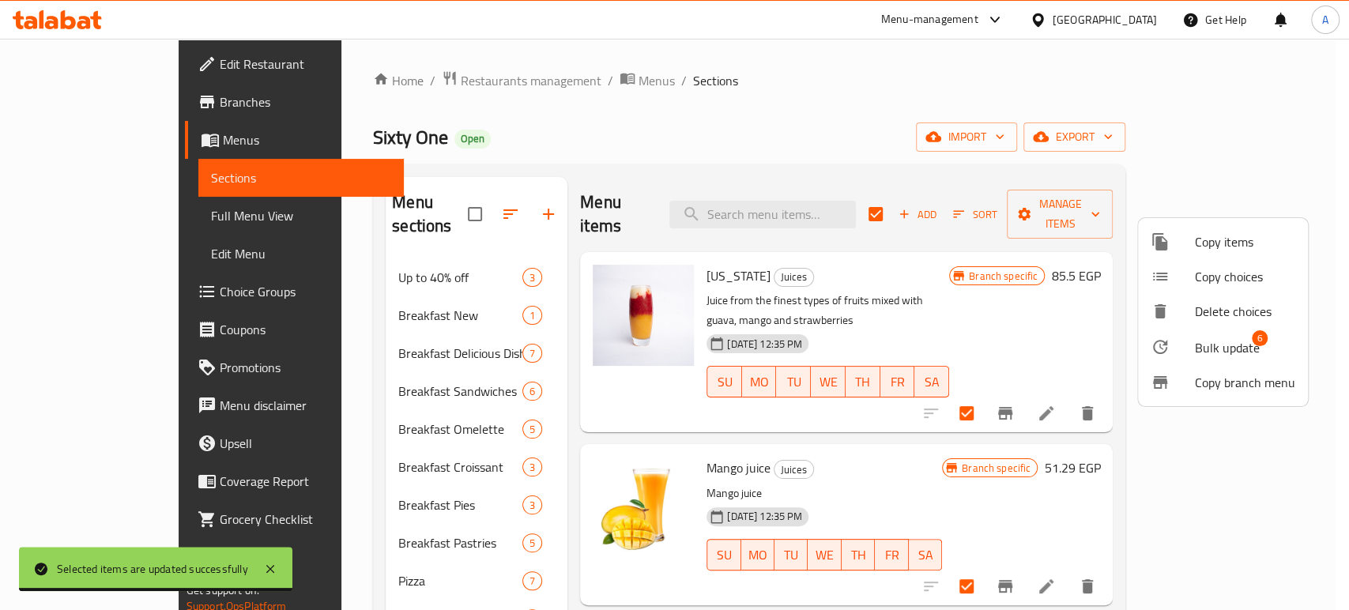
click at [1212, 353] on span "Bulk update" at bounding box center [1227, 347] width 65 height 19
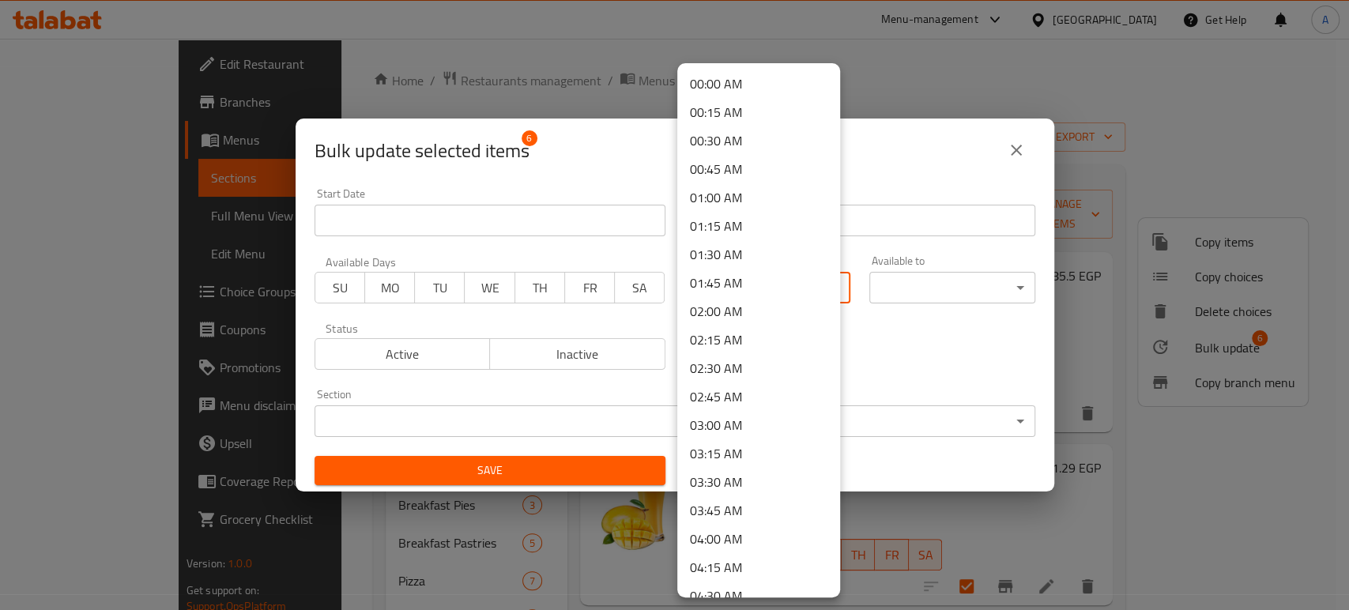
click at [781, 302] on body "​ Menu-management [GEOGRAPHIC_DATA] Get Help A Edit Restaurant Branches Menus S…" at bounding box center [674, 324] width 1349 height 571
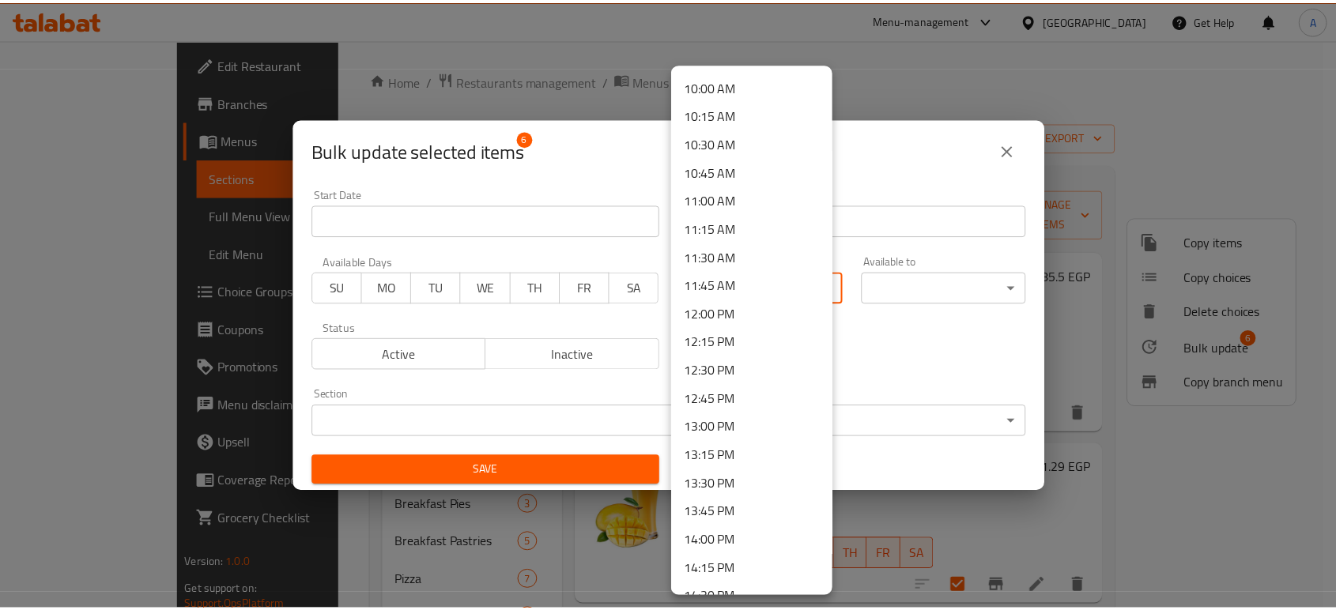
scroll to position [1141, 0]
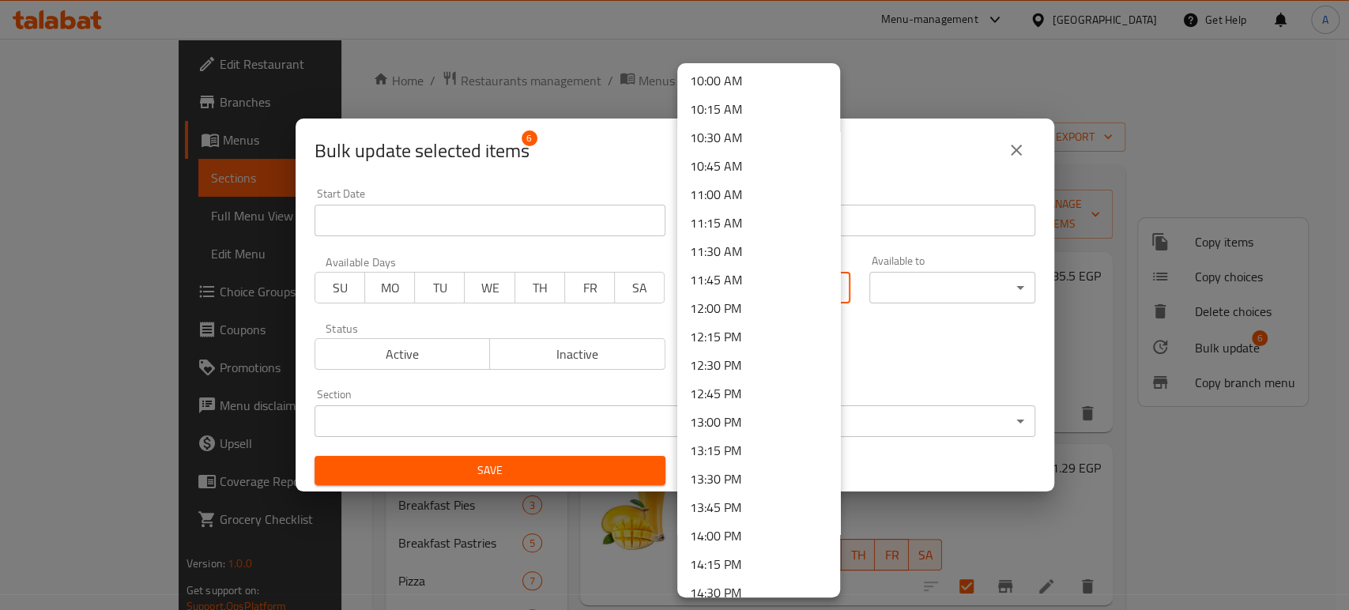
click at [734, 412] on li "13:00 PM" at bounding box center [758, 422] width 163 height 28
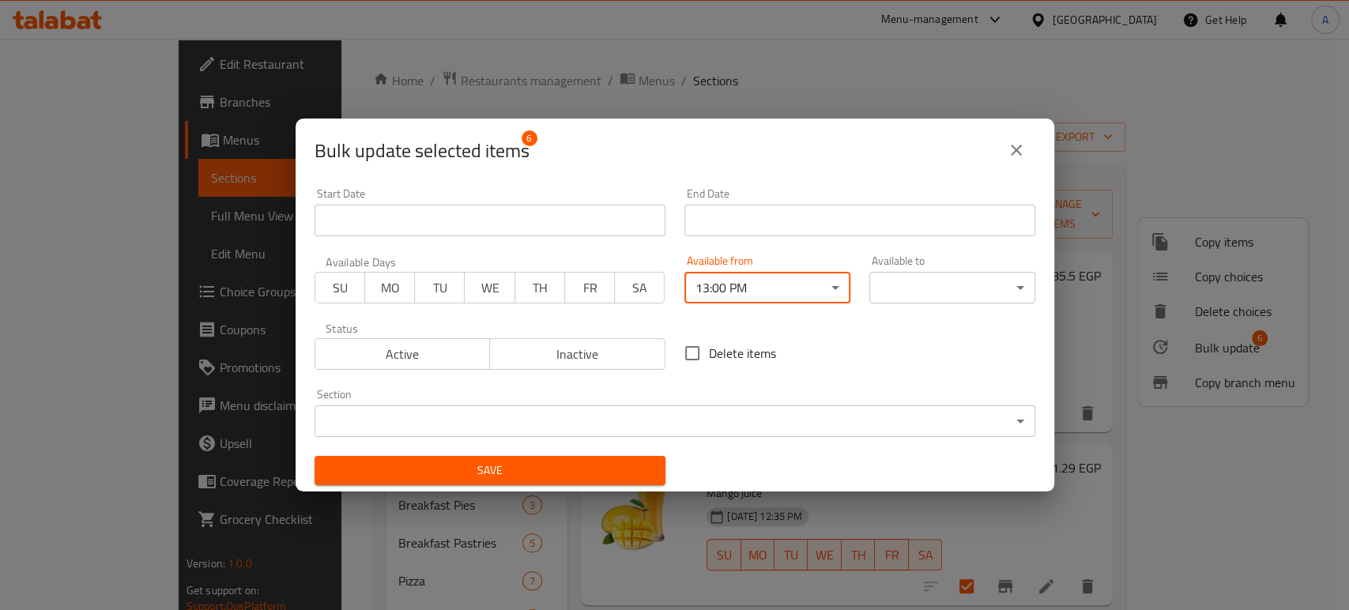
click at [900, 287] on body "​ Menu-management [GEOGRAPHIC_DATA] Get Help A Edit Restaurant Branches Menus S…" at bounding box center [674, 324] width 1349 height 571
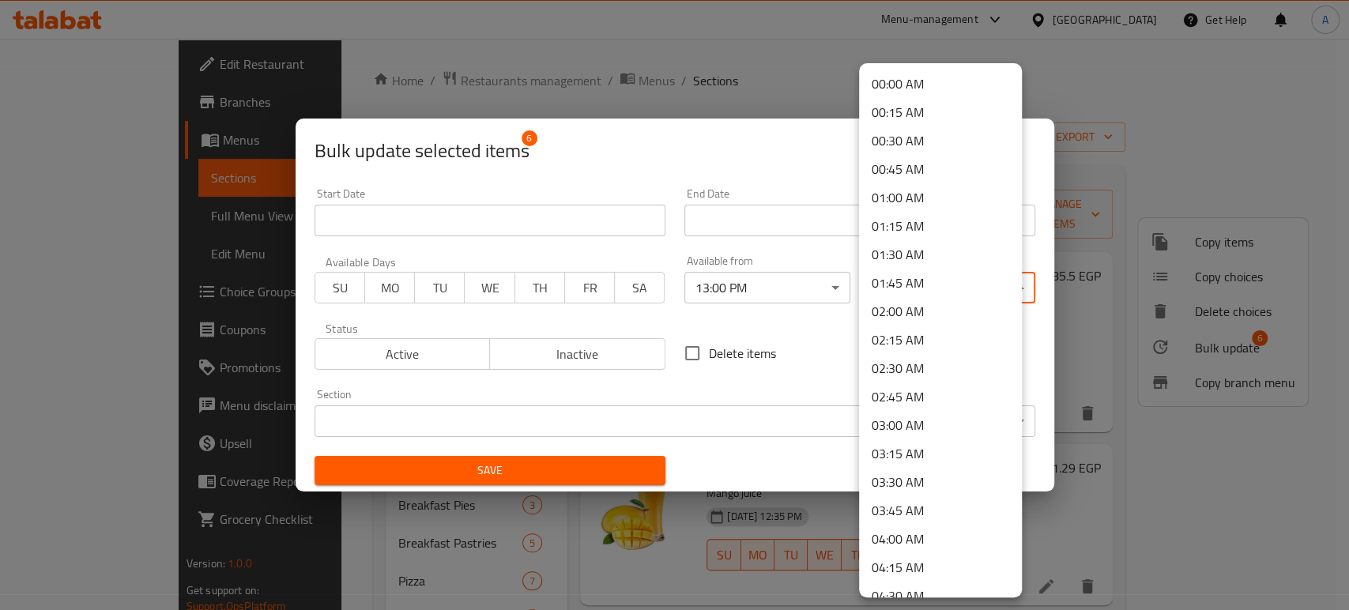
click at [898, 539] on li "04:00 AM" at bounding box center [940, 539] width 163 height 28
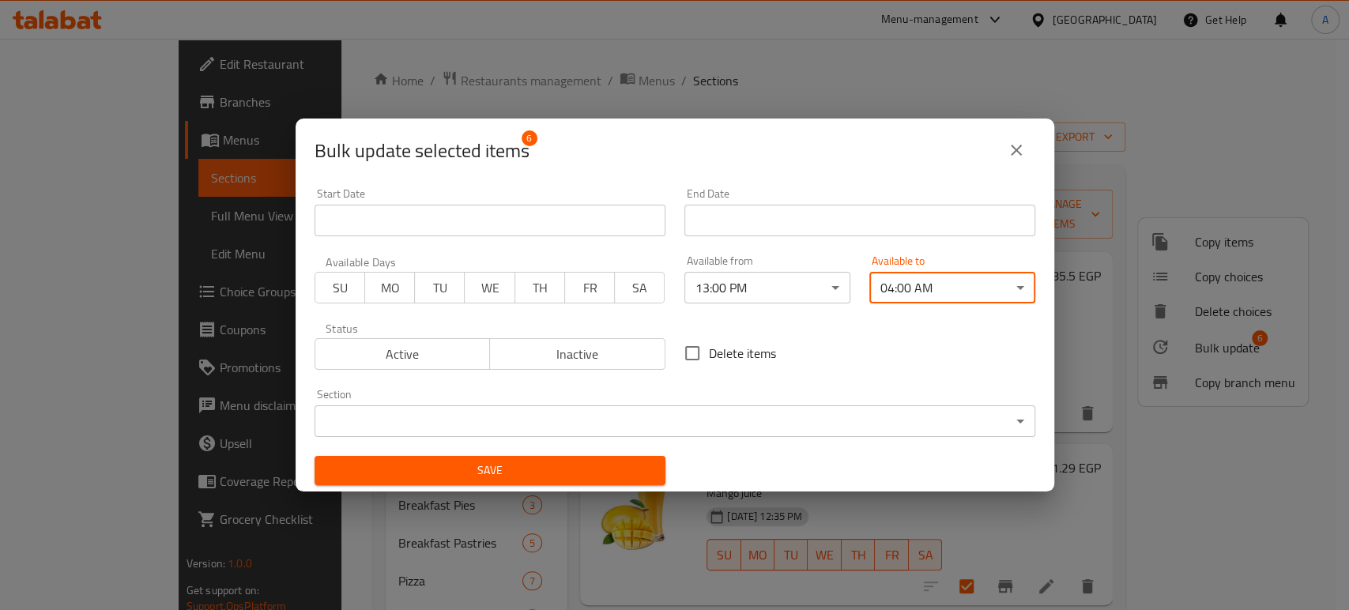
click at [587, 481] on button "Save" at bounding box center [490, 470] width 351 height 29
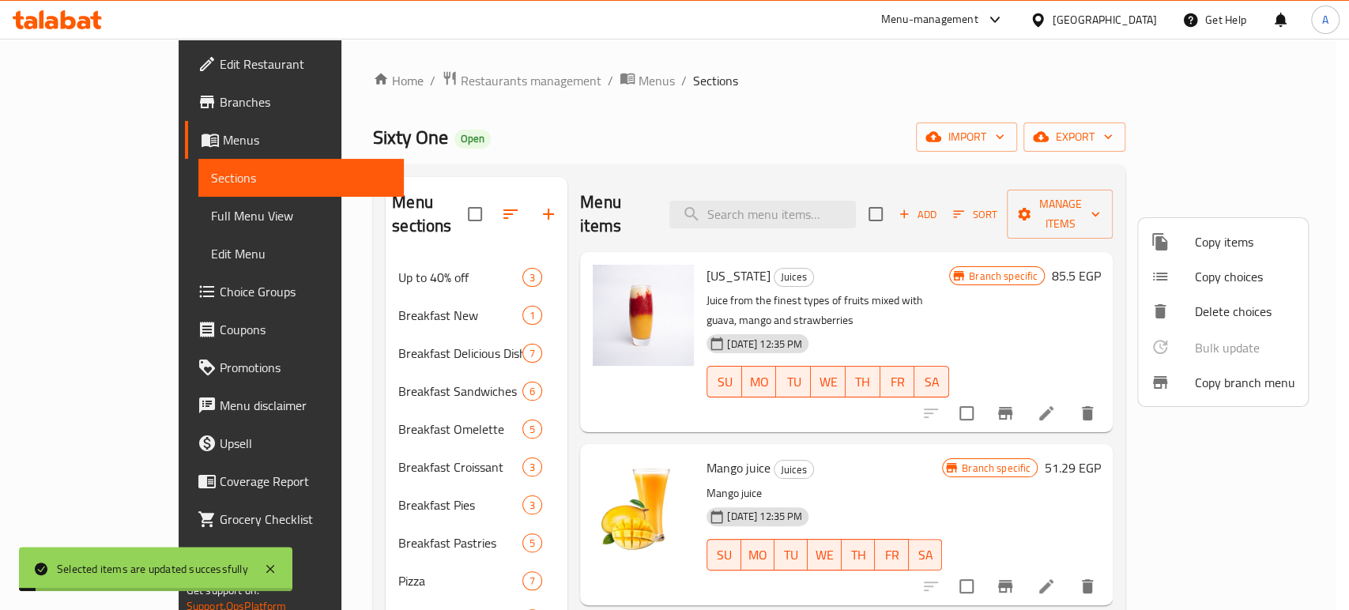
click at [248, 392] on div at bounding box center [674, 305] width 1349 height 610
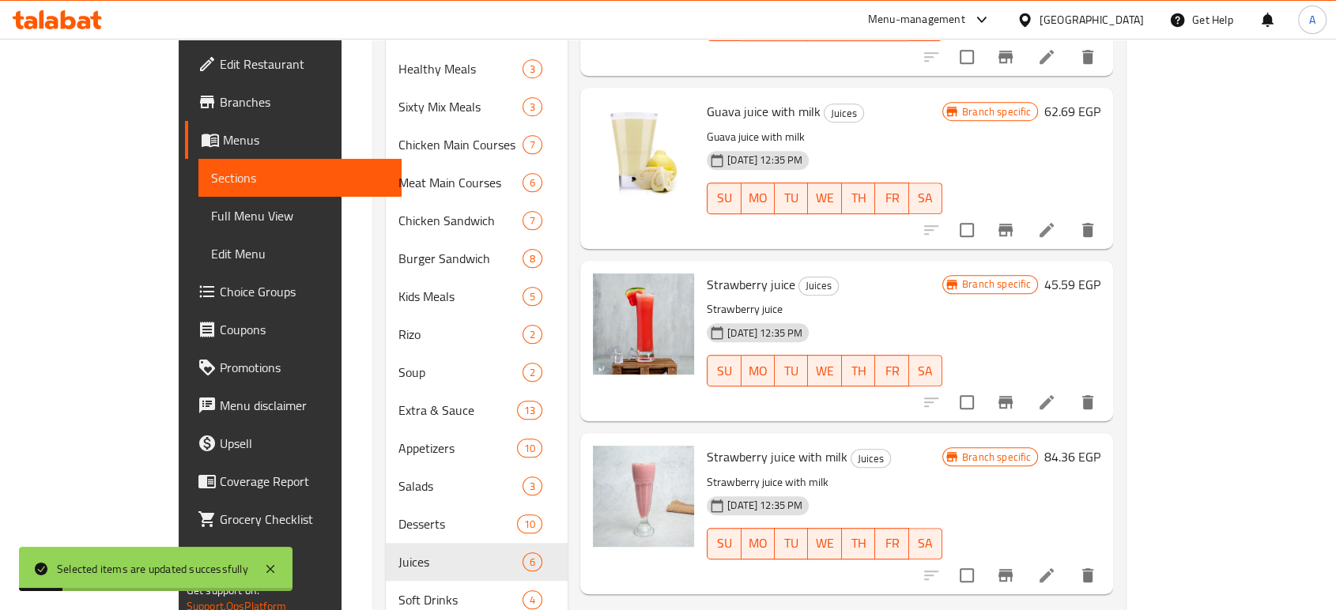
scroll to position [850, 0]
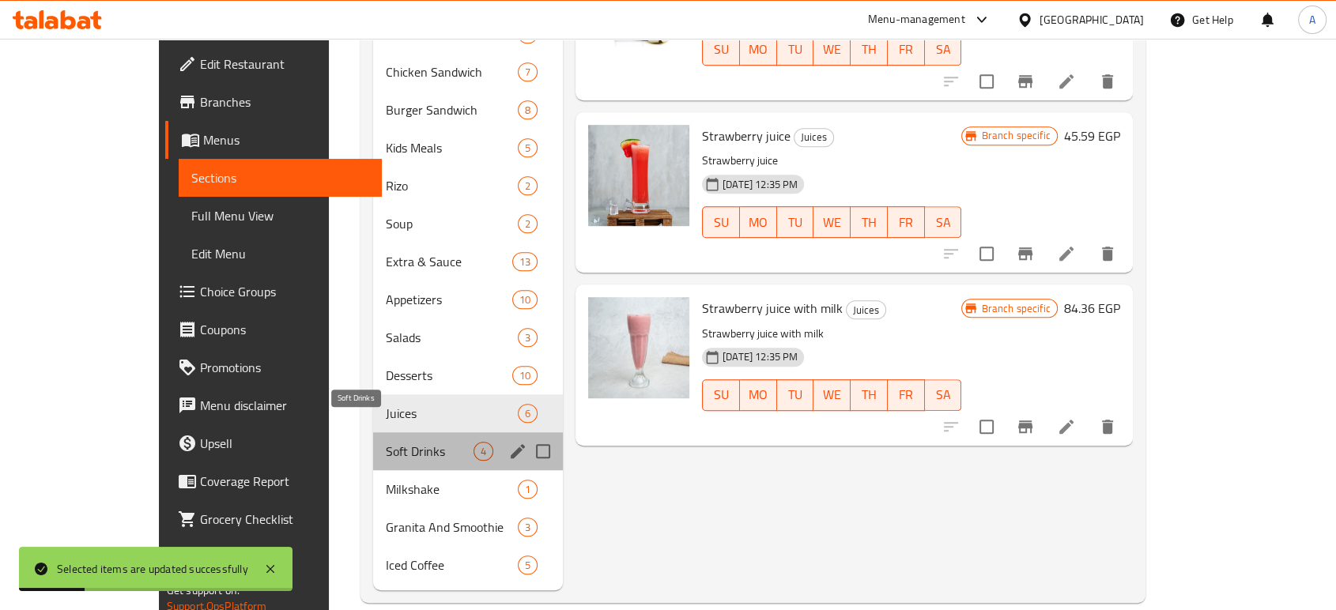
click at [386, 442] on span "Soft Drinks" at bounding box center [430, 451] width 88 height 19
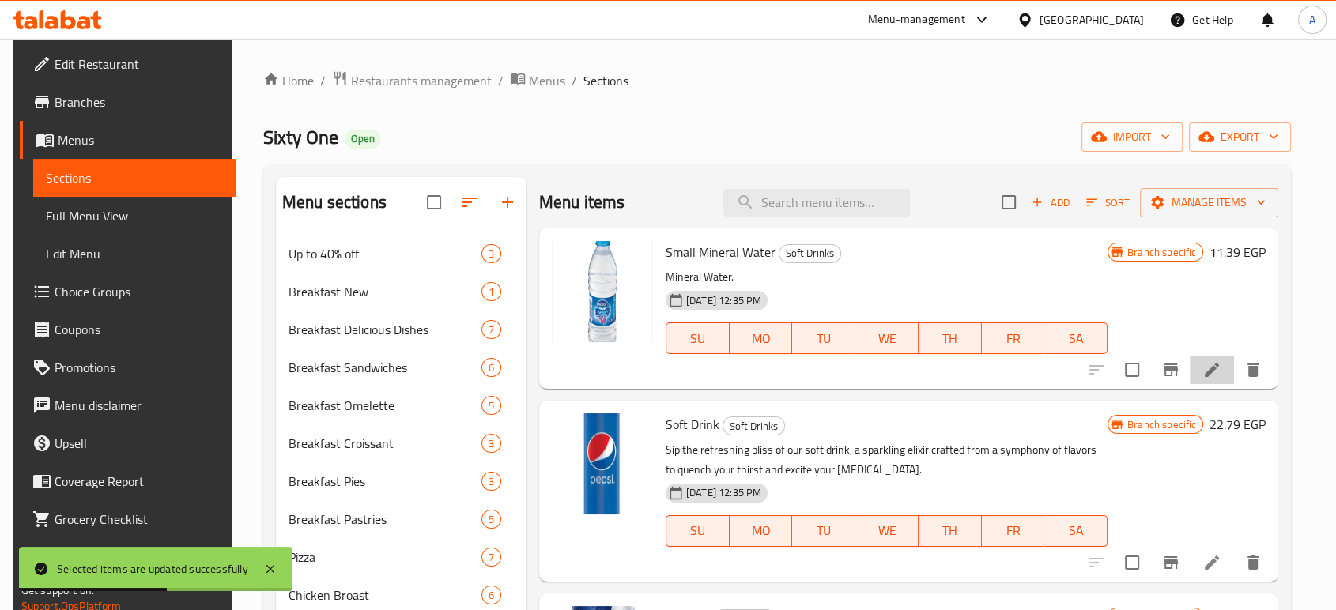
click at [1209, 379] on li at bounding box center [1212, 370] width 44 height 28
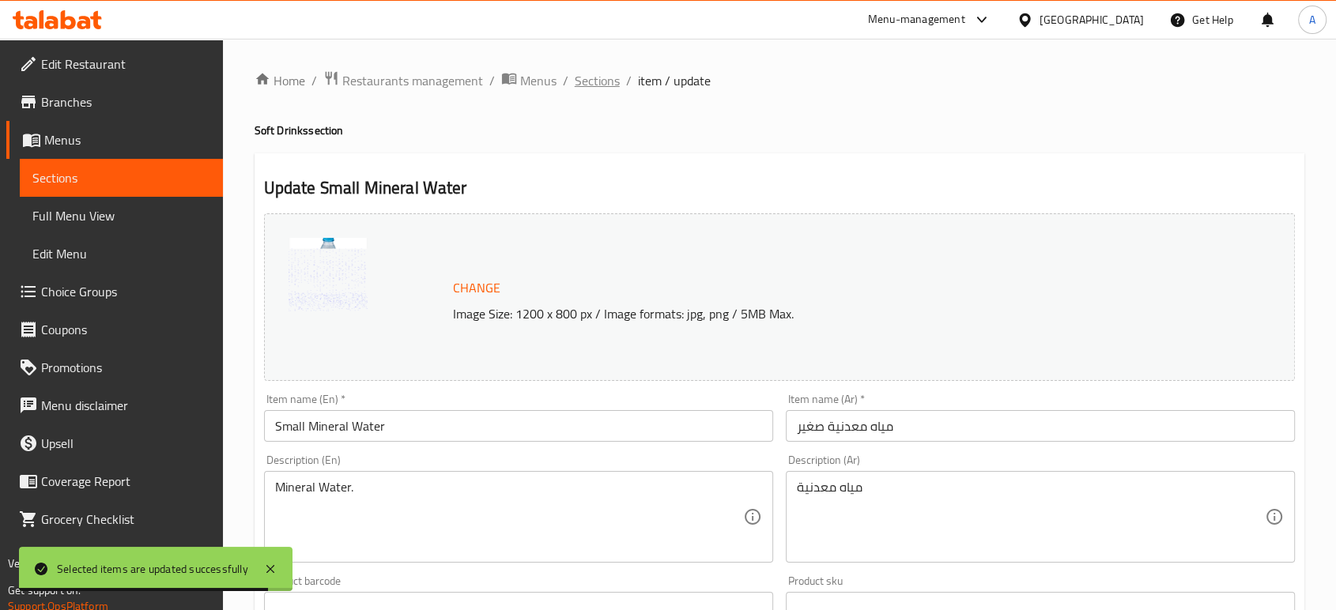
click at [601, 81] on span "Sections" at bounding box center [597, 80] width 45 height 19
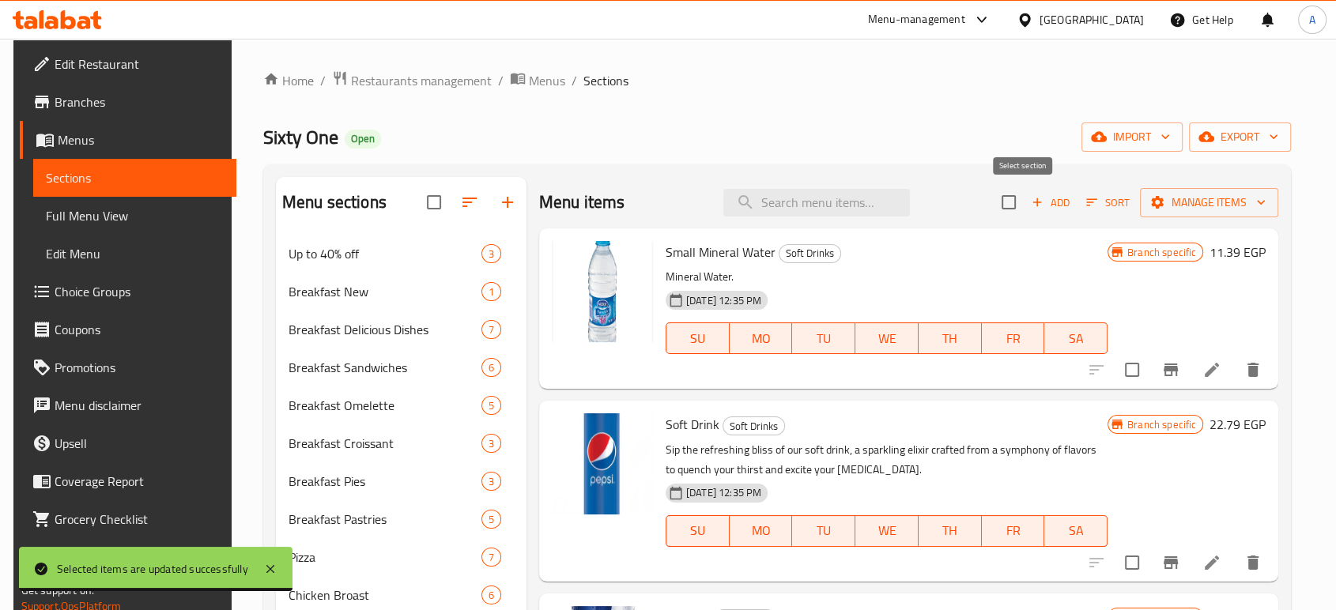
click at [1021, 200] on input "checkbox" at bounding box center [1008, 202] width 33 height 33
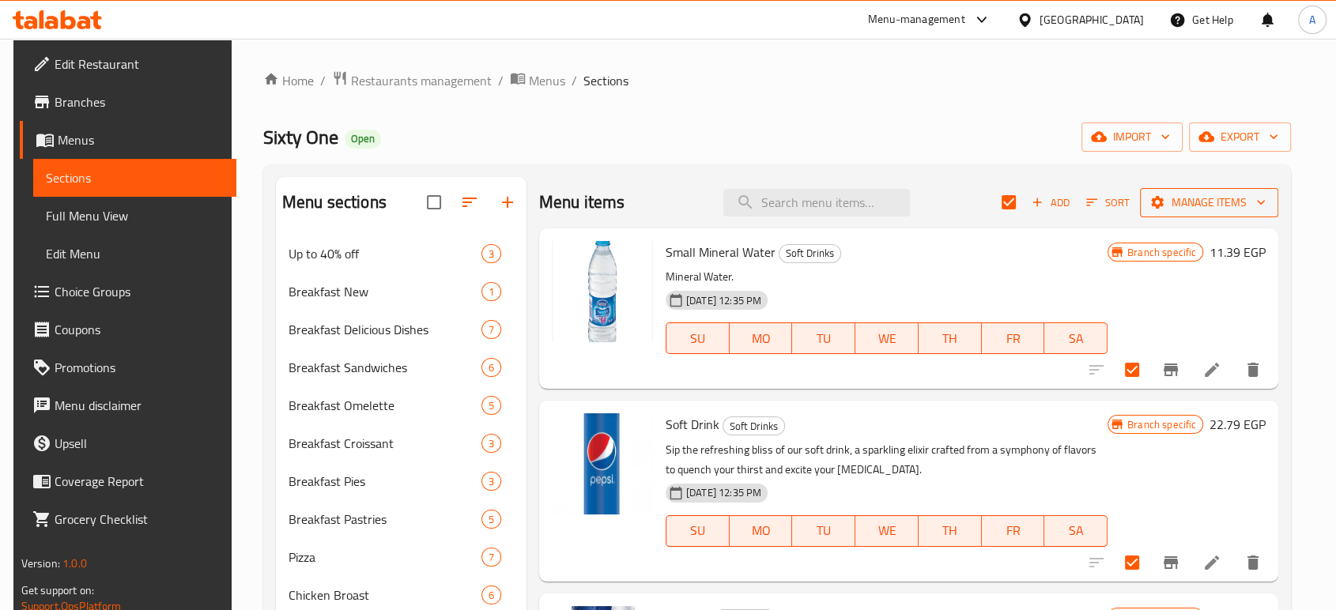
click at [1196, 201] on span "Manage items" at bounding box center [1208, 203] width 113 height 20
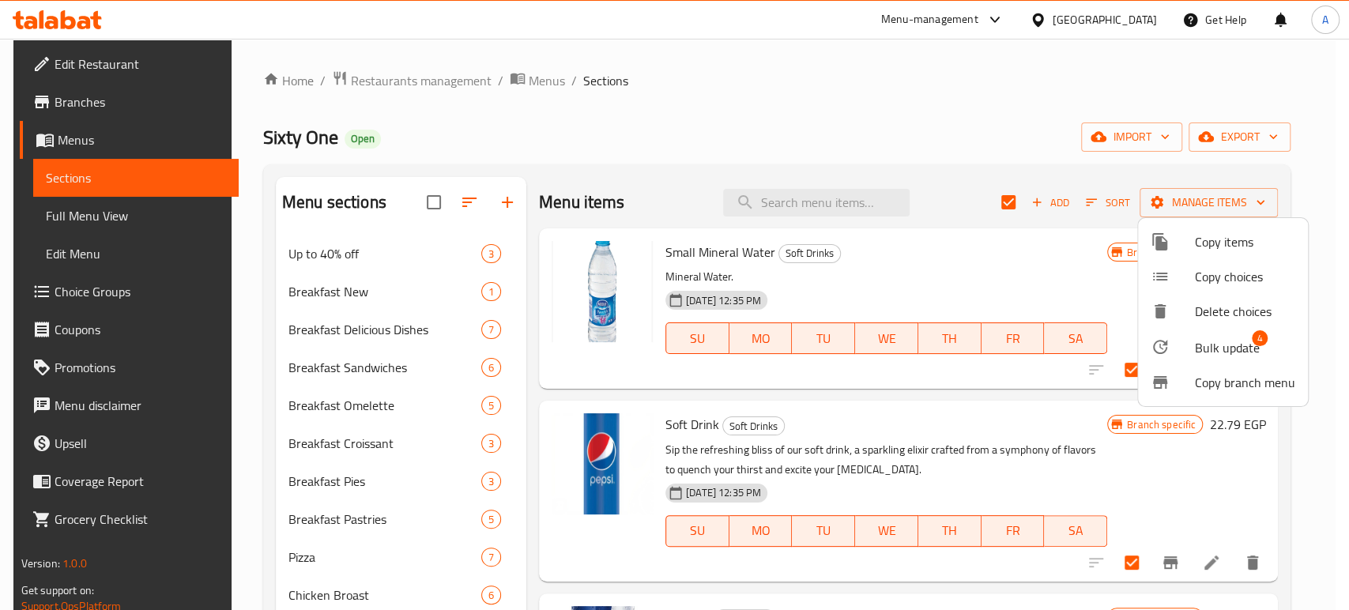
click at [1217, 340] on span "Bulk update" at bounding box center [1227, 347] width 65 height 19
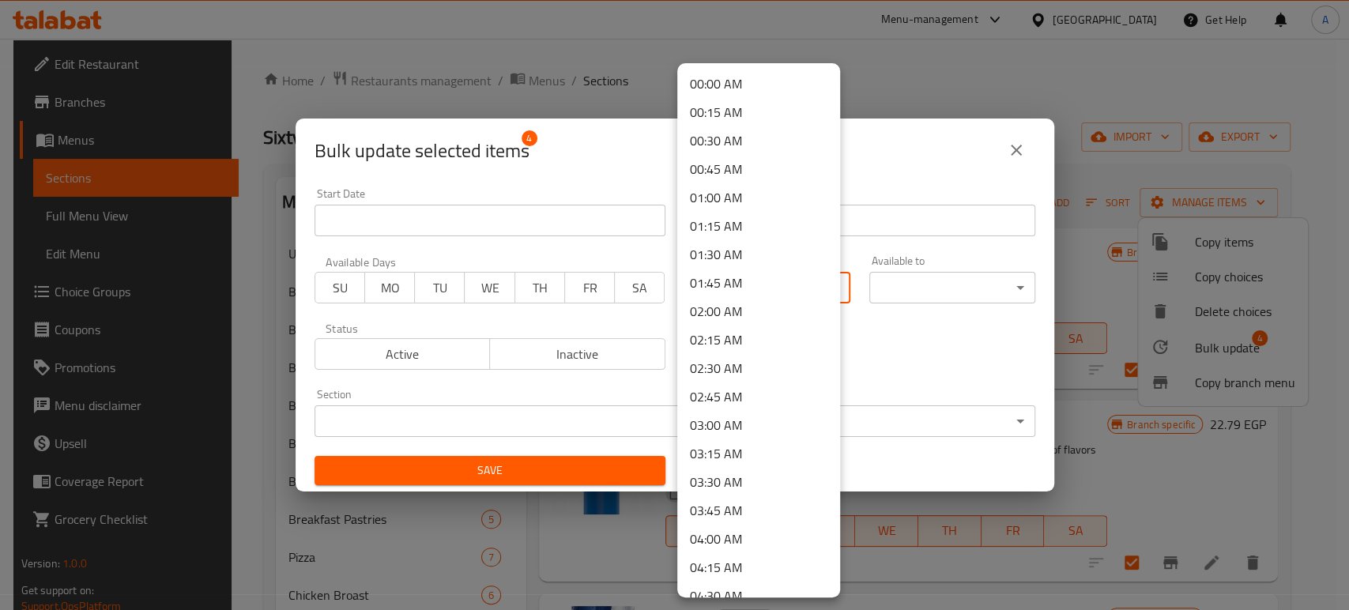
click at [766, 289] on body "​ Menu-management [GEOGRAPHIC_DATA] Get Help A Edit Restaurant Branches Menus S…" at bounding box center [674, 324] width 1349 height 571
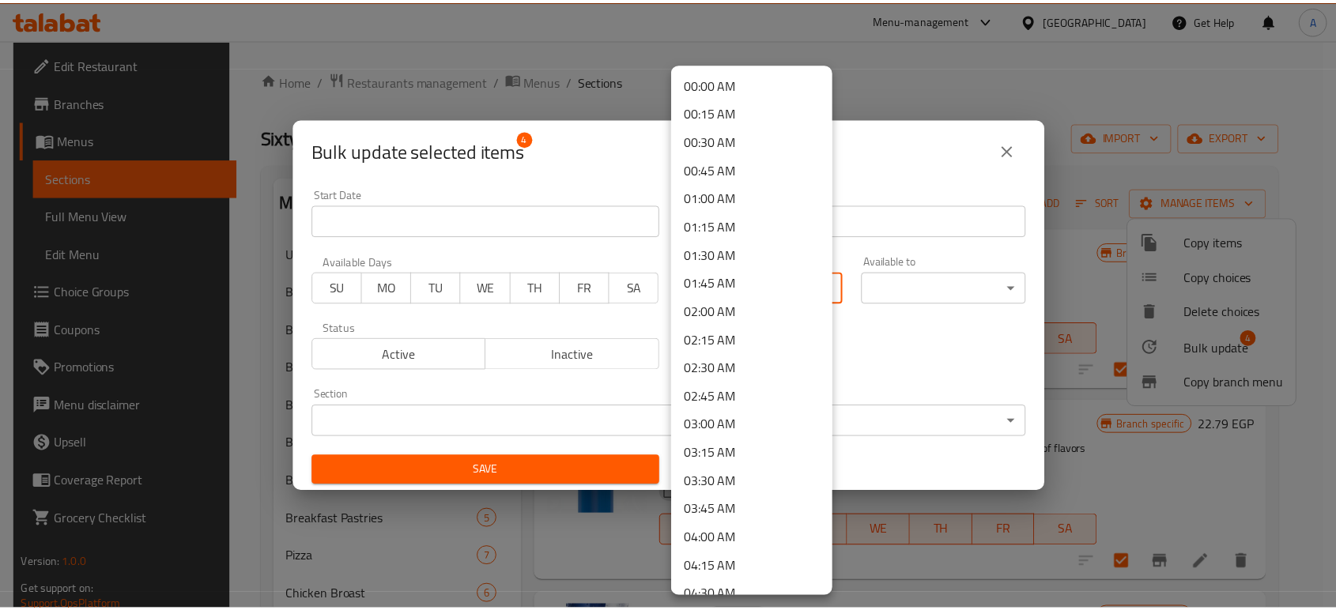
scroll to position [439, 0]
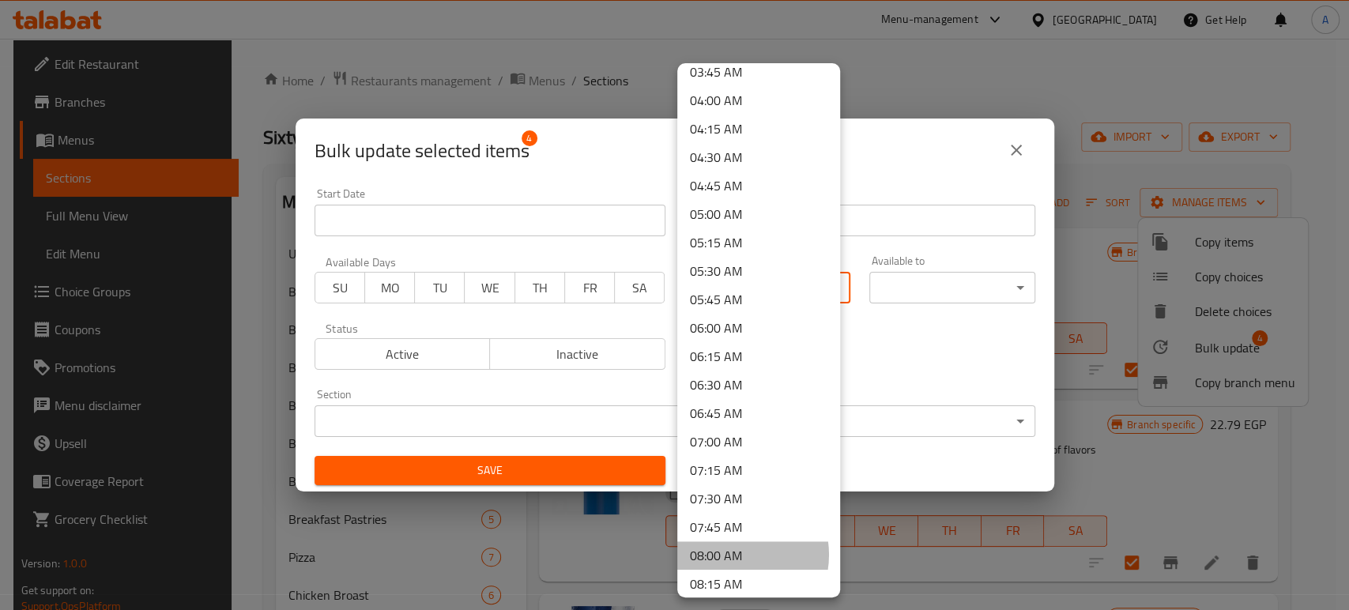
click at [731, 554] on li "08:00 AM" at bounding box center [758, 555] width 163 height 28
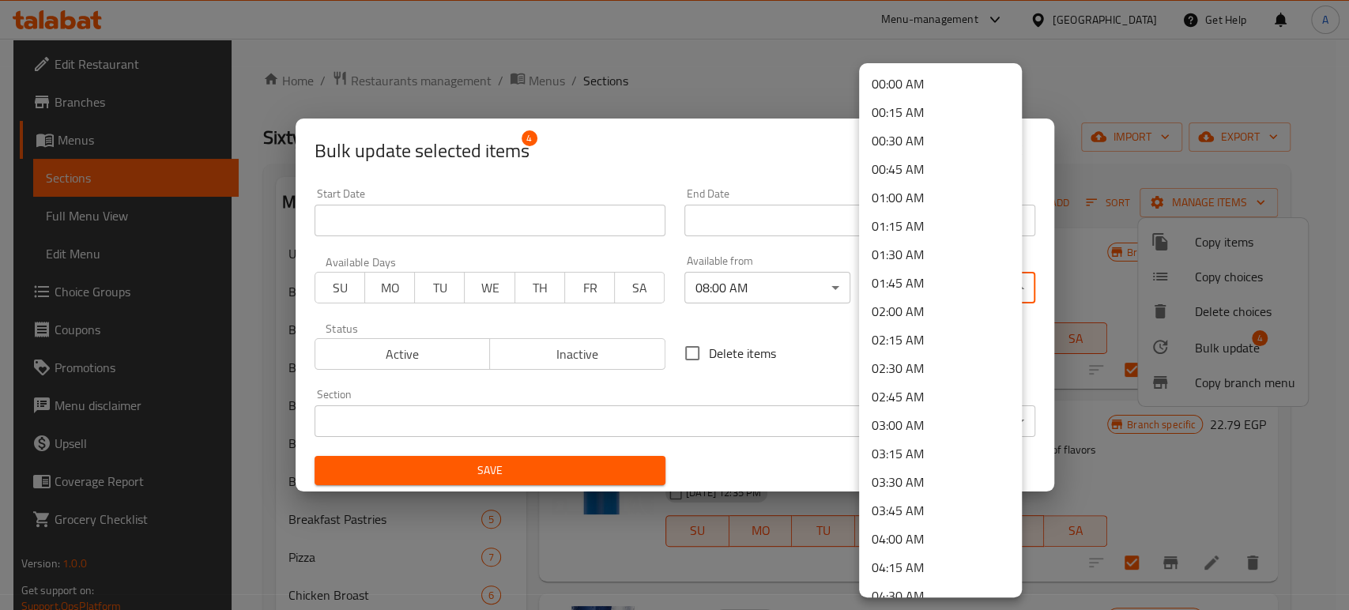
click at [906, 293] on body "​ Menu-management [GEOGRAPHIC_DATA] Get Help A Edit Restaurant Branches Menus S…" at bounding box center [674, 324] width 1349 height 571
click at [915, 531] on li "04:00 AM" at bounding box center [940, 539] width 163 height 28
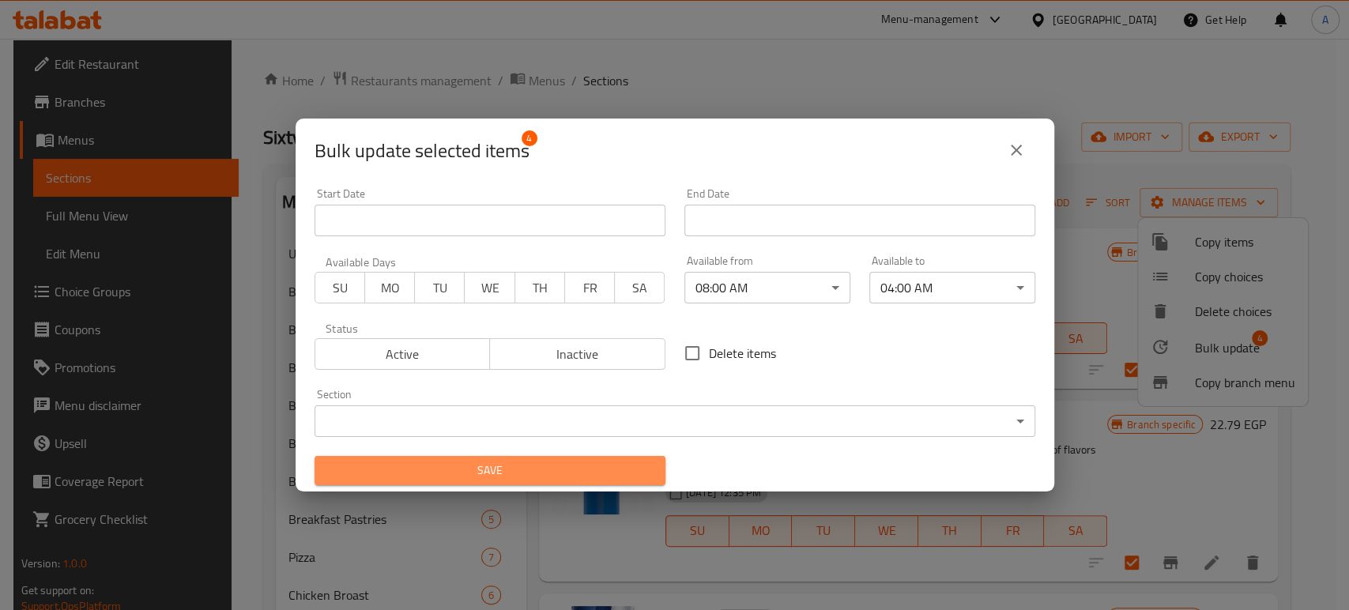
click at [586, 473] on span "Save" at bounding box center [490, 471] width 326 height 20
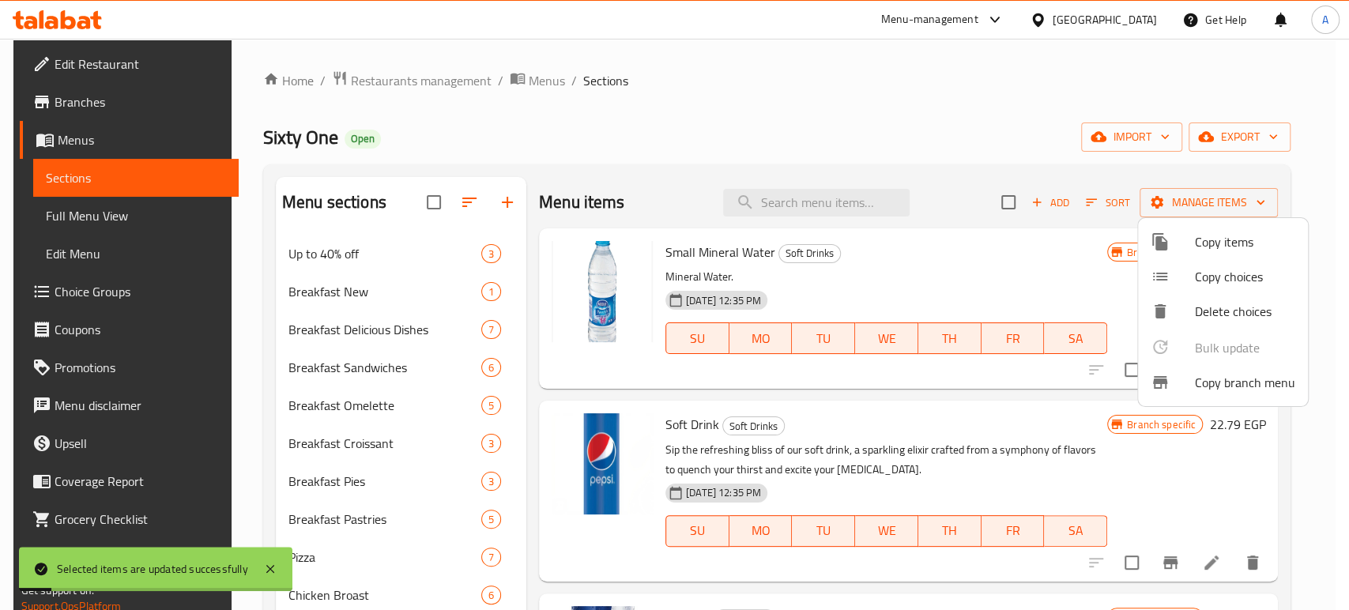
click at [262, 390] on div at bounding box center [674, 305] width 1349 height 610
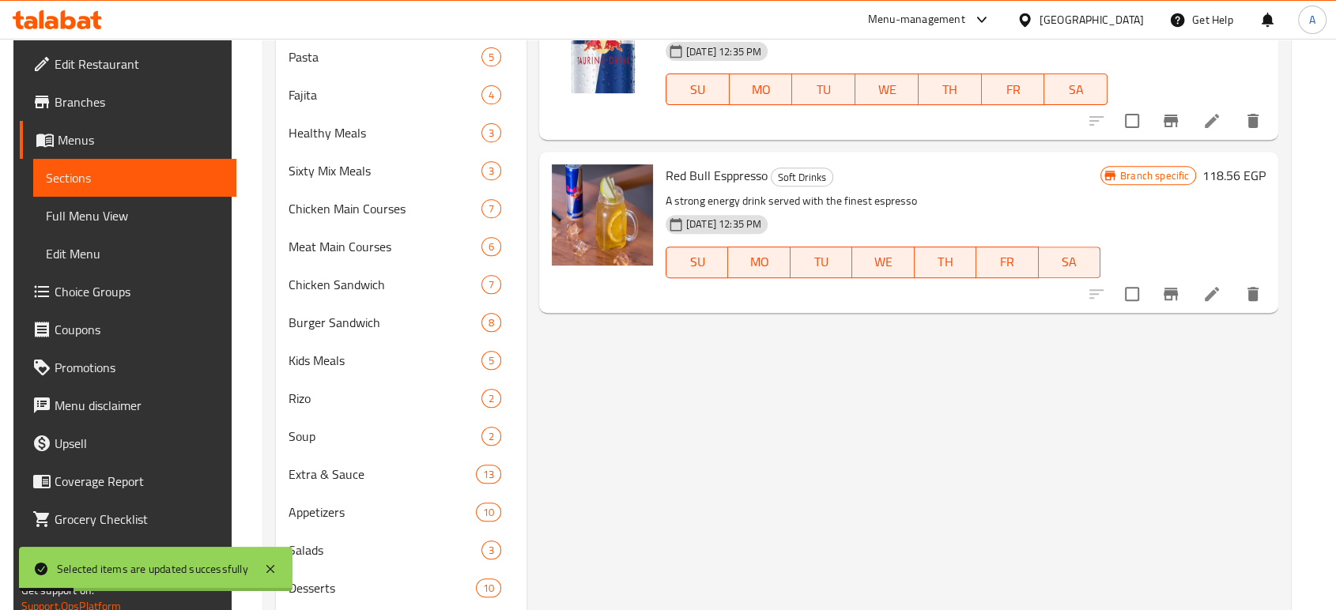
scroll to position [850, 0]
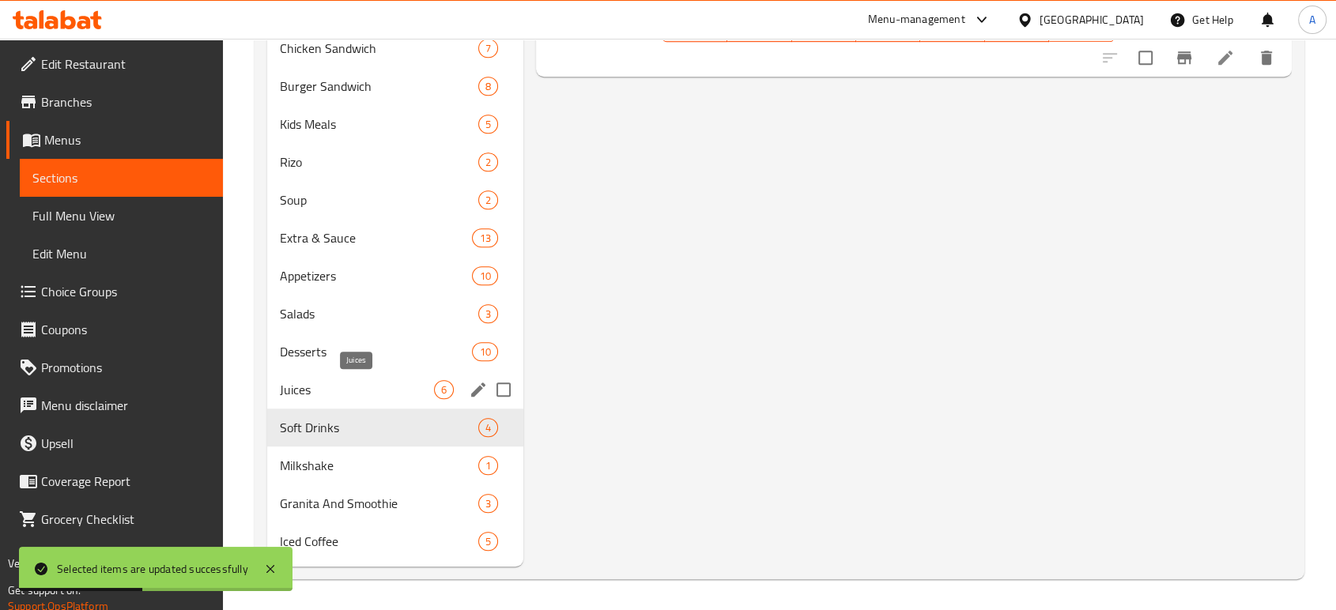
click at [334, 387] on span "Juices" at bounding box center [357, 389] width 154 height 19
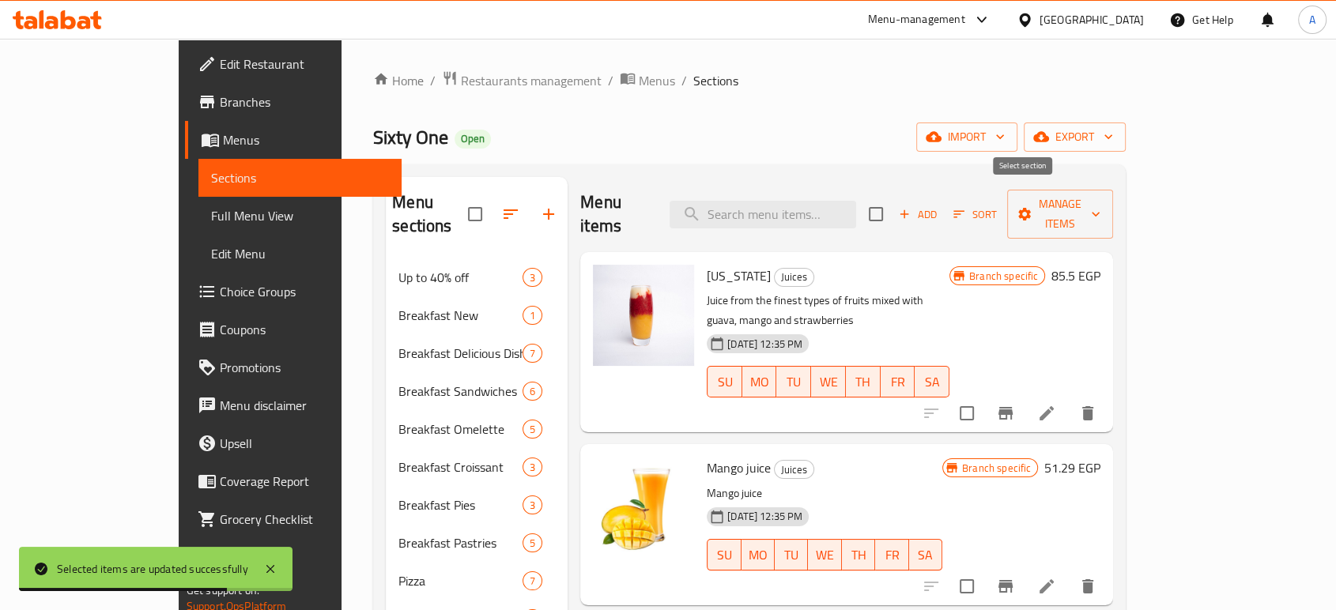
click at [892, 215] on input "checkbox" at bounding box center [875, 214] width 33 height 33
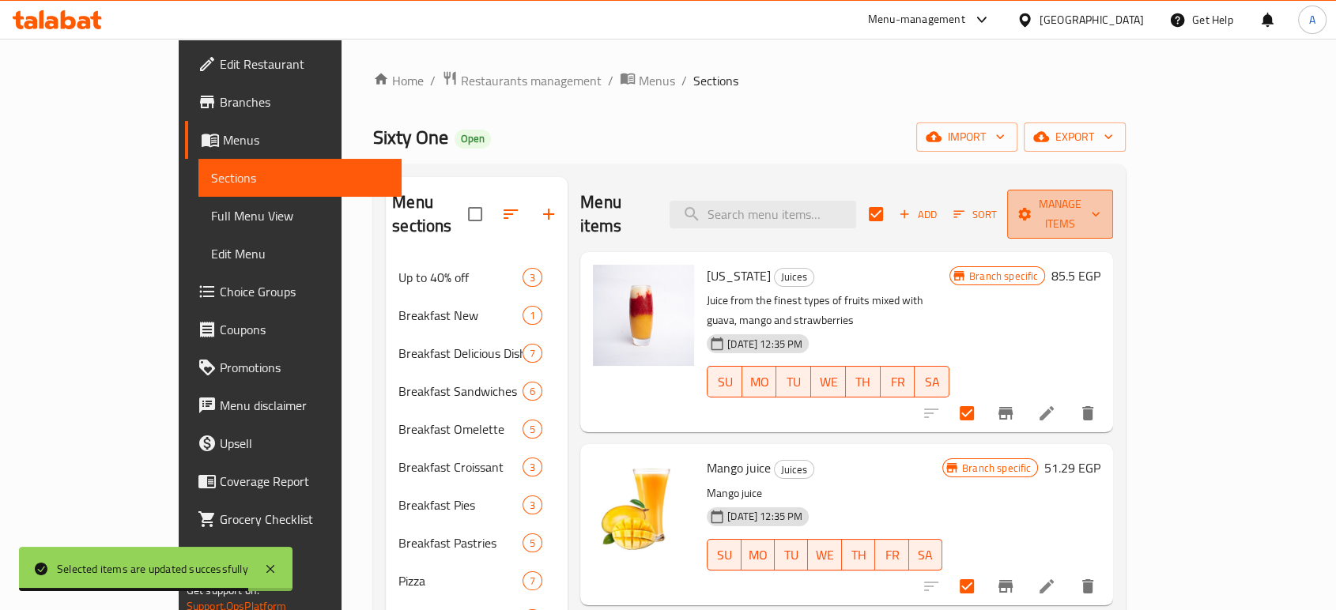
click at [1100, 213] on span "Manage items" at bounding box center [1060, 214] width 81 height 40
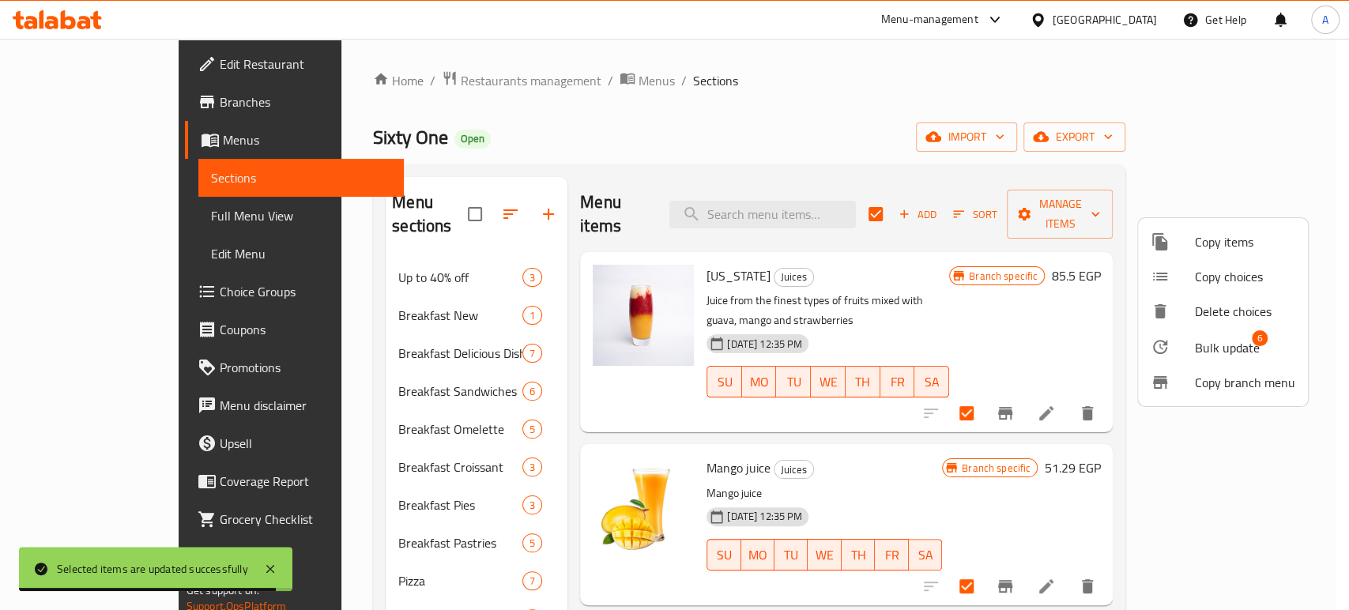
click at [1237, 339] on span "Bulk update" at bounding box center [1227, 347] width 65 height 19
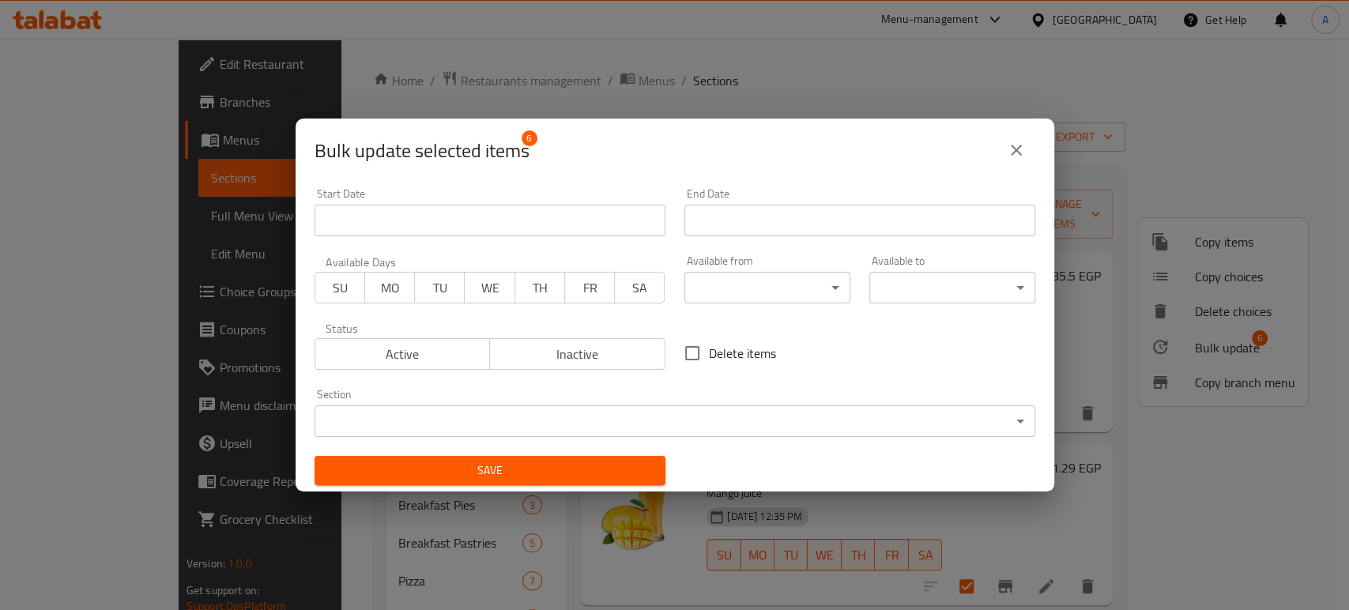
click at [822, 296] on body "​ Menu-management [GEOGRAPHIC_DATA] Get Help A Edit Restaurant Branches Menus S…" at bounding box center [674, 324] width 1349 height 571
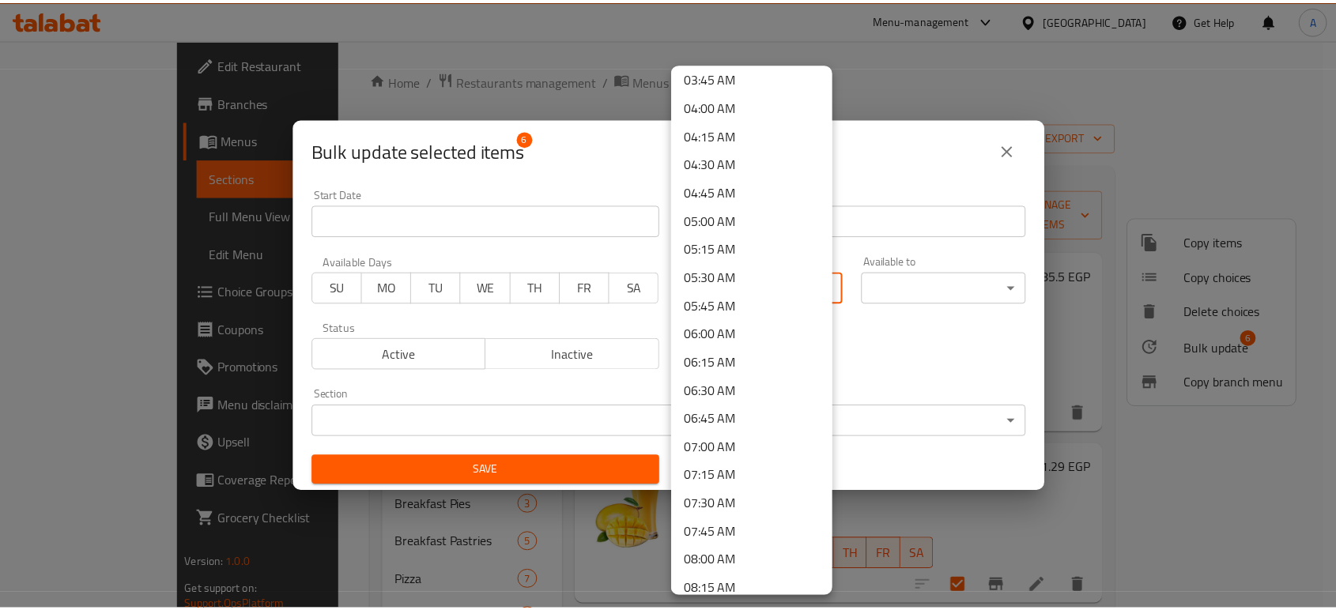
scroll to position [439, 0]
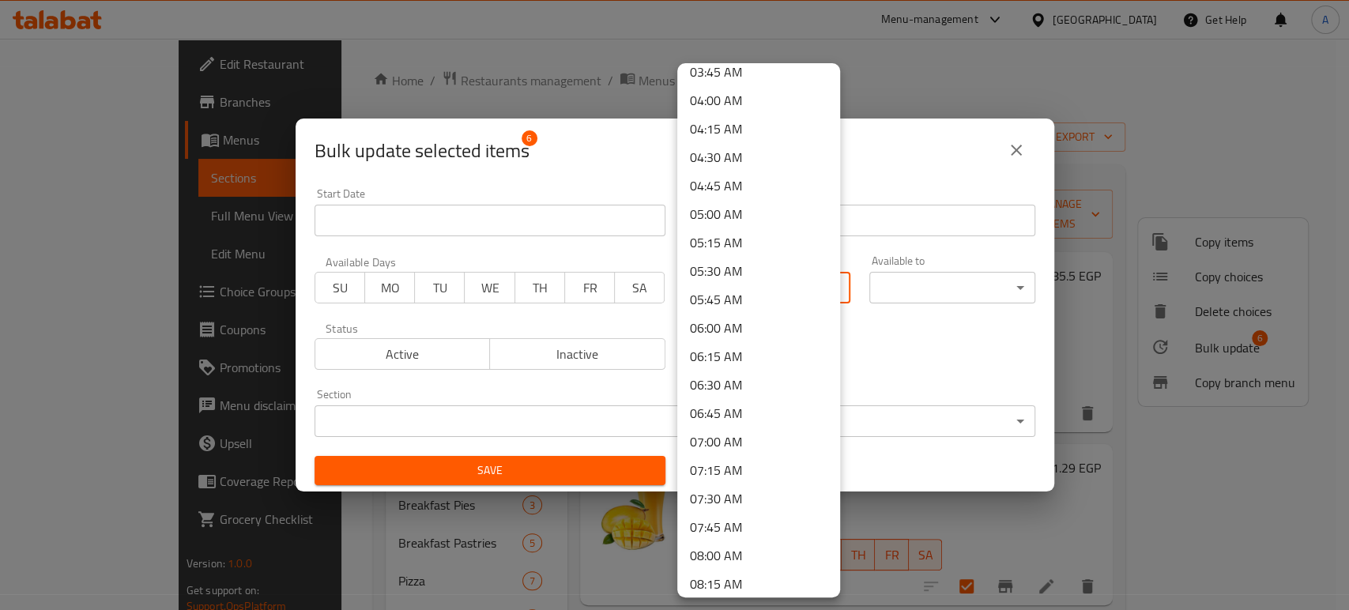
click at [722, 557] on li "08:00 AM" at bounding box center [758, 555] width 163 height 28
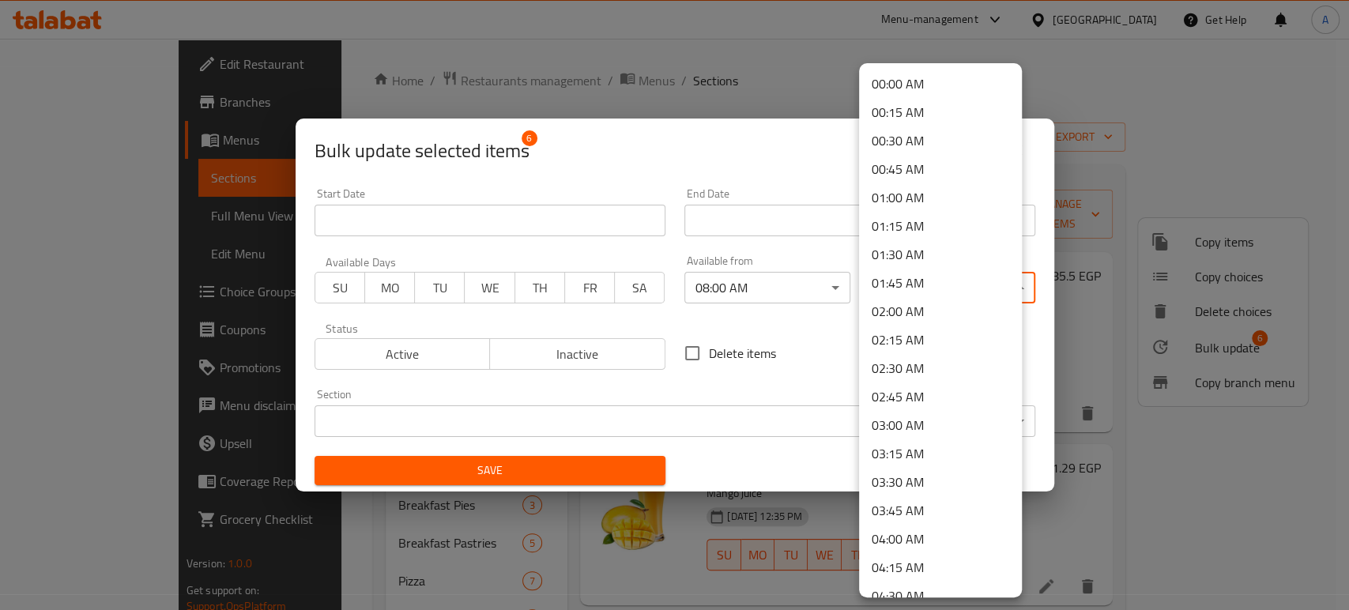
click at [939, 274] on body "​ Menu-management [GEOGRAPHIC_DATA] Get Help A Edit Restaurant Branches Menus S…" at bounding box center [674, 324] width 1349 height 571
click at [910, 549] on li "04:00 AM" at bounding box center [940, 539] width 163 height 28
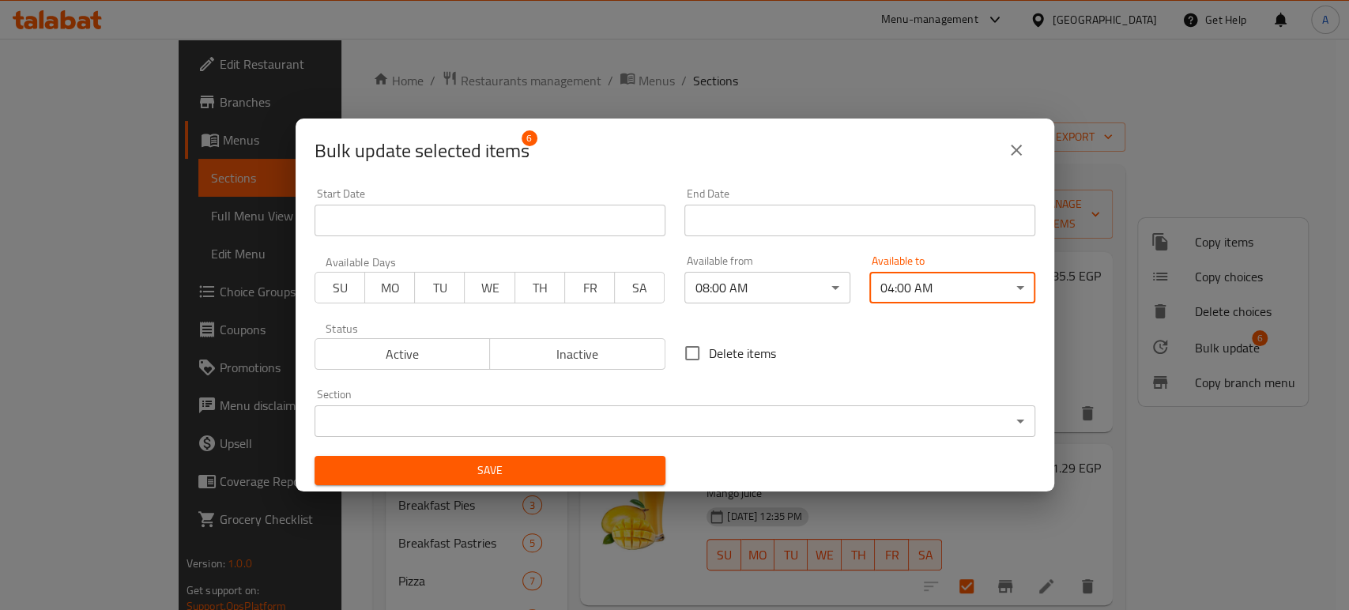
click at [601, 458] on button "Save" at bounding box center [490, 470] width 351 height 29
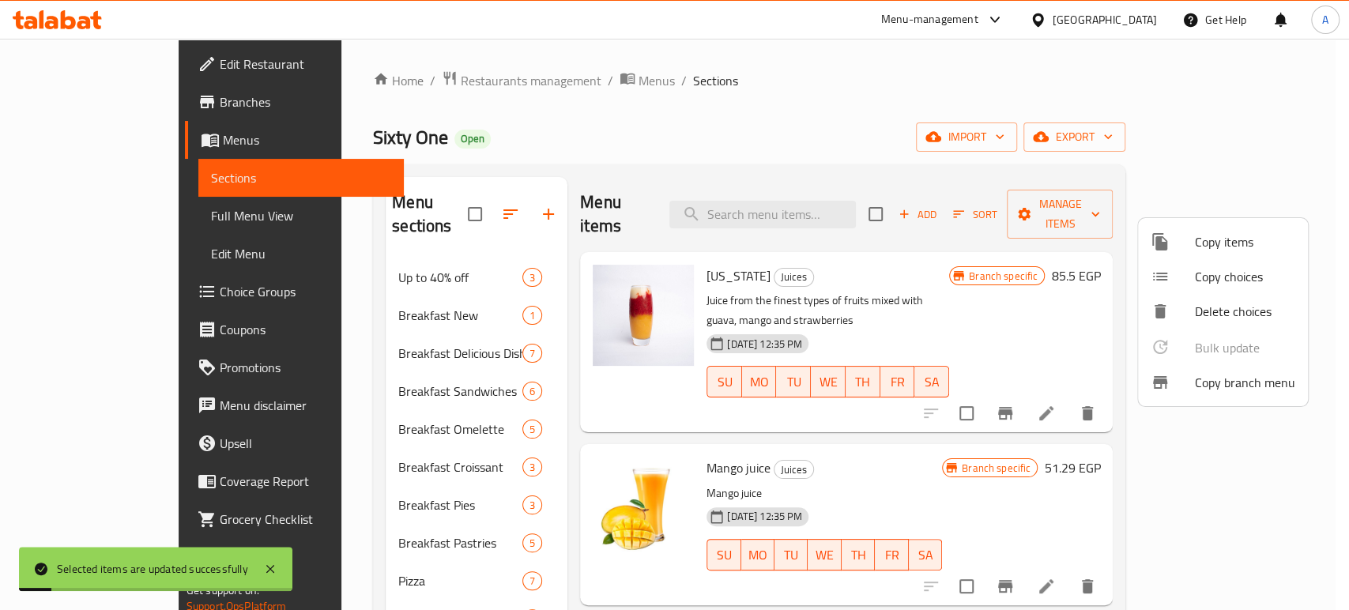
click at [240, 379] on div at bounding box center [674, 305] width 1349 height 610
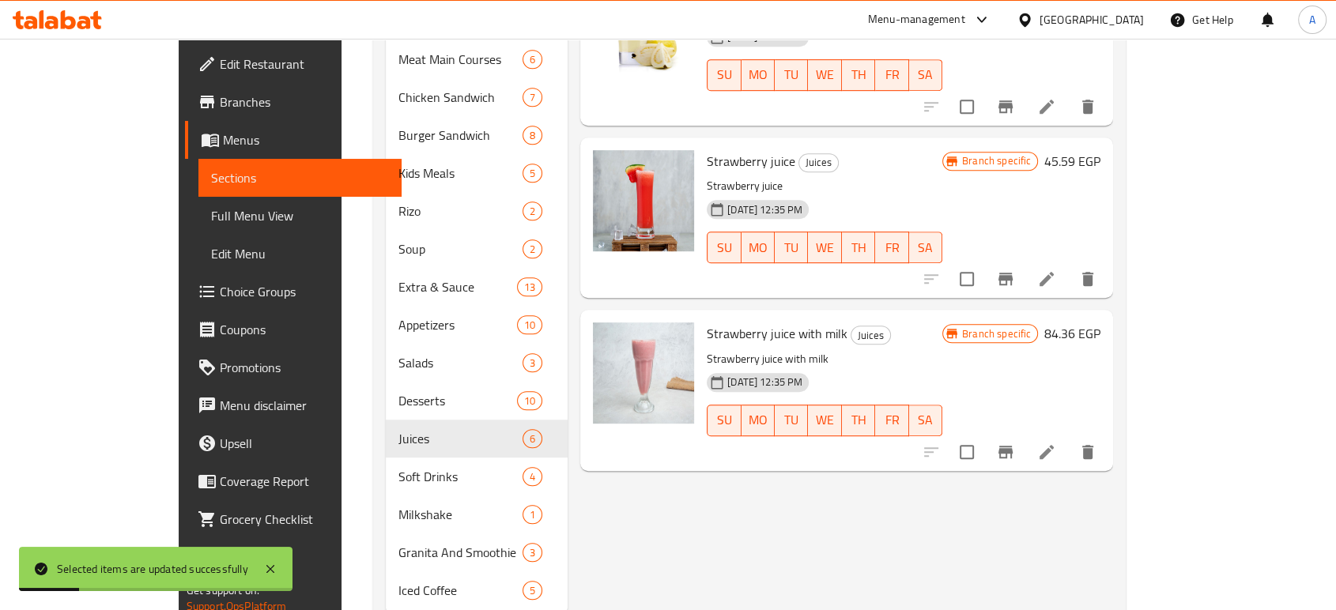
scroll to position [850, 0]
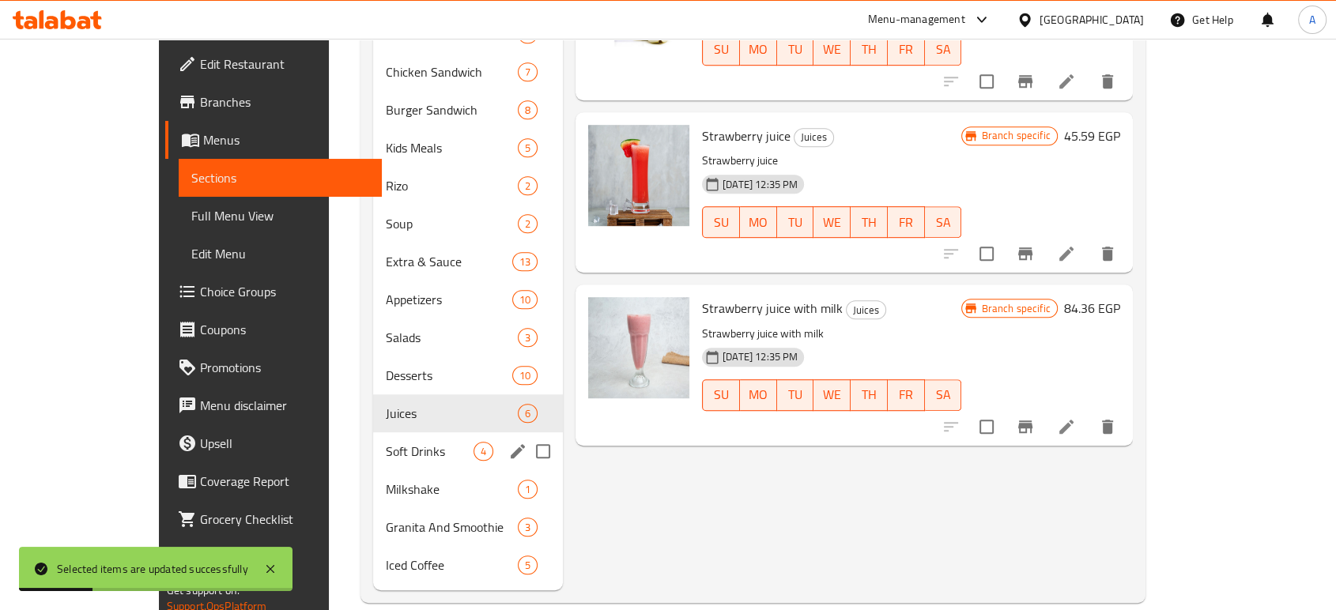
click at [373, 432] on div "Soft Drinks 4" at bounding box center [468, 451] width 190 height 38
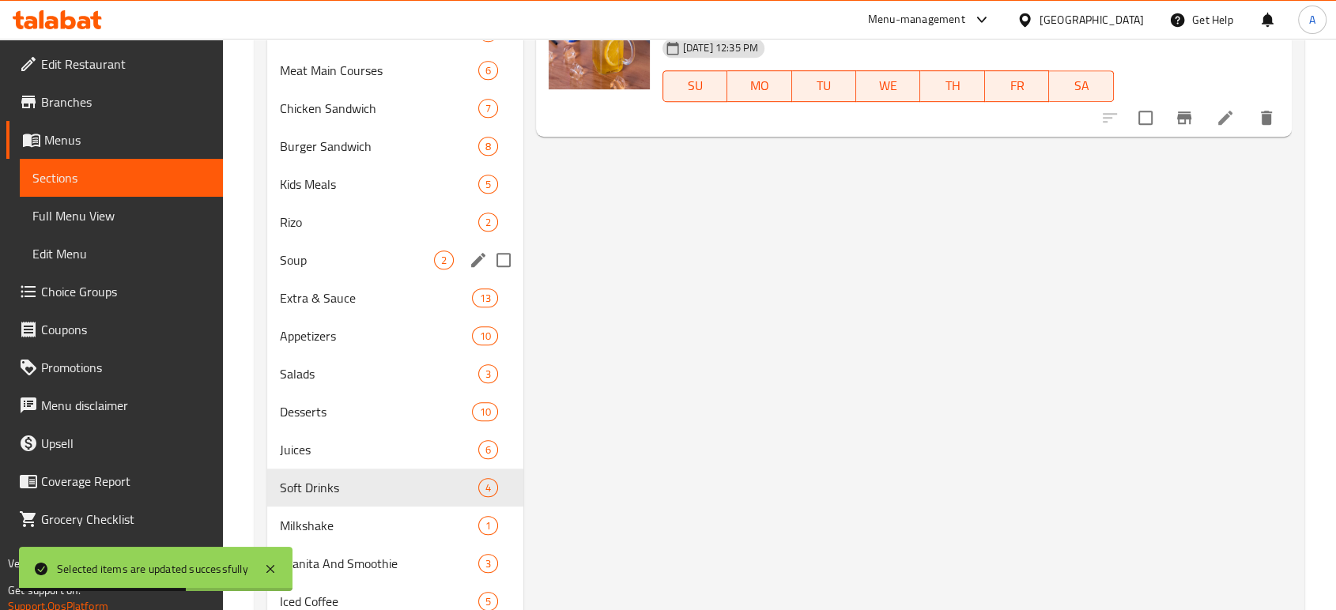
scroll to position [850, 0]
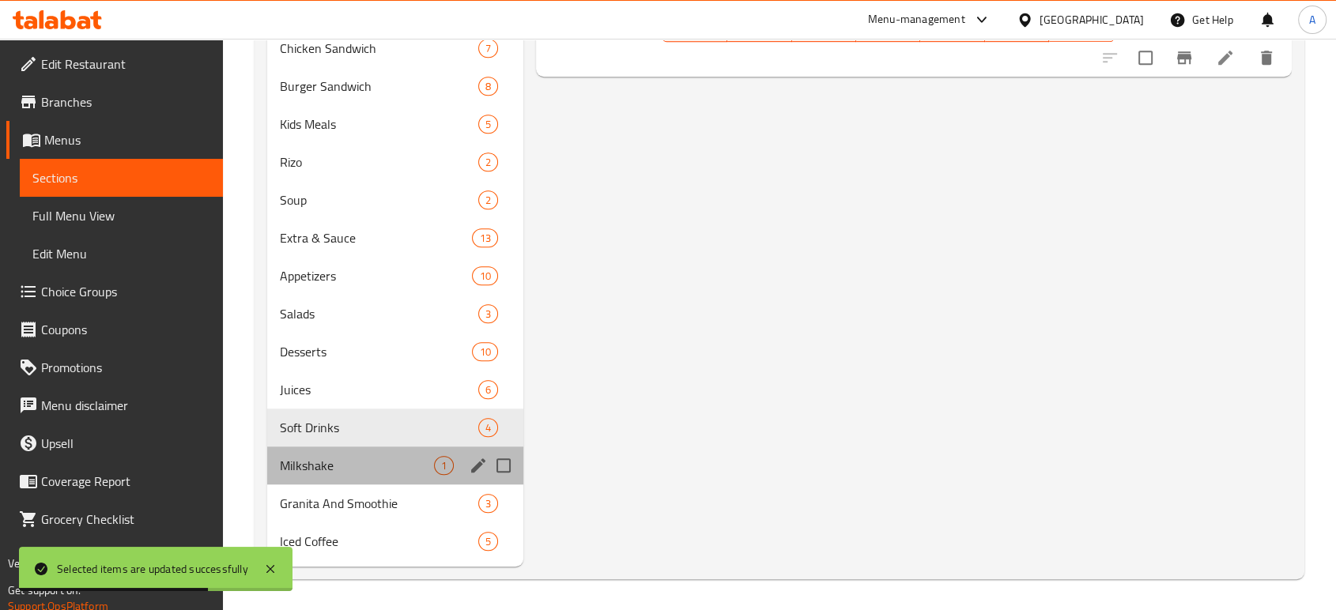
click at [320, 452] on div "Milkshake 1" at bounding box center [395, 466] width 256 height 38
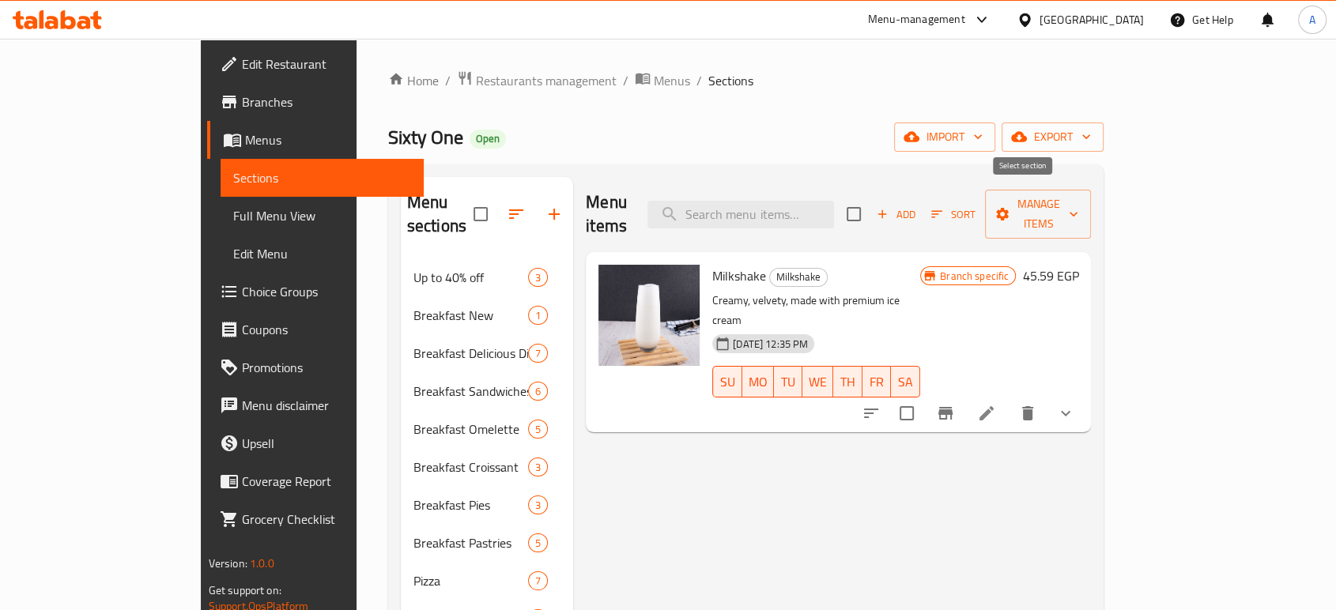
click at [870, 207] on input "checkbox" at bounding box center [853, 214] width 33 height 33
click at [996, 404] on icon at bounding box center [986, 413] width 19 height 19
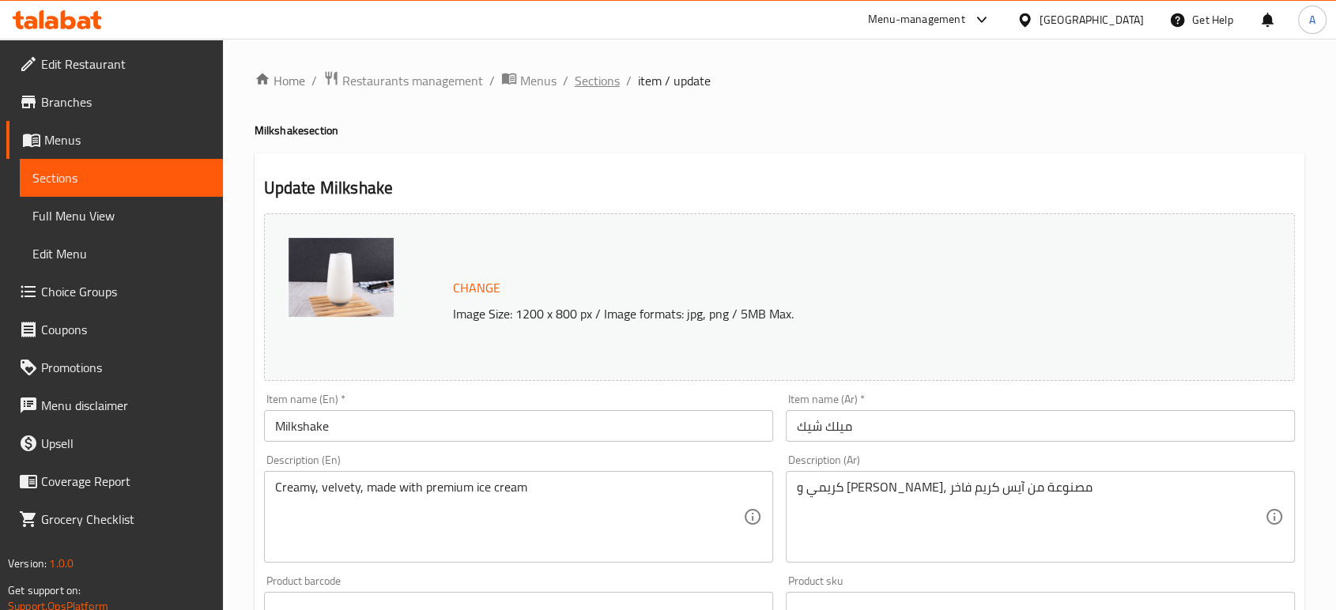
click at [602, 90] on span "Sections" at bounding box center [597, 80] width 45 height 19
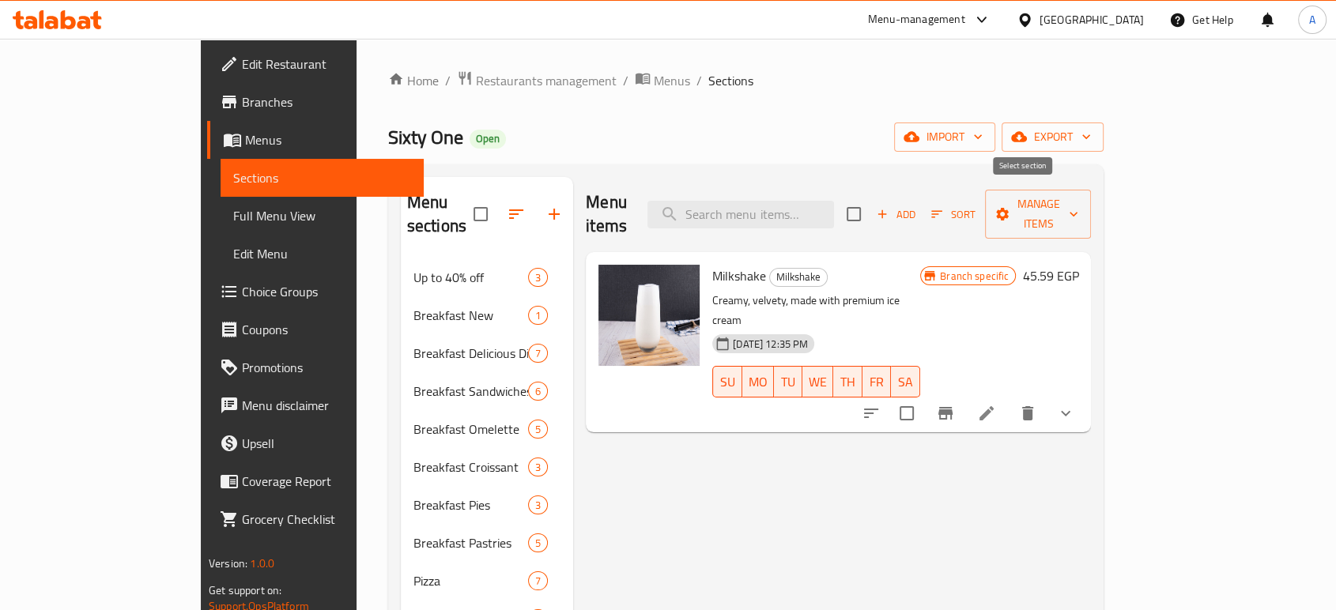
click at [870, 206] on input "checkbox" at bounding box center [853, 214] width 33 height 33
click at [1078, 200] on span "Manage items" at bounding box center [1037, 214] width 81 height 40
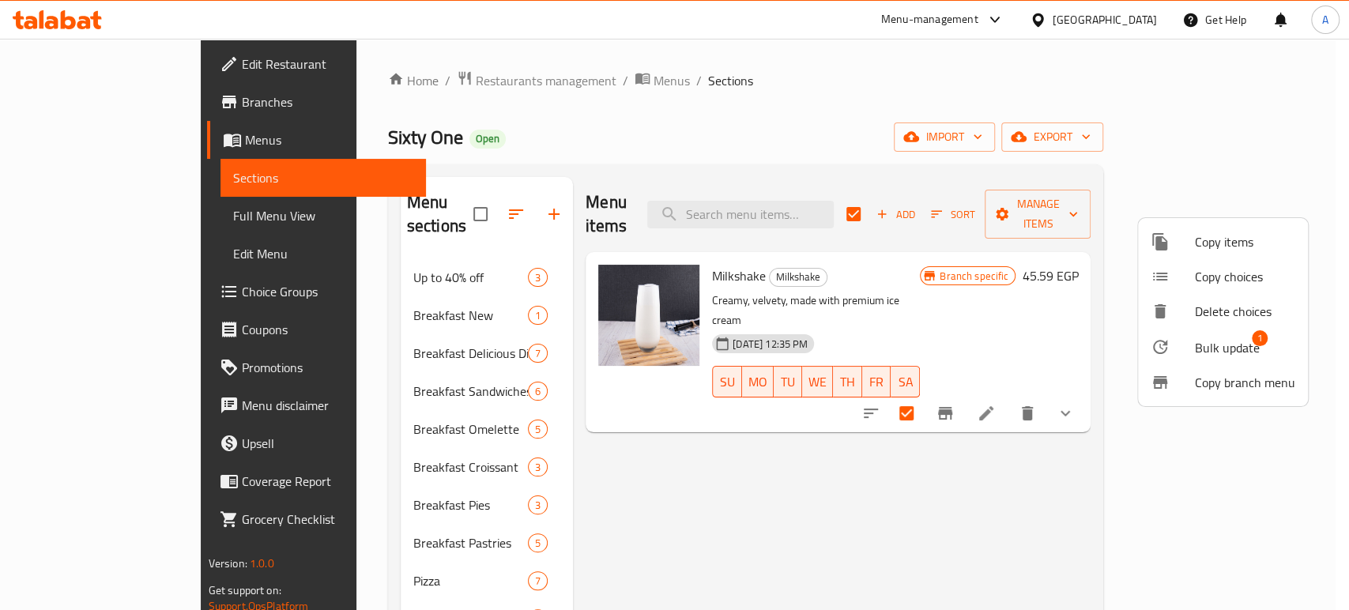
click at [1203, 356] on span "Bulk update" at bounding box center [1227, 347] width 65 height 19
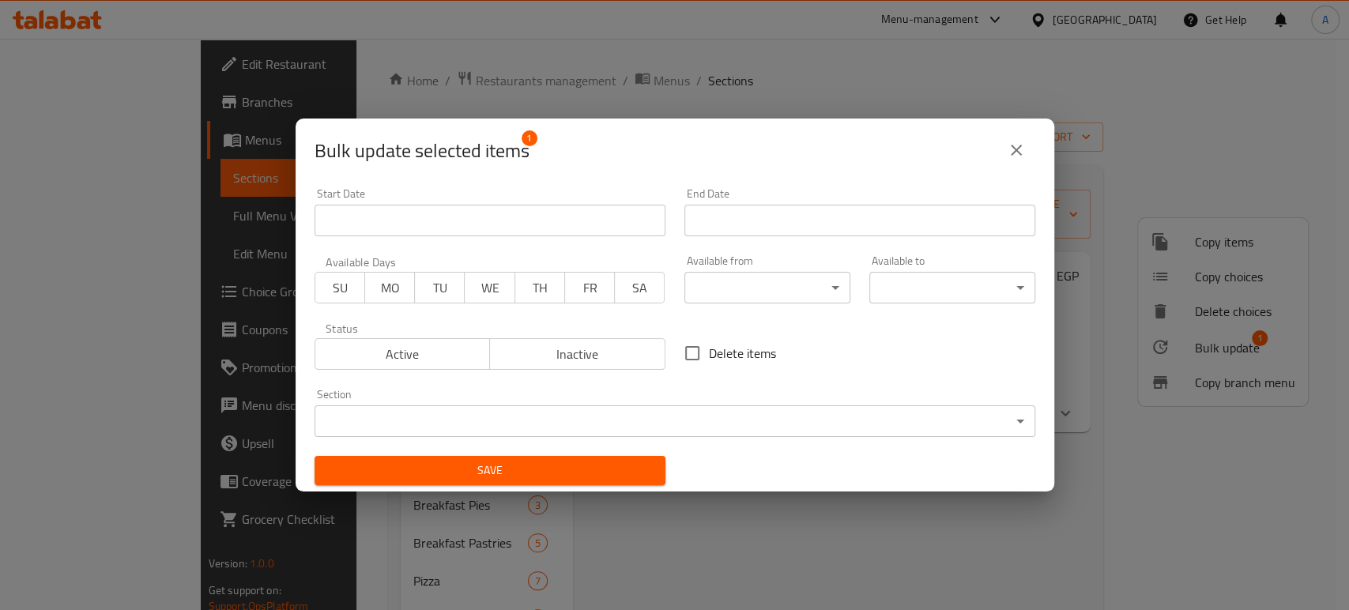
click at [740, 294] on body "​ Menu-management [GEOGRAPHIC_DATA] Get Help A Edit Restaurant Branches Menus S…" at bounding box center [674, 324] width 1349 height 571
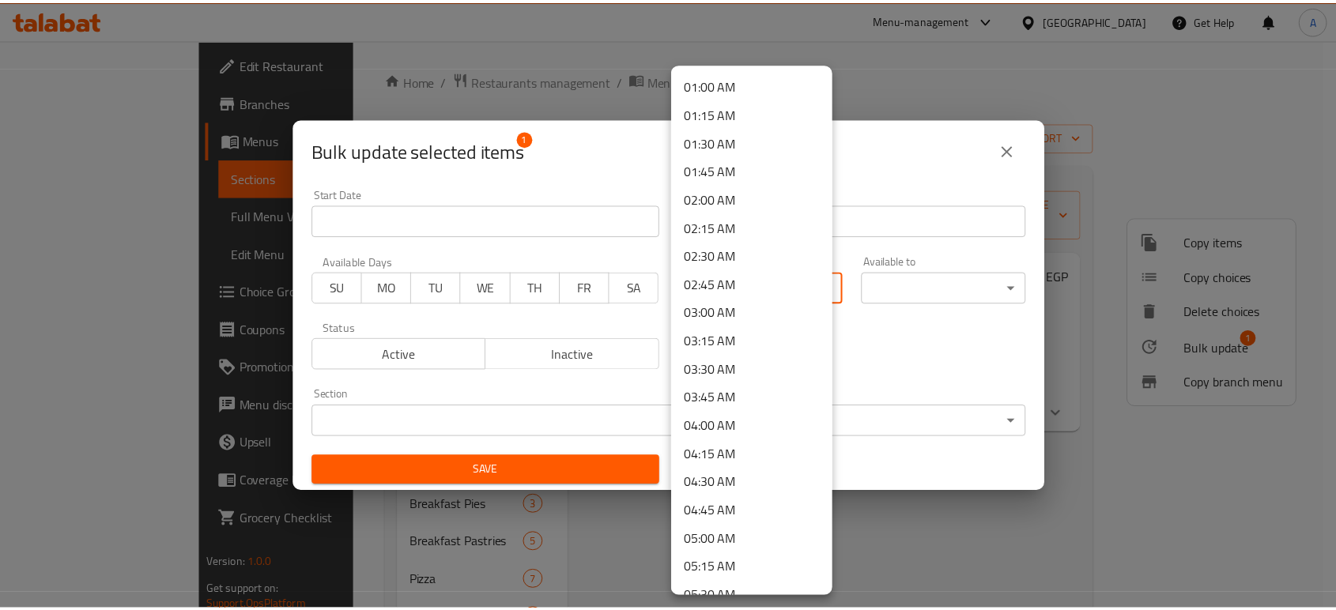
scroll to position [439, 0]
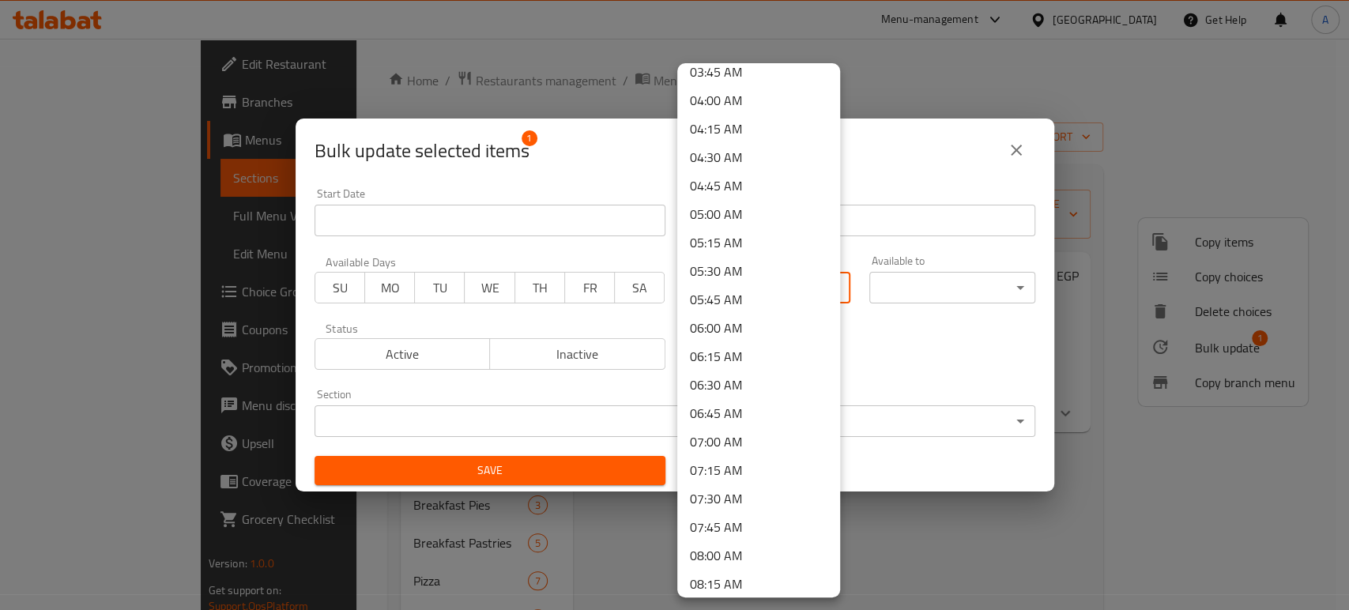
click at [723, 556] on li "08:00 AM" at bounding box center [758, 555] width 163 height 28
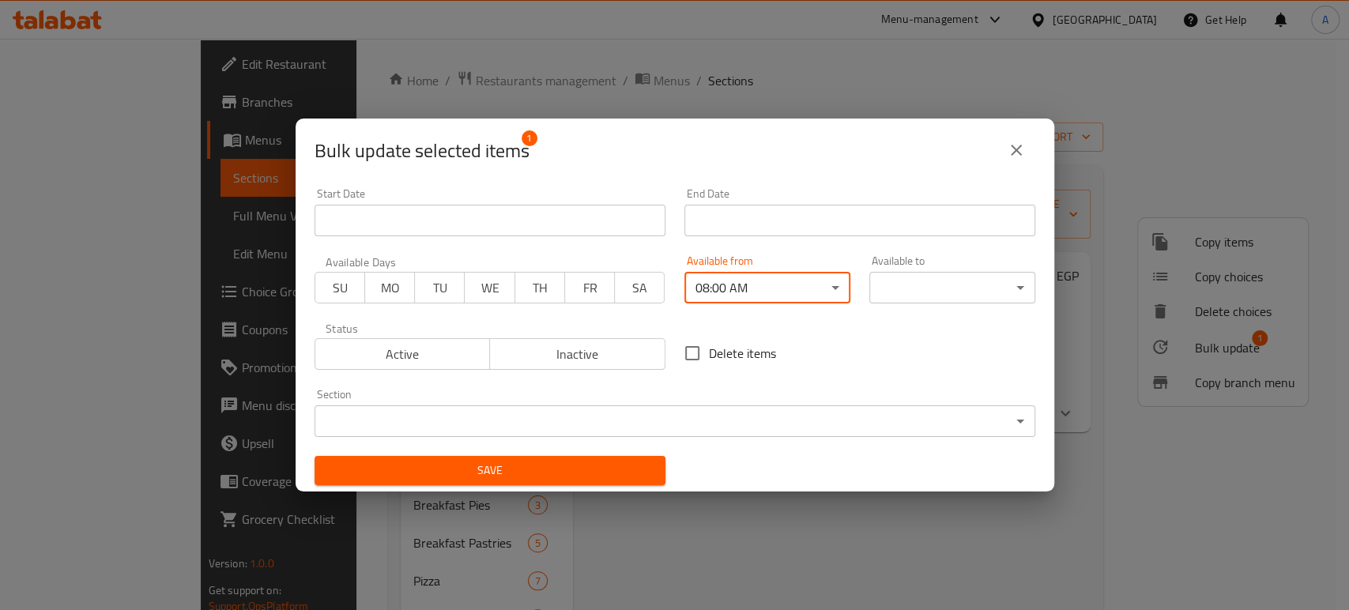
click at [930, 286] on body "​ Menu-management [GEOGRAPHIC_DATA] Get Help A Edit Restaurant Branches Menus S…" at bounding box center [674, 324] width 1349 height 571
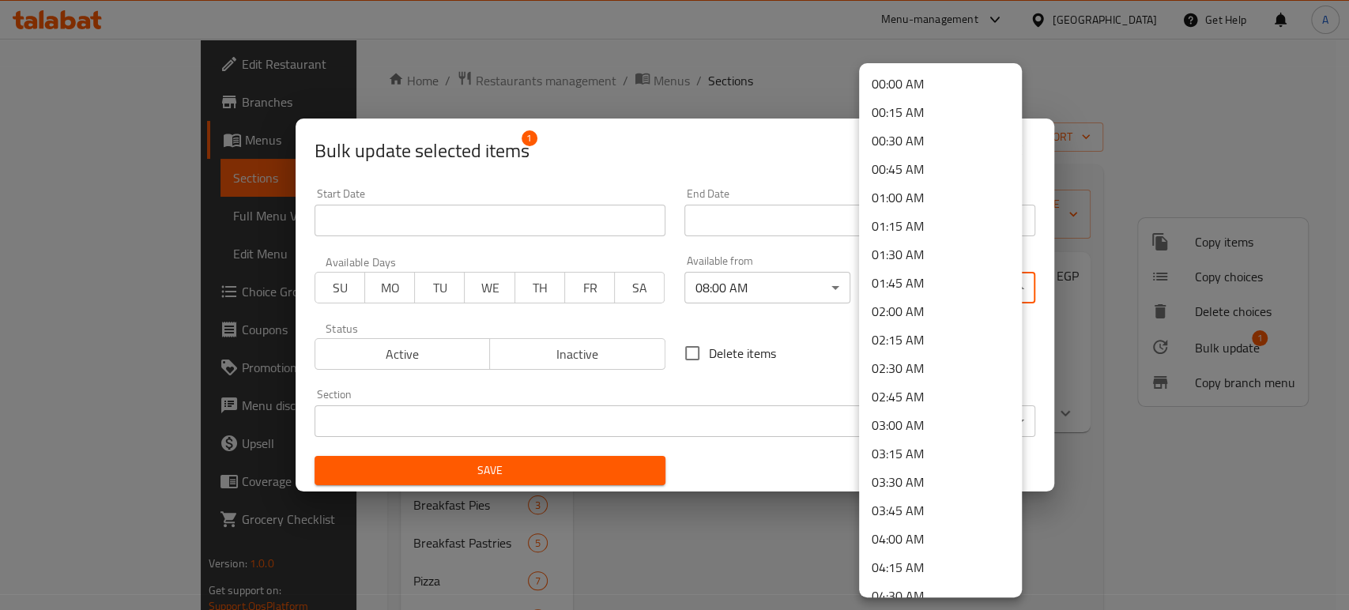
click at [914, 537] on li "04:00 AM" at bounding box center [940, 539] width 163 height 28
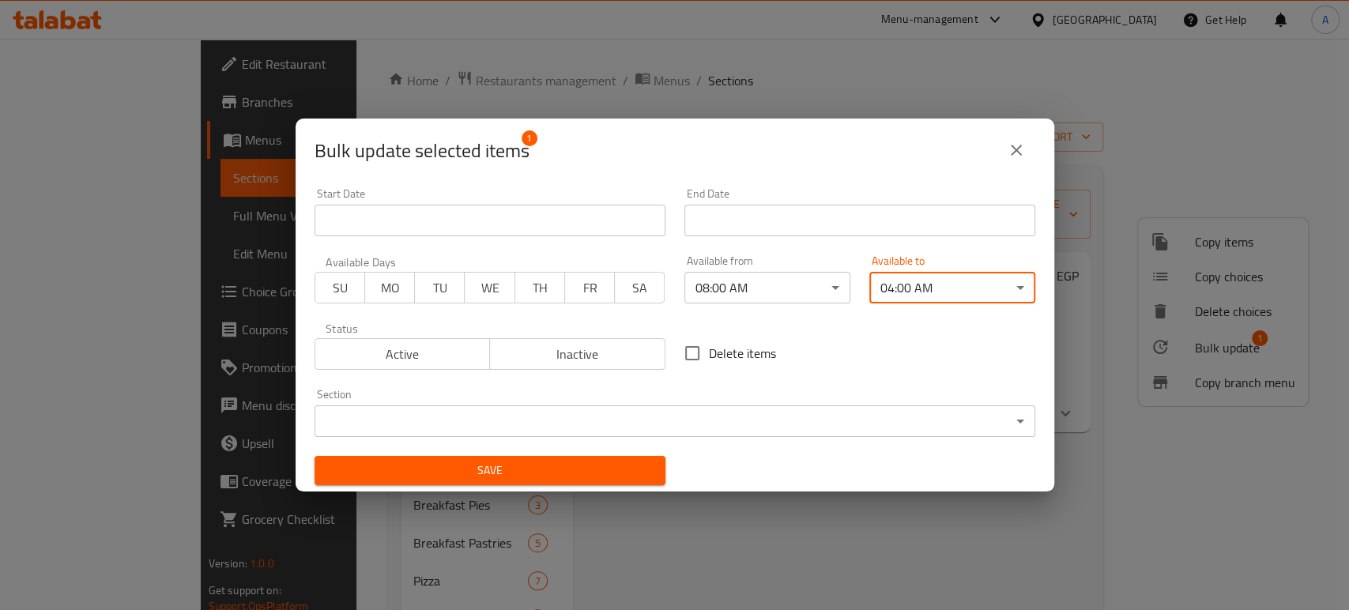
click at [577, 484] on button "Save" at bounding box center [490, 470] width 351 height 29
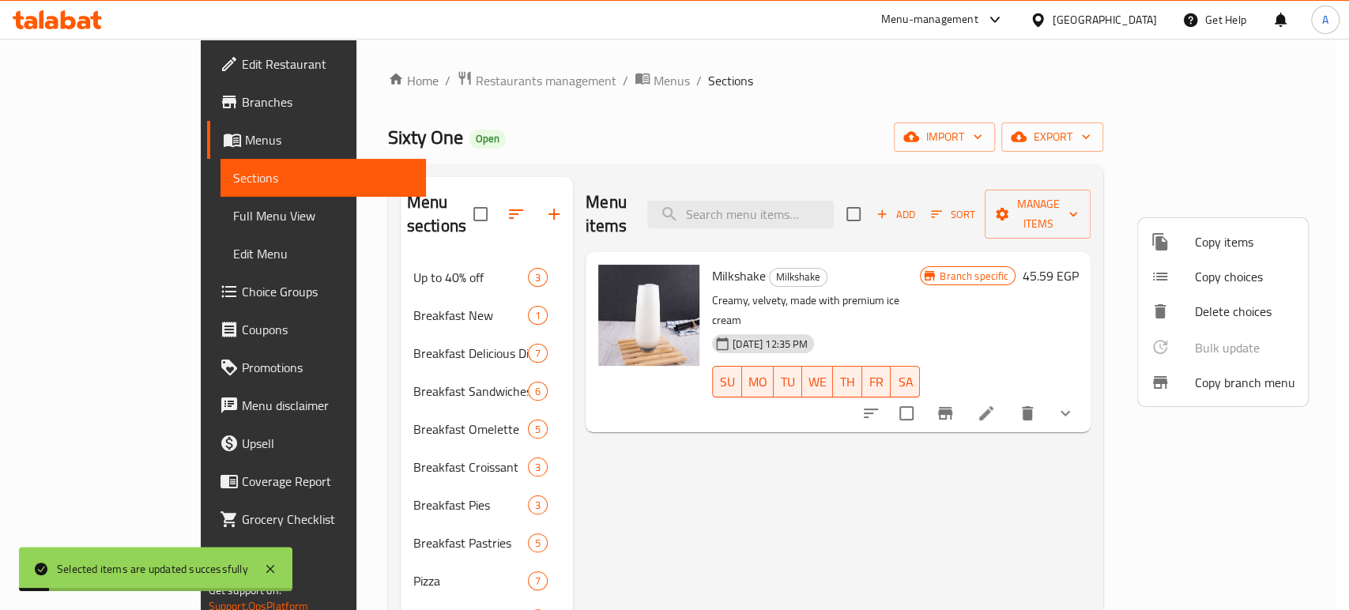
click at [244, 410] on div at bounding box center [674, 305] width 1349 height 610
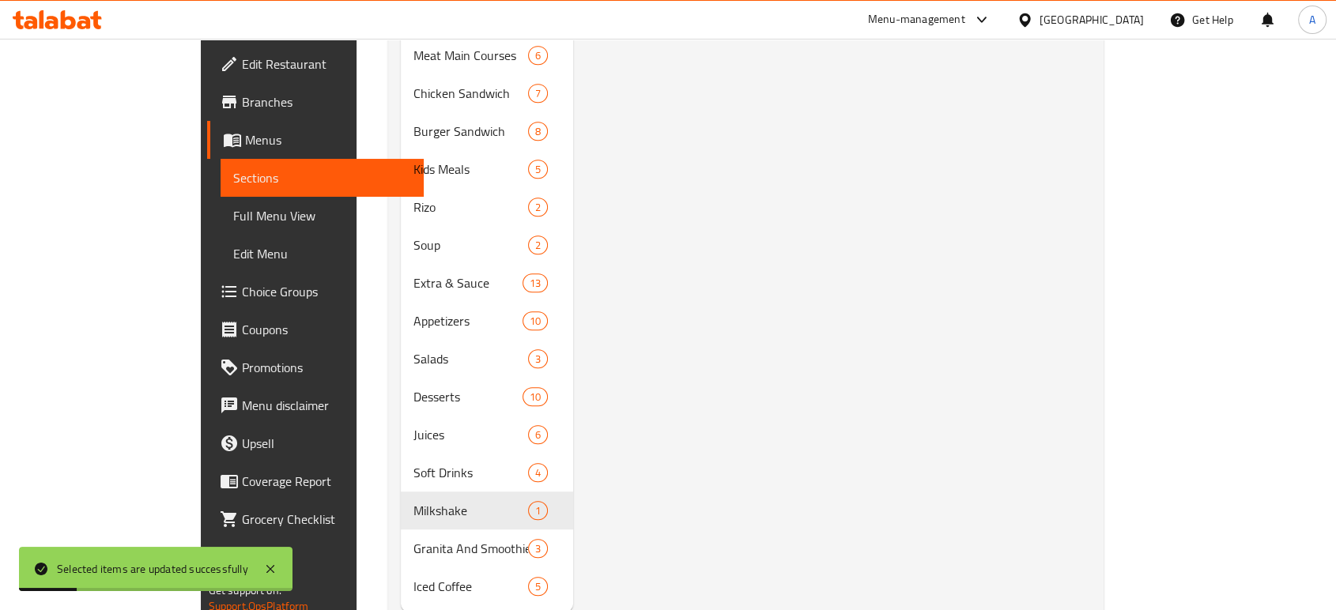
scroll to position [850, 0]
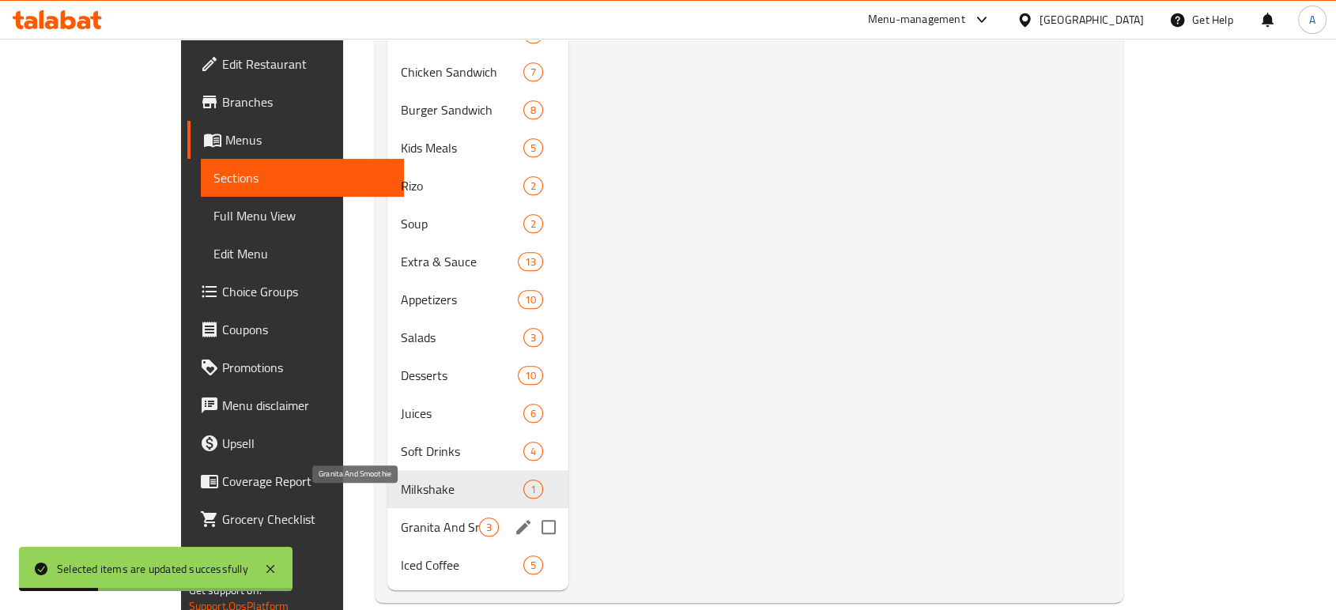
click at [400, 518] on span "Granita And Smoothie" at bounding box center [439, 527] width 78 height 19
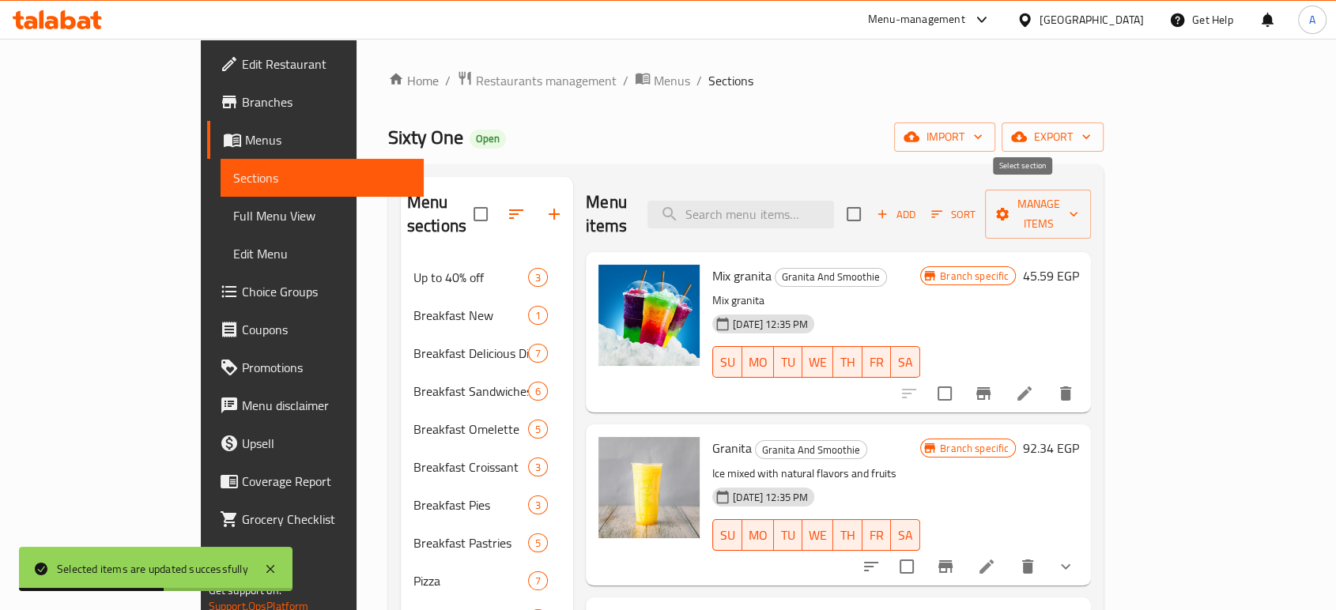
click at [870, 206] on input "checkbox" at bounding box center [853, 214] width 33 height 33
click at [1078, 205] on span "Manage items" at bounding box center [1037, 214] width 81 height 40
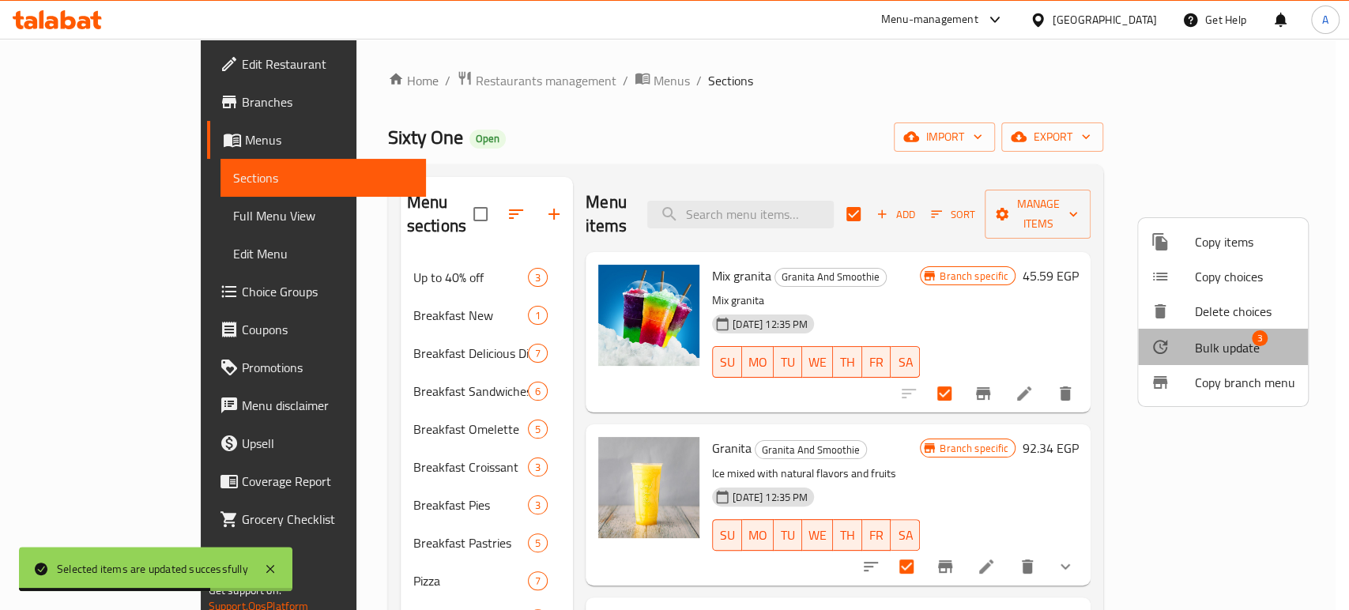
click at [1225, 355] on span "Bulk update" at bounding box center [1227, 347] width 65 height 19
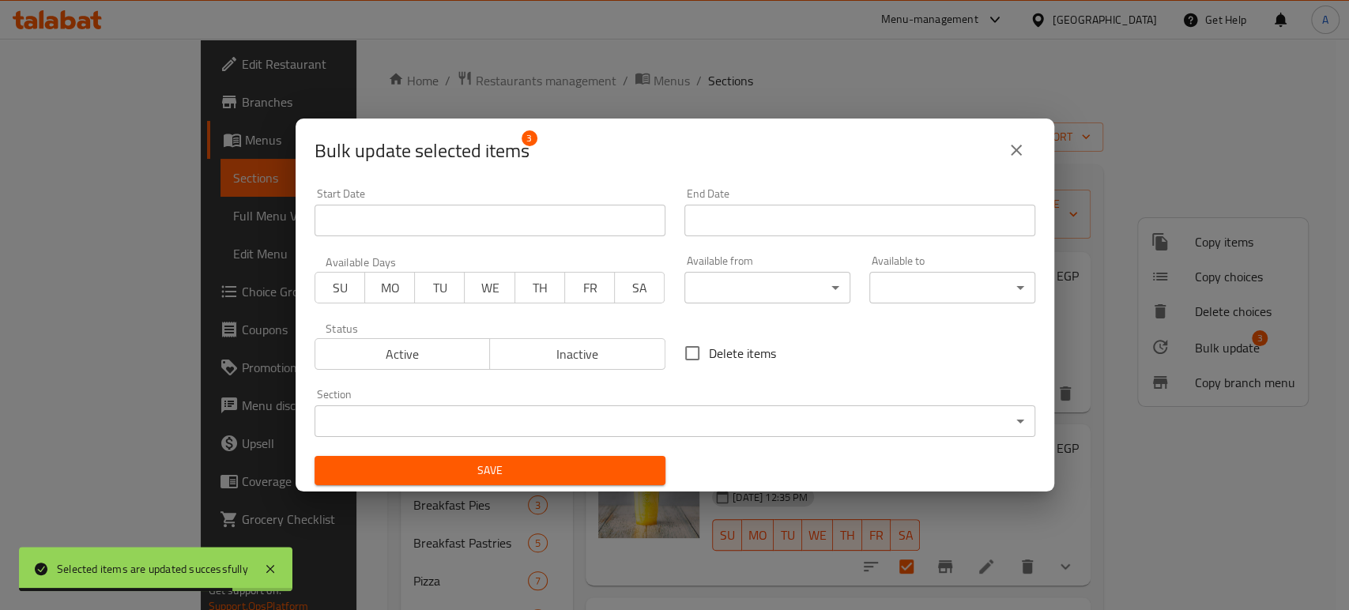
click at [765, 283] on body "Selected items are updated successfully ​ Menu-management [GEOGRAPHIC_DATA] Get…" at bounding box center [674, 324] width 1349 height 571
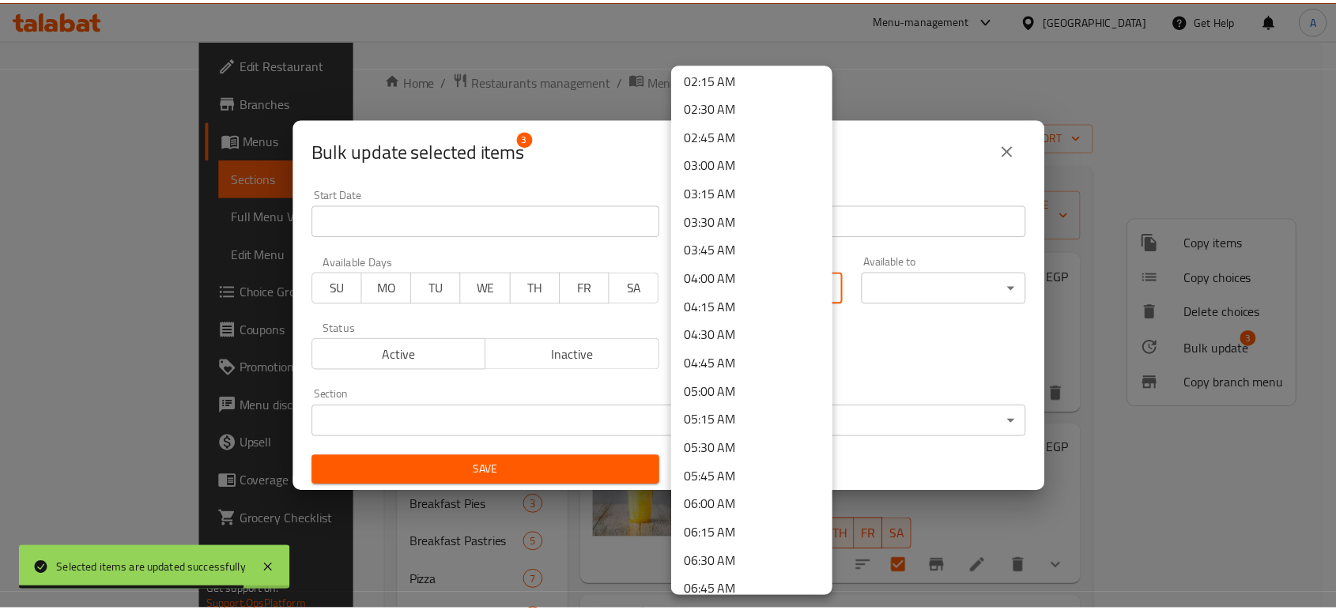
scroll to position [702, 0]
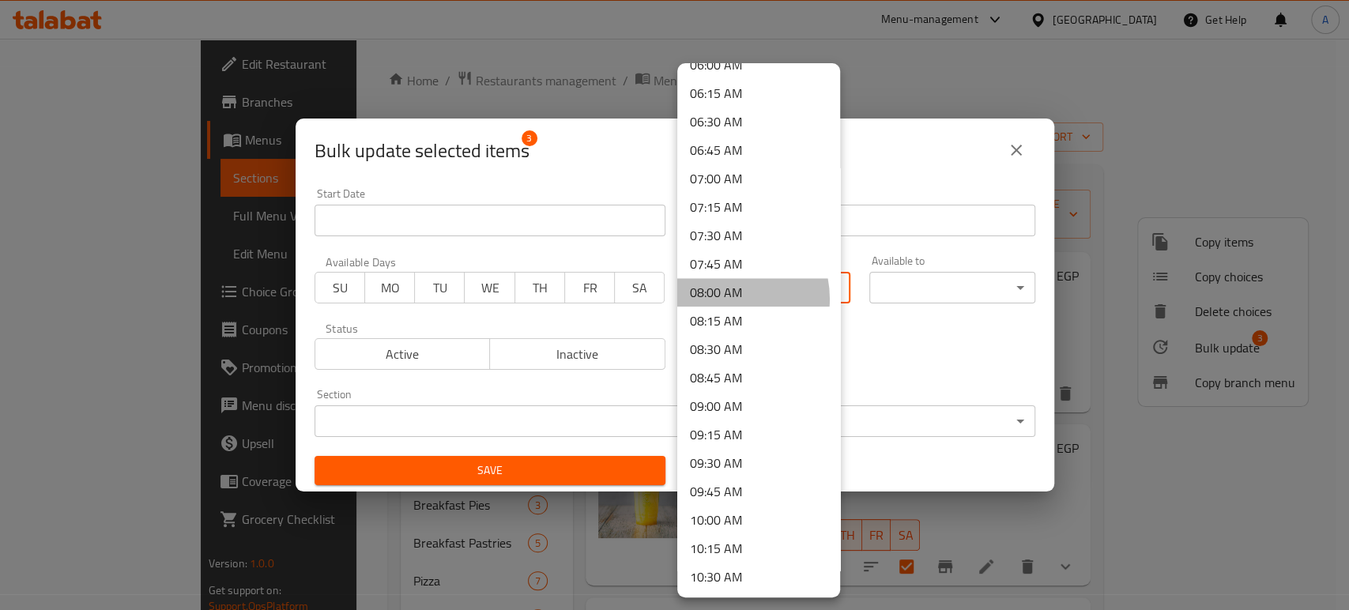
click at [723, 298] on li "08:00 AM" at bounding box center [758, 292] width 163 height 28
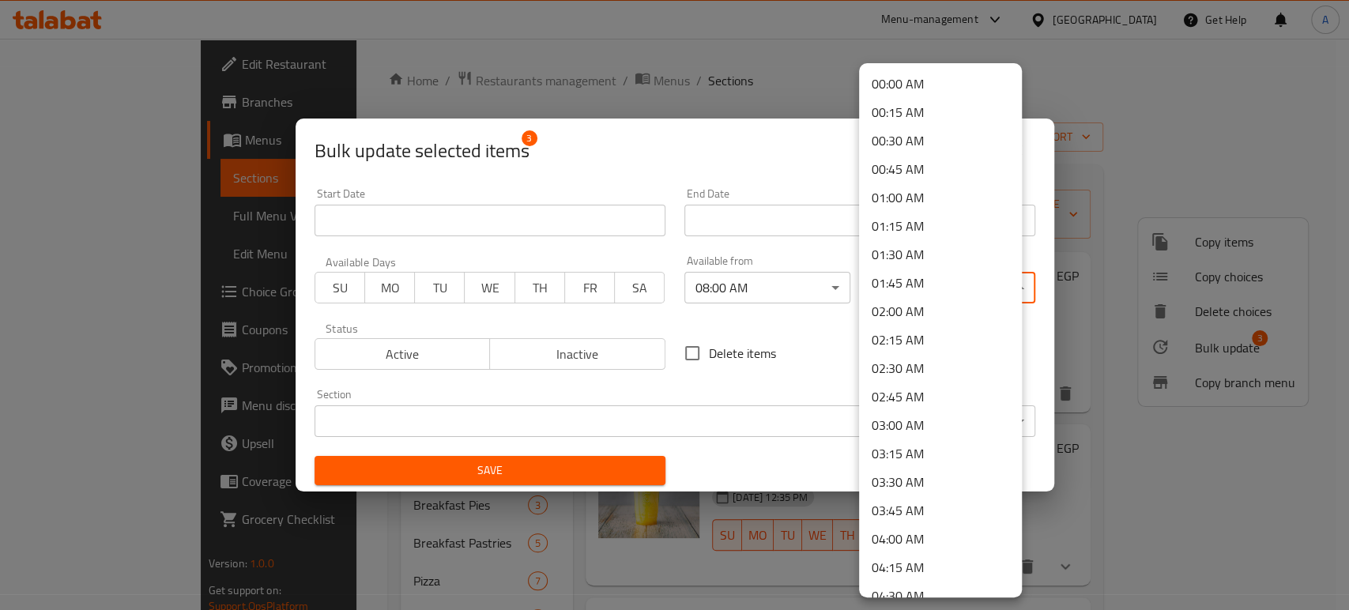
click at [904, 285] on body "​ Menu-management [GEOGRAPHIC_DATA] Get Help A Edit Restaurant Branches Menus S…" at bounding box center [674, 324] width 1349 height 571
click at [923, 507] on li "03:45 AM" at bounding box center [940, 510] width 163 height 28
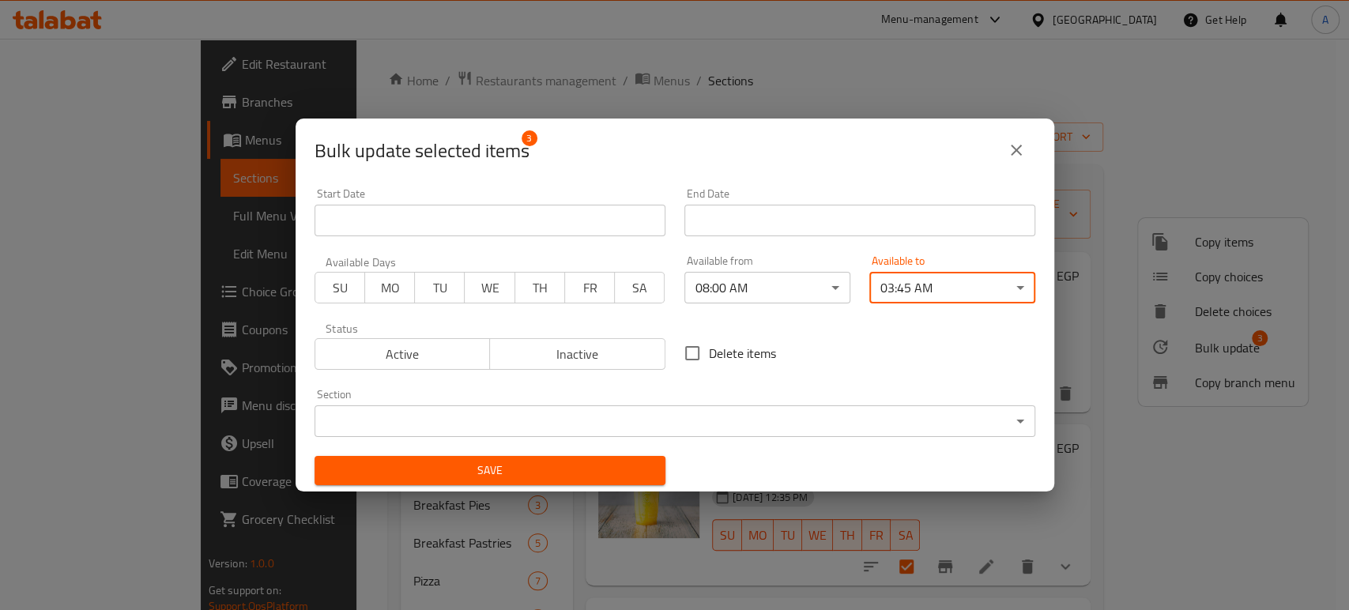
click at [915, 301] on body "​ Menu-management [GEOGRAPHIC_DATA] Get Help A Edit Restaurant Branches Menus S…" at bounding box center [674, 324] width 1349 height 571
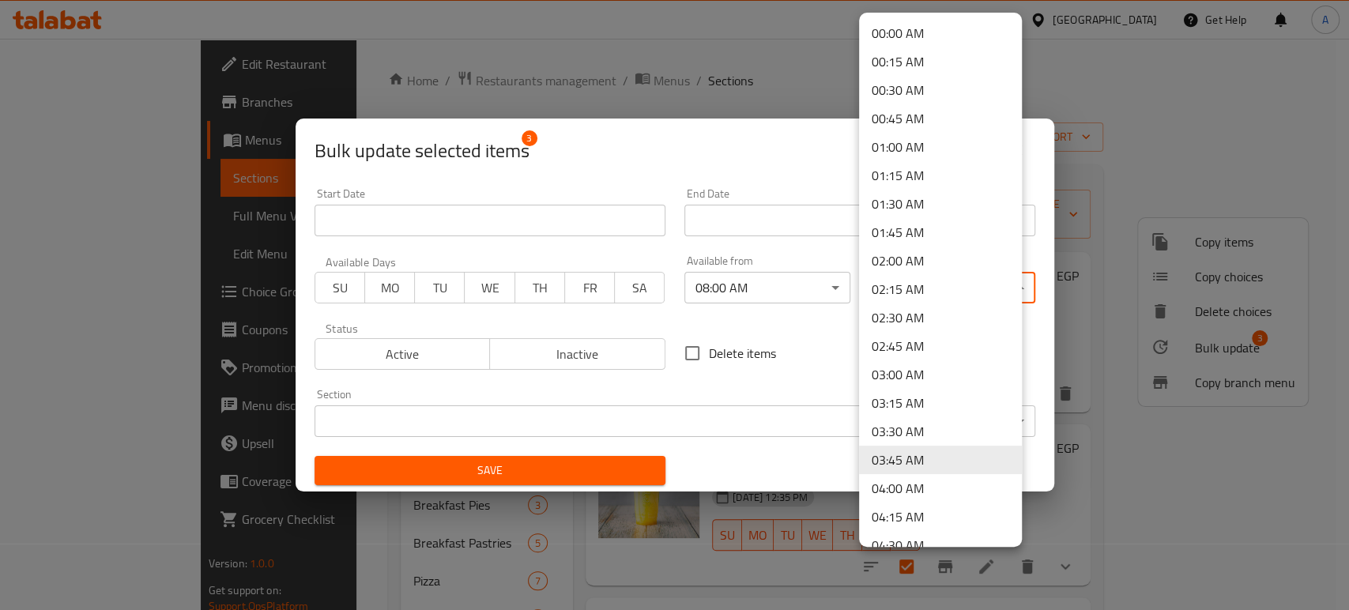
click at [904, 497] on li "04:00 AM" at bounding box center [940, 488] width 163 height 28
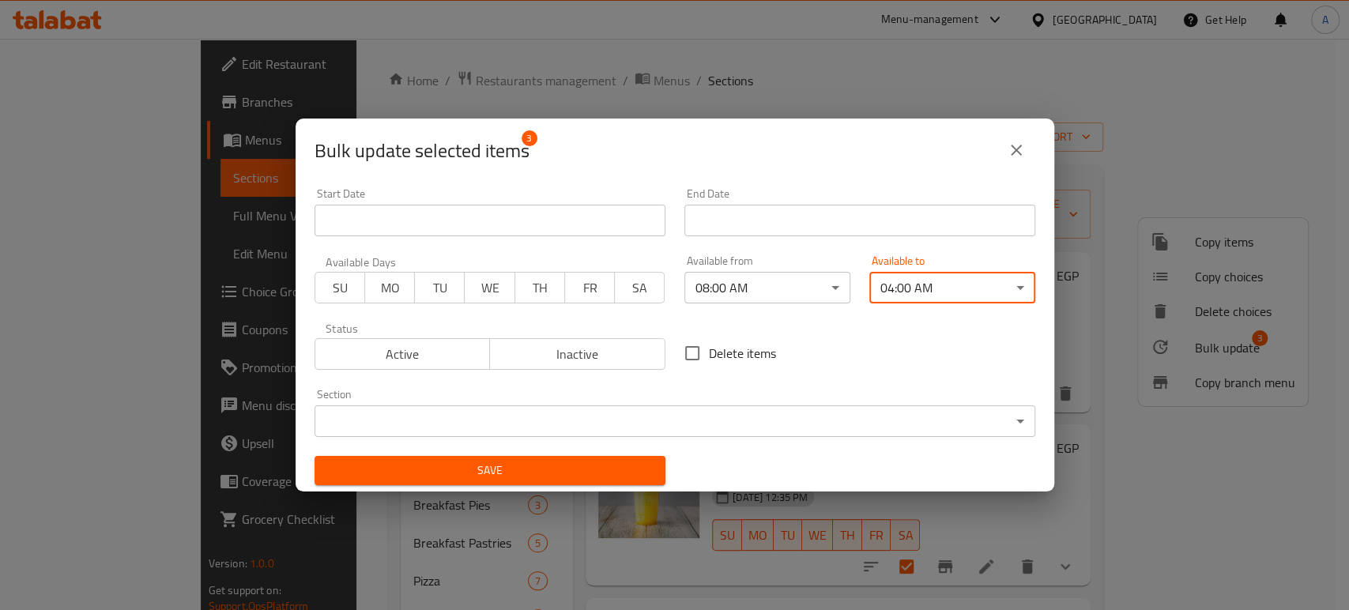
click at [664, 466] on div "Save" at bounding box center [490, 471] width 370 height 48
click at [643, 469] on span "Save" at bounding box center [490, 471] width 326 height 20
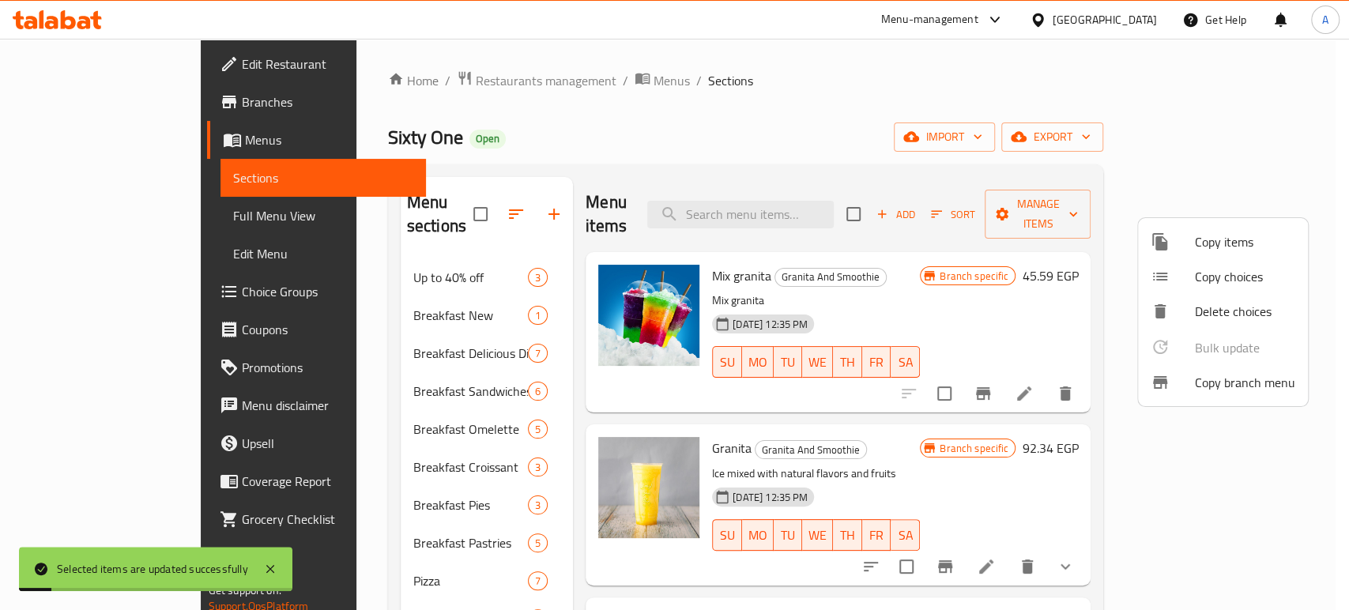
click at [251, 398] on div at bounding box center [674, 305] width 1349 height 610
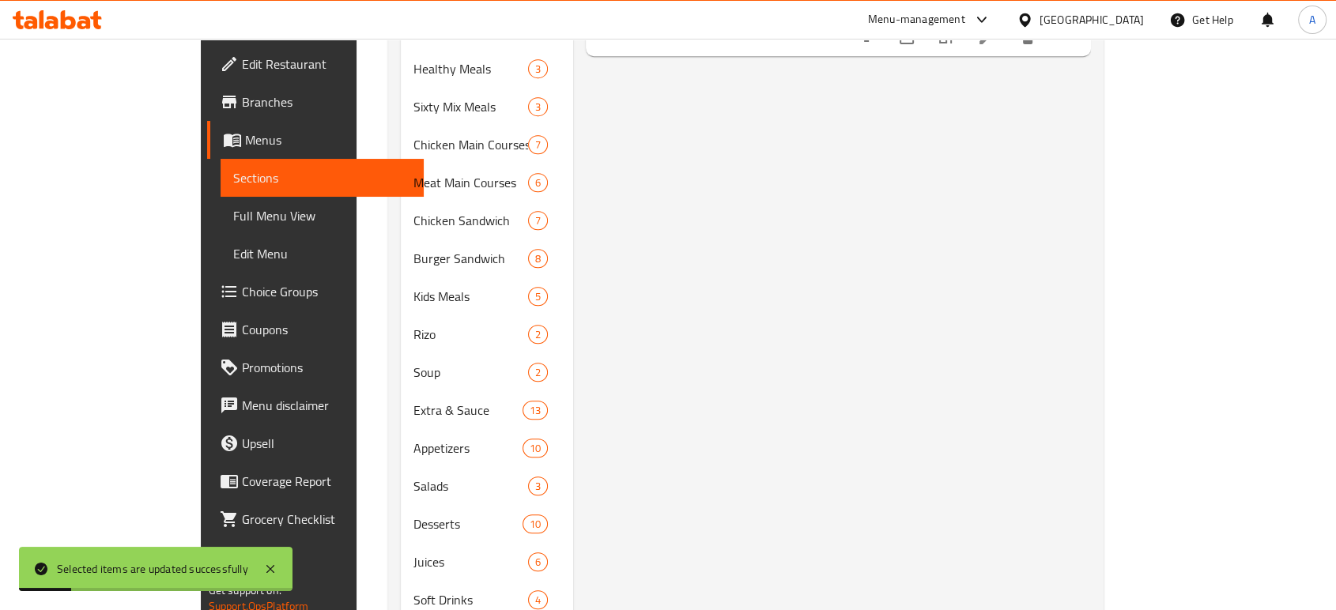
scroll to position [850, 0]
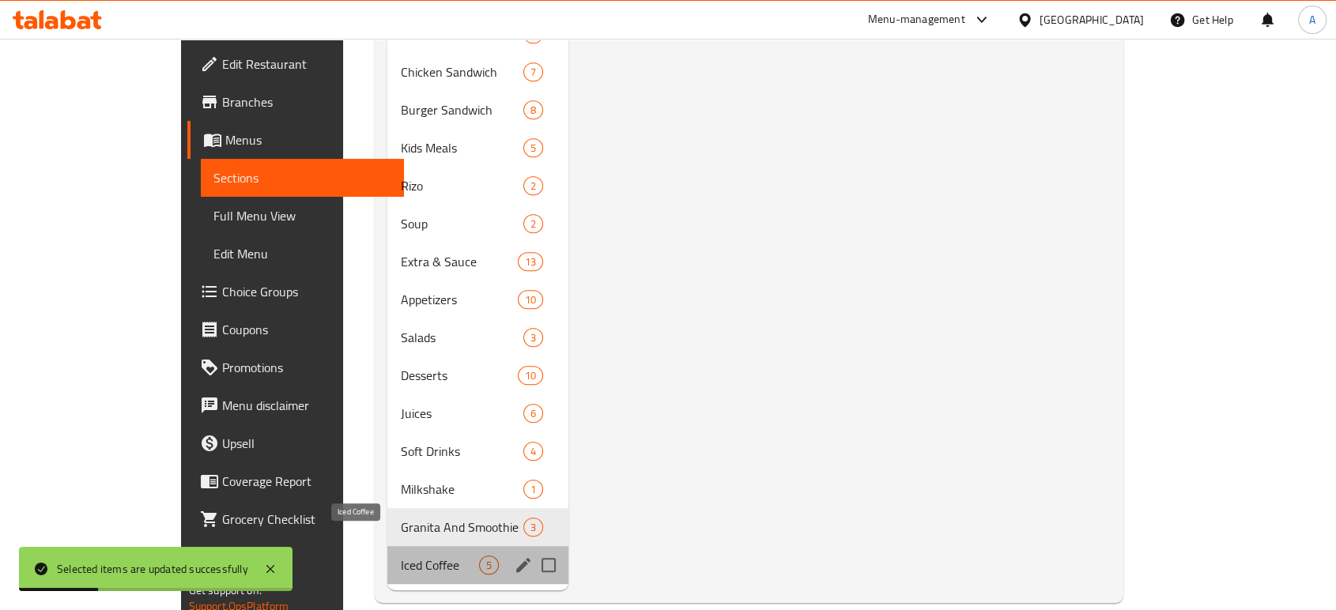
click at [400, 556] on span "Iced Coffee" at bounding box center [439, 565] width 78 height 19
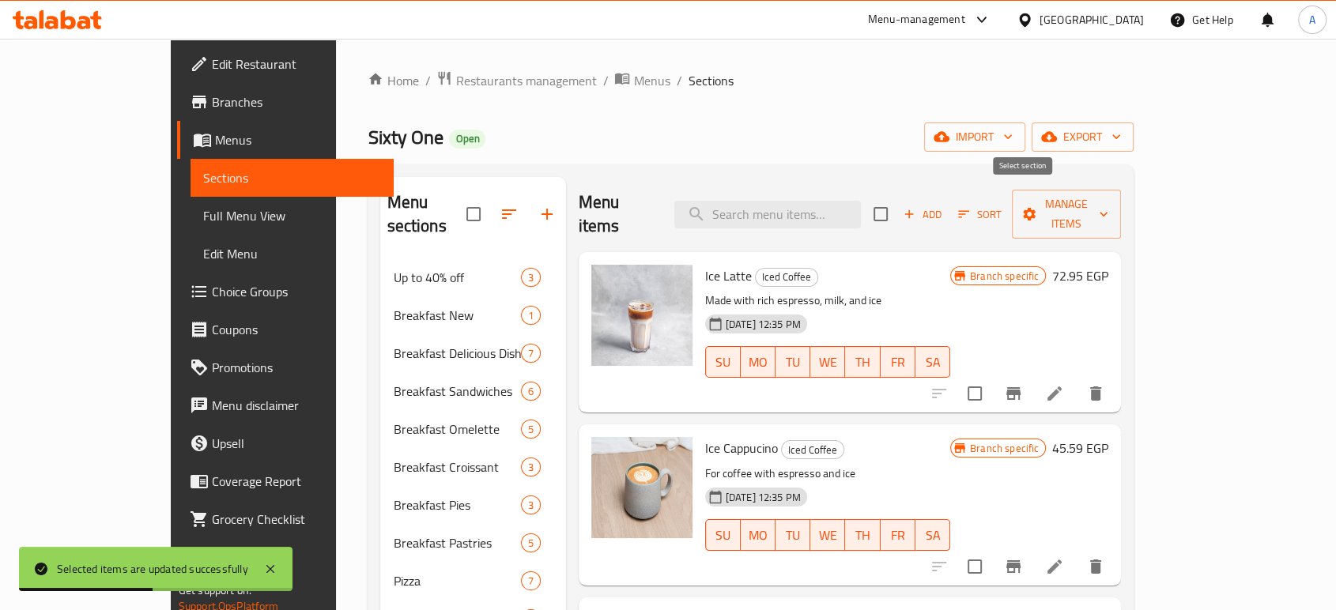
click at [897, 209] on input "checkbox" at bounding box center [880, 214] width 33 height 33
click at [1108, 201] on span "Manage items" at bounding box center [1066, 214] width 84 height 40
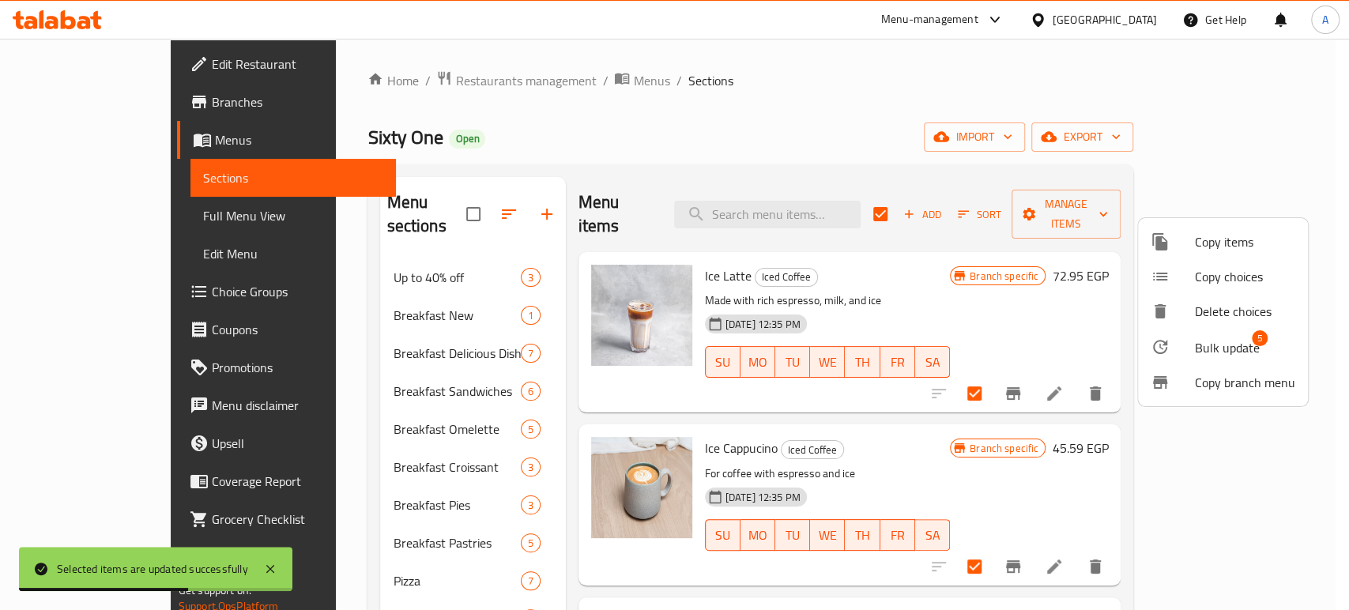
click at [1211, 344] on span "Bulk update" at bounding box center [1227, 347] width 65 height 19
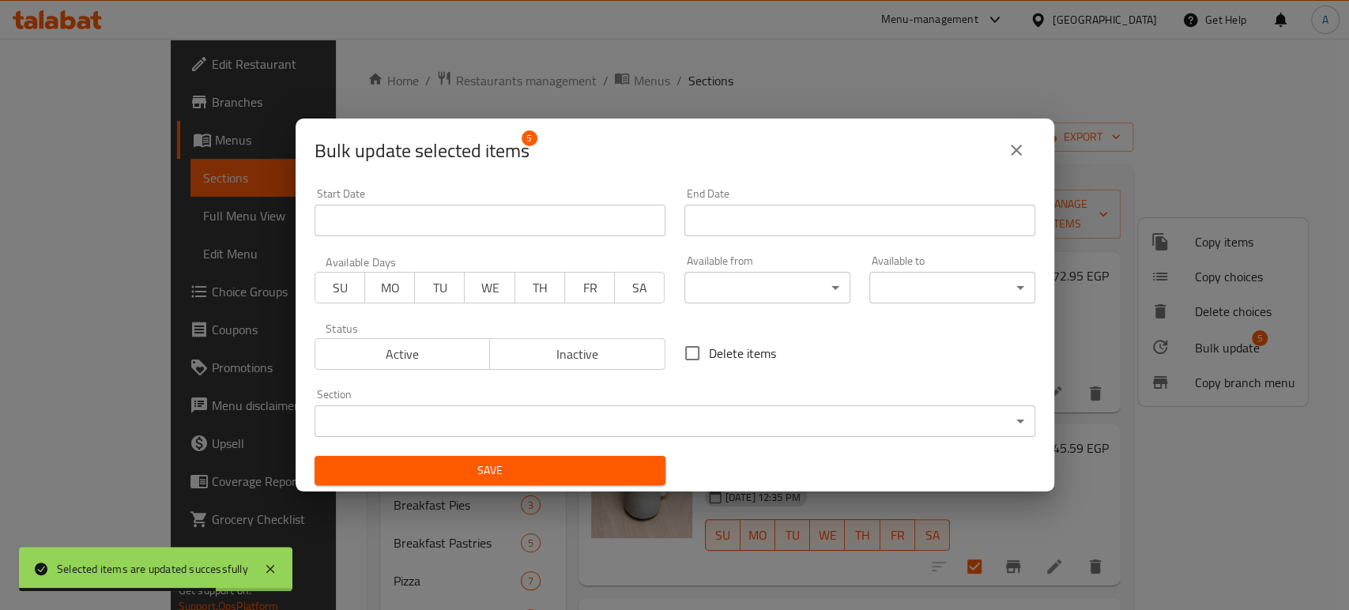
click at [805, 287] on body "Selected items are updated successfully ​ Menu-management [GEOGRAPHIC_DATA] Get…" at bounding box center [674, 324] width 1349 height 571
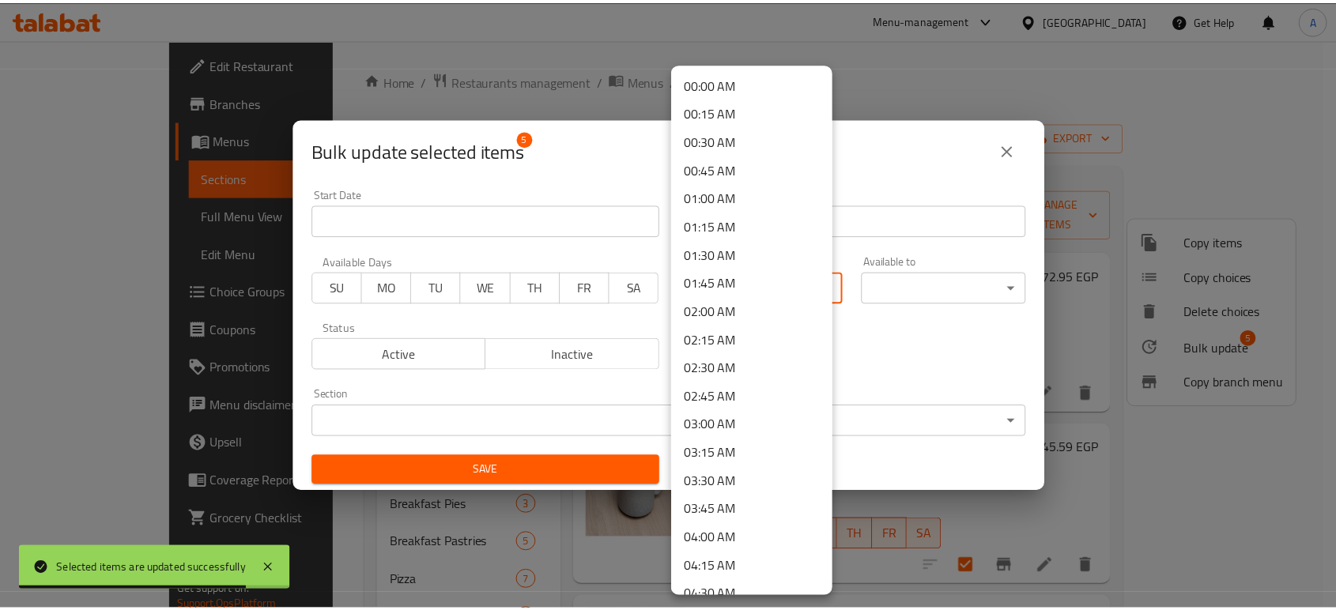
scroll to position [439, 0]
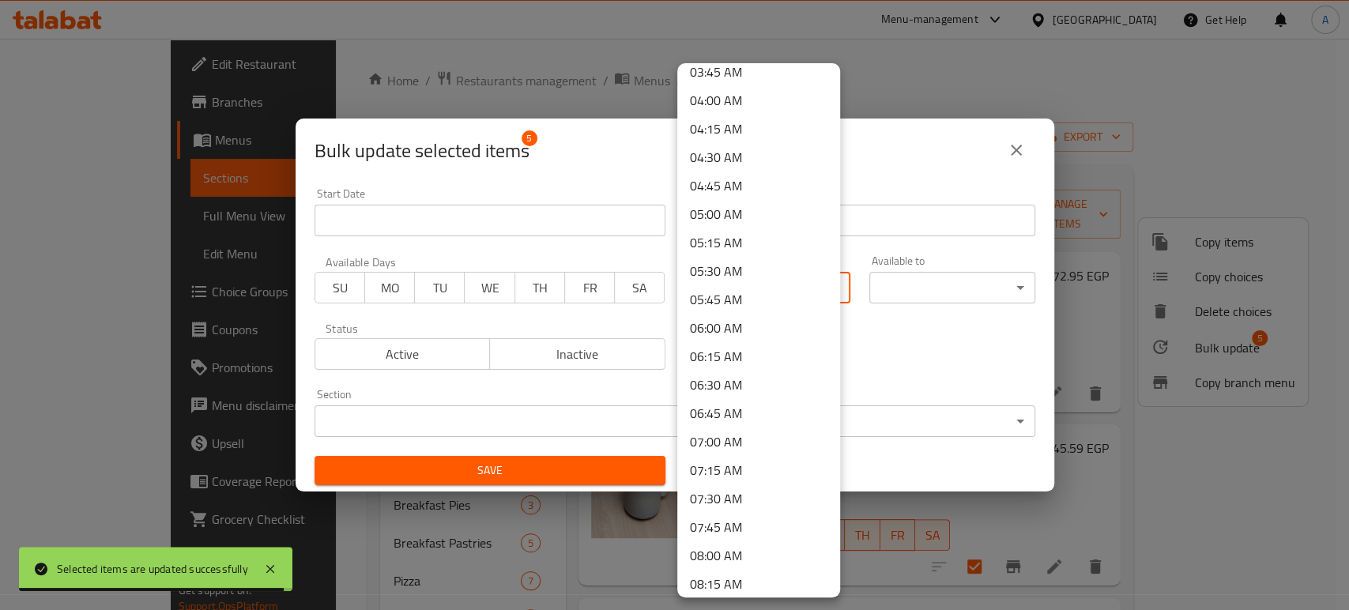
click at [721, 547] on li "08:00 AM" at bounding box center [758, 555] width 163 height 28
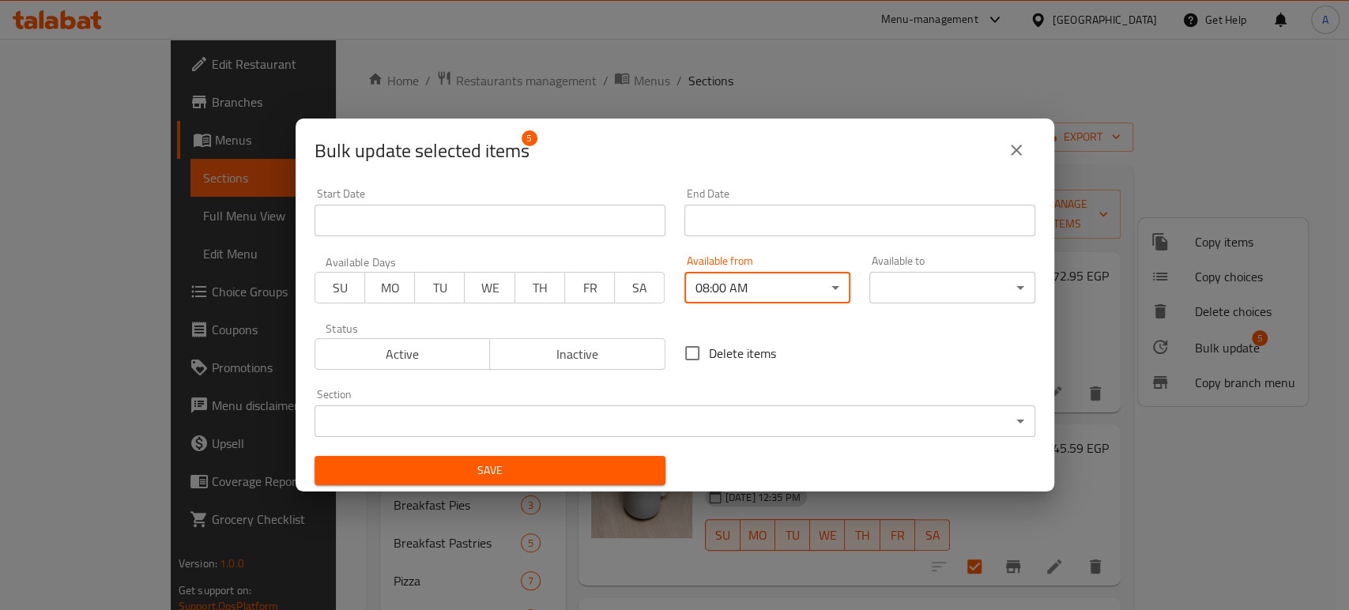
click at [919, 280] on body "​ Menu-management [GEOGRAPHIC_DATA] Get Help A Edit Restaurant Branches Menus S…" at bounding box center [674, 324] width 1349 height 571
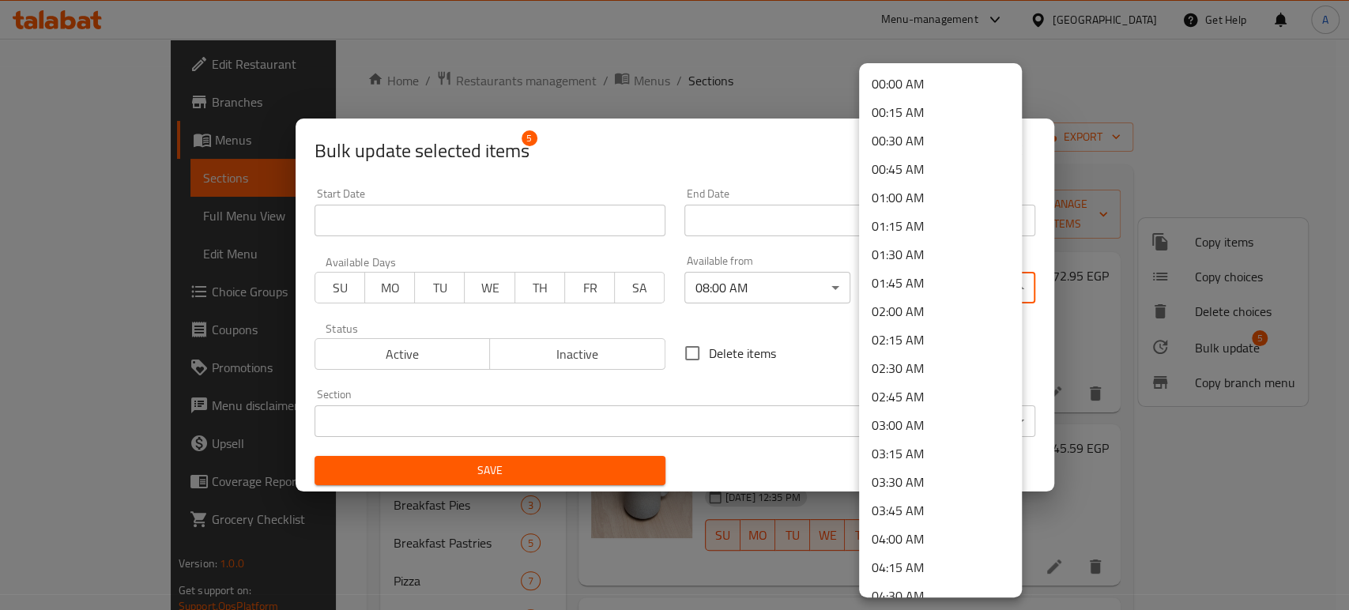
click at [886, 548] on li "04:00 AM" at bounding box center [940, 539] width 163 height 28
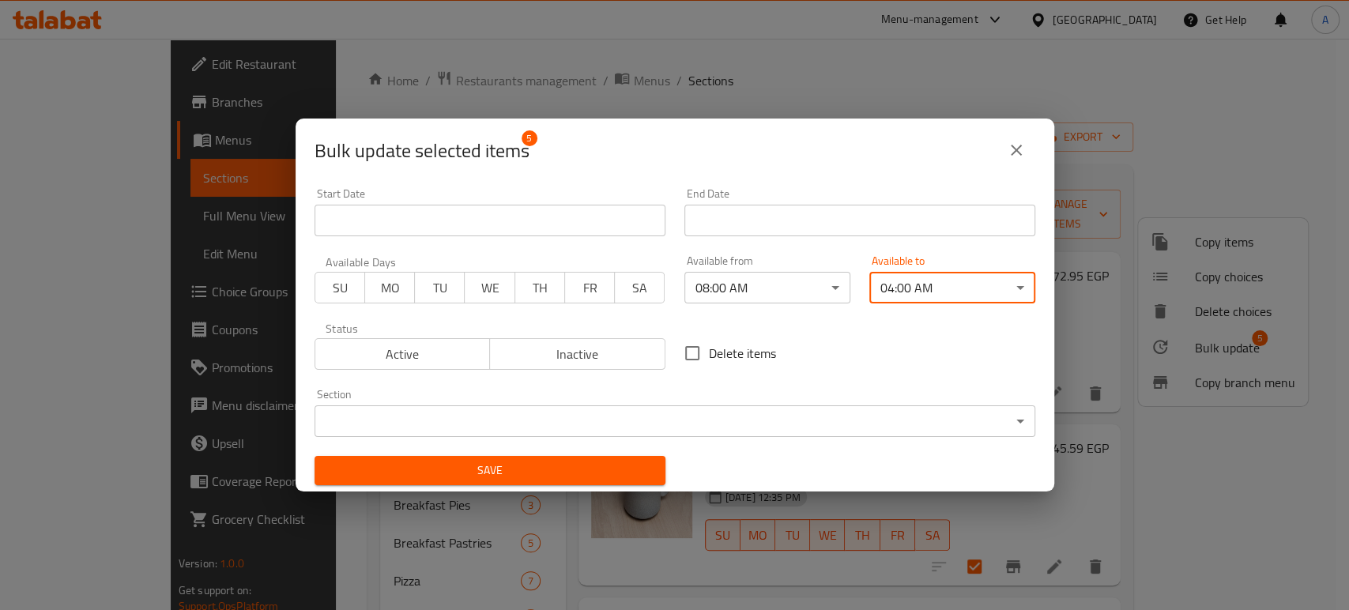
click at [519, 473] on span "Save" at bounding box center [490, 471] width 326 height 20
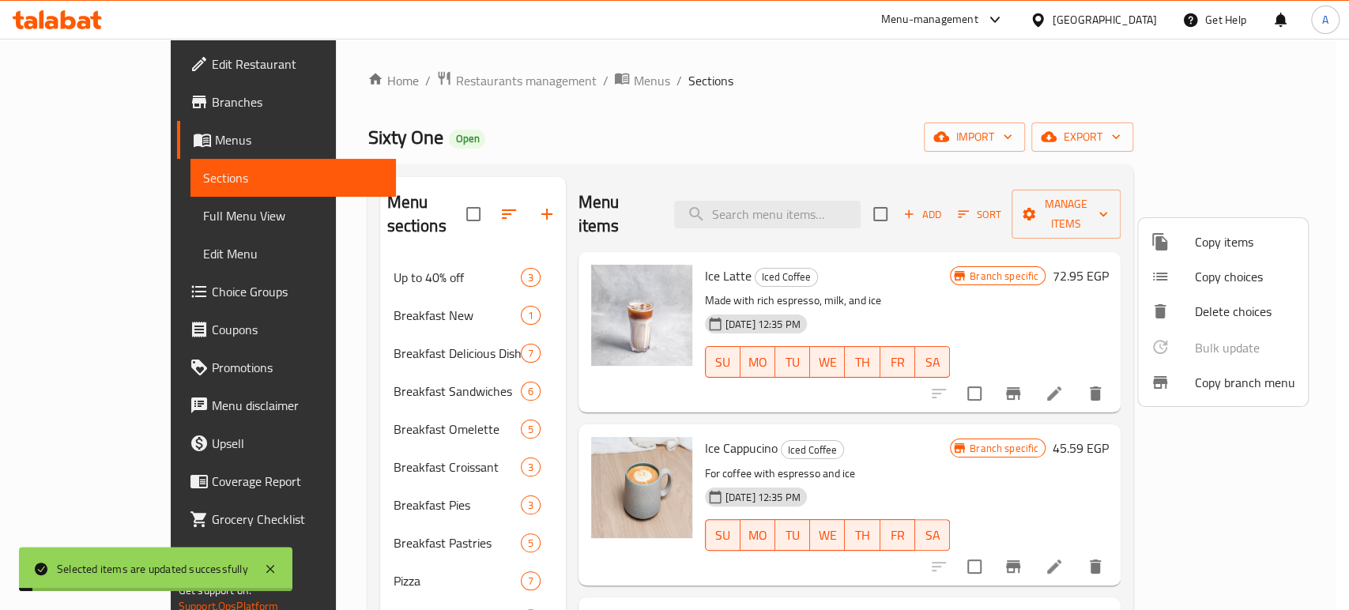
click at [867, 435] on div at bounding box center [674, 305] width 1349 height 610
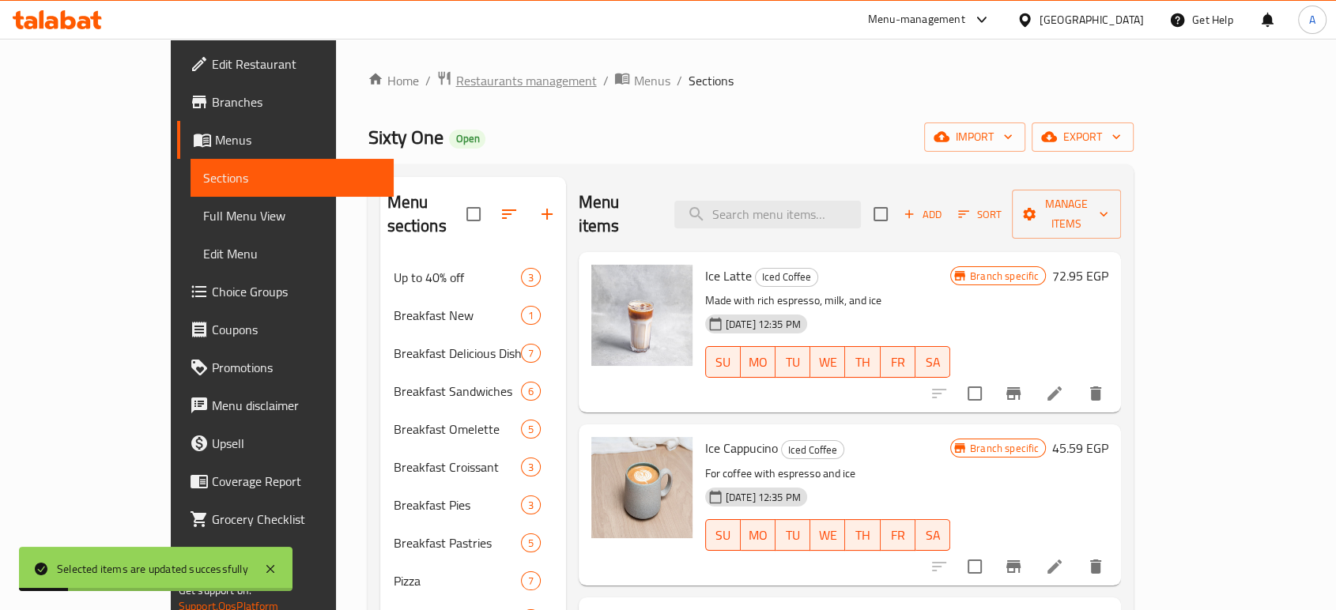
click at [455, 78] on span "Restaurants management" at bounding box center [525, 80] width 141 height 19
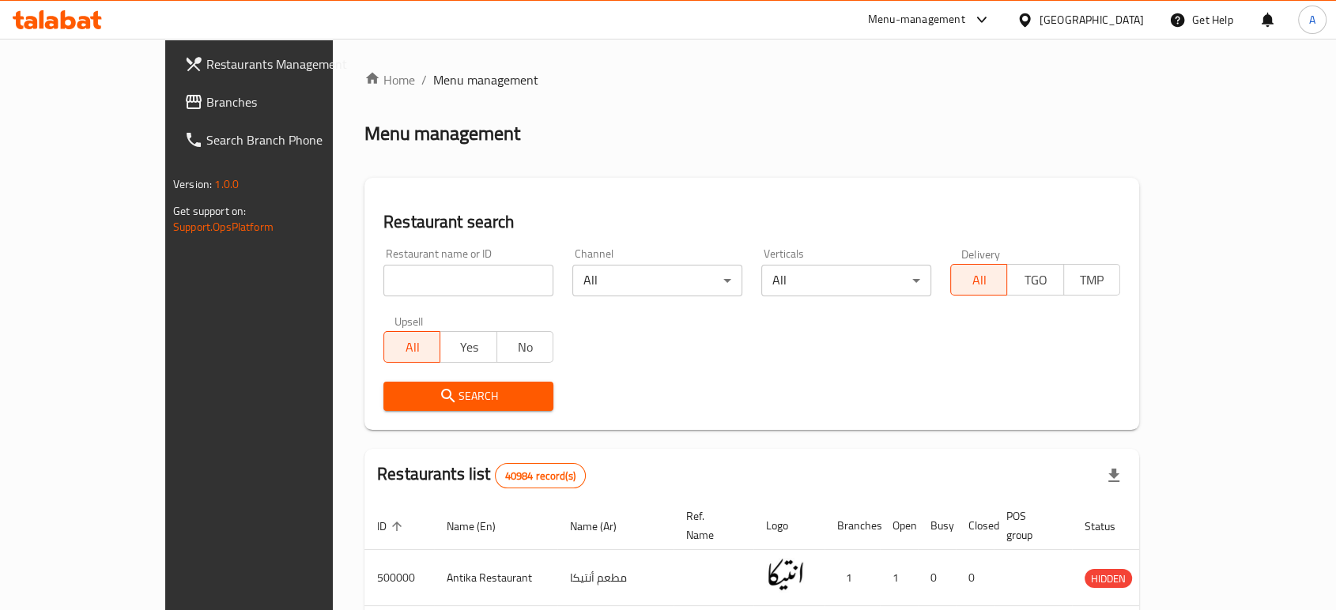
click at [386, 275] on input "search" at bounding box center [468, 281] width 170 height 32
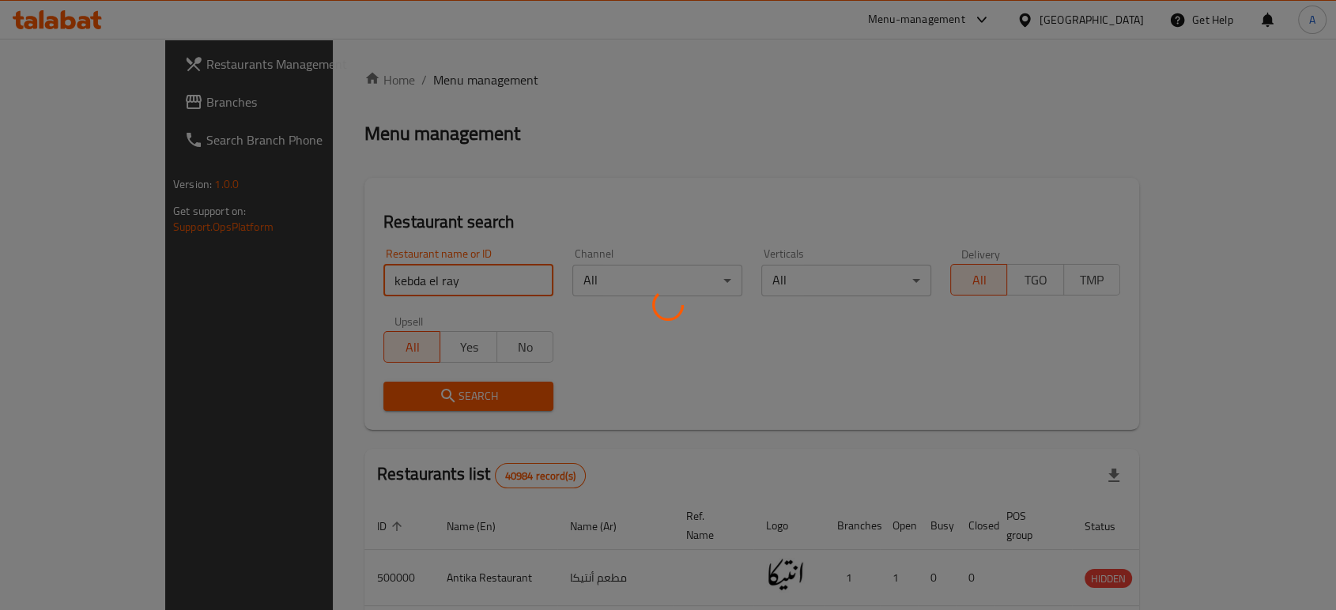
click button "Search" at bounding box center [468, 396] width 170 height 29
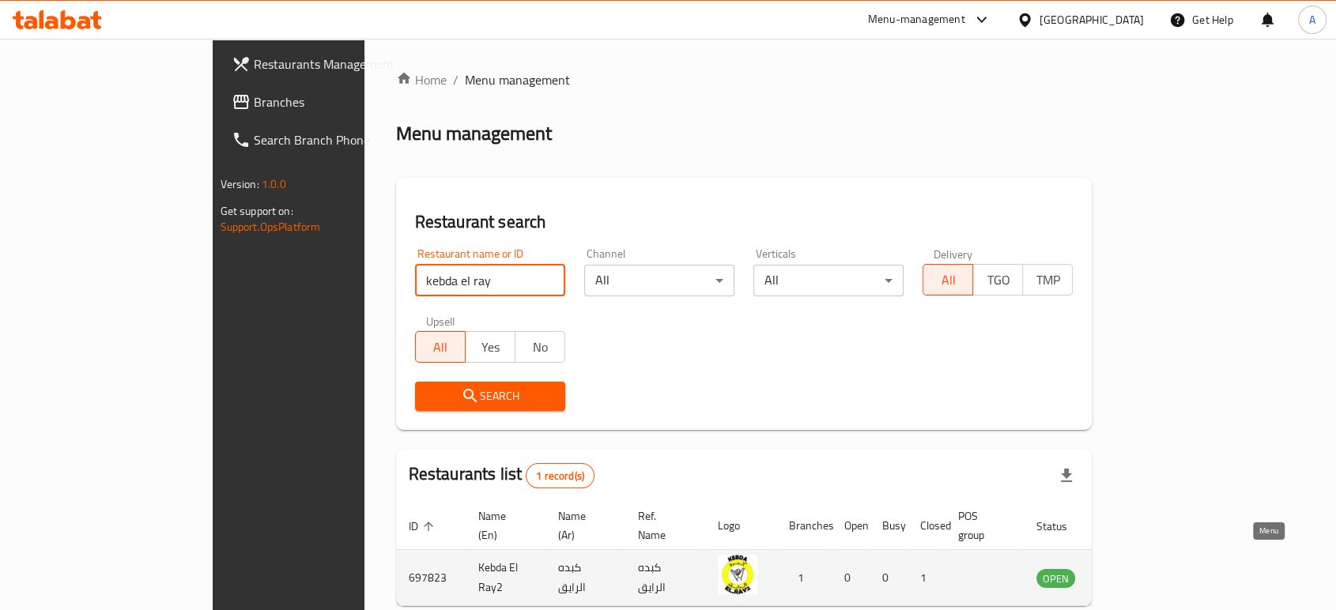
click at [1138, 568] on icon "enhanced table" at bounding box center [1128, 577] width 19 height 19
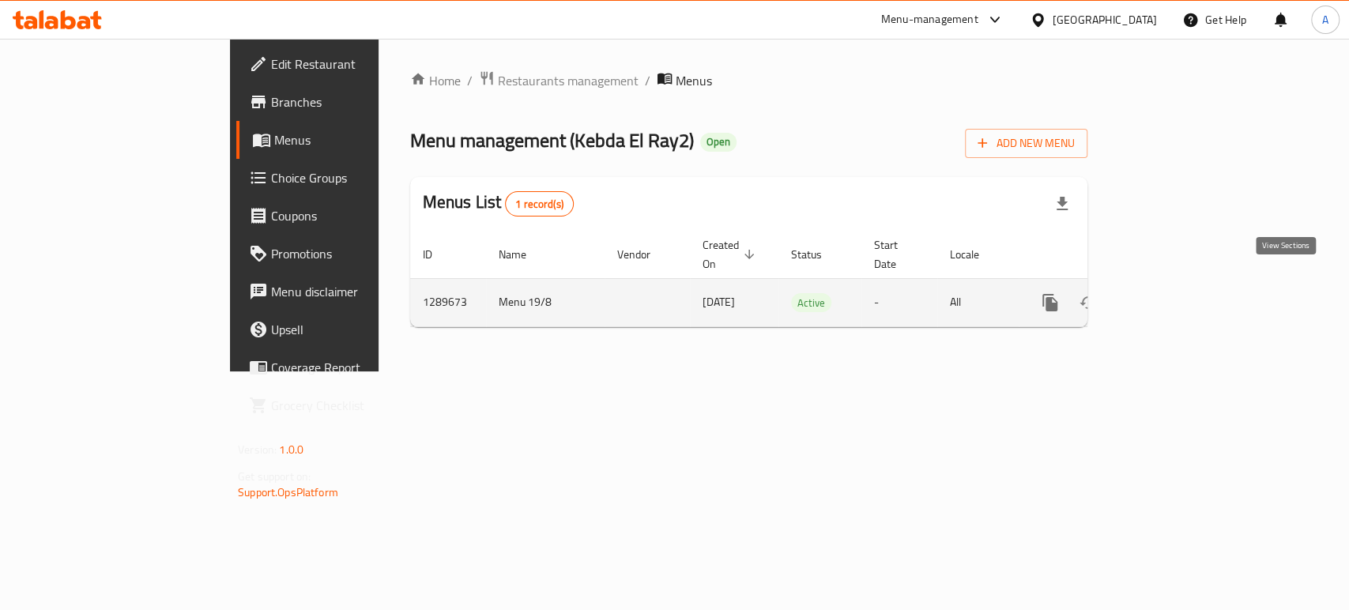
click at [1174, 293] on icon "enhanced table" at bounding box center [1164, 302] width 19 height 19
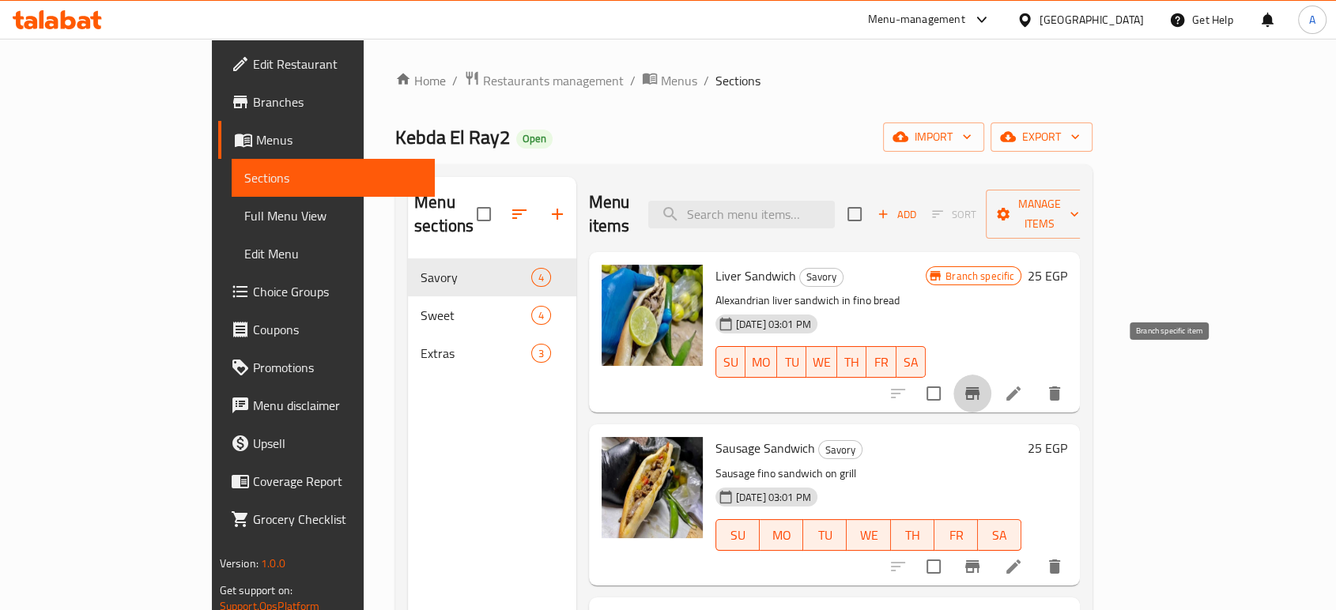
click at [982, 384] on icon "Branch-specific-item" at bounding box center [972, 393] width 19 height 19
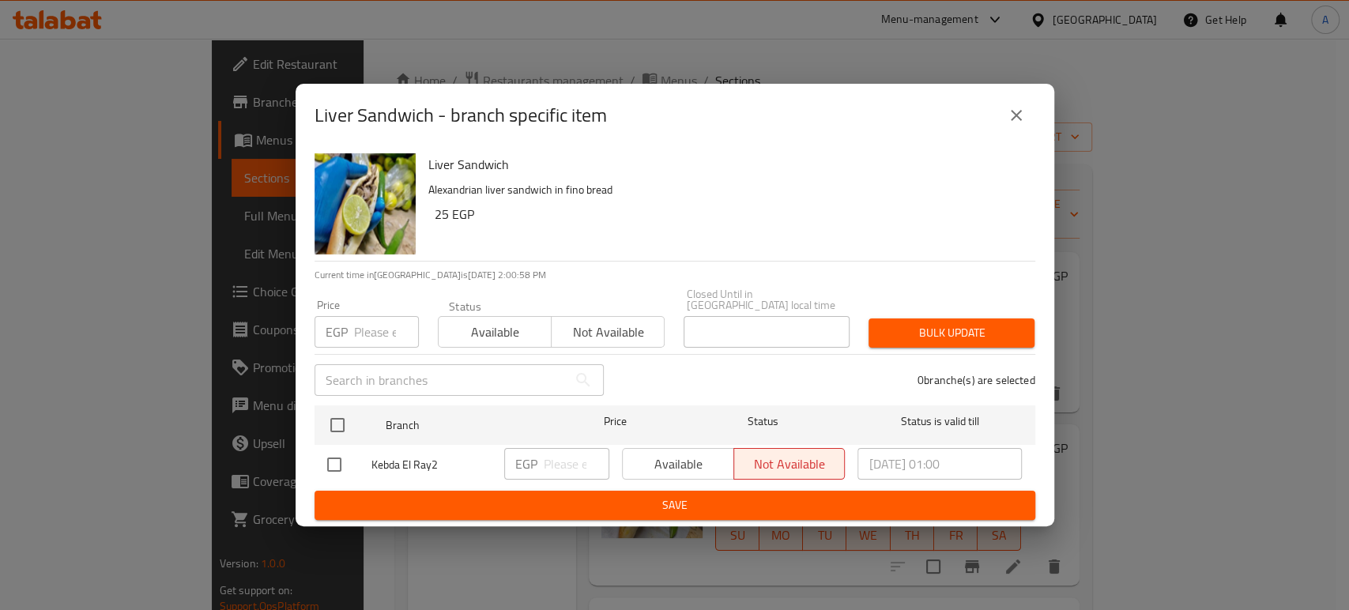
click at [1009, 125] on icon "close" at bounding box center [1016, 115] width 19 height 19
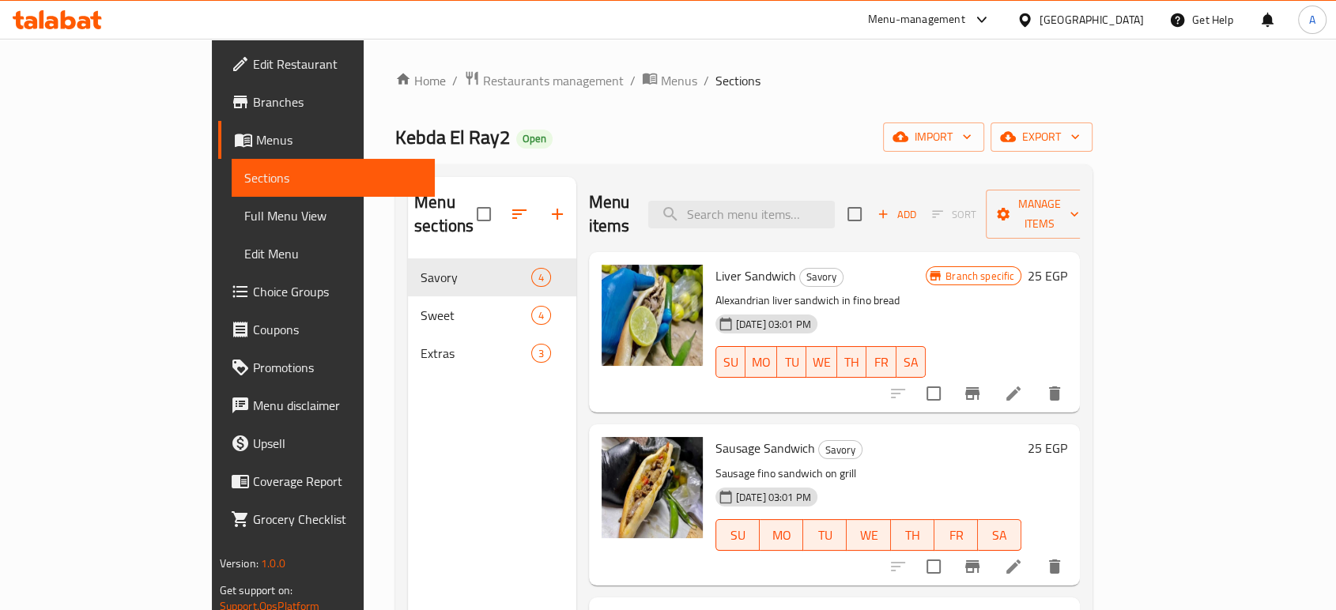
click at [1067, 265] on h6 "25 EGP" at bounding box center [1048, 276] width 40 height 22
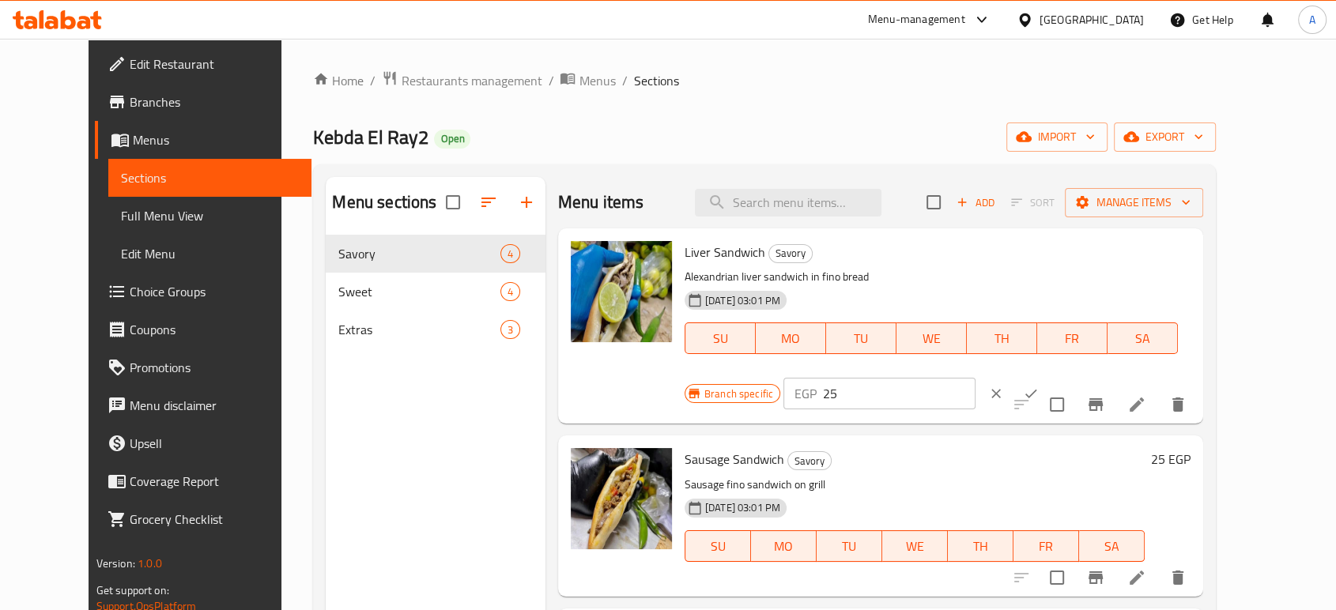
click at [975, 378] on input "25" at bounding box center [899, 394] width 153 height 32
click at [1039, 386] on icon "ok" at bounding box center [1031, 394] width 16 height 16
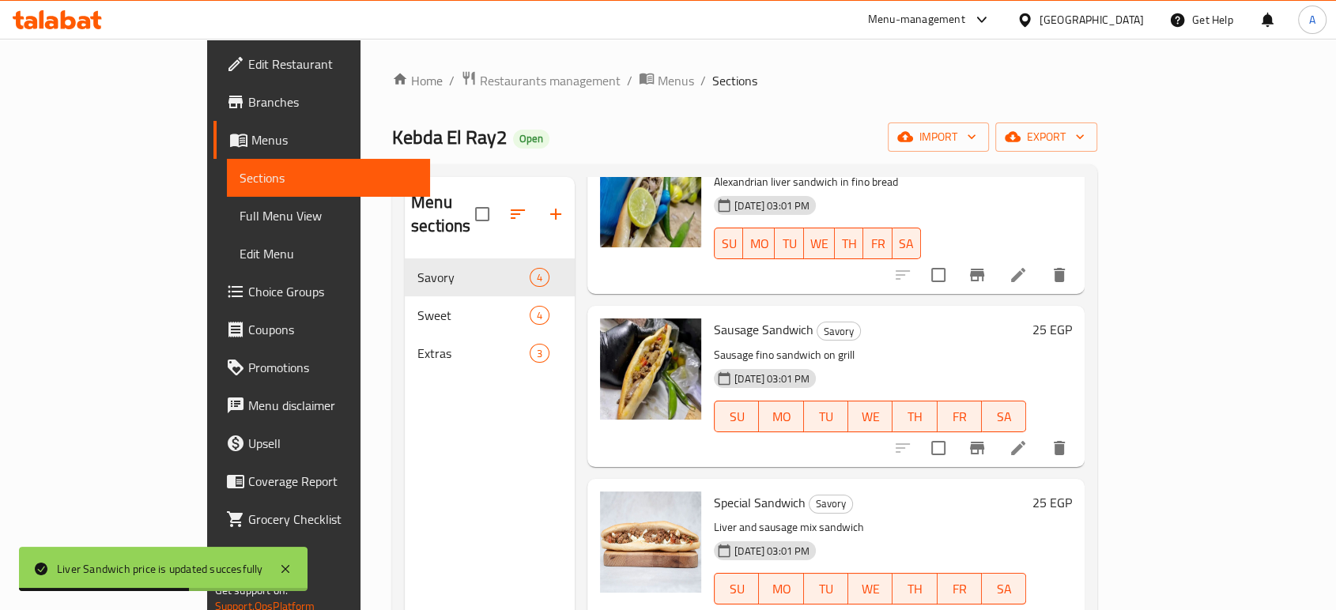
scroll to position [119, 0]
click at [1072, 318] on h6 "25 EGP" at bounding box center [1052, 329] width 40 height 22
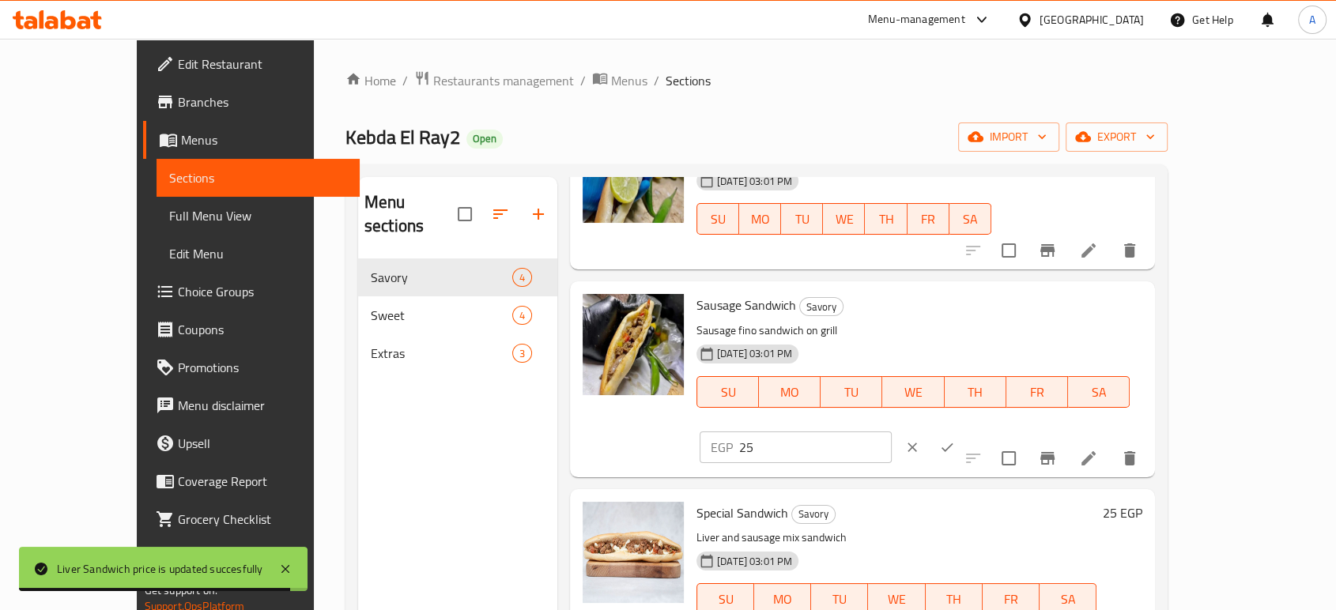
click at [892, 432] on input "25" at bounding box center [815, 448] width 153 height 32
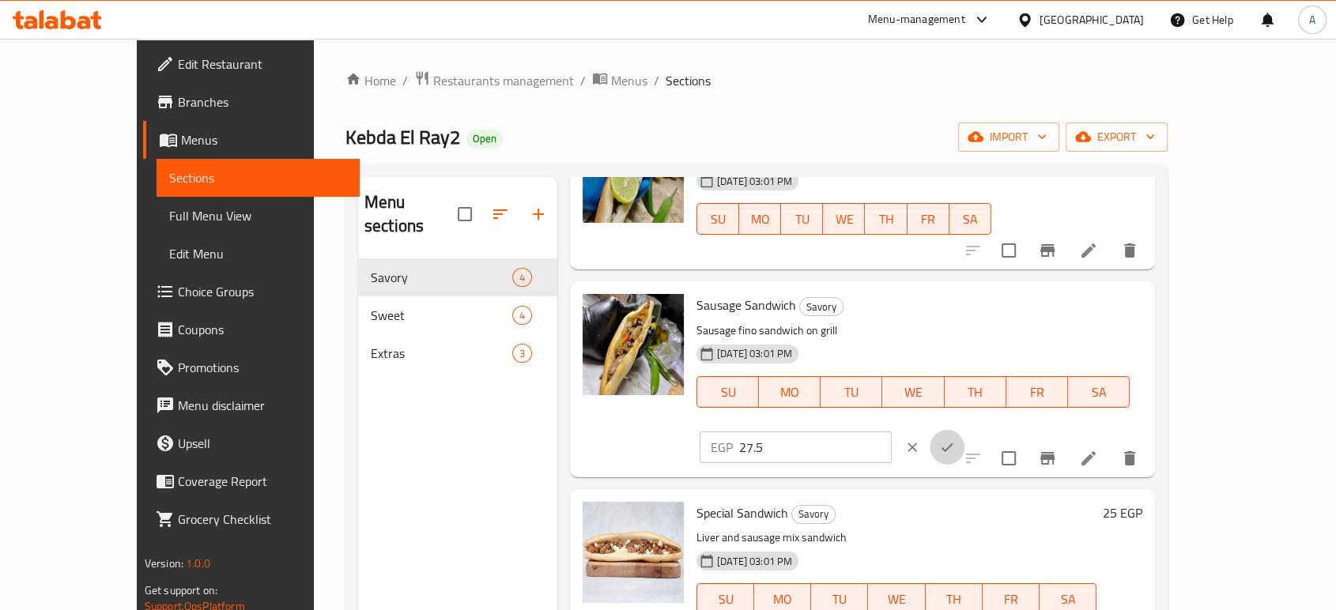
click at [953, 443] on icon "ok" at bounding box center [947, 447] width 12 height 9
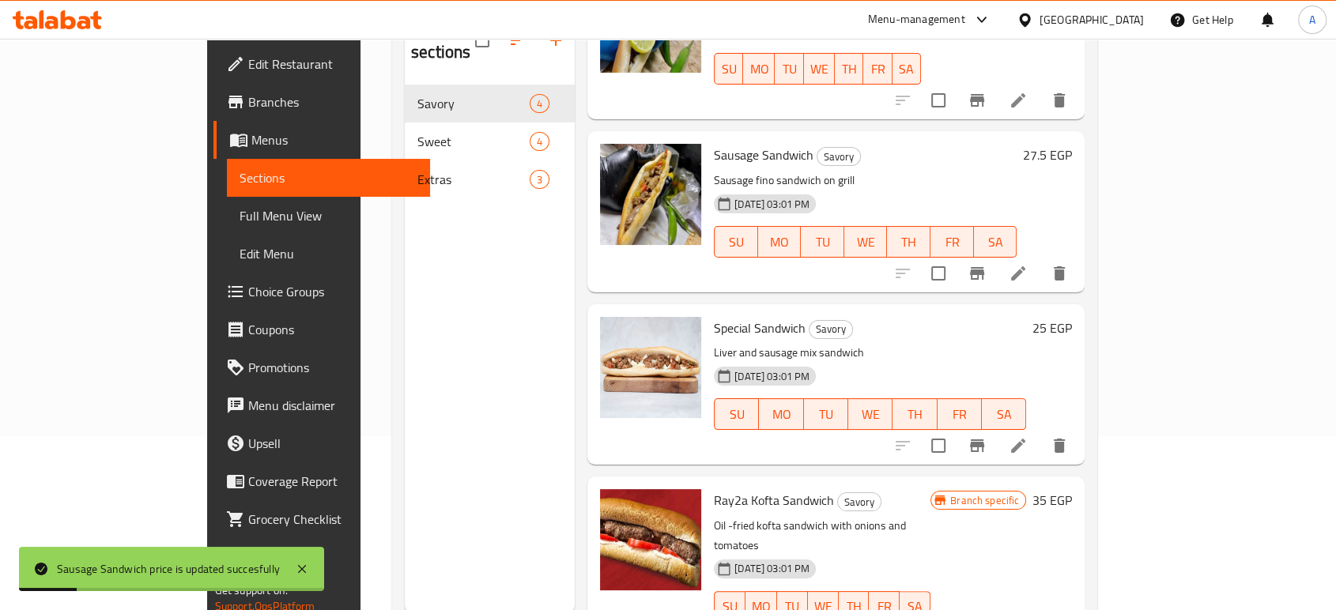
scroll to position [175, 0]
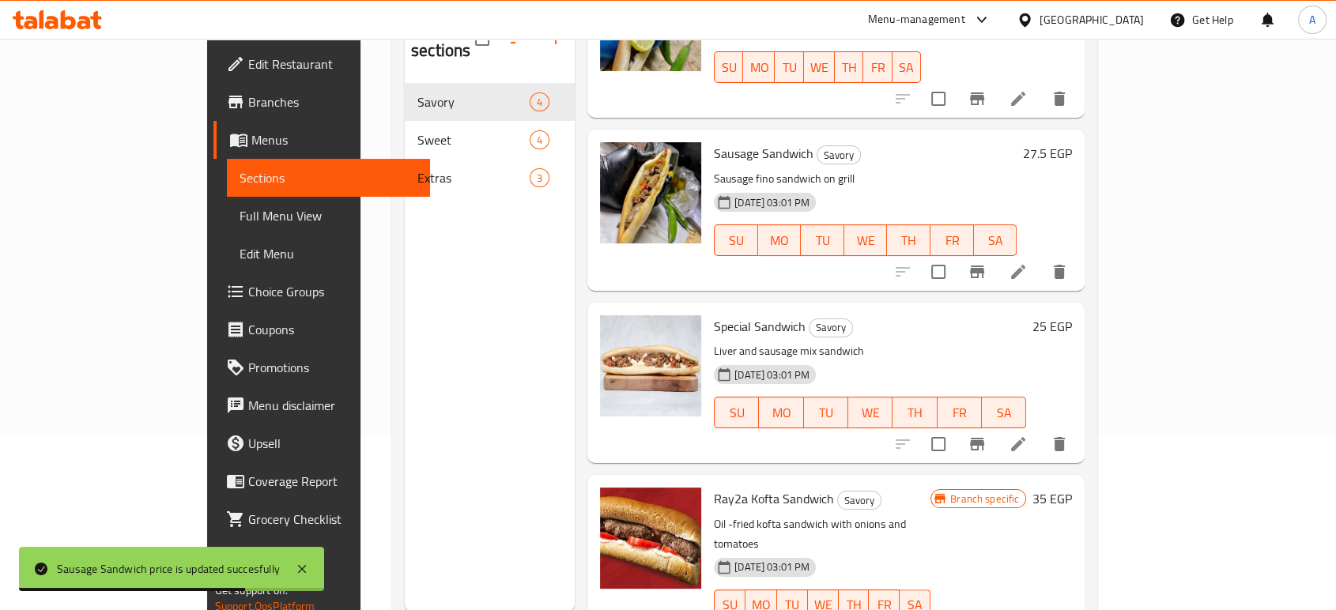
click at [1072, 315] on h6 "25 EGP" at bounding box center [1052, 326] width 40 height 22
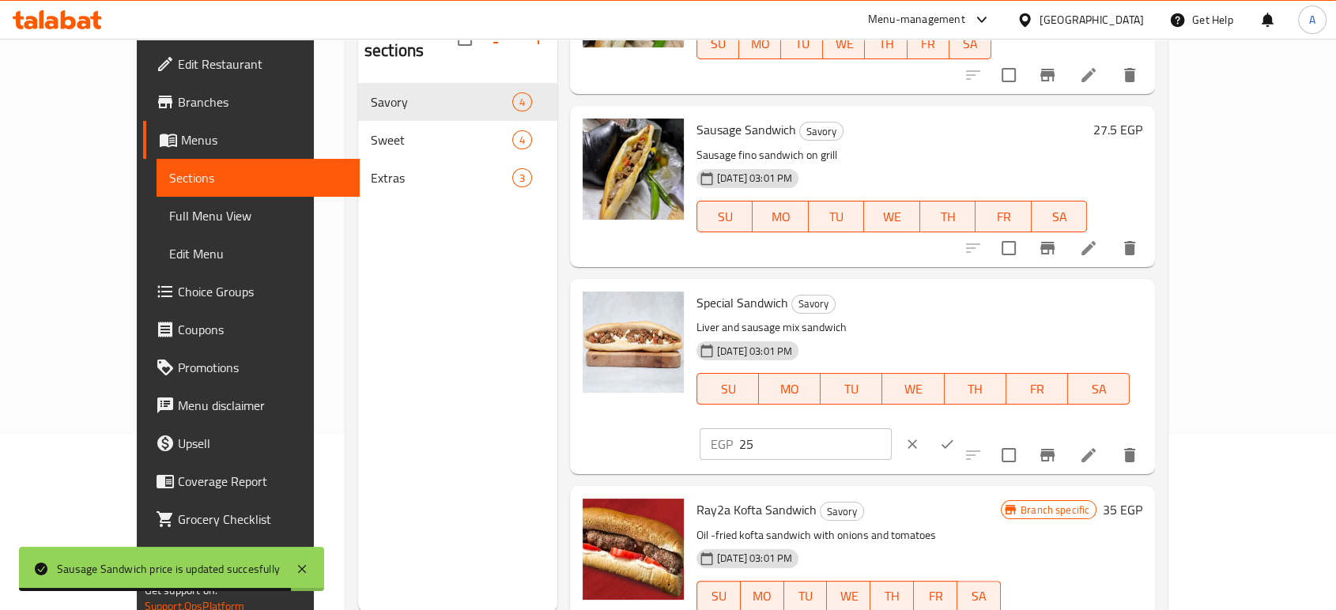
click at [892, 428] on input "25" at bounding box center [815, 444] width 153 height 32
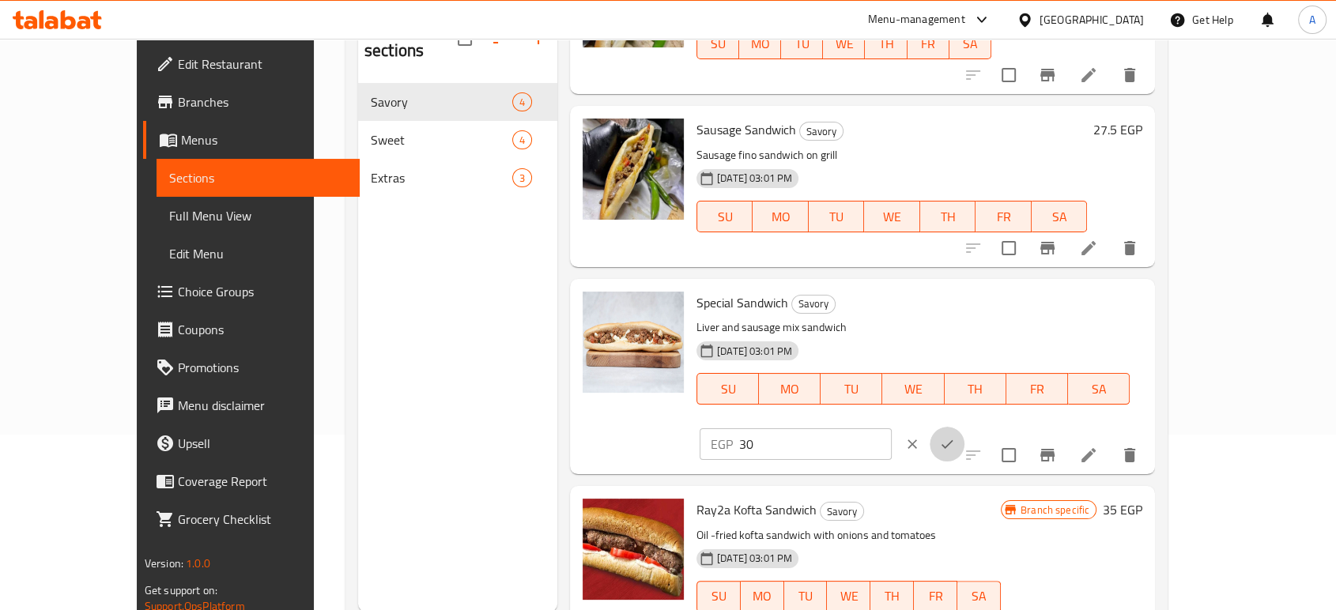
click at [964, 427] on button "ok" at bounding box center [947, 444] width 35 height 35
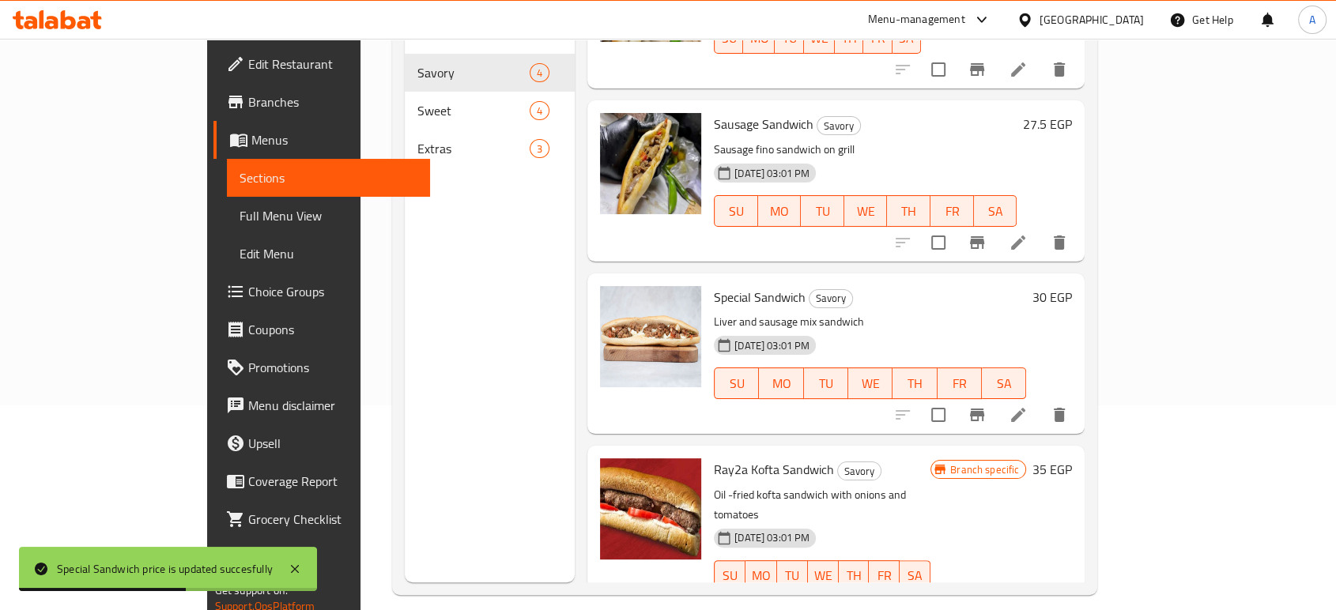
scroll to position [221, 0]
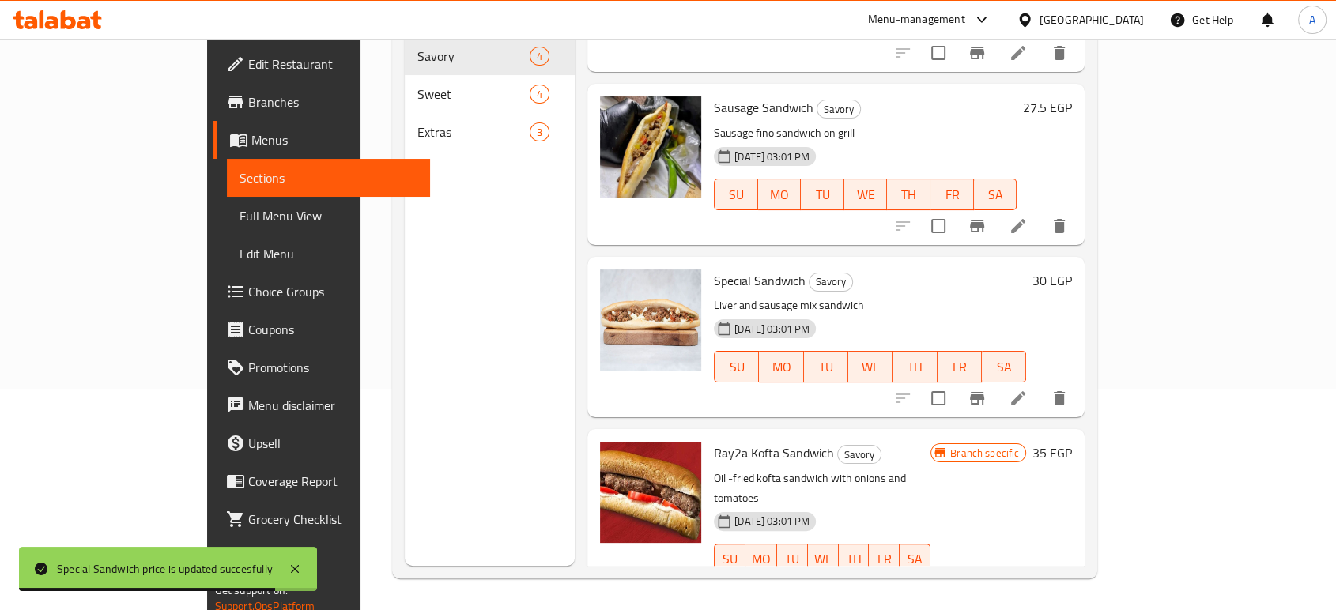
click at [1072, 442] on h6 "35 EGP" at bounding box center [1052, 453] width 40 height 22
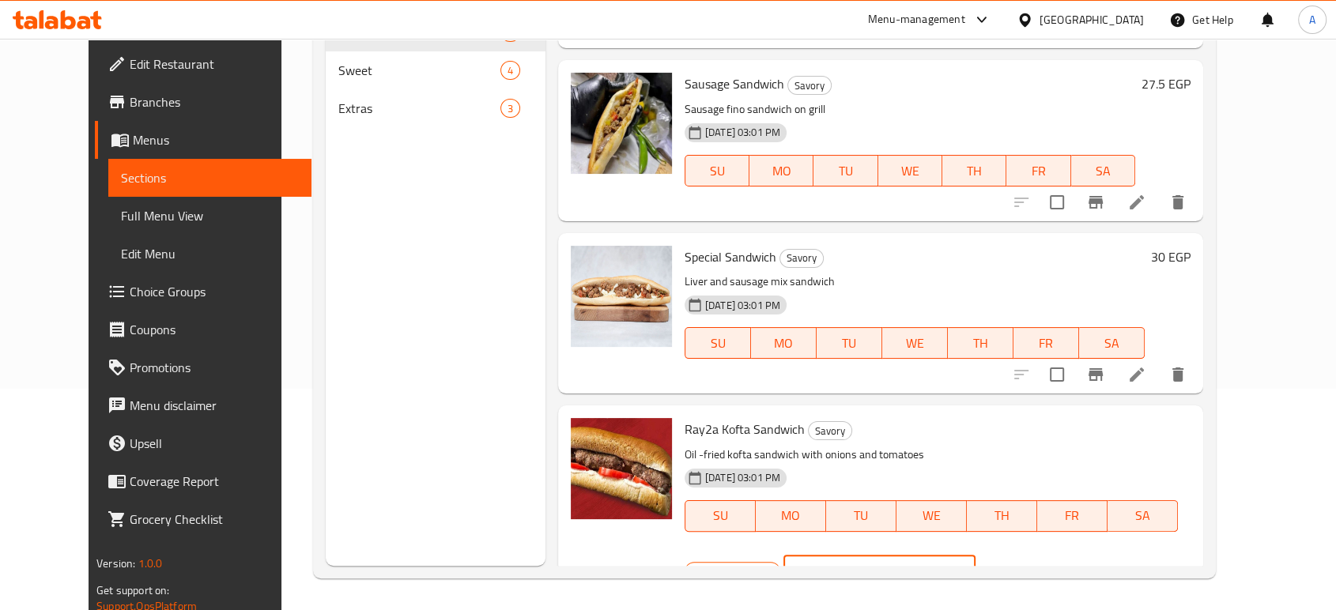
click at [975, 556] on input "35" at bounding box center [899, 572] width 153 height 32
click at [1039, 564] on icon "ok" at bounding box center [1031, 572] width 16 height 16
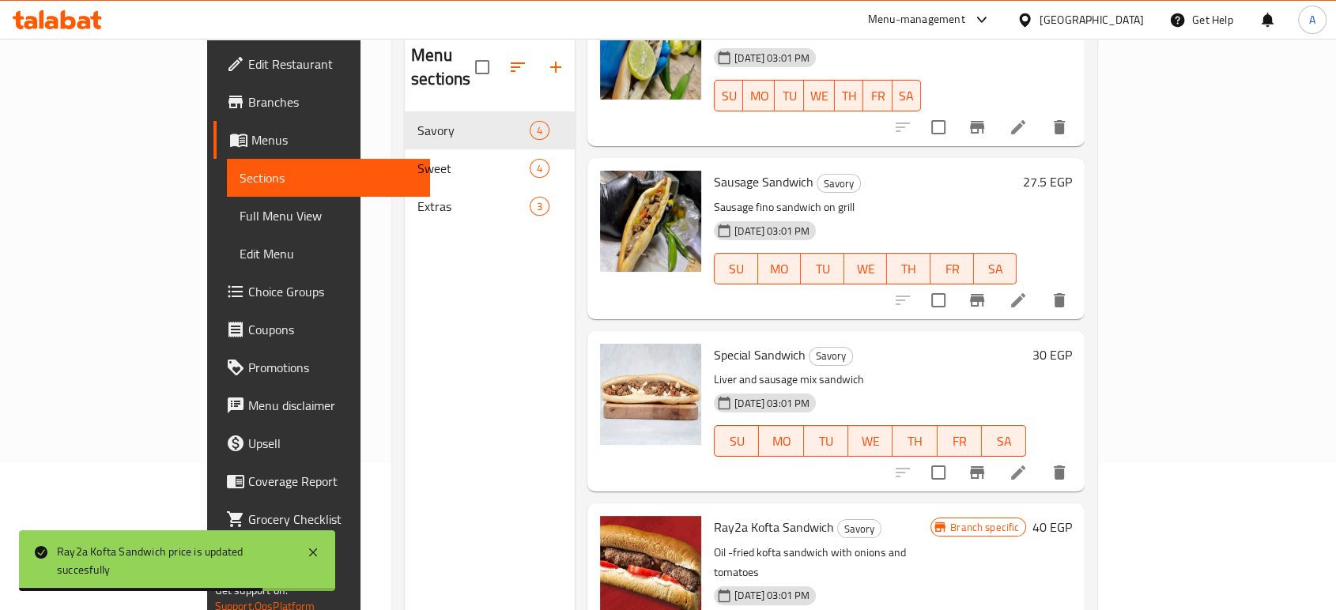
scroll to position [45, 0]
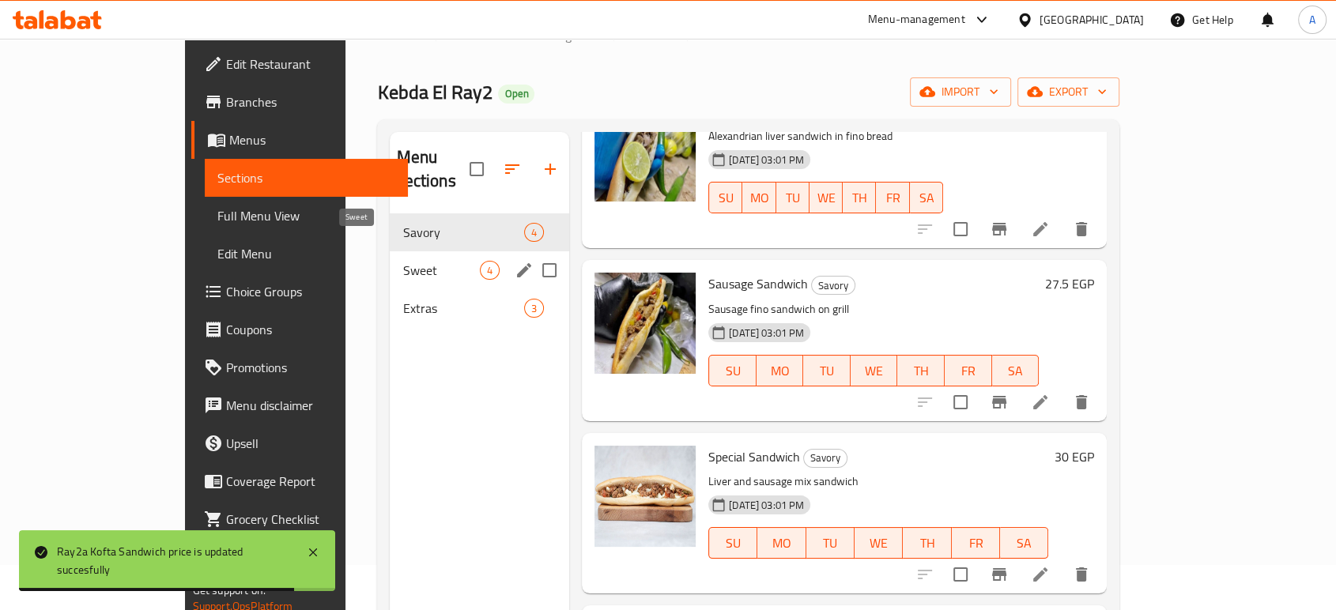
click at [402, 261] on span "Sweet" at bounding box center [440, 270] width 77 height 19
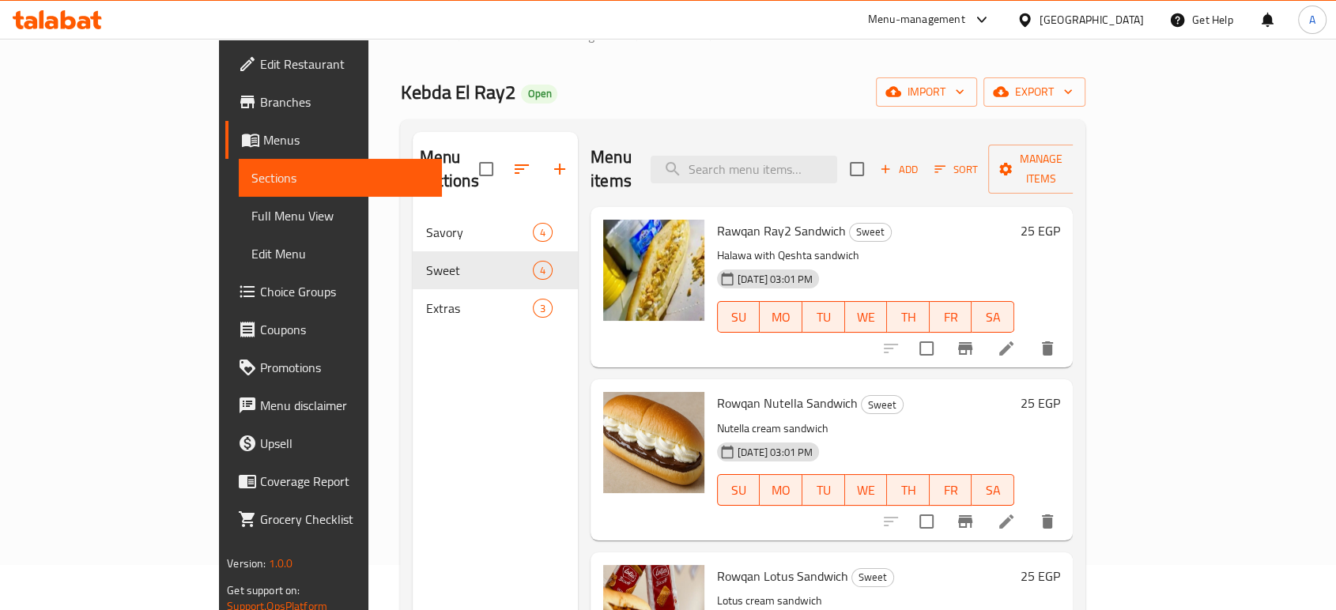
click at [1060, 220] on h6 "25 EGP" at bounding box center [1040, 231] width 40 height 22
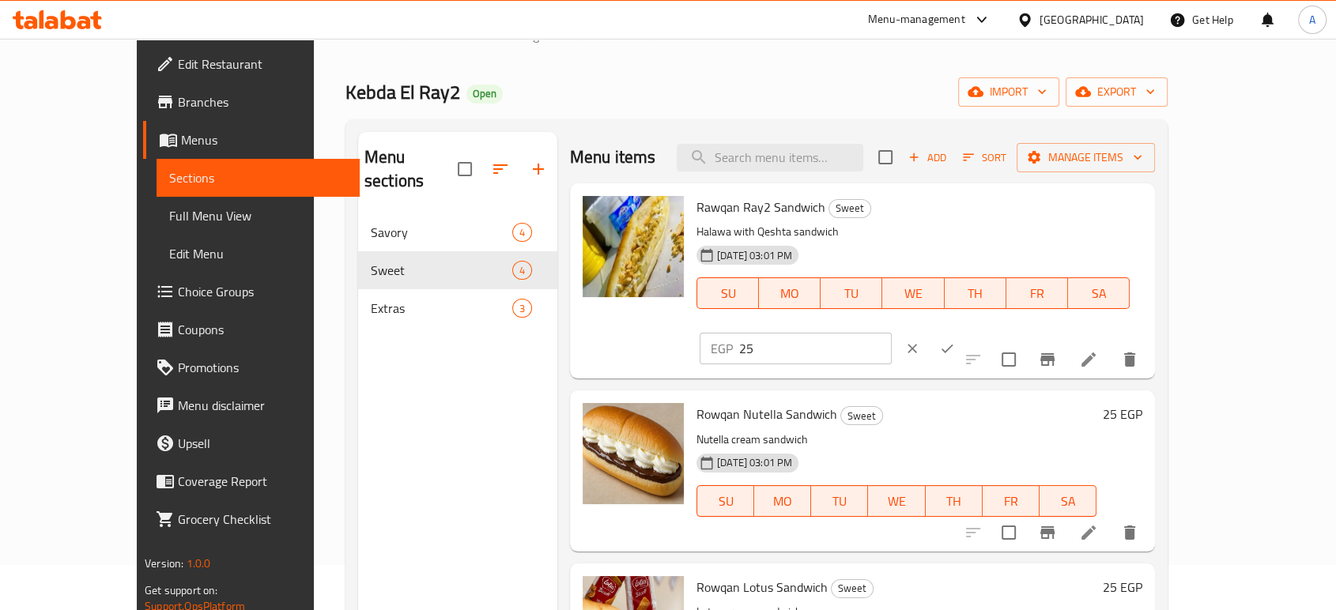
click at [892, 333] on input "25" at bounding box center [815, 349] width 153 height 32
click at [955, 341] on icon "ok" at bounding box center [947, 349] width 16 height 16
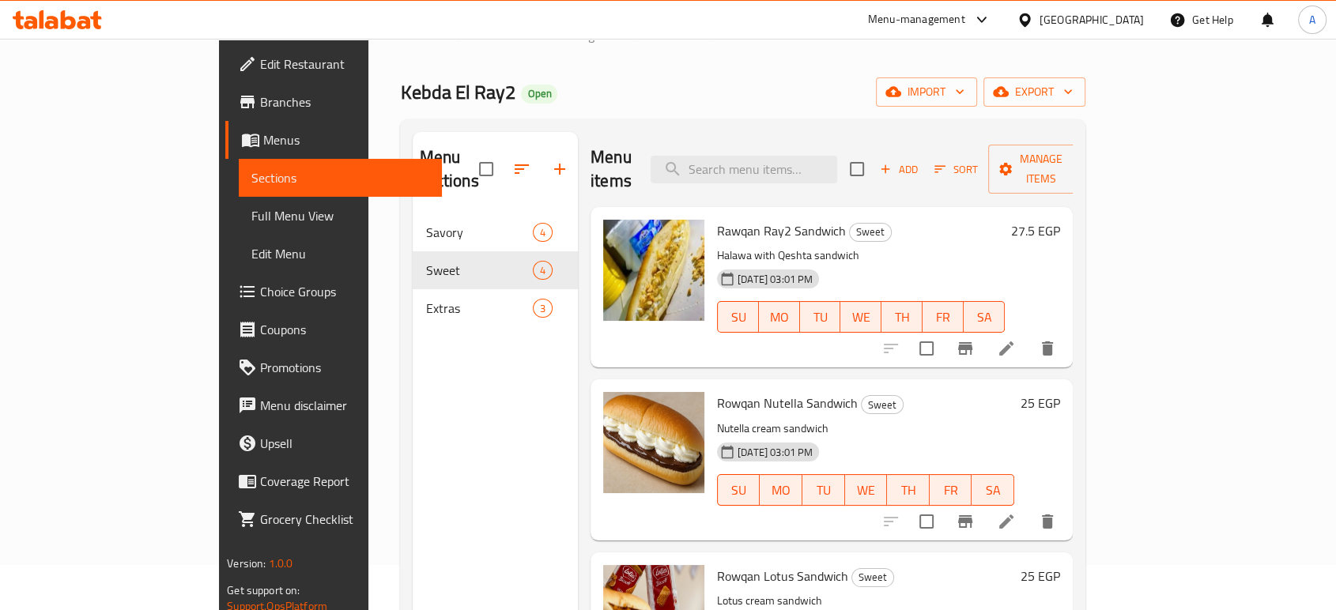
click at [964, 419] on p "Nutella cream sandwich" at bounding box center [865, 429] width 297 height 20
click at [1060, 392] on h6 "25 EGP" at bounding box center [1040, 403] width 40 height 22
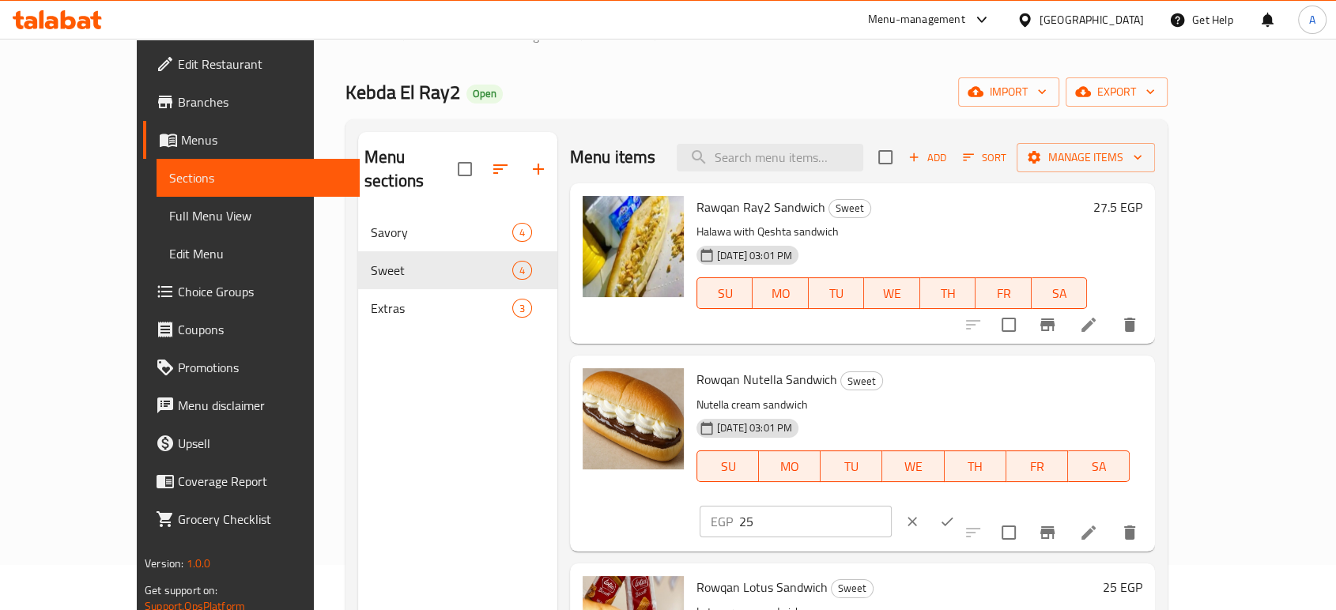
click at [892, 506] on input "25" at bounding box center [815, 522] width 153 height 32
click at [955, 514] on icon "ok" at bounding box center [947, 522] width 16 height 16
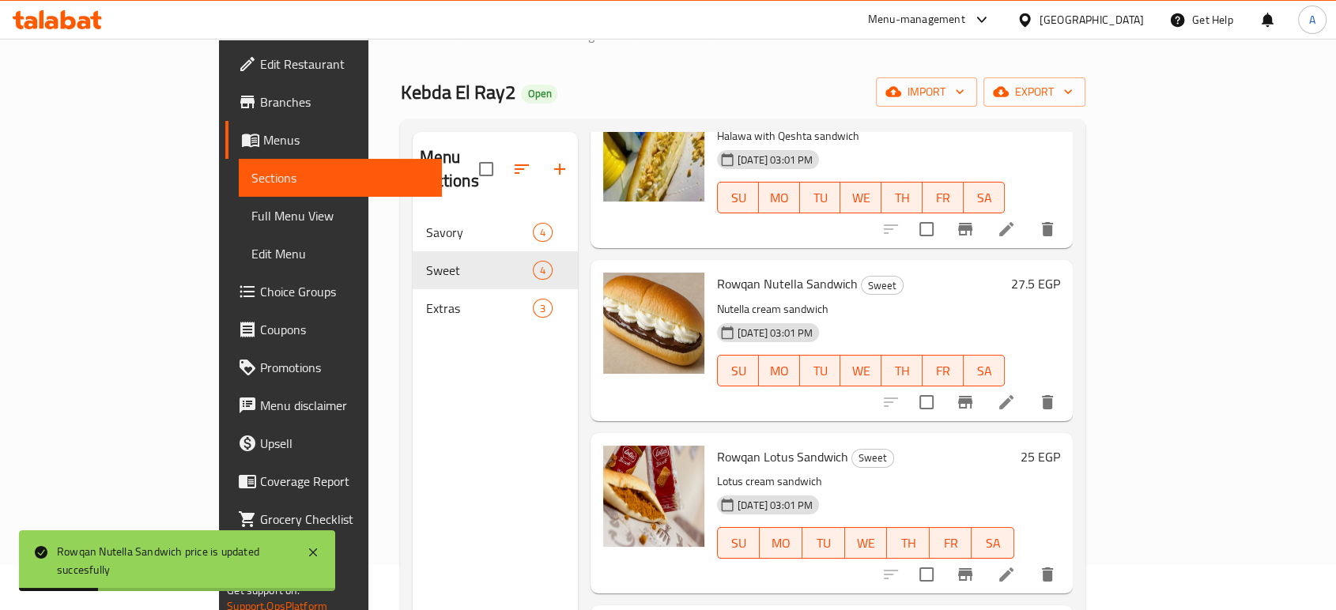
scroll to position [221, 0]
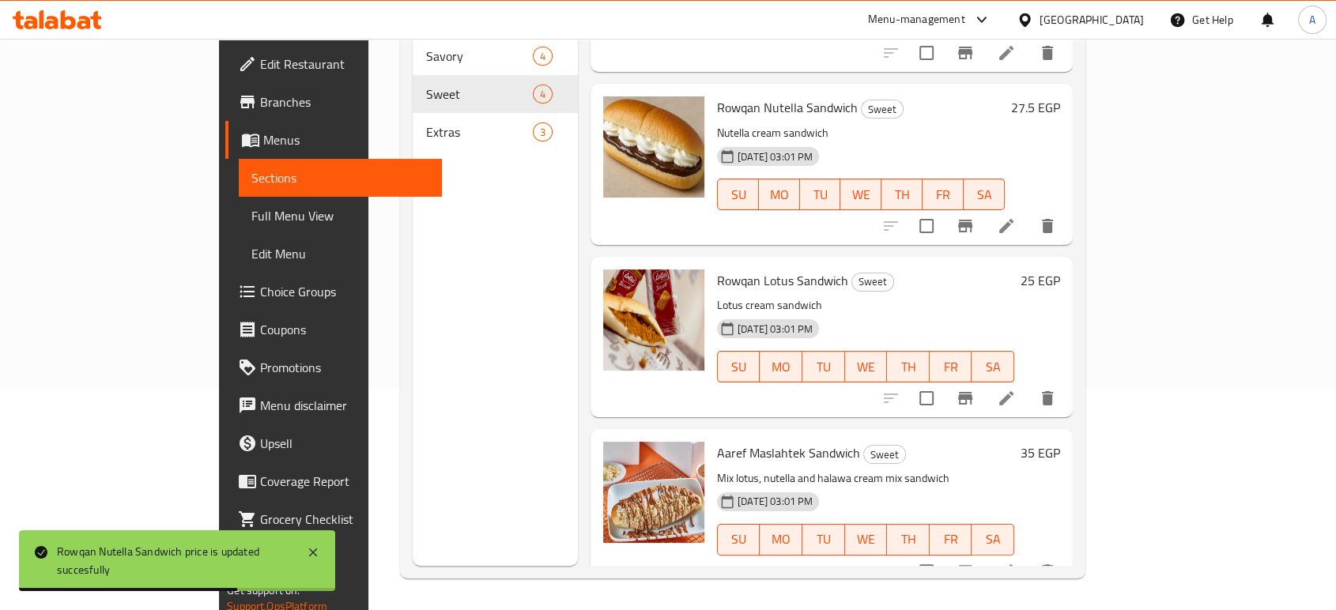
click at [1060, 270] on h6 "25 EGP" at bounding box center [1040, 281] width 40 height 22
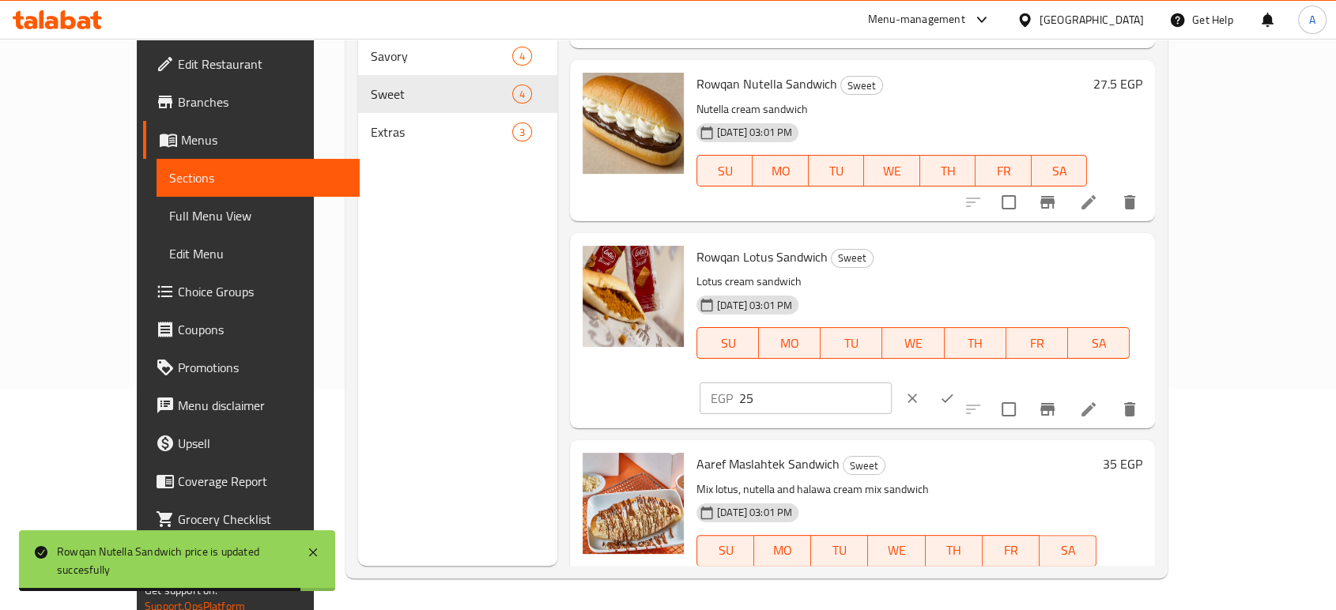
click at [892, 383] on input "25" at bounding box center [815, 399] width 153 height 32
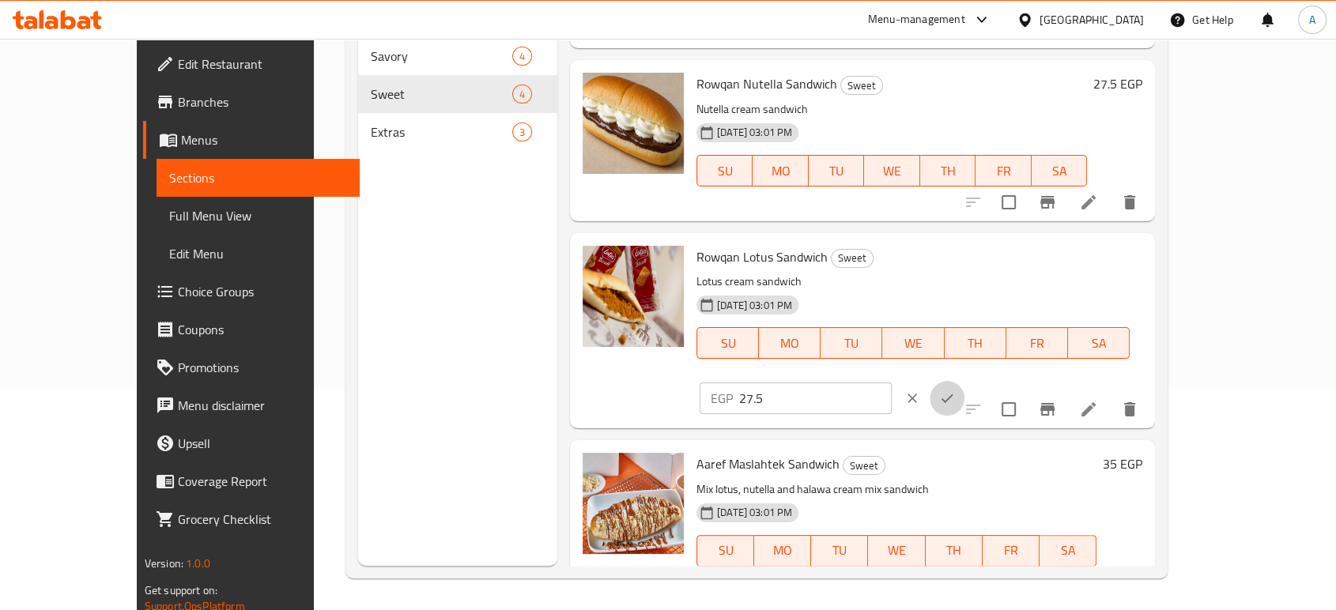
click at [955, 390] on icon "ok" at bounding box center [947, 398] width 16 height 16
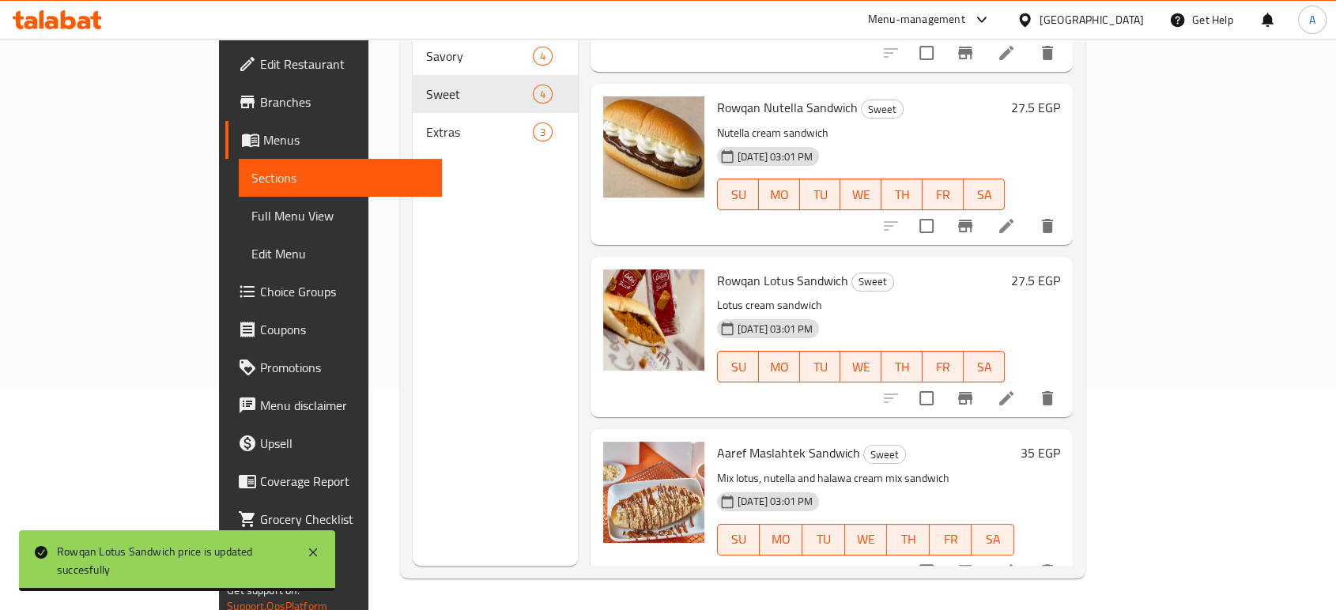
click at [1060, 442] on div "35 EGP" at bounding box center [1037, 453] width 46 height 22
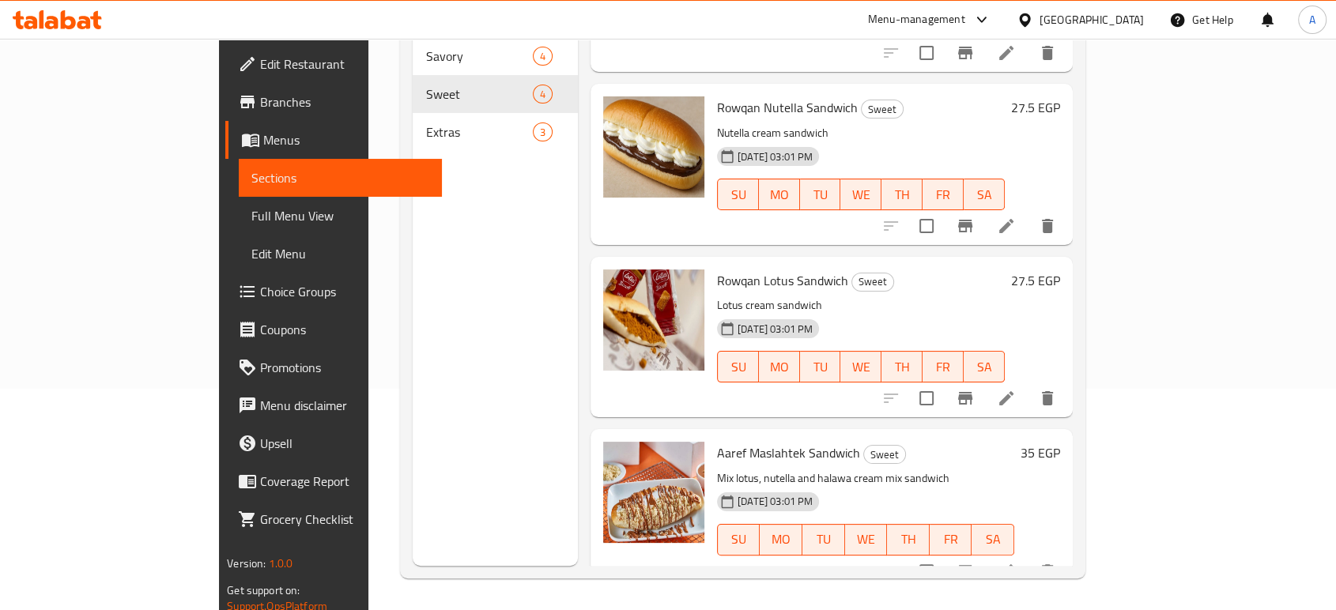
click at [1060, 442] on h6 "35 EGP" at bounding box center [1040, 453] width 40 height 22
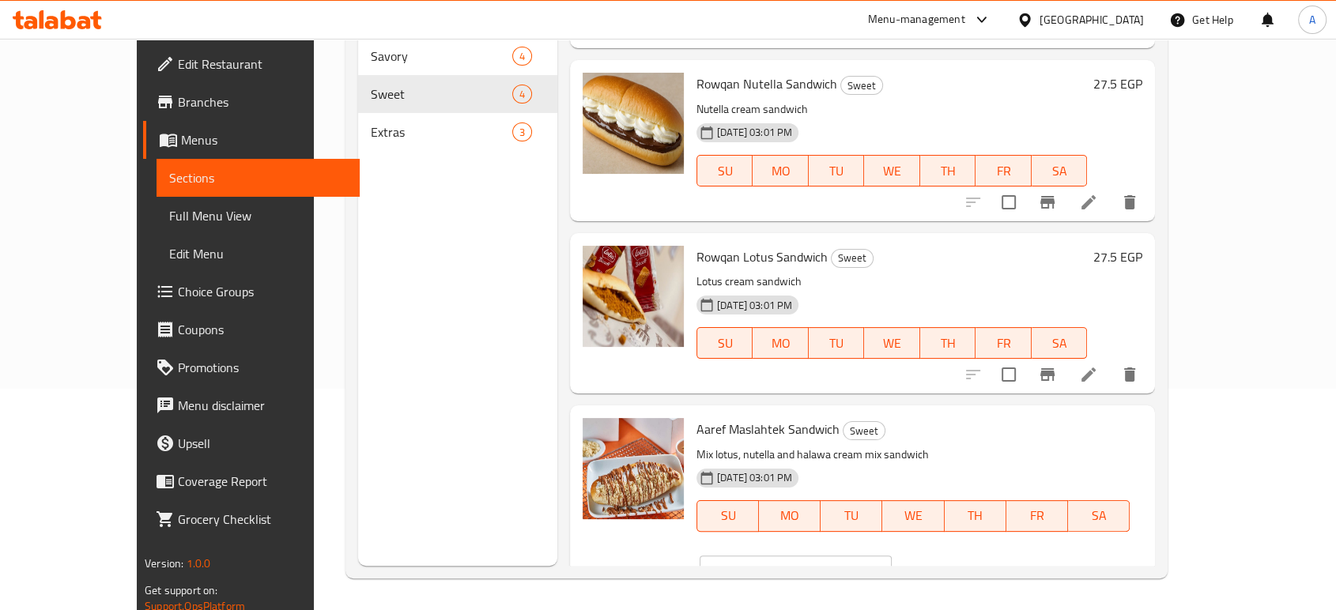
click at [892, 556] on input "35" at bounding box center [815, 572] width 153 height 32
click at [955, 564] on icon "ok" at bounding box center [947, 572] width 16 height 16
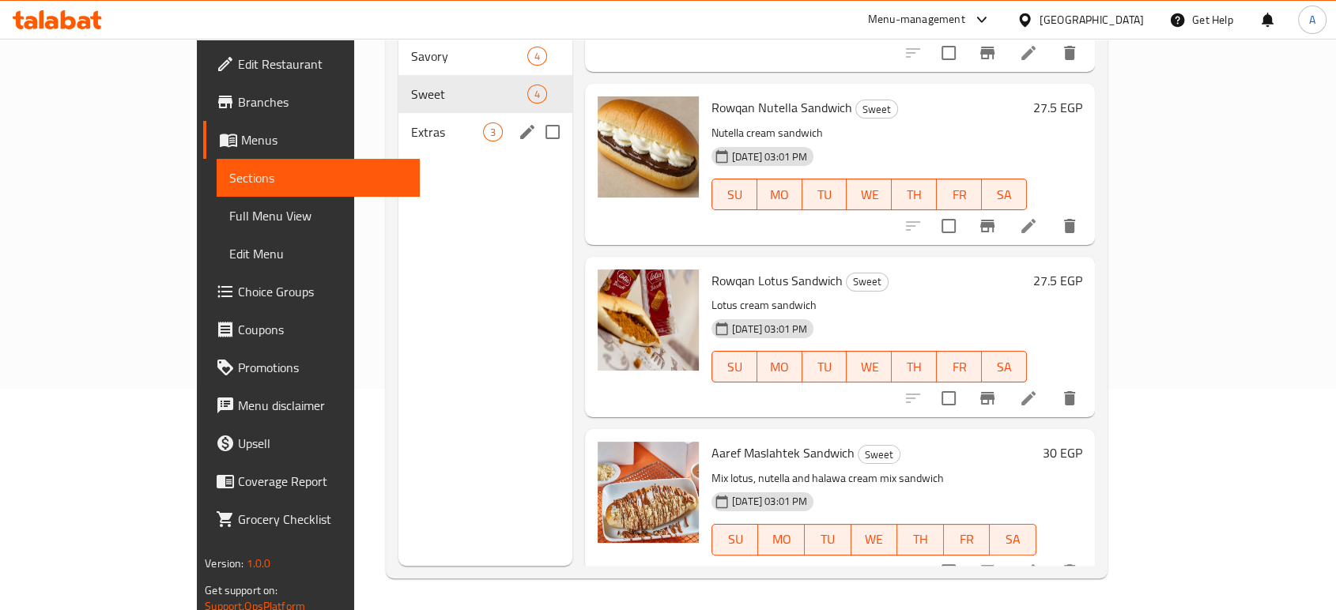
click at [411, 123] on span "Extras" at bounding box center [447, 132] width 72 height 19
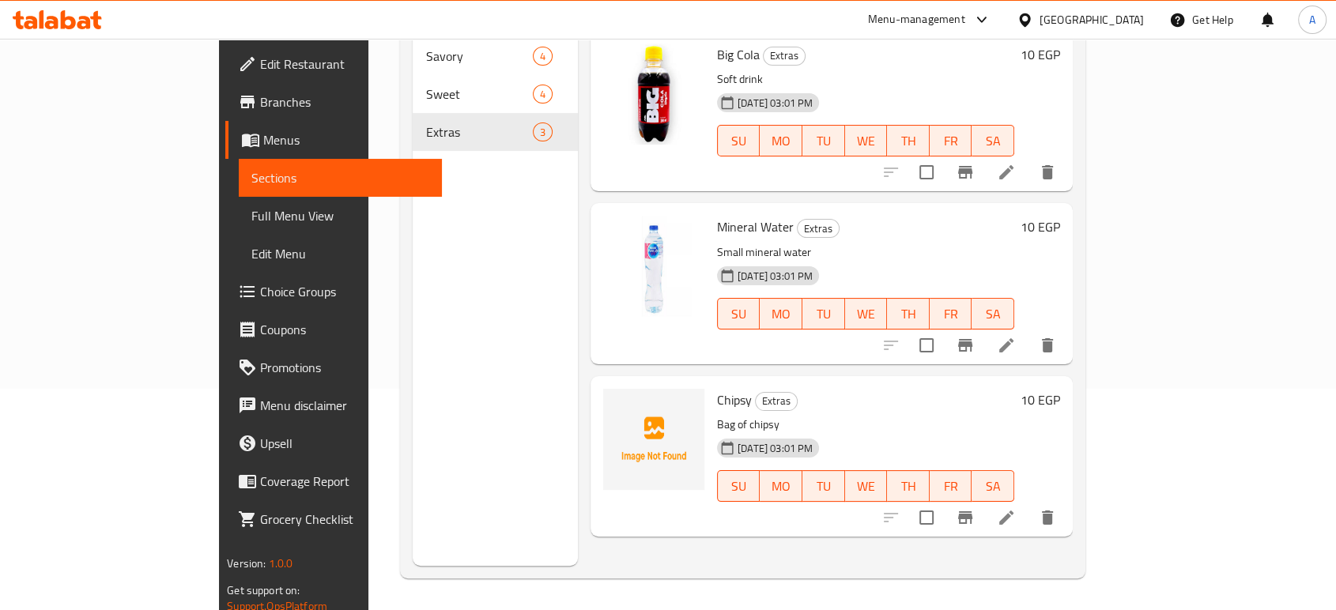
scroll to position [133, 0]
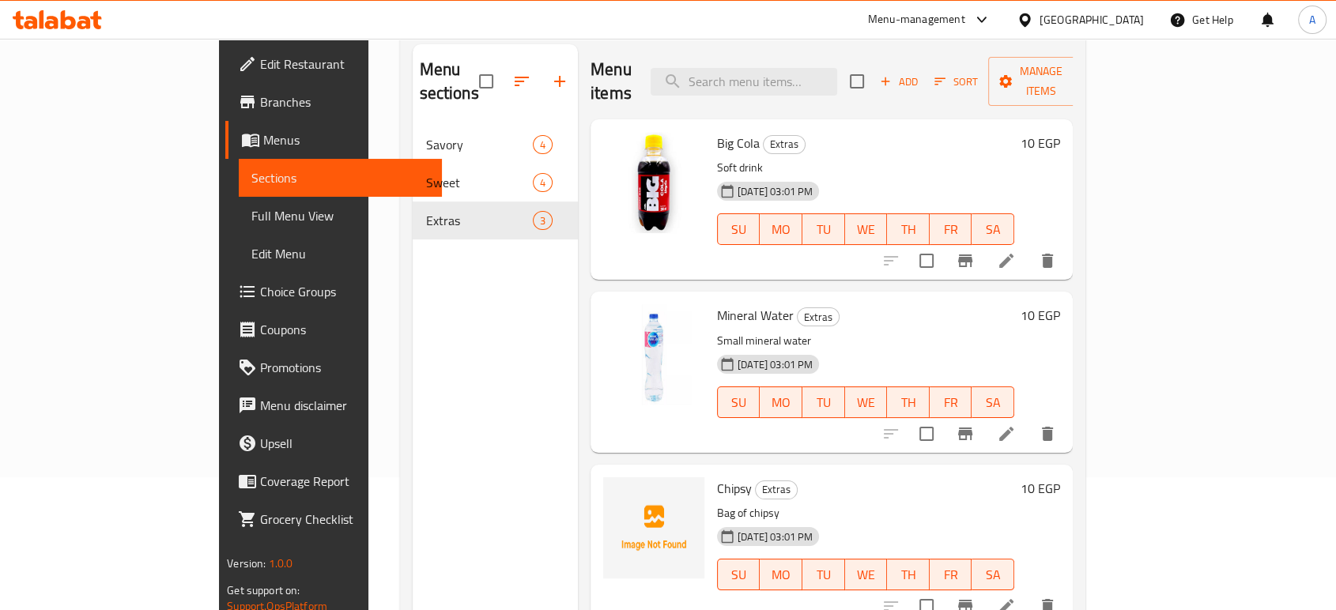
click at [1060, 132] on h6 "10 EGP" at bounding box center [1040, 143] width 40 height 22
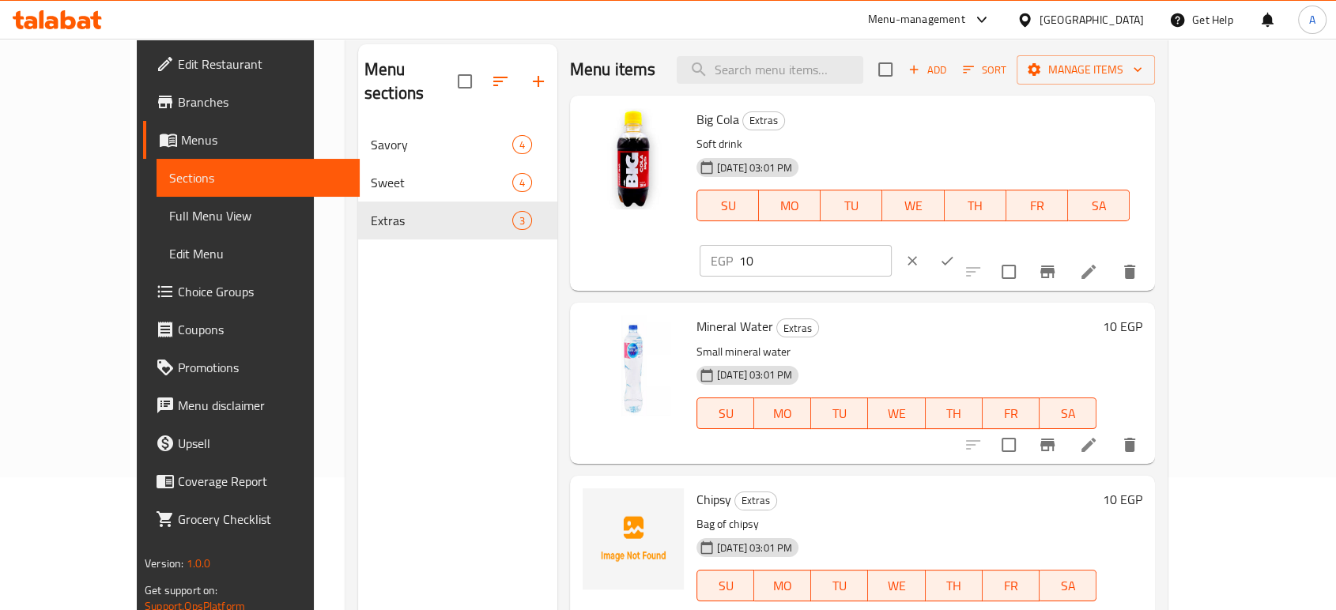
click at [892, 245] on input "10" at bounding box center [815, 261] width 153 height 32
click at [1148, 106] on div "Big Cola Extras Soft drink [DATE] 03:01 PM SU MO TU WE TH FR SA EGP 15 ​" at bounding box center [919, 193] width 458 height 183
click at [955, 253] on icon "ok" at bounding box center [947, 261] width 16 height 16
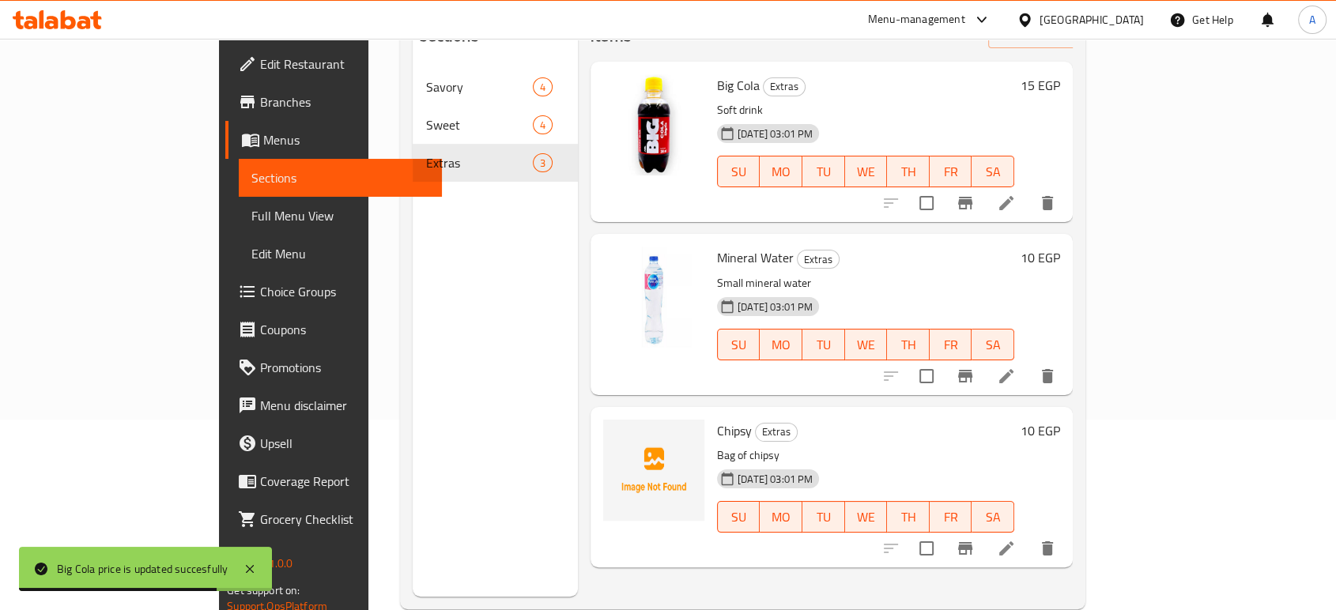
scroll to position [221, 0]
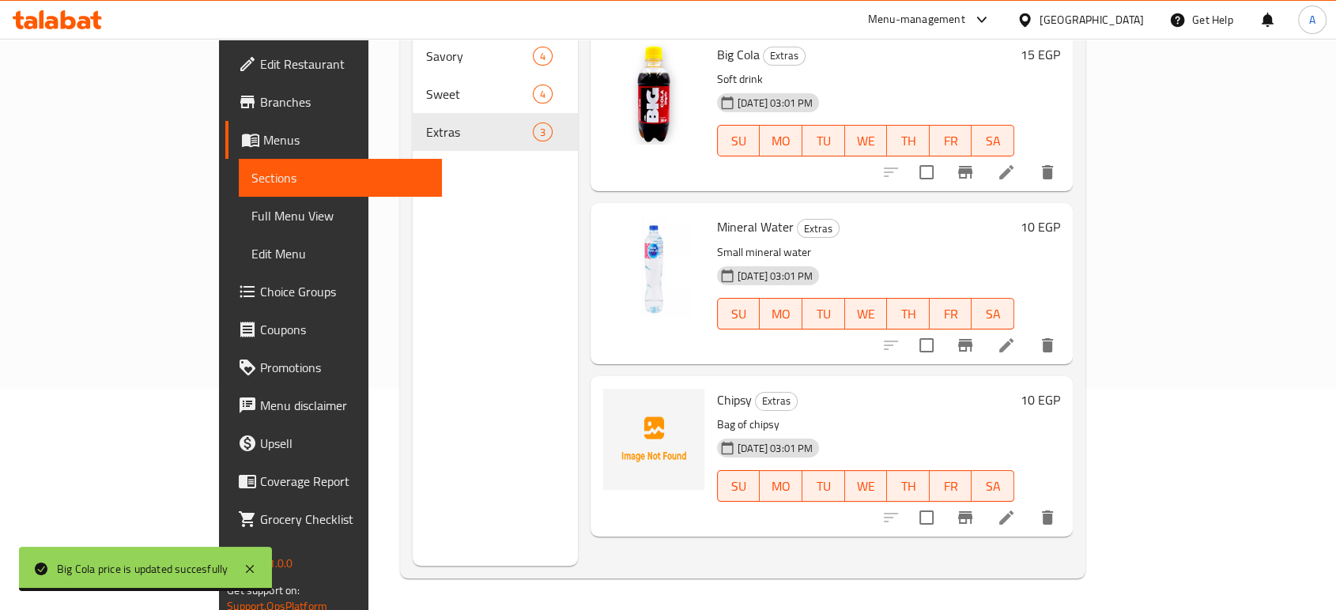
click at [1060, 389] on h6 "10 EGP" at bounding box center [1040, 400] width 40 height 22
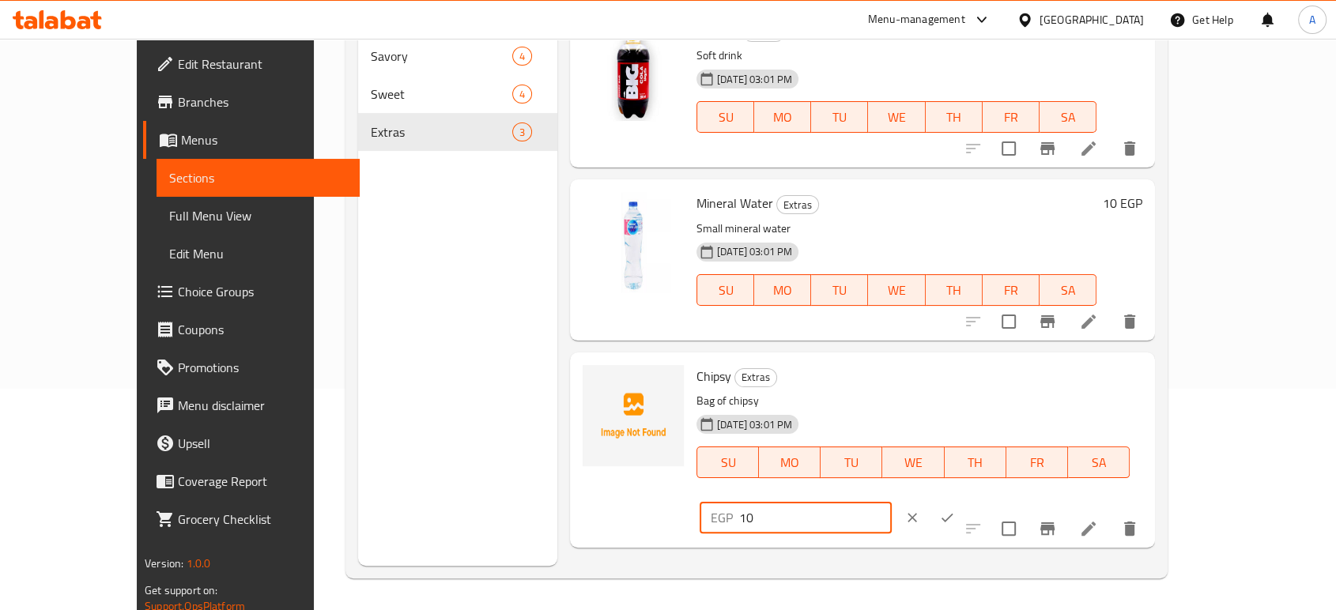
click at [892, 502] on input "10" at bounding box center [815, 518] width 153 height 32
click at [955, 510] on icon "ok" at bounding box center [947, 518] width 16 height 16
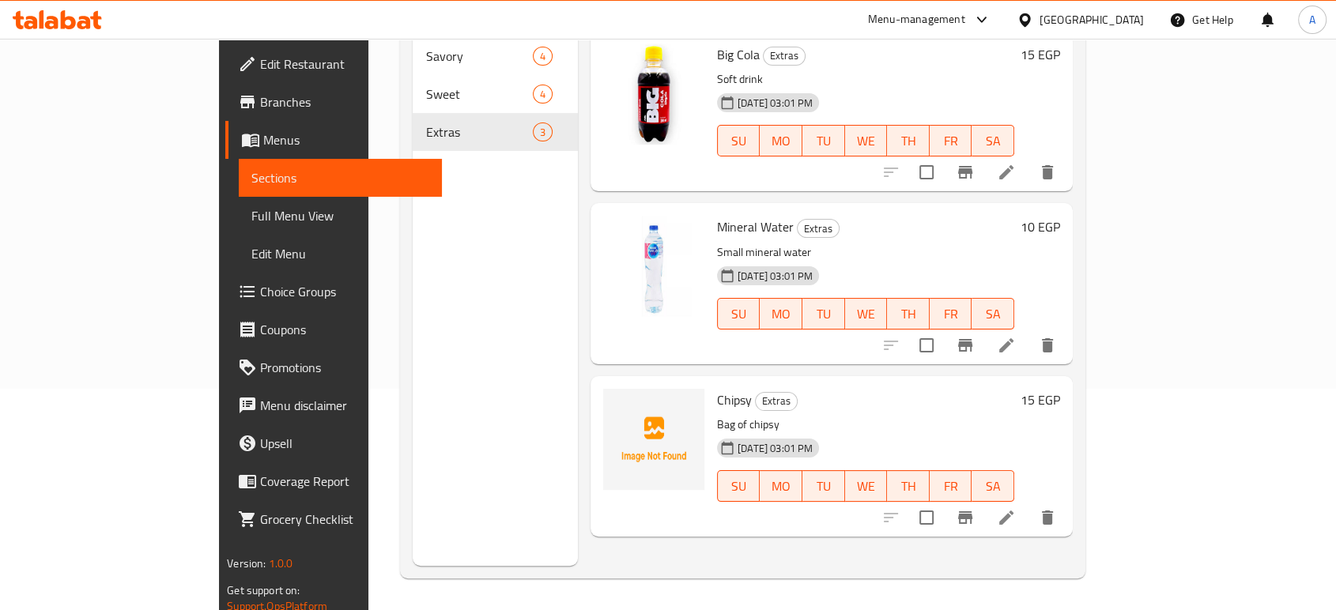
scroll to position [0, 0]
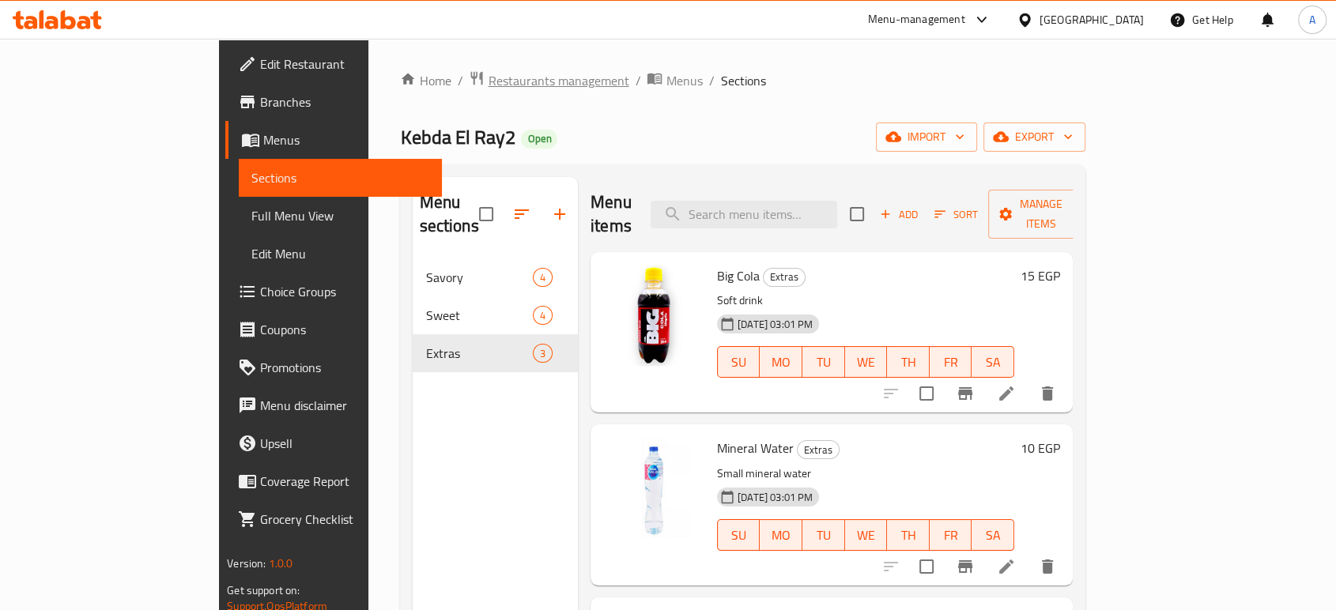
click at [488, 81] on span "Restaurants management" at bounding box center [558, 80] width 141 height 19
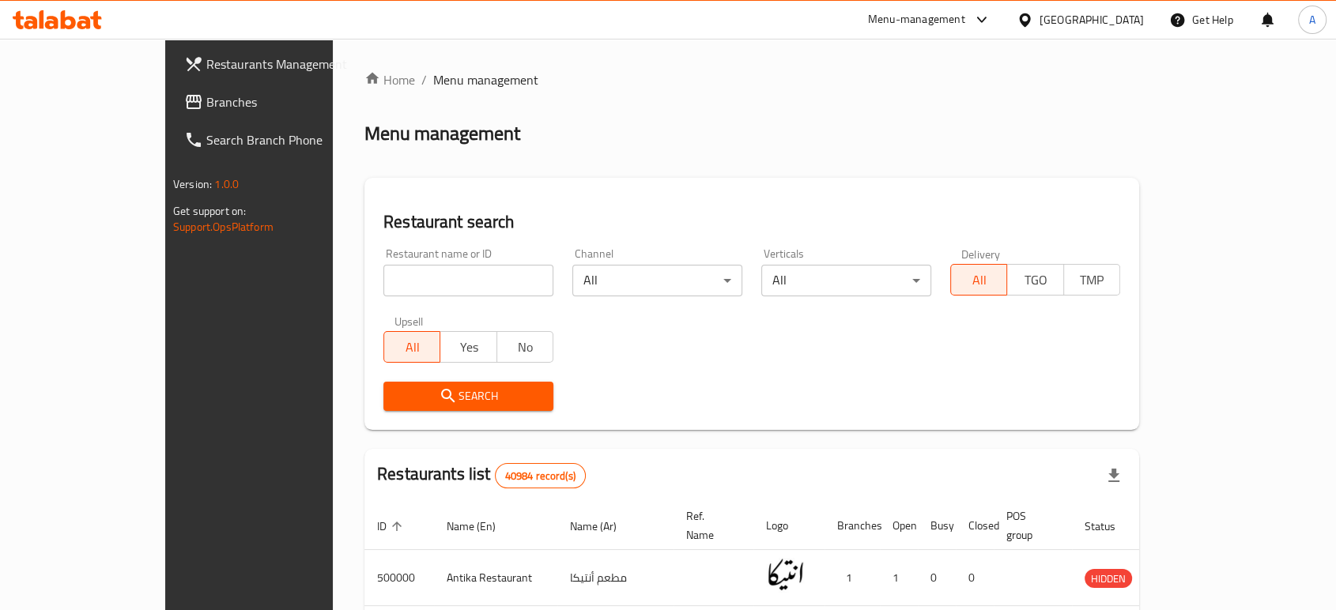
click at [430, 292] on input "search" at bounding box center [468, 281] width 170 height 32
click button "Search" at bounding box center [468, 396] width 170 height 29
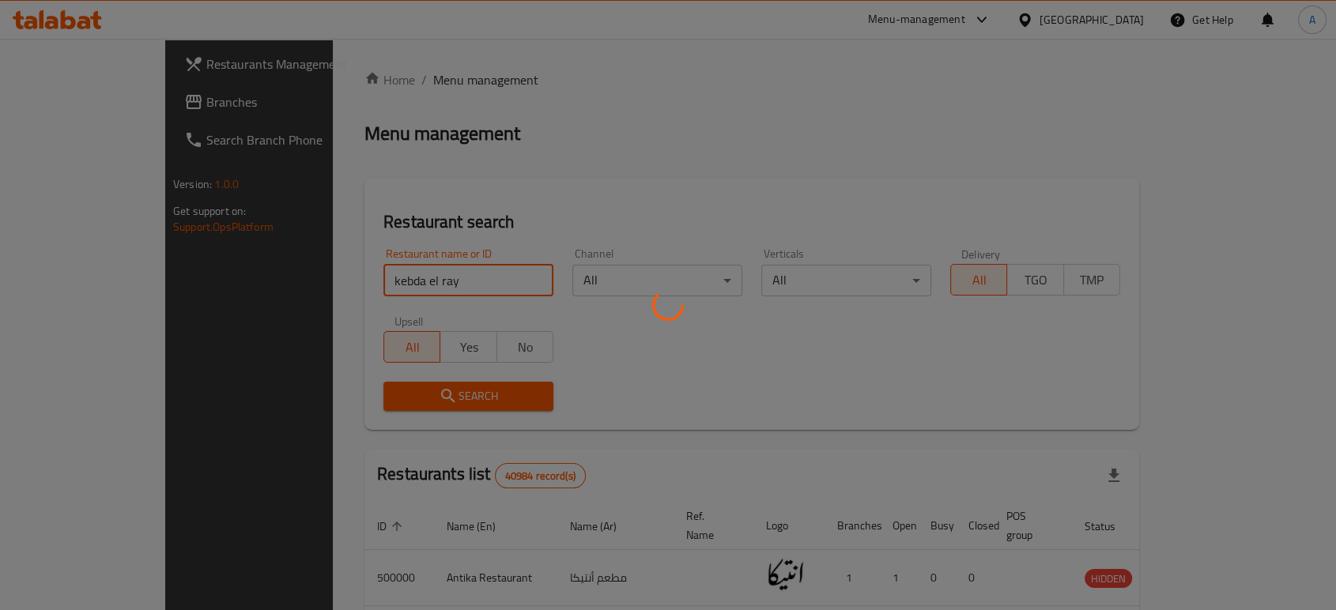
click button "Search" at bounding box center [468, 396] width 170 height 29
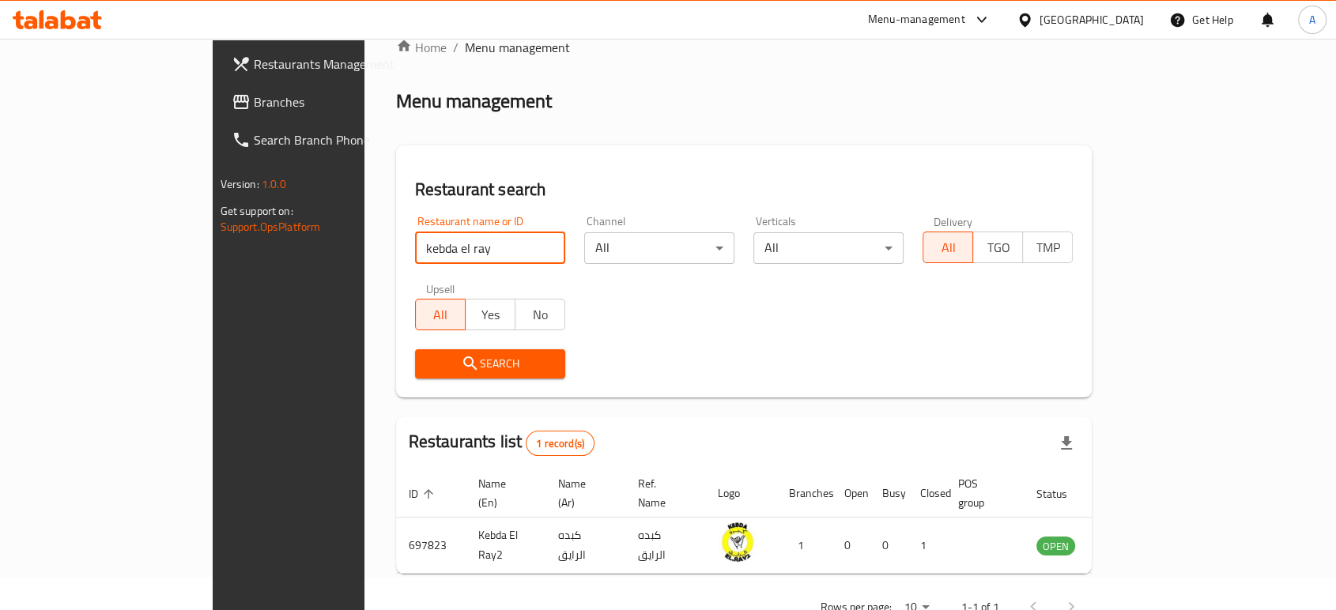
scroll to position [63, 0]
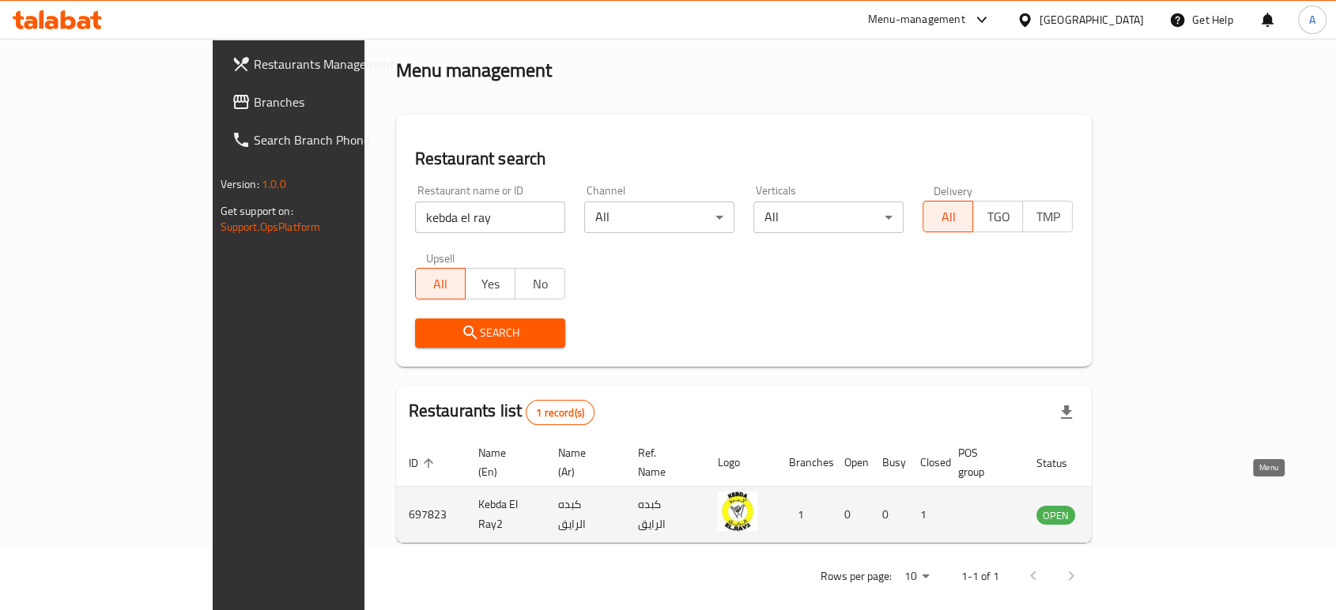
click at [1137, 509] on icon "enhanced table" at bounding box center [1128, 515] width 17 height 13
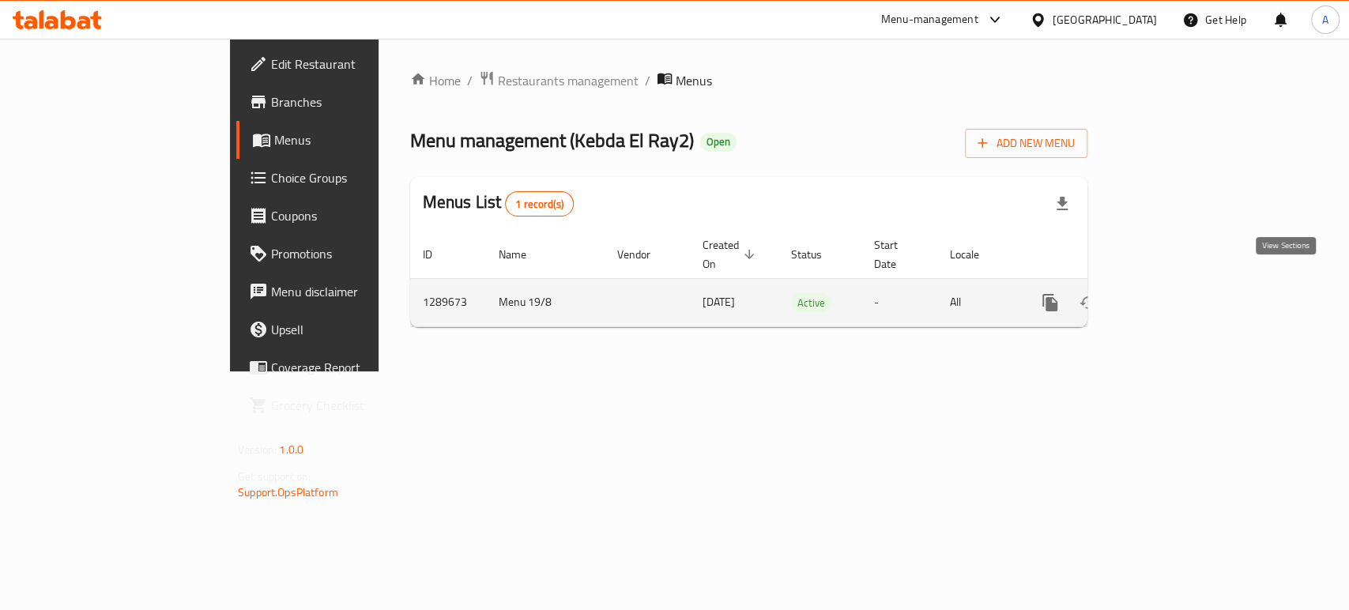
click at [1174, 293] on icon "enhanced table" at bounding box center [1164, 302] width 19 height 19
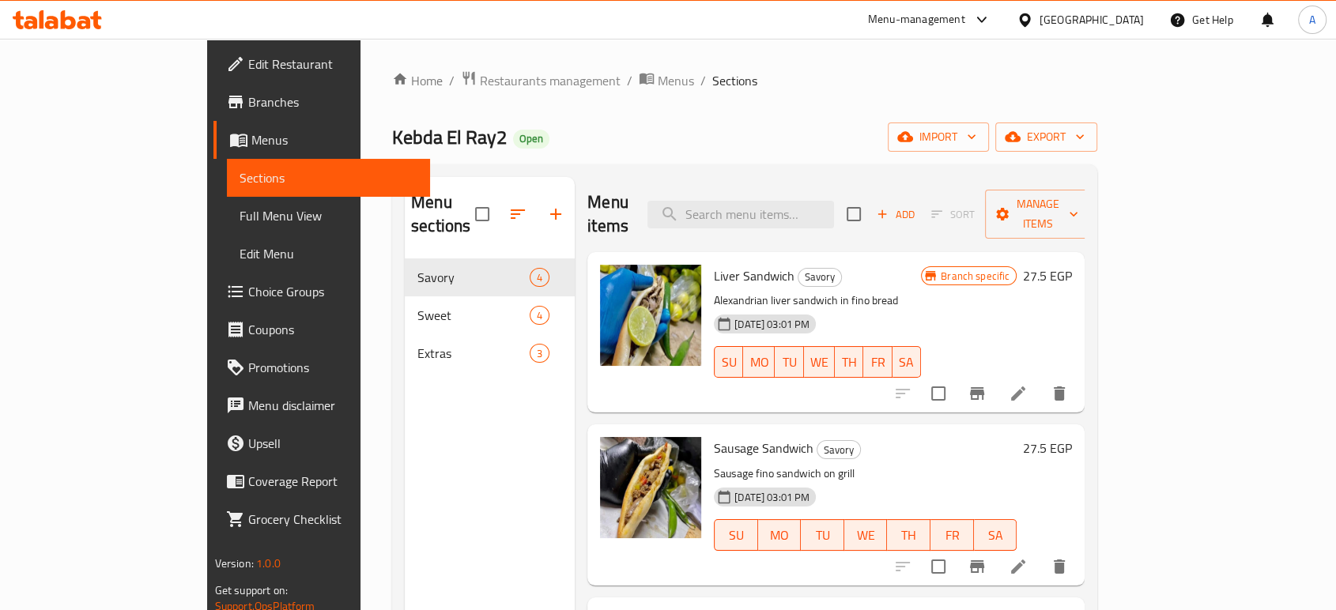
click at [1072, 437] on h6 "27.5 EGP" at bounding box center [1047, 448] width 49 height 22
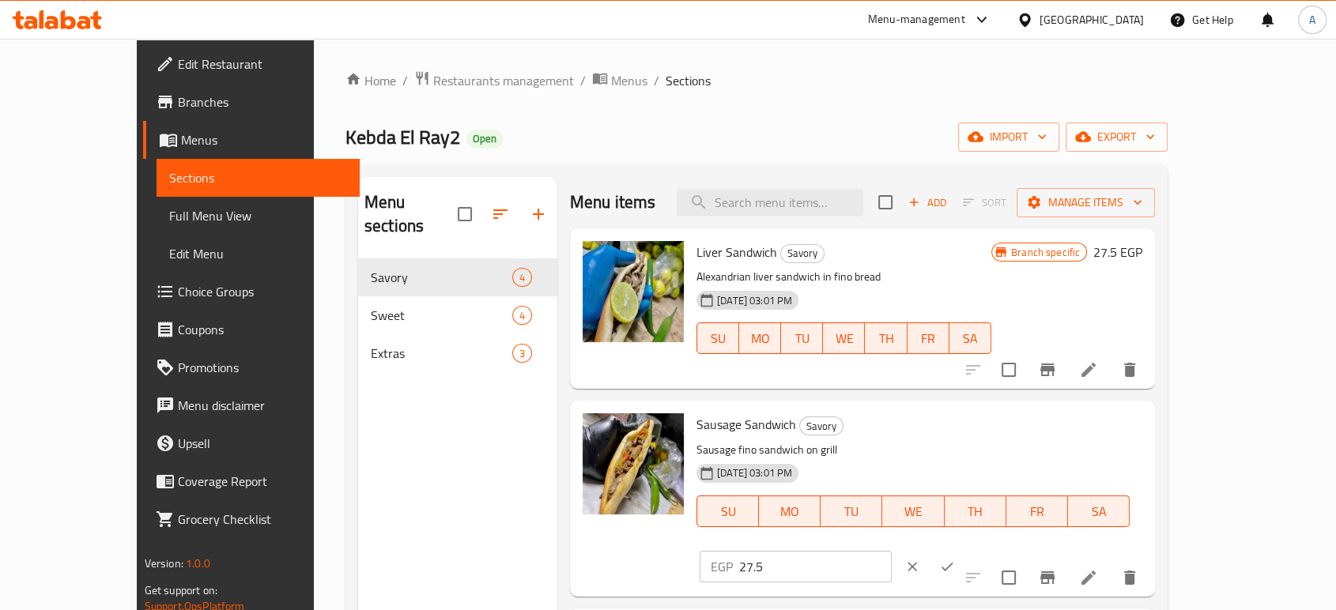
click at [892, 551] on input "27.5" at bounding box center [815, 567] width 153 height 32
click at [955, 559] on icon "ok" at bounding box center [947, 567] width 16 height 16
